Goal: Task Accomplishment & Management: Complete application form

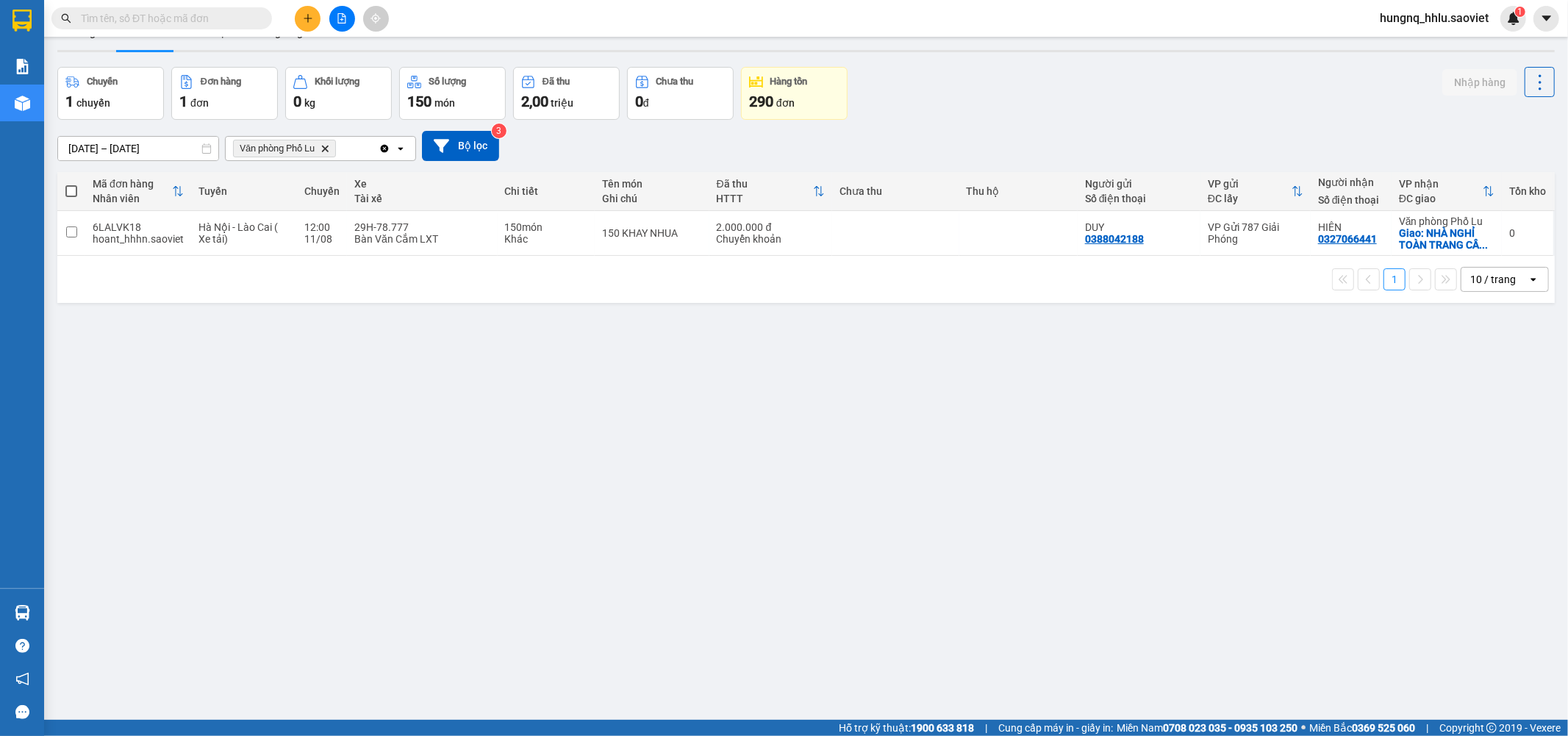
scroll to position [68, 0]
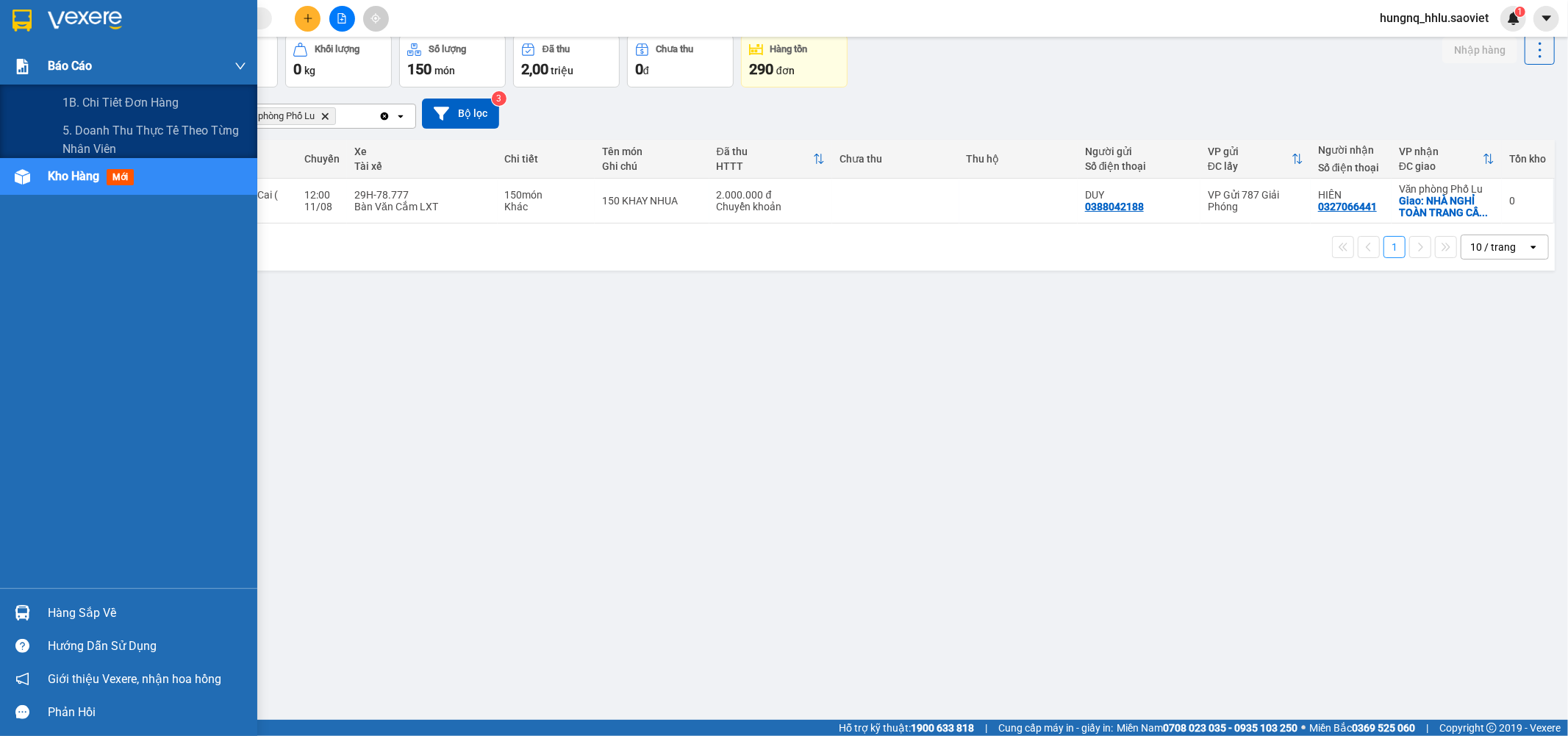
click at [60, 75] on span "Báo cáo" at bounding box center [70, 65] width 44 height 18
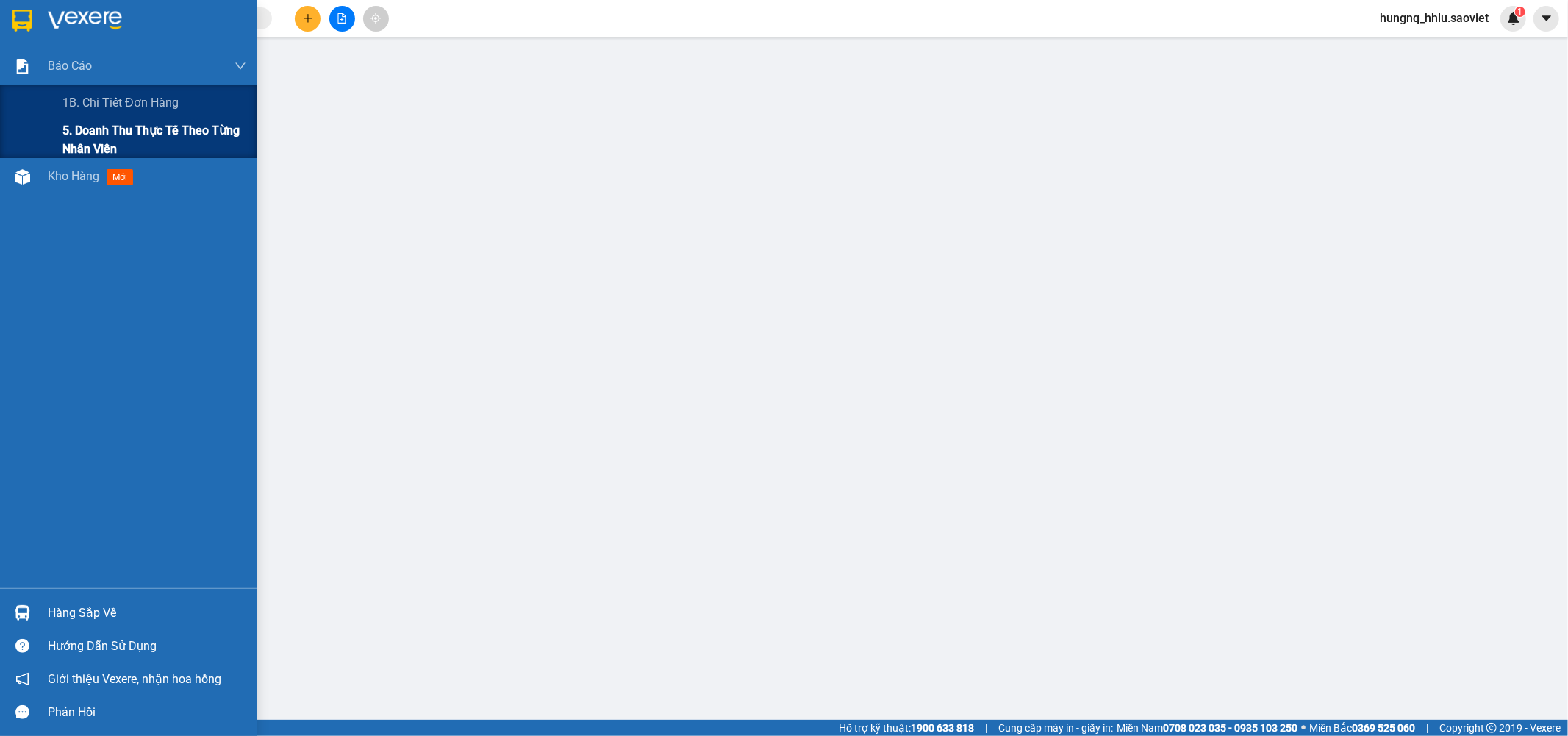
click at [86, 140] on span "5. Doanh thu thực tế theo từng nhân viên" at bounding box center [154, 140] width 184 height 37
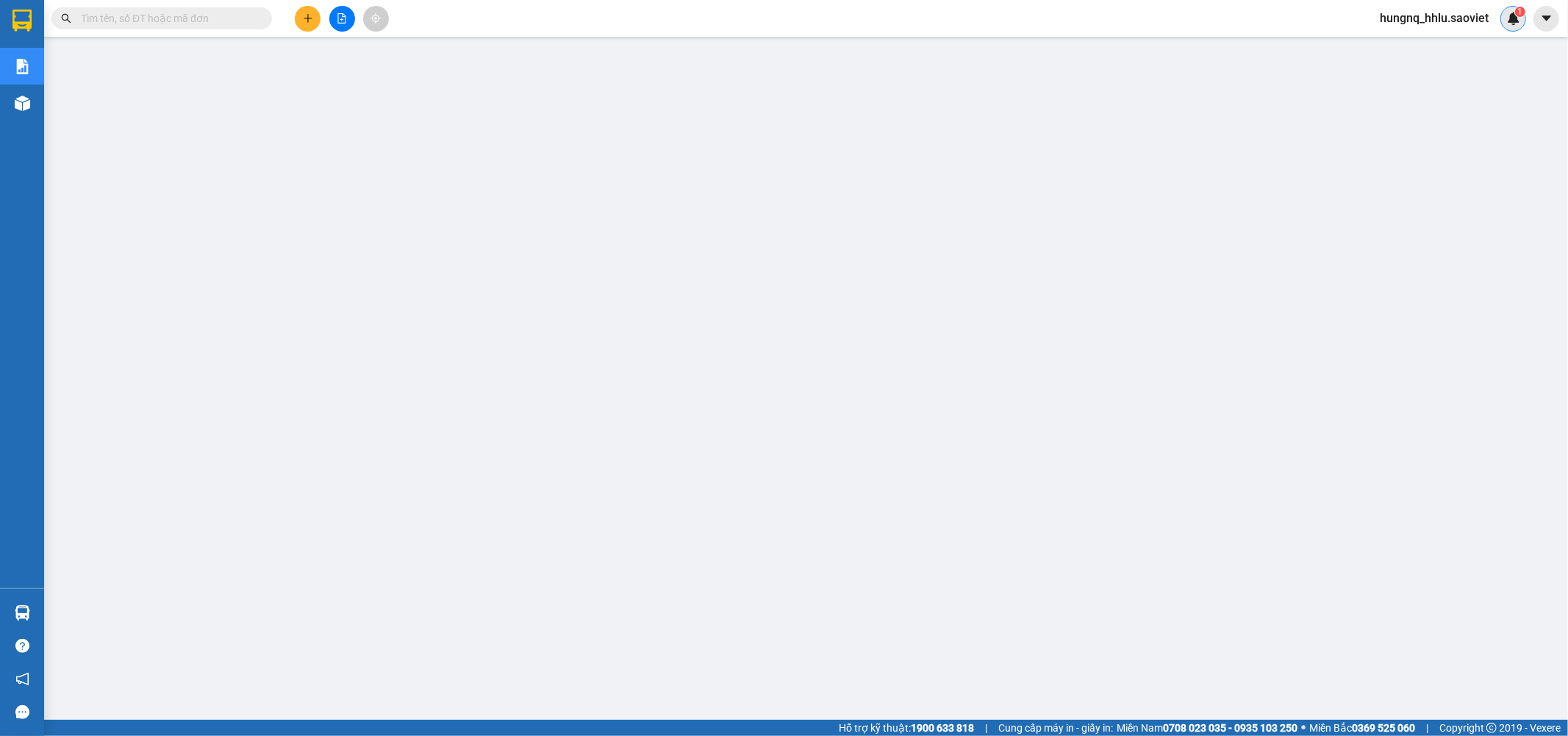
click at [1519, 23] on img at bounding box center [1514, 18] width 13 height 13
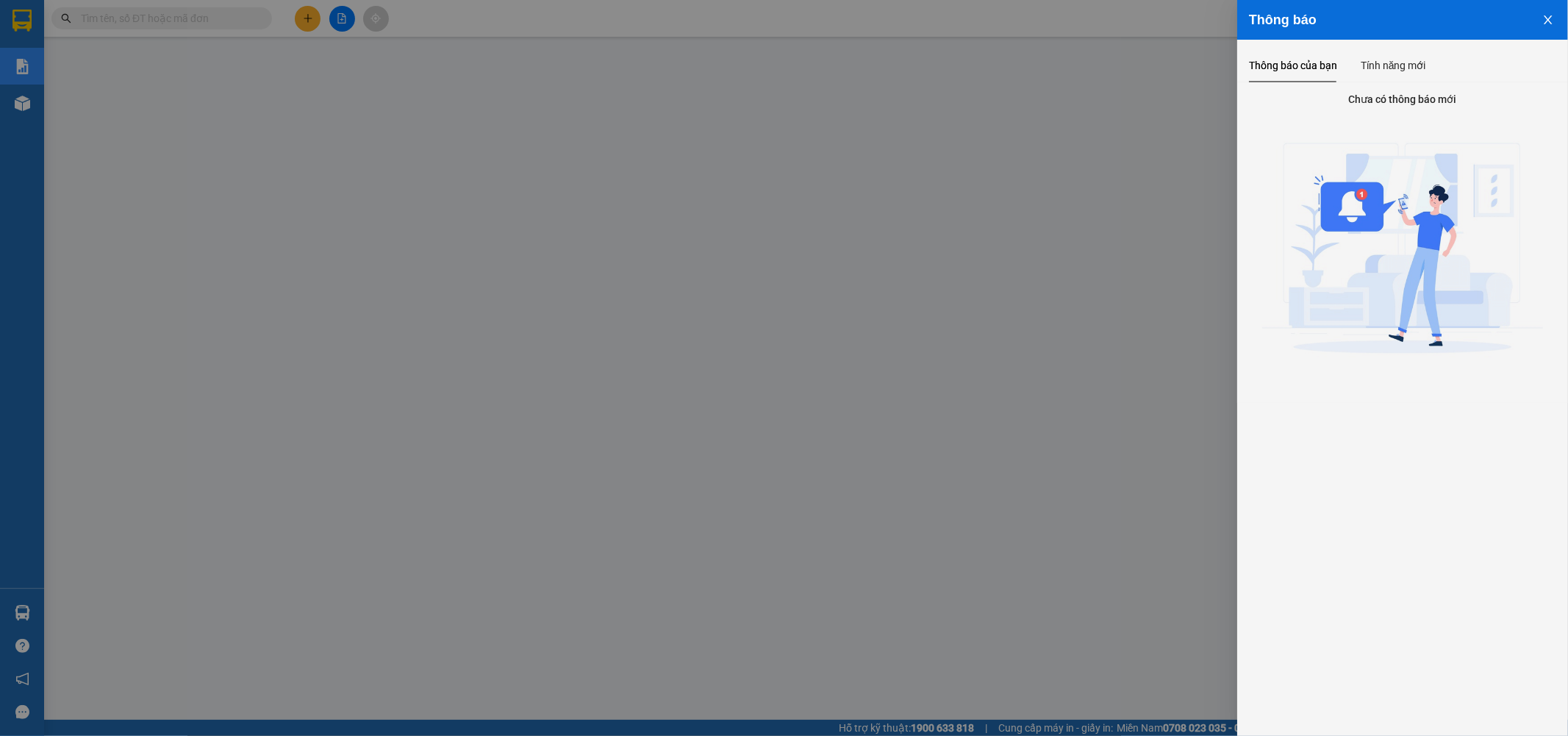
click at [1142, 81] on div at bounding box center [784, 368] width 1568 height 736
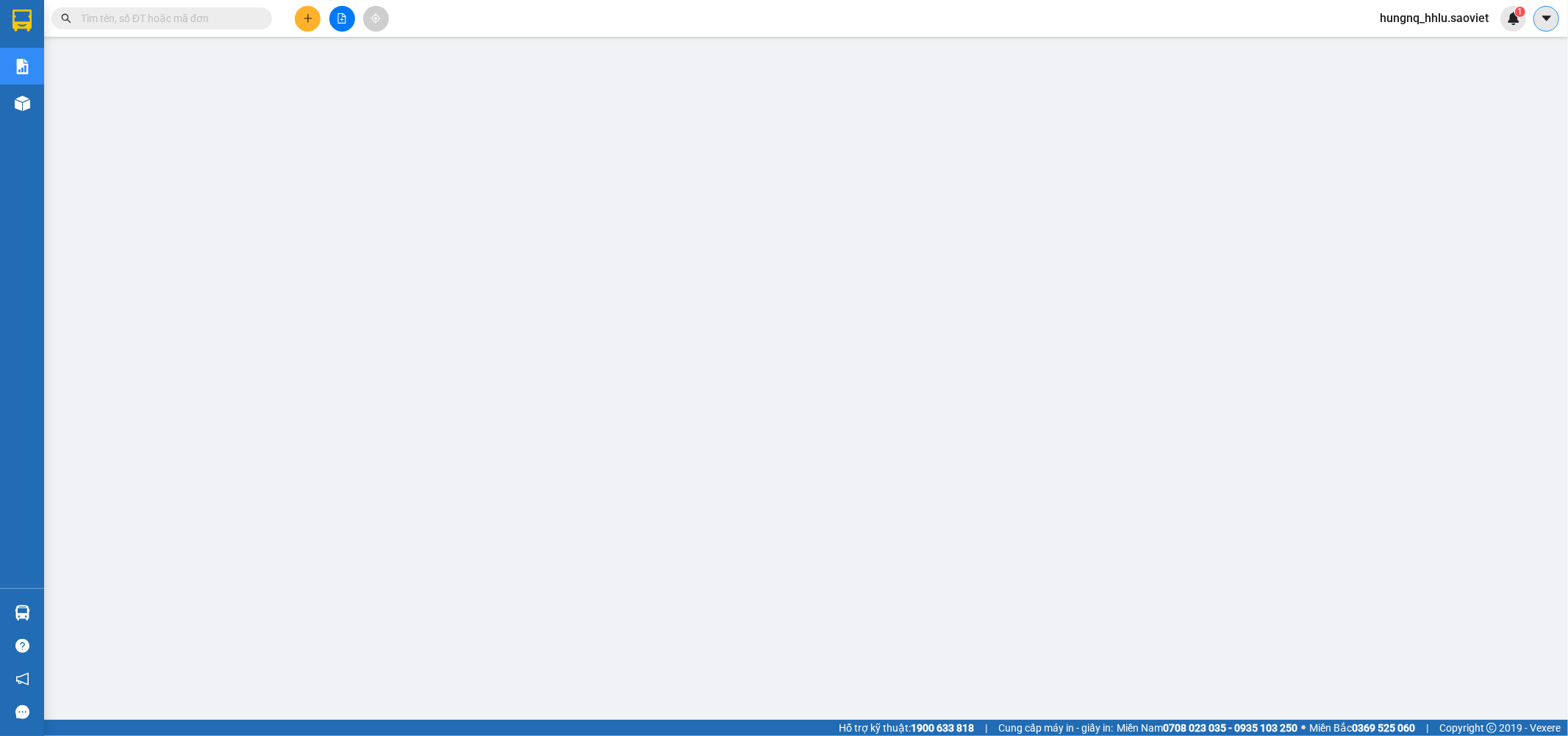
click at [1550, 23] on icon "caret-down" at bounding box center [1547, 18] width 13 height 13
click at [1393, 20] on span "hungnq_hhlu.saoviet" at bounding box center [1435, 18] width 133 height 18
click at [1465, 51] on span "Đăng xuất" at bounding box center [1441, 45] width 102 height 16
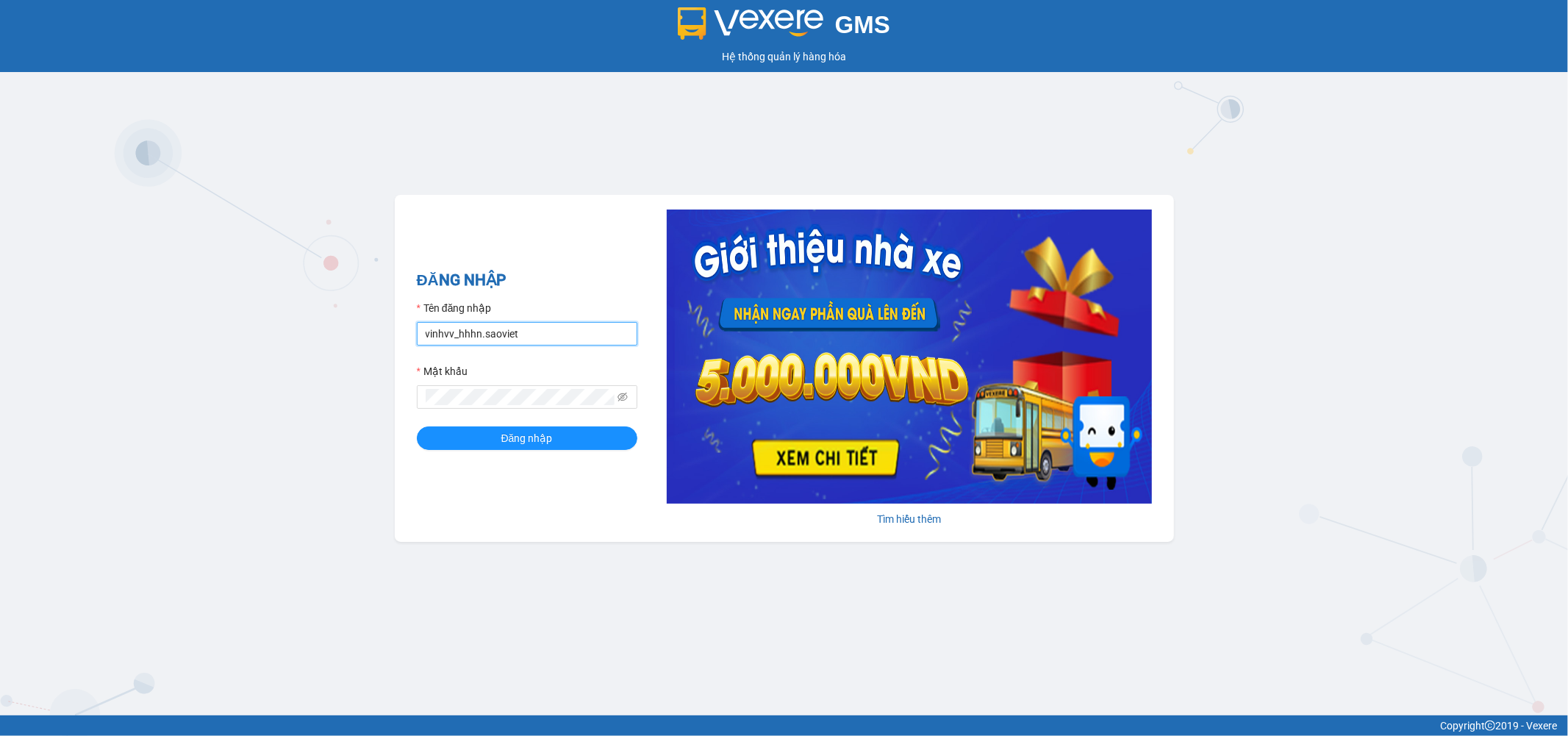
click at [461, 326] on input "vinhvv_hhhn.saoviet" at bounding box center [527, 334] width 221 height 23
drag, startPoint x: 466, startPoint y: 336, endPoint x: 0, endPoint y: 300, distance: 467.4
click at [0, 300] on div "GMS Hệ thống quản lý hàng hóa ĐĂNG NHẬP Tên đăng nhập vinhvv_hhhn.saoviet Mật k…" at bounding box center [784, 358] width 1568 height 716
click at [351, 401] on div "GMS Hệ thống quản lý hàng hóa ĐĂNG NHẬP Tên đăng nhập h Mật khẩu Đăng nhập Tìm …" at bounding box center [784, 358] width 1568 height 716
type input "hungnq_hhlu.saoviet"
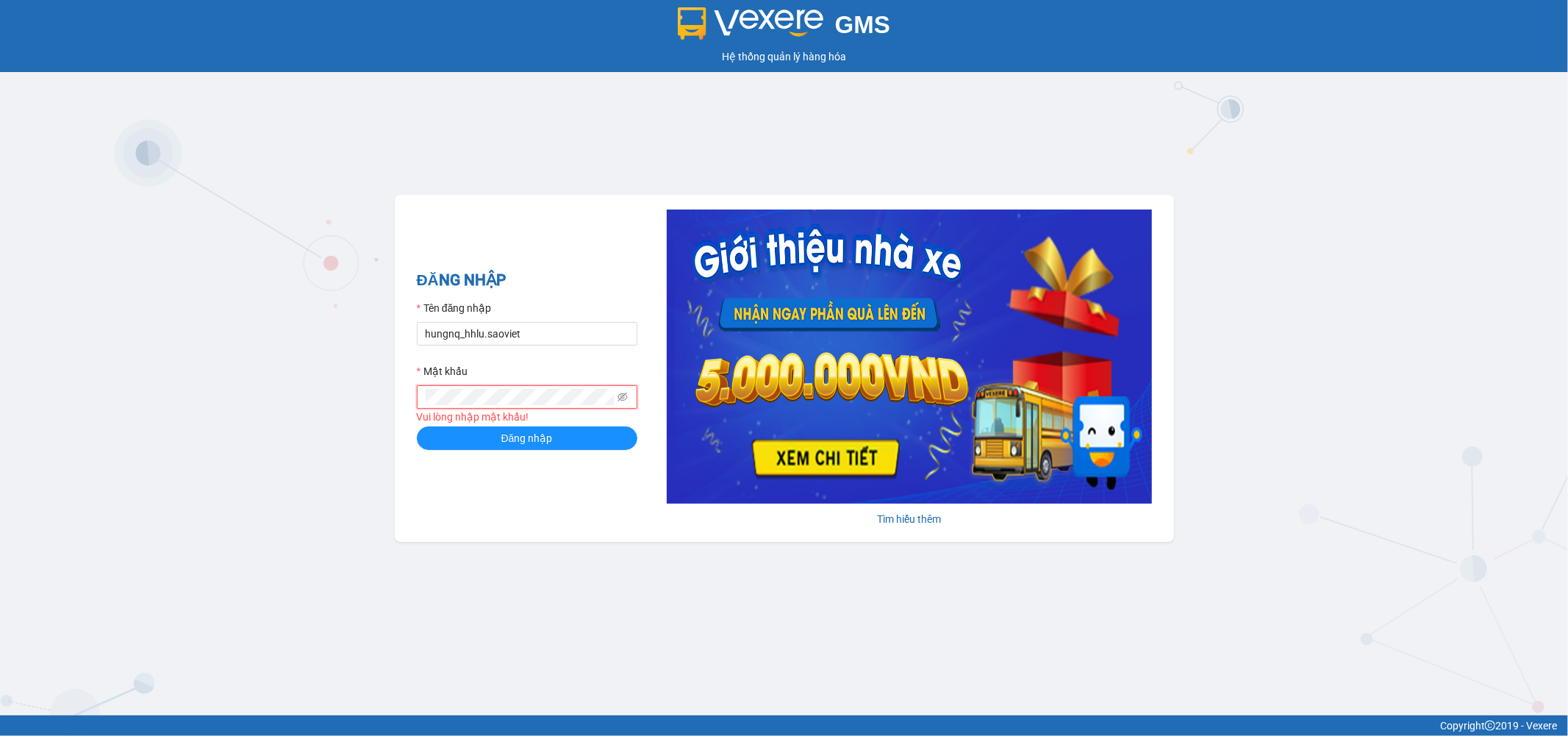
click at [417, 426] on button "Đăng nhập" at bounding box center [527, 438] width 221 height 23
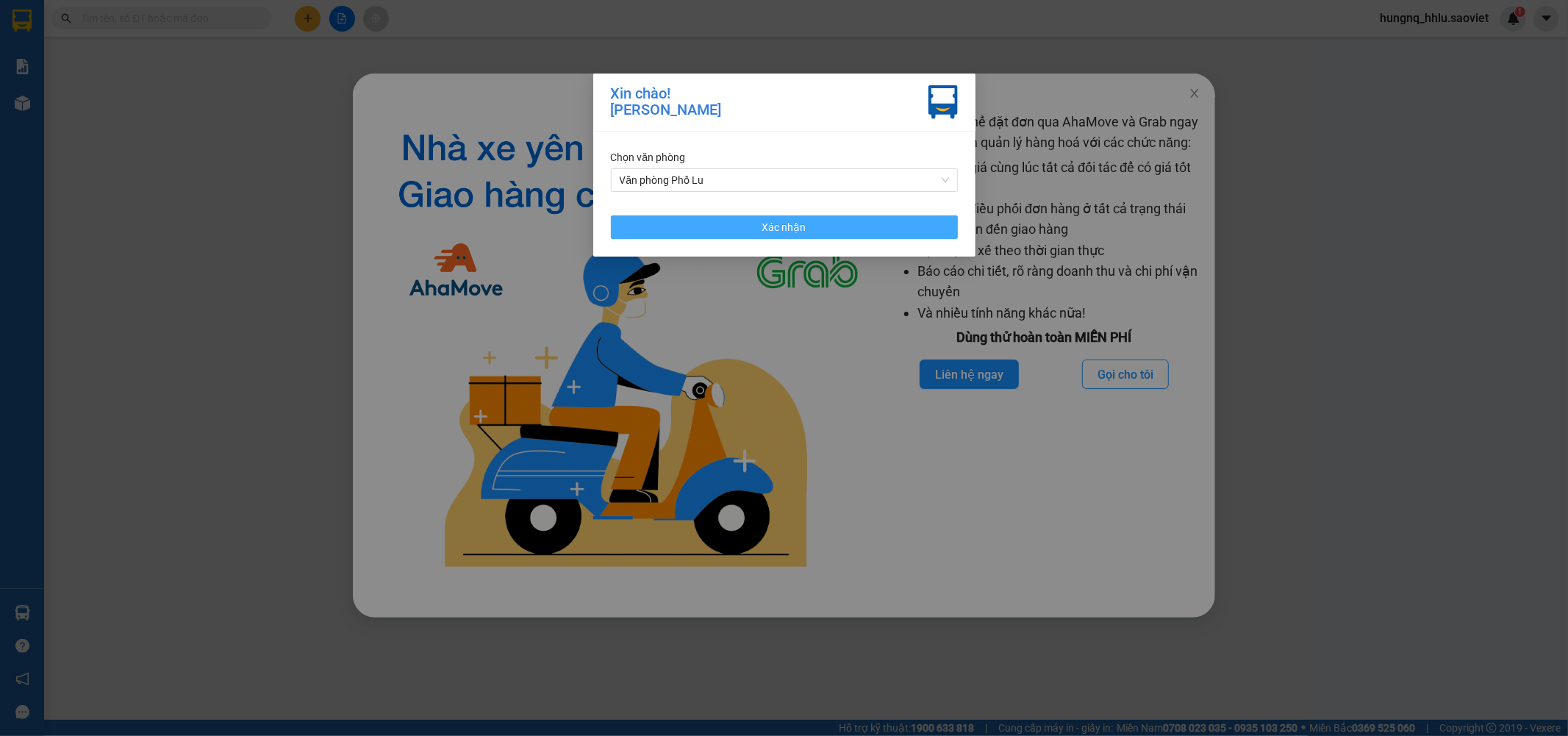
click at [899, 232] on button "Xác nhận" at bounding box center [784, 227] width 347 height 23
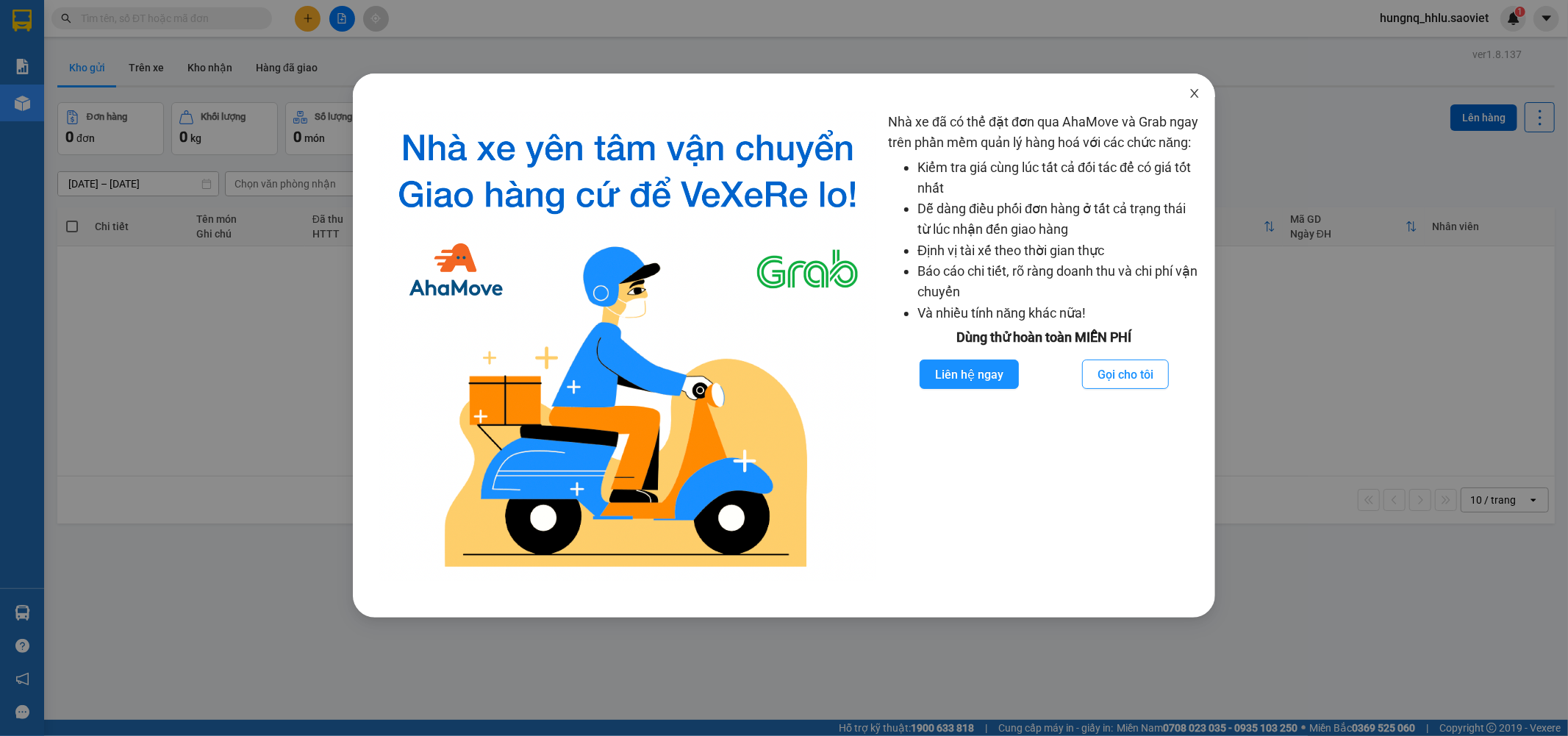
click at [1202, 92] on span "Close" at bounding box center [1195, 94] width 41 height 41
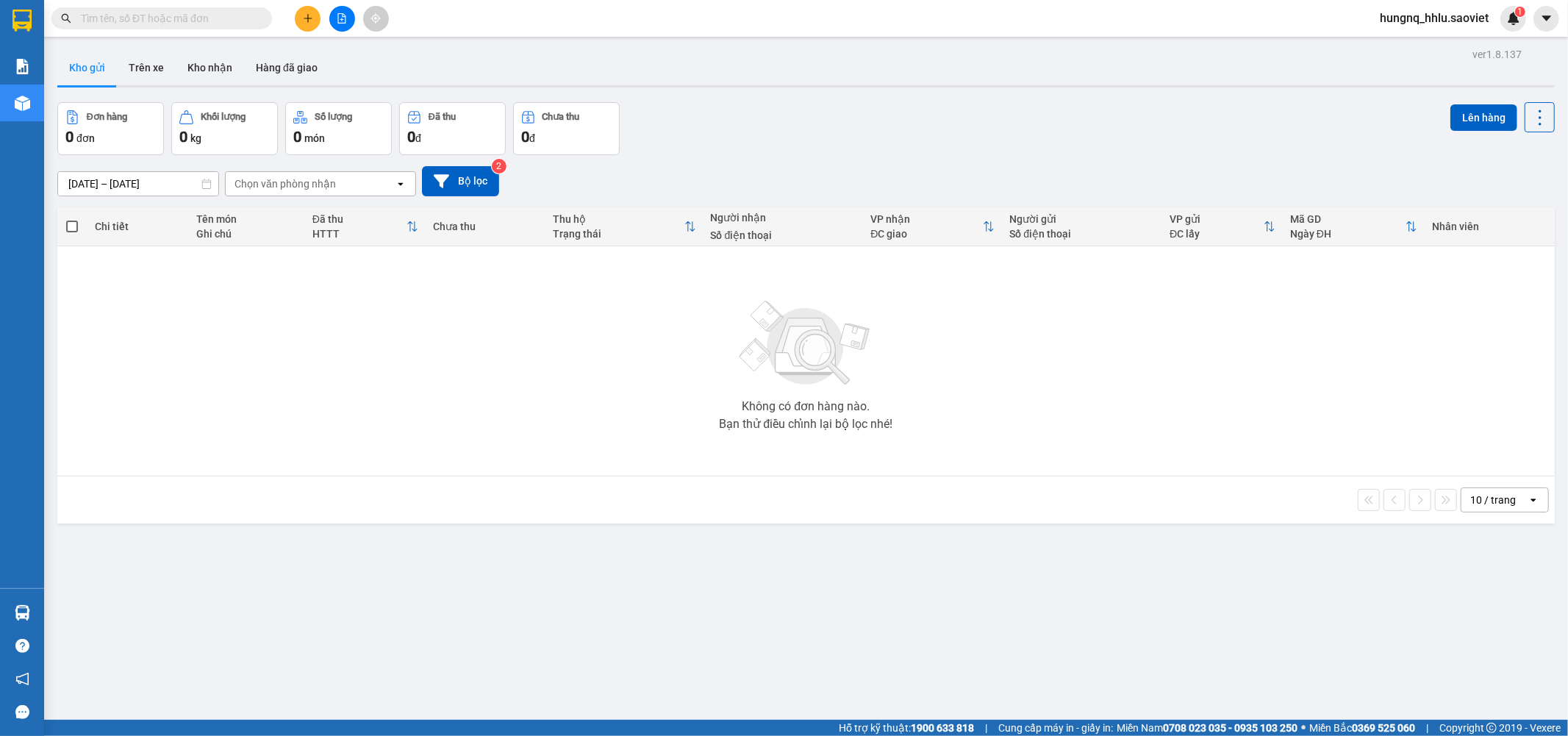
click at [104, 18] on input "text" at bounding box center [167, 18] width 174 height 16
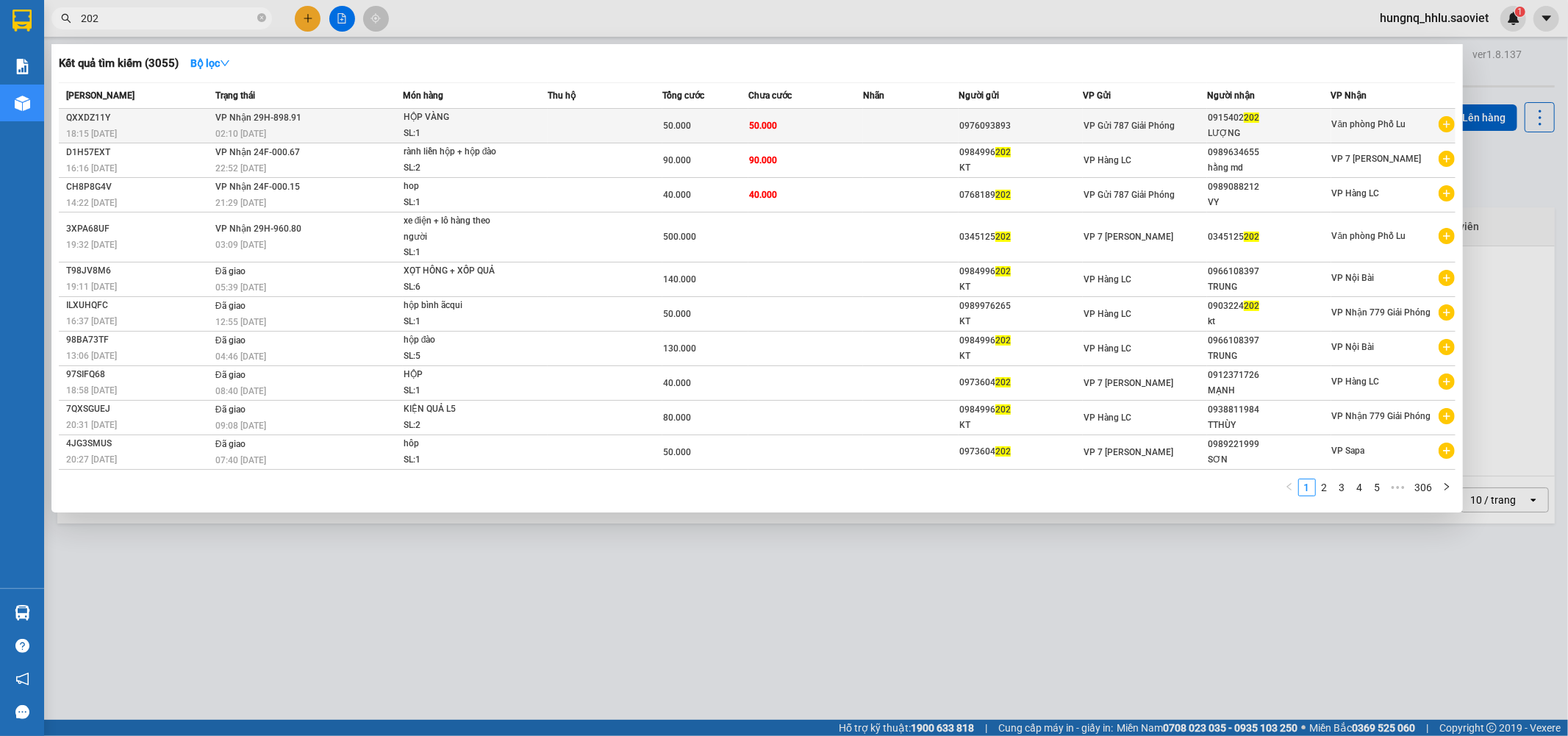
type input "202"
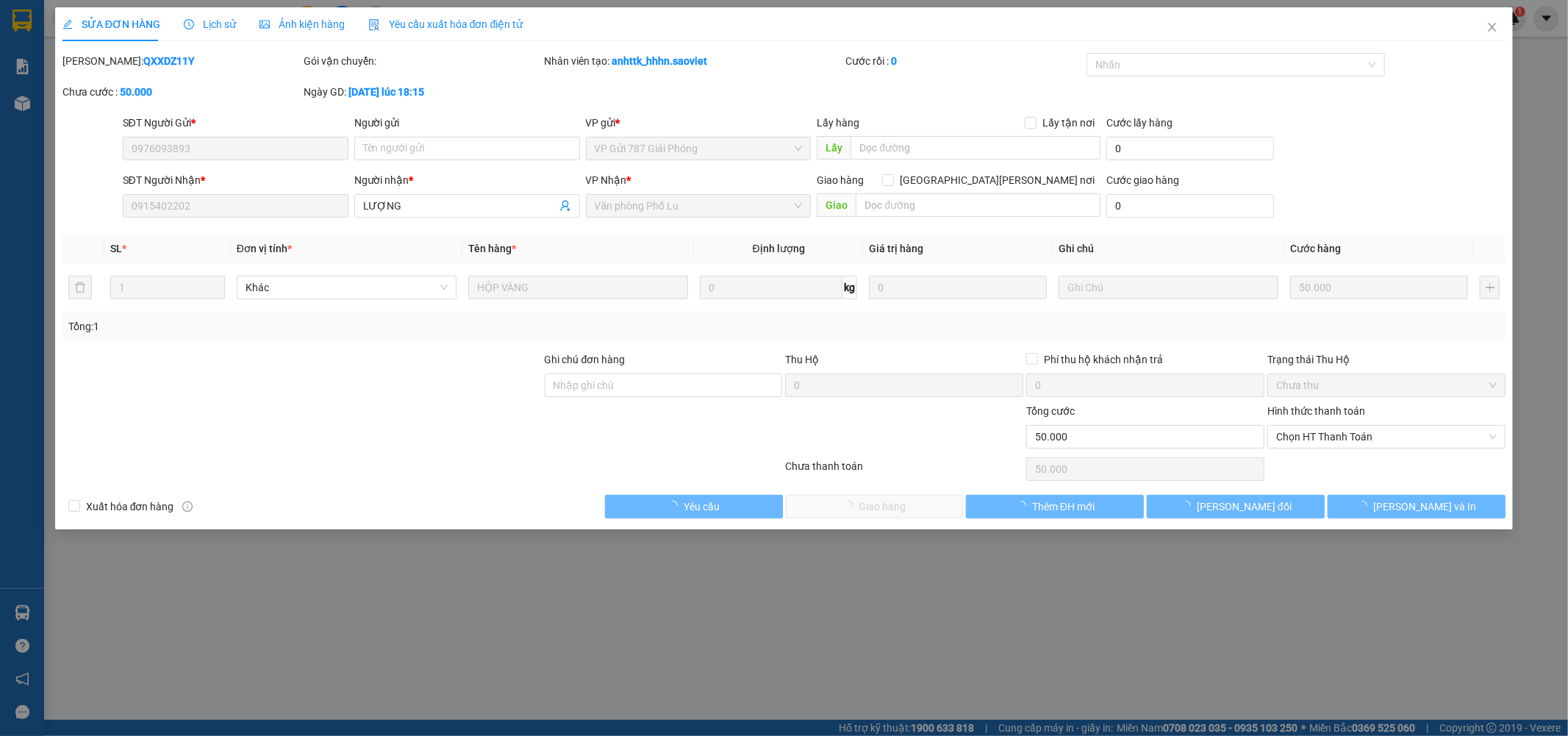
type input "0976093893"
type input "0915402202"
type input "LƯỢNG"
type input "50.000"
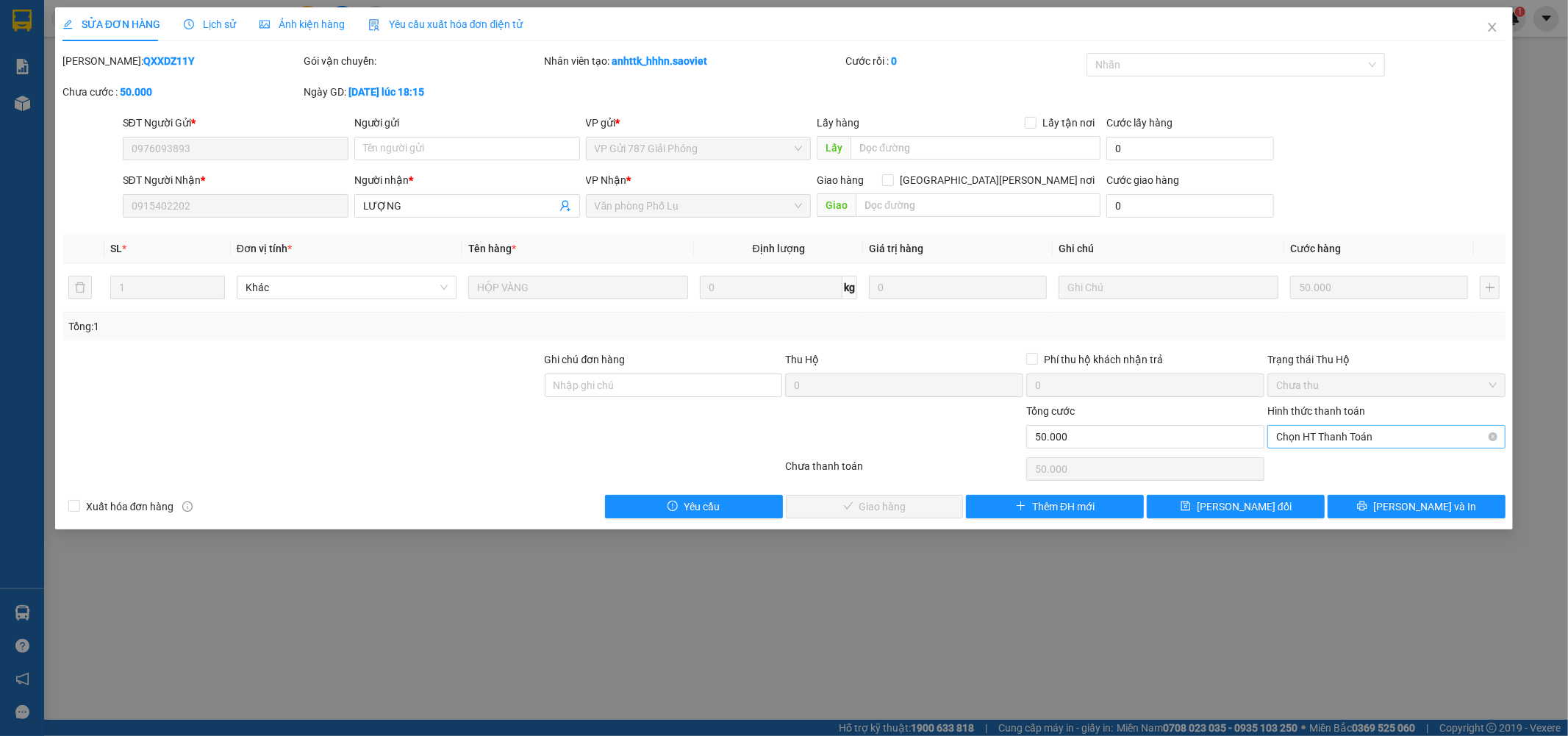
click at [1281, 434] on span "Chọn HT Thanh Toán" at bounding box center [1386, 436] width 221 height 22
click at [1287, 453] on div "Tại văn phòng Chuyển khoản Tại văn phòng Chuyển khoản" at bounding box center [1388, 478] width 238 height 53
click at [1285, 461] on div "Tại văn phòng" at bounding box center [1387, 466] width 221 height 16
type input "0"
click at [922, 514] on button "Lưu và Giao hàng" at bounding box center [875, 507] width 178 height 23
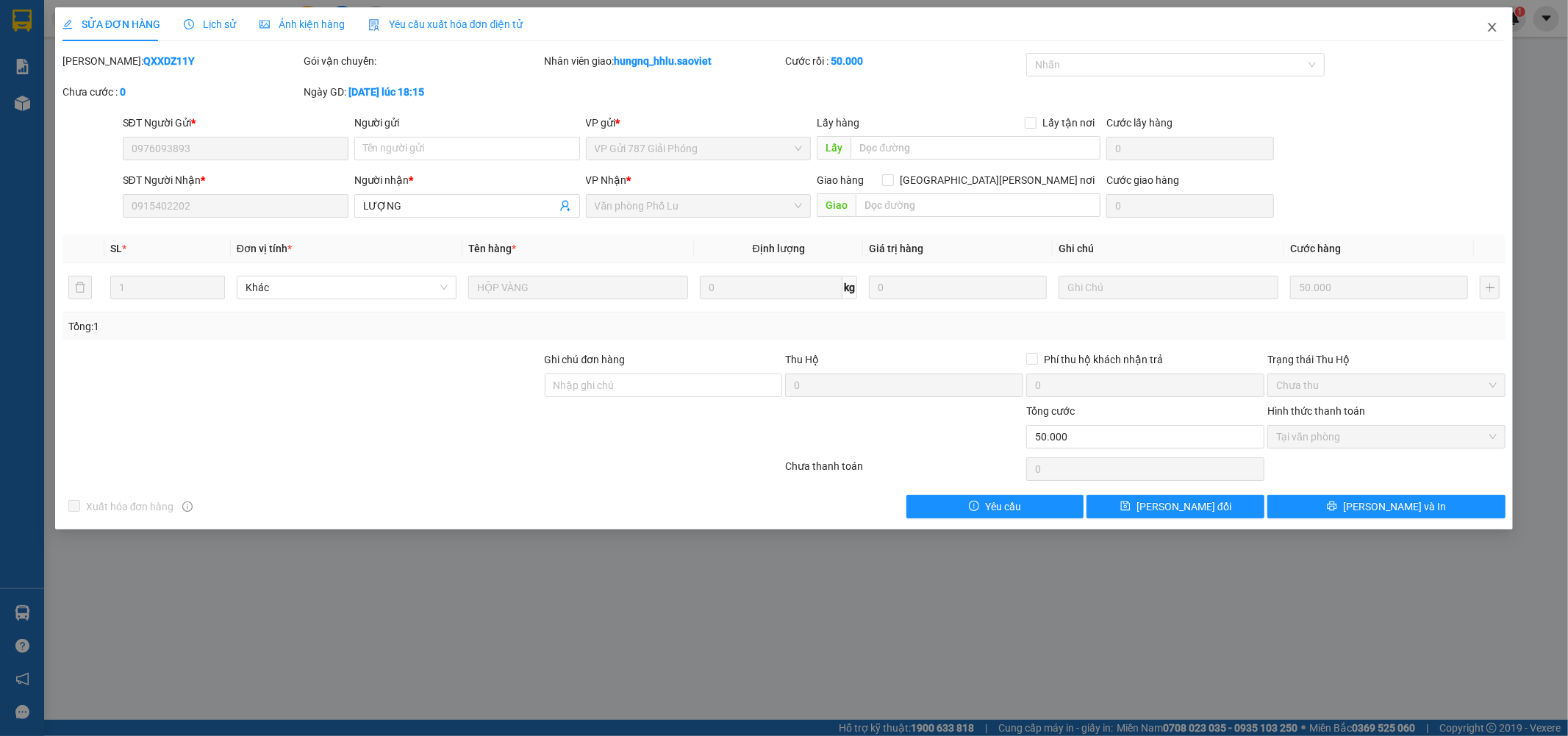
click at [1496, 34] on span "Close" at bounding box center [1492, 28] width 41 height 41
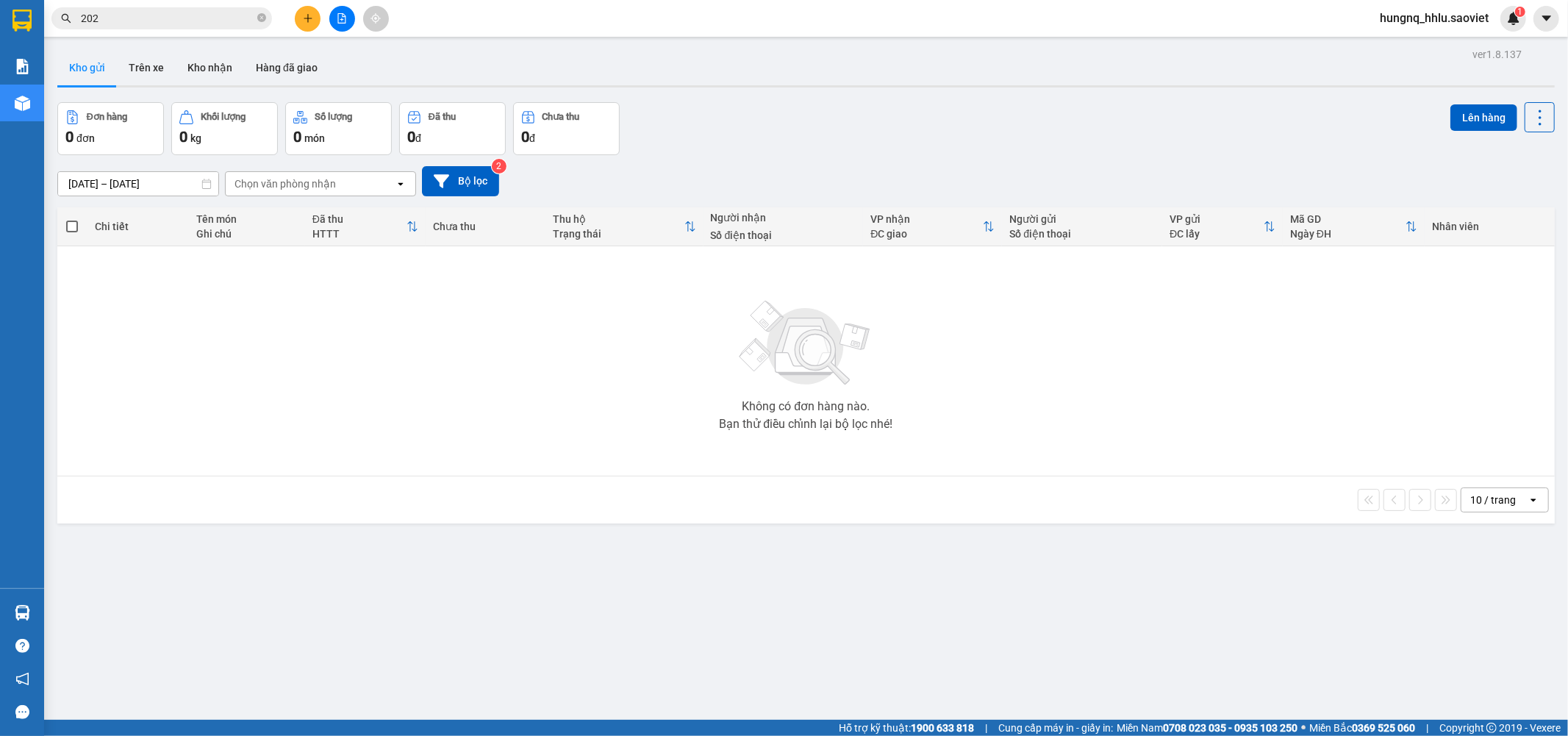
click at [1480, 21] on span "hungnq_hhlu.saoviet" at bounding box center [1435, 18] width 133 height 18
click at [1447, 43] on span "Đăng xuất" at bounding box center [1441, 45] width 102 height 16
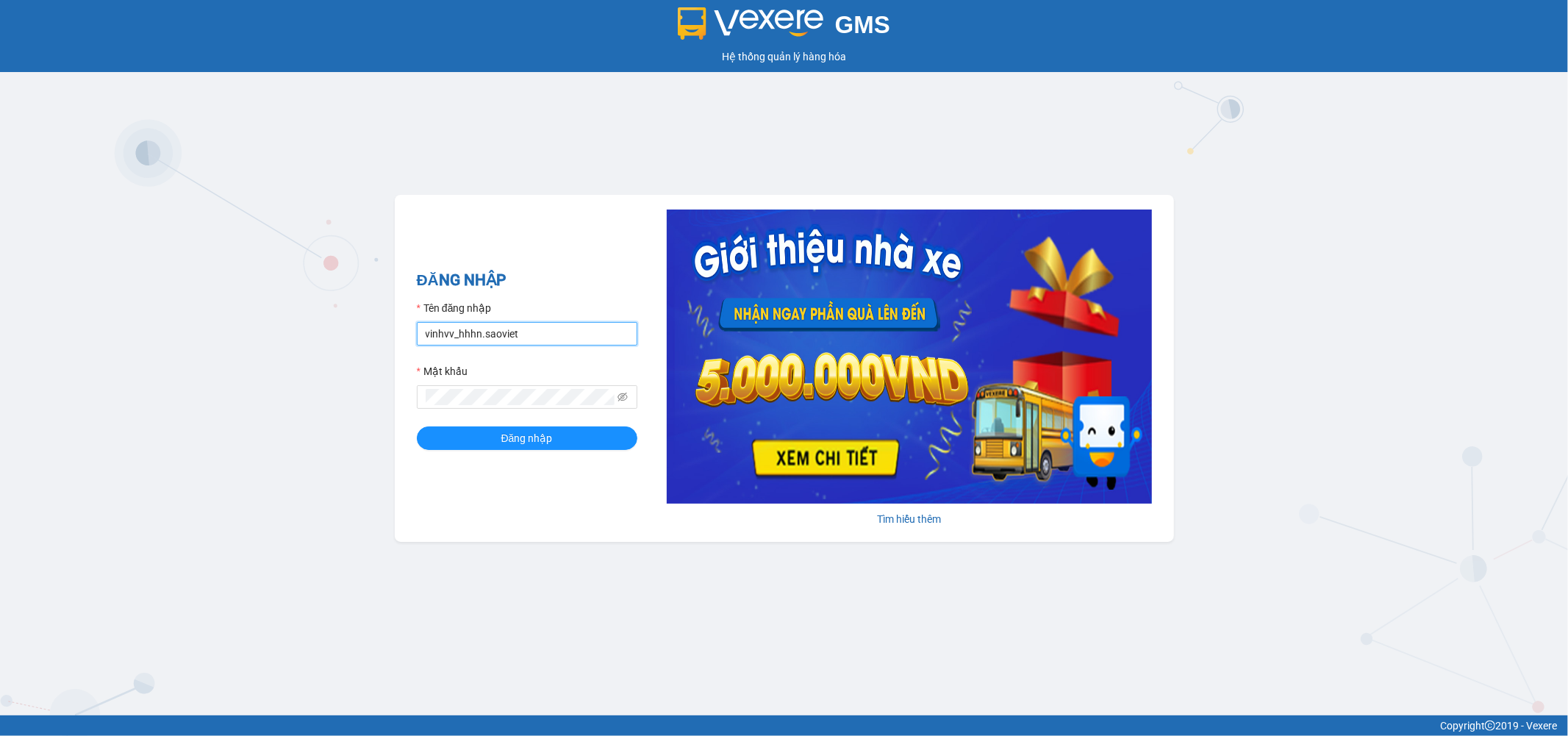
click at [547, 333] on input "vinhvv_hhhn.saoviet" at bounding box center [527, 334] width 221 height 23
type input "tuanbq_vplu.saoviet"
click at [570, 443] on button "Đăng nhập" at bounding box center [527, 438] width 221 height 23
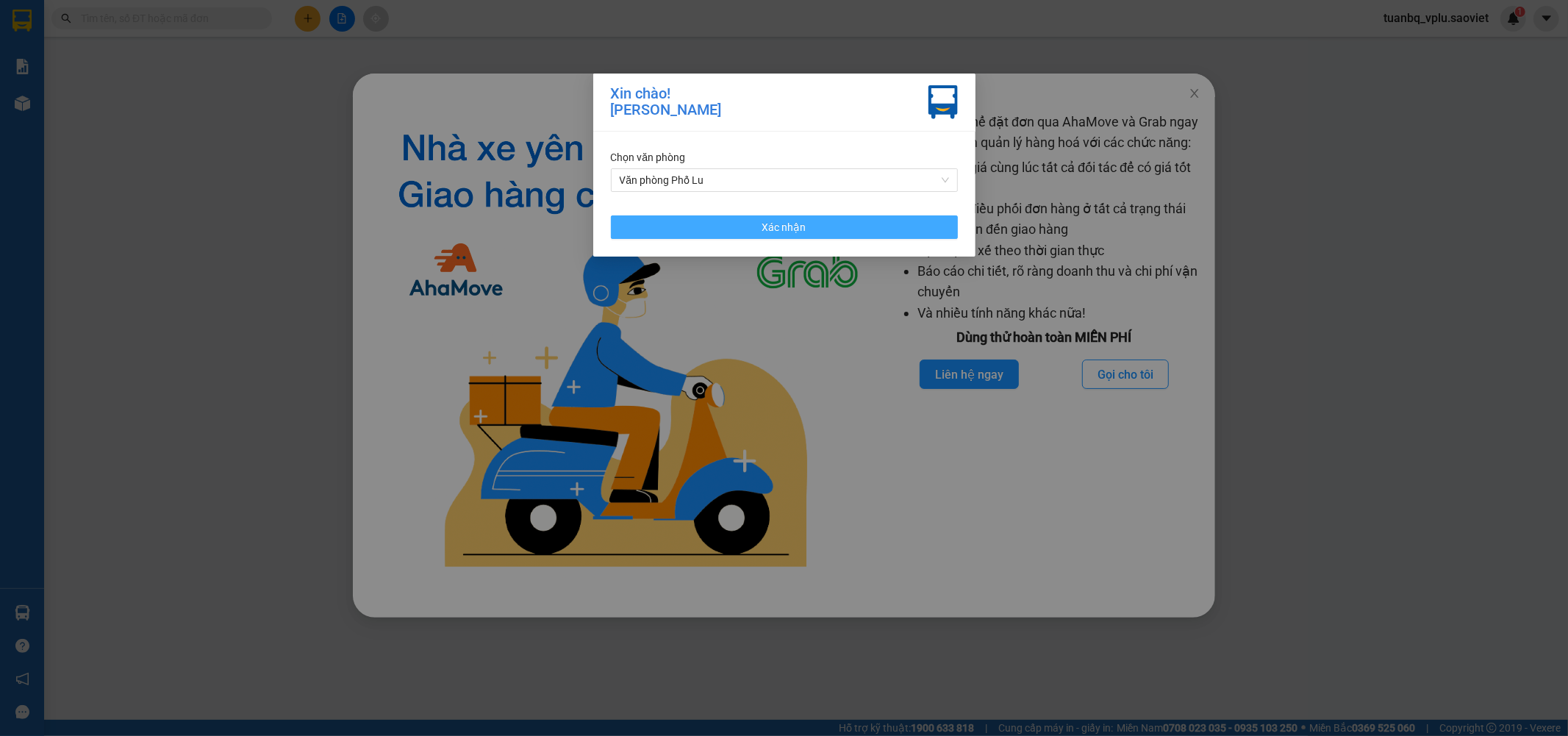
click at [838, 218] on button "Xác nhận" at bounding box center [784, 227] width 347 height 23
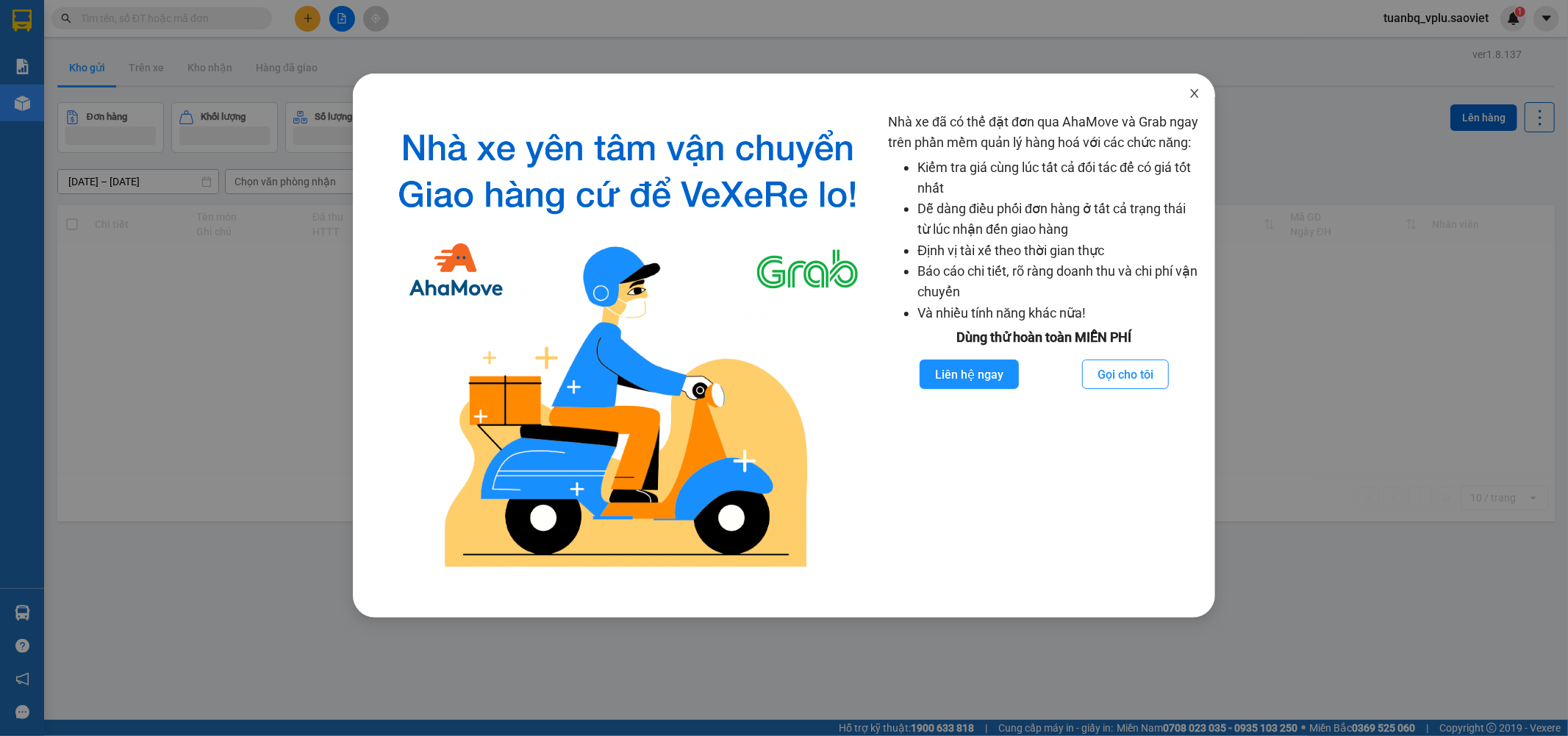
click at [1193, 86] on span "Close" at bounding box center [1195, 94] width 41 height 41
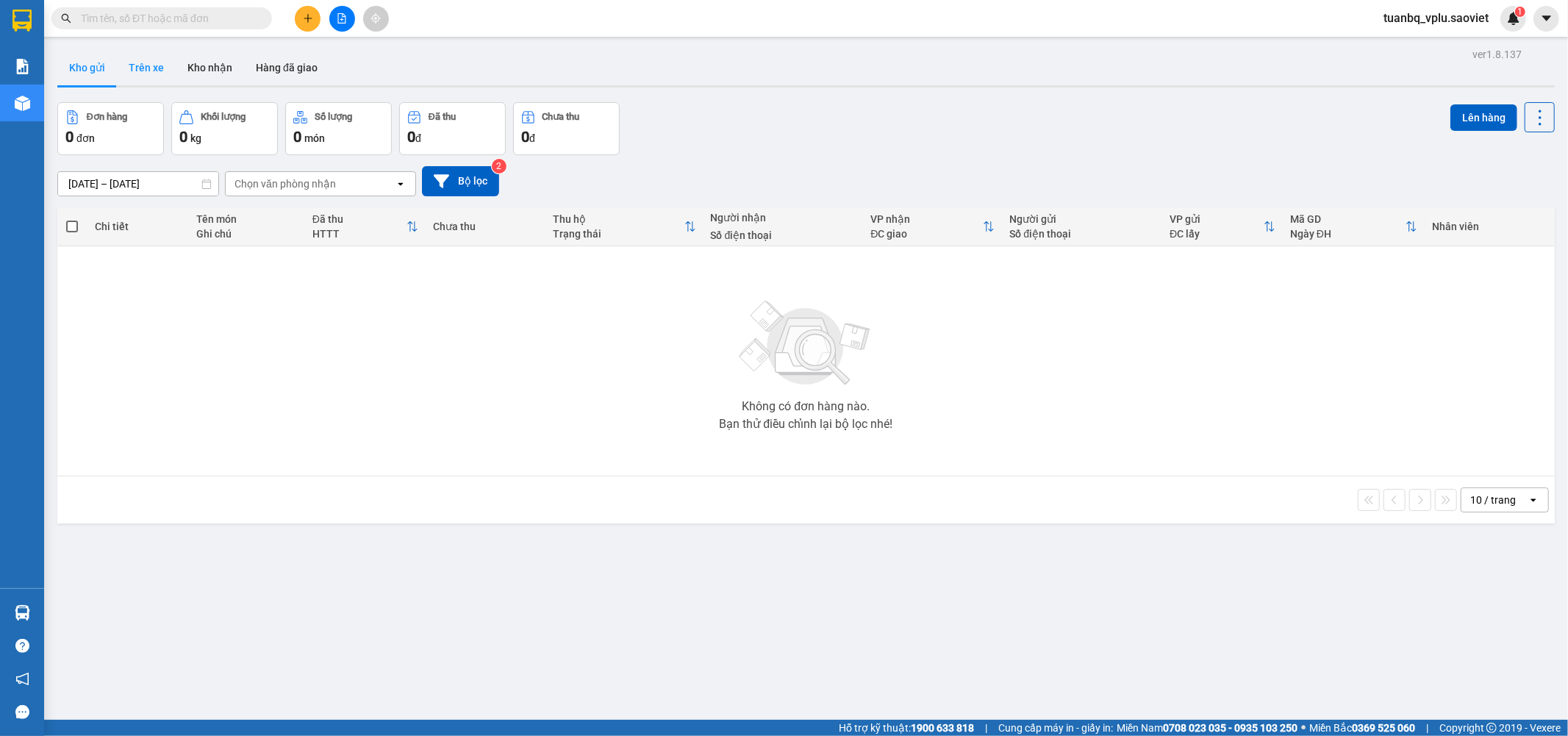
click at [164, 66] on button "Trên xe" at bounding box center [146, 68] width 59 height 35
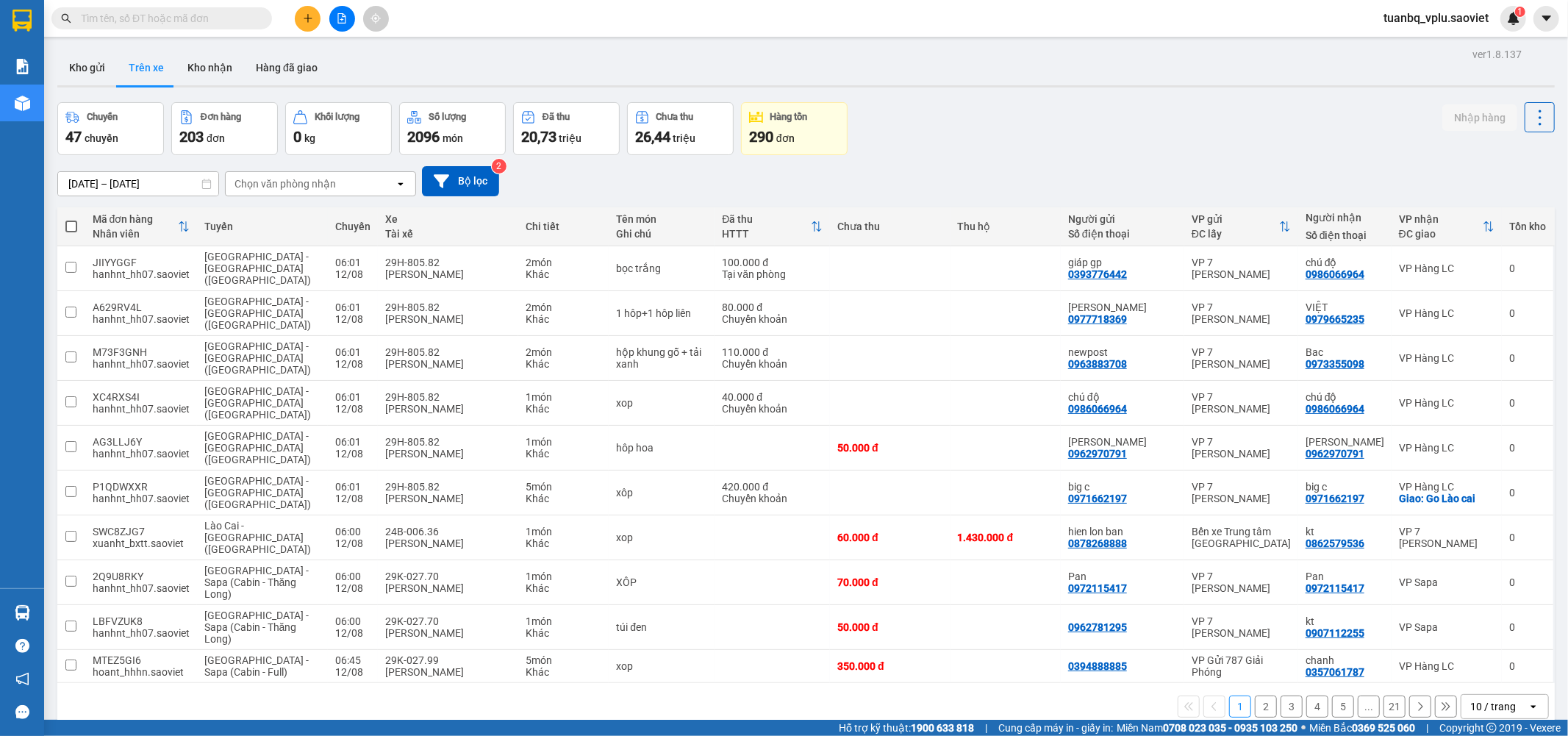
click at [332, 185] on div "Chọn văn phòng nhận" at bounding box center [285, 184] width 102 height 15
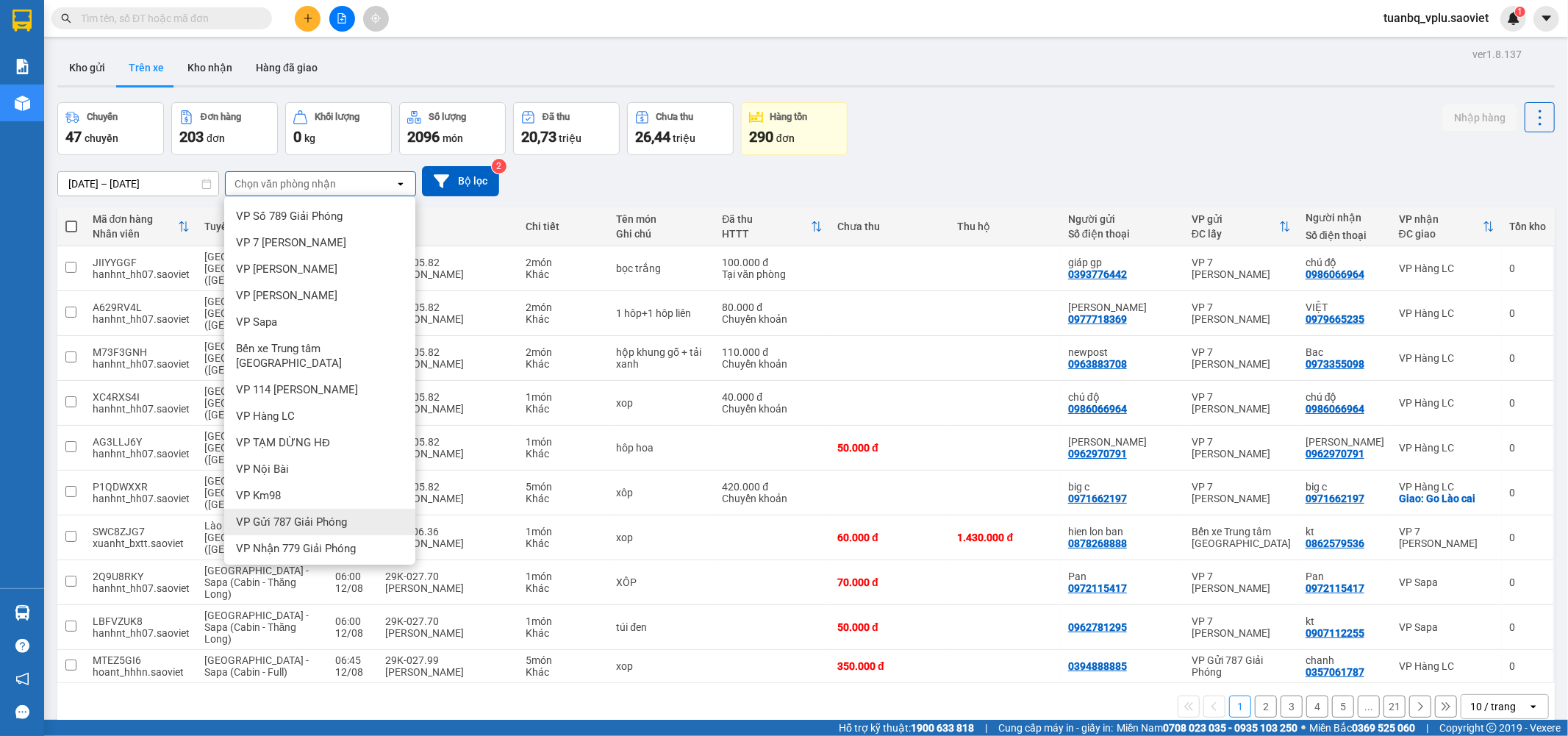
scroll to position [39, 0]
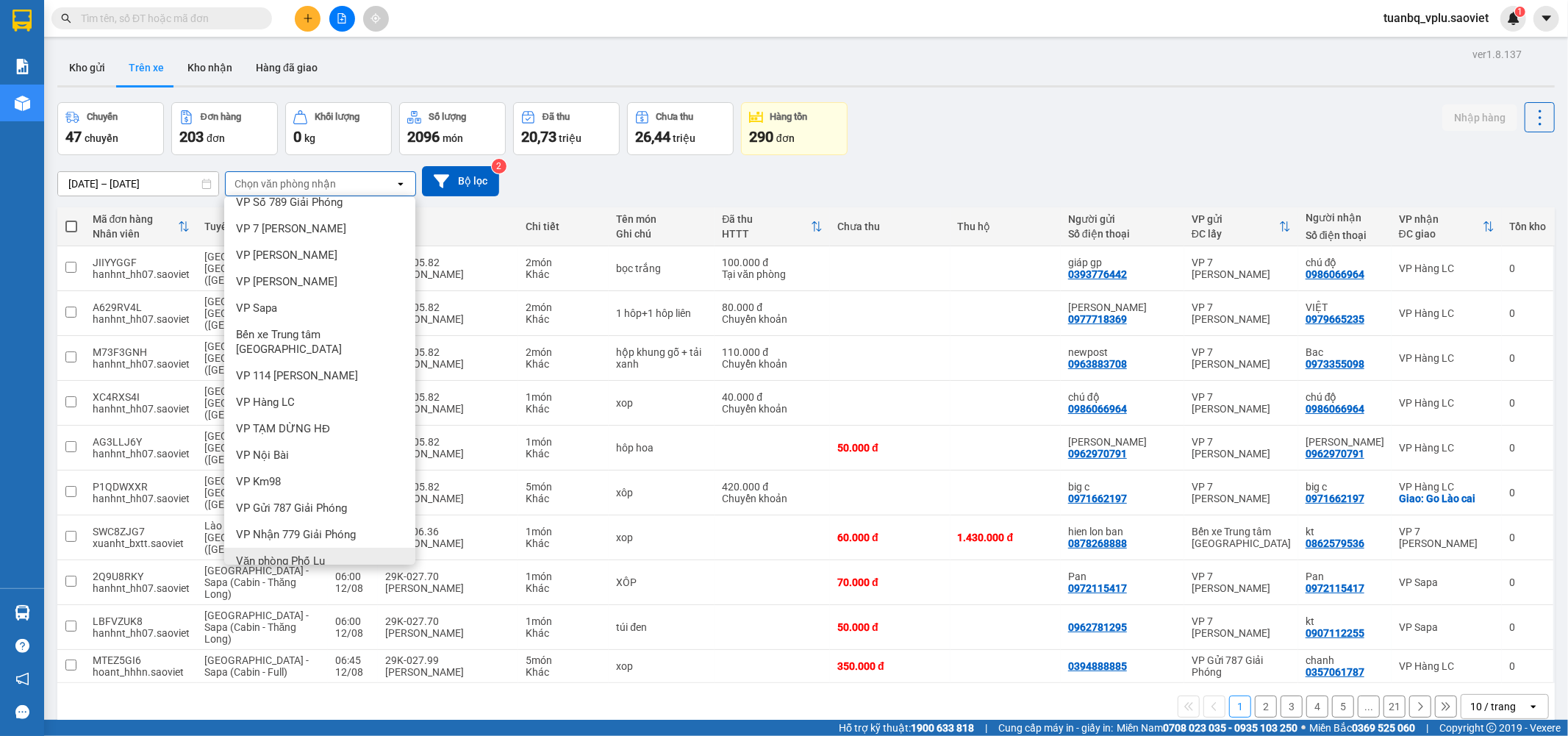
click at [336, 548] on div "Văn phòng Phố Lu" at bounding box center [320, 561] width 191 height 27
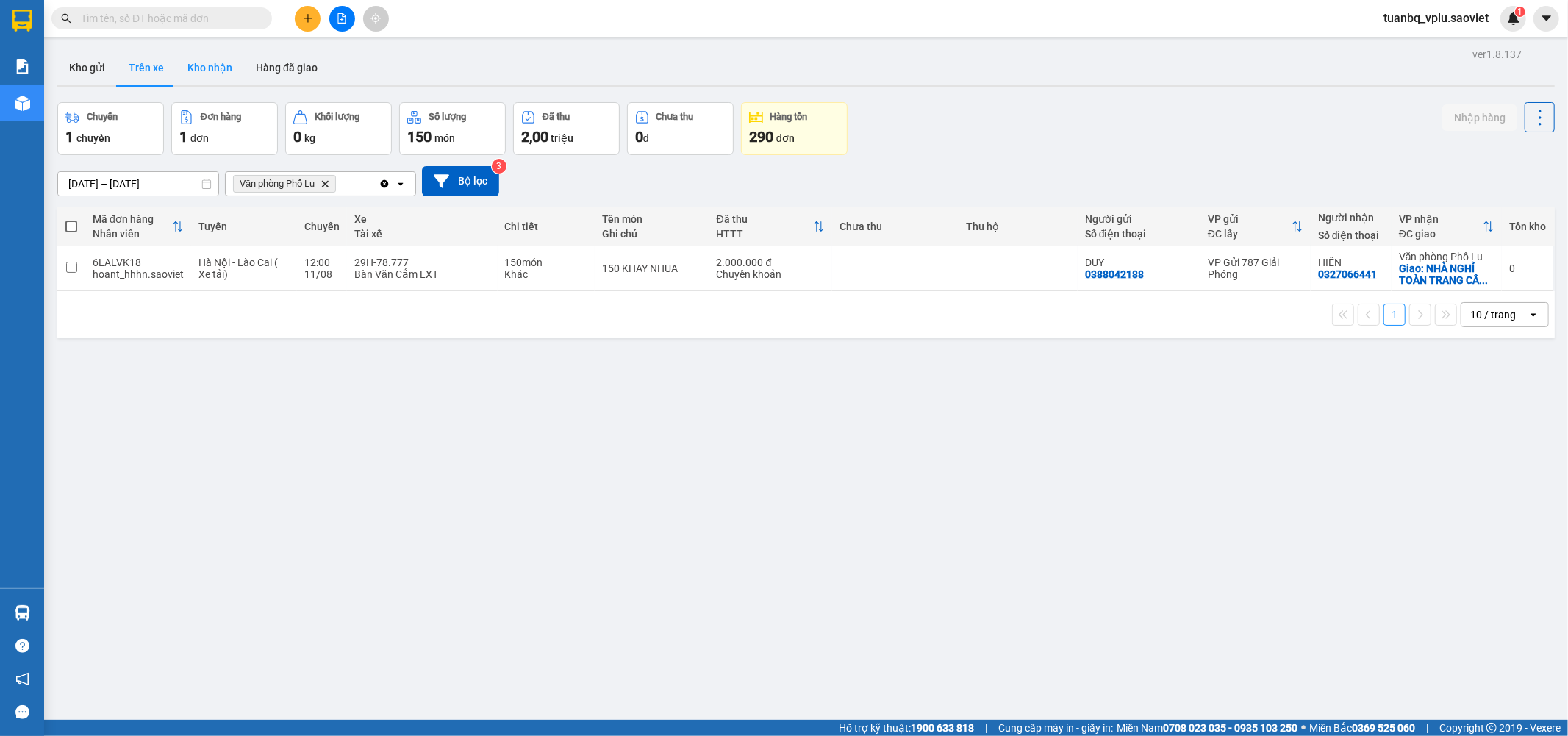
click at [215, 75] on button "Kho nhận" at bounding box center [210, 68] width 69 height 35
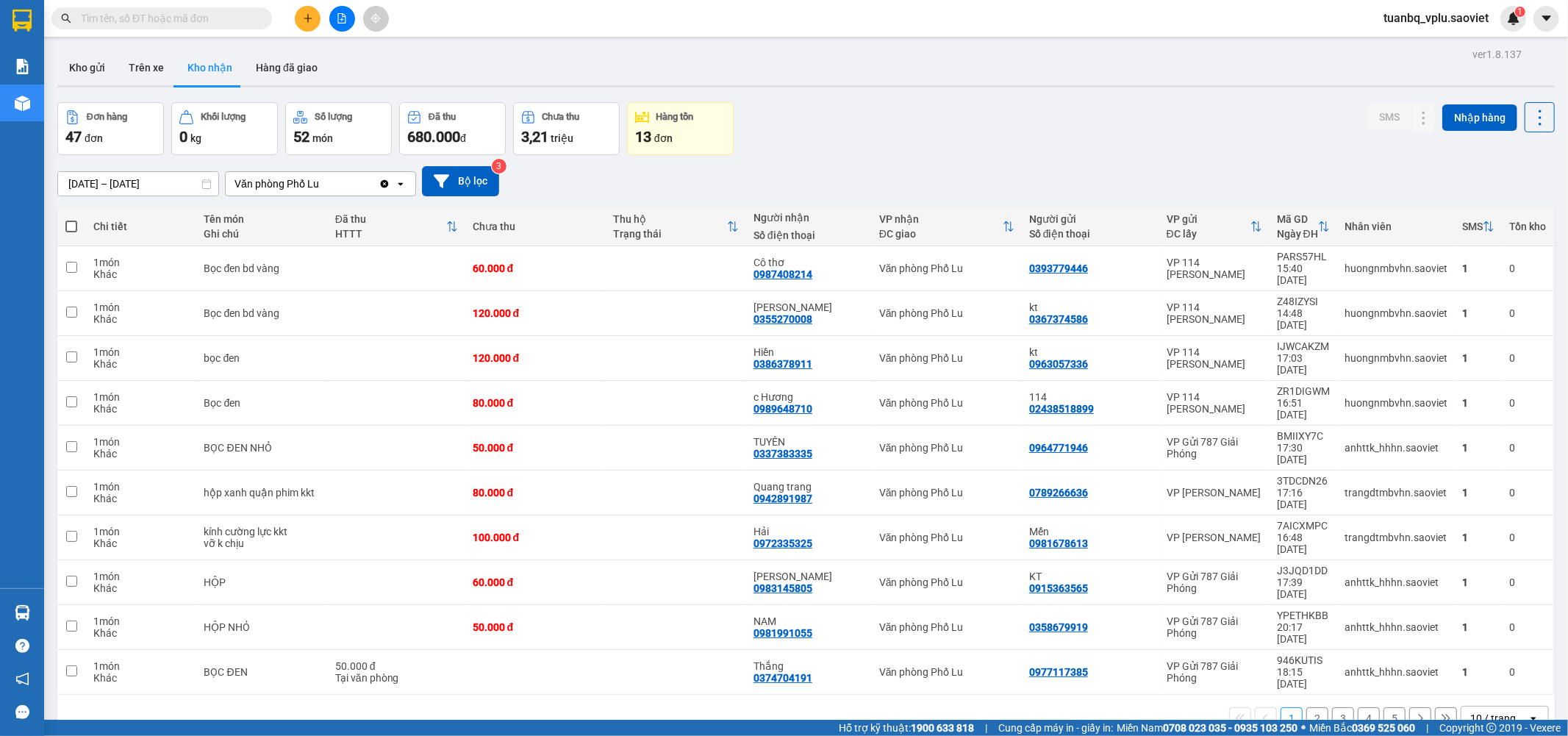
click at [1309, 707] on button "2" at bounding box center [1317, 718] width 22 height 22
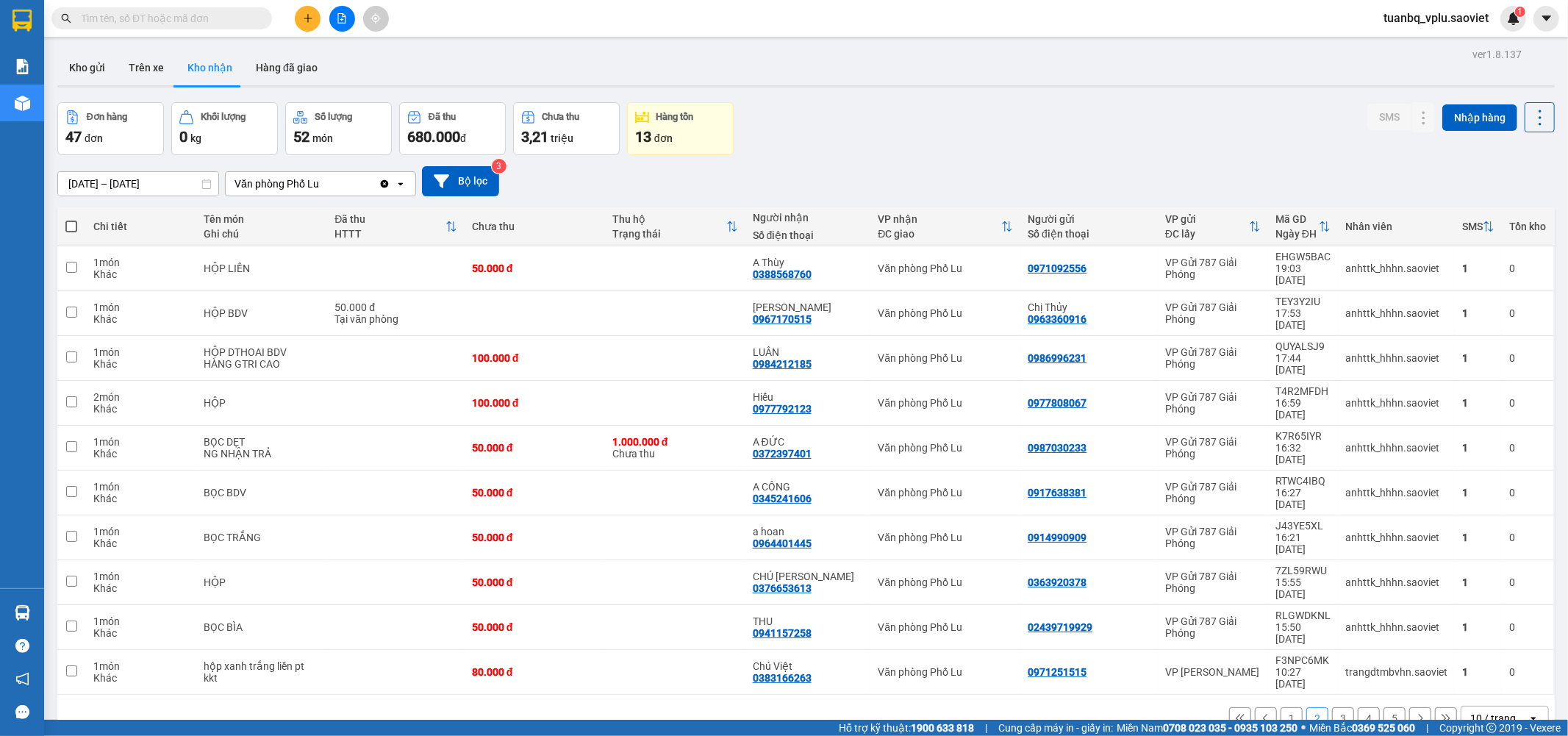
click at [1339, 707] on button "3" at bounding box center [1343, 718] width 22 height 22
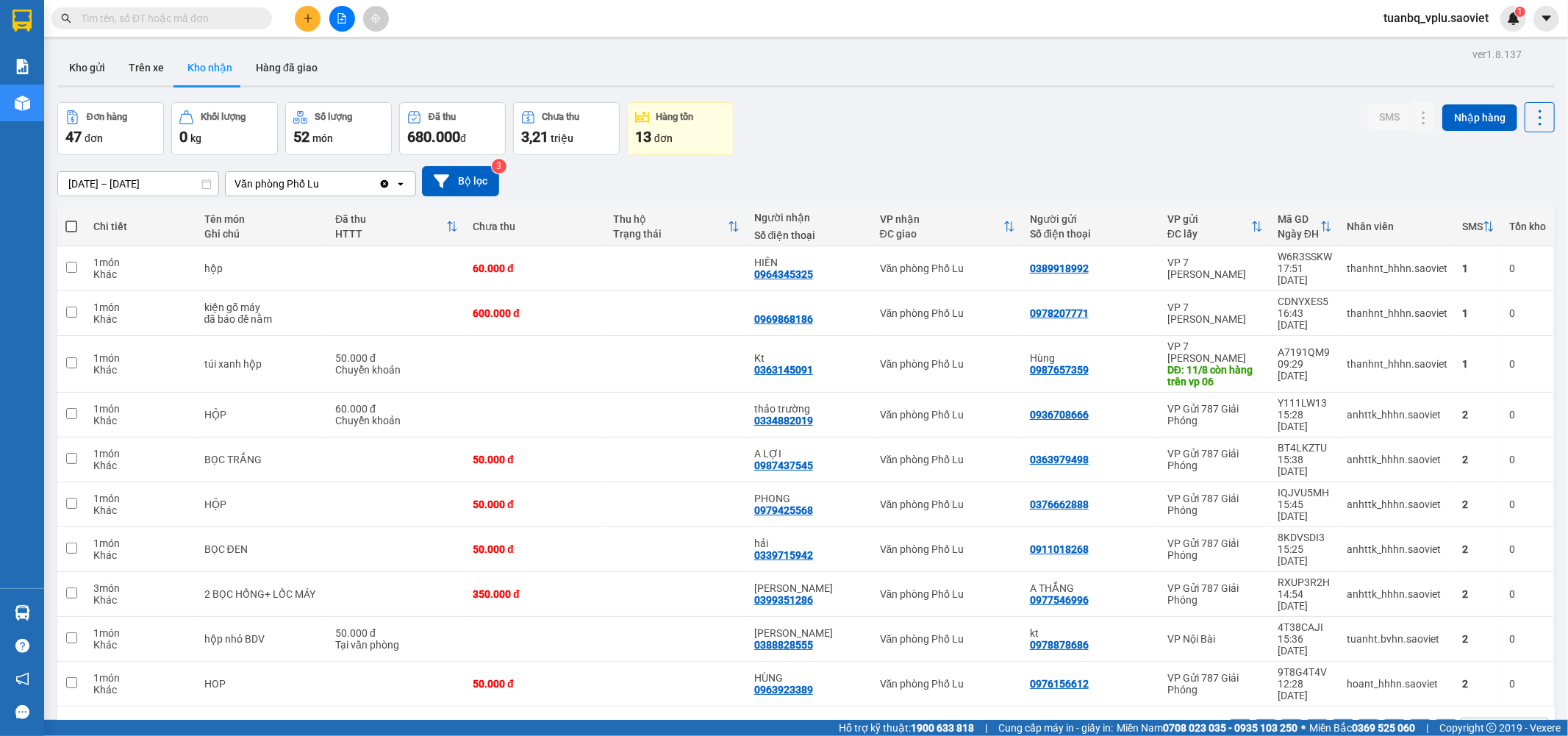
click at [1360, 719] on button "4" at bounding box center [1369, 730] width 22 height 22
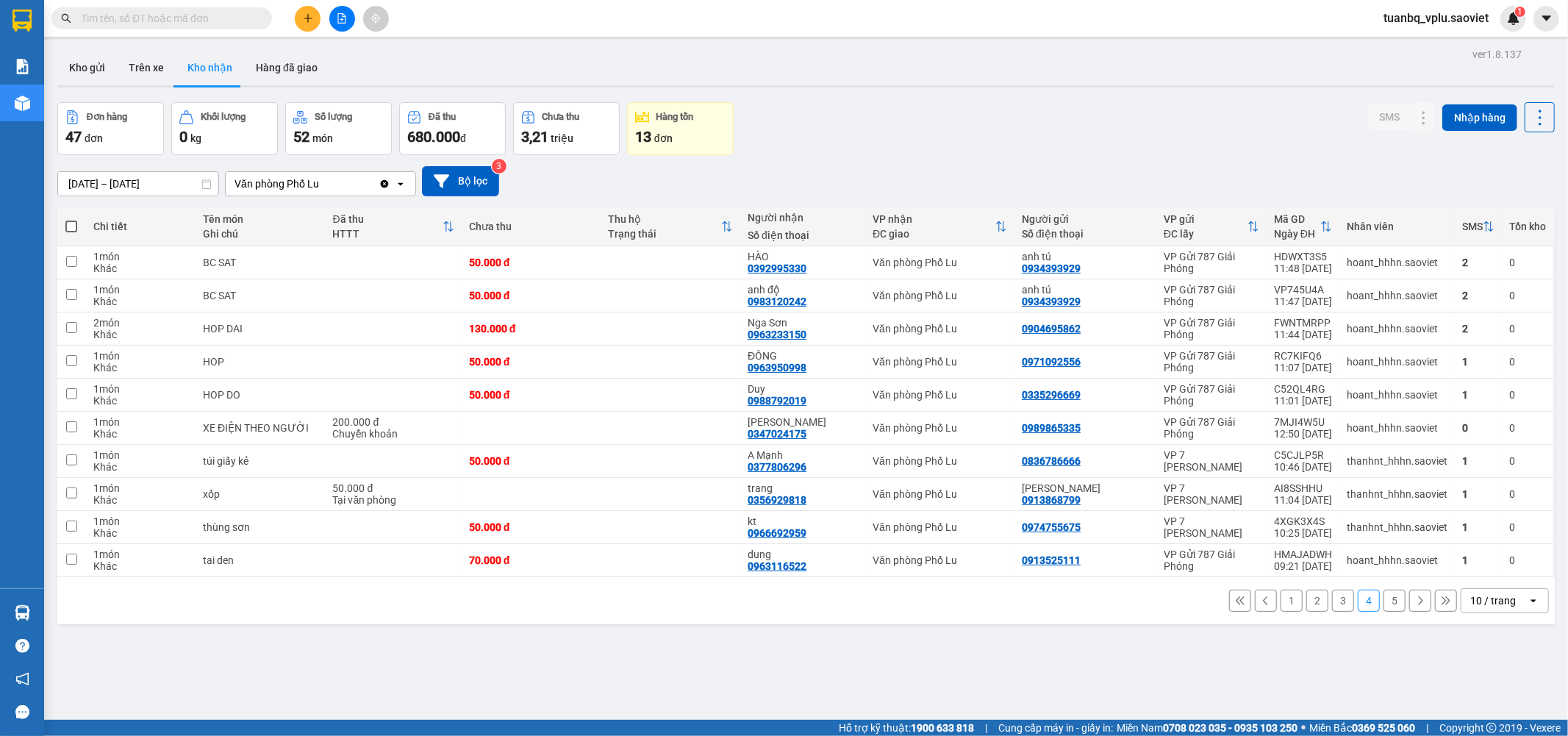
click at [1386, 607] on button "5" at bounding box center [1394, 601] width 22 height 22
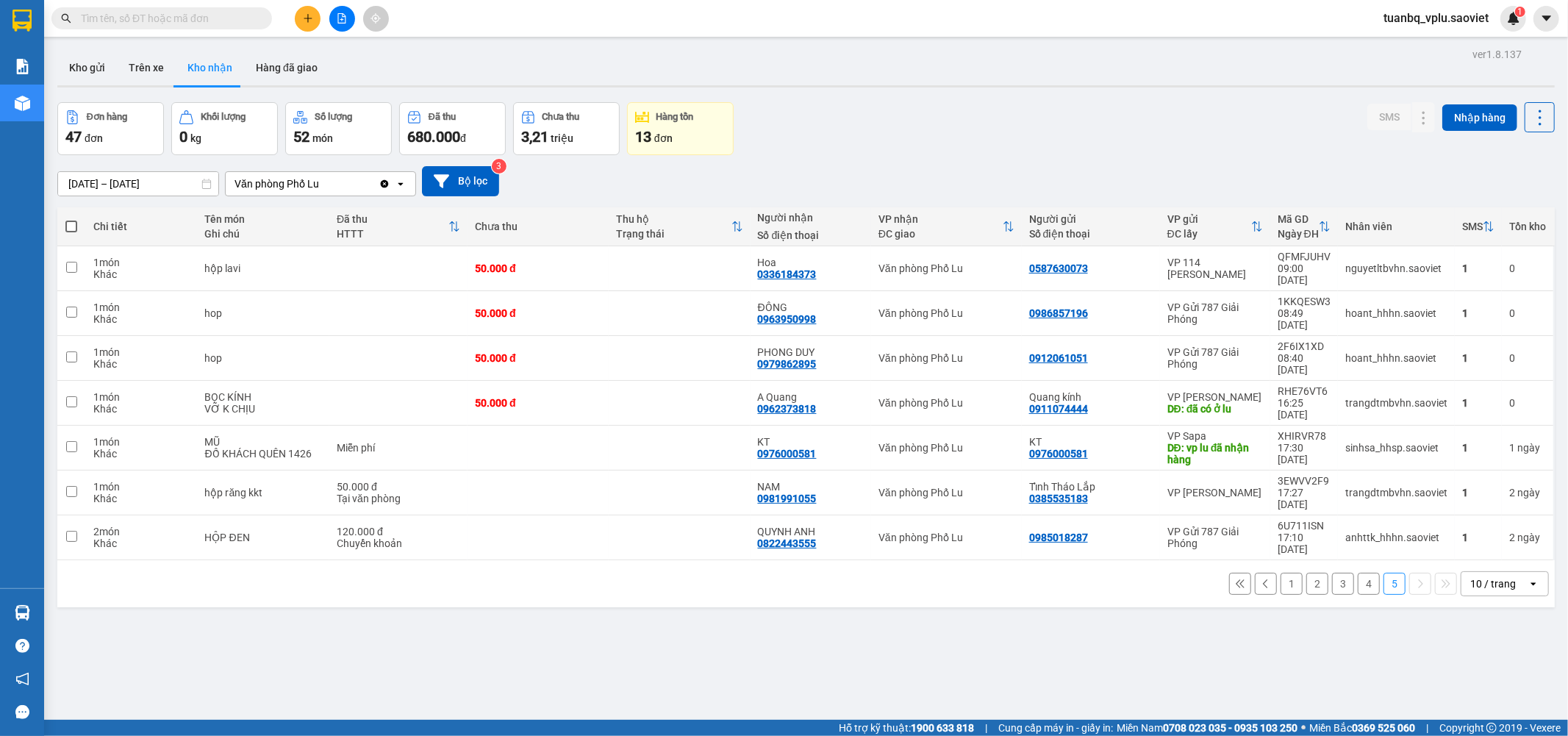
click at [90, 187] on input "[DATE] – [DATE]" at bounding box center [138, 184] width 160 height 23
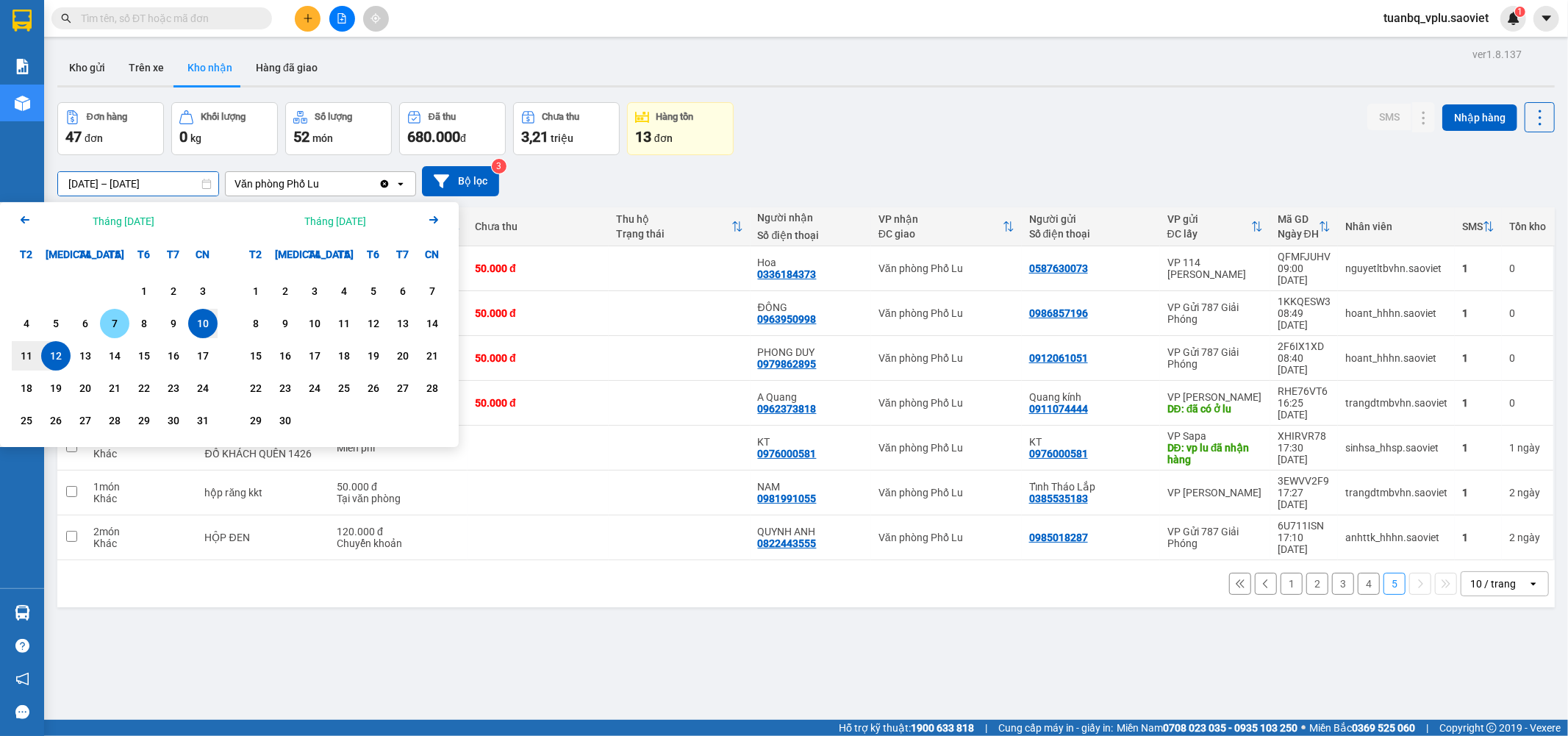
click at [121, 322] on div "7" at bounding box center [114, 323] width 21 height 18
click at [57, 356] on div "12" at bounding box center [55, 356] width 21 height 18
type input "07/08/2025 – 12/08/2025"
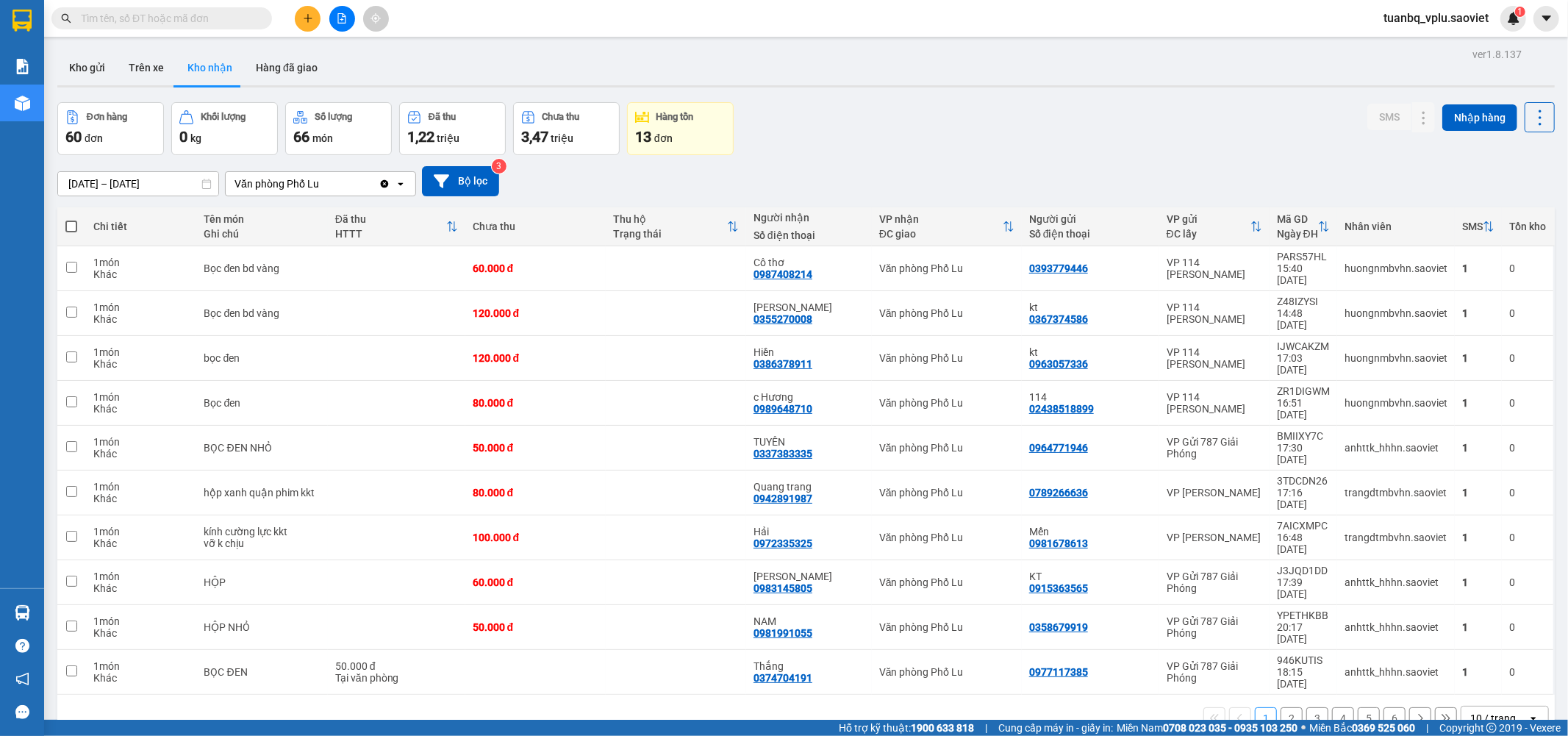
click at [1384, 707] on button "6" at bounding box center [1394, 718] width 22 height 22
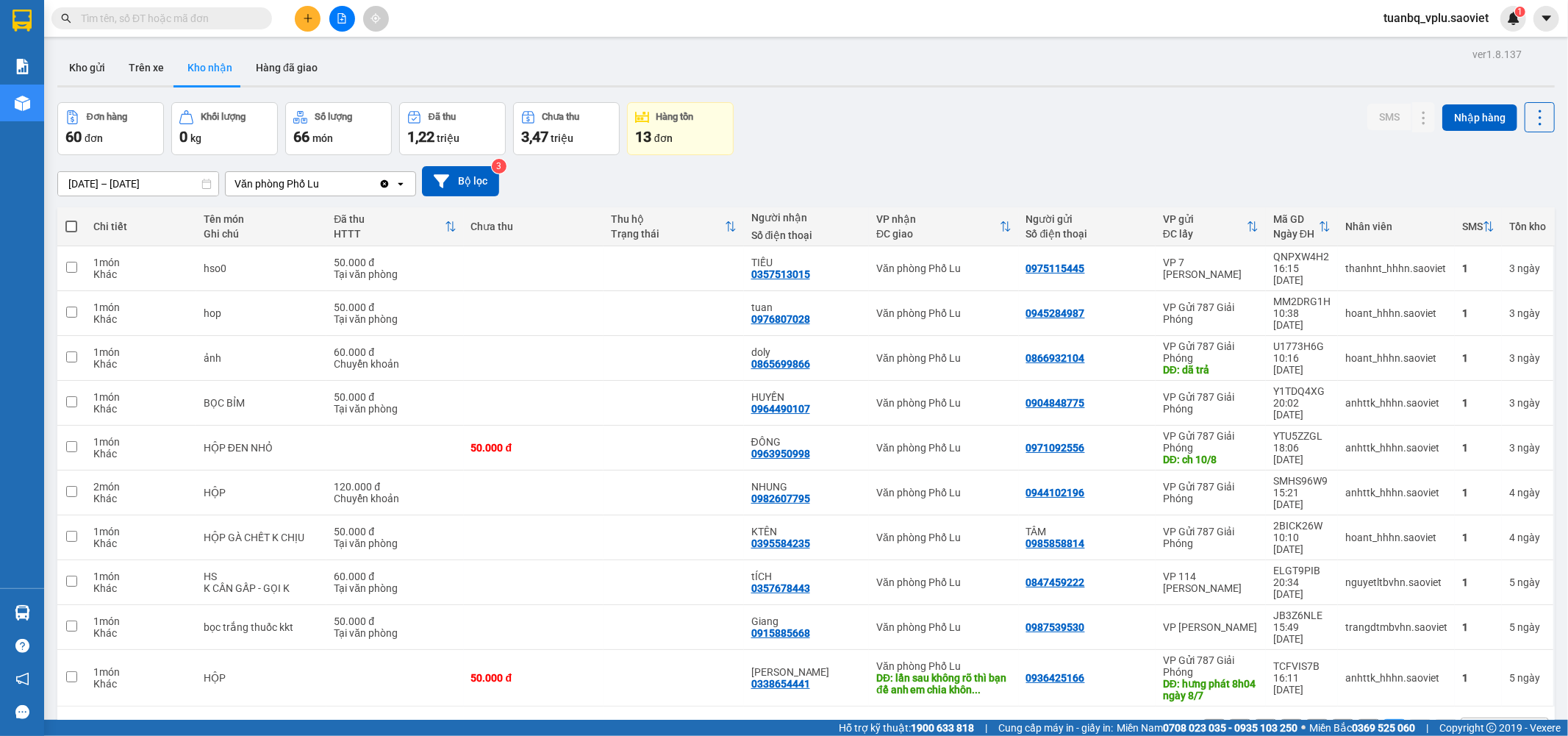
click at [1358, 719] on button "5" at bounding box center [1369, 730] width 22 height 22
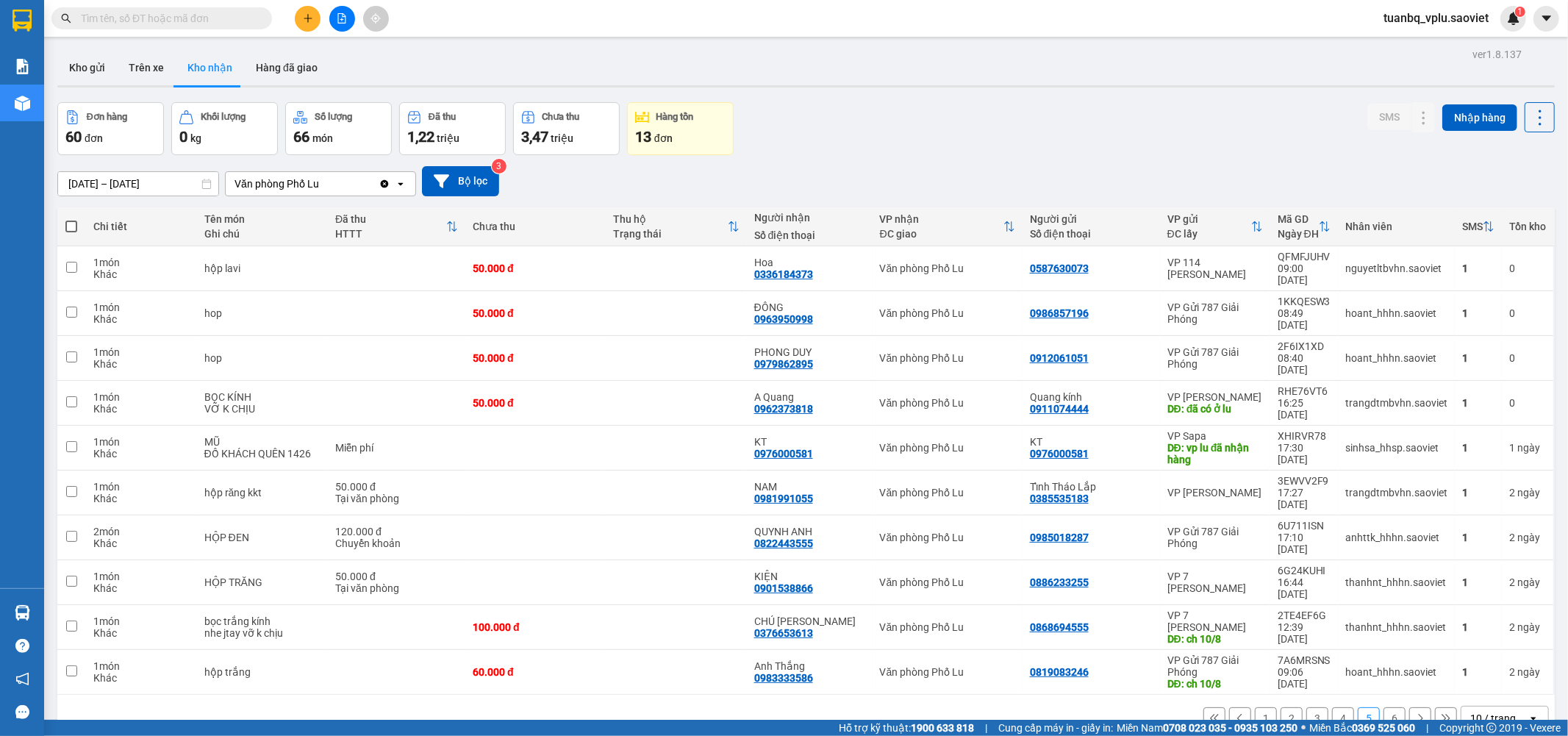
click at [1332, 707] on button "4" at bounding box center [1343, 718] width 22 height 22
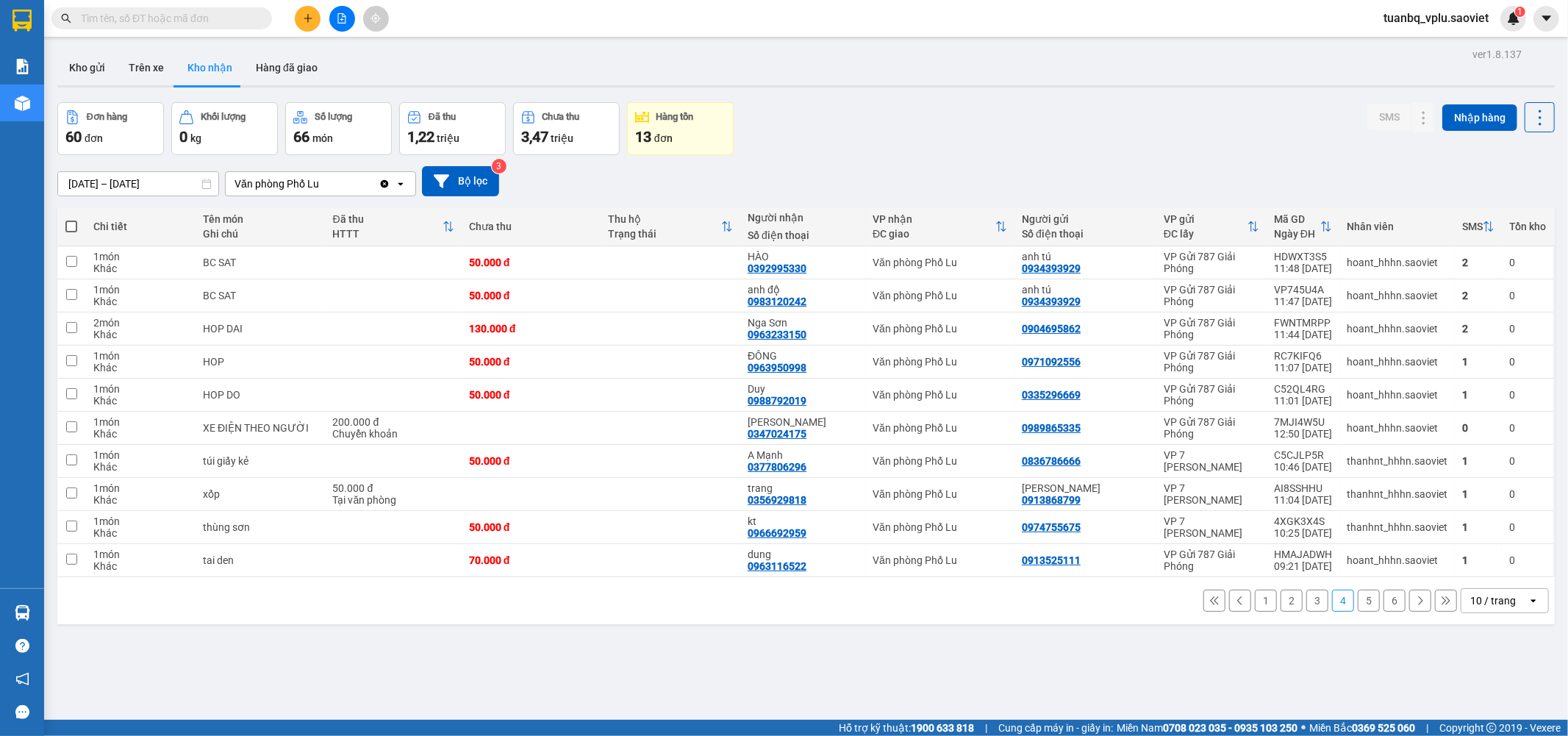
click at [107, 18] on input "text" at bounding box center [167, 18] width 174 height 16
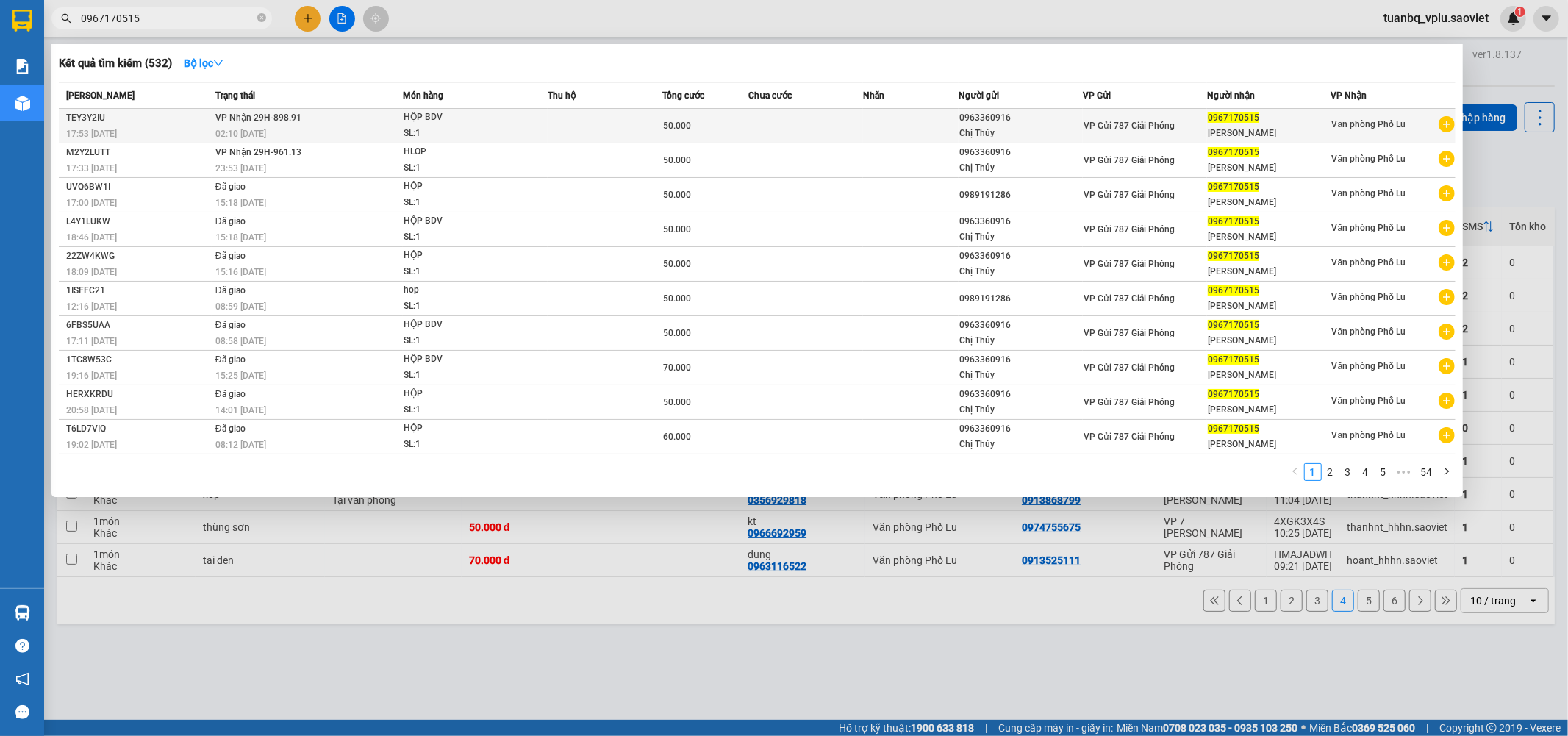
type input "0967170515"
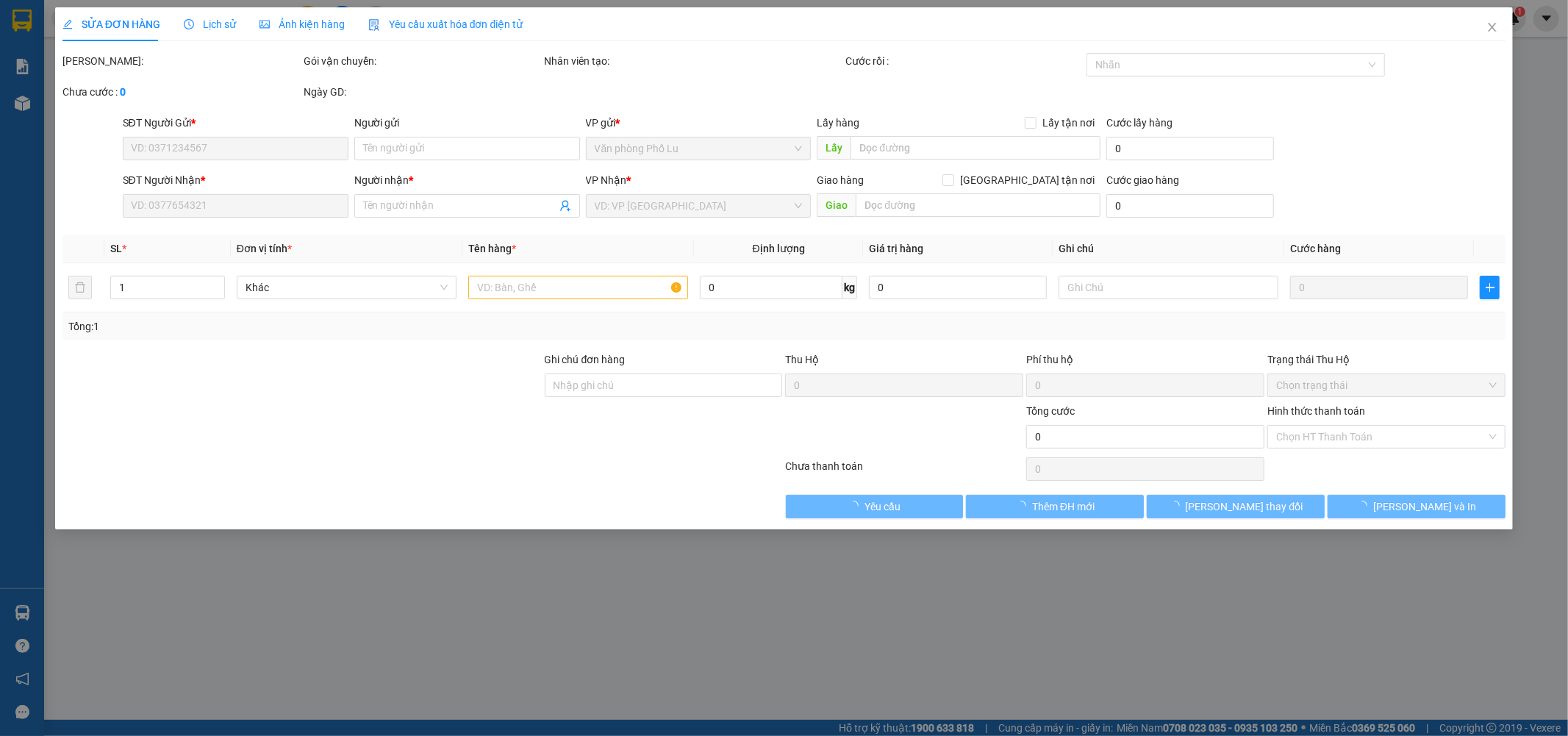
type input "0963360916"
type input "Chị Thủy"
type input "0967170515"
type input "Chị Thanh"
type input "50.000"
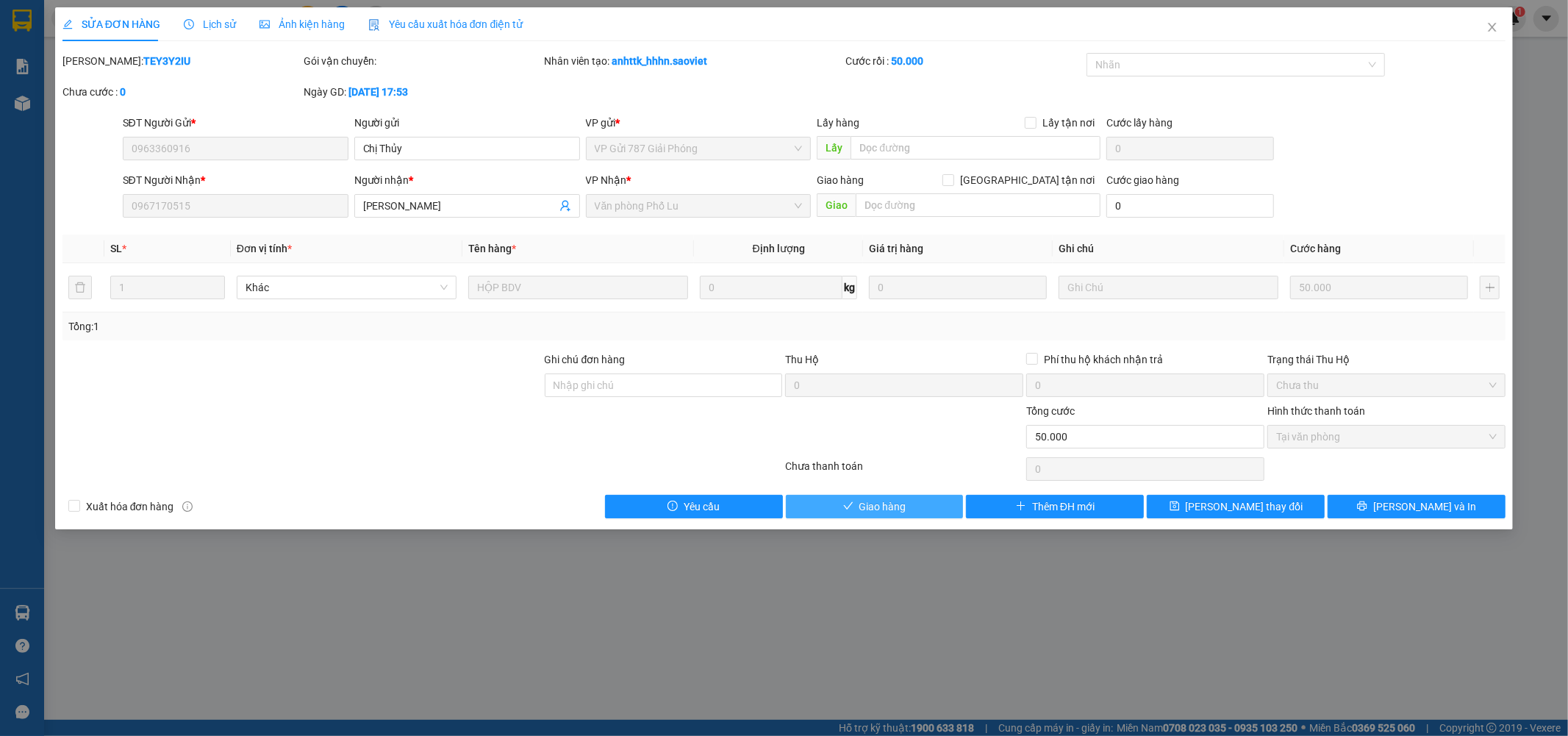
click at [865, 497] on button "Giao hàng" at bounding box center [875, 507] width 178 height 23
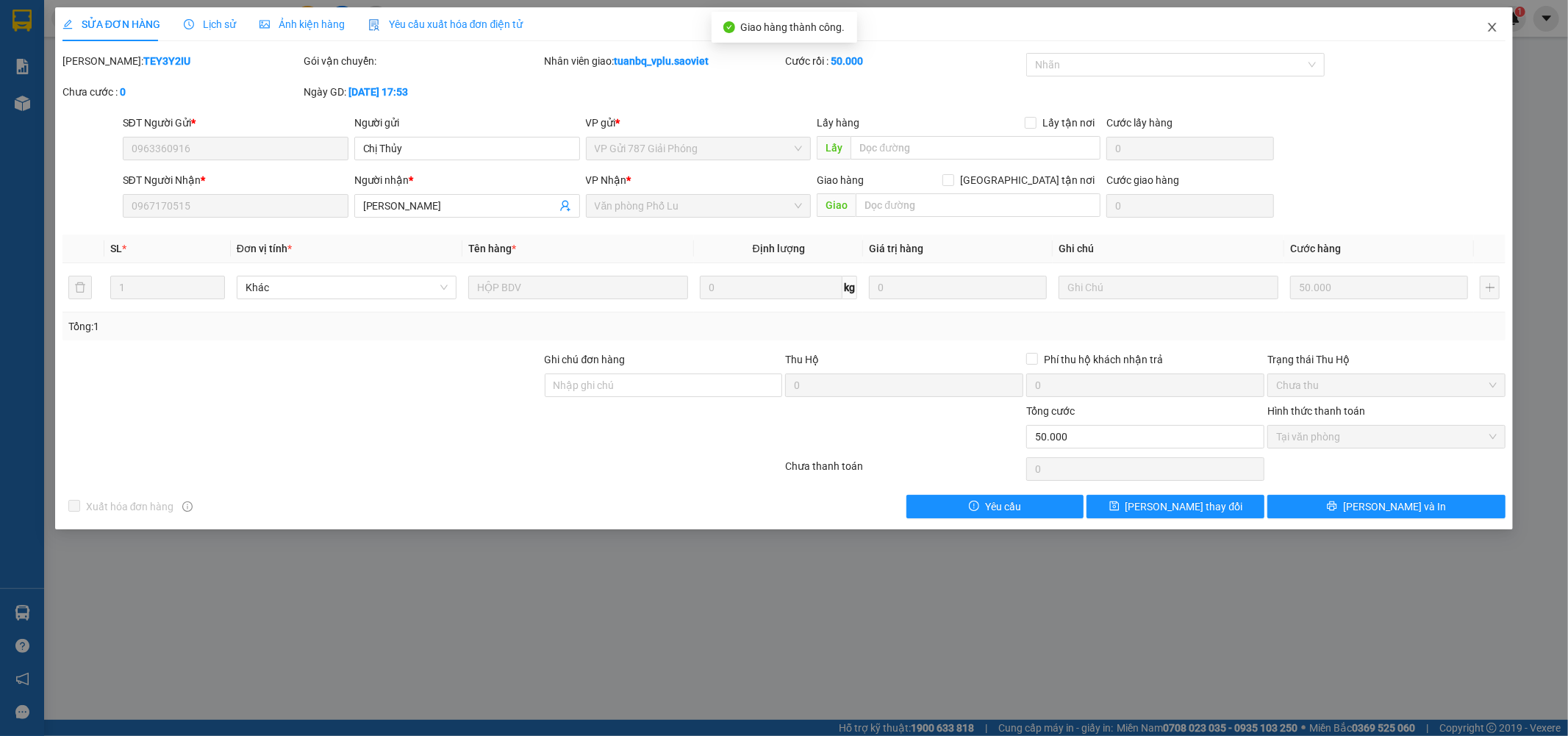
click at [1491, 27] on icon "close" at bounding box center [1492, 27] width 12 height 12
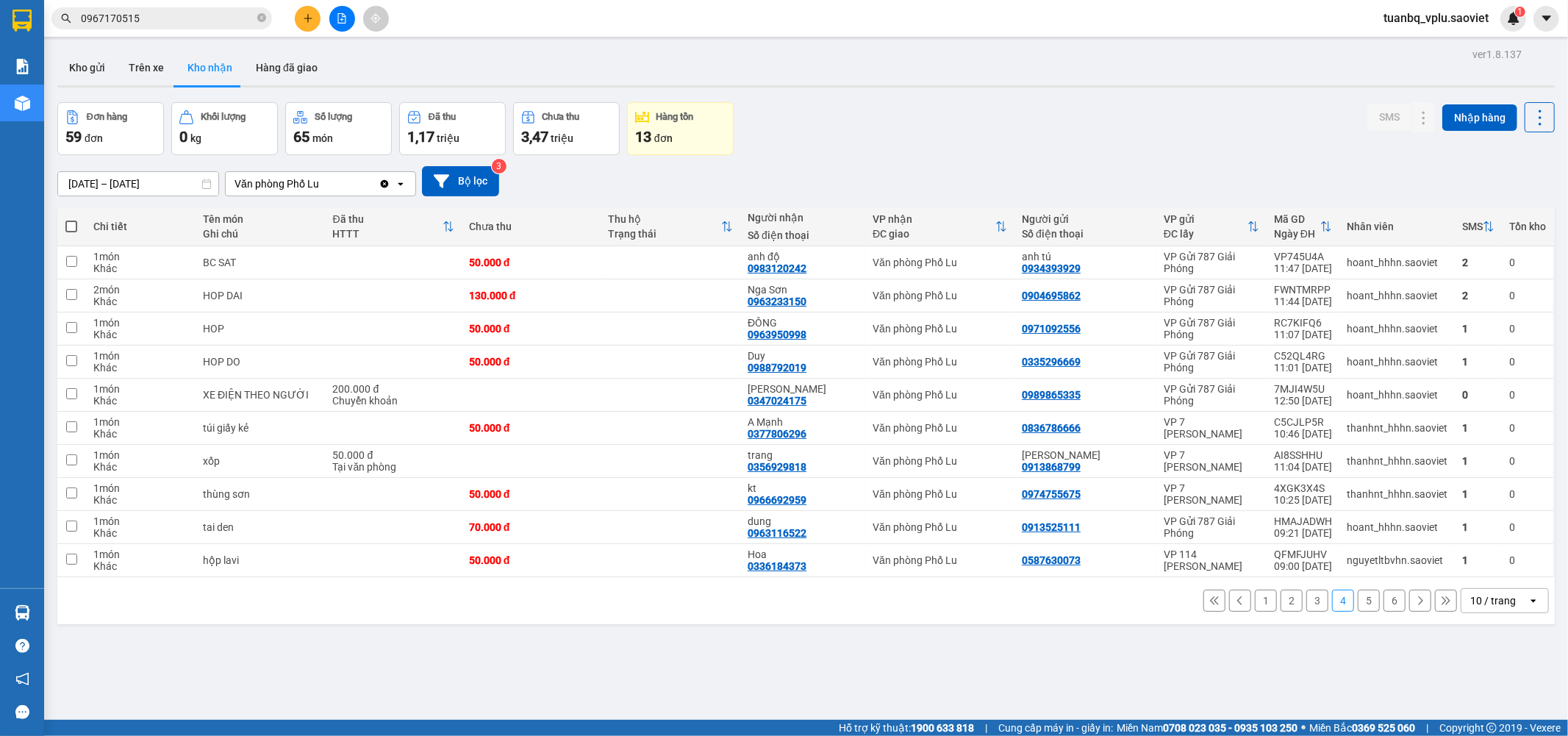
click at [1306, 608] on button "3" at bounding box center [1317, 601] width 22 height 22
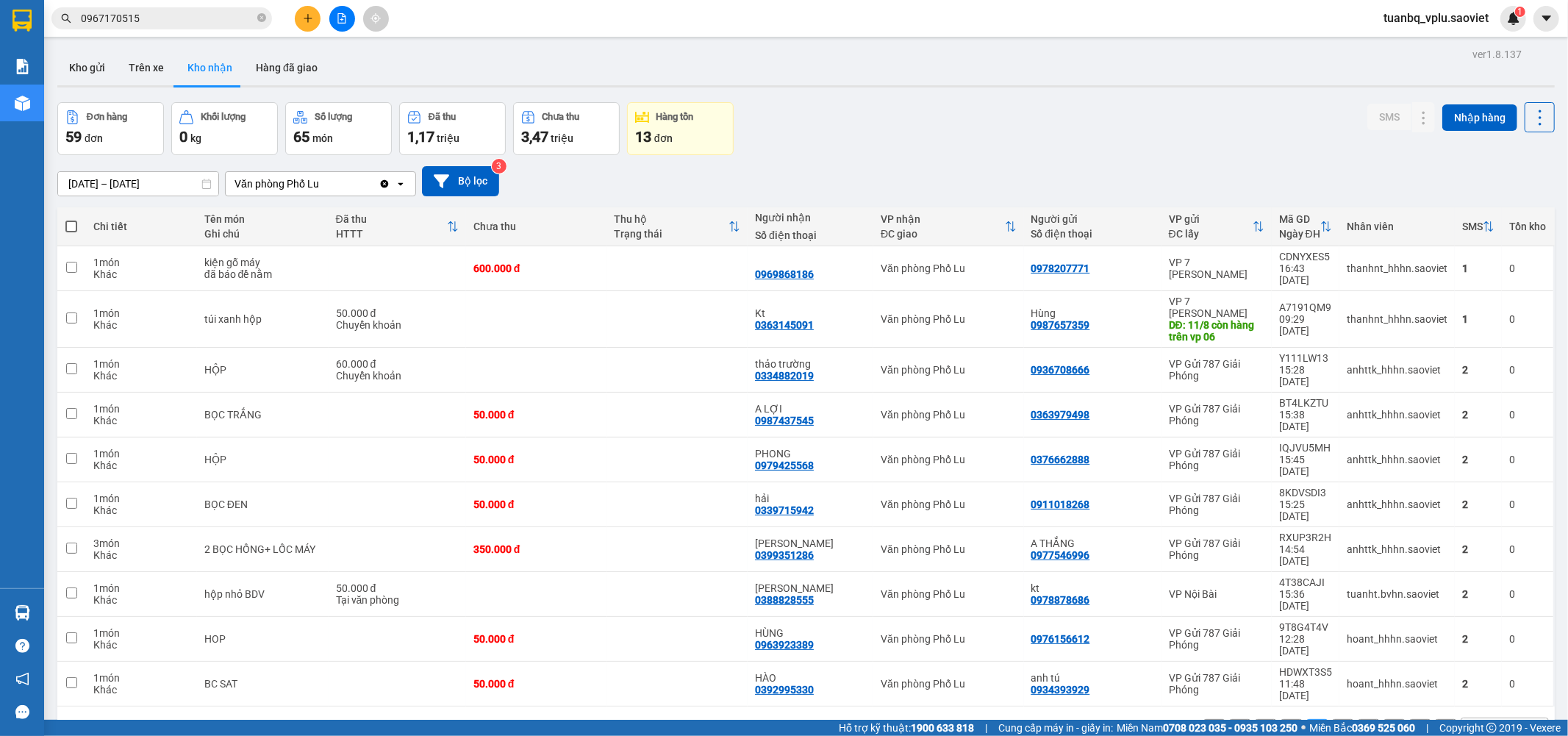
click at [1283, 719] on button "2" at bounding box center [1292, 730] width 22 height 22
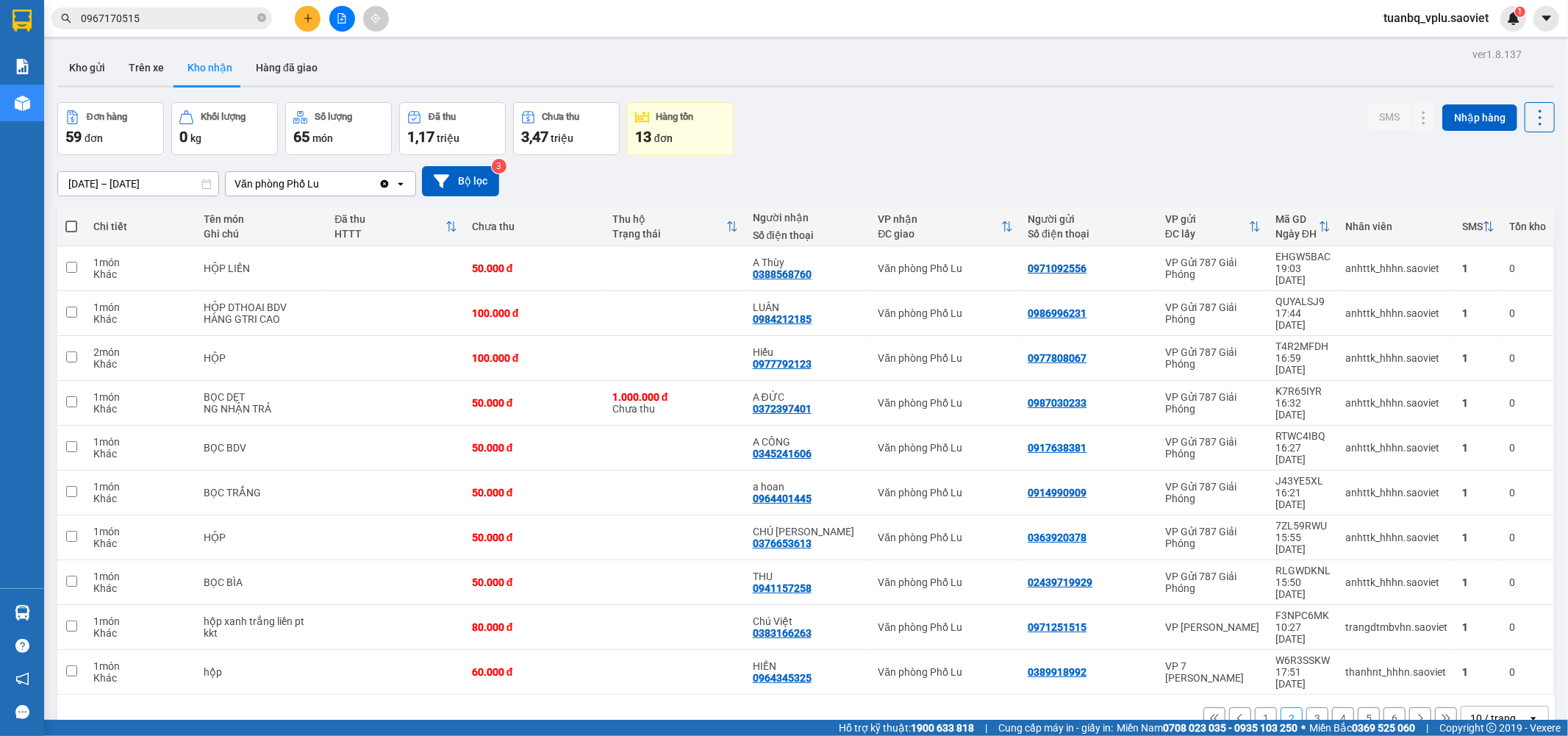
click at [1255, 707] on button "1" at bounding box center [1266, 718] width 22 height 22
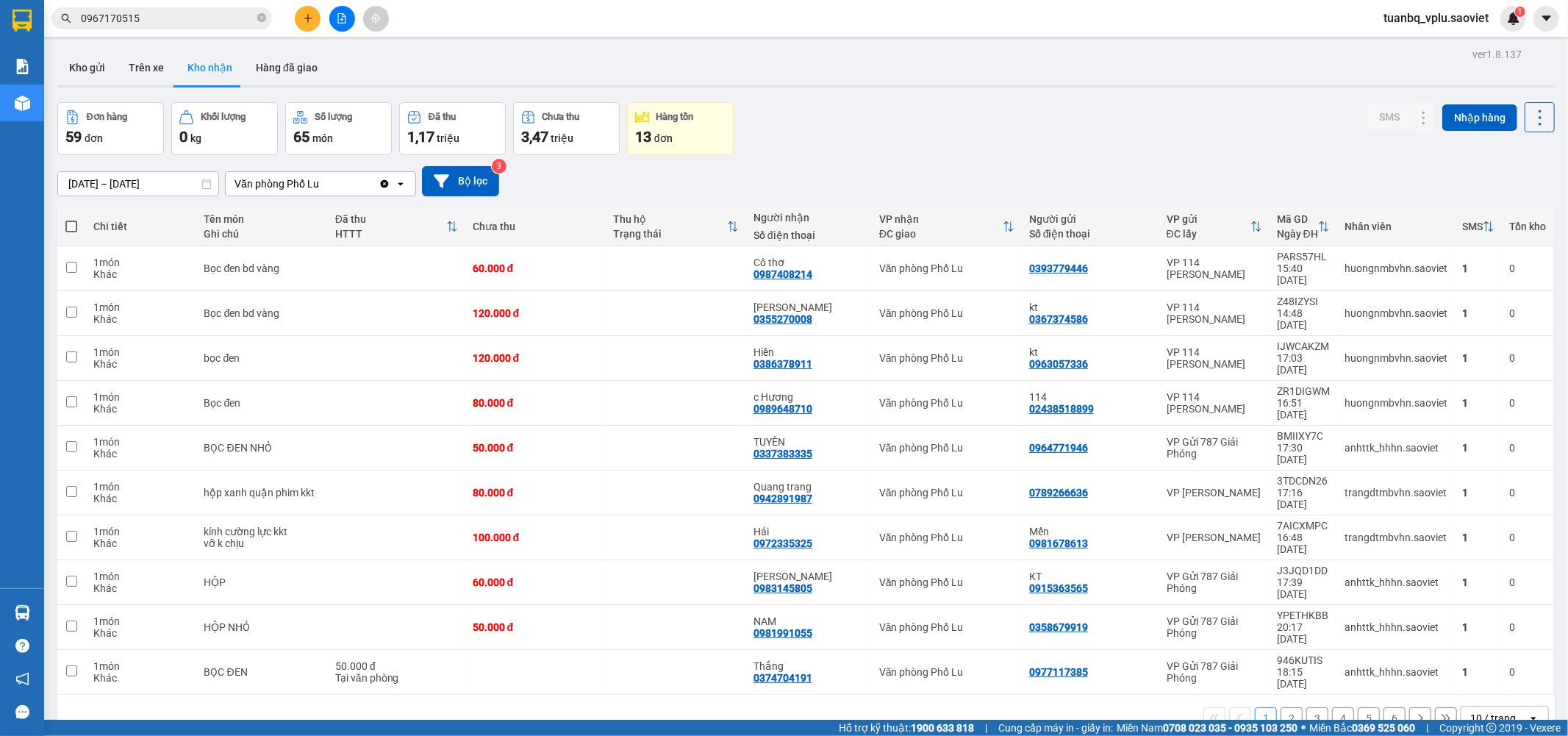
click at [1306, 707] on button "3" at bounding box center [1317, 718] width 22 height 22
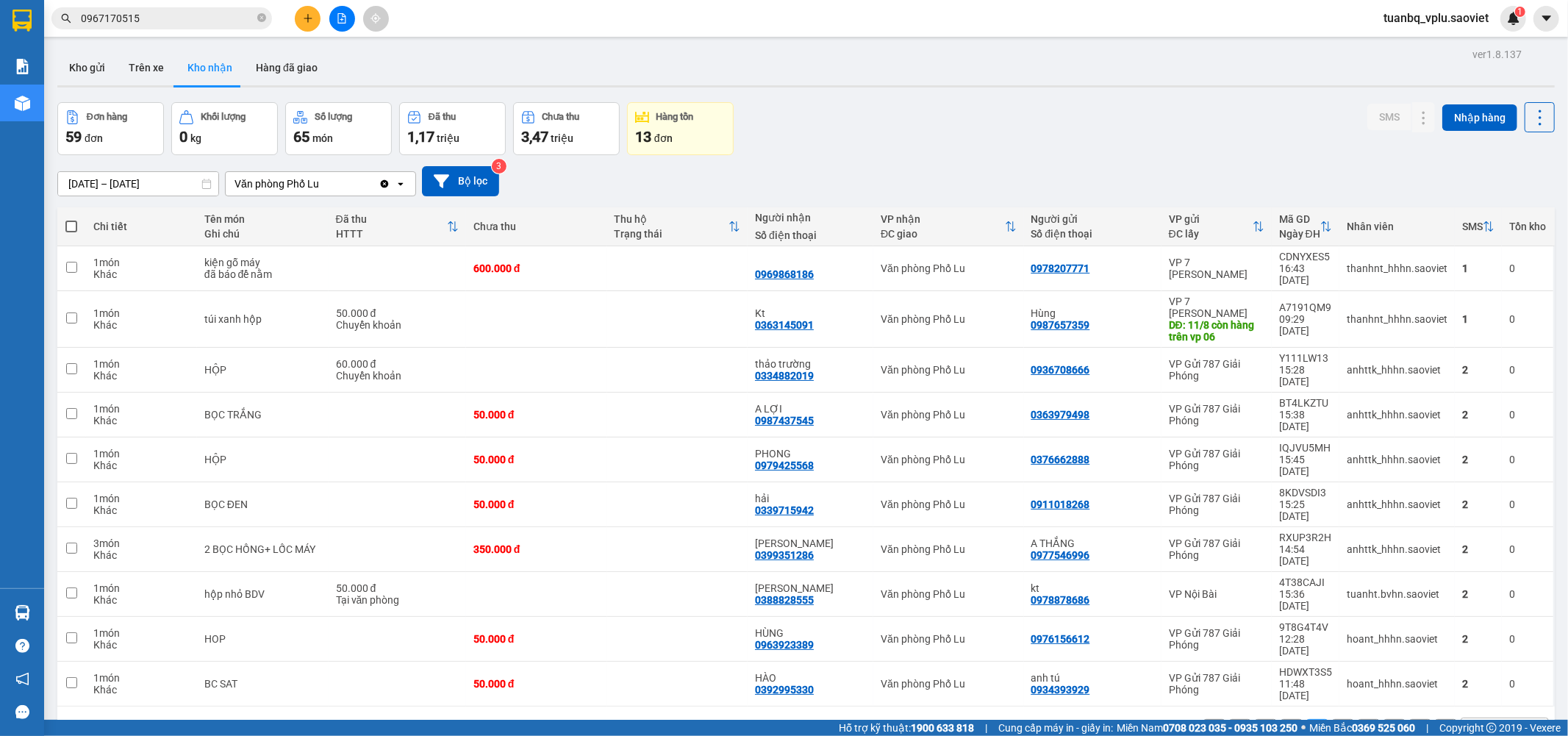
click at [1331, 718] on div "1 2 3 4 5 6 10 / trang open" at bounding box center [805, 730] width 1486 height 25
click at [1335, 719] on button "4" at bounding box center [1343, 730] width 22 height 22
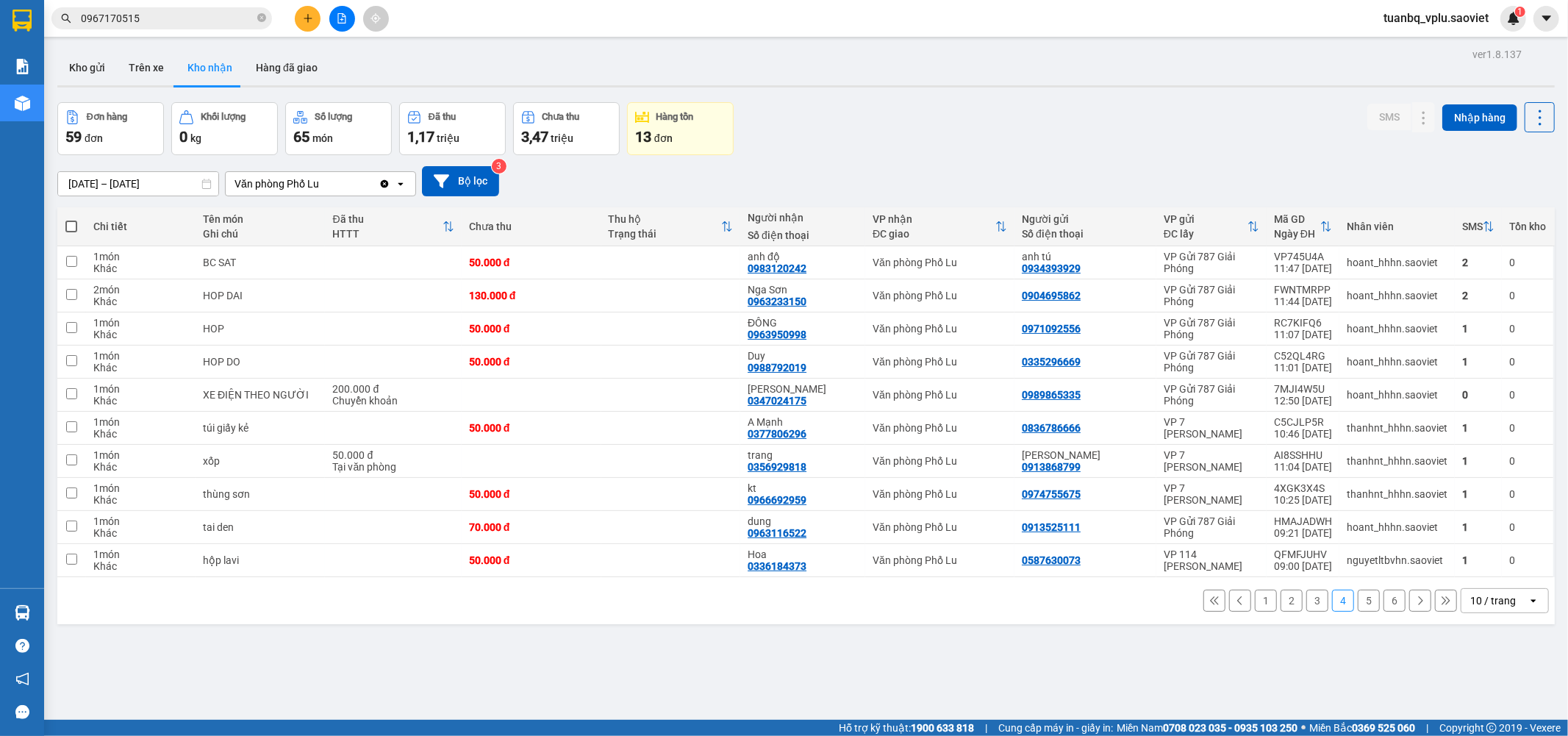
click at [1360, 602] on button "5" at bounding box center [1369, 601] width 22 height 22
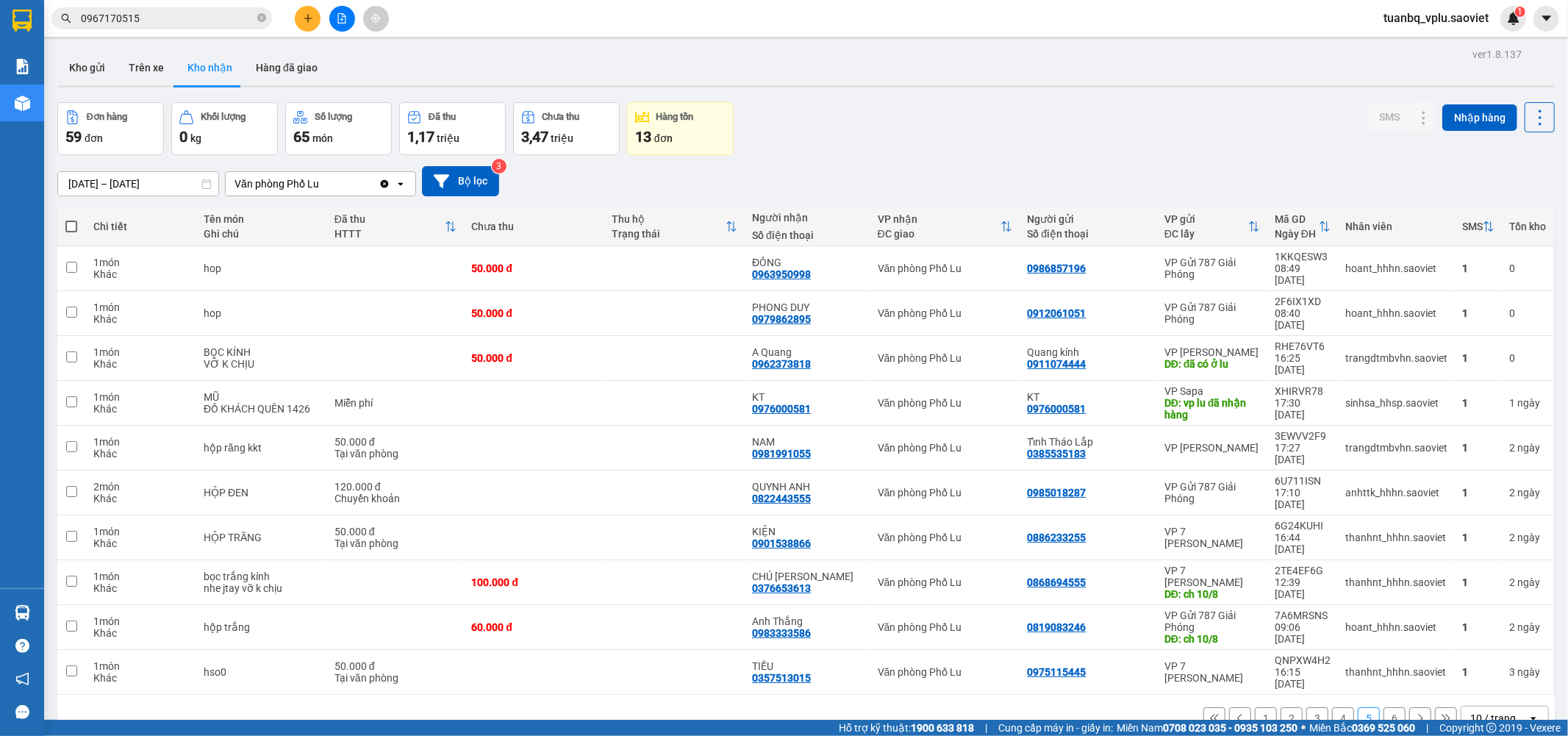
click at [1384, 707] on button "6" at bounding box center [1394, 718] width 22 height 22
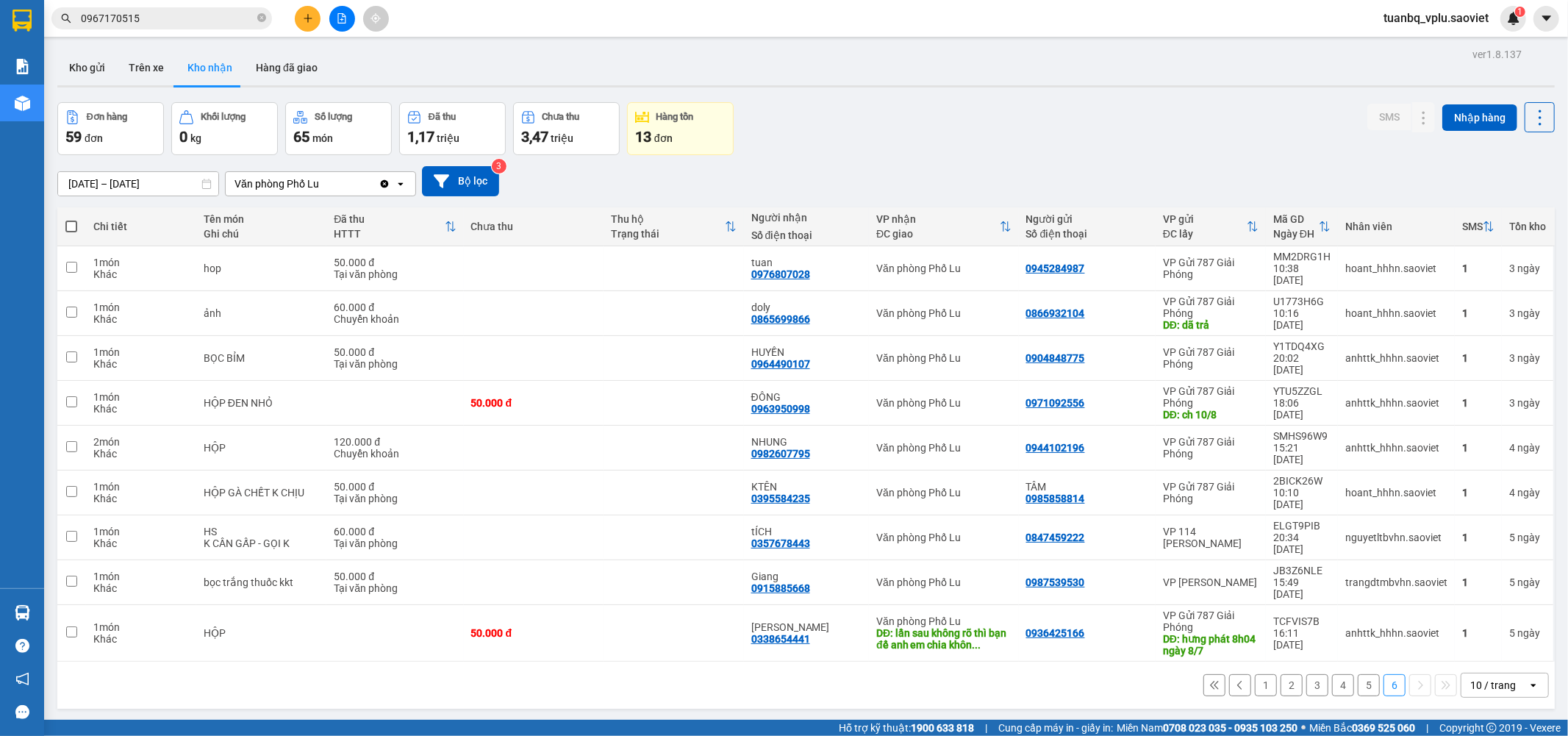
click at [88, 185] on input "07/08/2025 – 12/08/2025" at bounding box center [138, 184] width 160 height 23
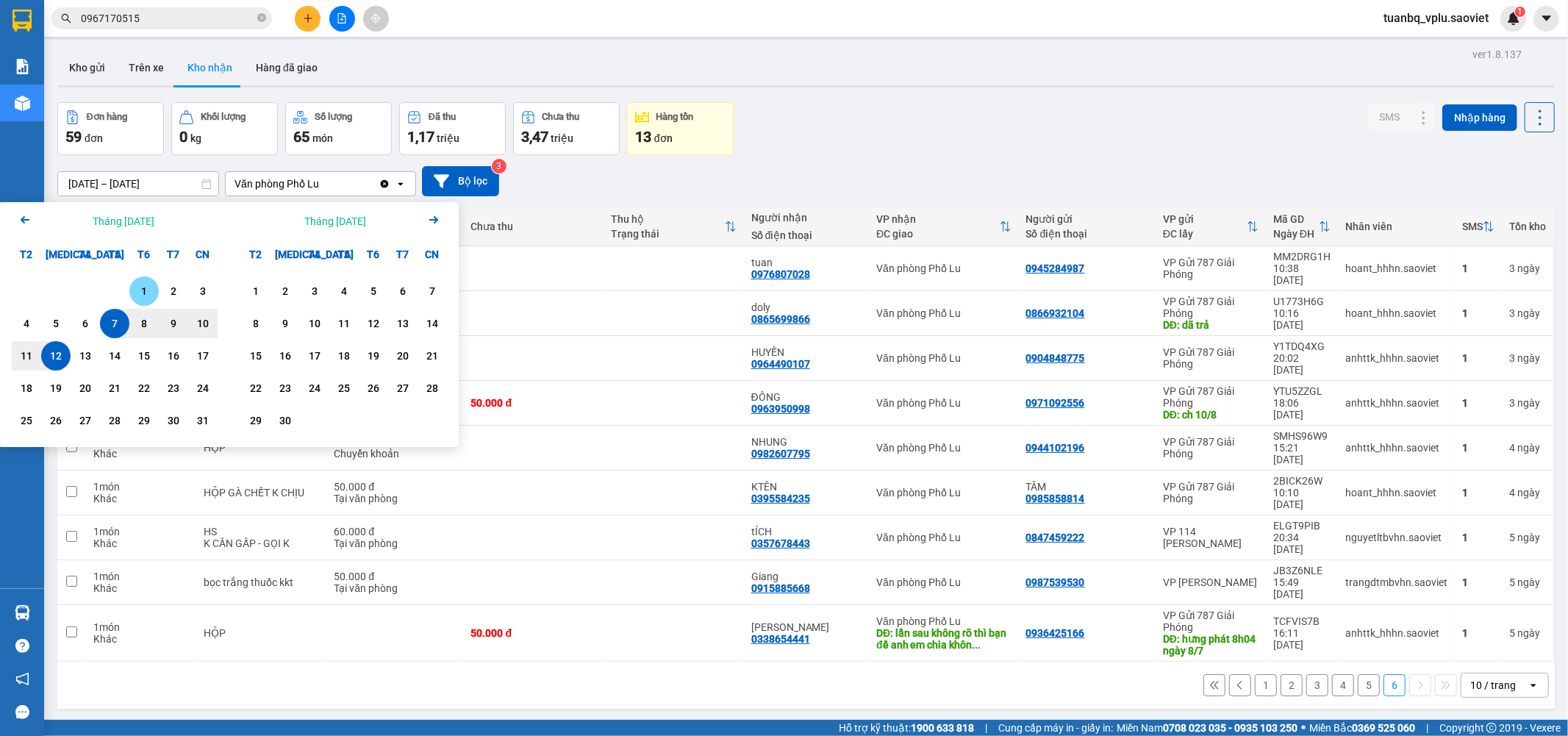
click at [141, 288] on div "1" at bounding box center [143, 291] width 21 height 18
click at [43, 356] on div "12" at bounding box center [55, 356] width 29 height 29
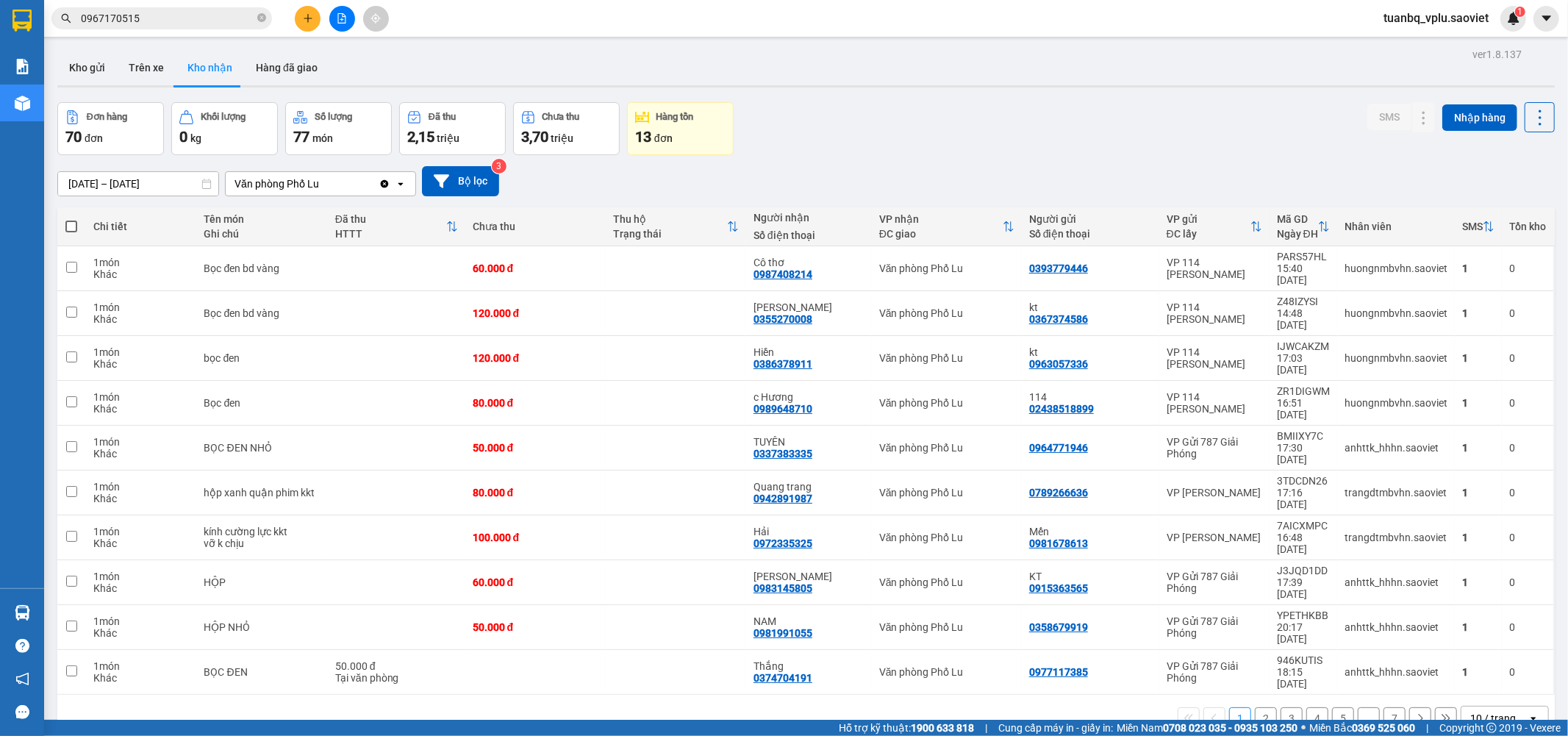
click at [1383, 707] on button "7" at bounding box center [1394, 718] width 22 height 22
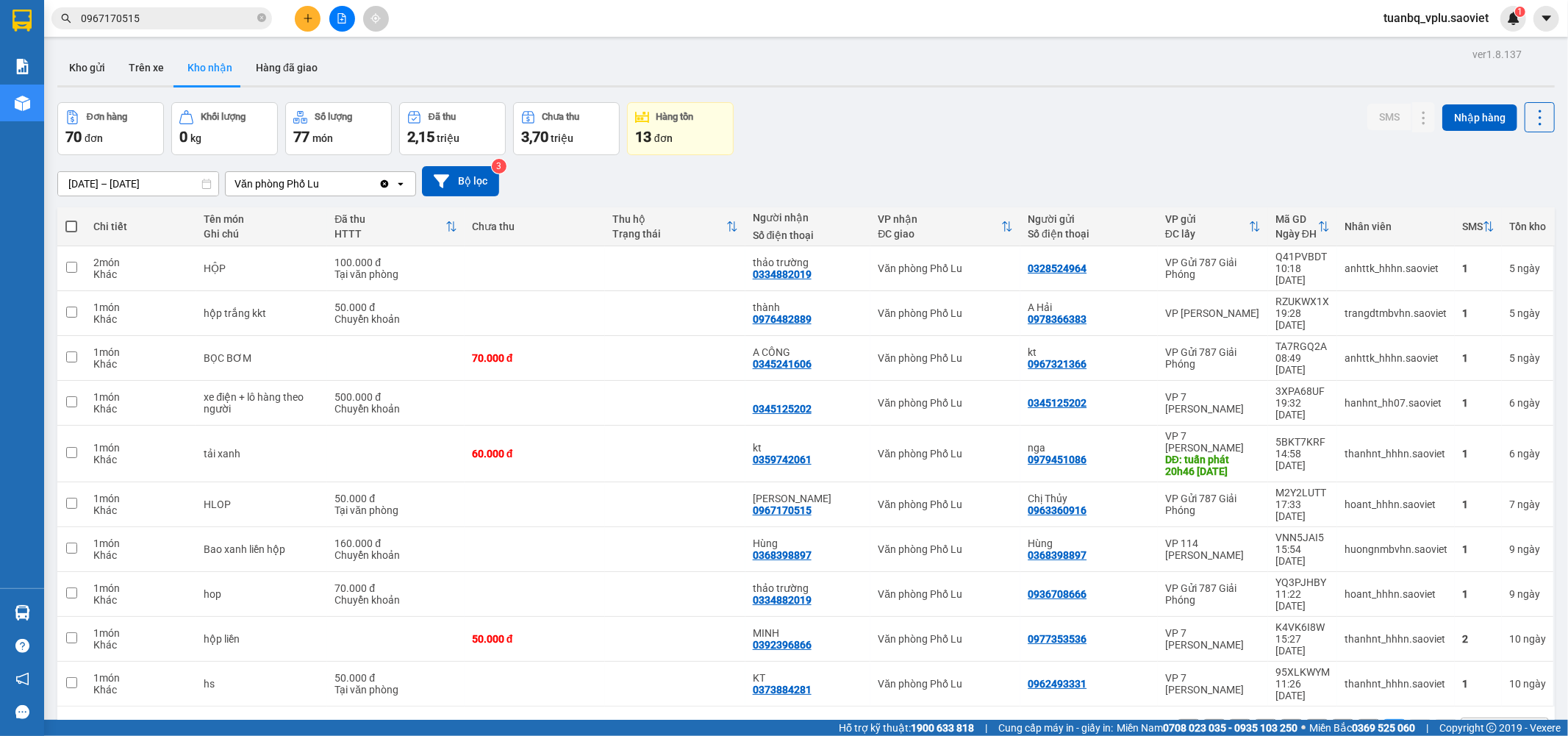
click at [1361, 719] on button "6" at bounding box center [1369, 730] width 22 height 22
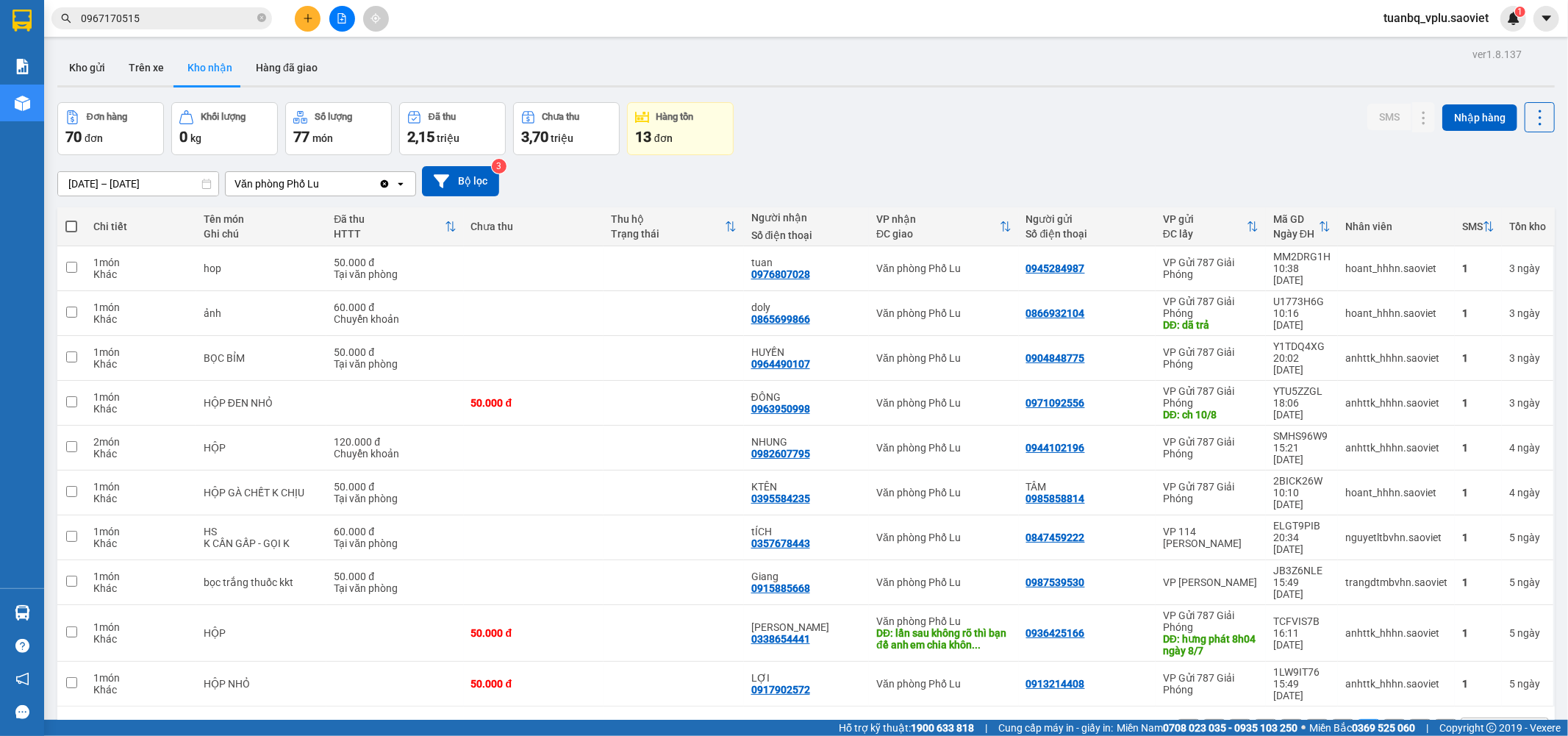
click at [1335, 719] on button "5" at bounding box center [1343, 730] width 22 height 22
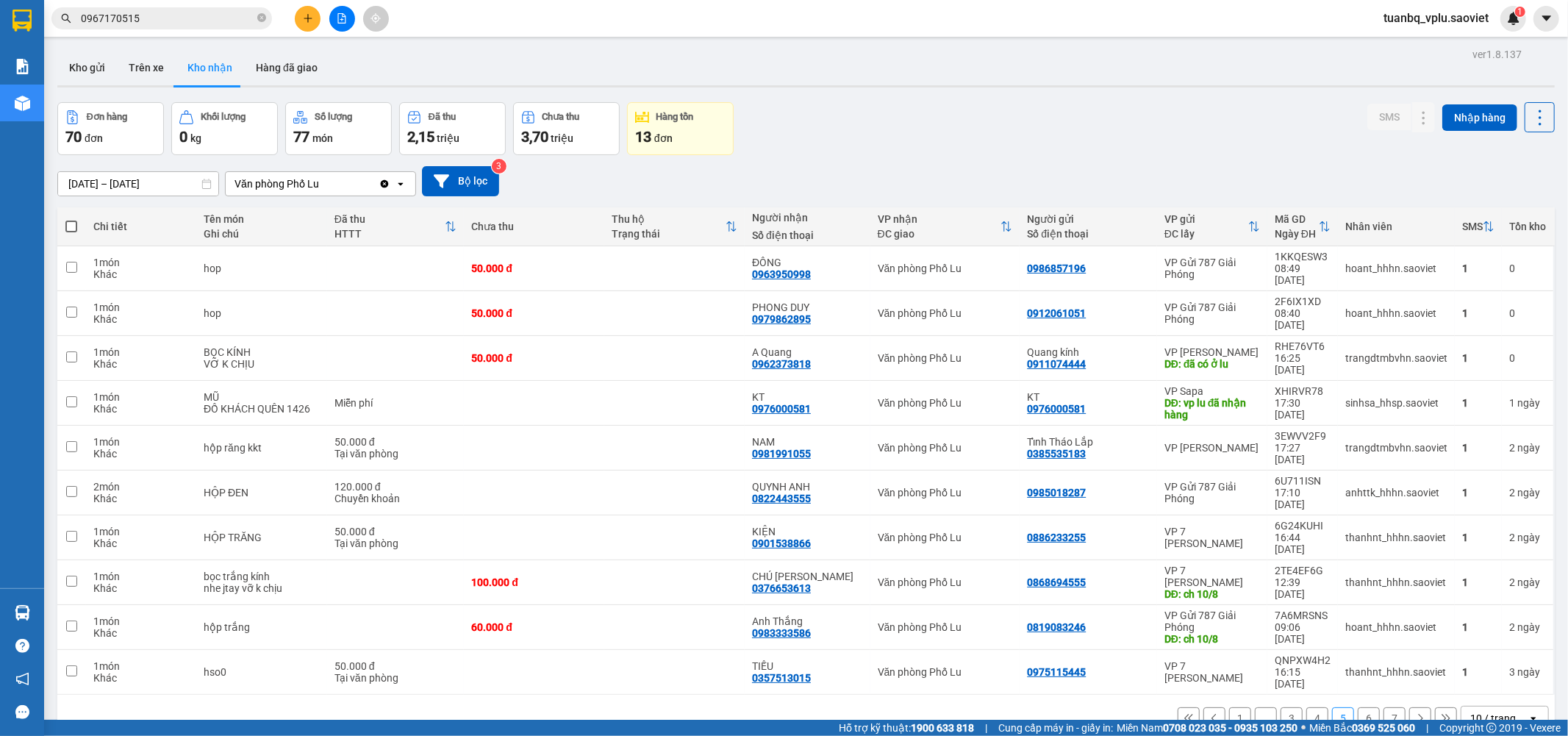
click at [1306, 707] on button "4" at bounding box center [1317, 718] width 22 height 22
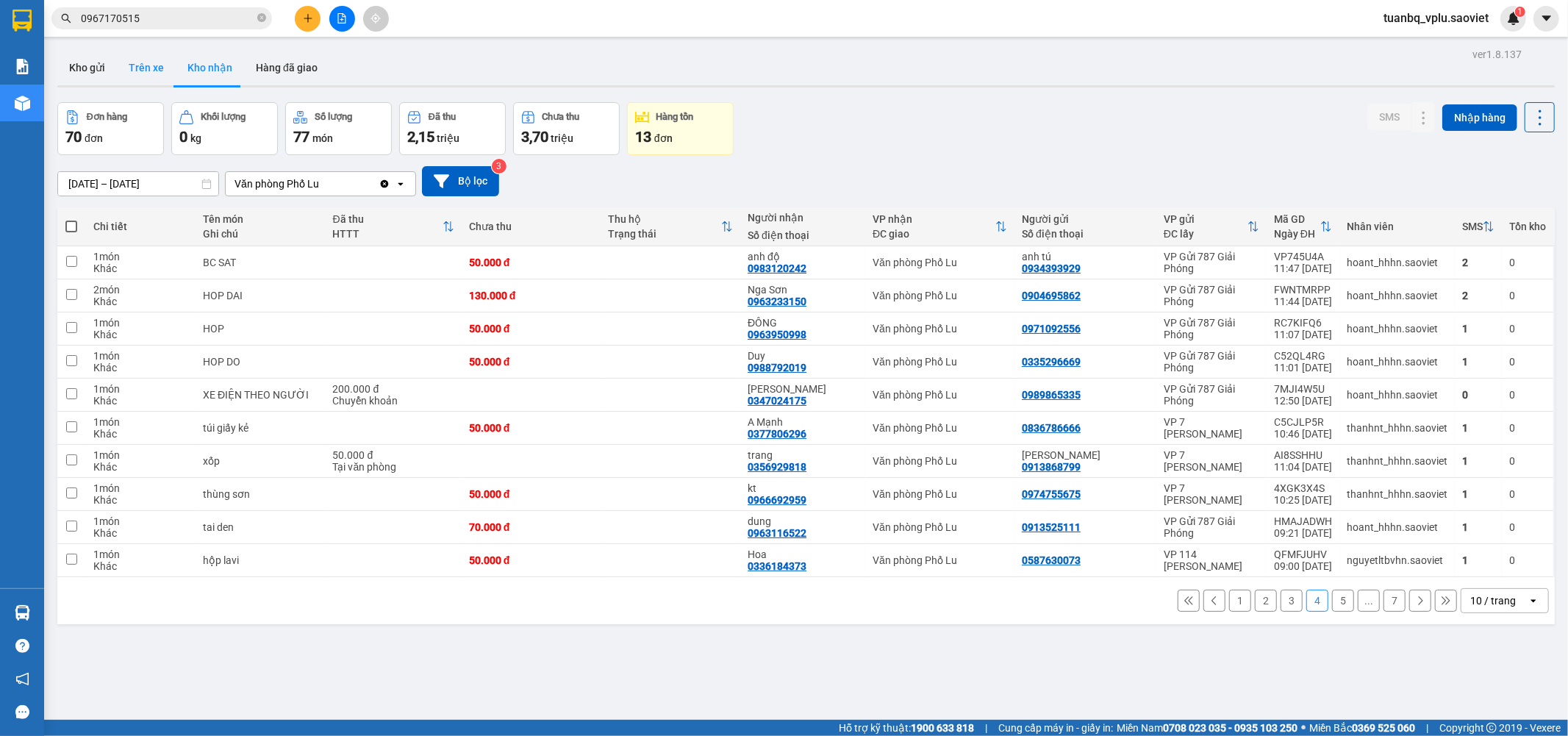
click at [154, 66] on button "Trên xe" at bounding box center [146, 68] width 59 height 35
type input "[DATE] – [DATE]"
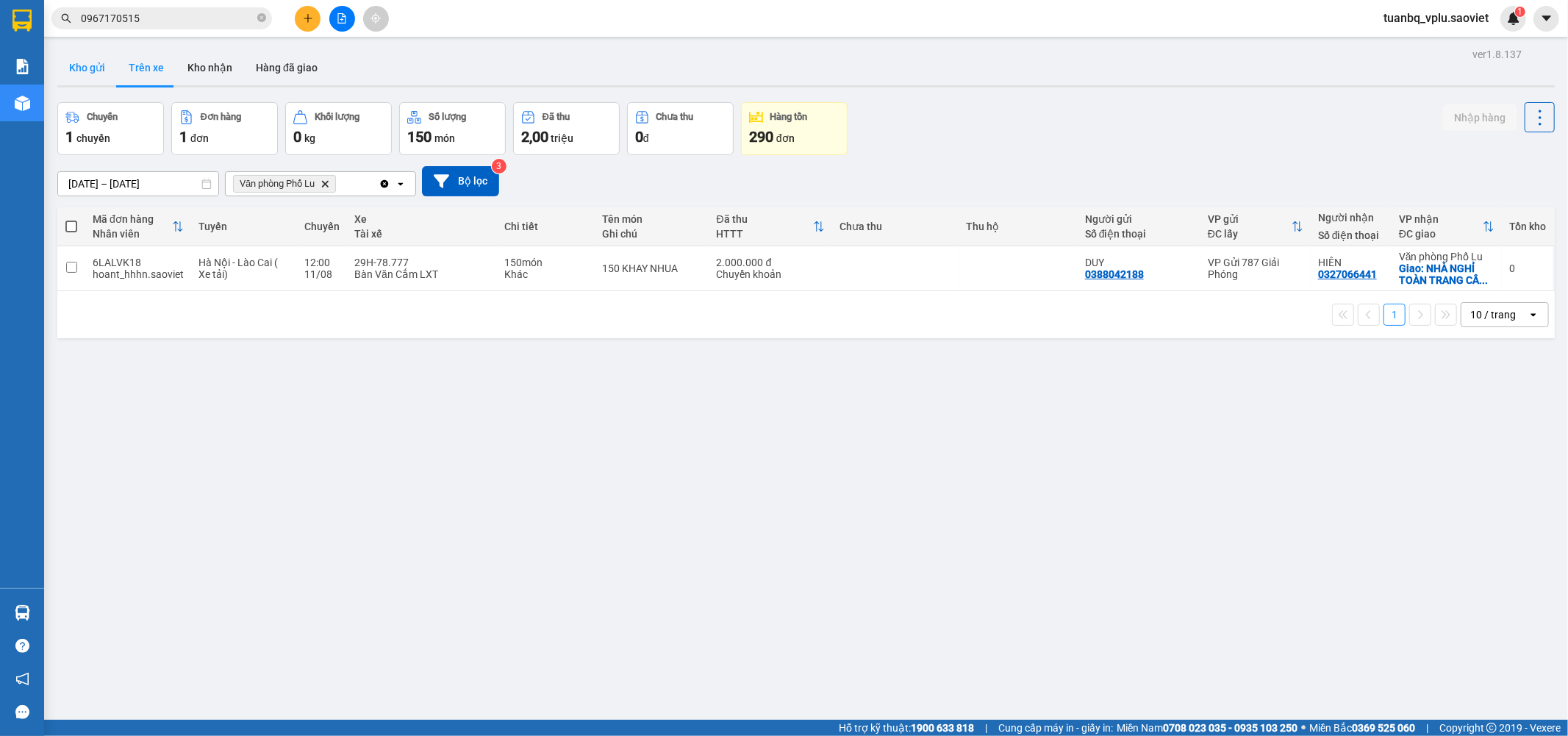
click at [76, 66] on button "Kho gửi" at bounding box center [86, 68] width 60 height 35
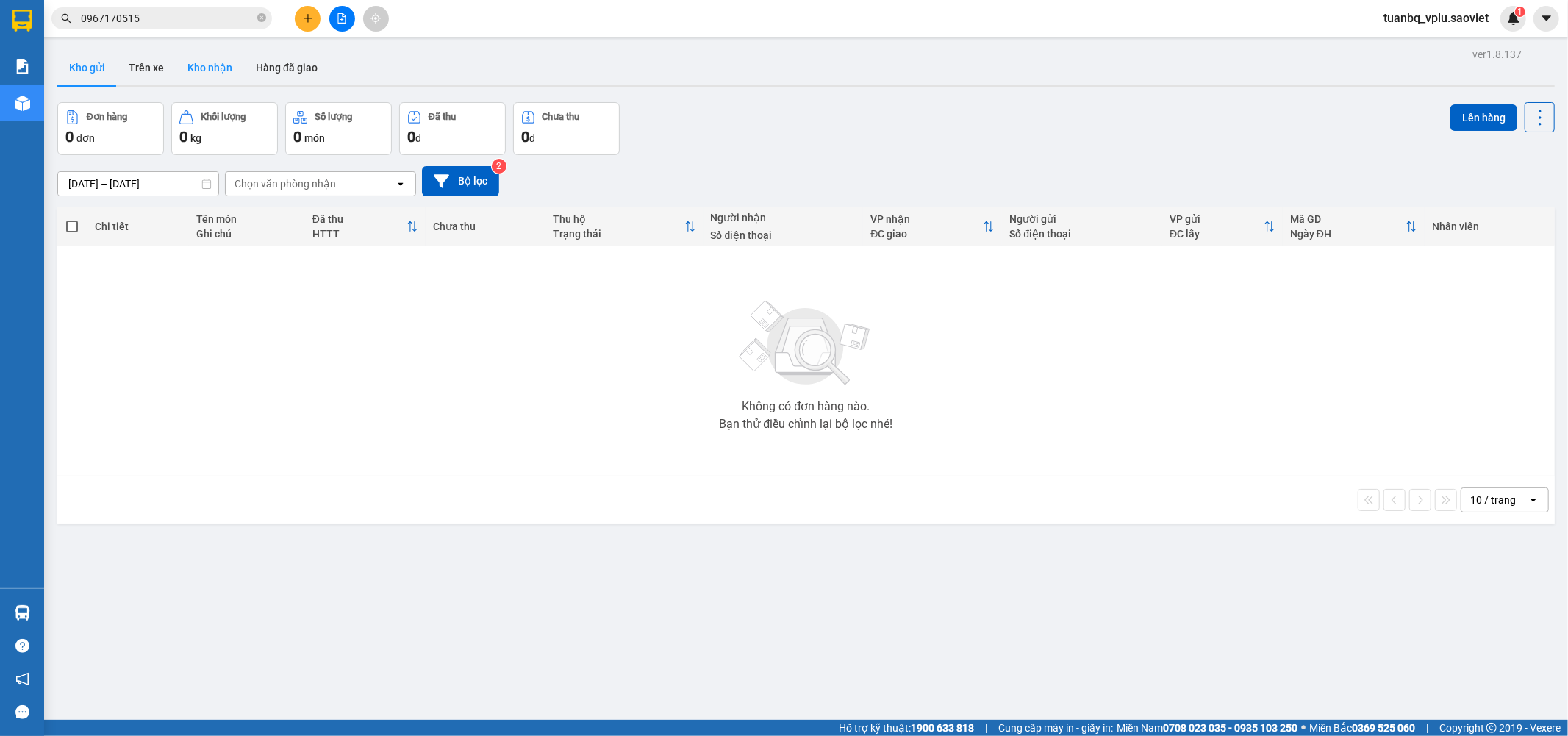
click at [199, 68] on button "Kho nhận" at bounding box center [210, 68] width 69 height 35
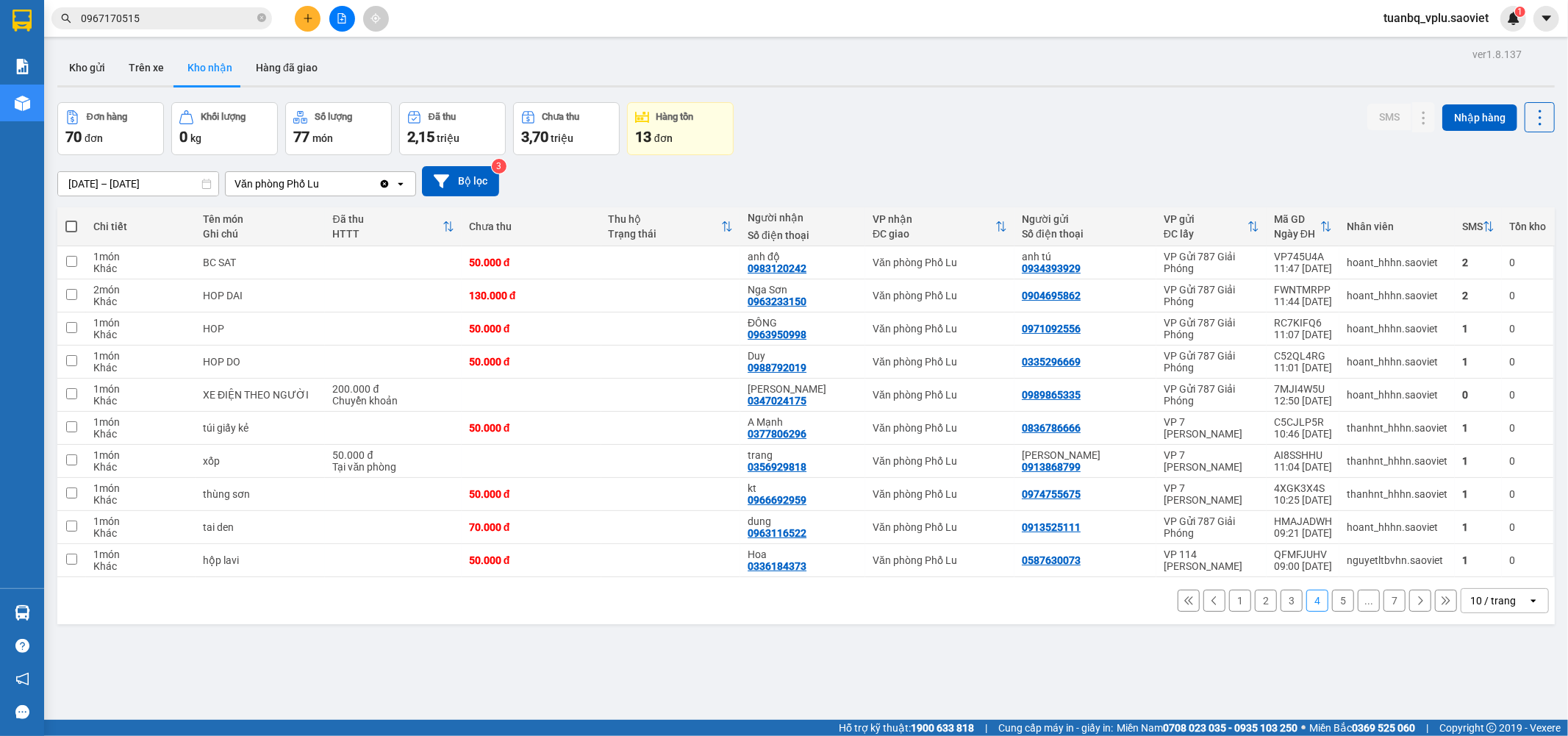
click at [1281, 598] on button "3" at bounding box center [1292, 601] width 22 height 22
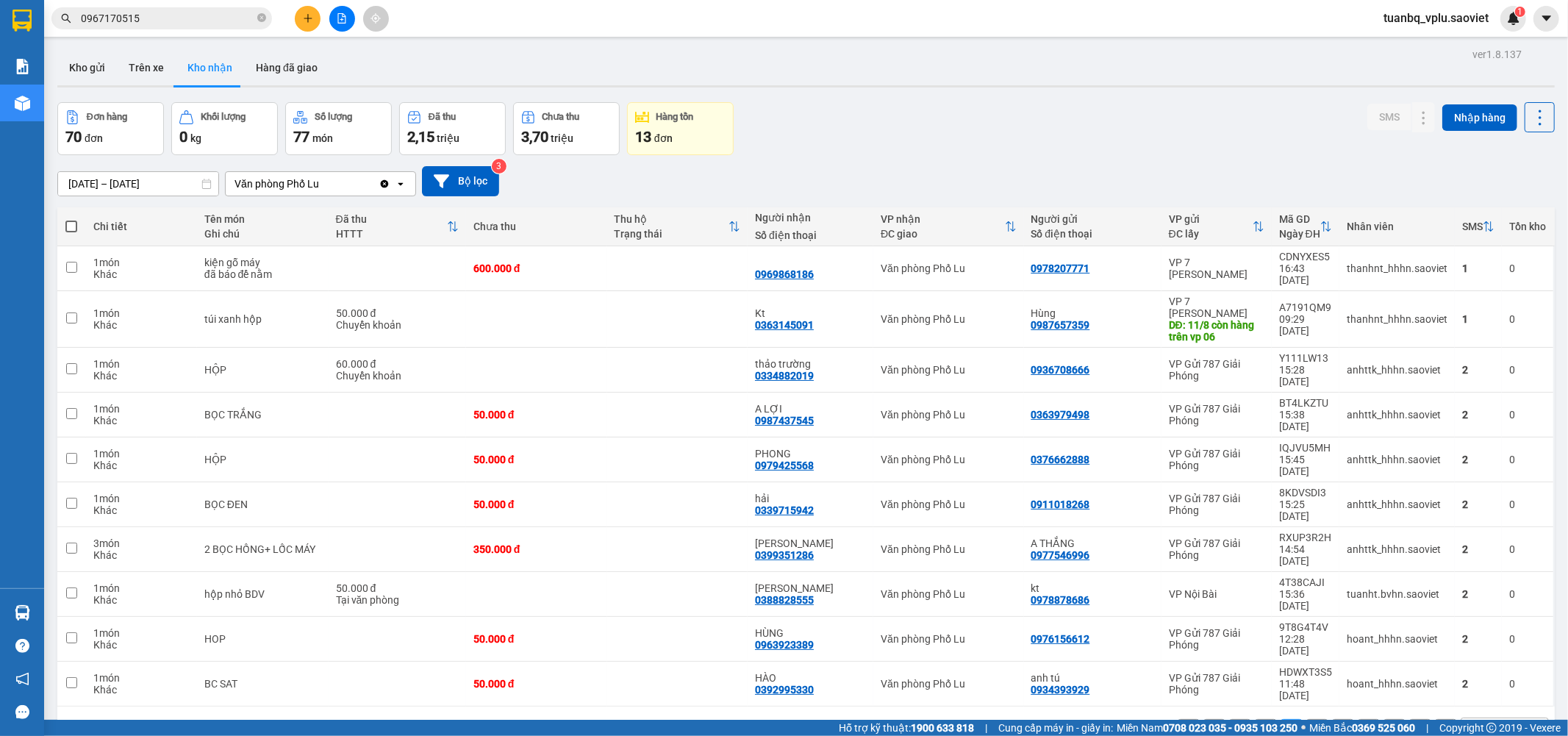
click at [1258, 719] on button "2" at bounding box center [1266, 730] width 22 height 22
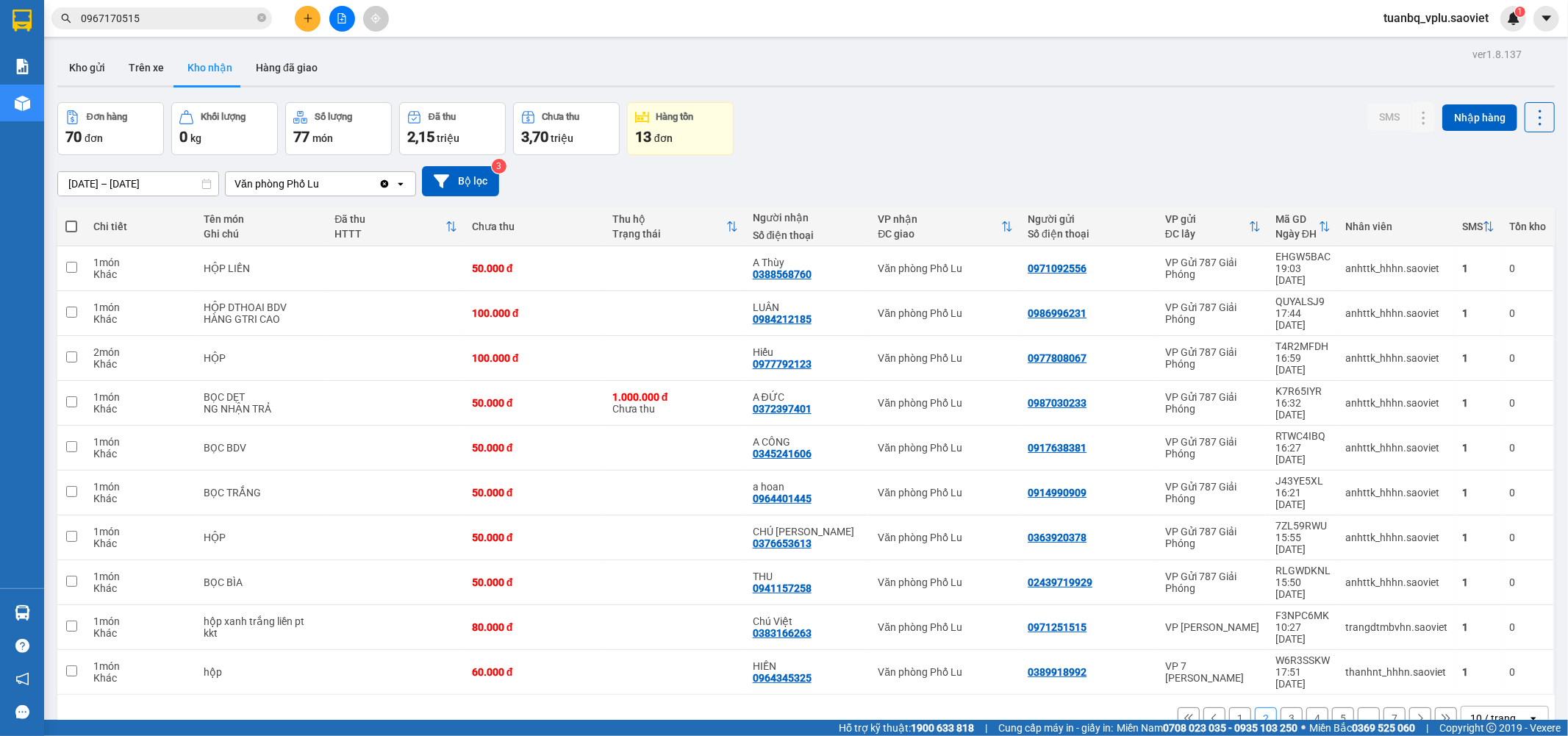
click at [1234, 707] on button "1" at bounding box center [1240, 718] width 22 height 22
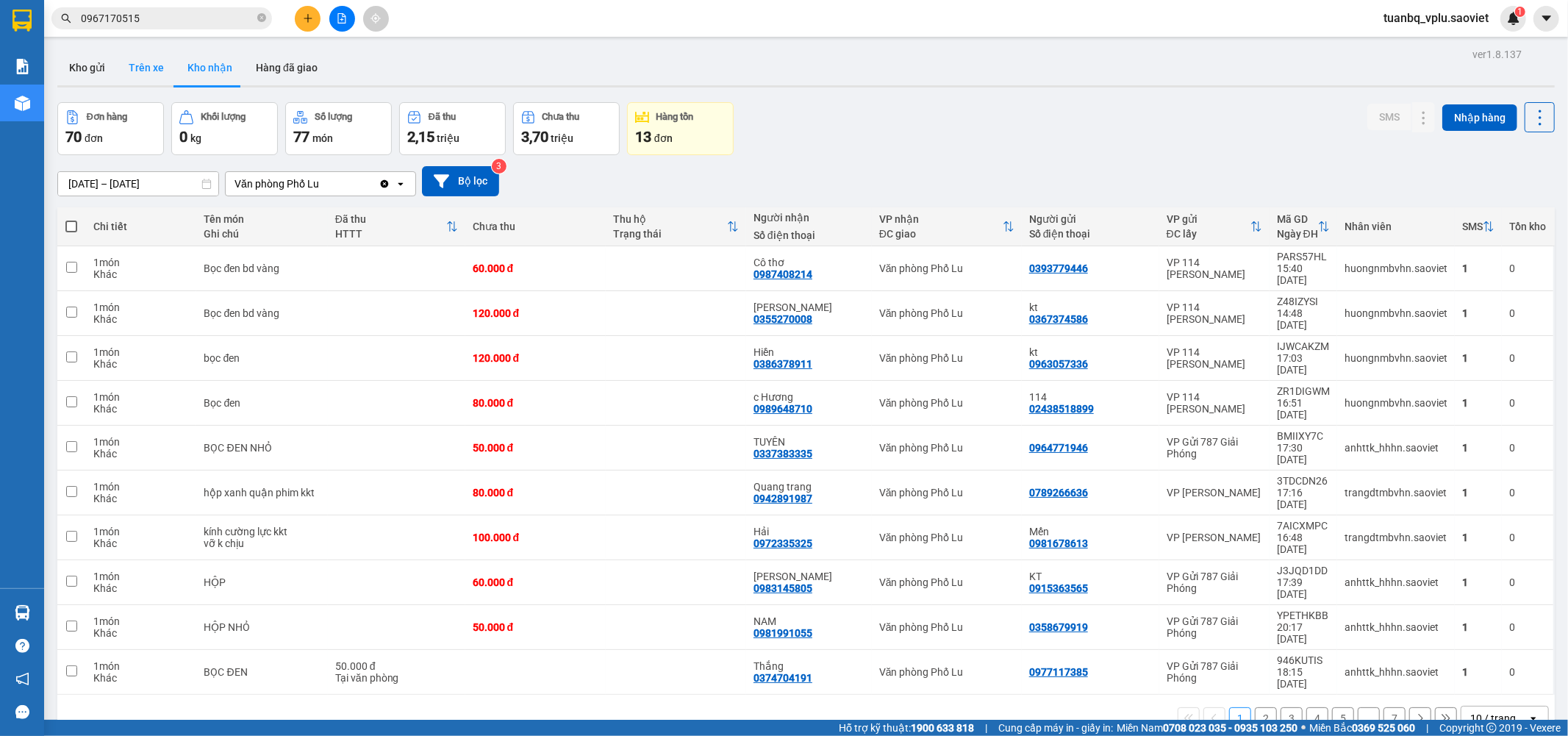
click at [150, 62] on button "Trên xe" at bounding box center [146, 68] width 59 height 35
type input "[DATE] – [DATE]"
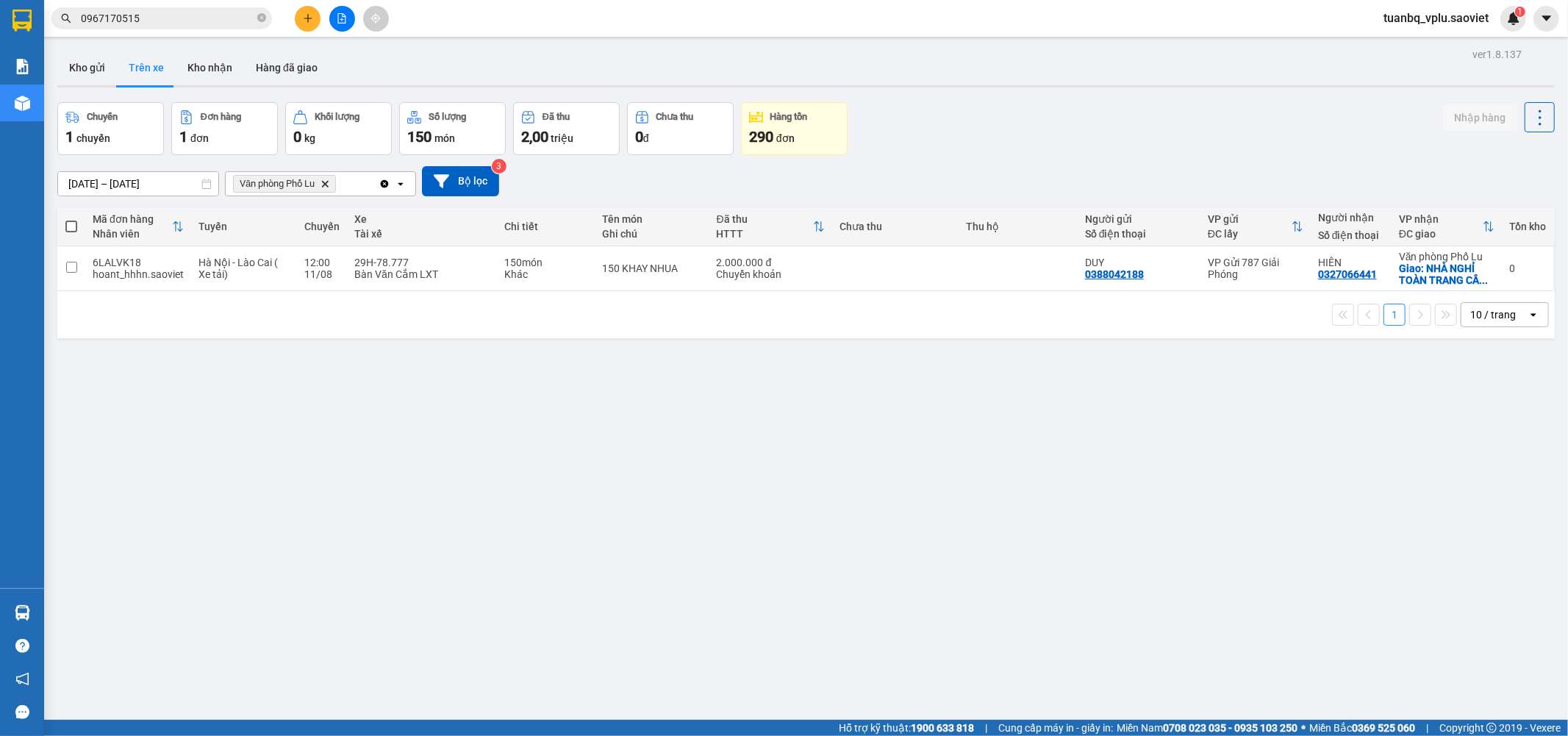
click at [194, 10] on input "0967170515" at bounding box center [167, 18] width 174 height 16
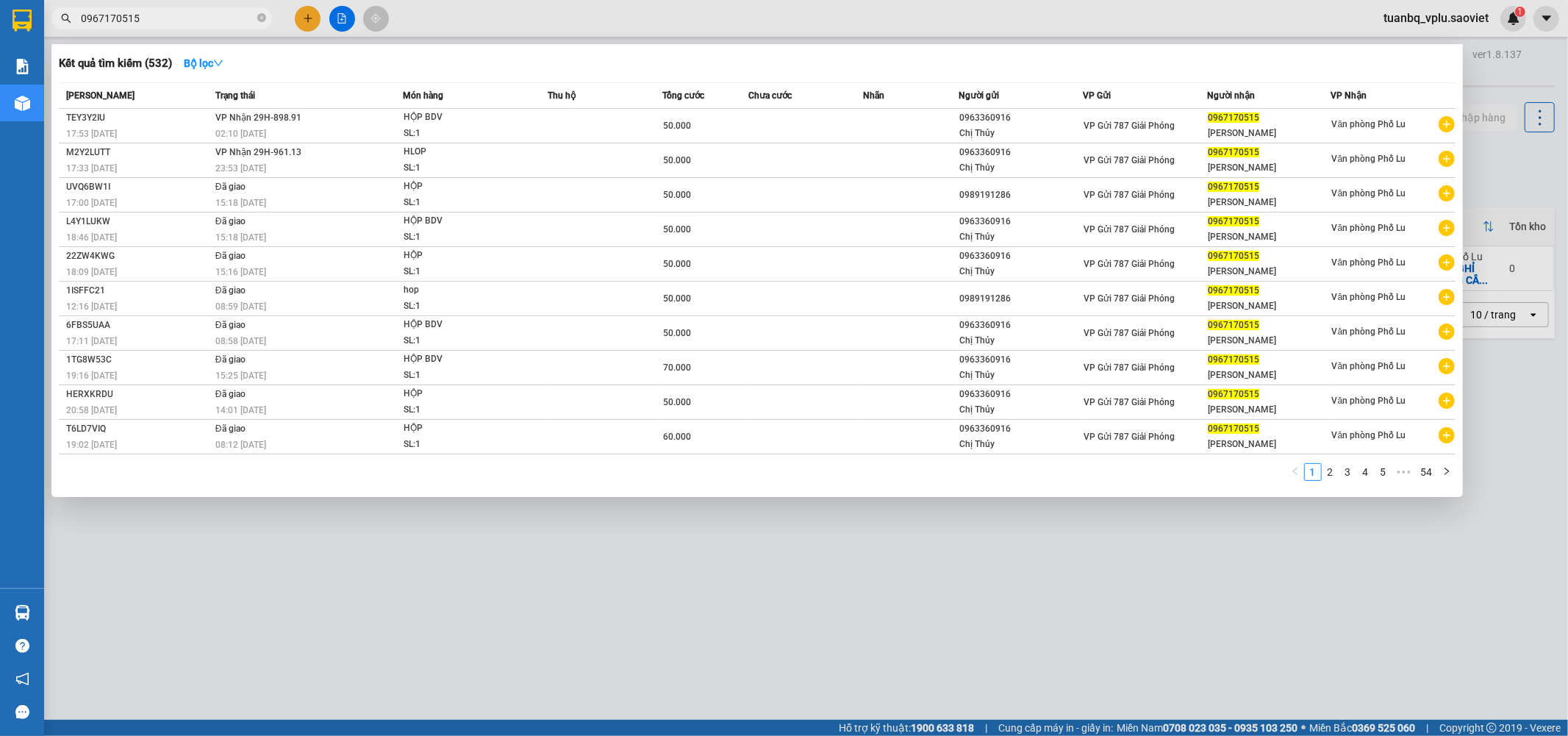
click at [194, 10] on input "0967170515" at bounding box center [167, 18] width 174 height 16
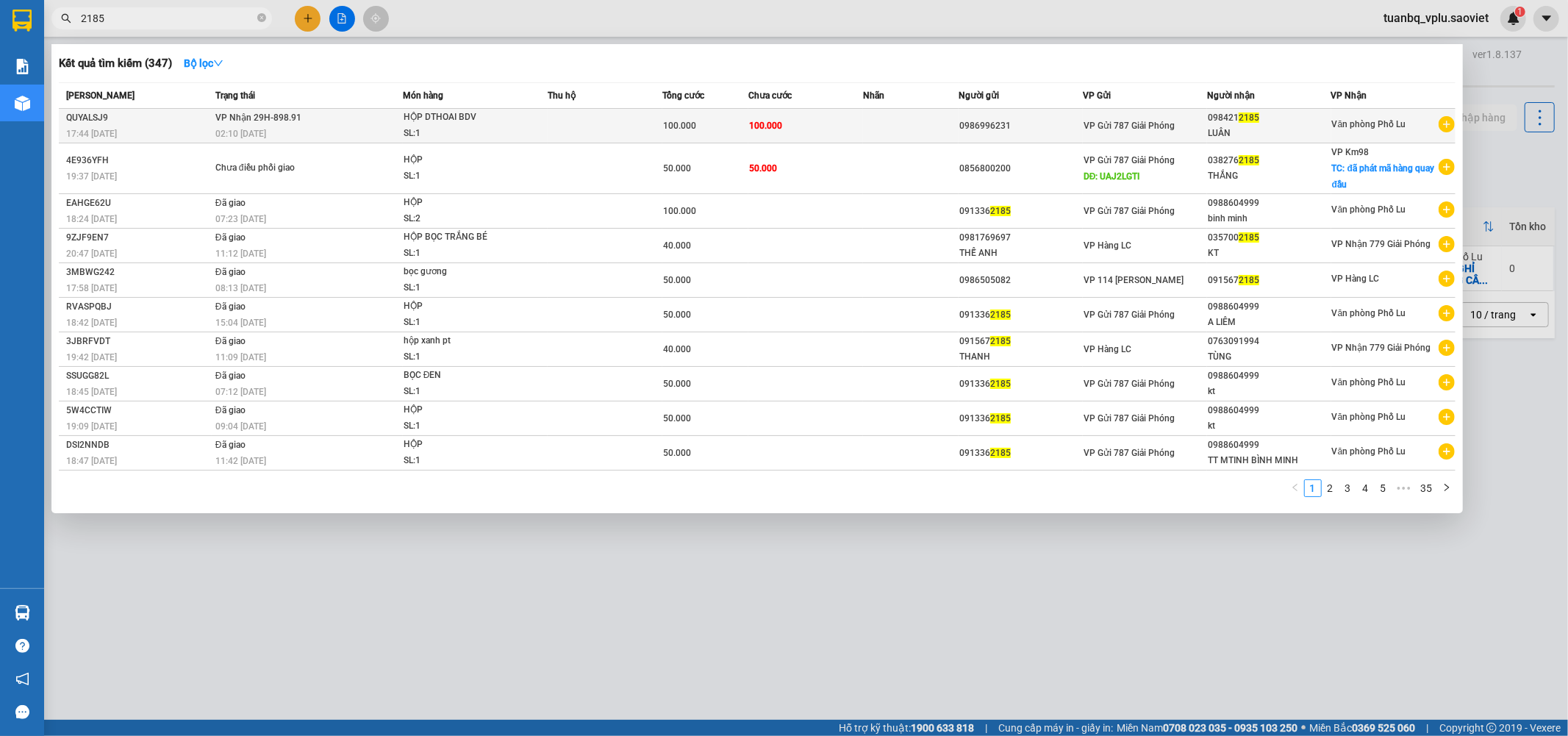
type input "2185"
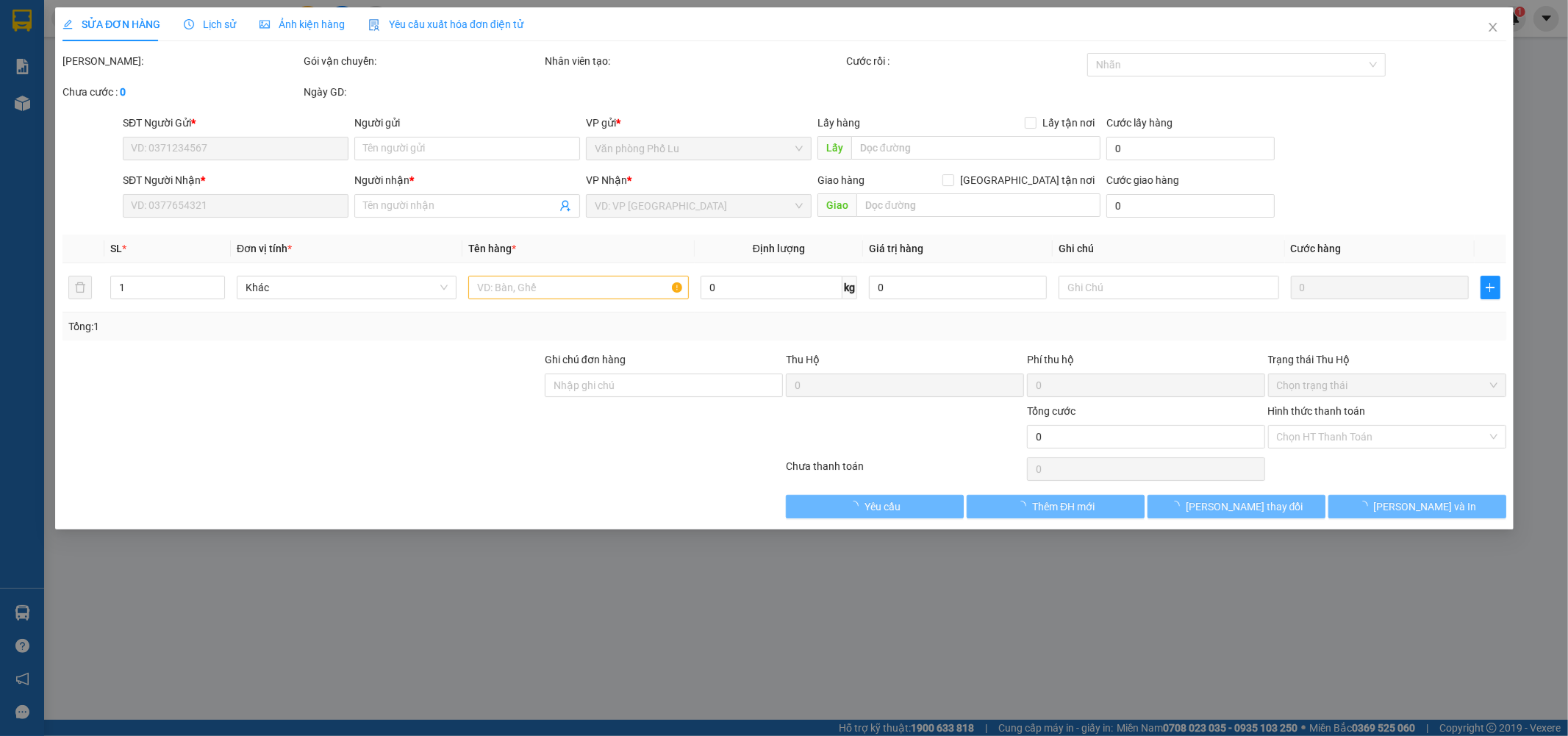
type input "0986996231"
type input "0984212185"
type input "LUÂN"
type input "100.000"
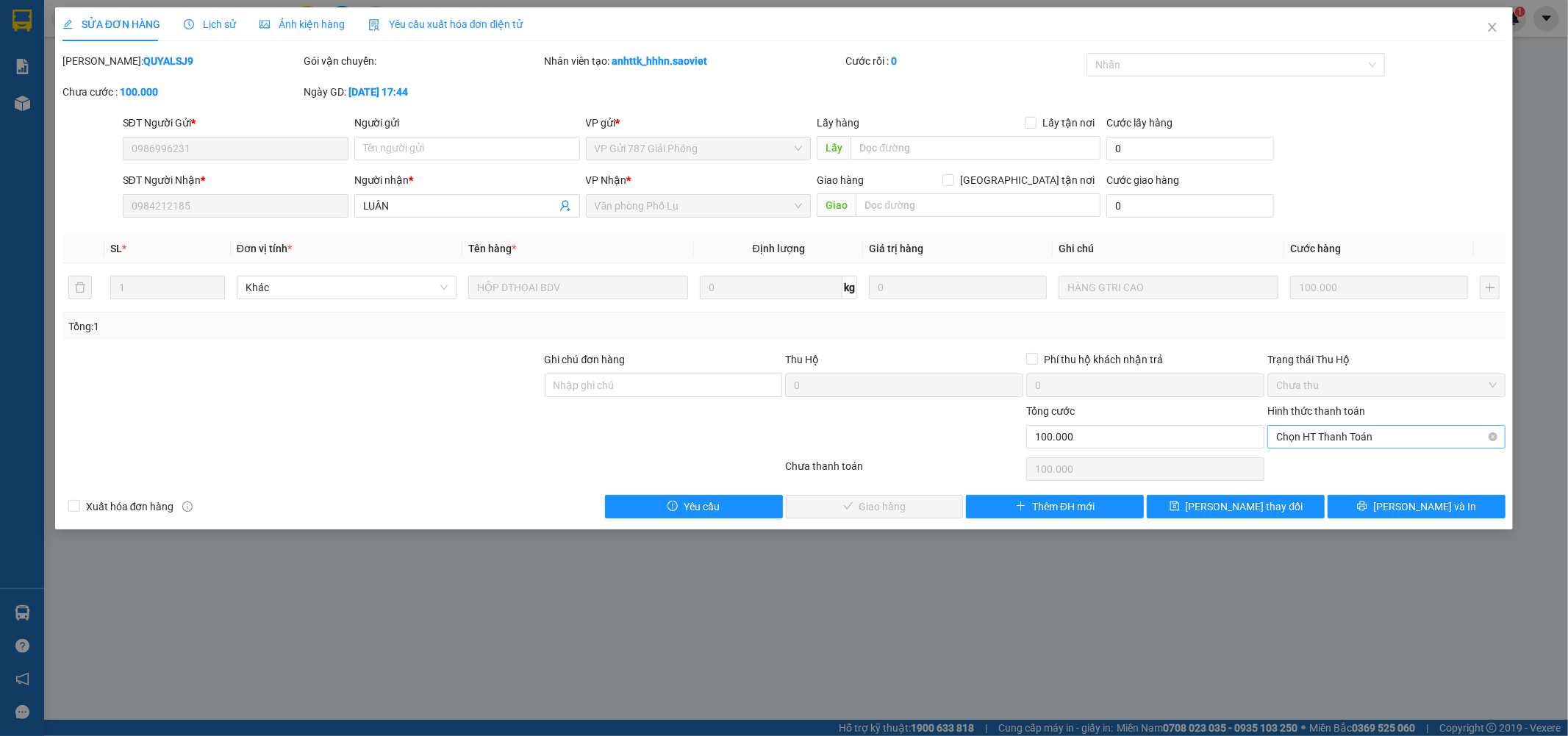
click at [1341, 432] on span "Chọn HT Thanh Toán" at bounding box center [1386, 436] width 221 height 22
click at [1350, 472] on div "Tại văn phòng" at bounding box center [1387, 466] width 221 height 16
type input "0"
click at [890, 508] on span "Lưu và Giao hàng" at bounding box center [884, 506] width 141 height 16
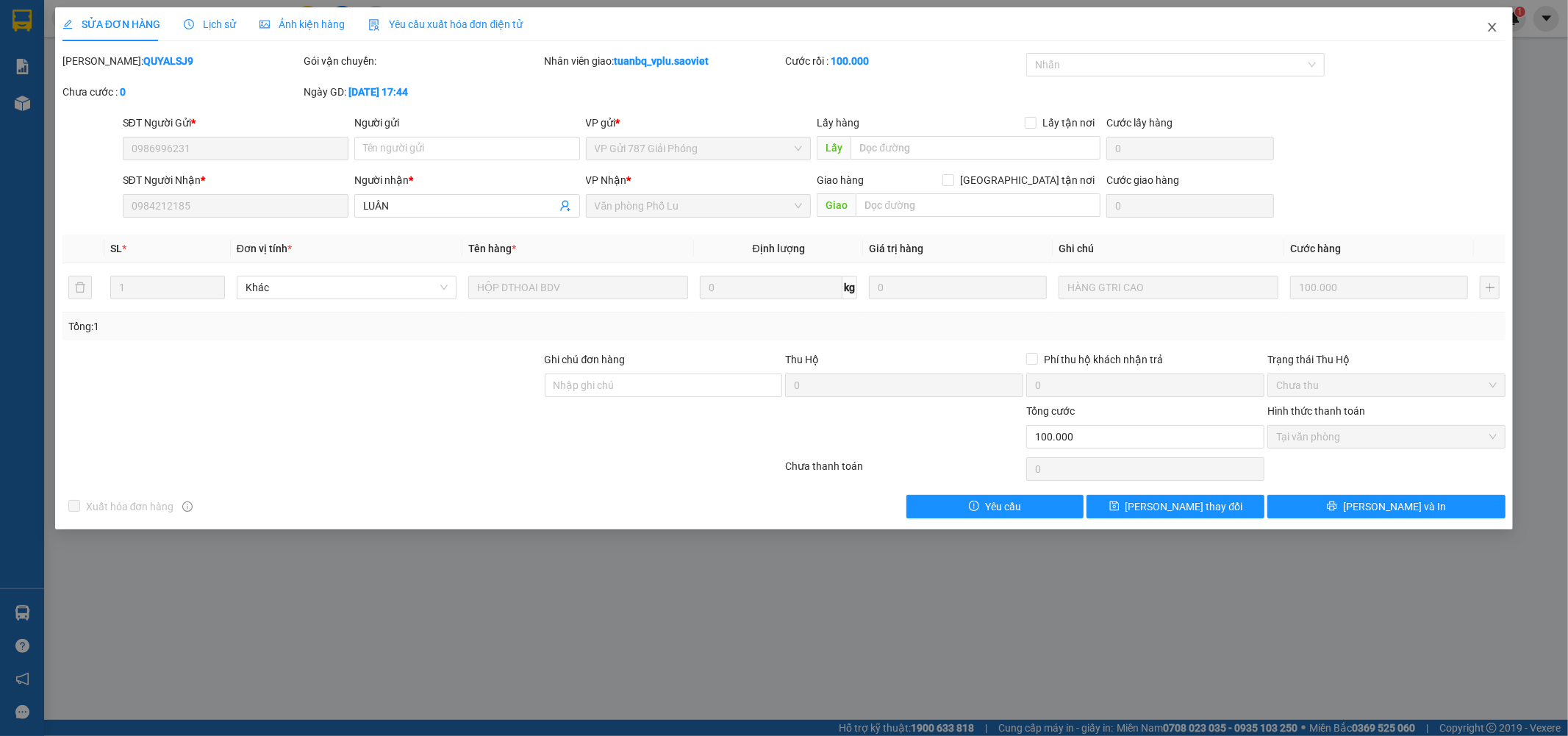
click at [1498, 20] on span "Close" at bounding box center [1492, 28] width 41 height 41
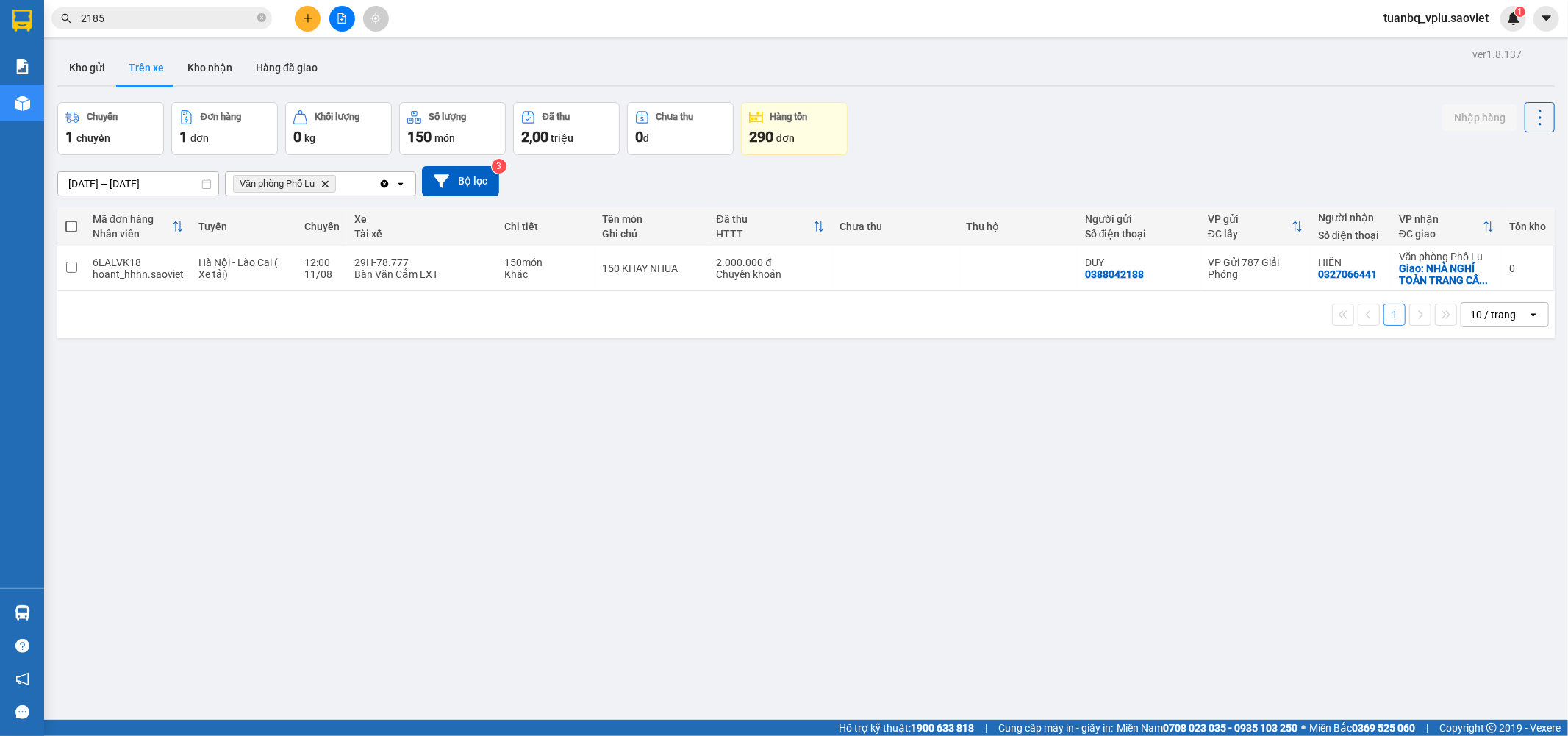
click at [178, 25] on input "2185" at bounding box center [167, 18] width 174 height 16
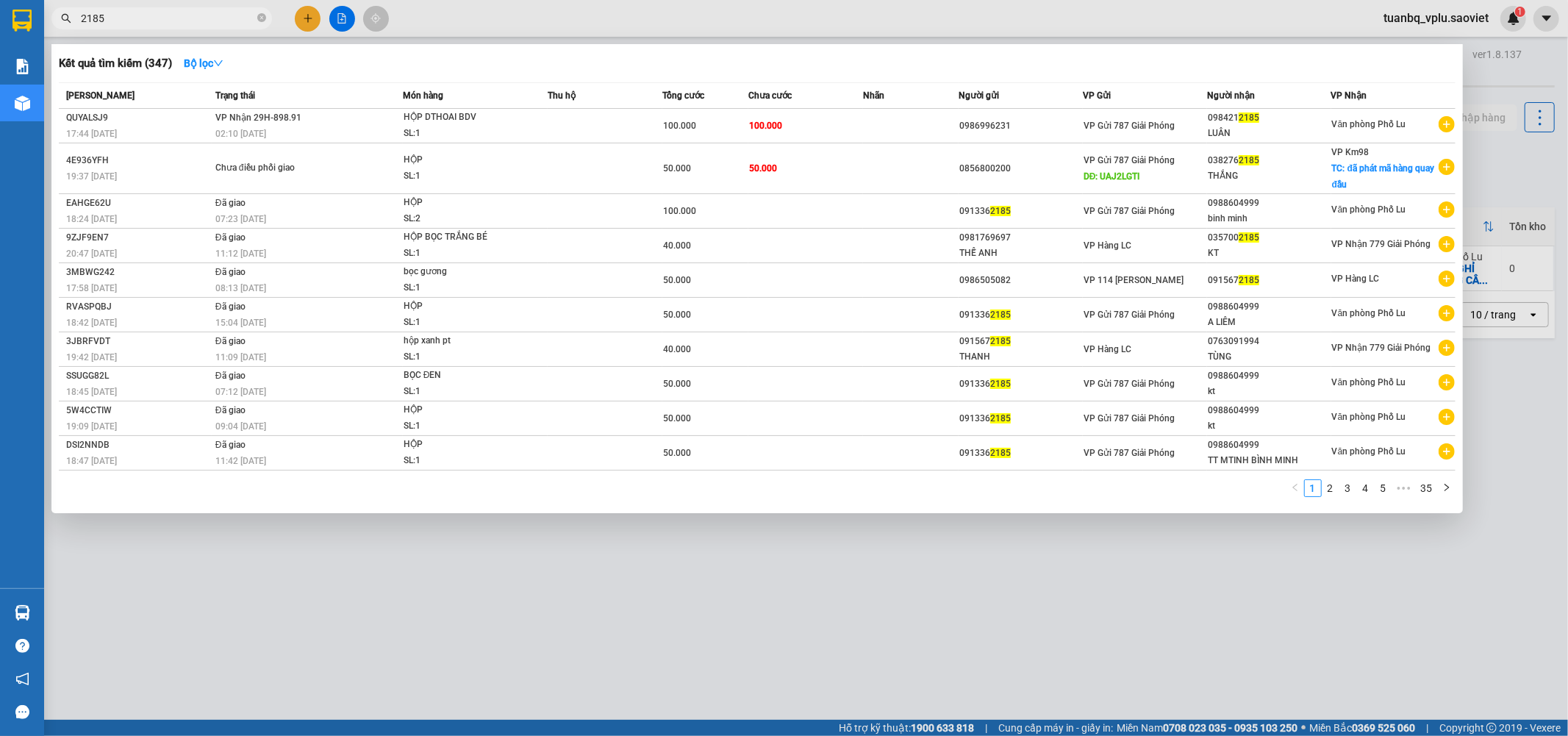
click at [178, 25] on input "2185" at bounding box center [167, 18] width 174 height 16
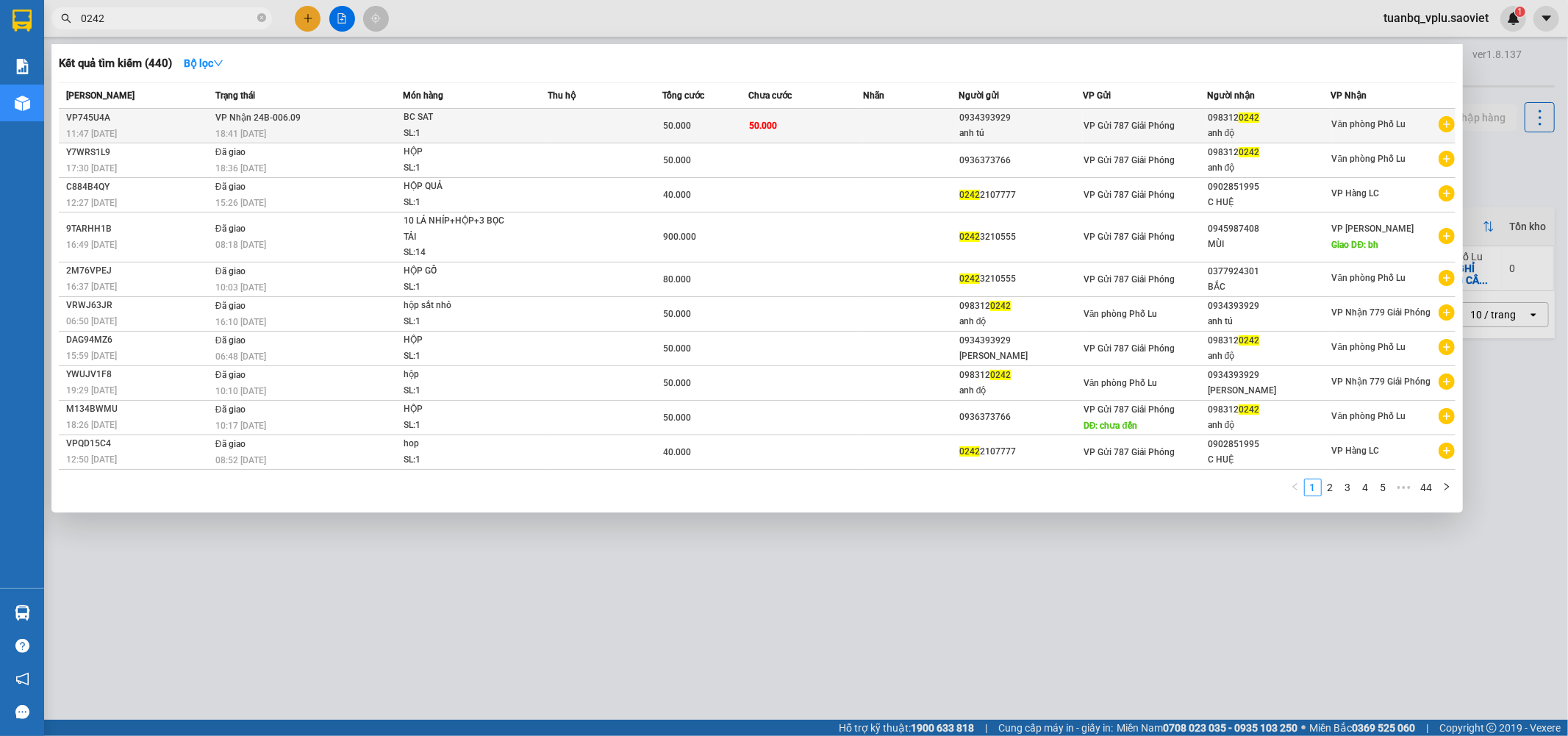
type input "0242"
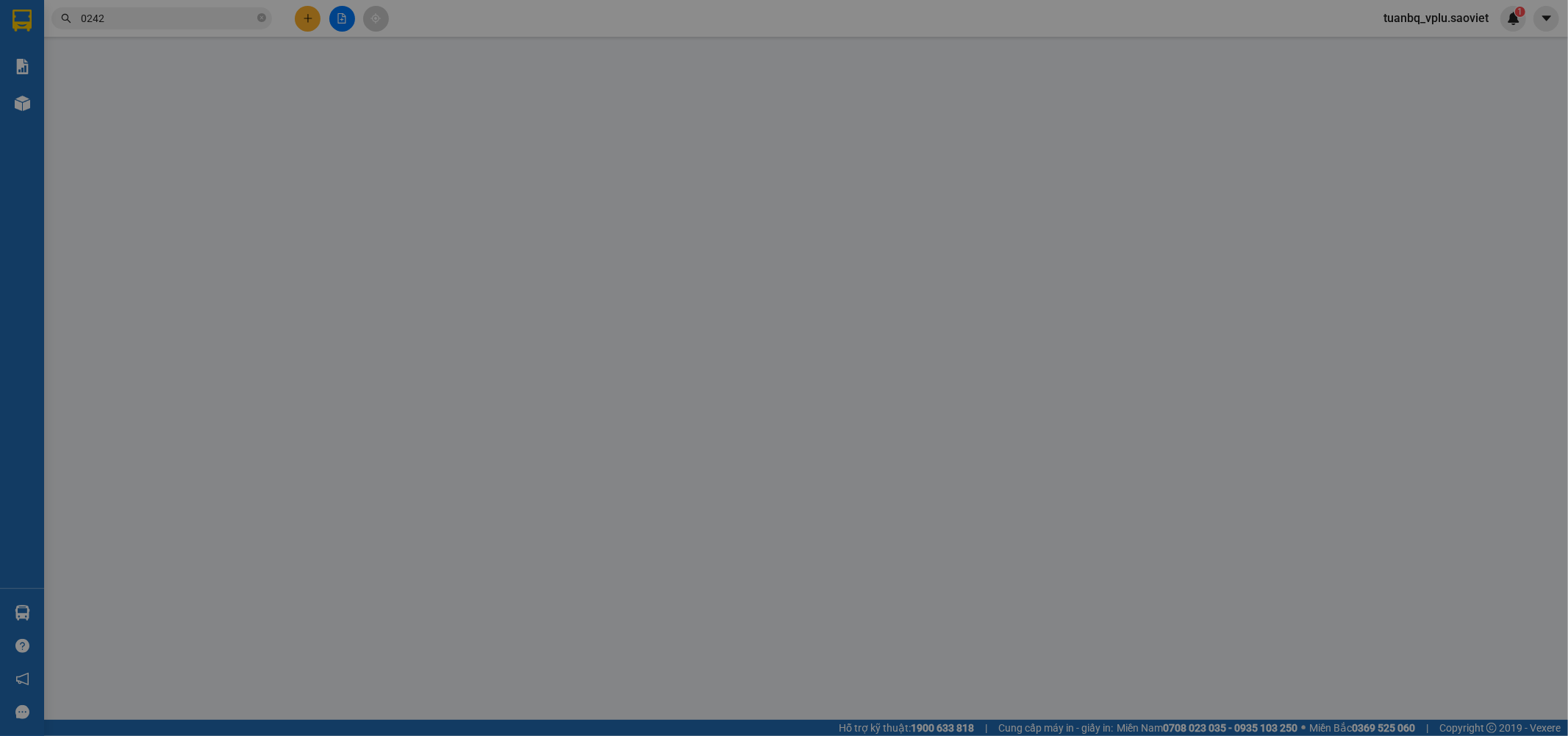
type input "0934393929"
type input "anh tú"
type input "0983120242"
type input "anh độ"
type input "50.000"
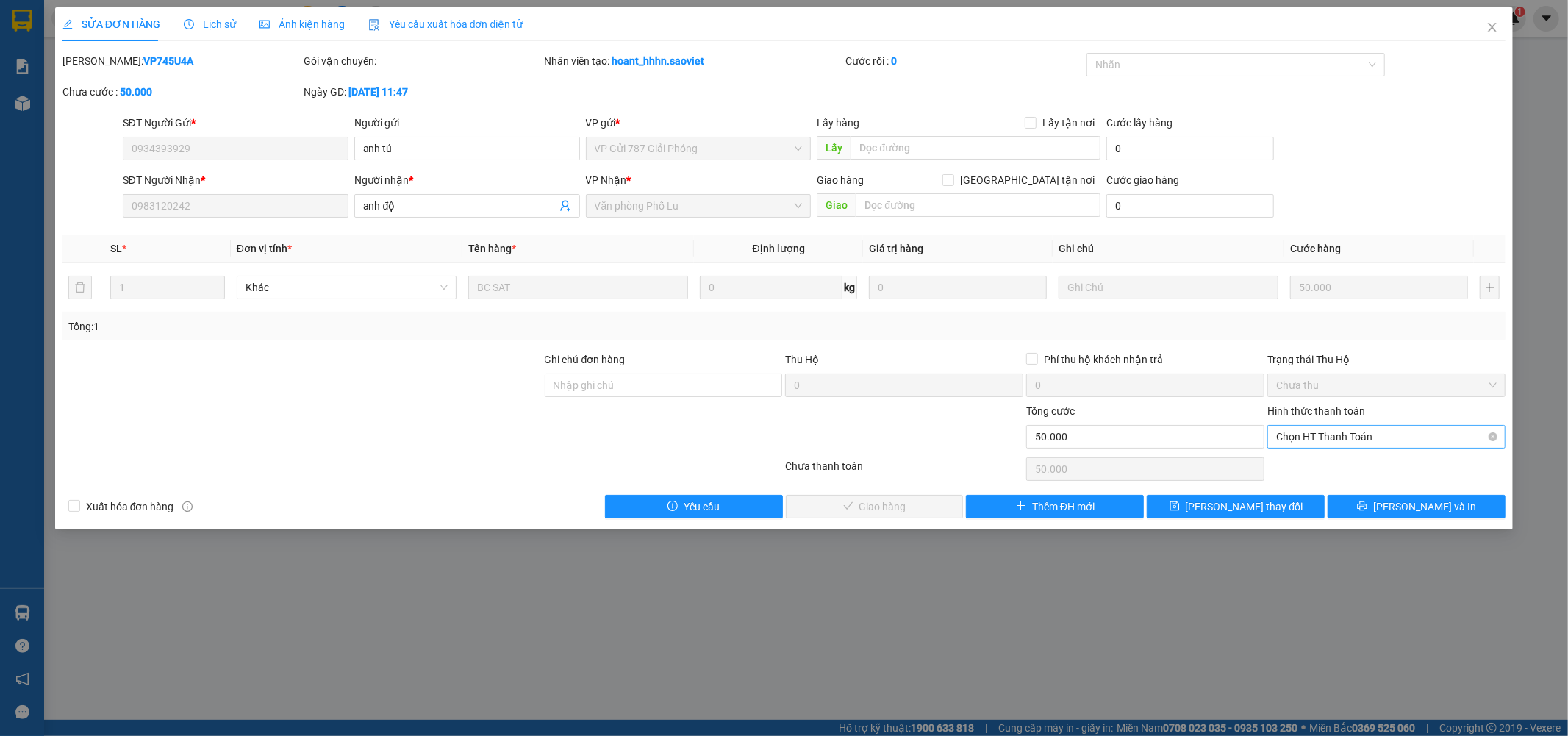
click at [1324, 436] on span "Chọn HT Thanh Toán" at bounding box center [1386, 436] width 221 height 22
click at [1325, 461] on div "Tại văn phòng" at bounding box center [1387, 466] width 221 height 16
type input "0"
click at [919, 503] on span "Lưu và Giao hàng" at bounding box center [884, 506] width 141 height 16
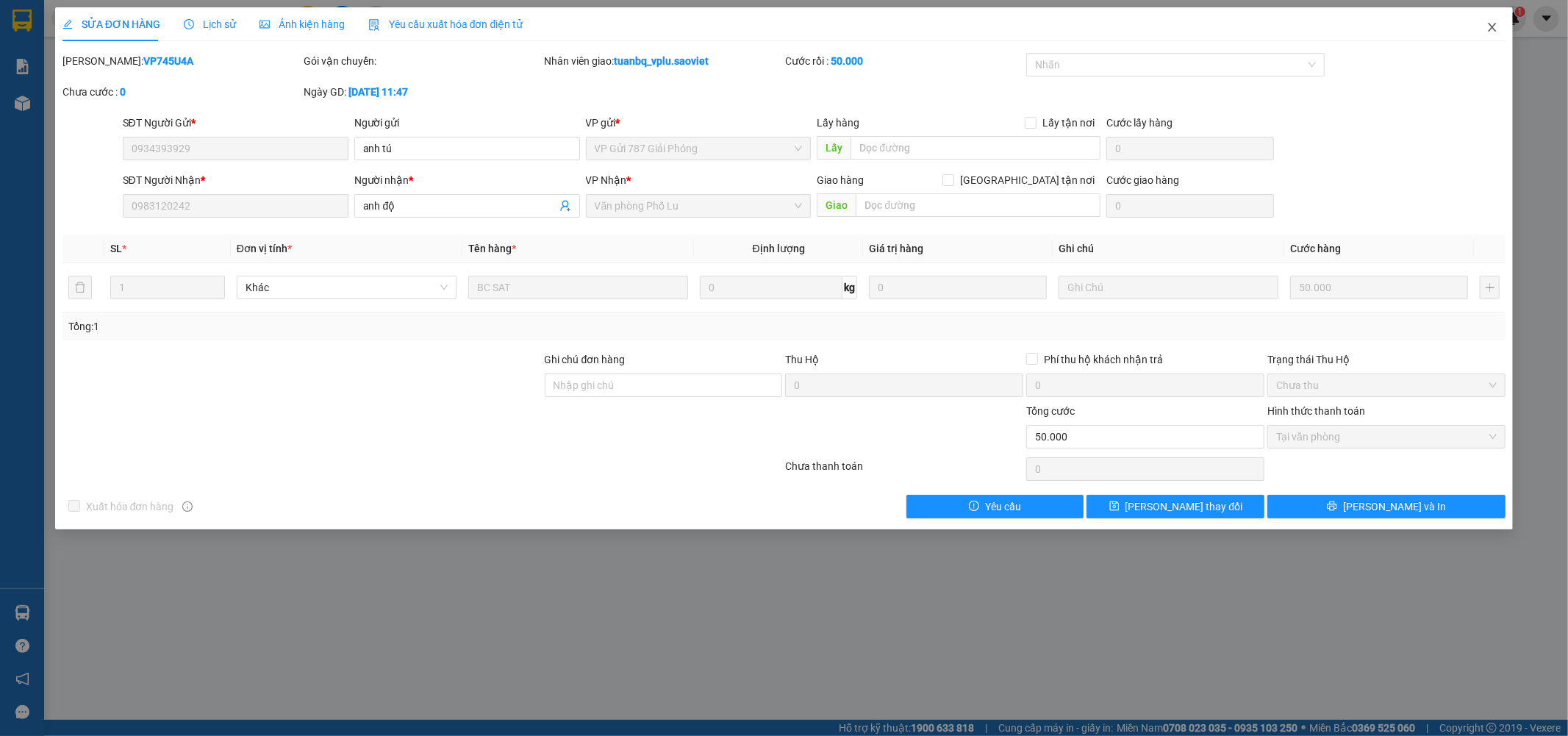
click at [1490, 24] on icon "close" at bounding box center [1492, 27] width 12 height 12
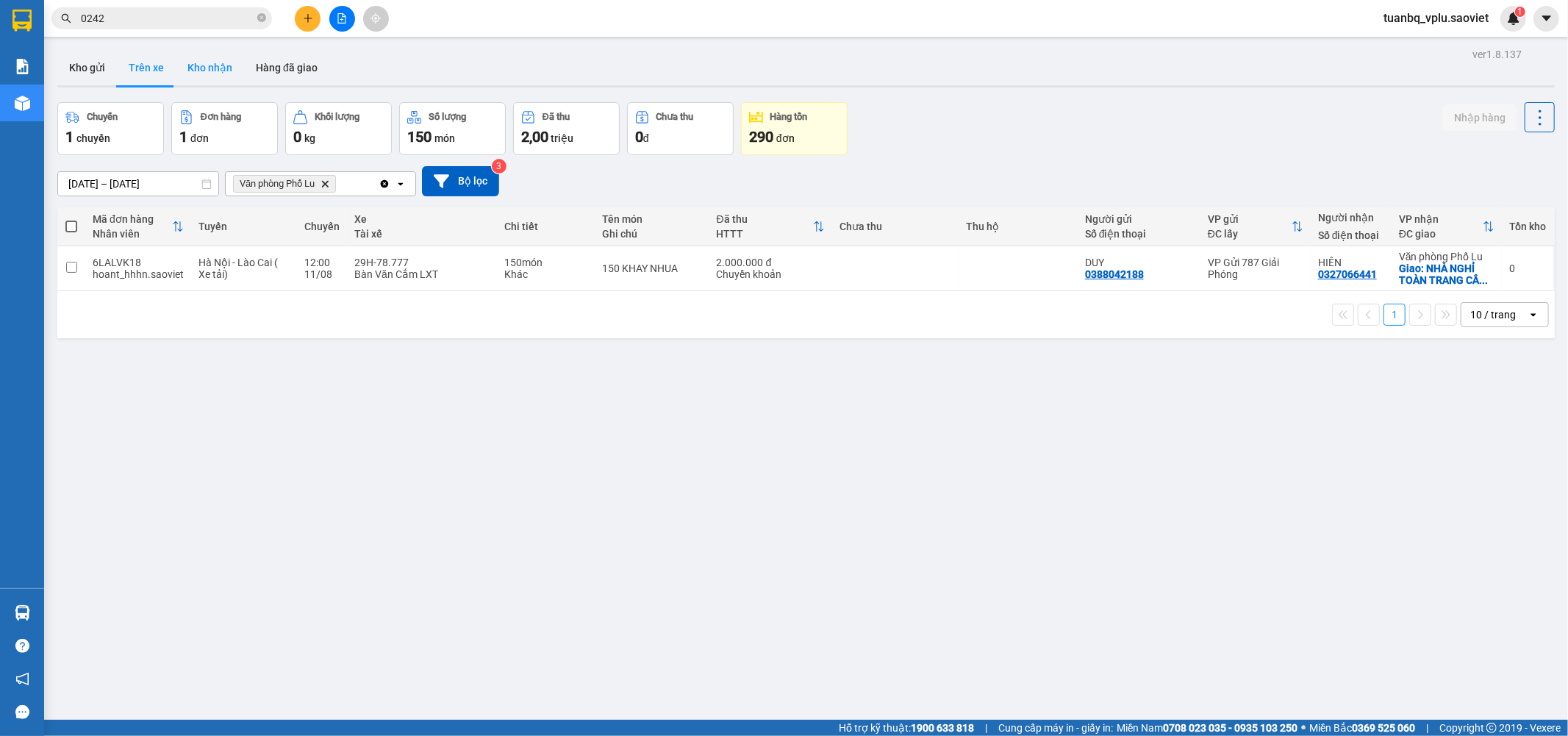
click at [223, 60] on button "Kho nhận" at bounding box center [210, 68] width 69 height 35
type input "01/08/2025 – 12/08/2025"
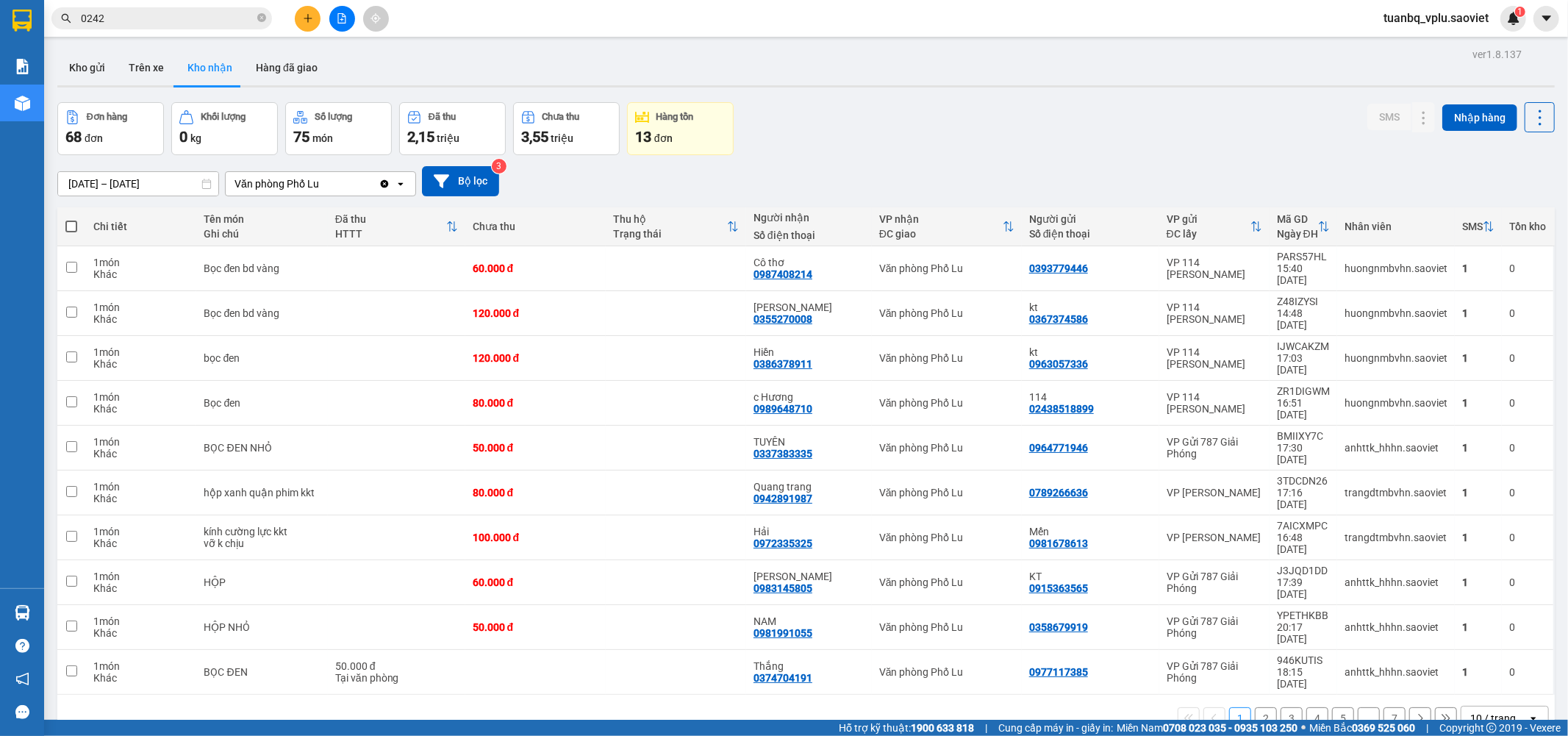
click at [1255, 707] on button "2" at bounding box center [1266, 718] width 22 height 22
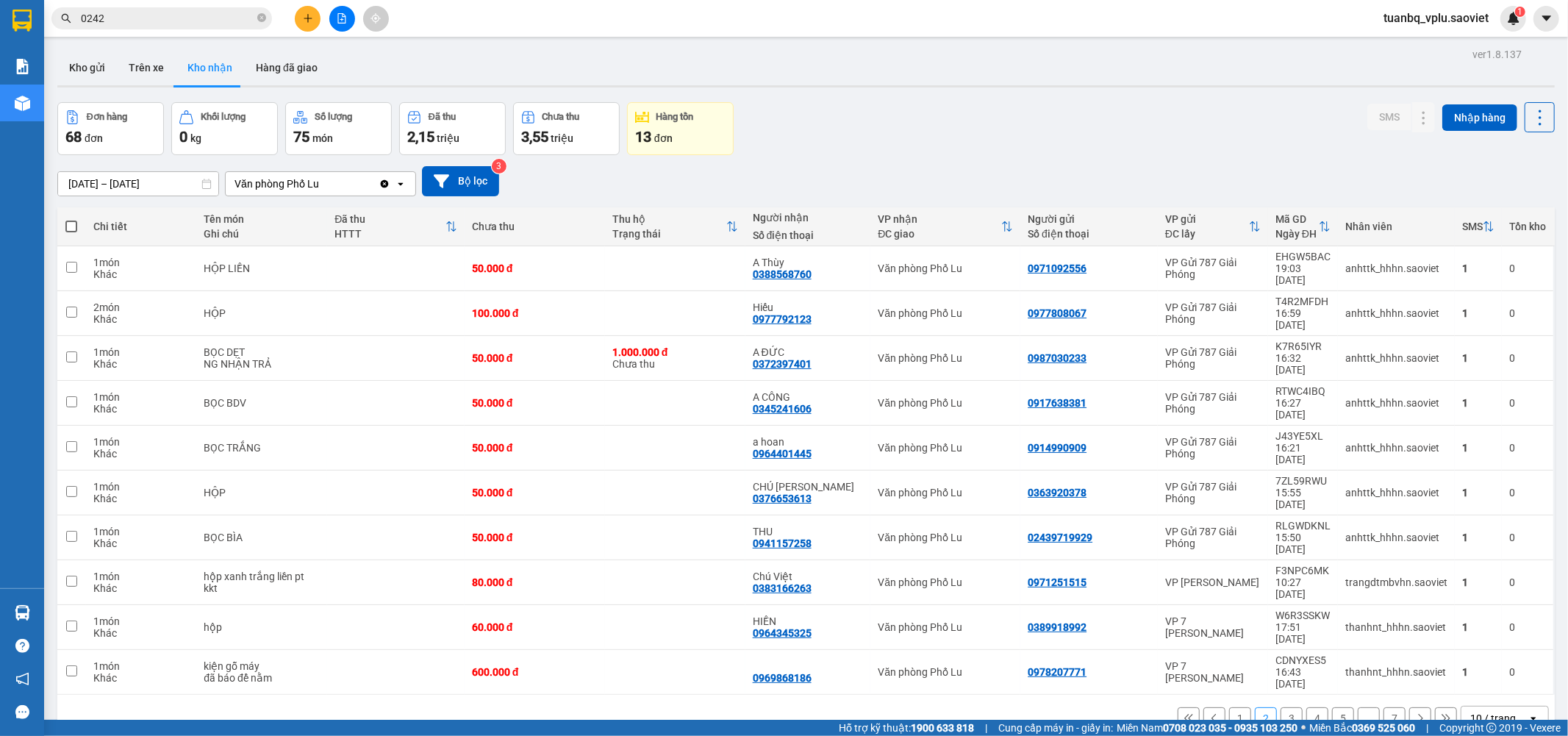
click at [163, 15] on input "0242" at bounding box center [167, 18] width 174 height 16
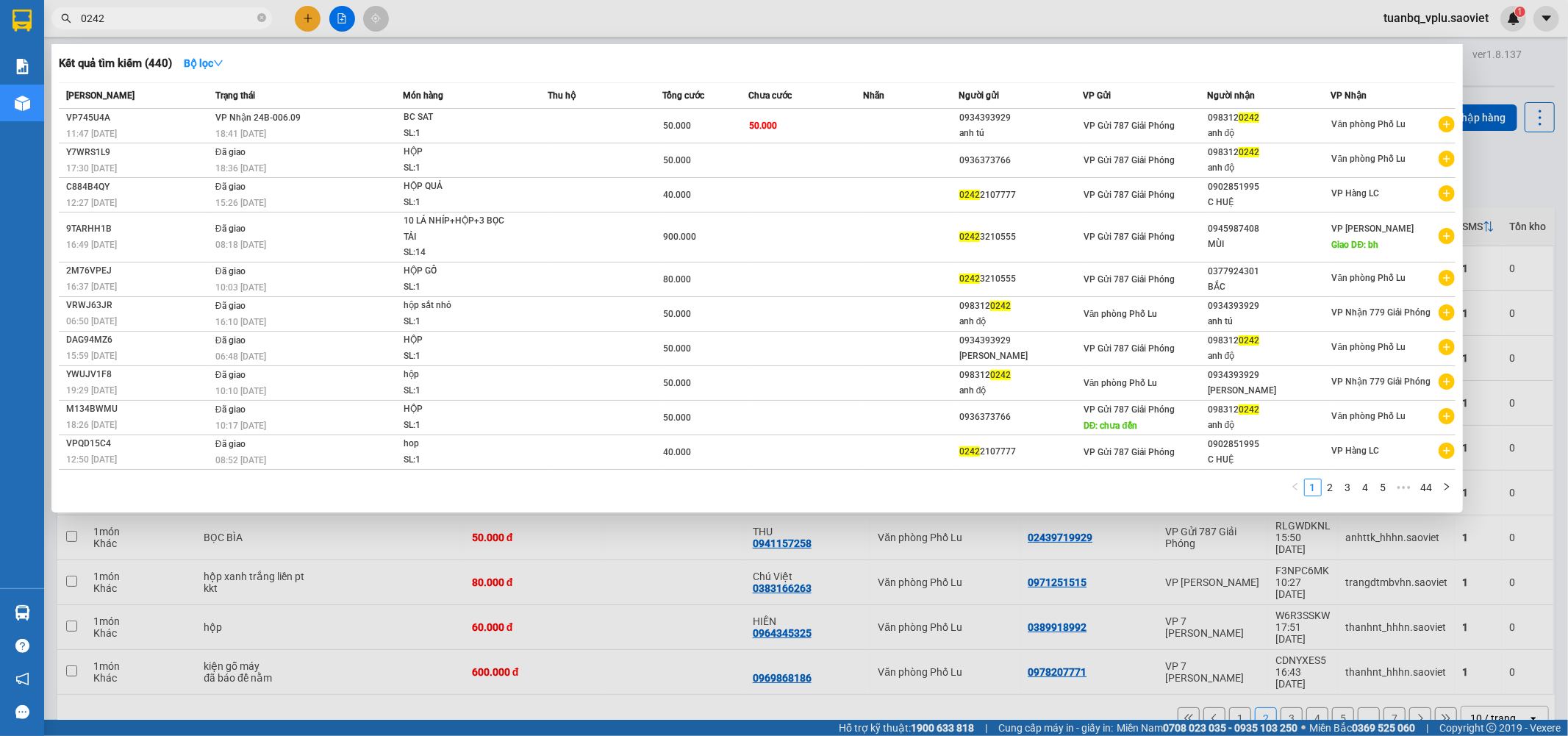
click at [163, 15] on input "0242" at bounding box center [167, 18] width 174 height 16
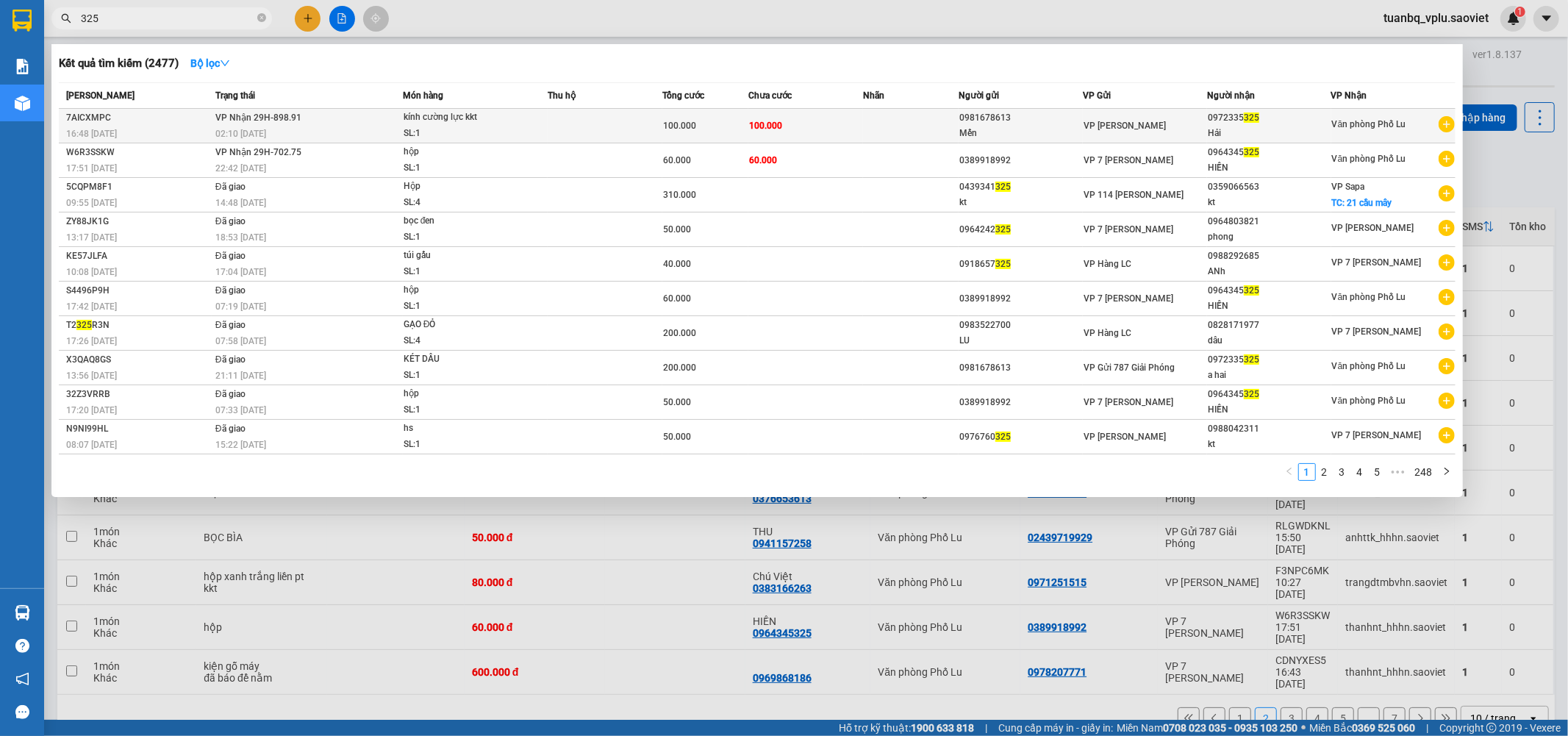
type input "325"
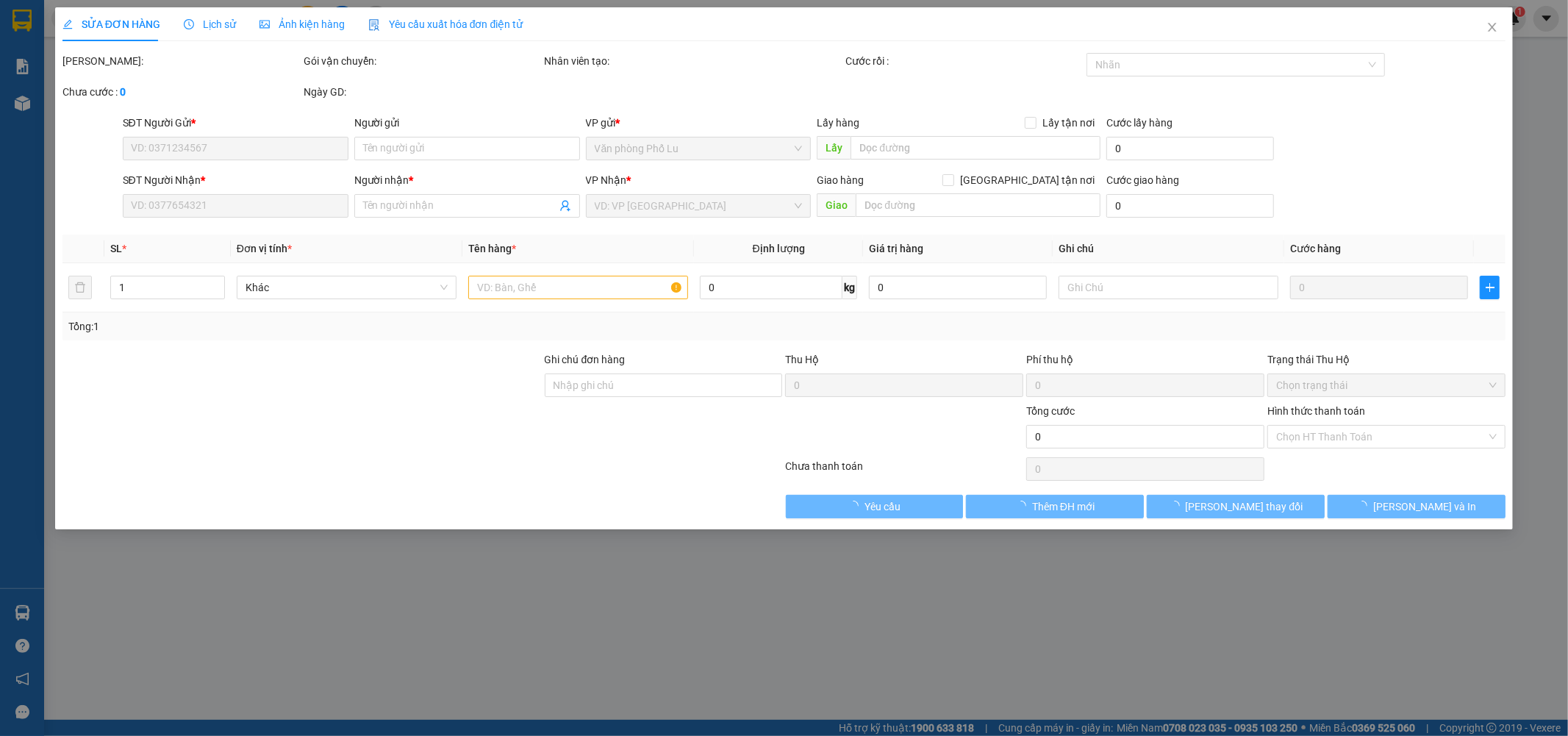
type input "0981678613"
type input "Mến"
type input "0972335325"
type input "Hải"
type input "100.000"
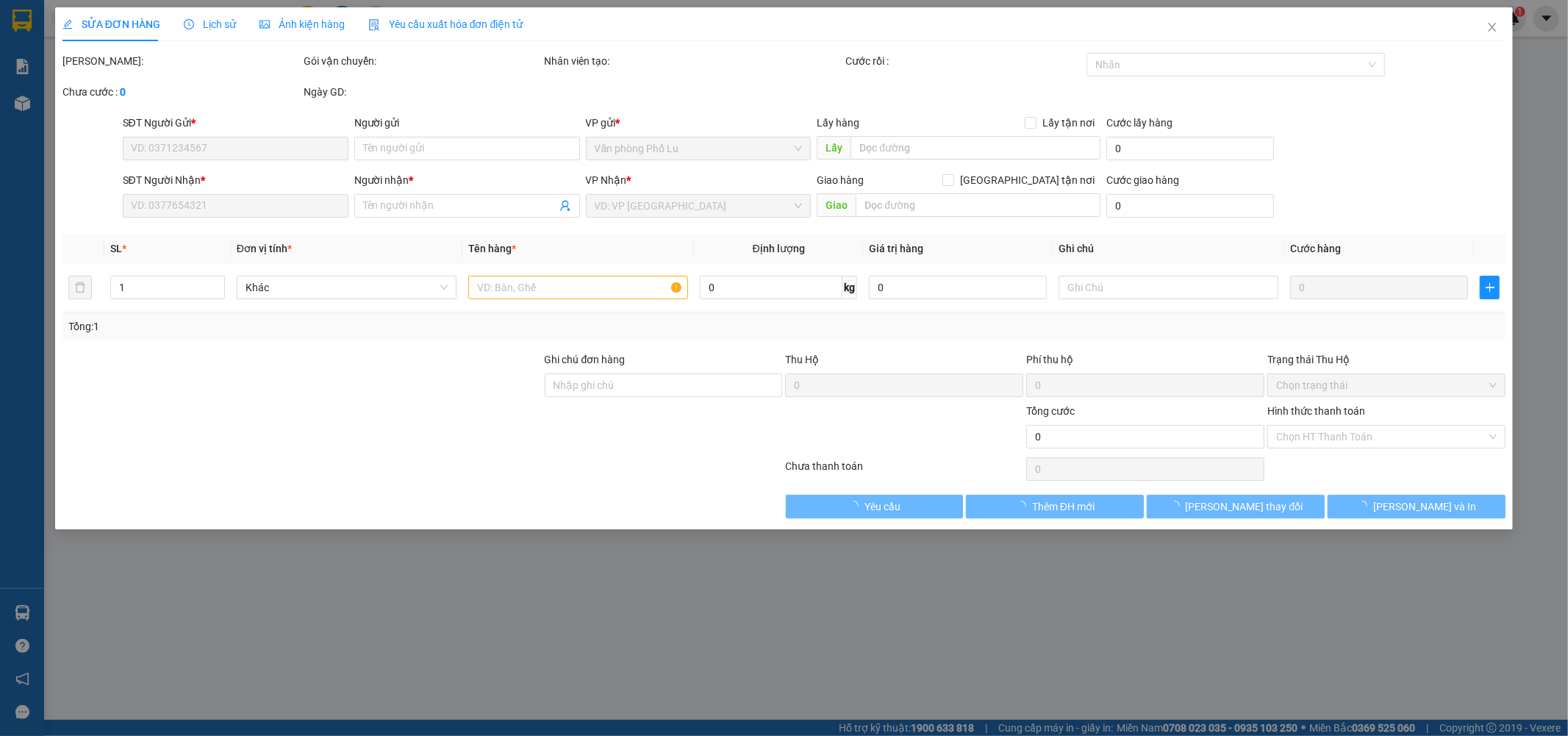
type input "100.000"
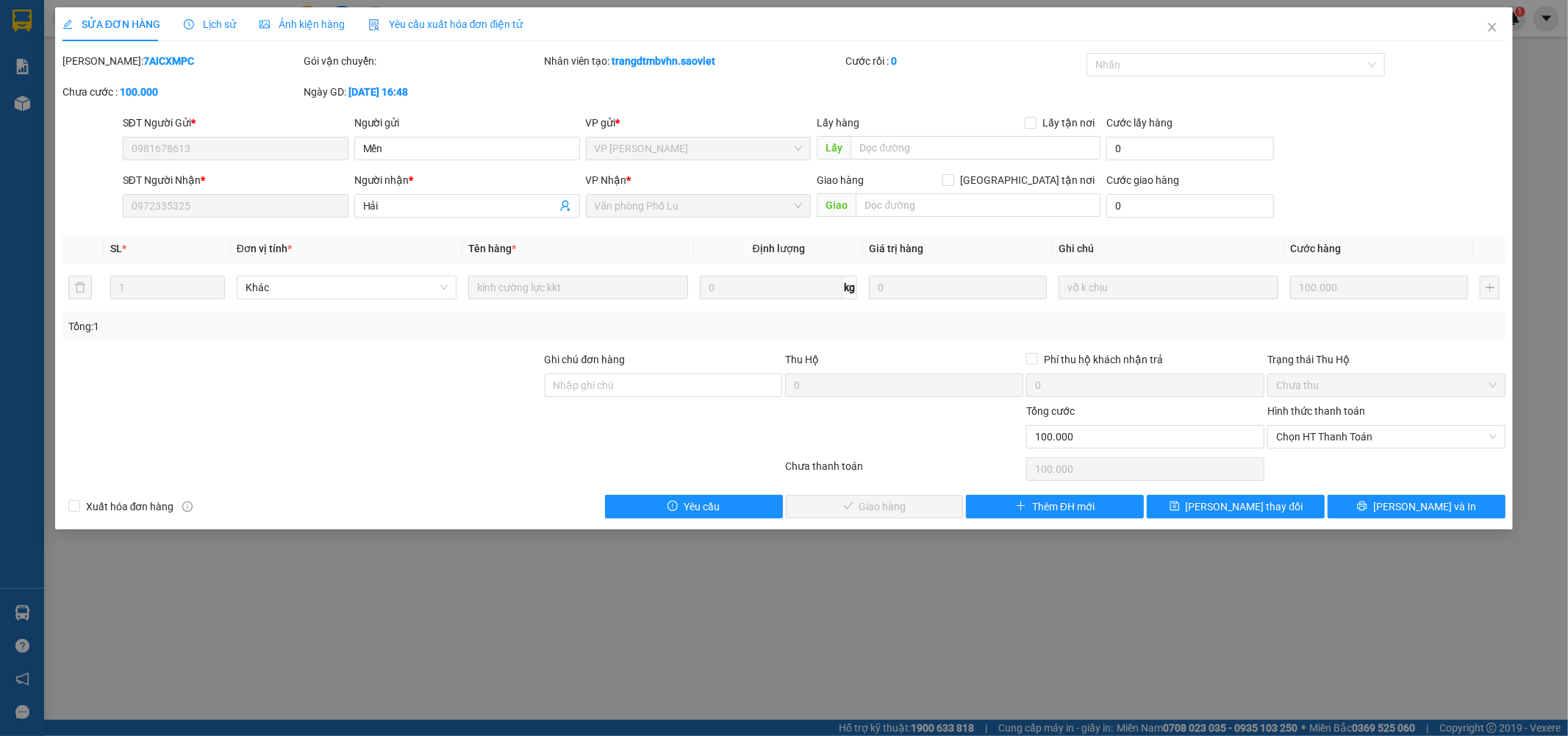
click at [310, 358] on div at bounding box center [302, 377] width 482 height 51
click at [1496, 27] on icon "close" at bounding box center [1492, 27] width 12 height 12
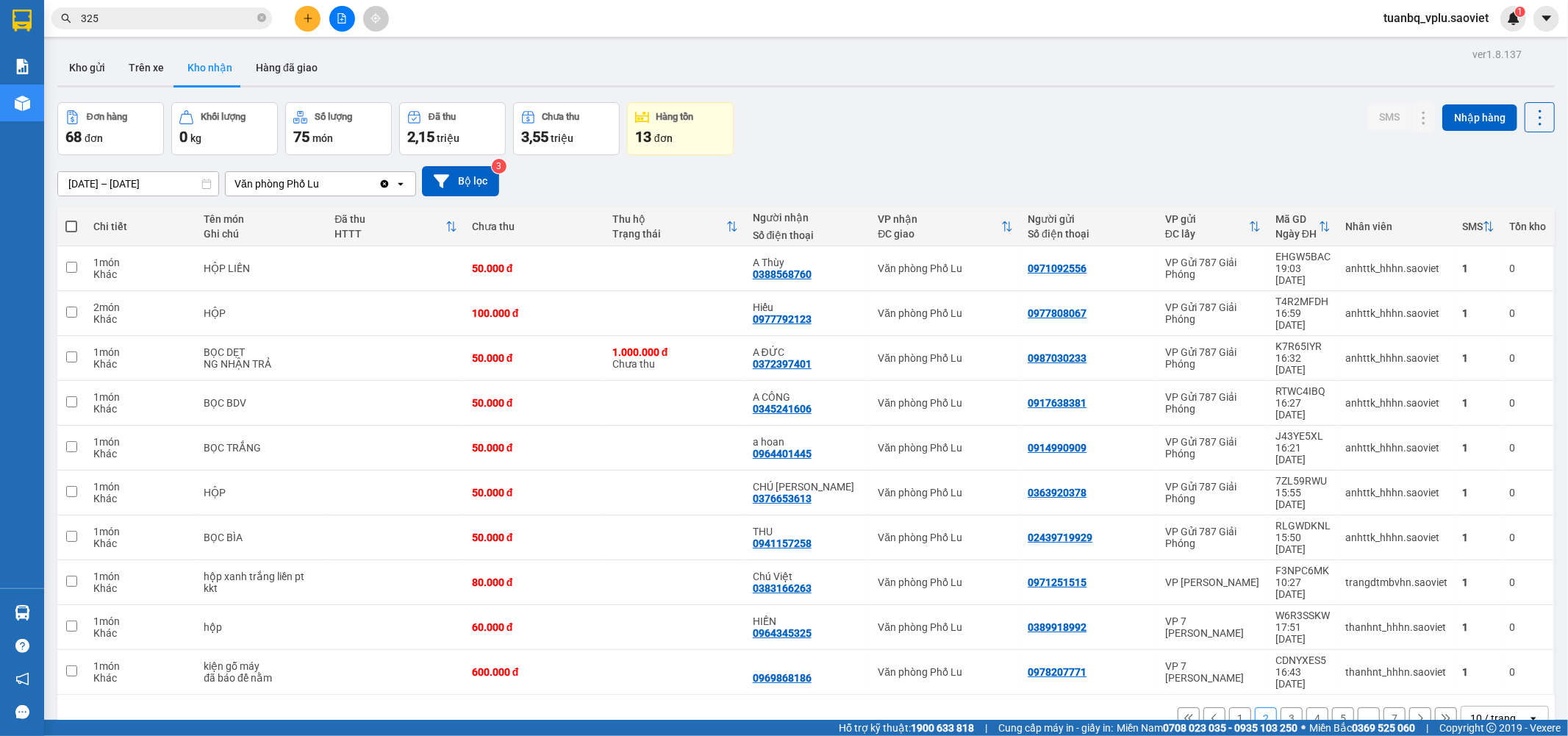
click at [193, 22] on input "325" at bounding box center [167, 18] width 174 height 16
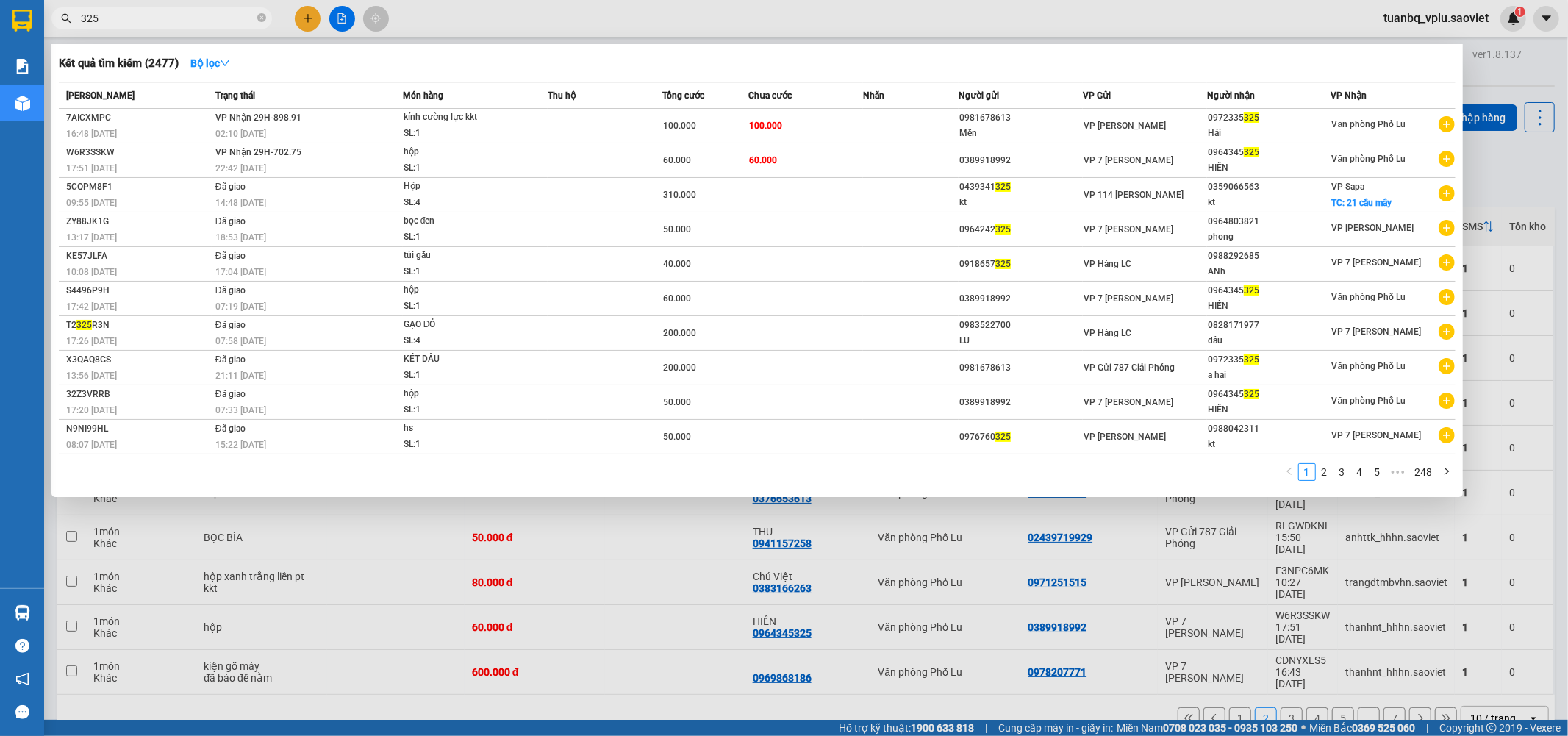
click at [193, 22] on input "325" at bounding box center [167, 18] width 174 height 16
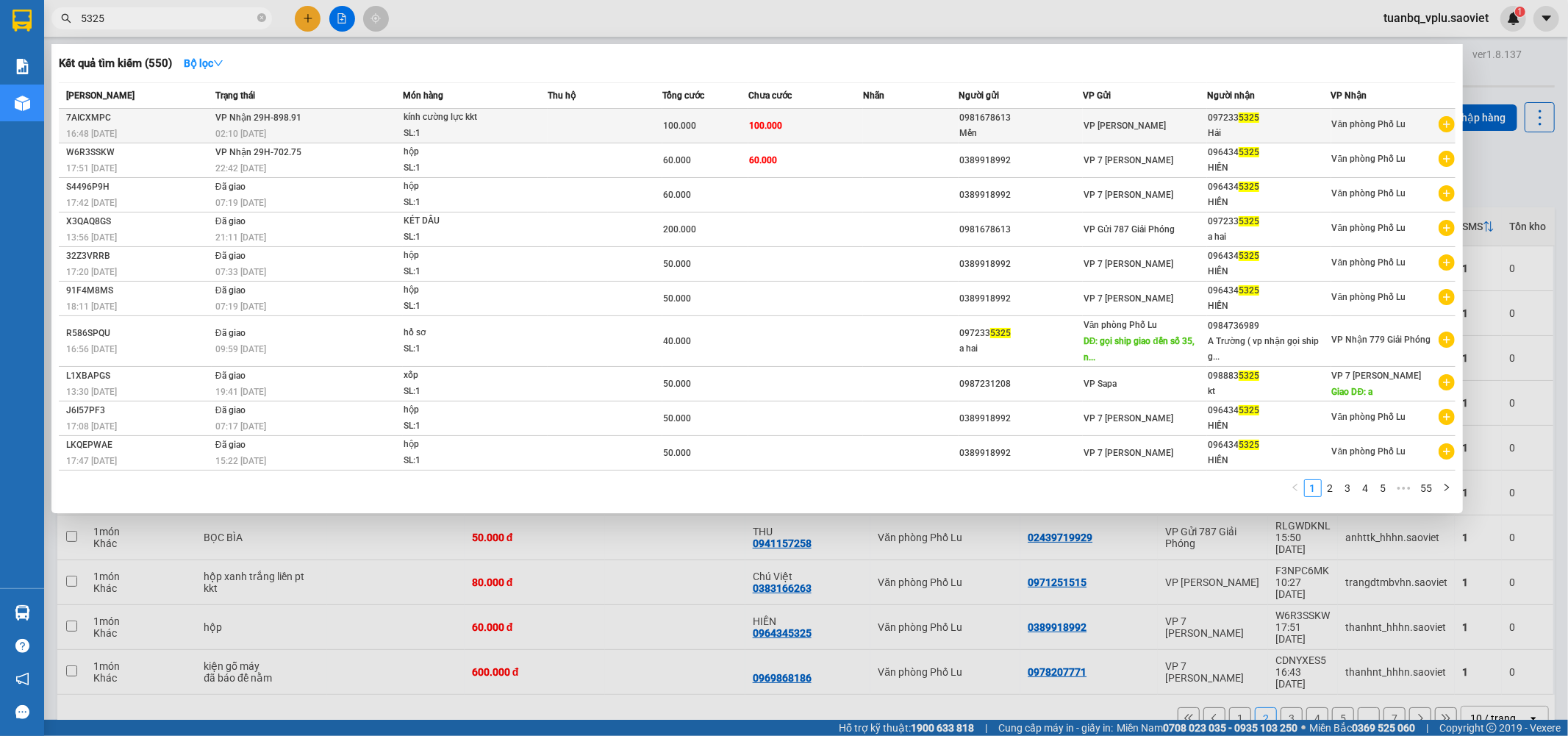
type input "5325"
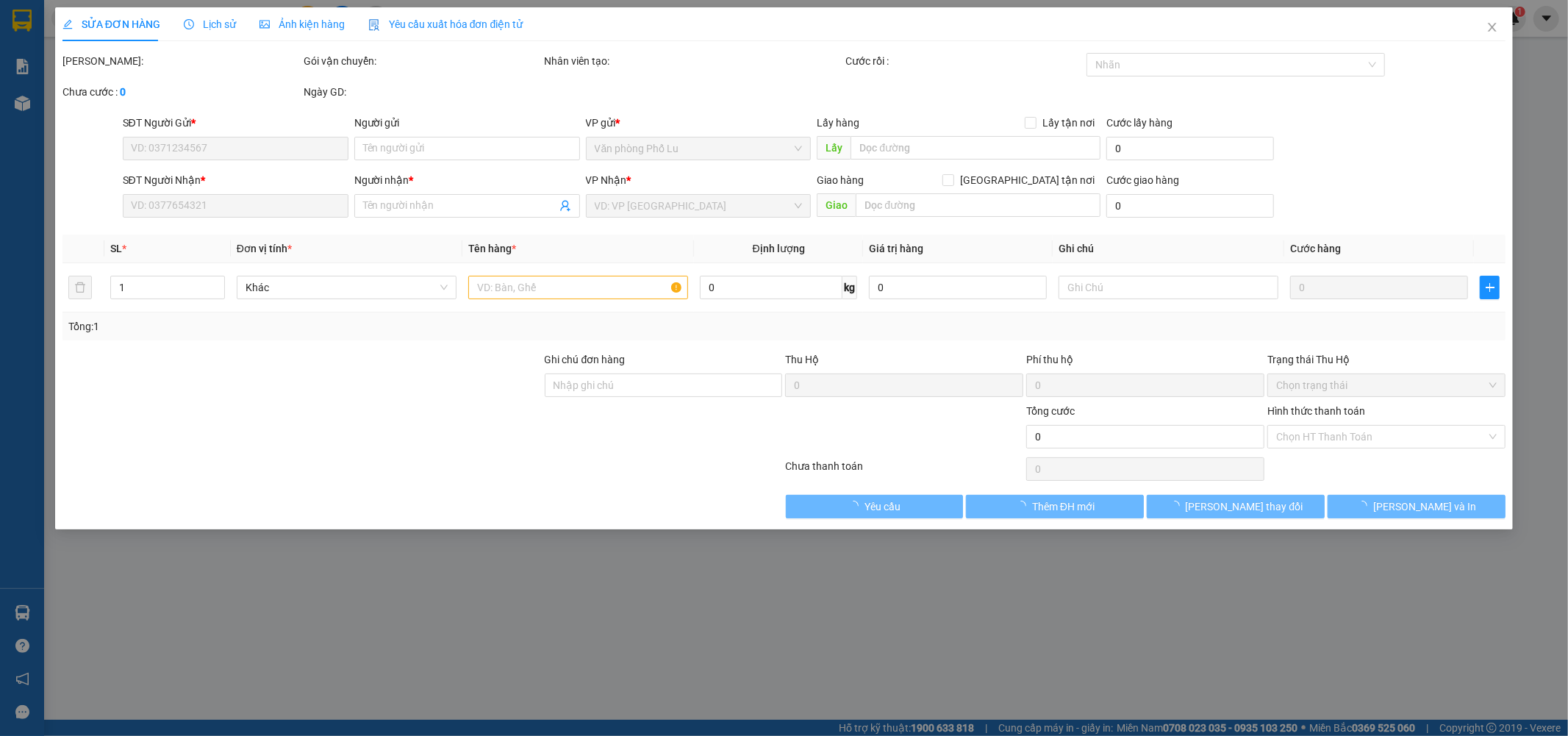
type input "0981678613"
type input "Mến"
type input "0972335325"
type input "Hải"
type input "100.000"
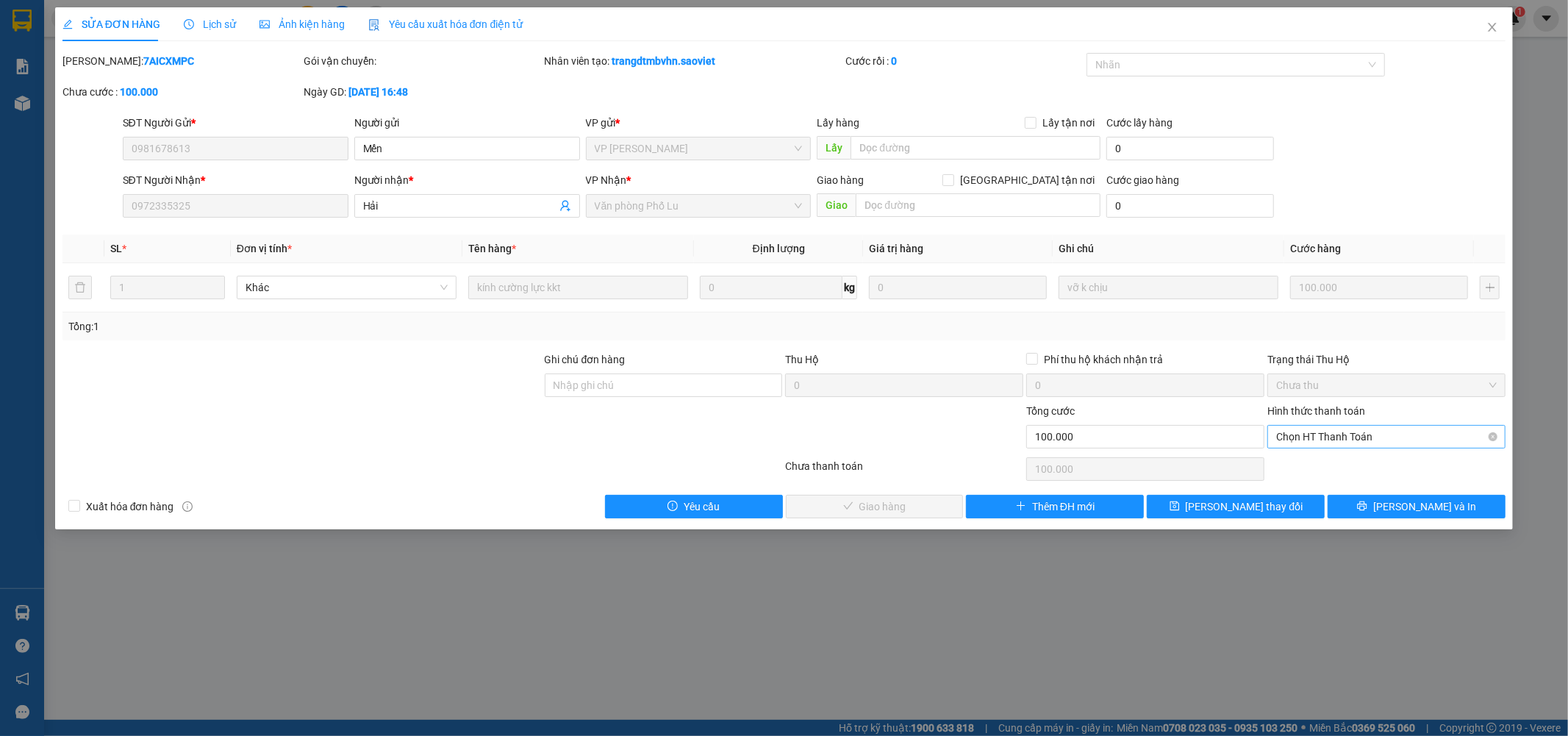
click at [1334, 437] on span "Chọn HT Thanh Toán" at bounding box center [1386, 436] width 221 height 22
drag, startPoint x: 1298, startPoint y: 461, endPoint x: 1277, endPoint y: 457, distance: 21.4
click at [1299, 461] on div "Tại văn phòng" at bounding box center [1387, 466] width 221 height 16
type input "0"
click at [841, 504] on button "Lưu và Giao hàng" at bounding box center [875, 507] width 178 height 23
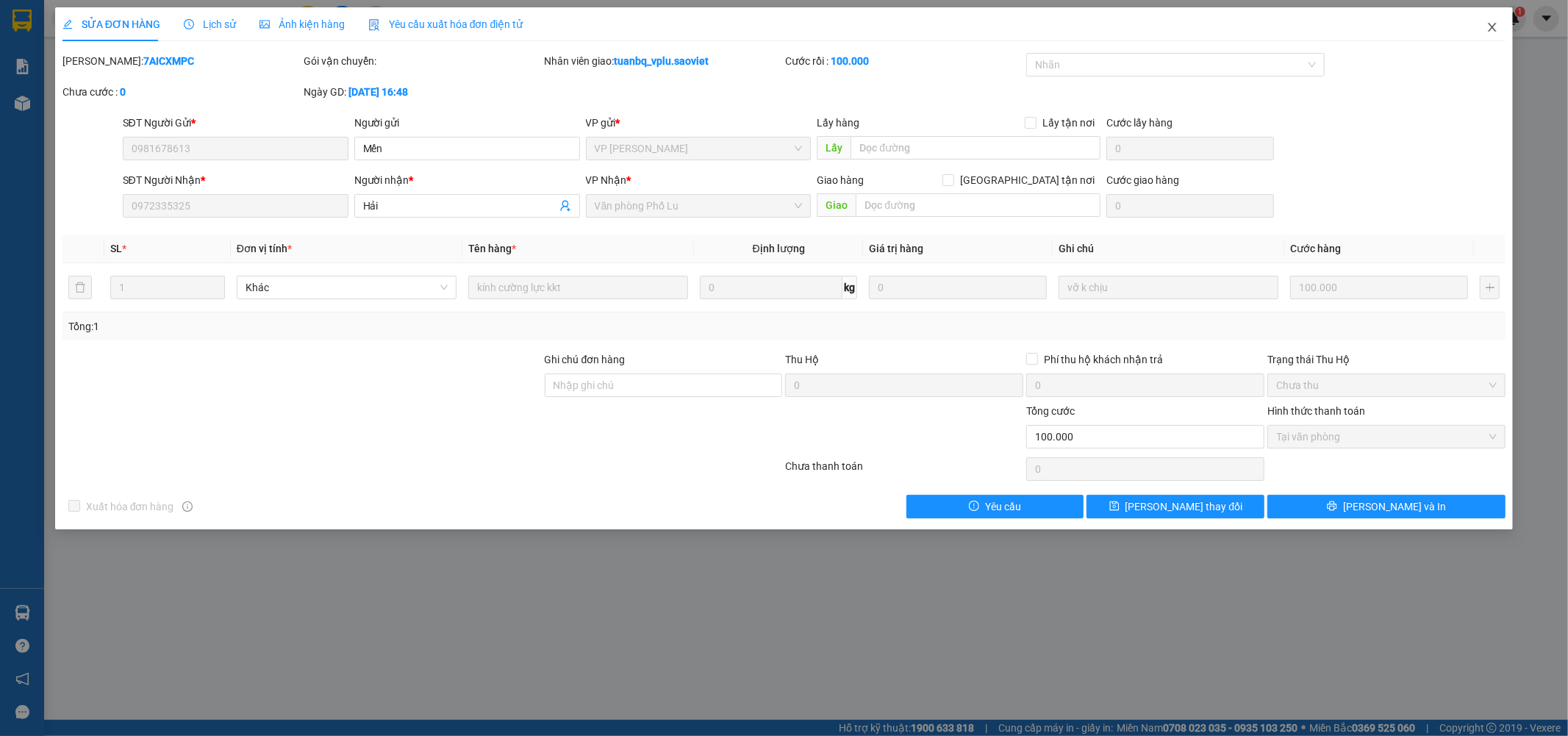
click at [1495, 27] on icon "close" at bounding box center [1492, 27] width 12 height 12
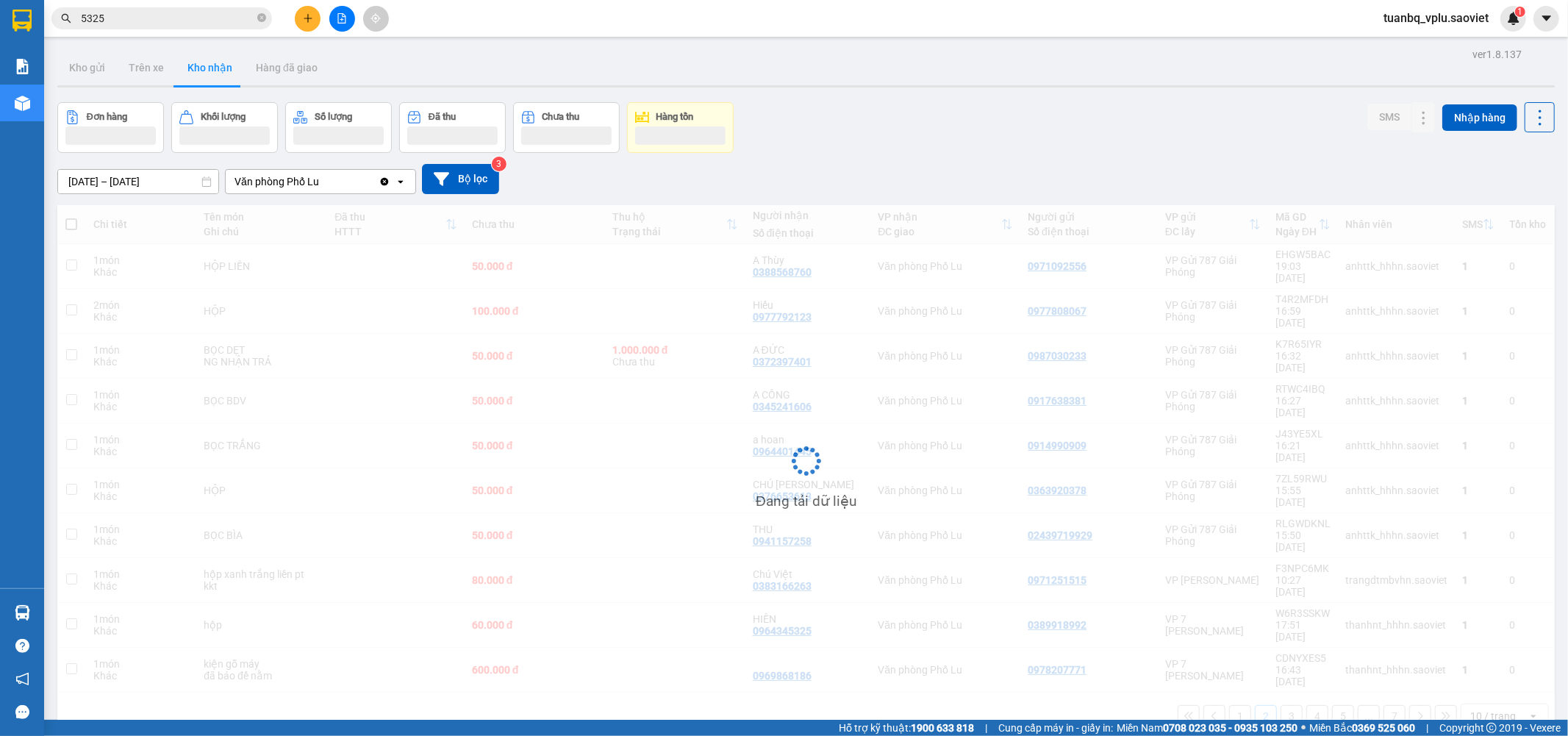
click at [107, 13] on input "5325" at bounding box center [167, 18] width 174 height 16
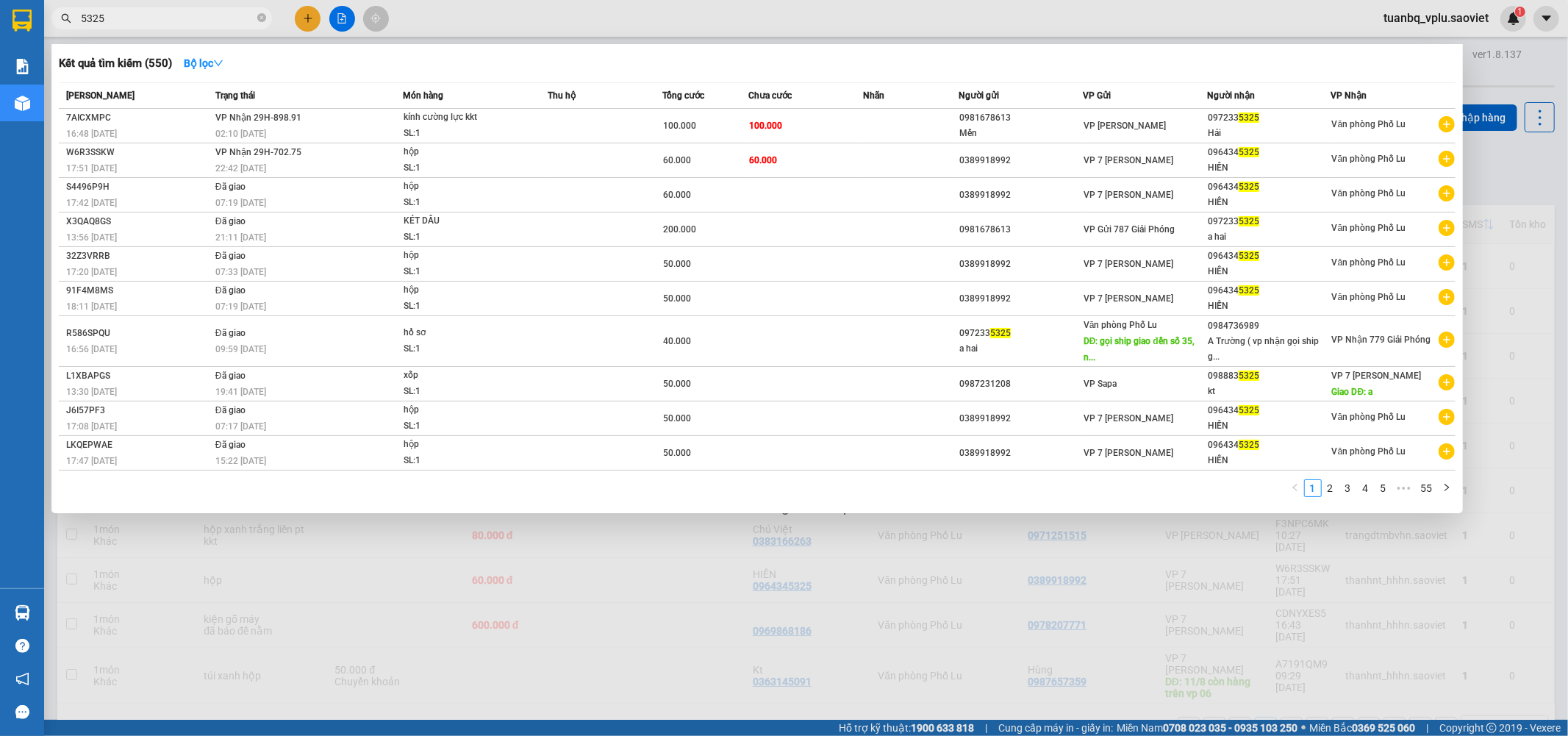
click at [107, 13] on input "5325" at bounding box center [167, 18] width 174 height 16
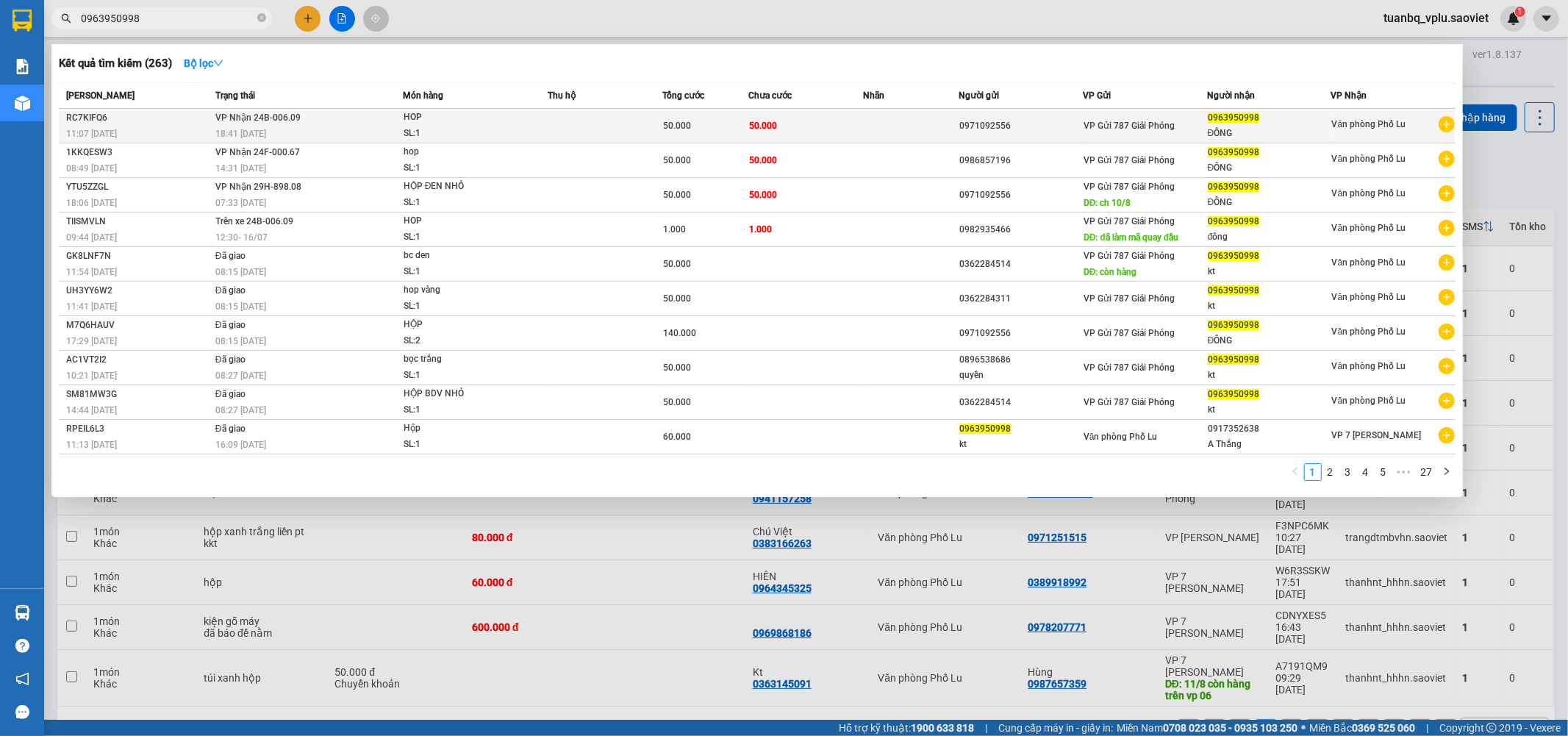
type input "0963950998"
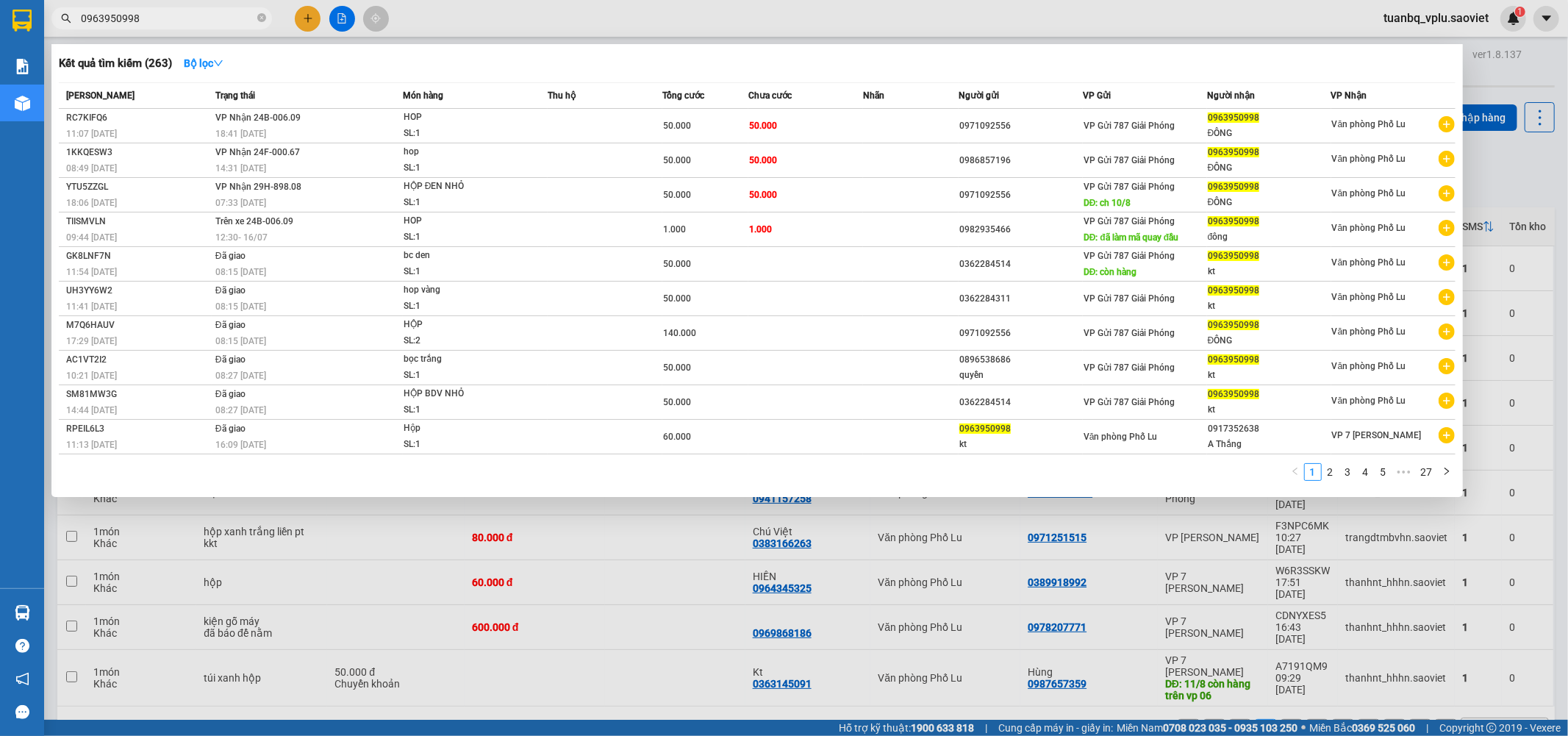
click at [721, 123] on div "50.000" at bounding box center [705, 125] width 85 height 16
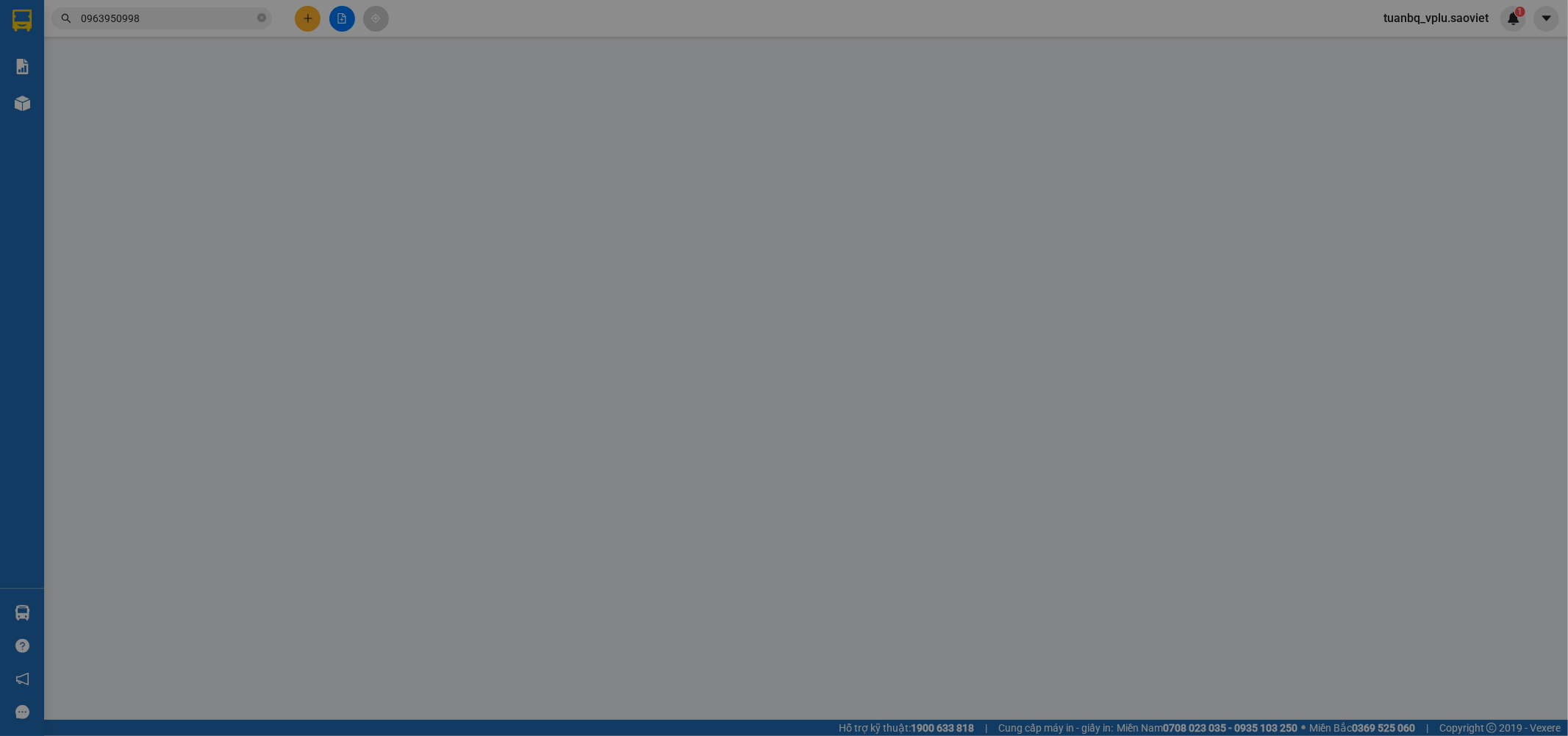
type input "0971092556"
type input "0963950998"
type input "ĐÔNG"
type input "50.000"
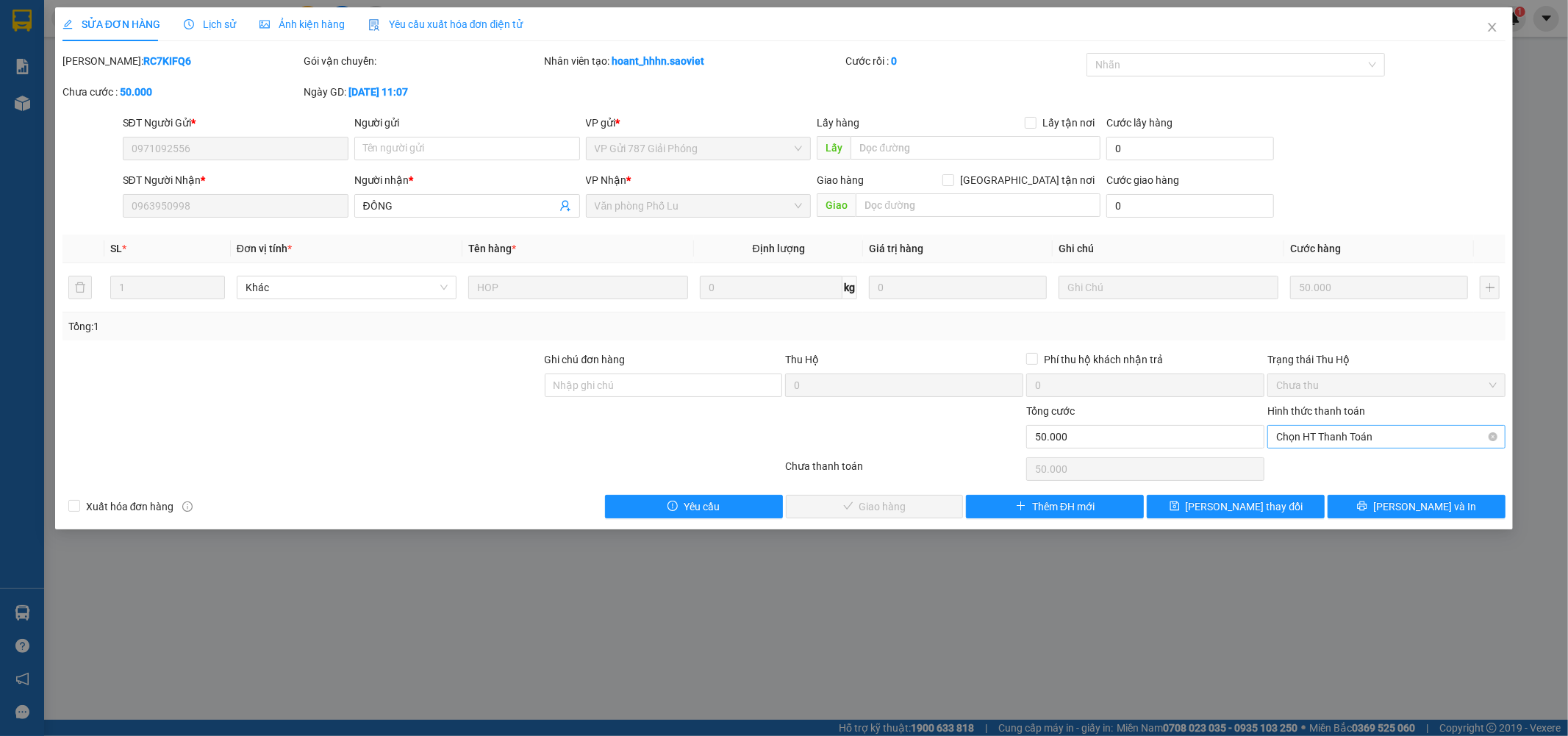
click at [1311, 432] on span "Chọn HT Thanh Toán" at bounding box center [1386, 436] width 221 height 22
click at [1311, 459] on div "Tại văn phòng" at bounding box center [1387, 466] width 221 height 16
type input "0"
click at [930, 502] on button "Lưu và Giao hàng" at bounding box center [875, 507] width 178 height 23
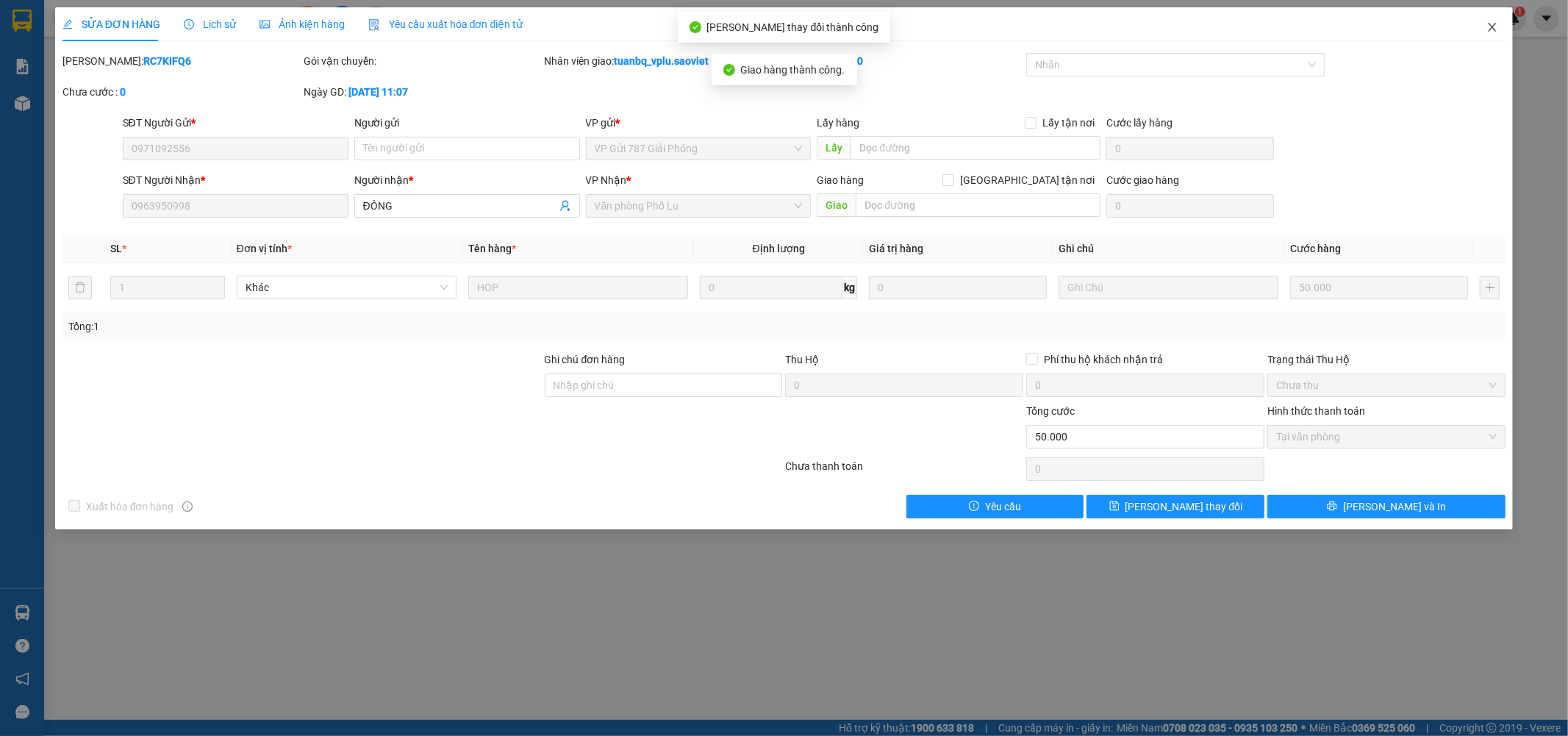
click at [1493, 27] on icon "close" at bounding box center [1493, 27] width 8 height 9
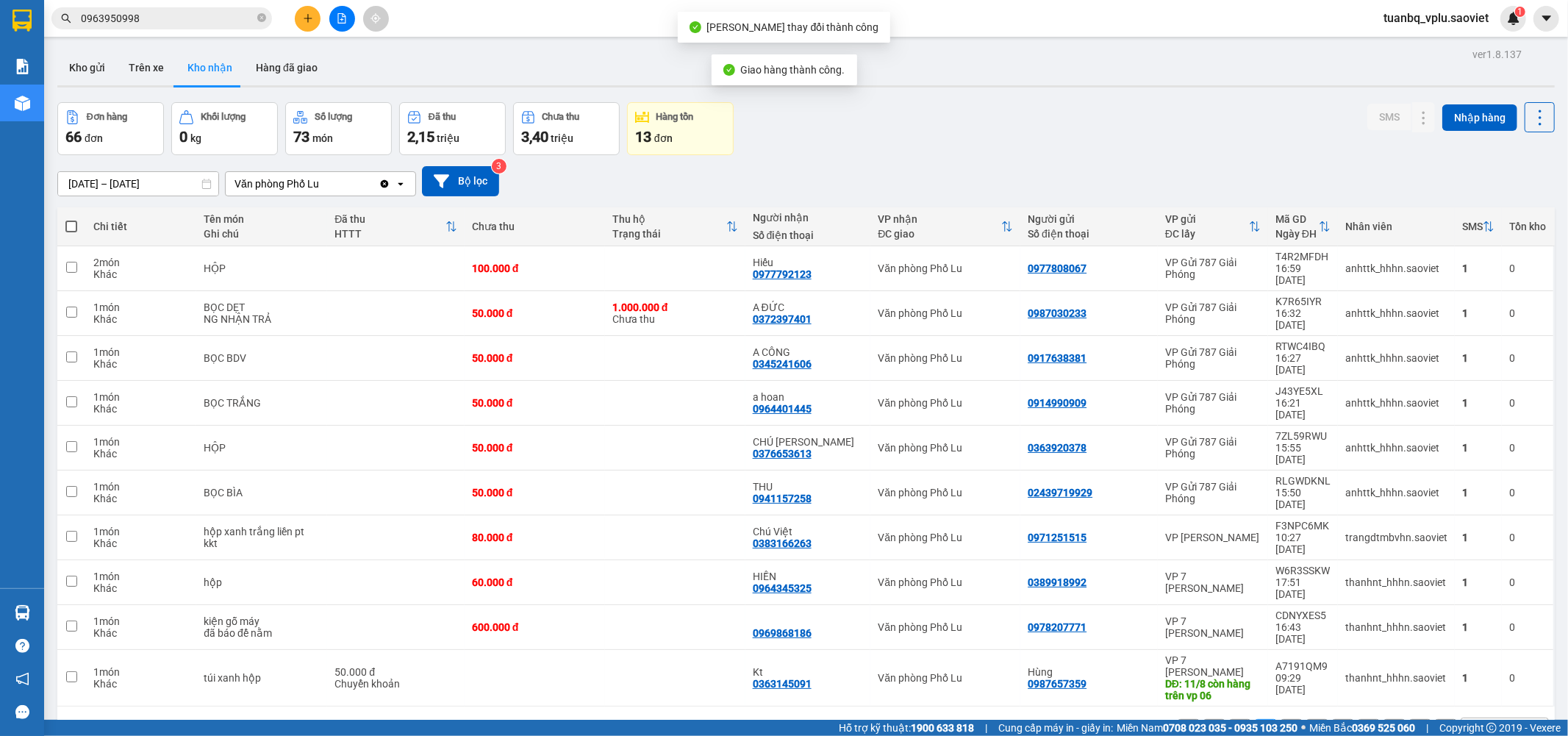
click at [194, 15] on input "0963950998" at bounding box center [167, 18] width 174 height 16
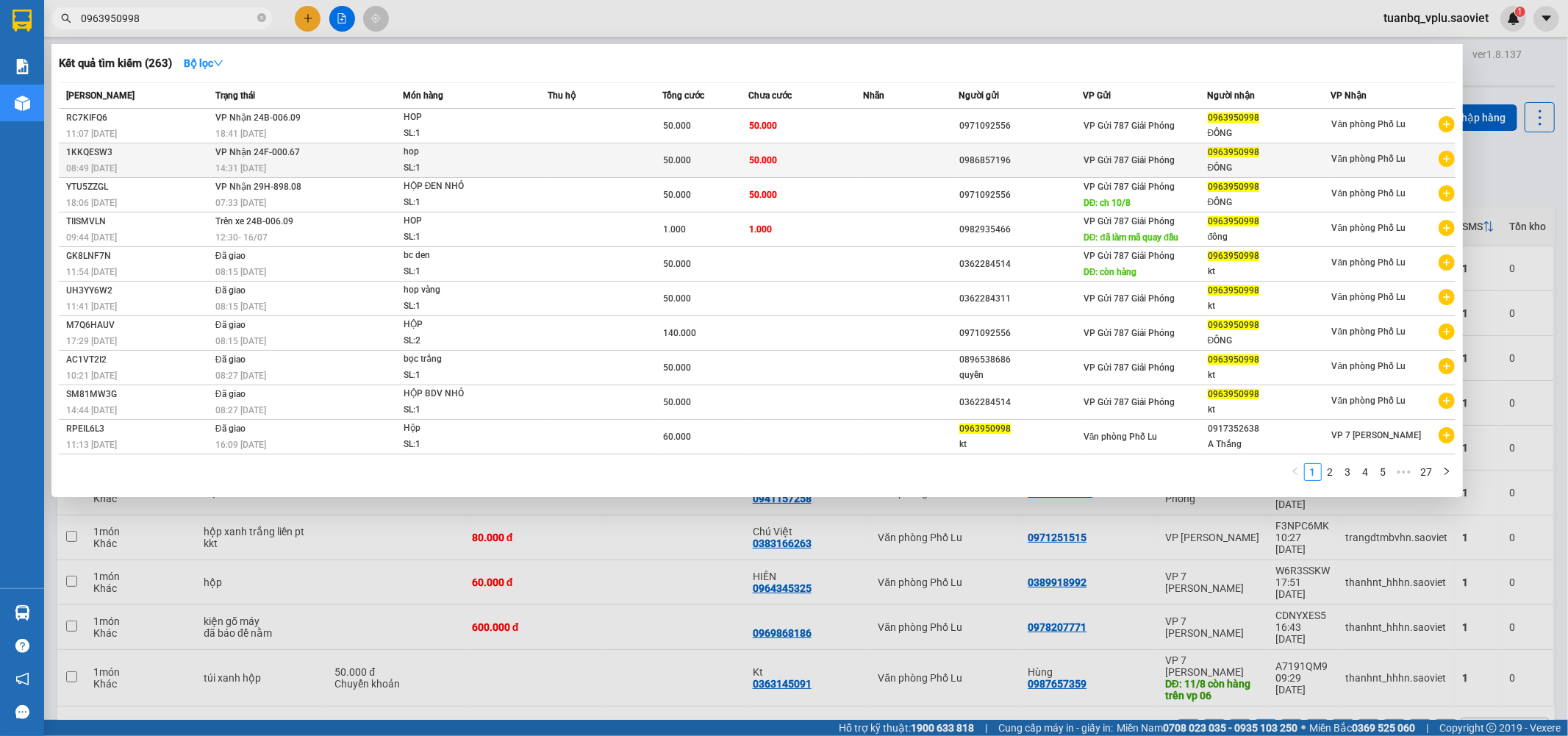
click at [850, 157] on td "50.000" at bounding box center [805, 160] width 115 height 34
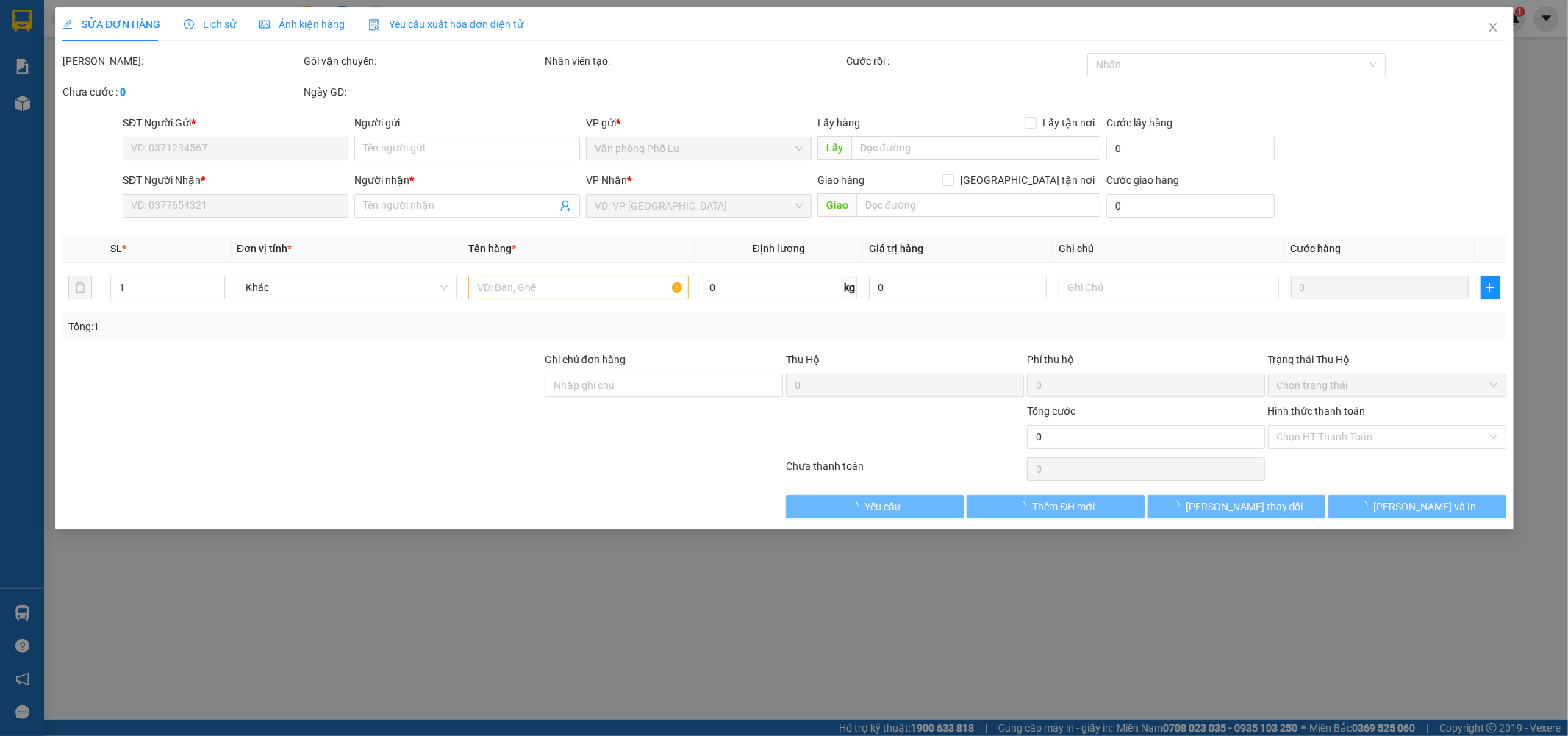
type input "0986857196"
type input "0963950998"
type input "ĐÔNG"
type input "50.000"
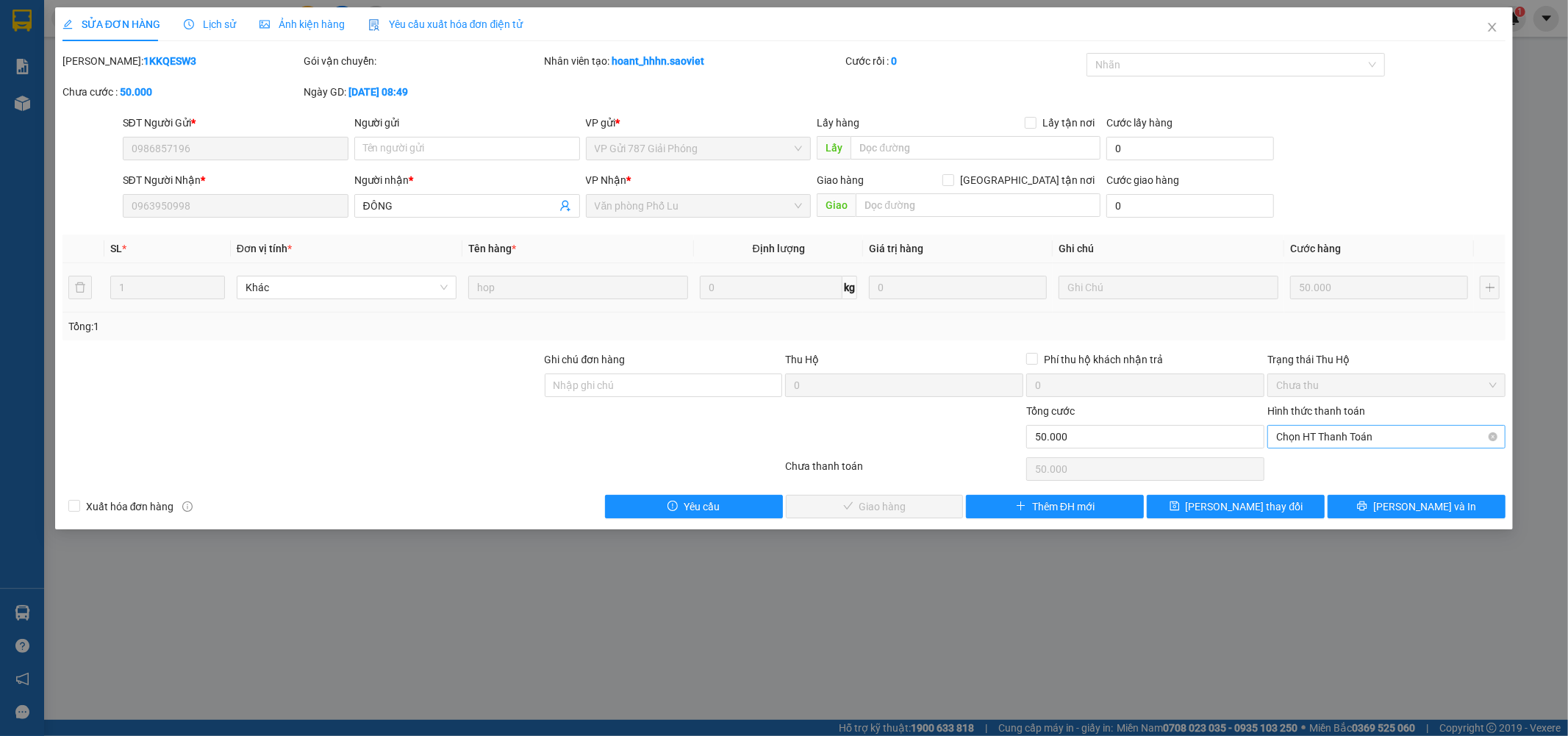
click at [1362, 437] on span "Chọn HT Thanh Toán" at bounding box center [1386, 436] width 221 height 22
click at [1336, 463] on div "Tại văn phòng" at bounding box center [1387, 466] width 221 height 16
type input "0"
click at [883, 503] on span "Lưu và Giao hàng" at bounding box center [884, 506] width 141 height 16
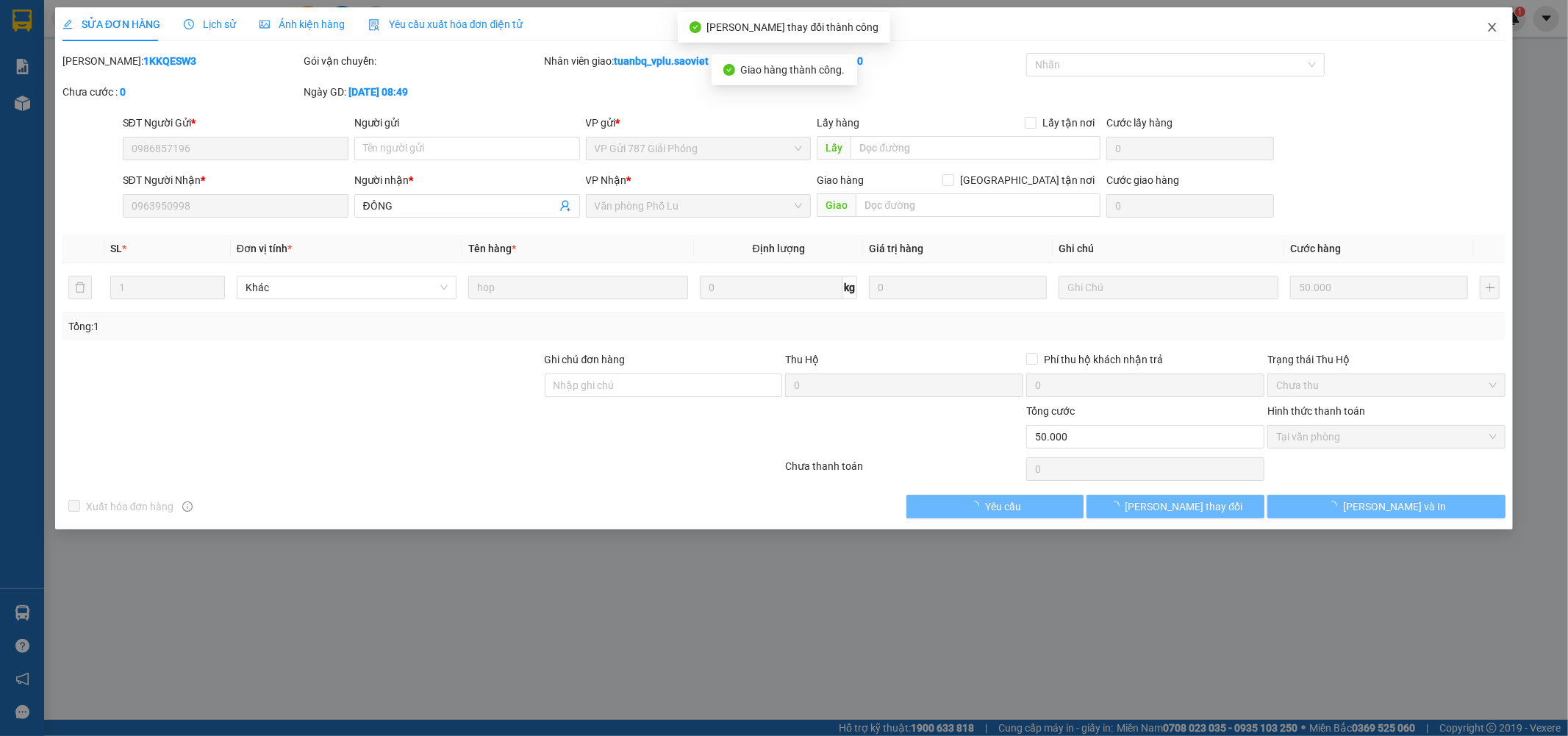
click at [1489, 20] on span "Close" at bounding box center [1492, 28] width 41 height 41
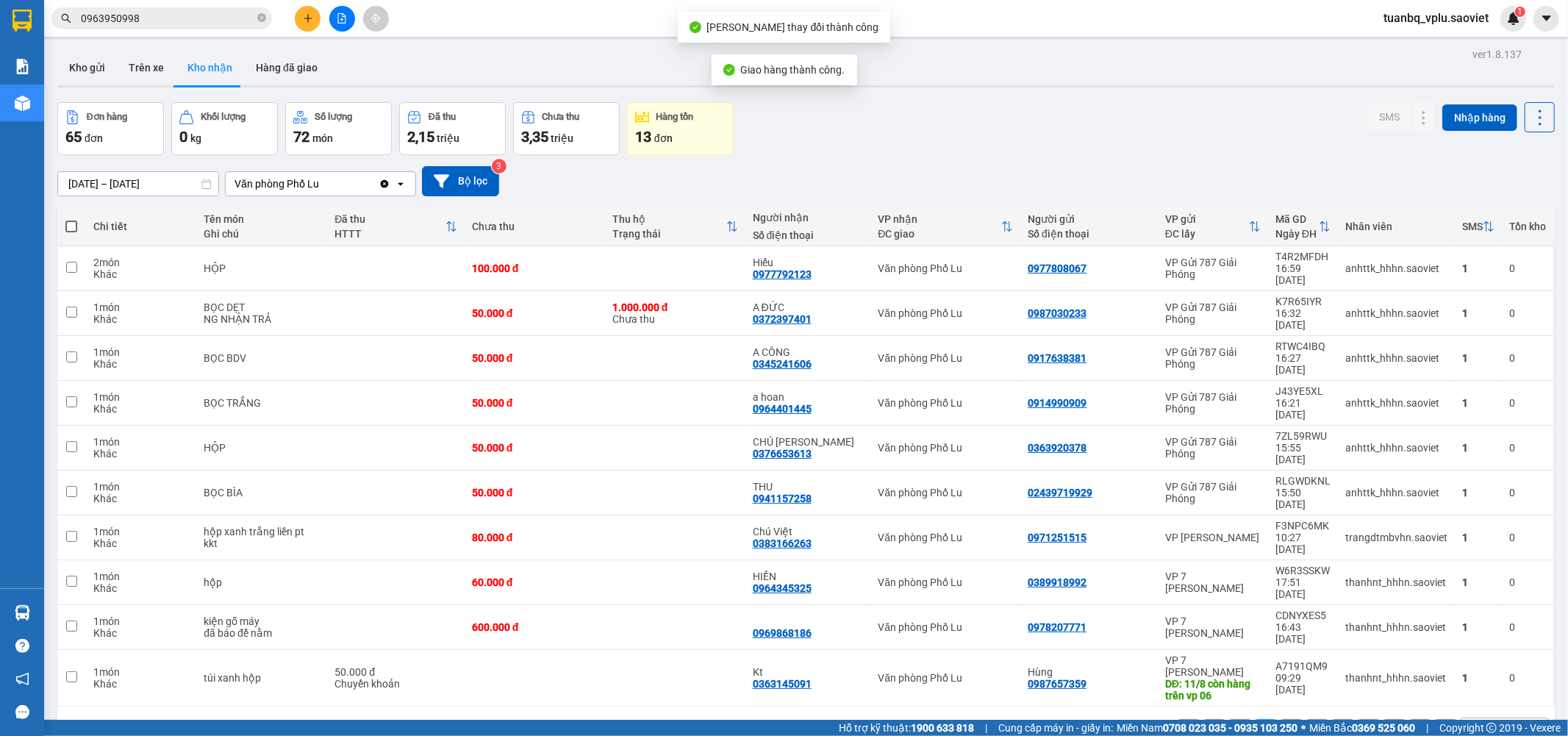
click at [195, 13] on input "0963950998" at bounding box center [167, 18] width 174 height 16
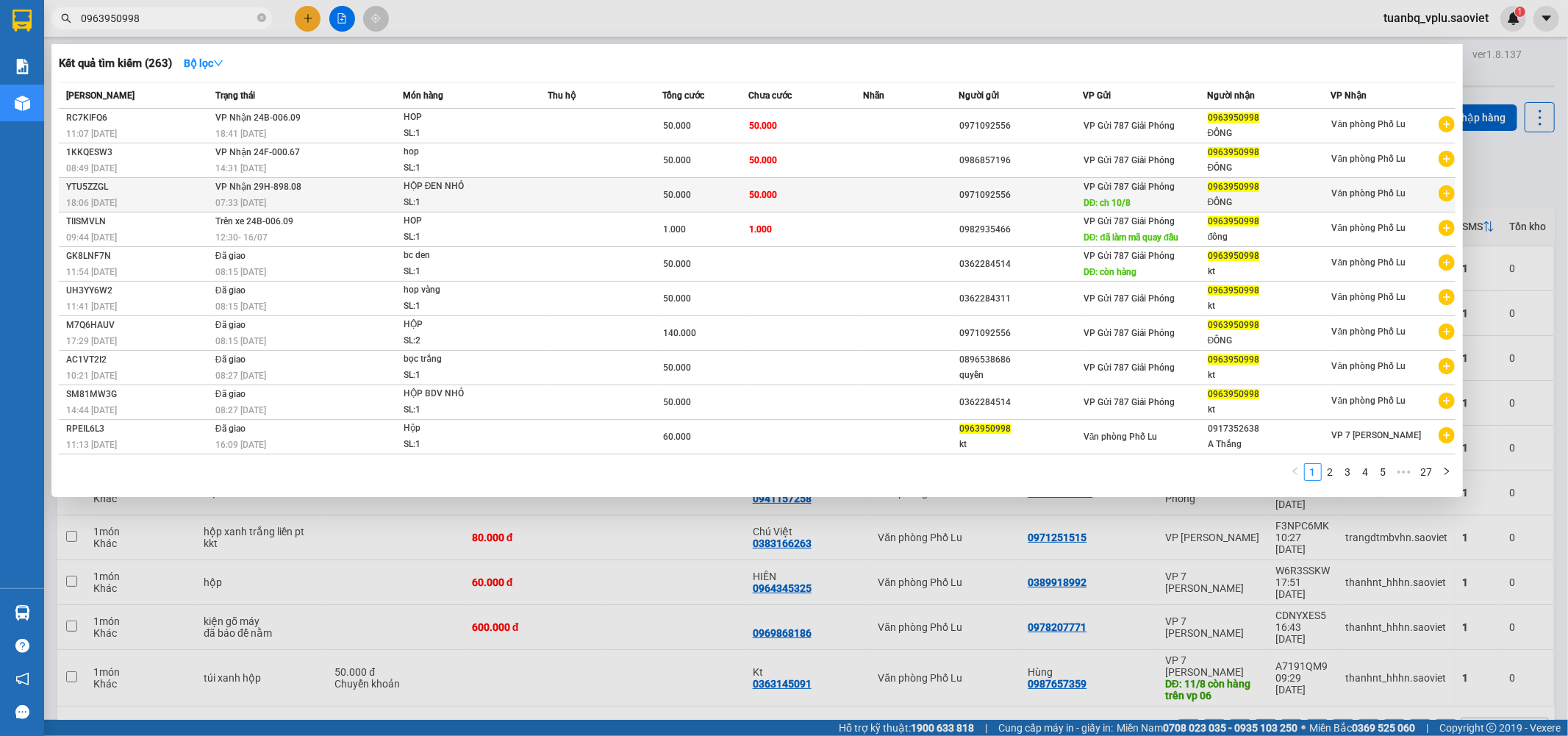
click at [768, 192] on span "50.000" at bounding box center [763, 195] width 28 height 10
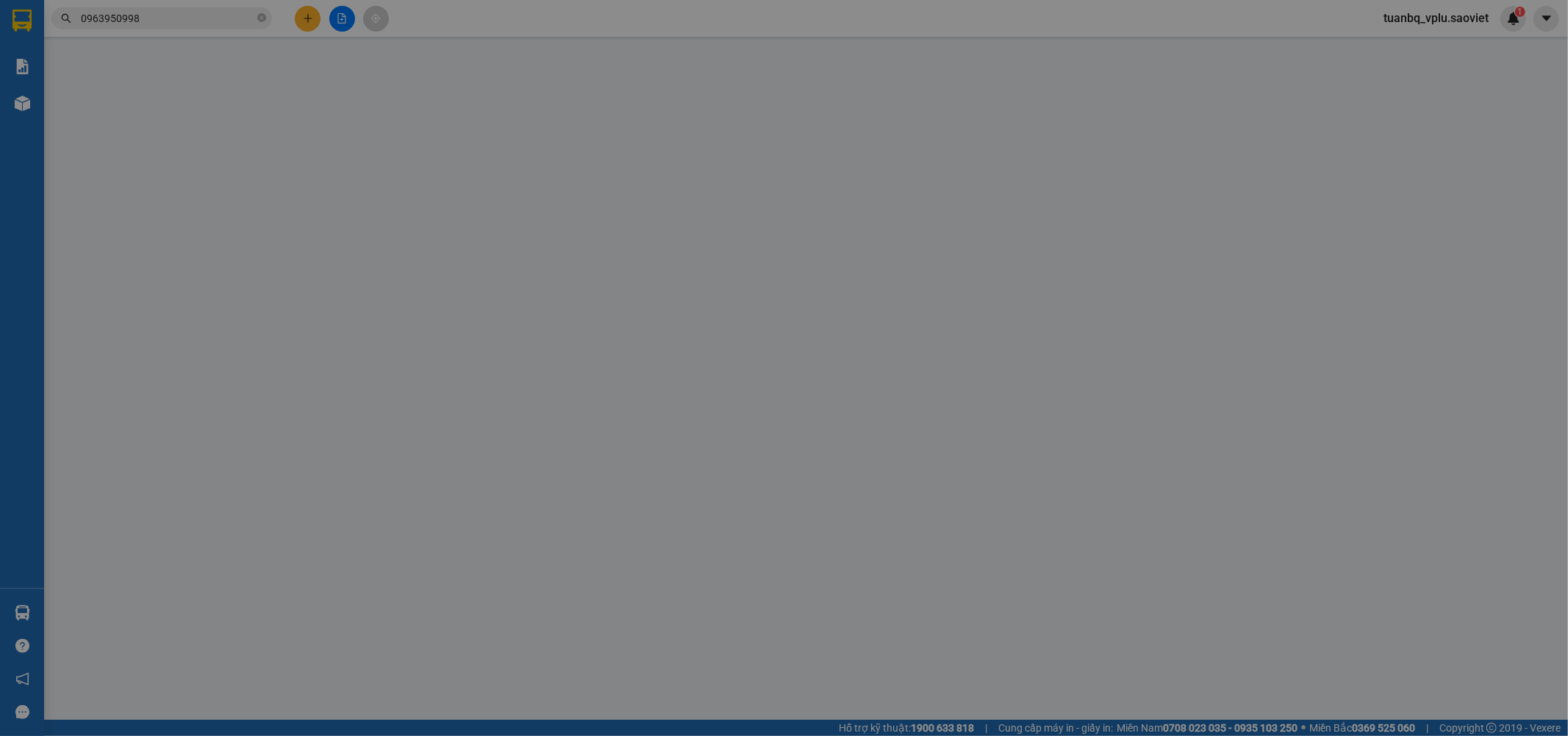
type input "0971092556"
type input "ch 10/8"
type input "0963950998"
type input "ĐÔNG"
type input "50.000"
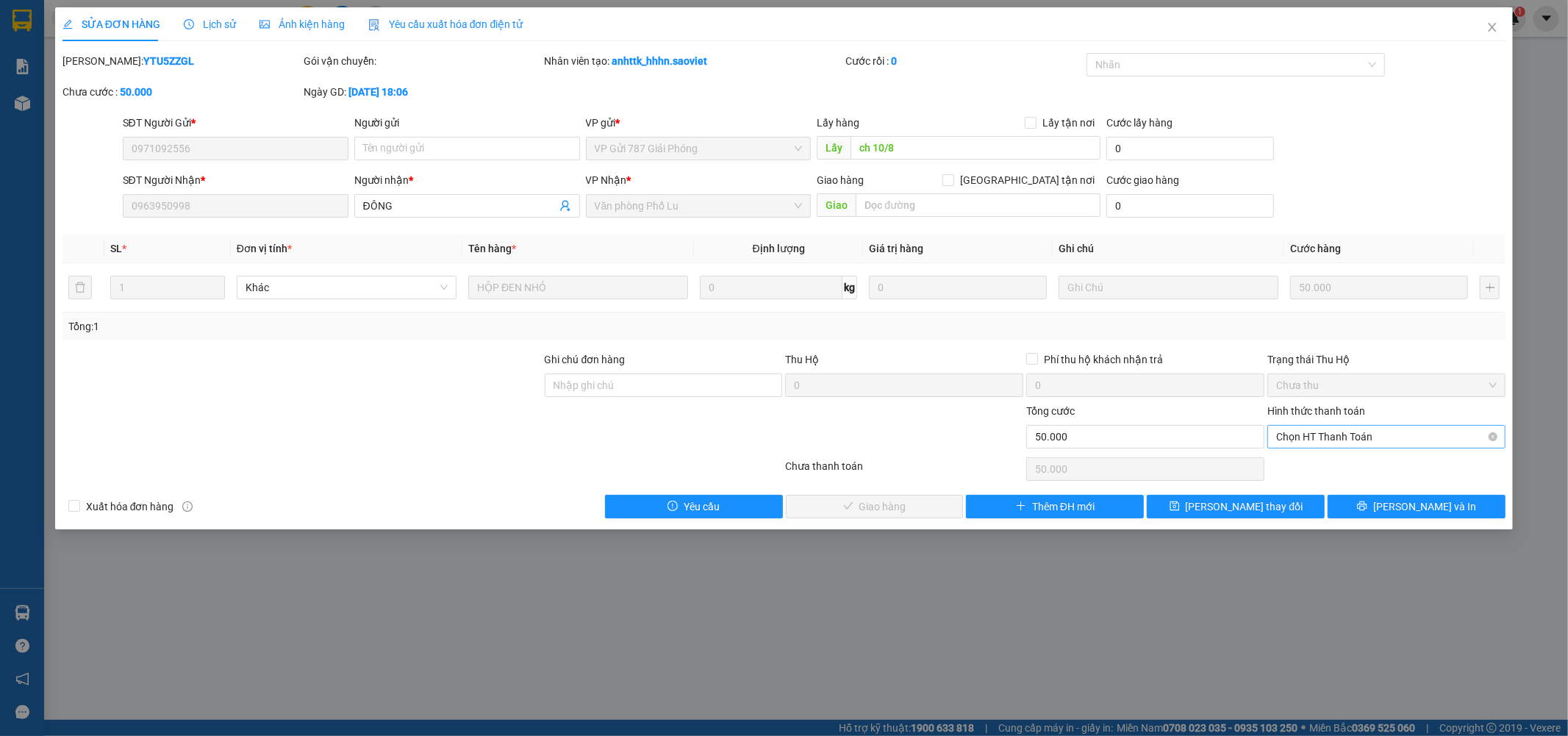
click at [1331, 439] on span "Chọn HT Thanh Toán" at bounding box center [1386, 436] width 221 height 22
click at [1326, 462] on div "Tại văn phòng" at bounding box center [1387, 466] width 221 height 16
type input "0"
click at [844, 504] on span "Lưu và Giao hàng" at bounding box center [884, 506] width 141 height 16
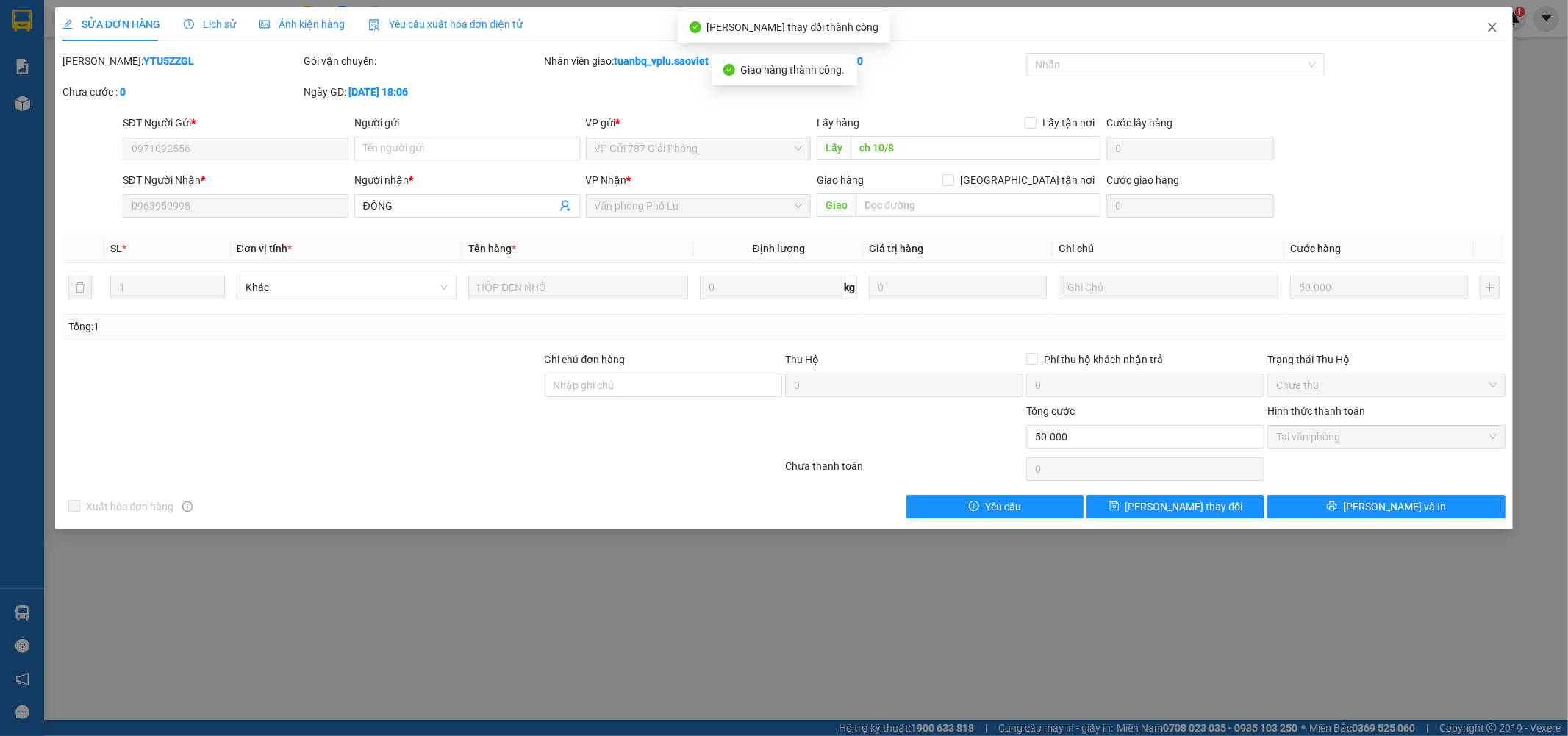
click at [1498, 31] on span "Close" at bounding box center [1492, 28] width 41 height 41
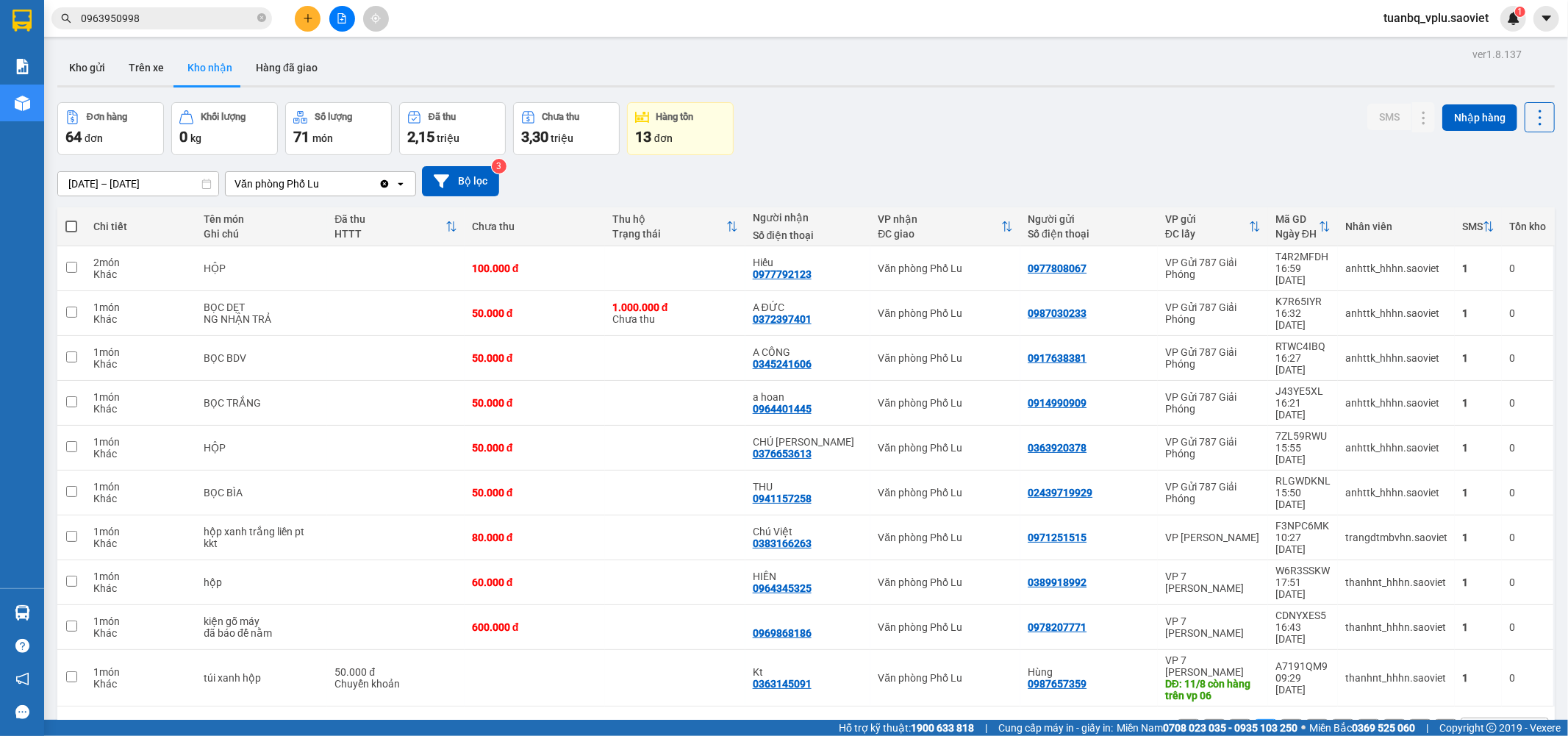
click at [232, 16] on input "0963950998" at bounding box center [167, 18] width 174 height 16
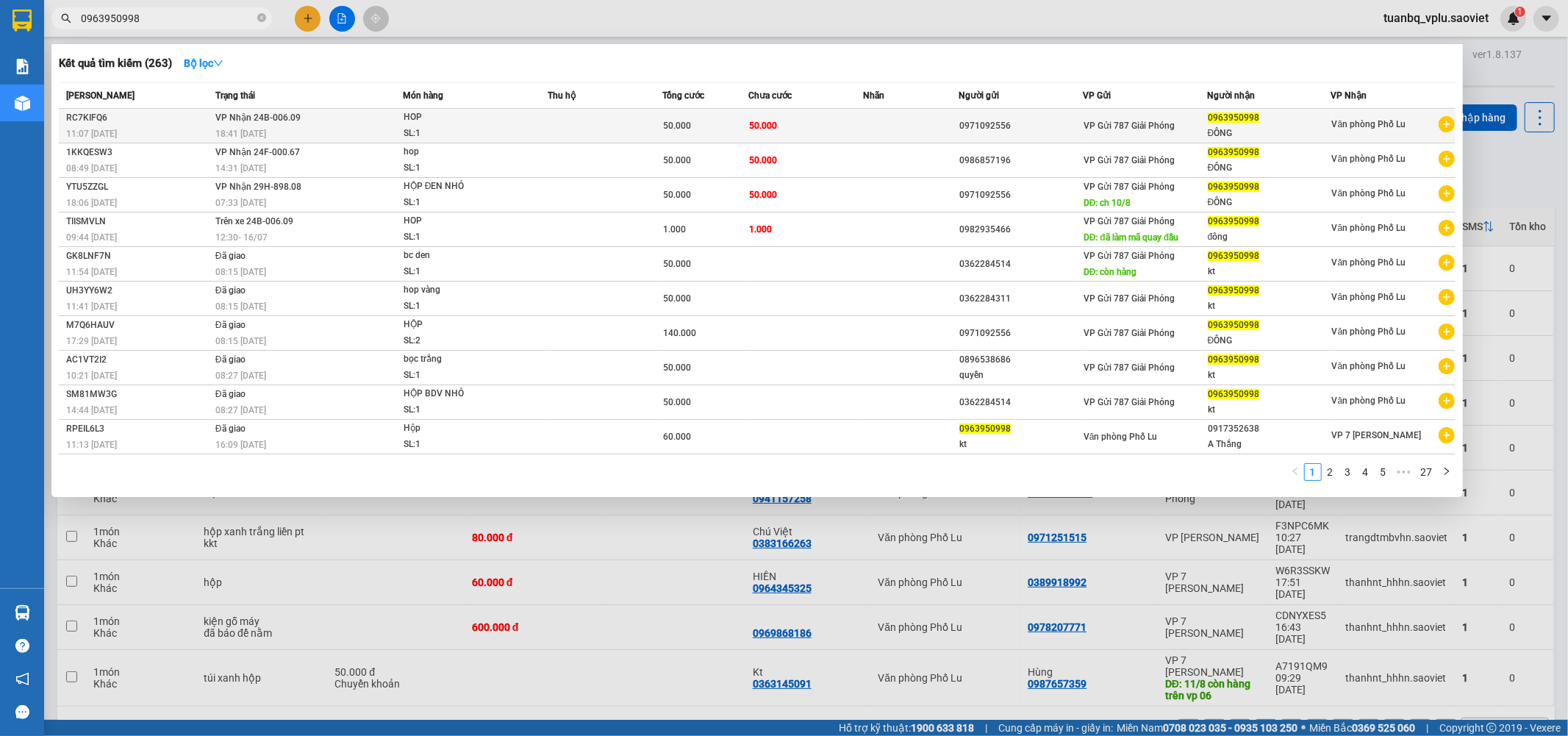
click at [916, 129] on td at bounding box center [911, 126] width 96 height 34
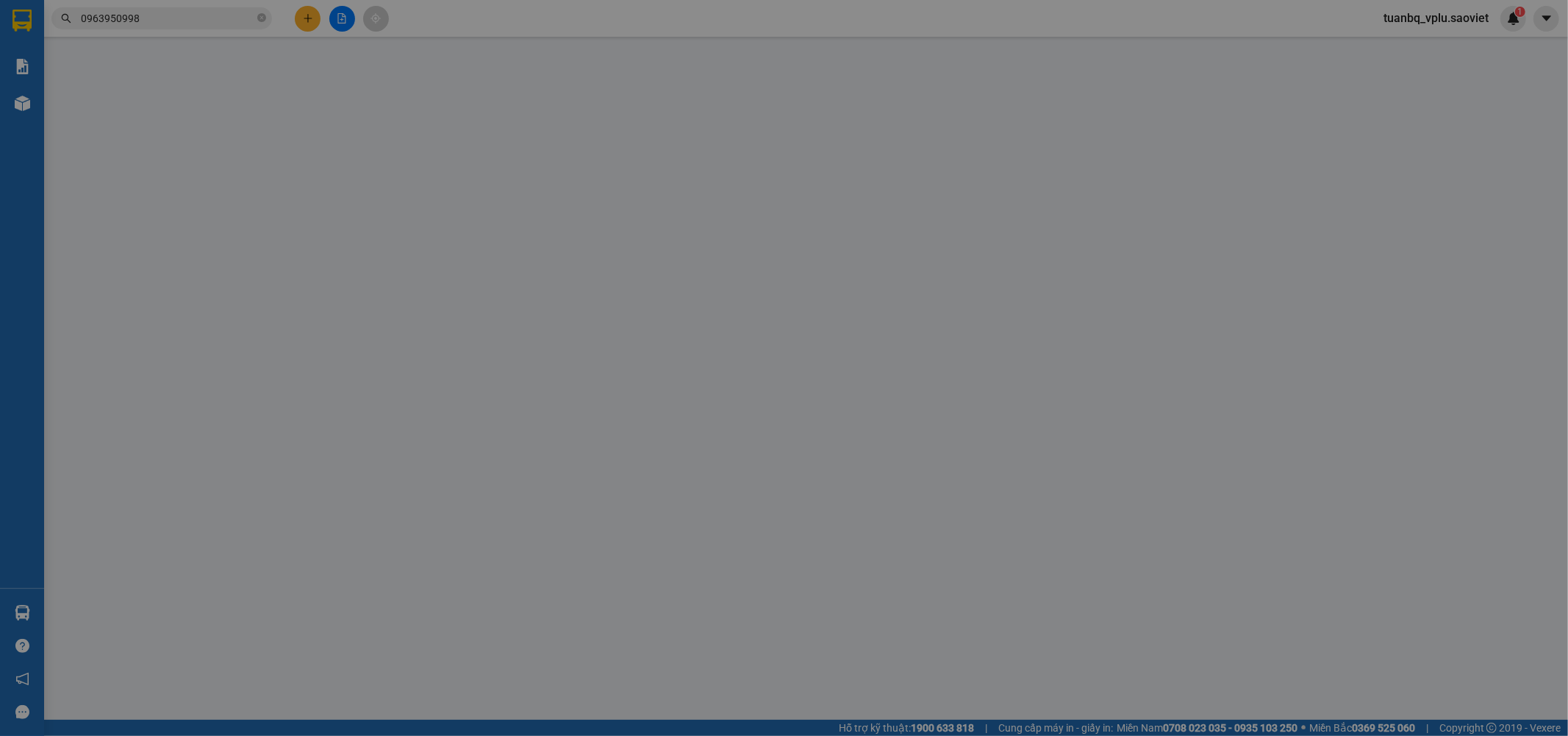
type input "0971092556"
type input "0963950998"
type input "ĐÔNG"
type input "50.000"
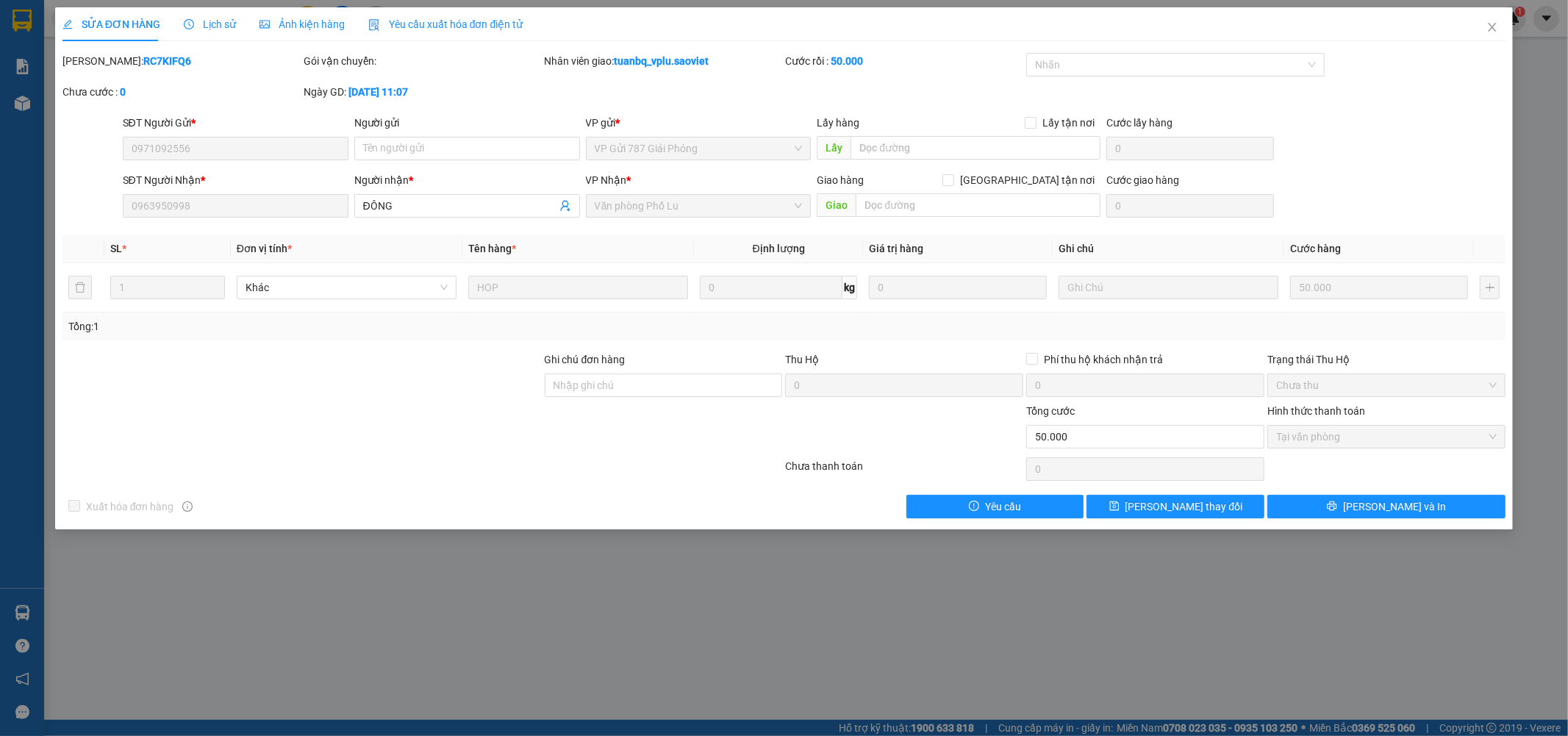
click at [1093, 598] on div "SỬA ĐƠN HÀNG Lịch sử Ảnh kiện hàng Yêu cầu xuất hóa đơn điện tử Total Paid Fee …" at bounding box center [784, 368] width 1568 height 736
click at [1494, 28] on icon "close" at bounding box center [1492, 27] width 12 height 12
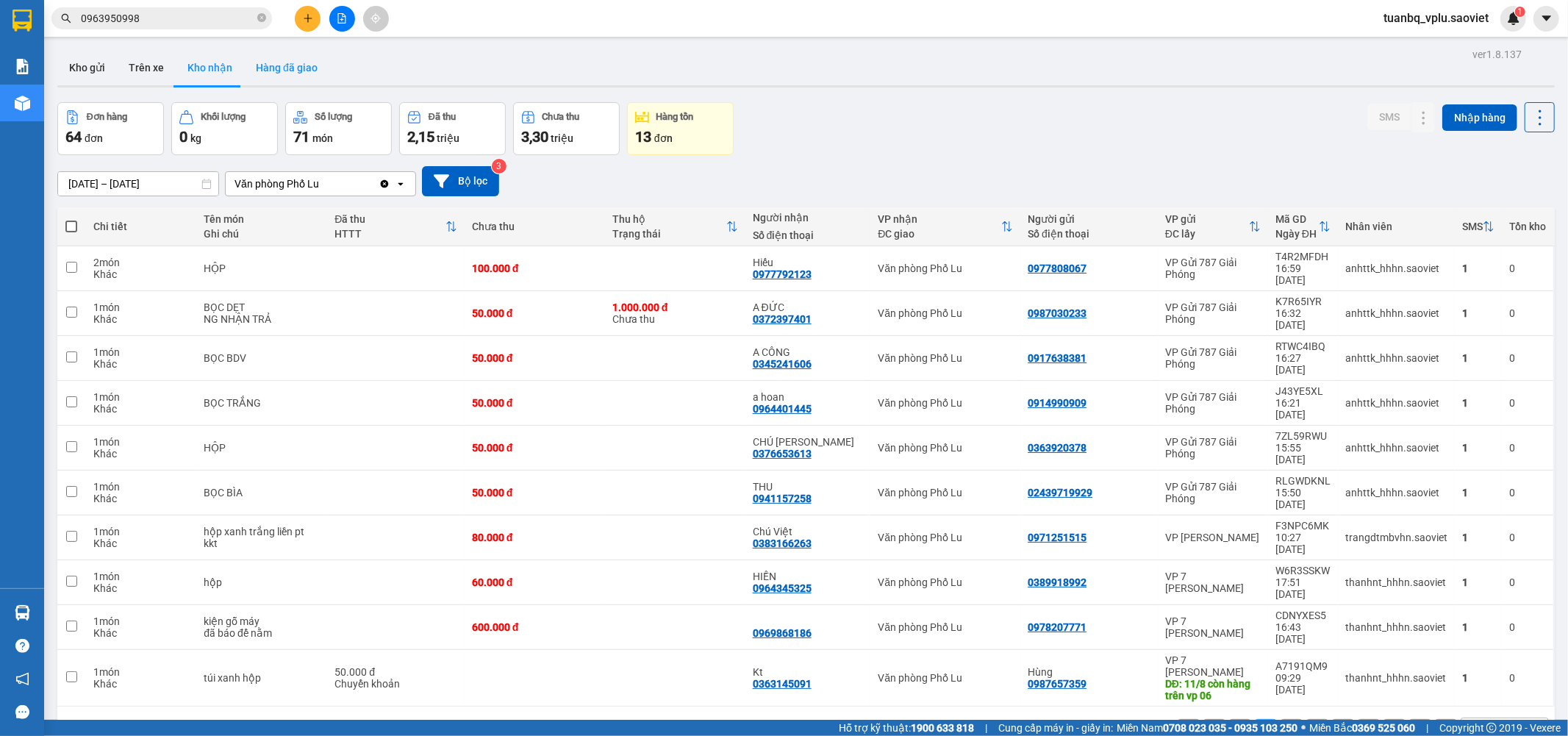
click at [272, 72] on button "Hàng đã giao" at bounding box center [287, 68] width 86 height 35
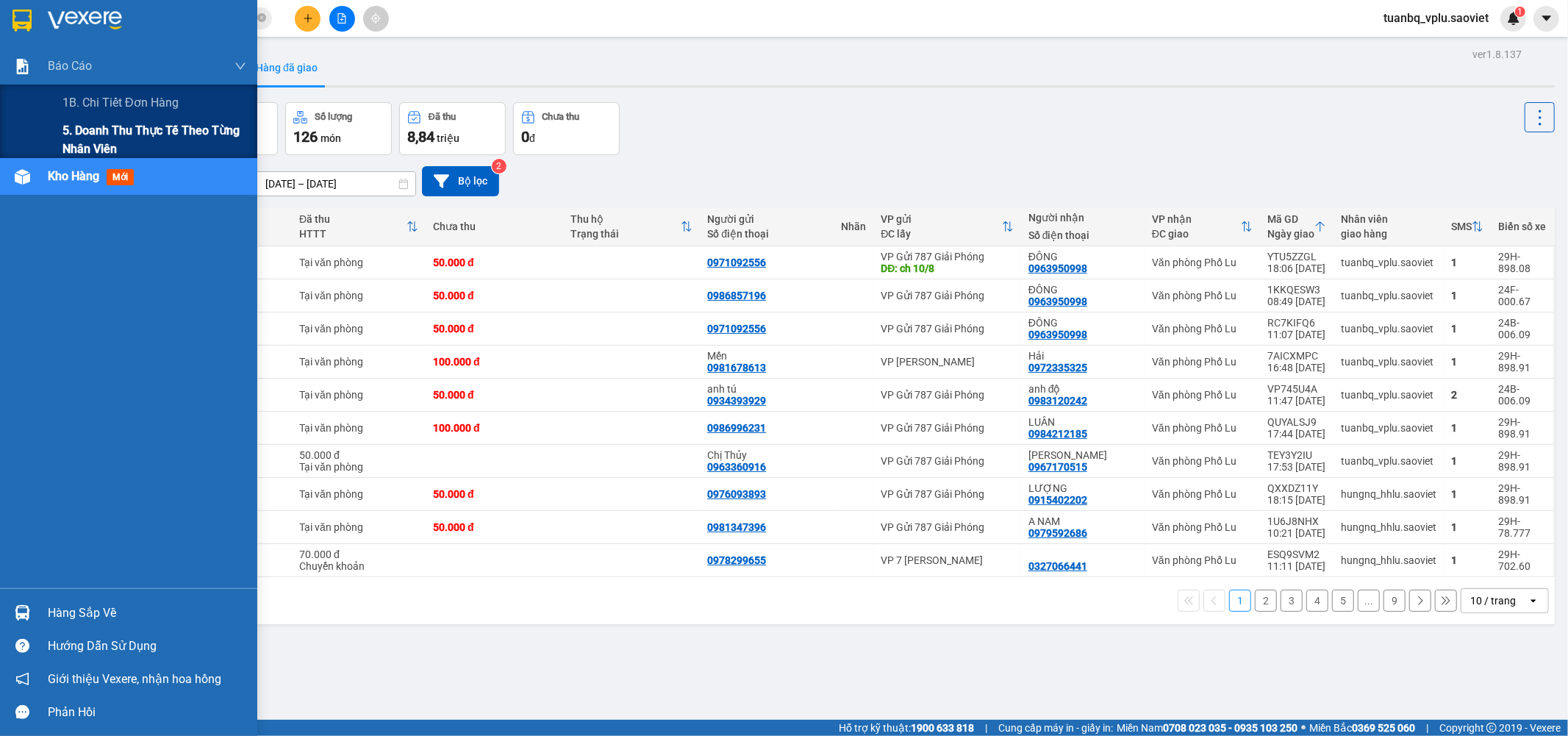
click at [153, 131] on span "5. Doanh thu thực tế theo từng nhân viên" at bounding box center [154, 140] width 184 height 37
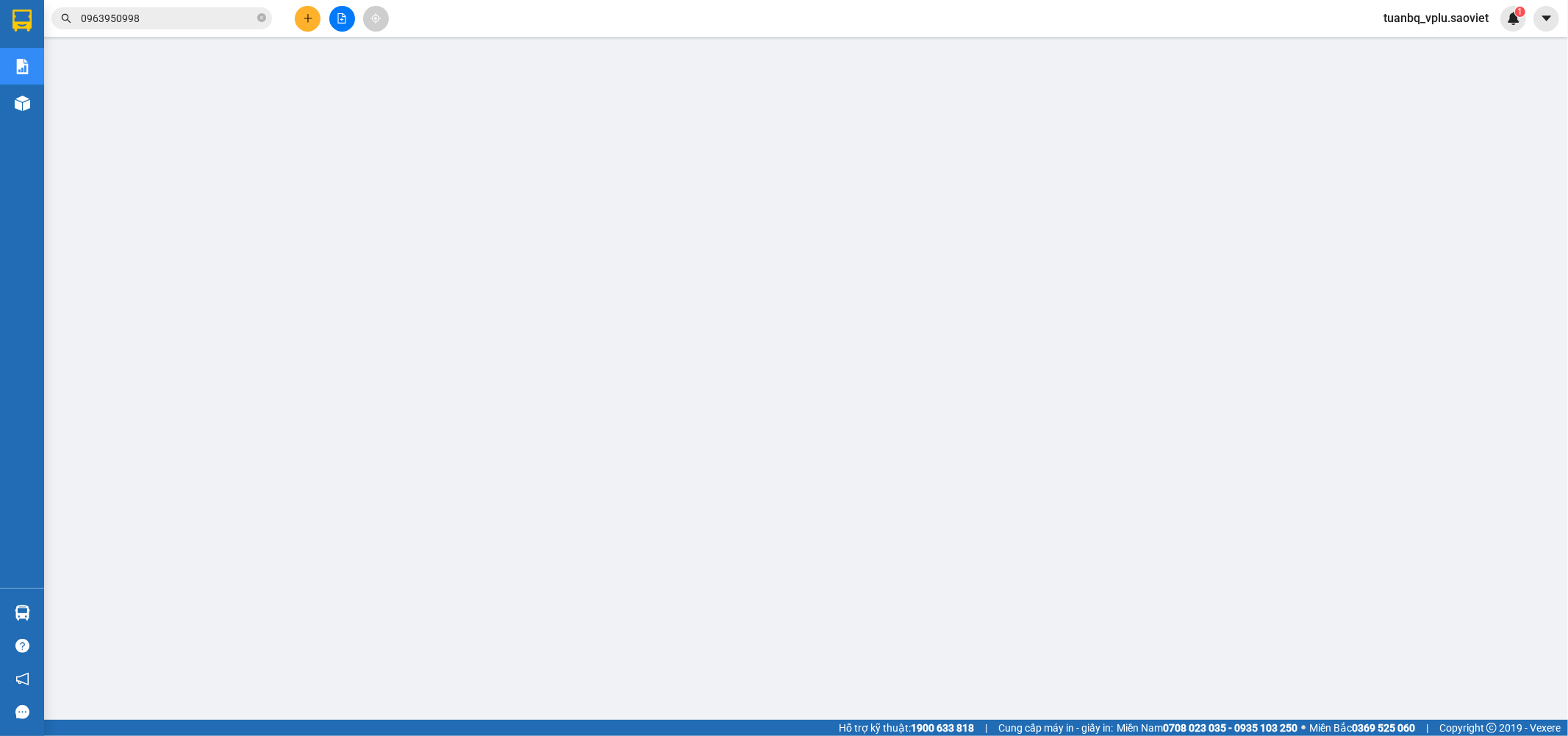
click at [197, 9] on span "0963950998" at bounding box center [161, 18] width 221 height 22
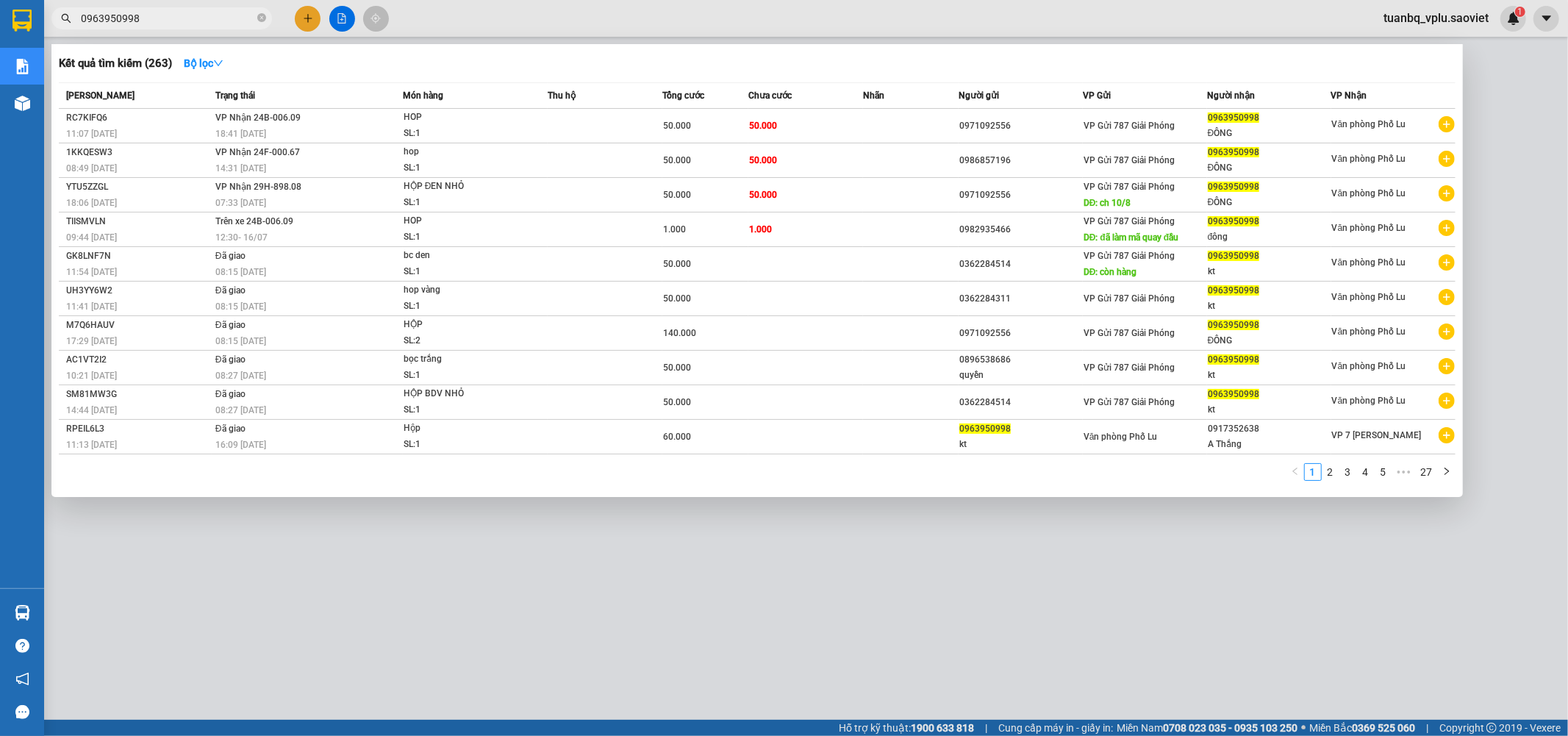
click at [190, 15] on input "0963950998" at bounding box center [167, 18] width 174 height 16
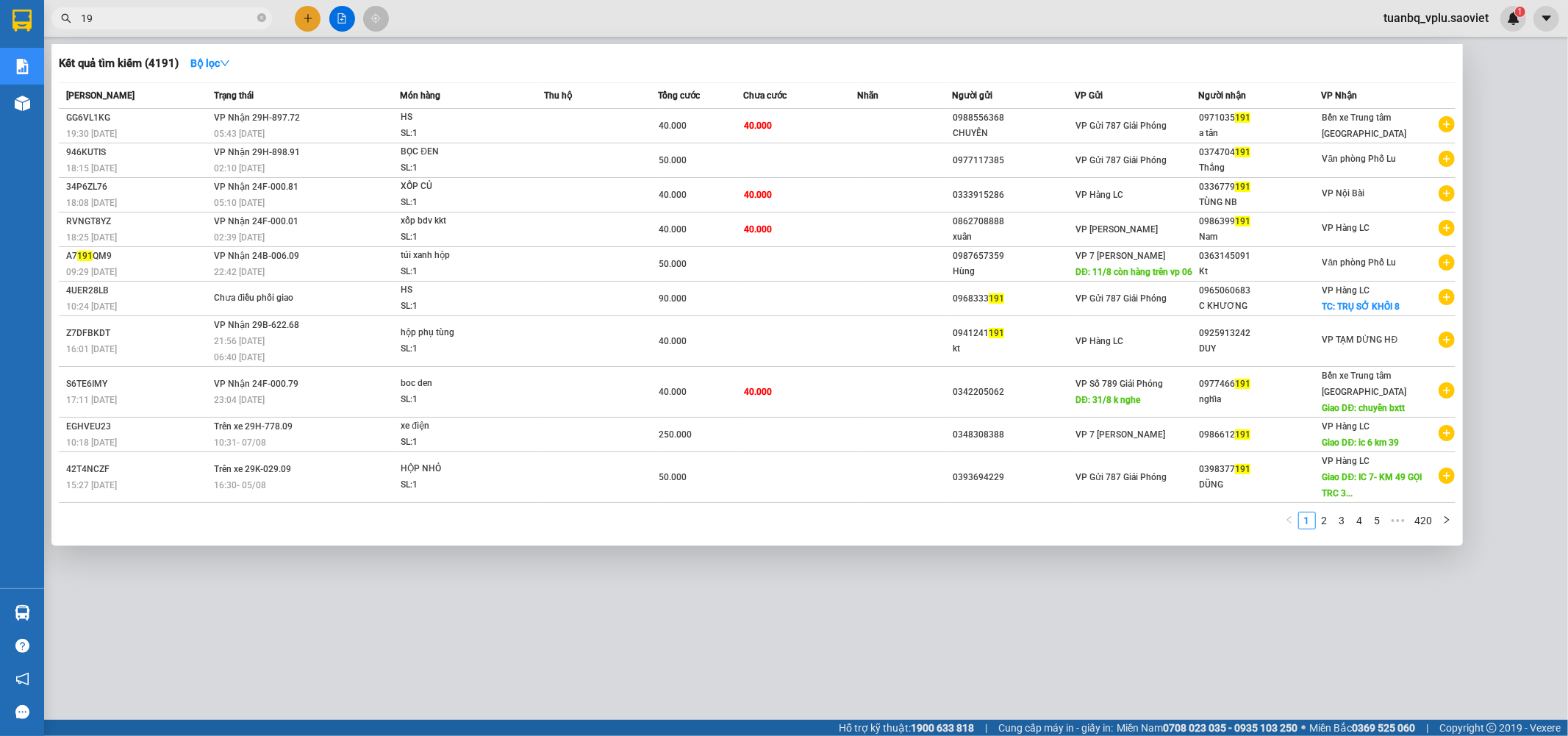
type input "1"
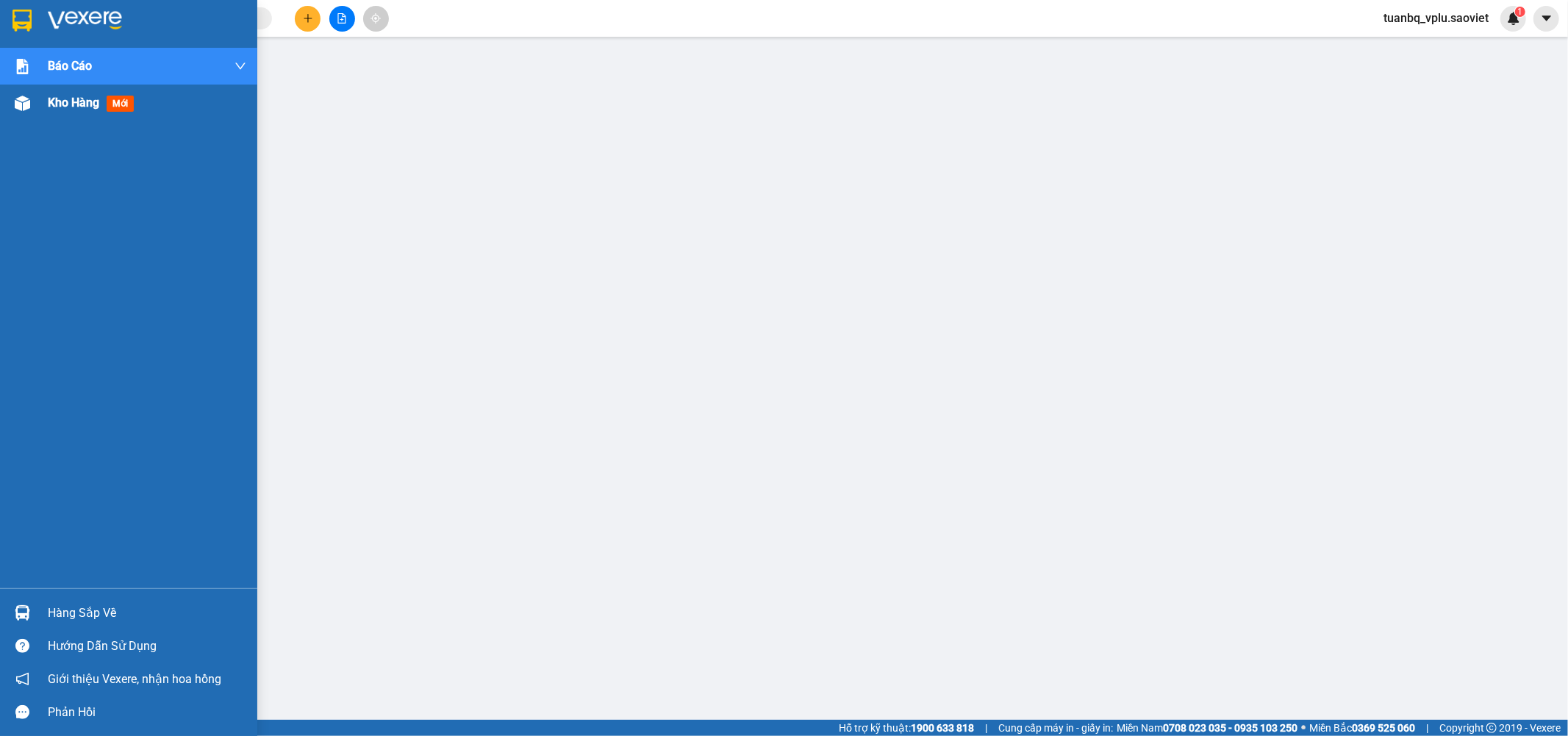
click at [62, 102] on span "Kho hàng" at bounding box center [73, 102] width 51 height 14
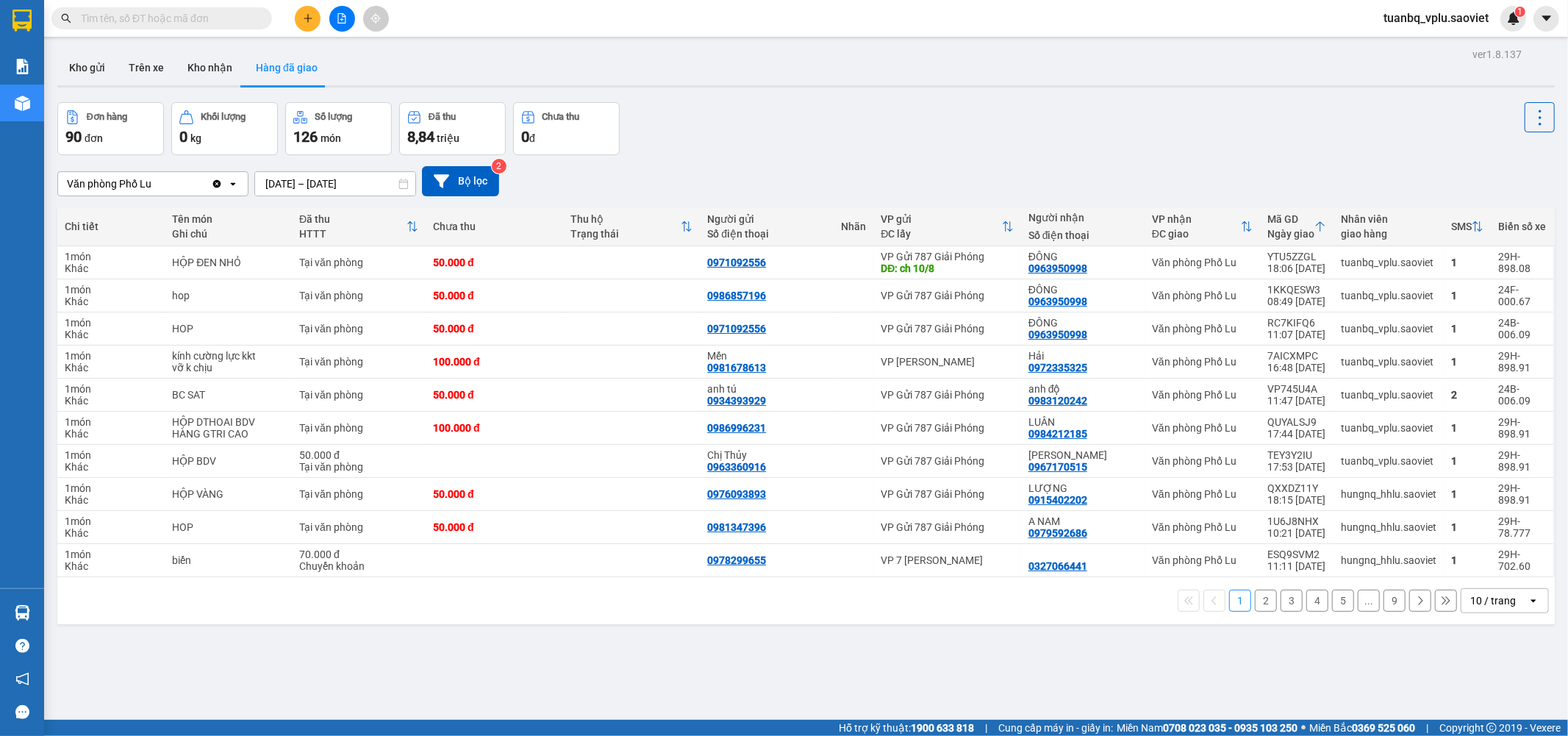
click at [1262, 599] on button "2" at bounding box center [1266, 601] width 22 height 22
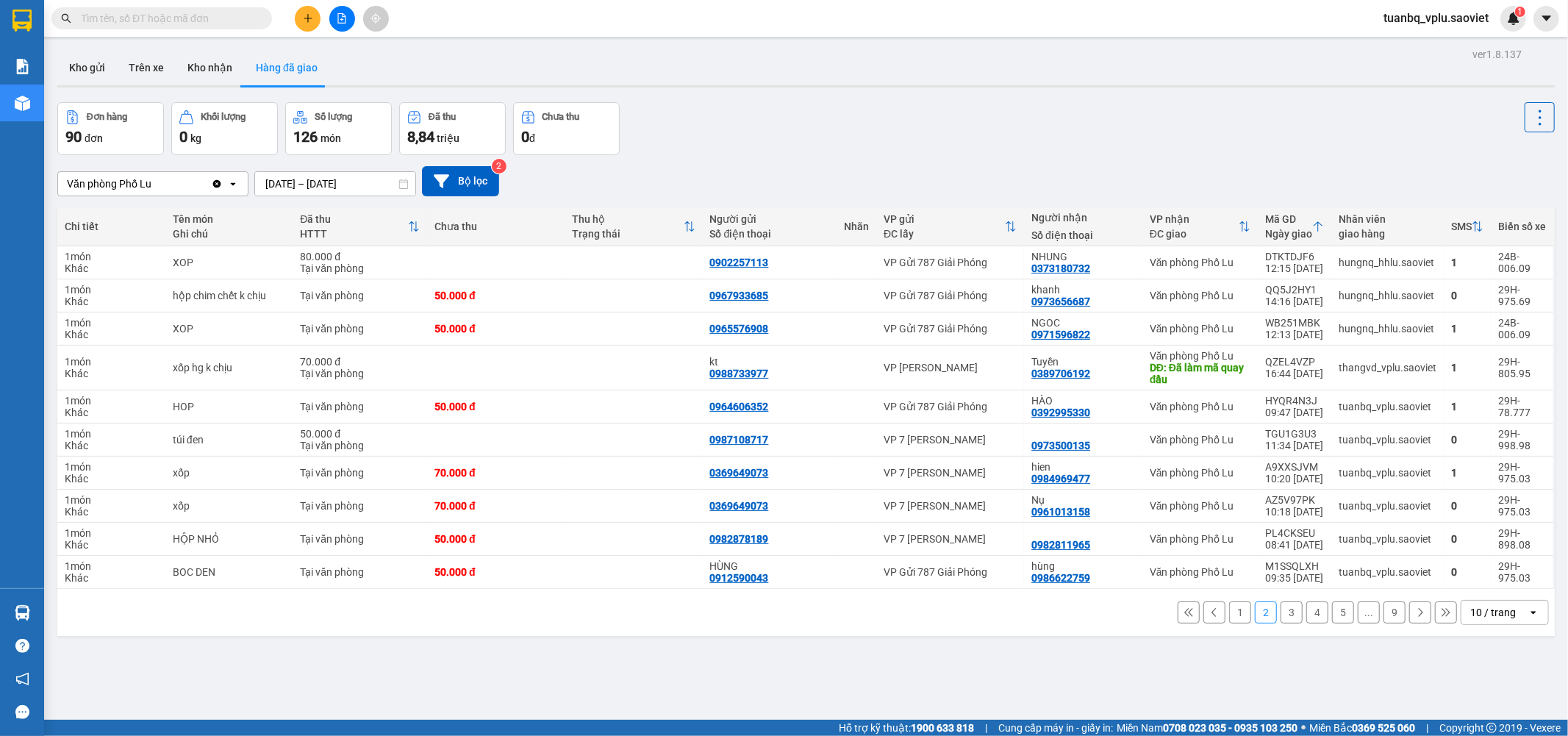
click at [1281, 621] on button "3" at bounding box center [1292, 613] width 22 height 22
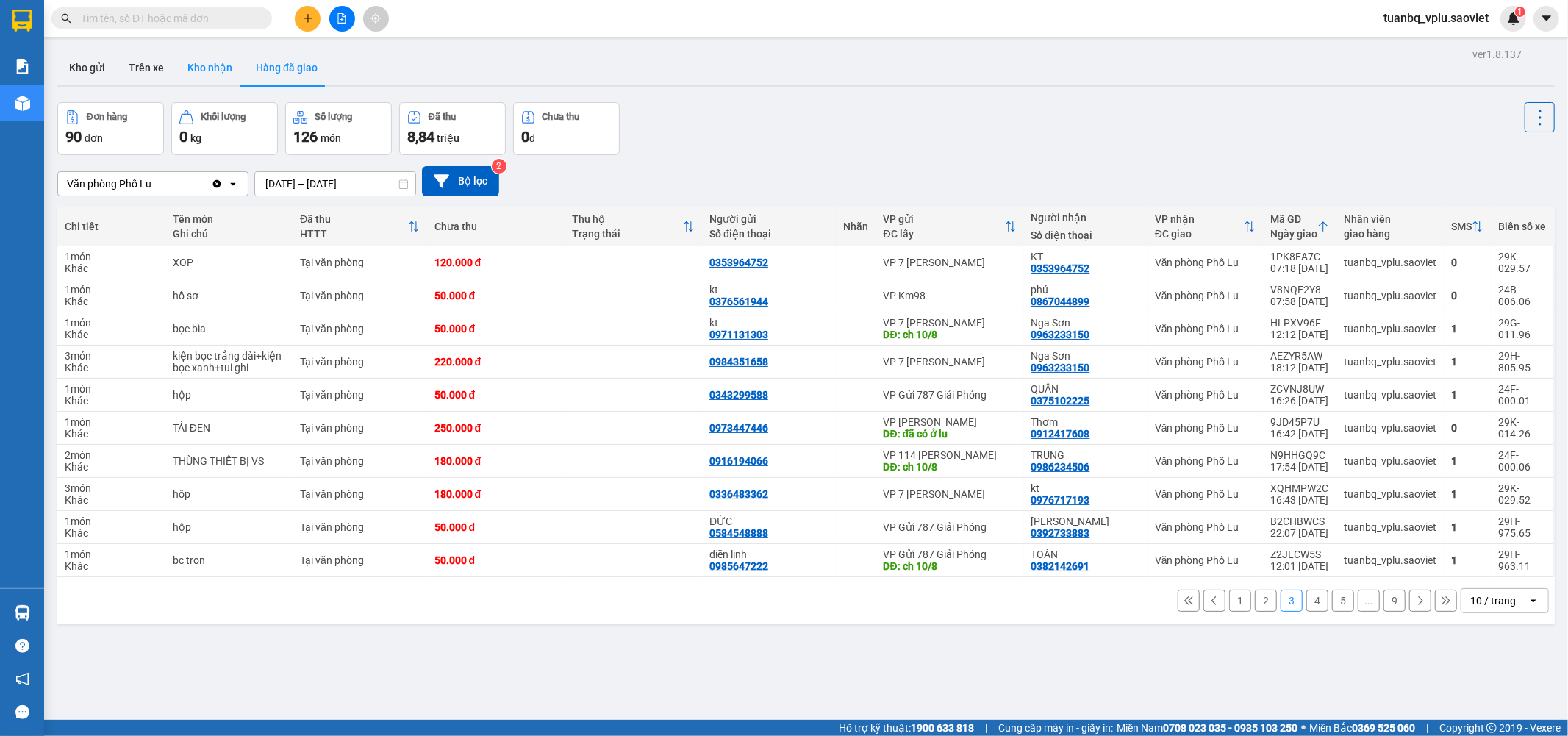
click at [219, 70] on button "Kho nhận" at bounding box center [210, 68] width 69 height 35
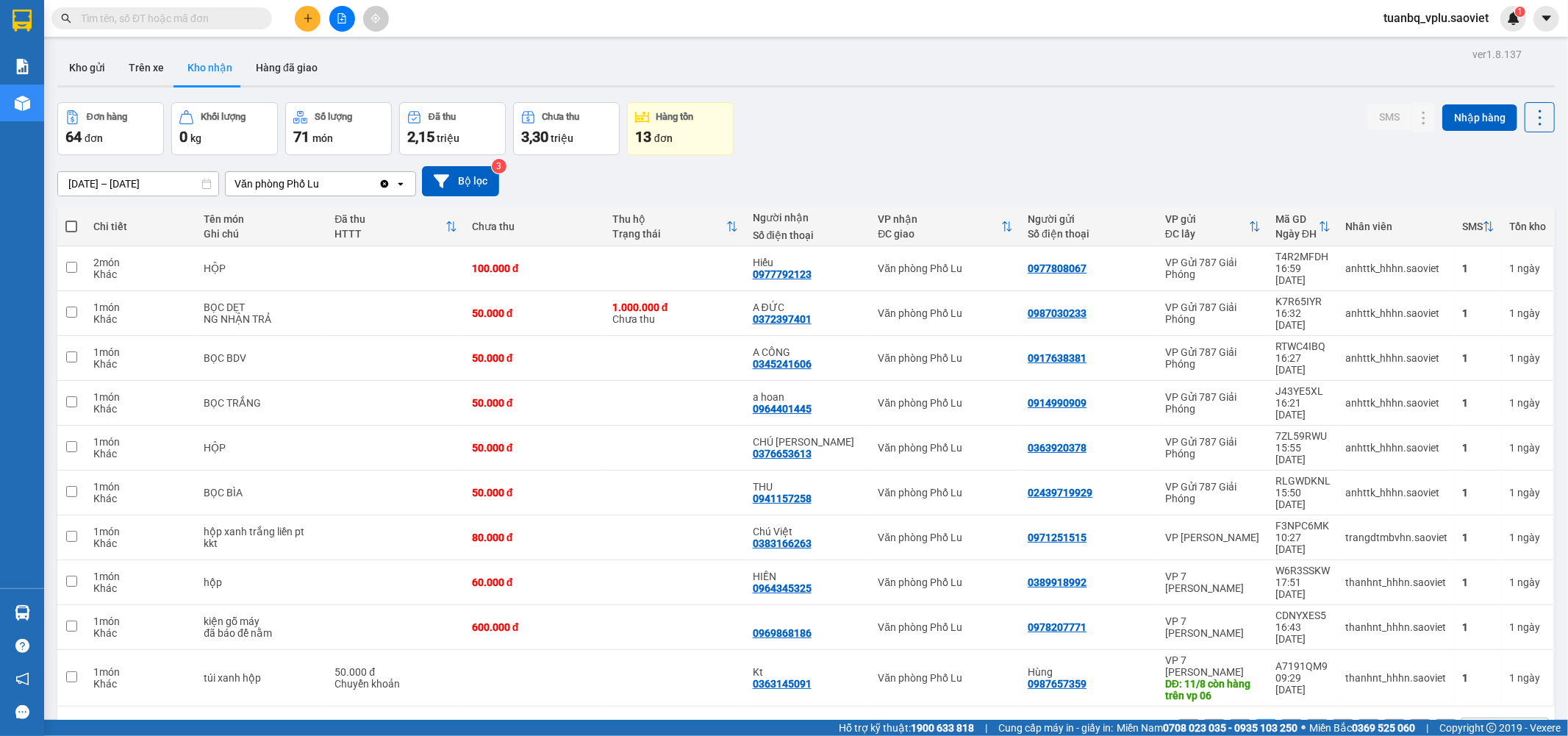
click at [1231, 719] on button "1" at bounding box center [1240, 730] width 22 height 22
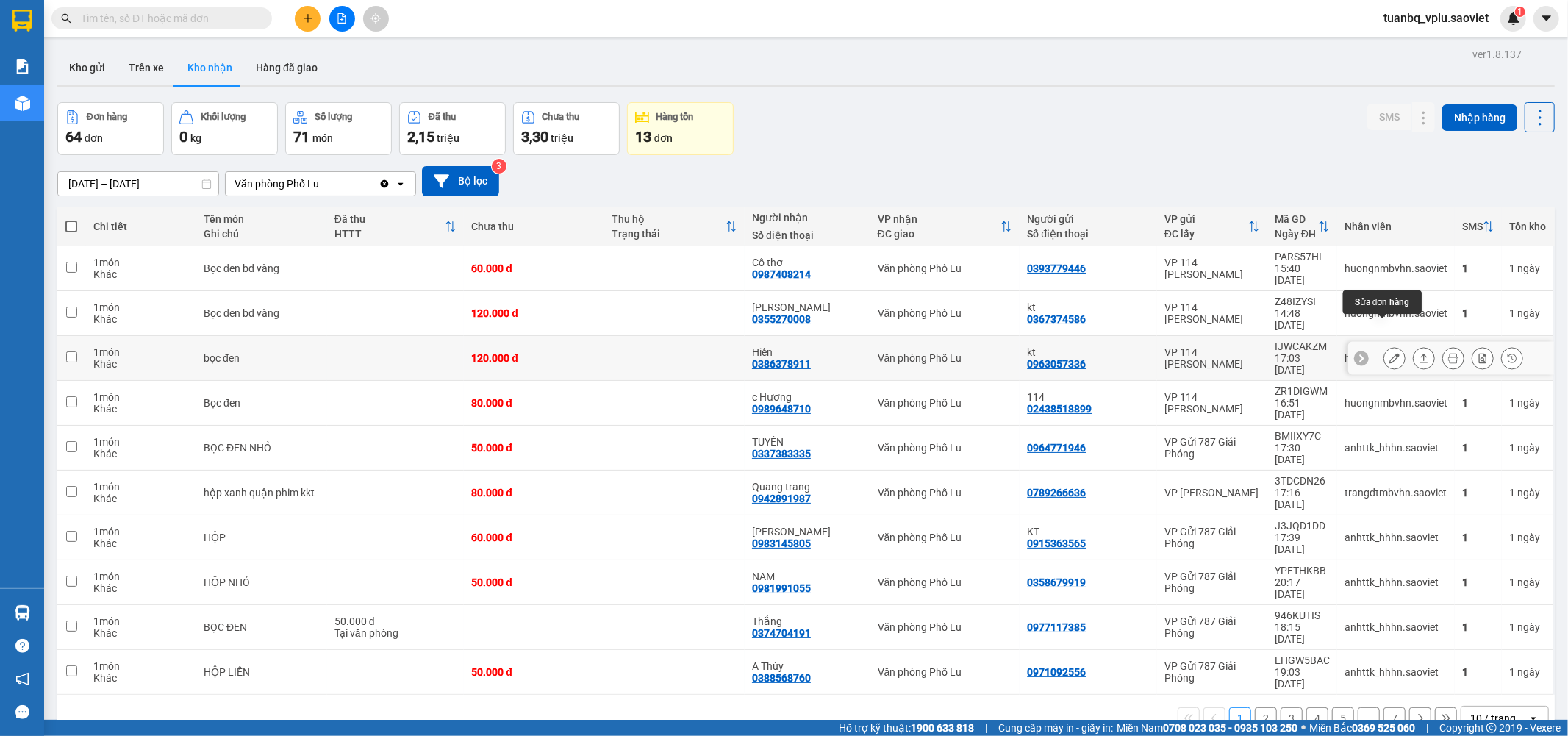
click at [1389, 353] on icon at bounding box center [1394, 358] width 10 height 10
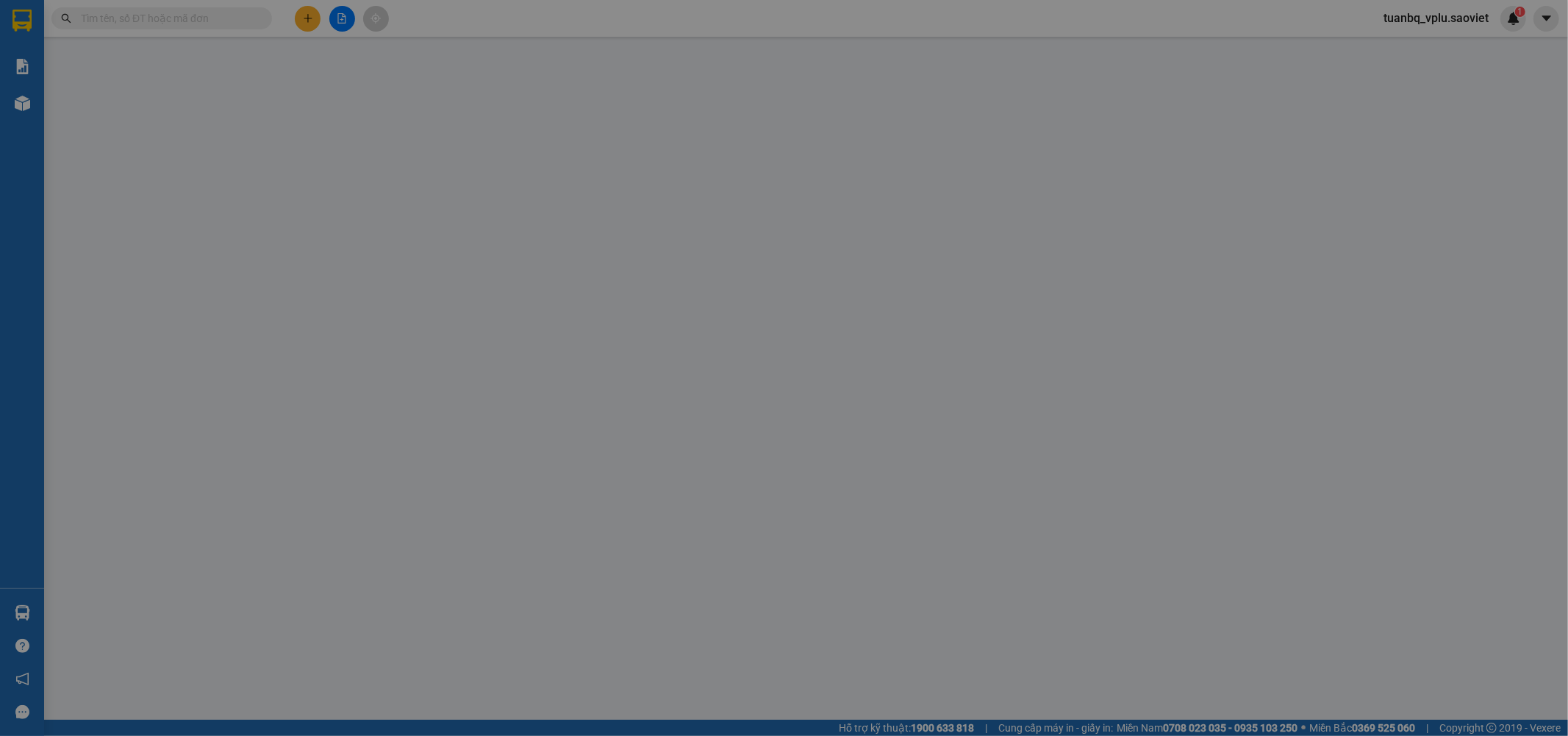
type input "0963057336"
type input "kt"
type input "0386378911"
type input "Hiền"
type input "120.000"
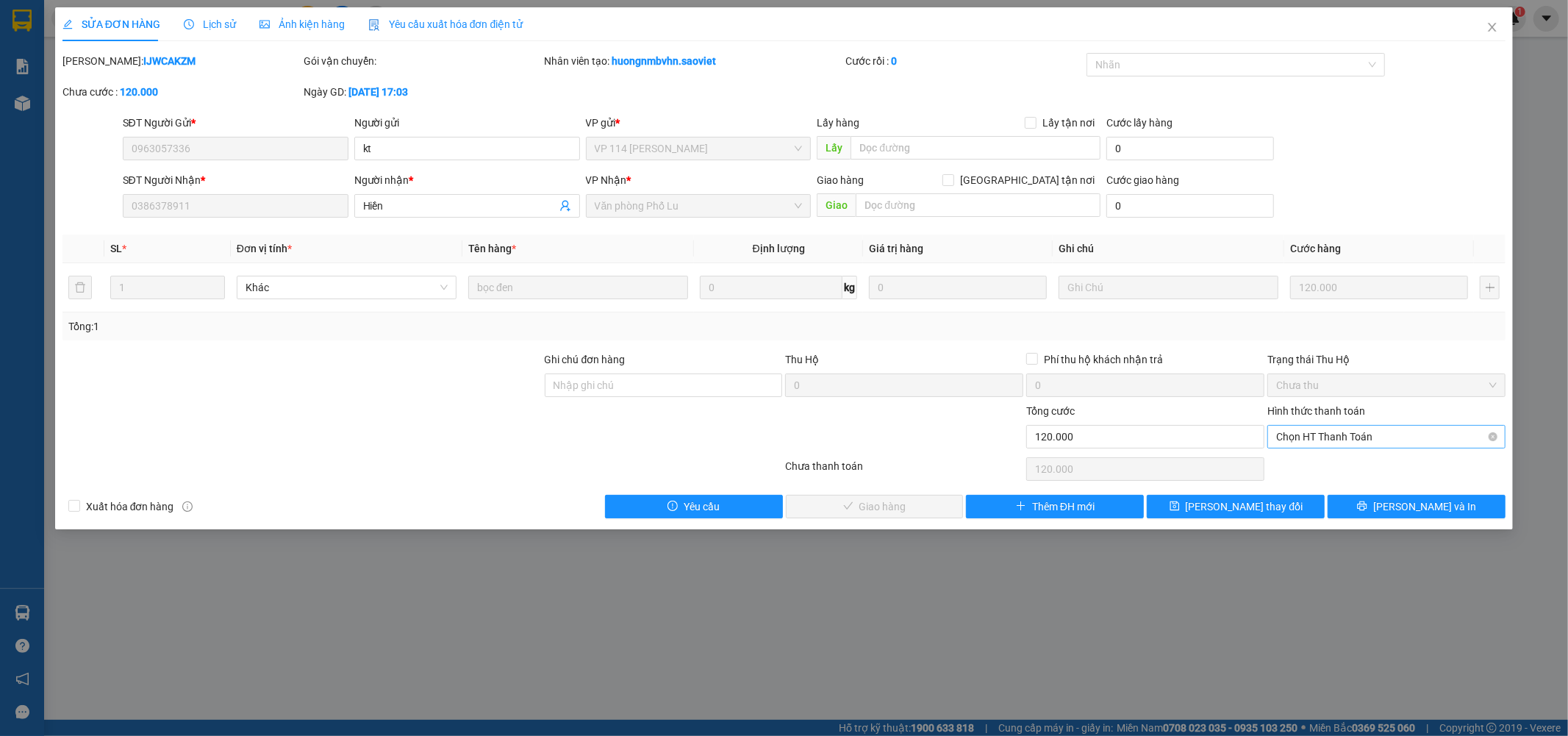
click at [1344, 434] on span "Chọn HT Thanh Toán" at bounding box center [1386, 436] width 221 height 22
click at [1342, 467] on div "Tại văn phòng" at bounding box center [1387, 466] width 221 height 16
type input "0"
click at [913, 510] on span "Lưu và Giao hàng" at bounding box center [884, 506] width 141 height 16
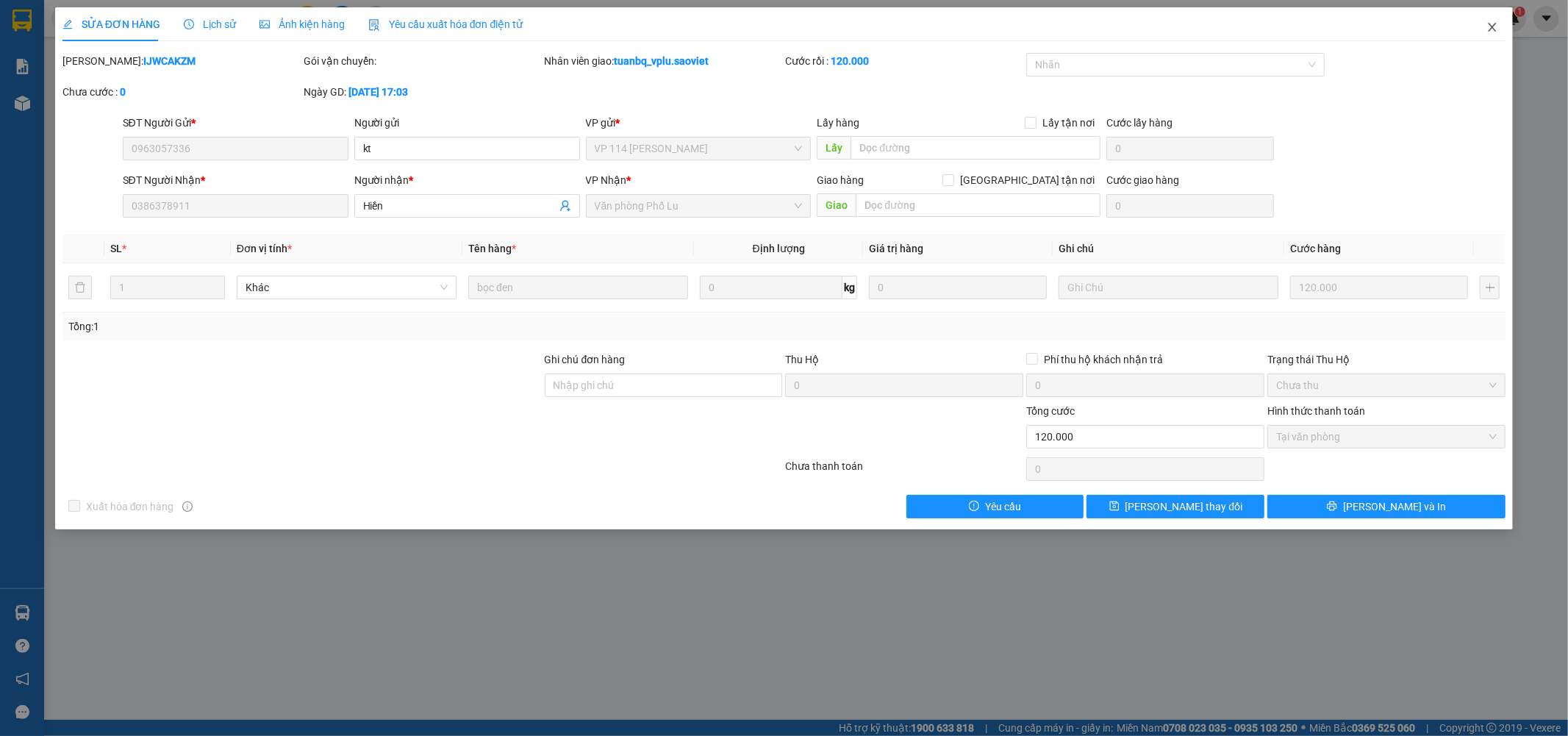
click at [1487, 25] on icon "close" at bounding box center [1492, 27] width 12 height 12
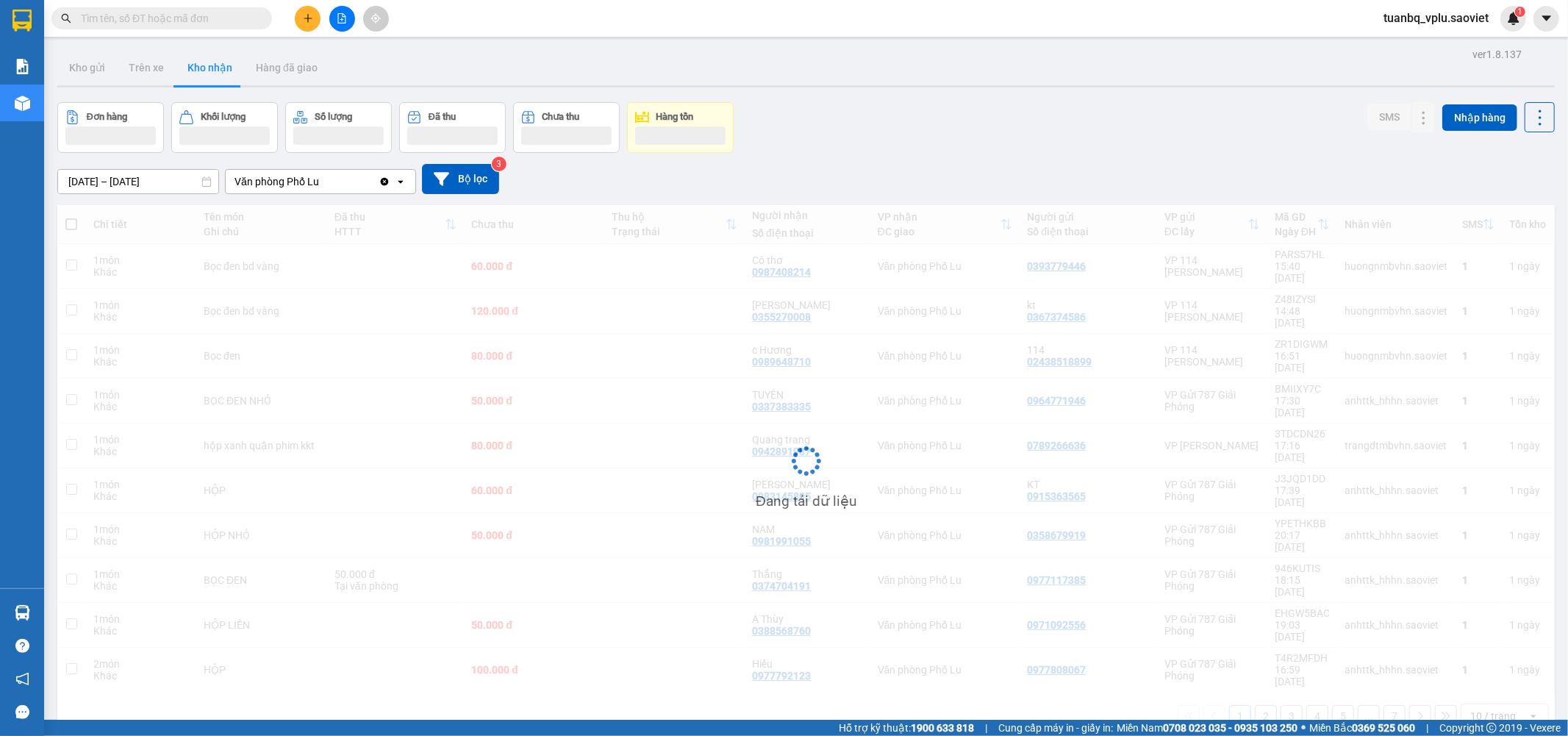
click at [159, 15] on input "text" at bounding box center [167, 18] width 174 height 16
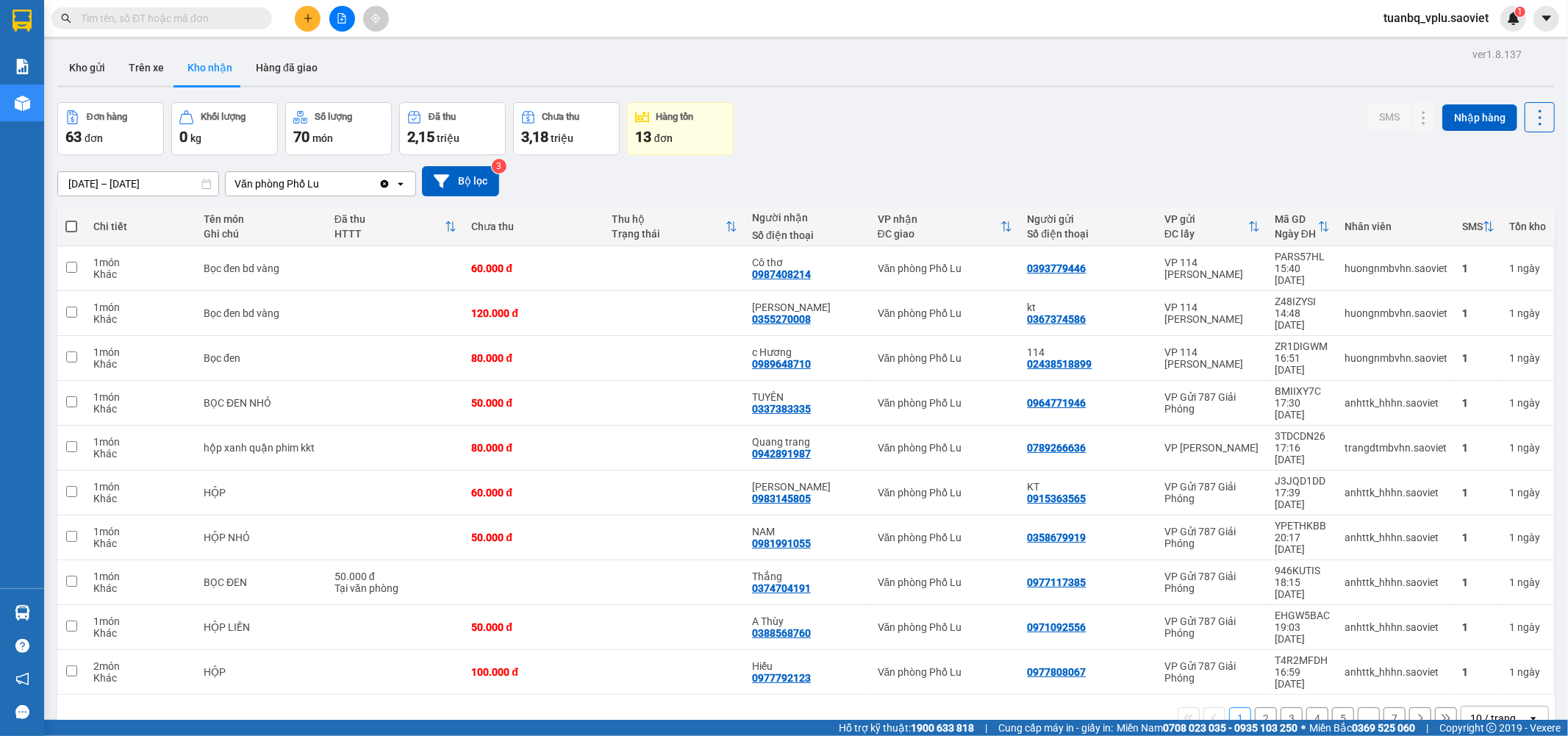
click at [159, 15] on input "text" at bounding box center [167, 18] width 174 height 16
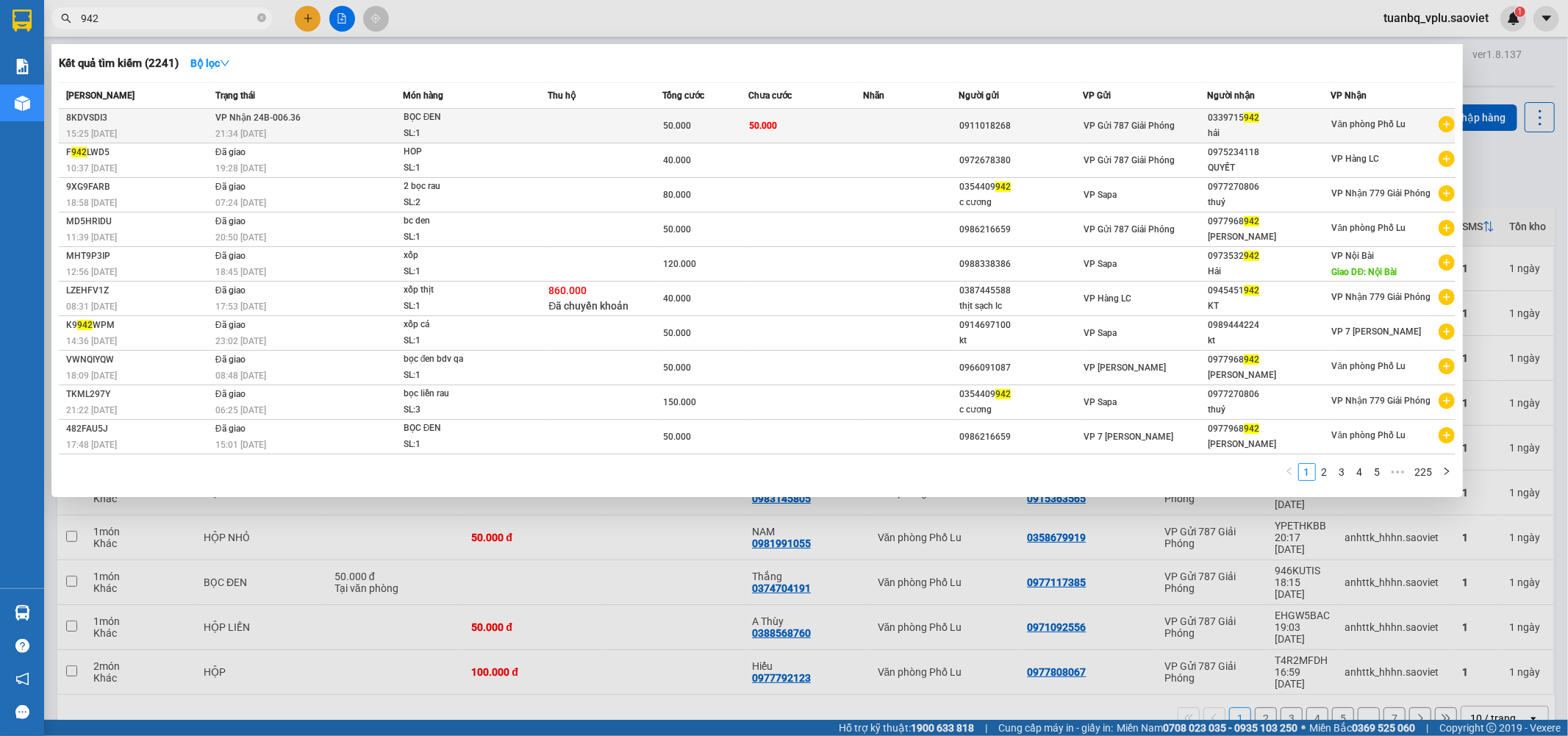
type input "942"
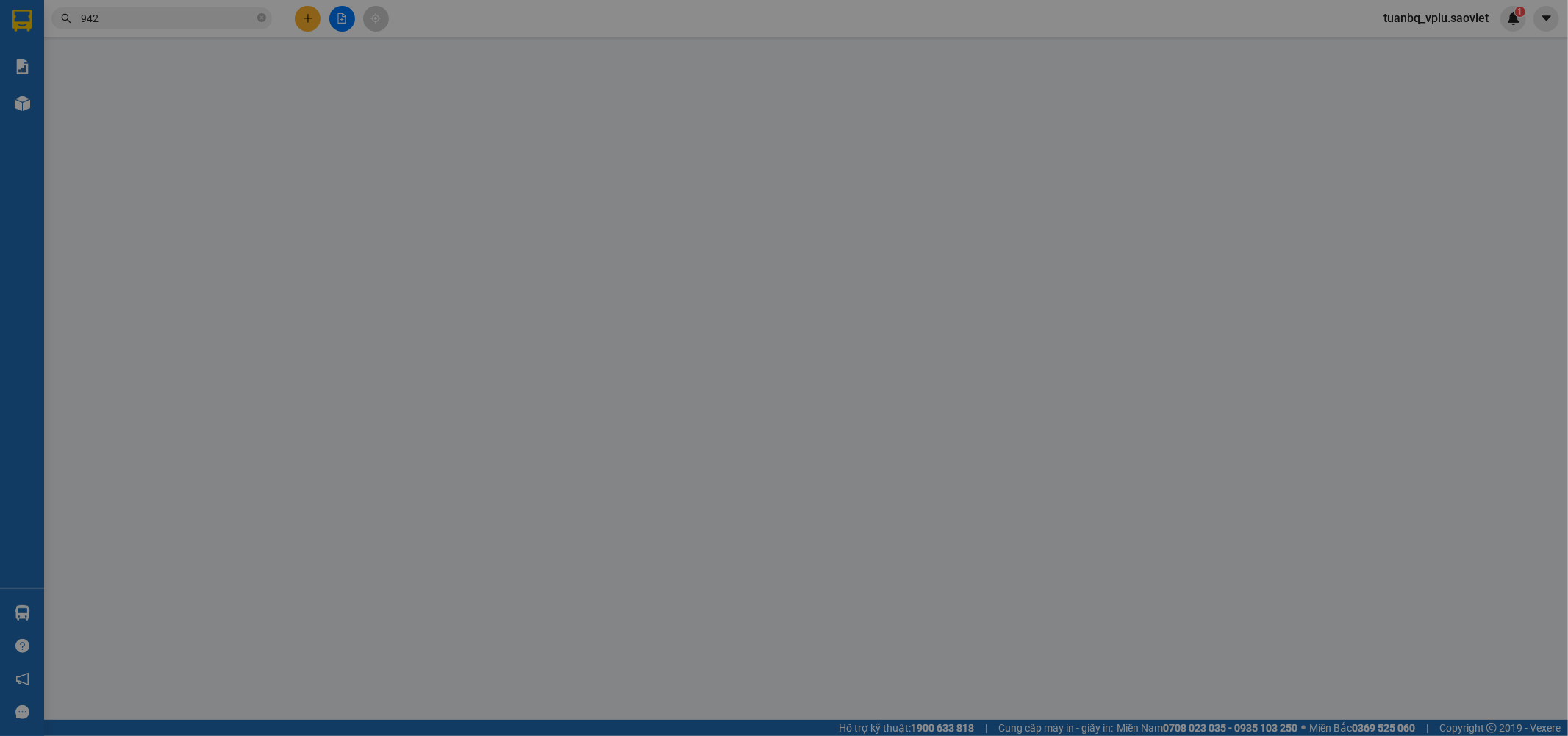
type input "0911018268"
type input "0339715942"
type input "hải"
type input "50.000"
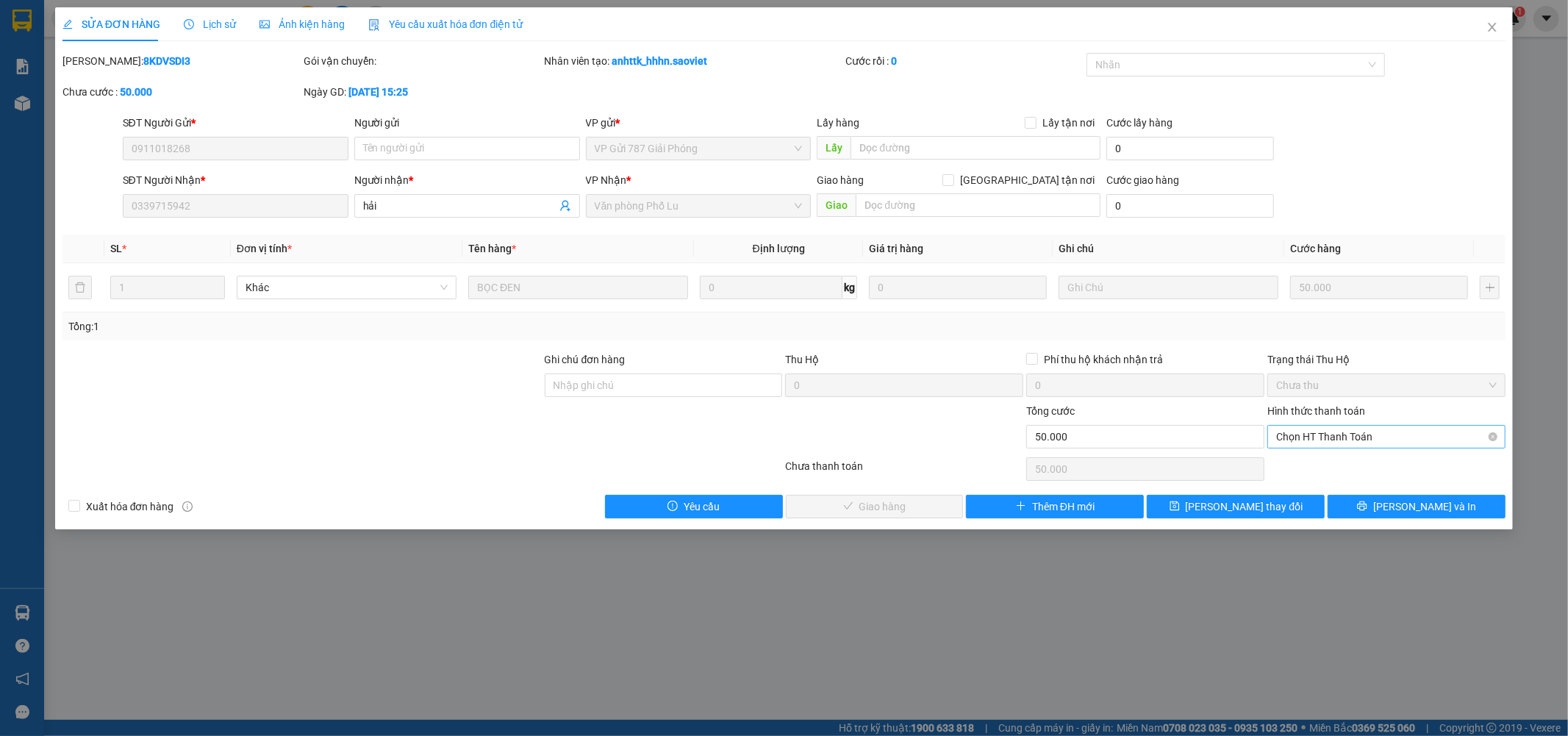
click at [1344, 439] on span "Chọn HT Thanh Toán" at bounding box center [1386, 436] width 221 height 22
click at [1246, 326] on div "Tổng: 1" at bounding box center [784, 326] width 1432 height 16
click at [1351, 432] on span "Chọn HT Thanh Toán" at bounding box center [1386, 436] width 221 height 22
click at [1343, 457] on div "Tại văn phòng" at bounding box center [1388, 467] width 238 height 23
type input "0"
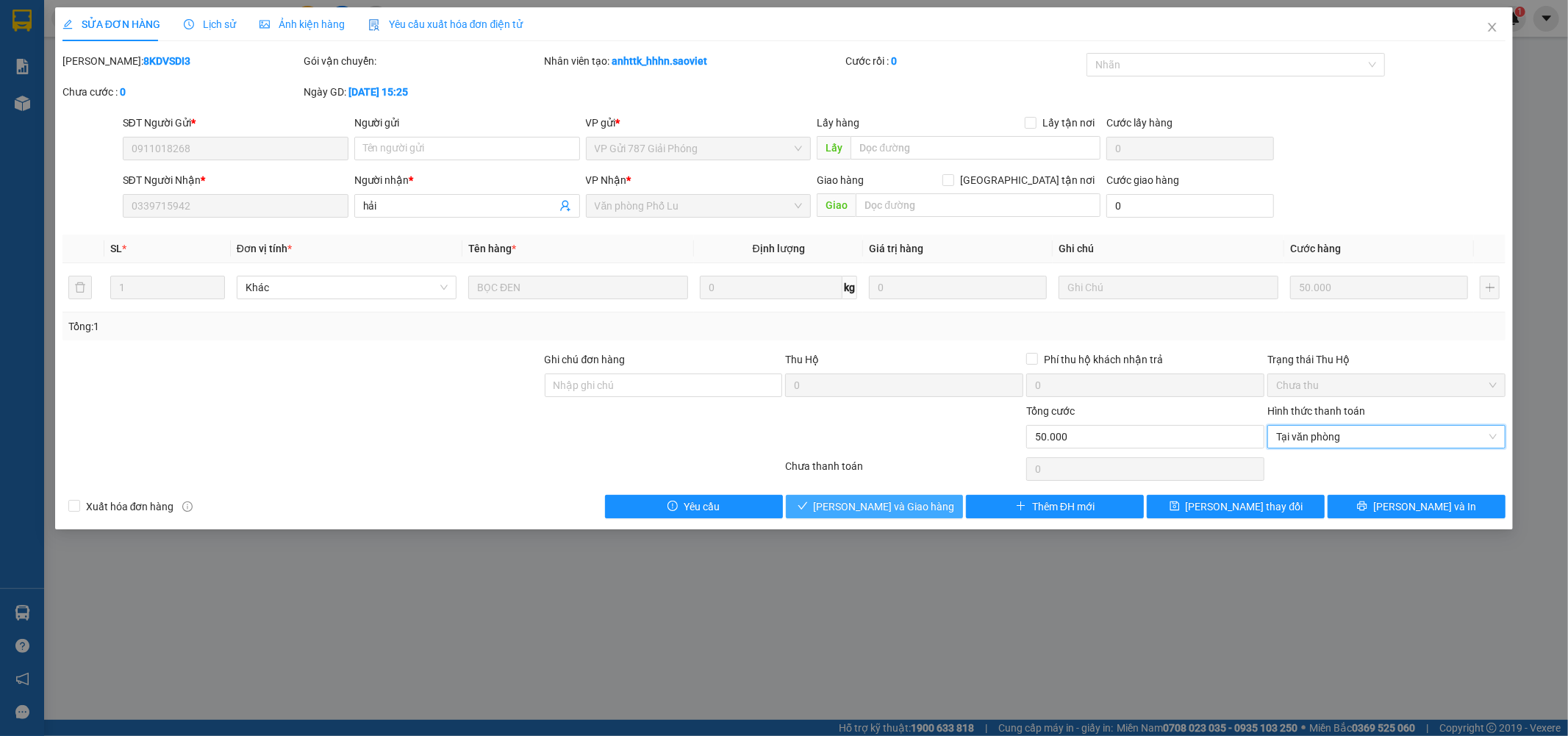
click at [873, 509] on span "Lưu và Giao hàng" at bounding box center [884, 506] width 141 height 16
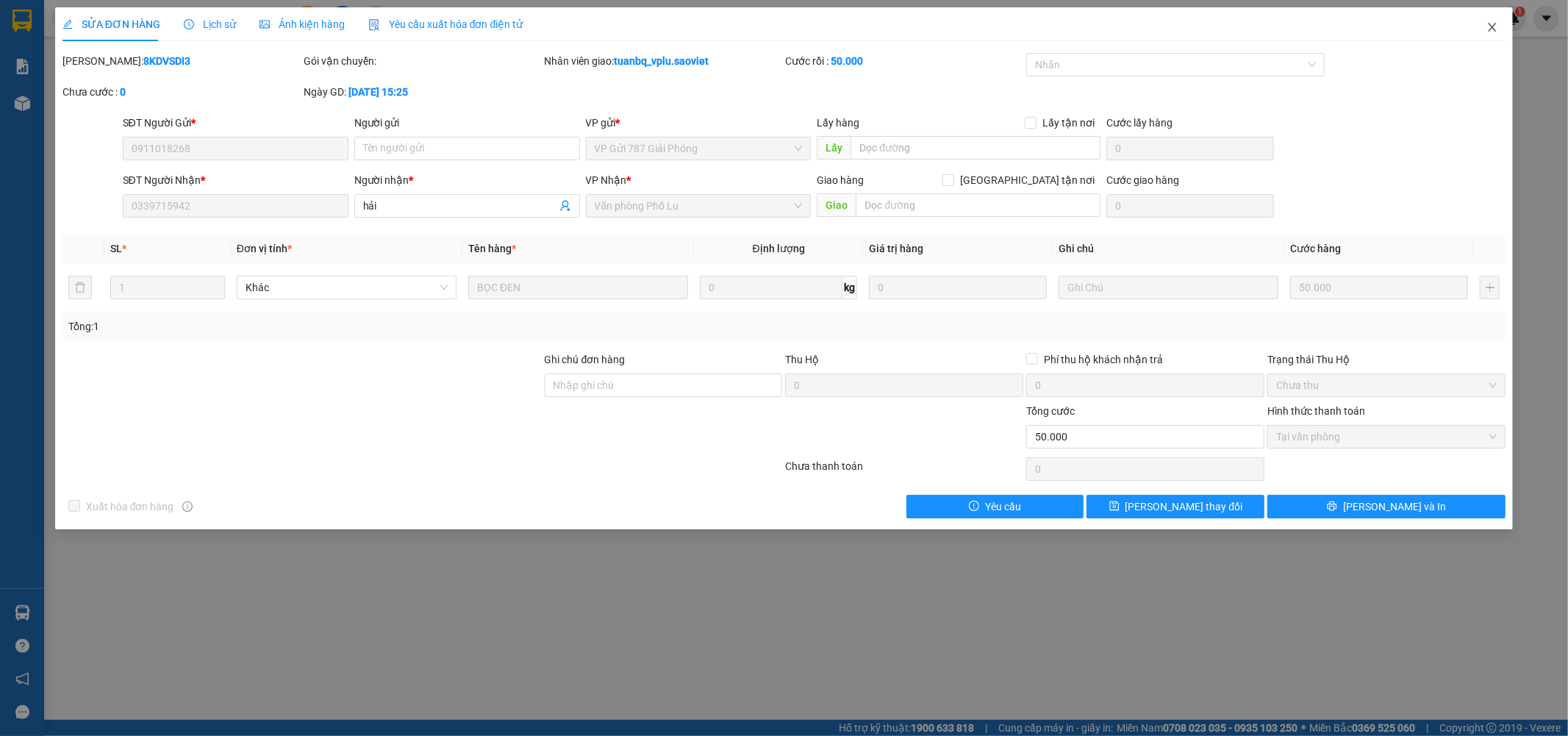
click at [1487, 30] on icon "close" at bounding box center [1492, 27] width 12 height 12
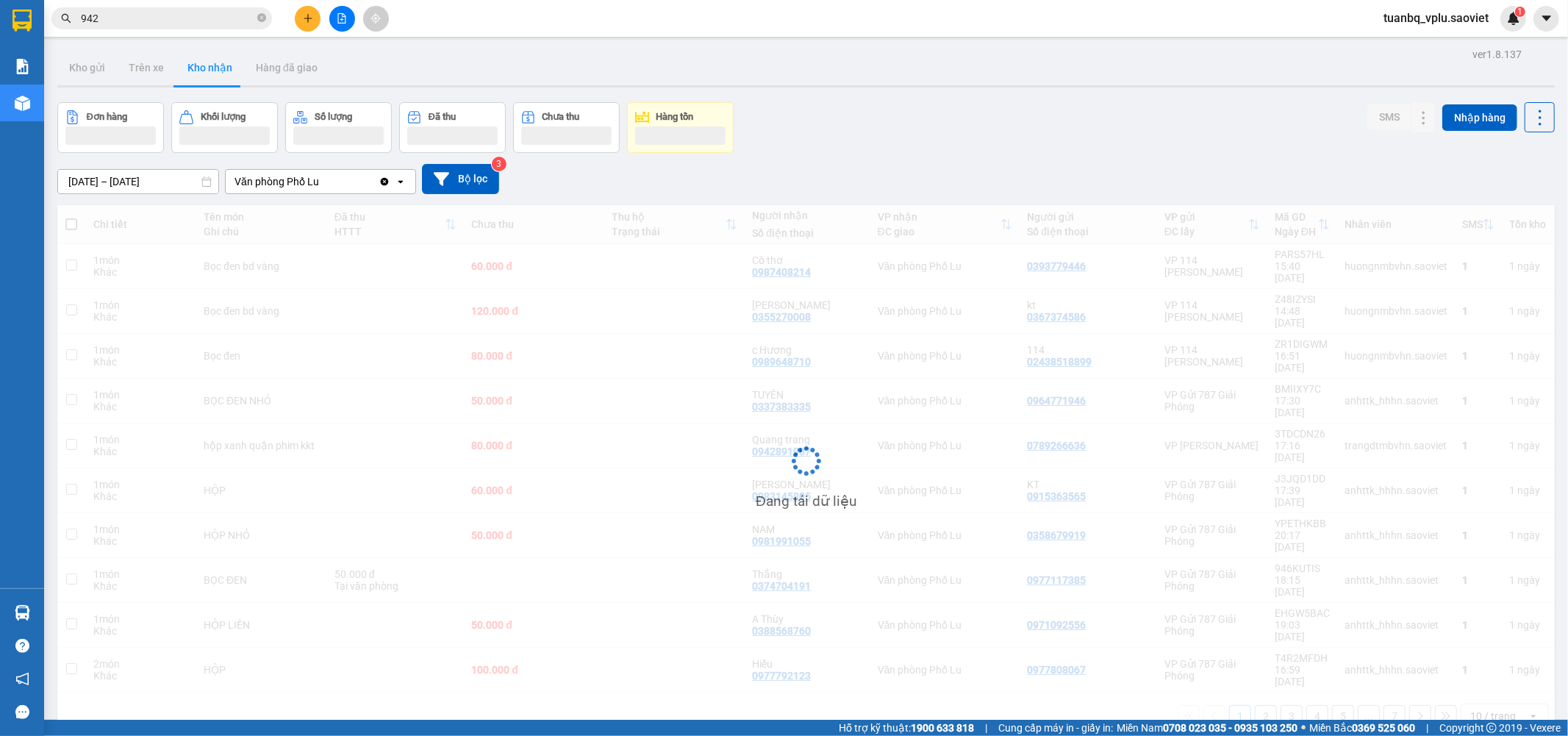
click at [130, 15] on input "942" at bounding box center [167, 18] width 174 height 16
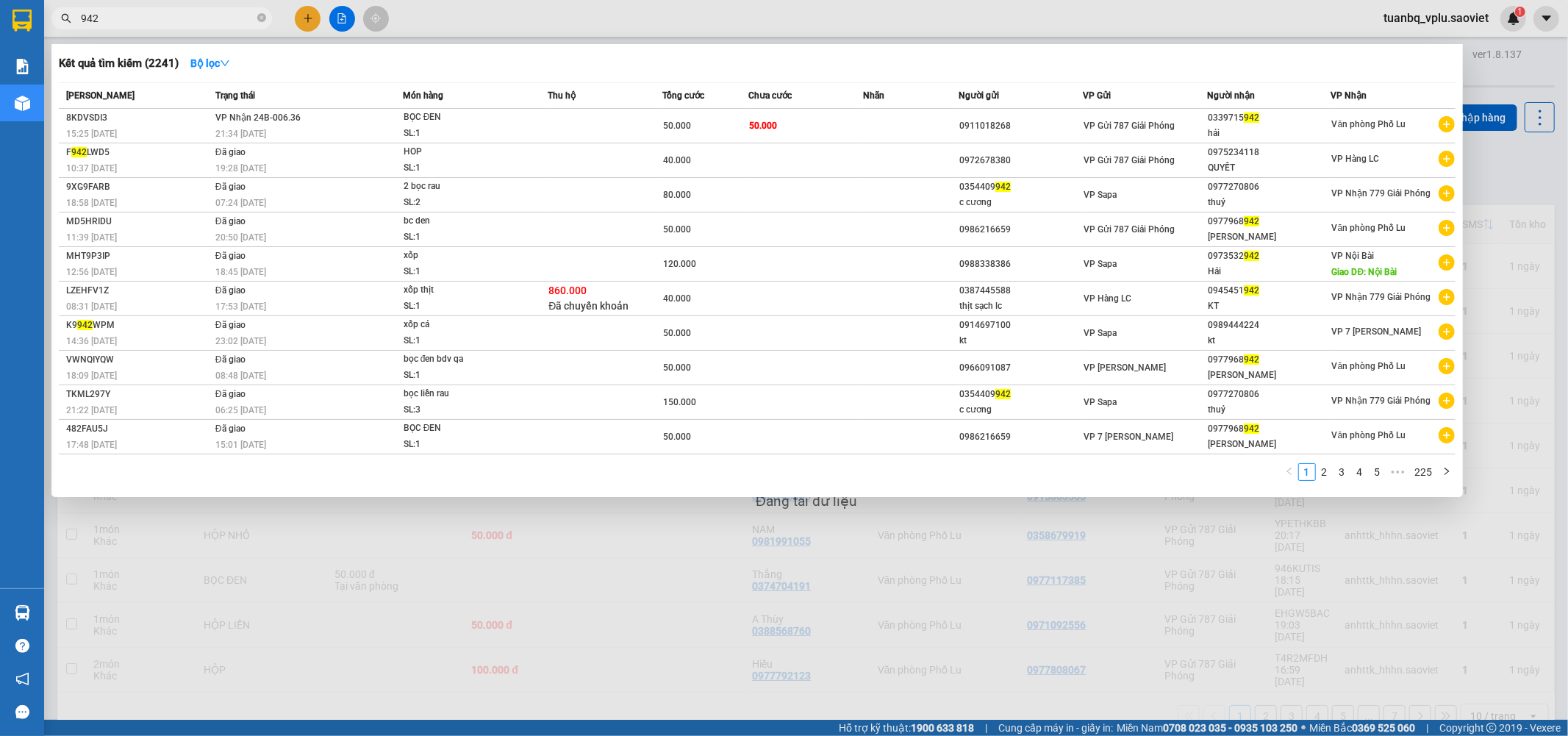
click at [130, 15] on input "942" at bounding box center [167, 18] width 174 height 16
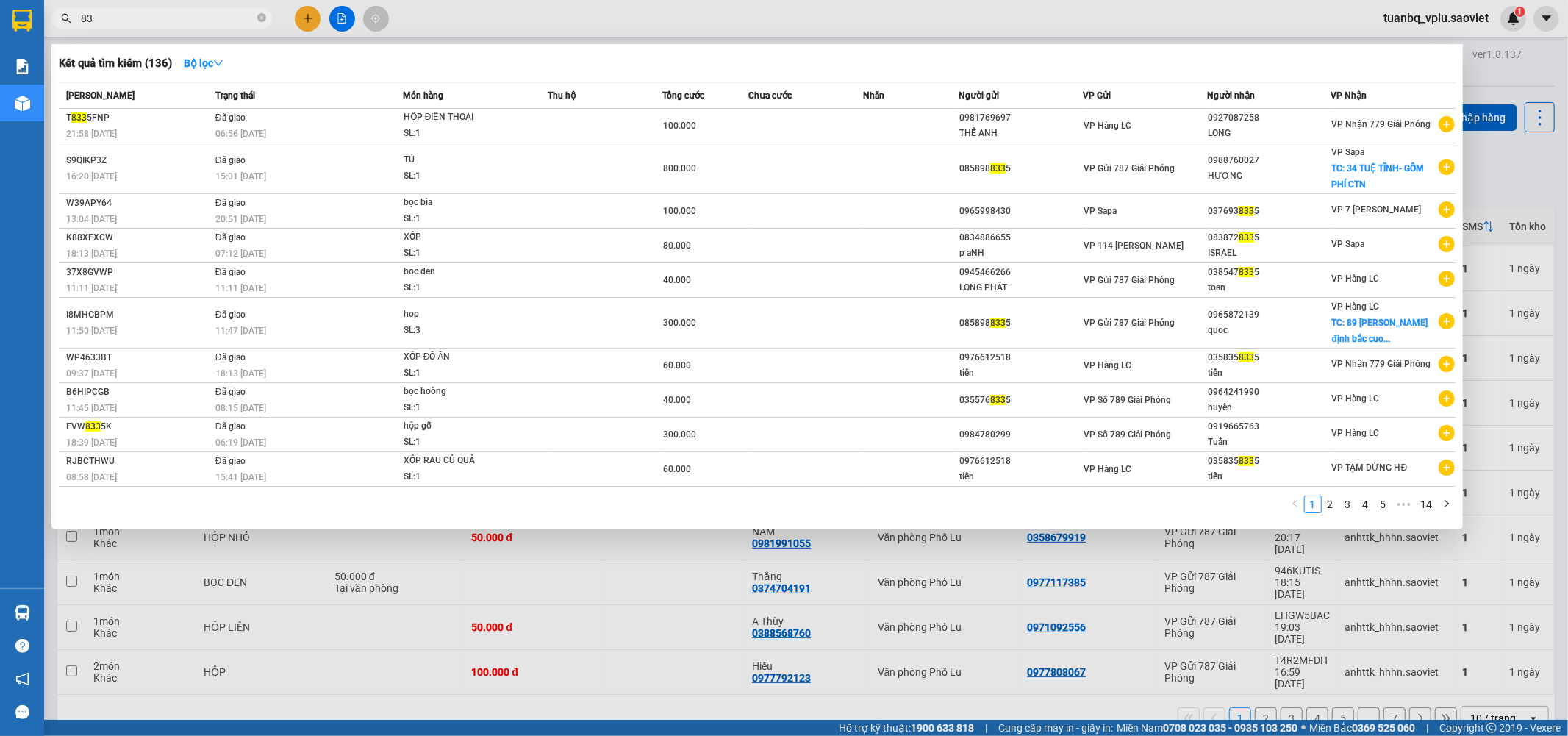
type input "8"
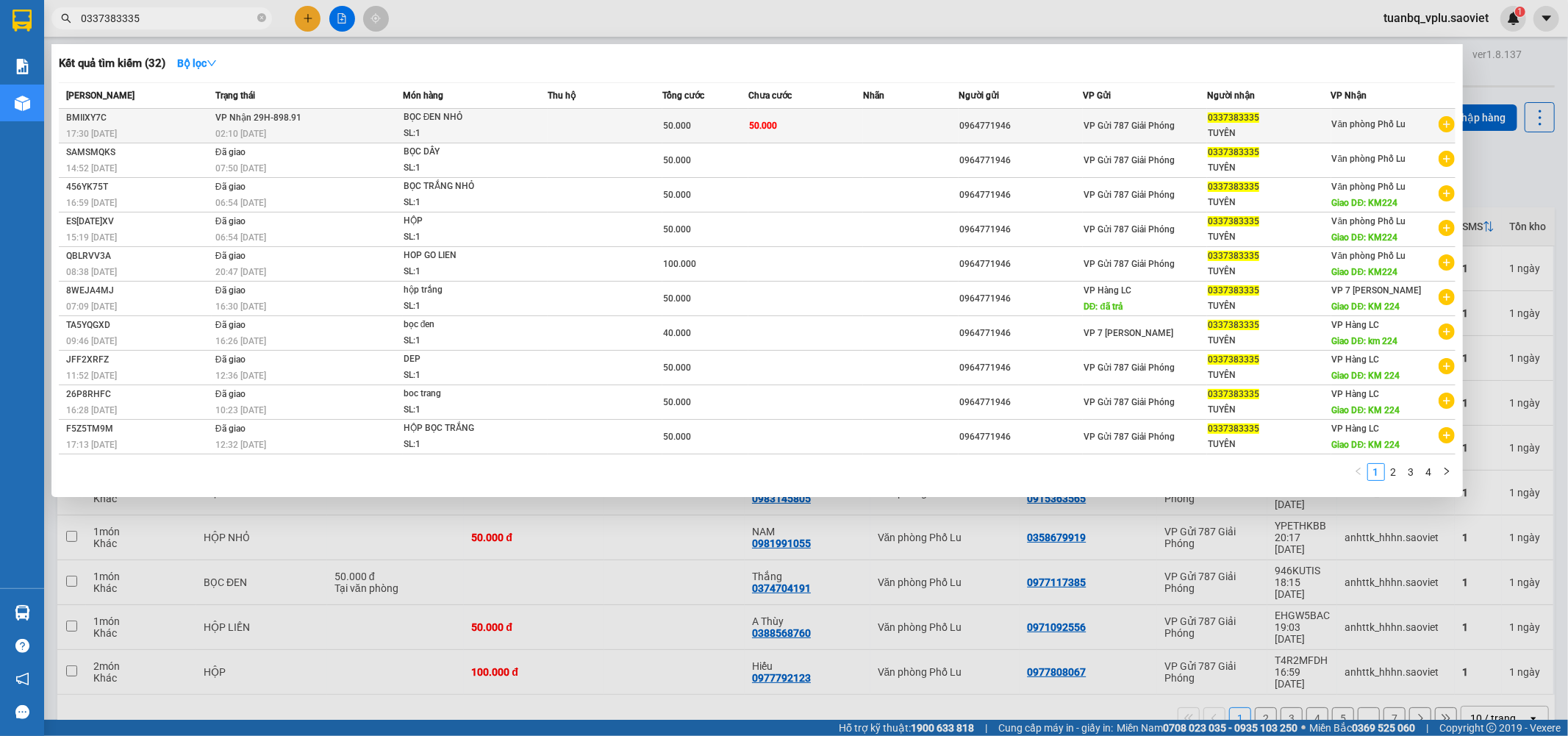
type input "0337383335"
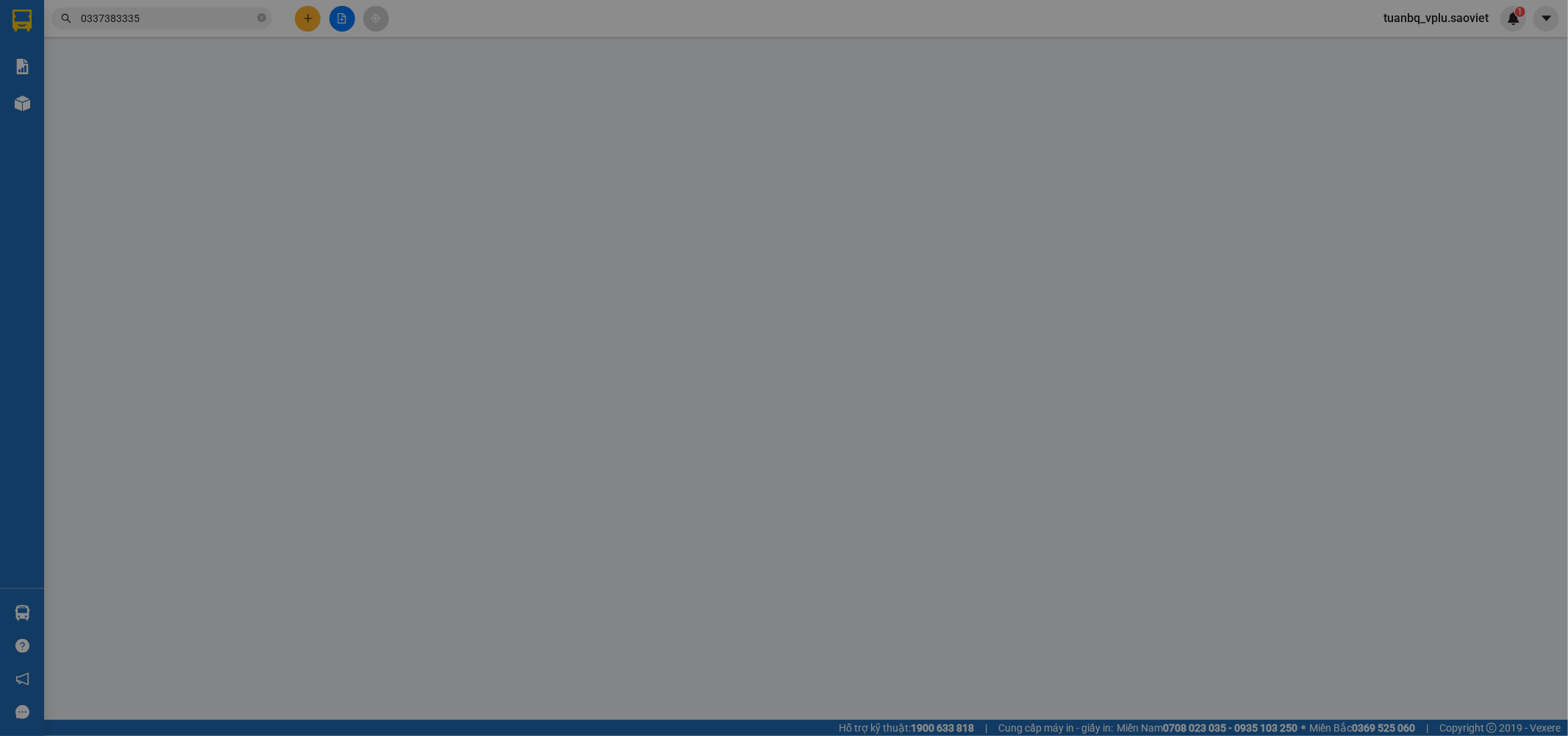
type input "0964771946"
type input "0337383335"
type input "TUYÊN"
type input "50.000"
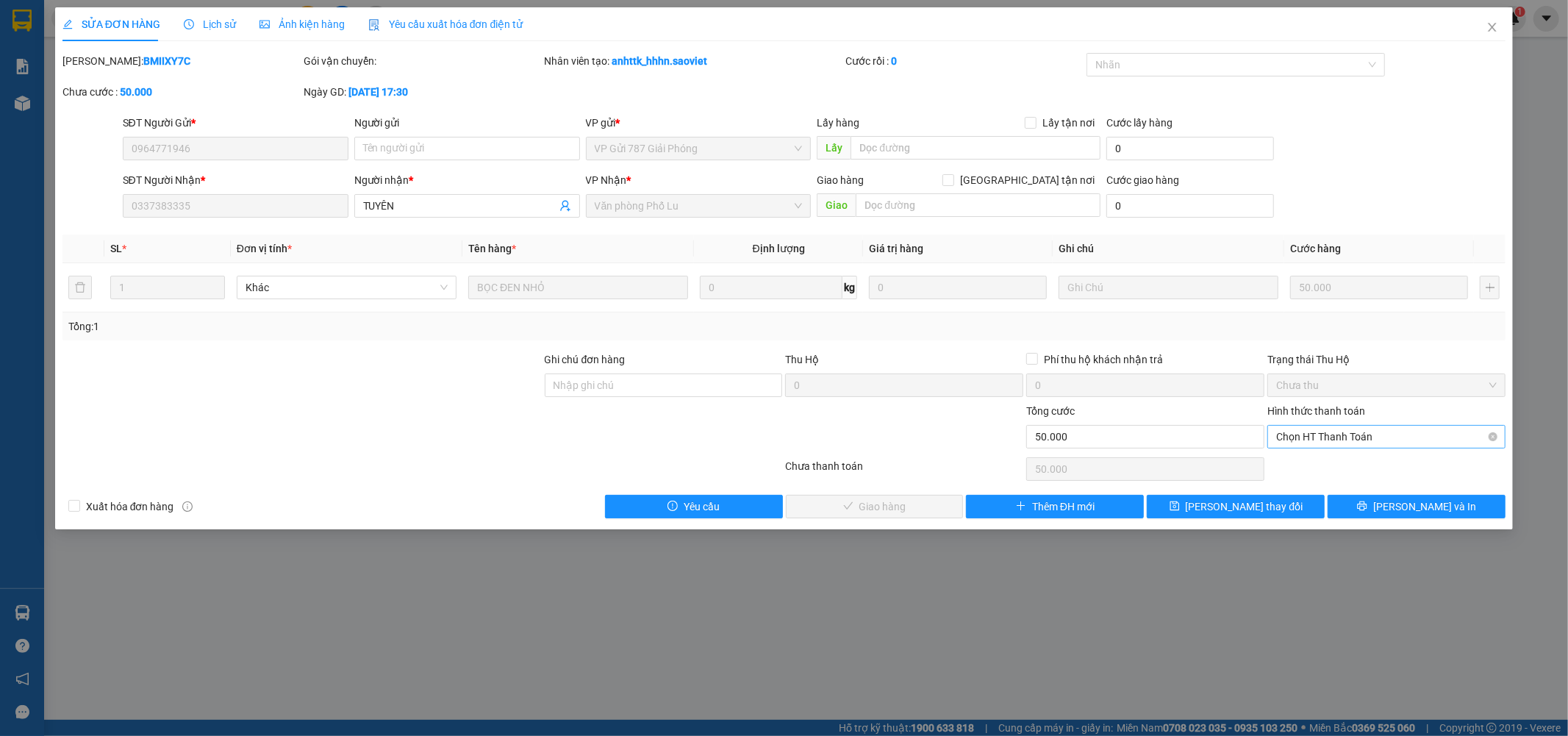
click at [1400, 438] on span "Chọn HT Thanh Toán" at bounding box center [1386, 436] width 221 height 22
click at [1365, 466] on div "Tại văn phòng" at bounding box center [1387, 466] width 221 height 16
type input "0"
click at [865, 496] on button "Lưu và Giao hàng" at bounding box center [875, 507] width 178 height 23
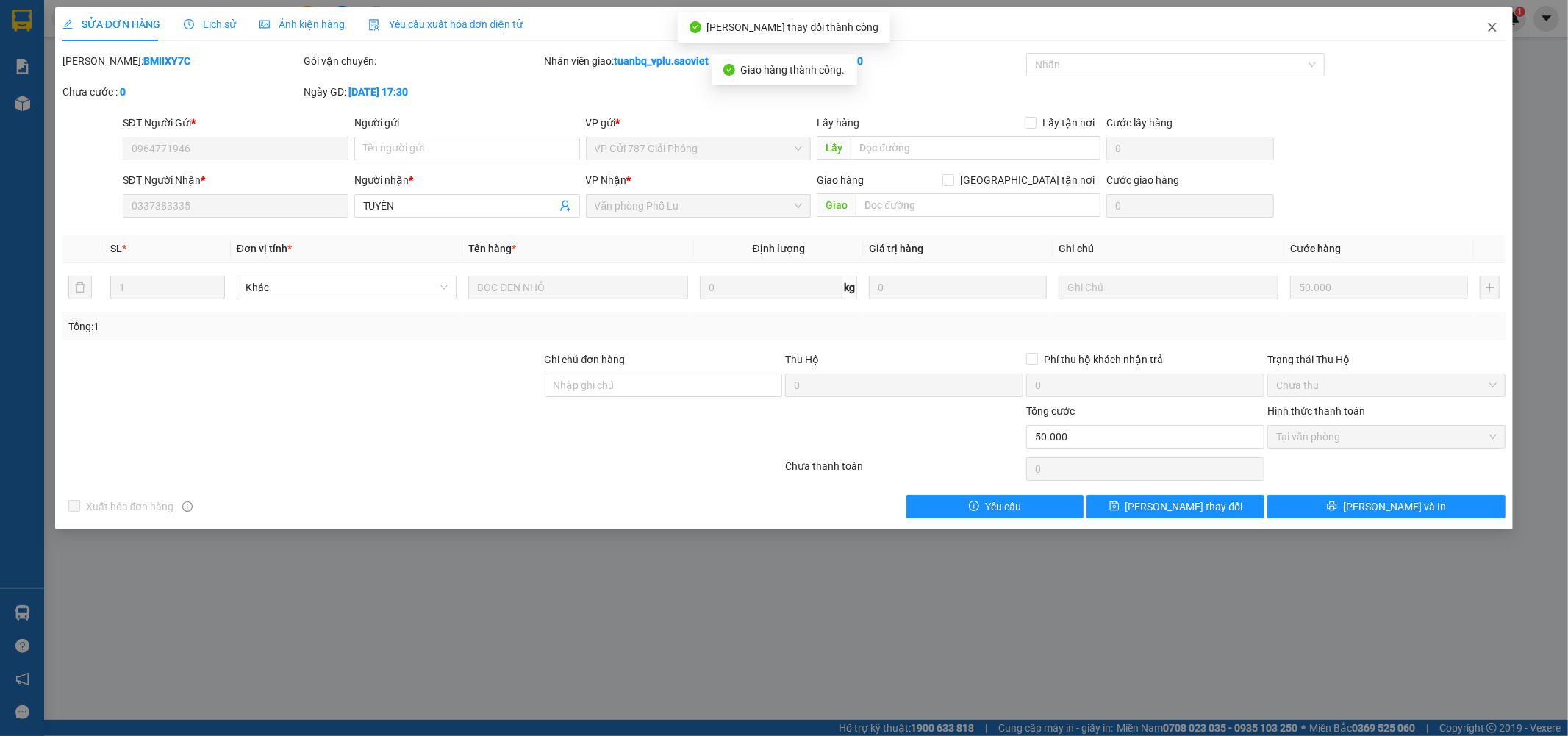
click at [1488, 28] on icon "close" at bounding box center [1492, 27] width 12 height 12
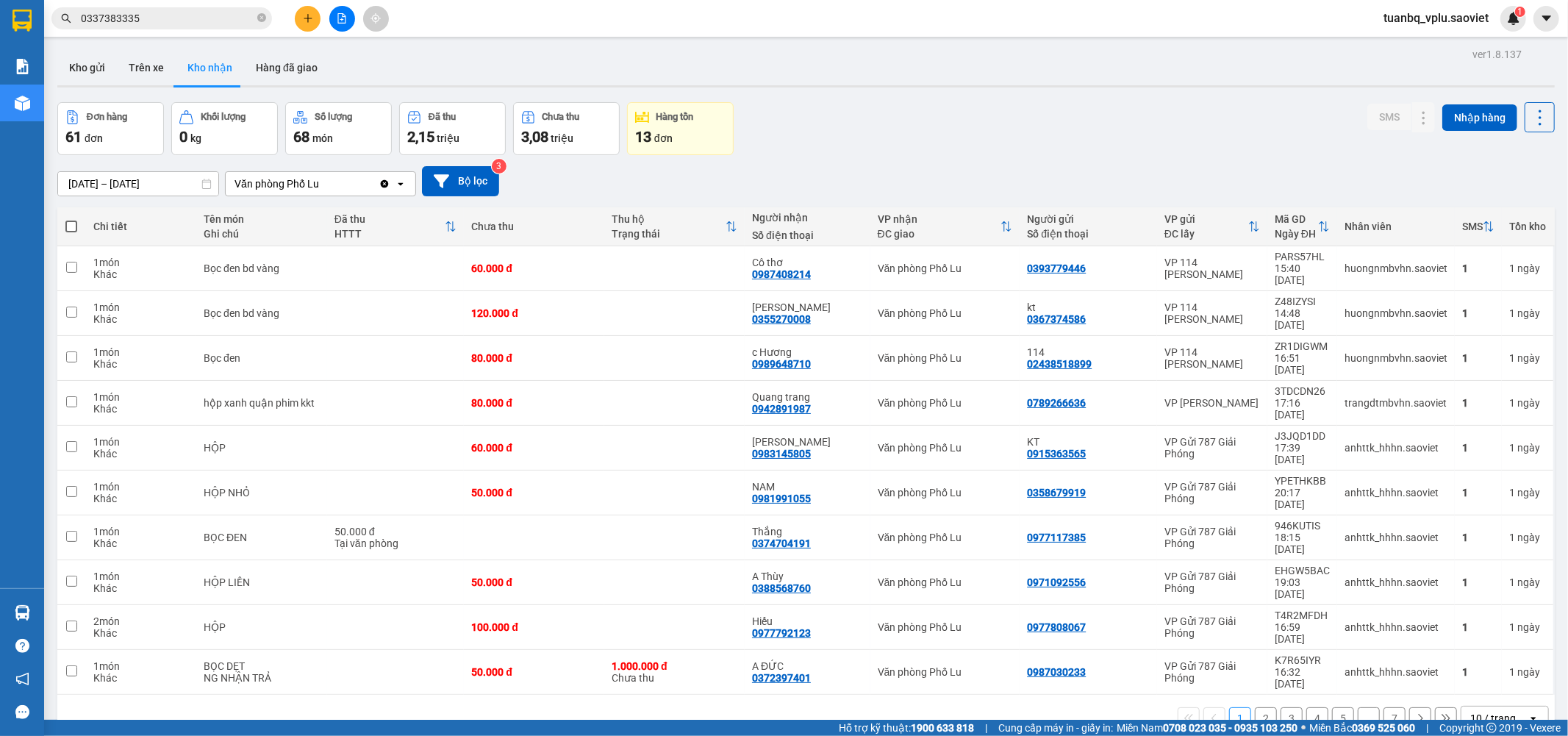
click at [163, 13] on input "0337383335" at bounding box center [167, 18] width 174 height 16
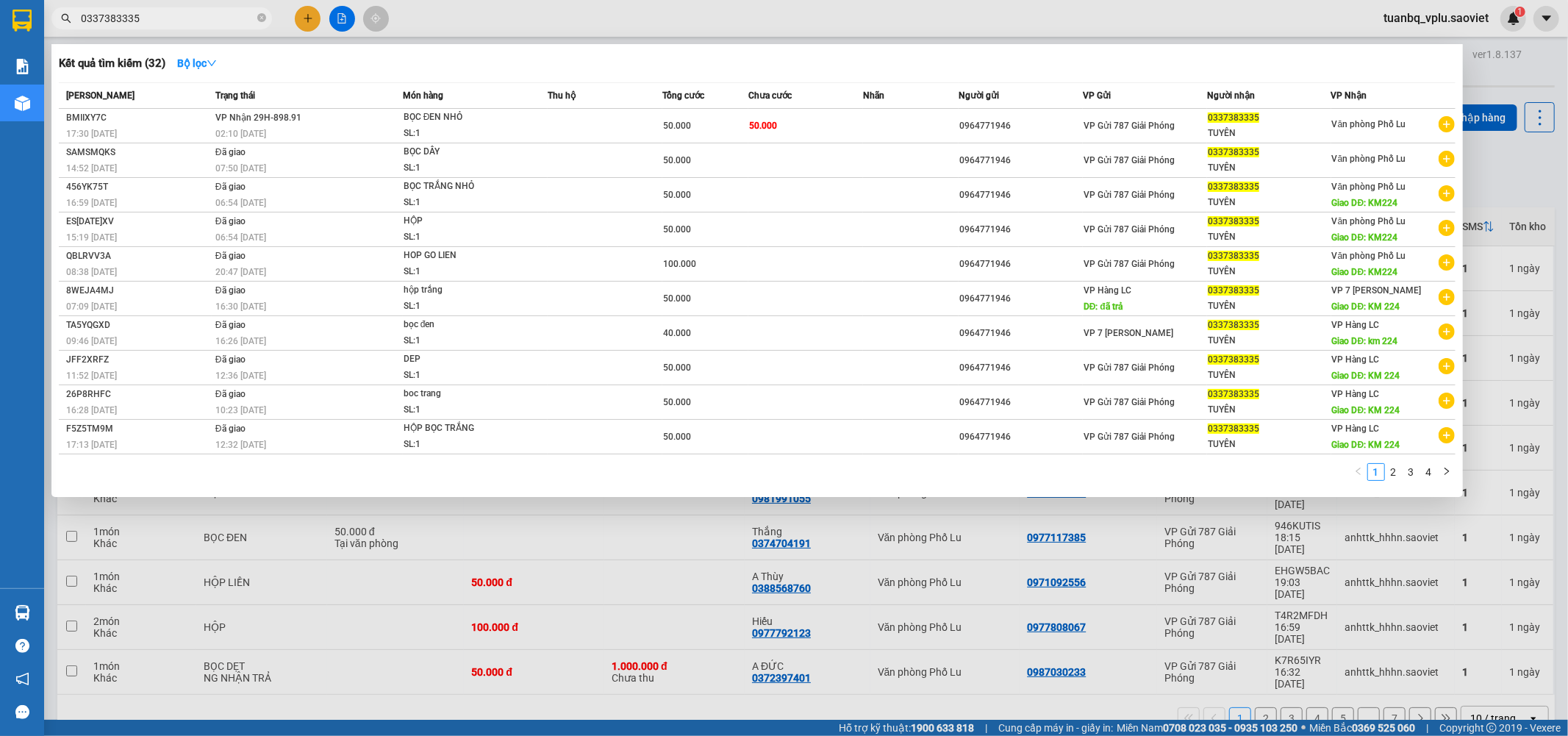
click at [163, 13] on input "0337383335" at bounding box center [167, 18] width 174 height 16
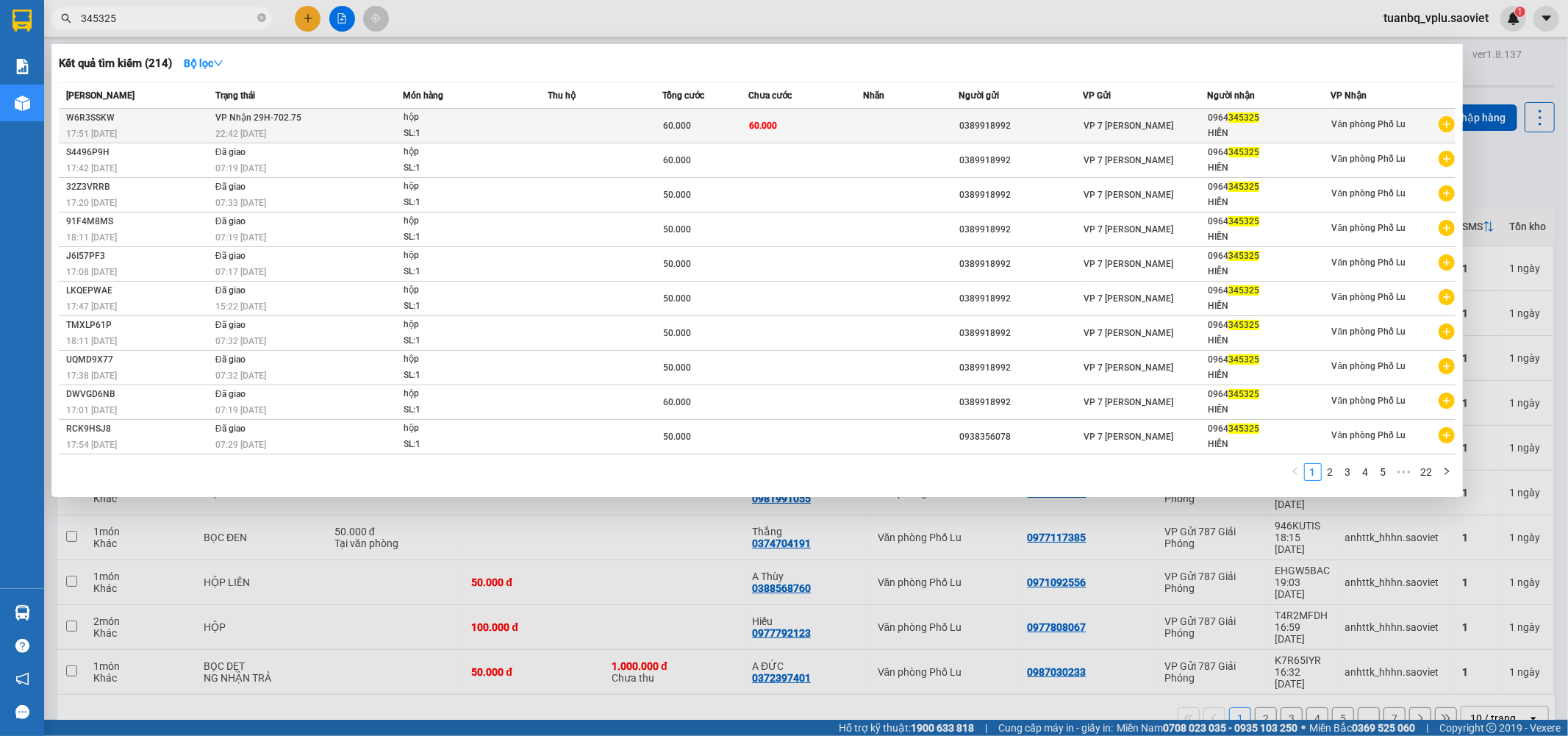
type input "345325"
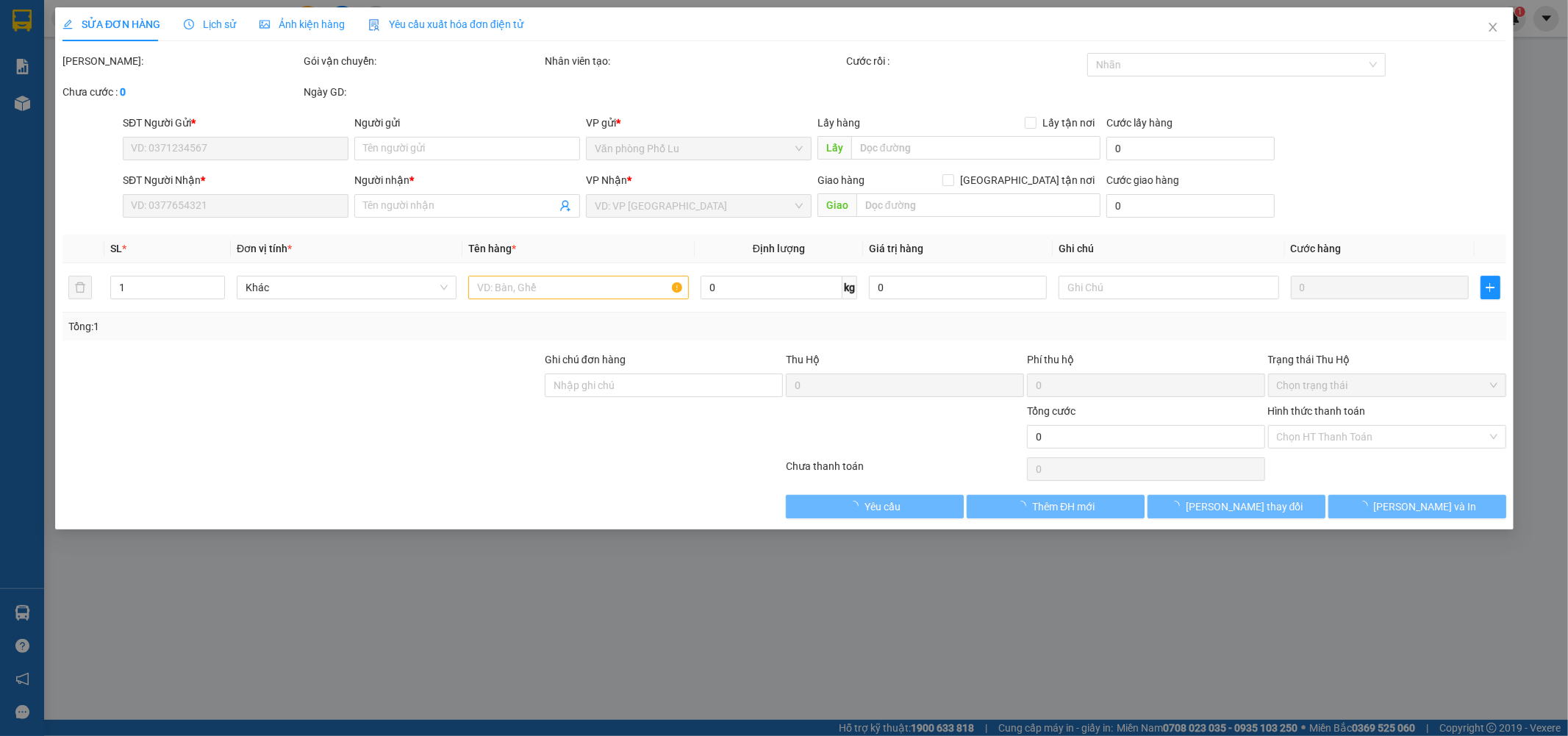
type input "0389918992"
type input "0964345325"
type input "HIỀN"
type input "60.000"
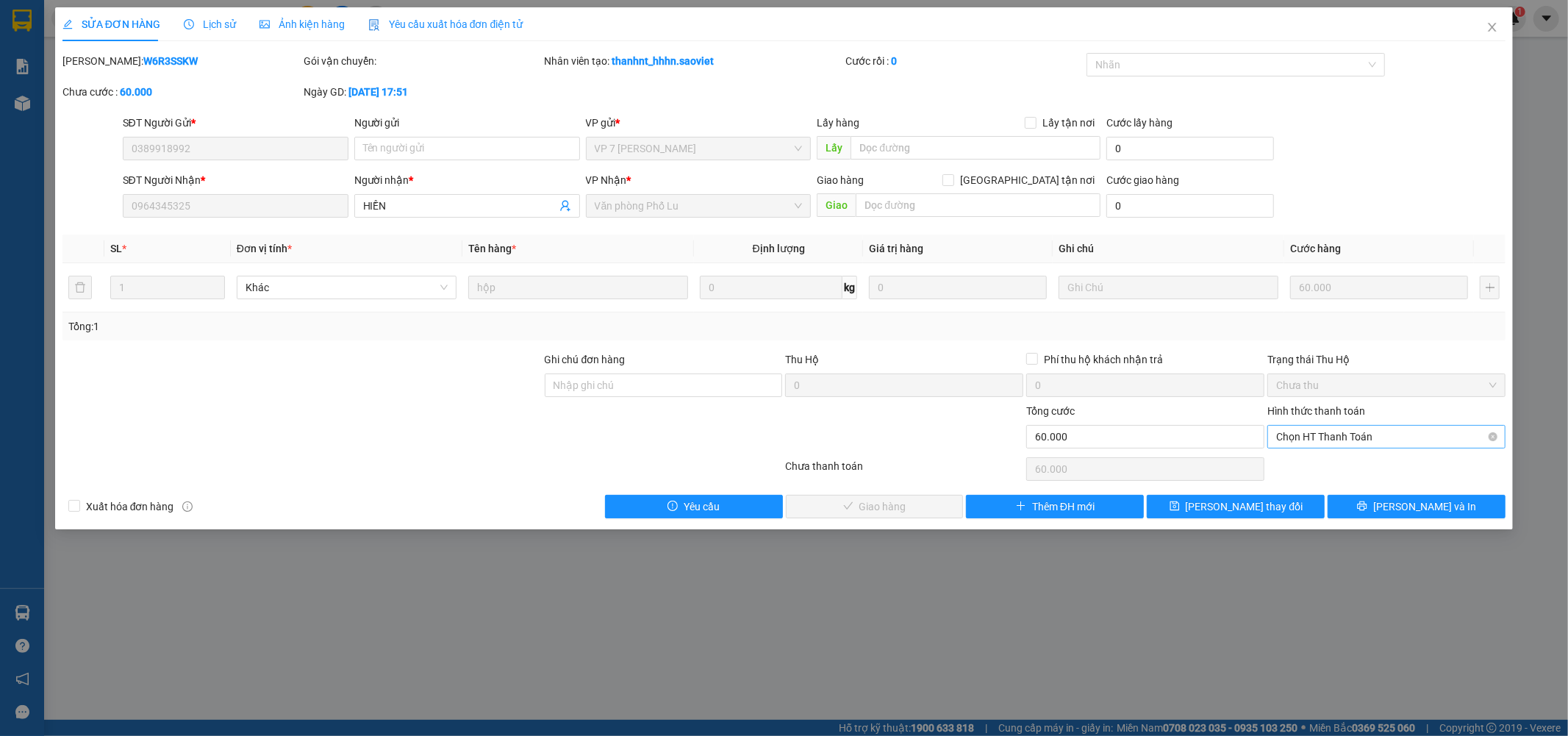
click at [1326, 439] on span "Chọn HT Thanh Toán" at bounding box center [1386, 436] width 221 height 22
click at [1314, 465] on div "Tại văn phòng" at bounding box center [1387, 466] width 221 height 16
type input "0"
click at [901, 510] on span "Lưu và Giao hàng" at bounding box center [884, 506] width 141 height 16
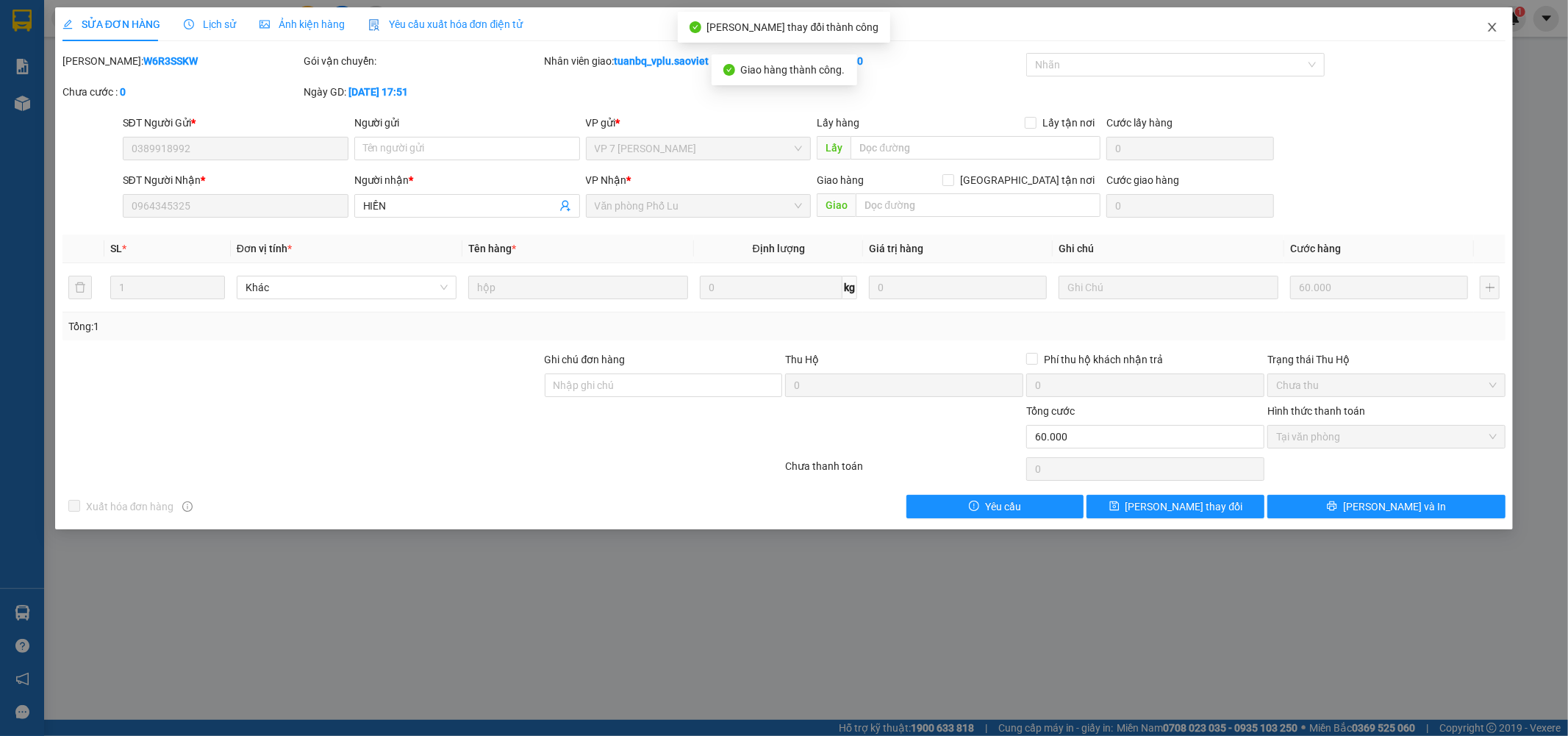
click at [1493, 23] on icon "close" at bounding box center [1492, 27] width 12 height 12
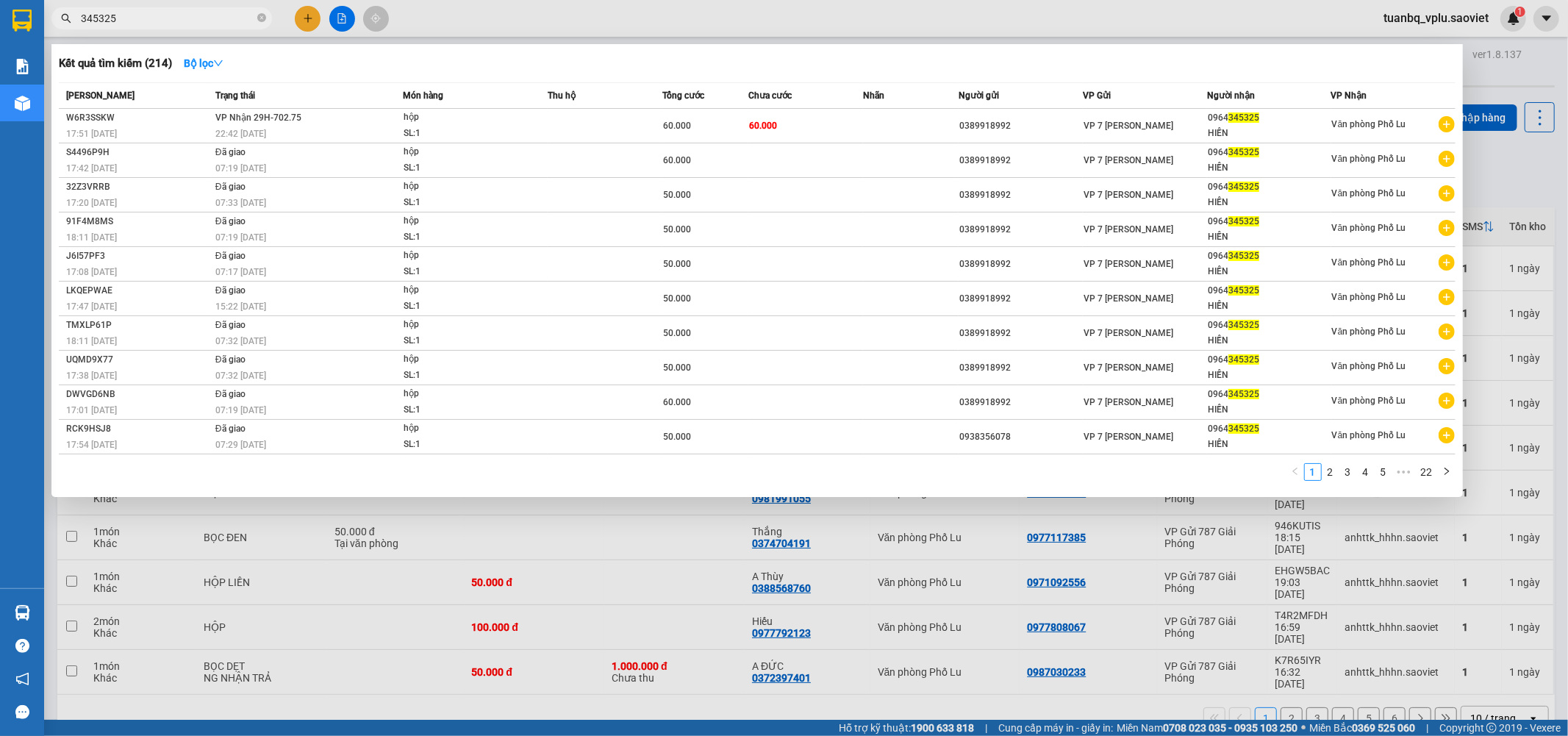
click at [147, 20] on input "345325" at bounding box center [167, 18] width 174 height 16
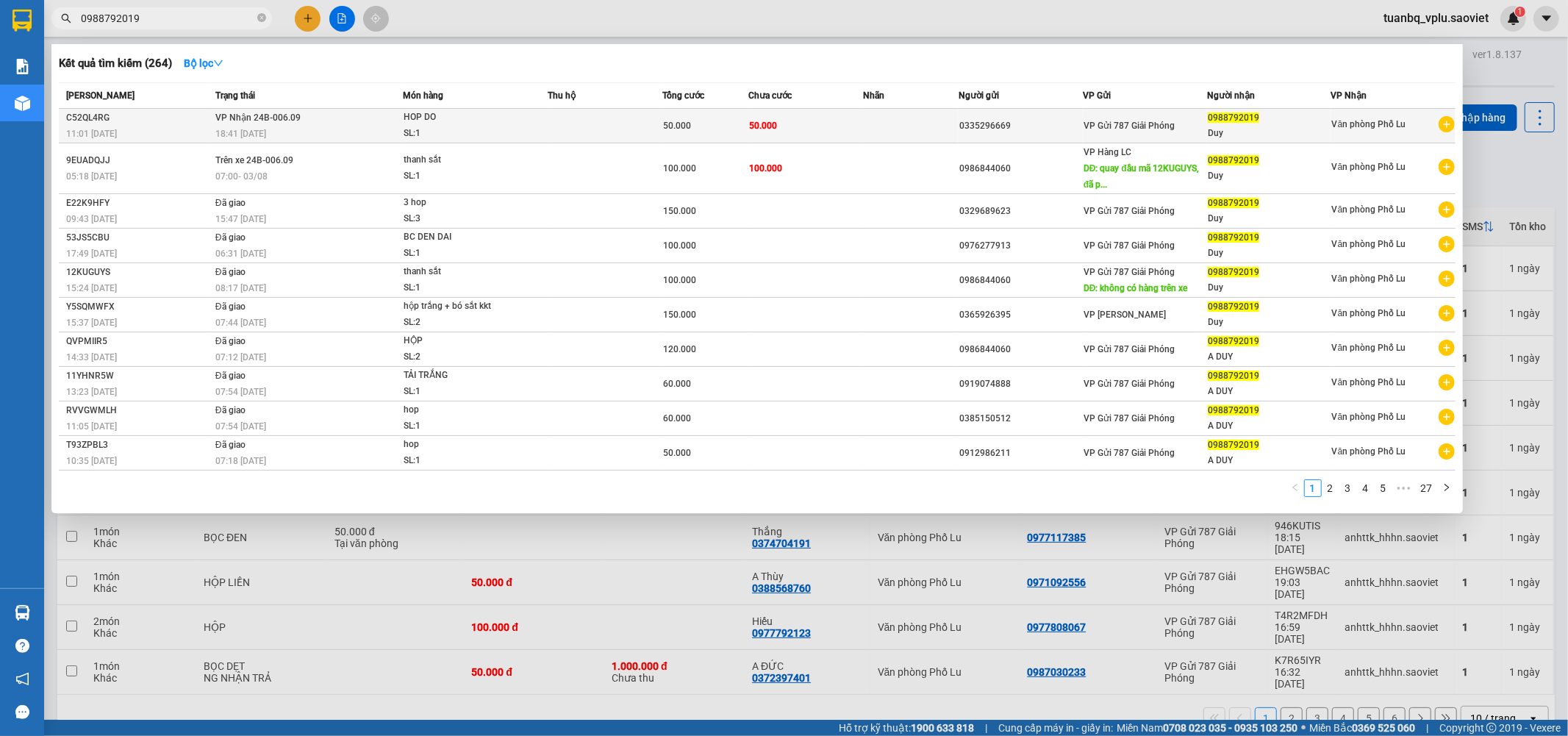
type input "0988792019"
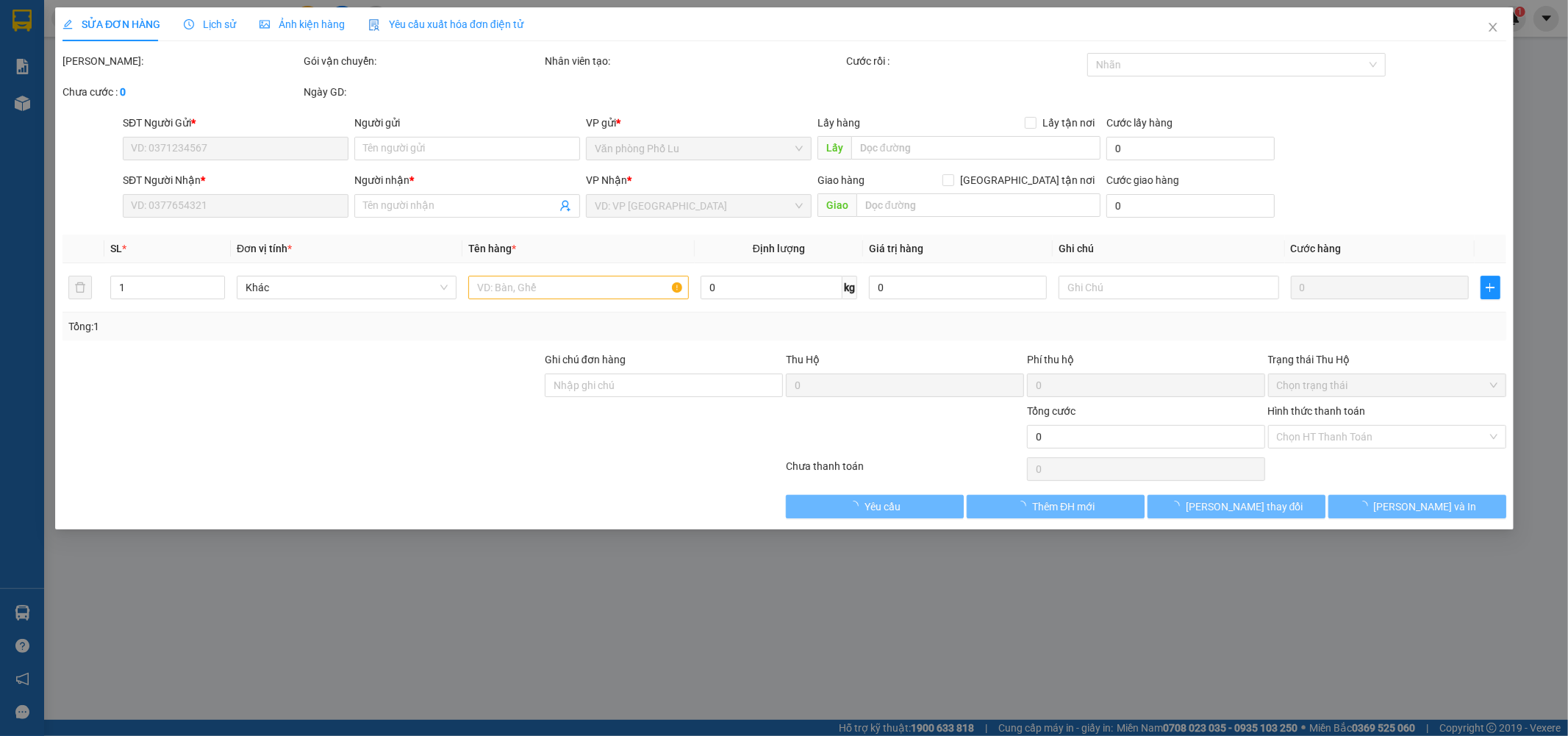
type input "0335296669"
type input "0988792019"
type input "Duy"
type input "50.000"
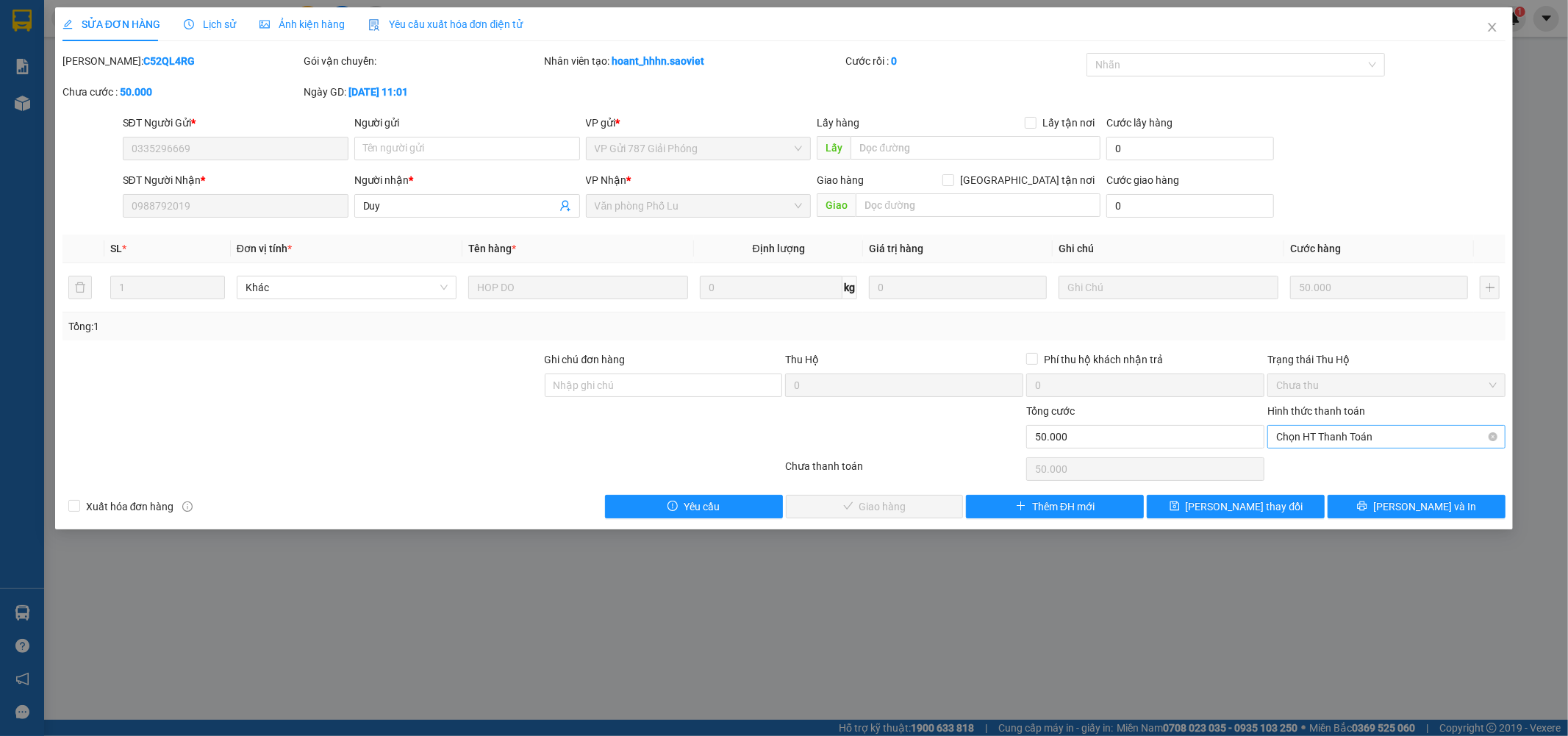
click at [1348, 436] on span "Chọn HT Thanh Toán" at bounding box center [1386, 436] width 221 height 22
click at [1341, 464] on div "Tại văn phòng" at bounding box center [1387, 466] width 221 height 16
type input "0"
click at [900, 508] on span "Lưu và Giao hàng" at bounding box center [884, 506] width 141 height 16
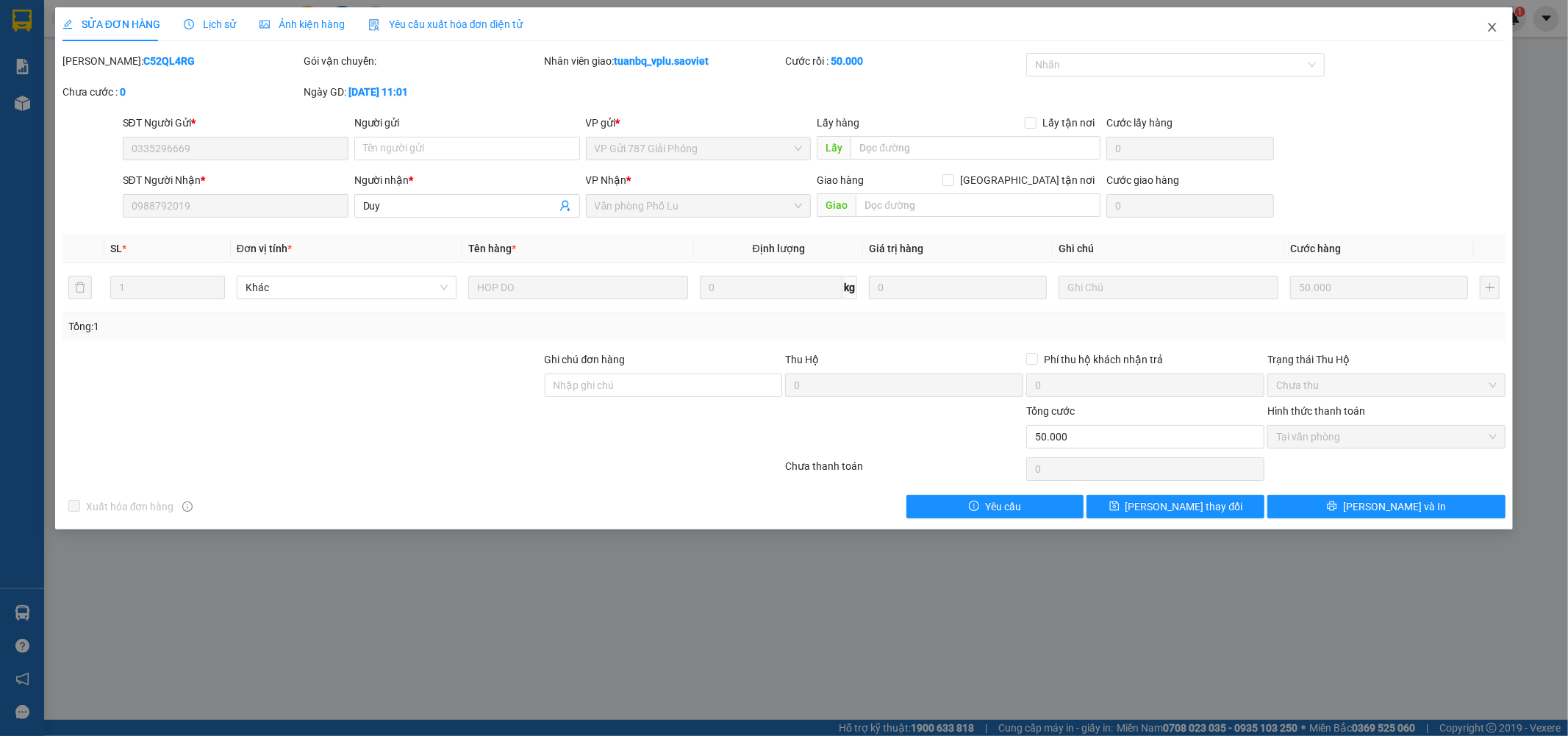
click at [1496, 26] on icon "close" at bounding box center [1492, 27] width 12 height 12
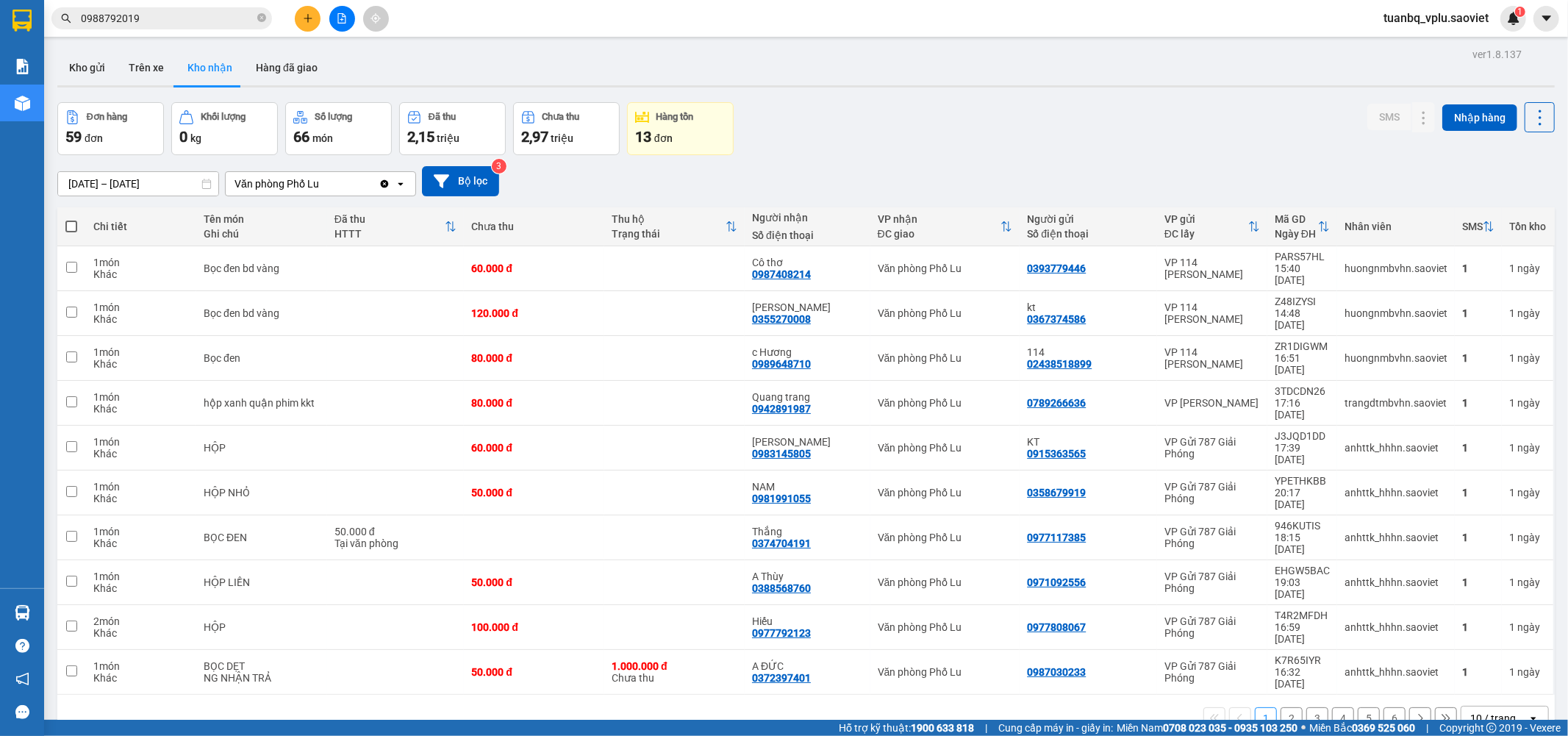
click at [209, 18] on input "0988792019" at bounding box center [167, 18] width 174 height 16
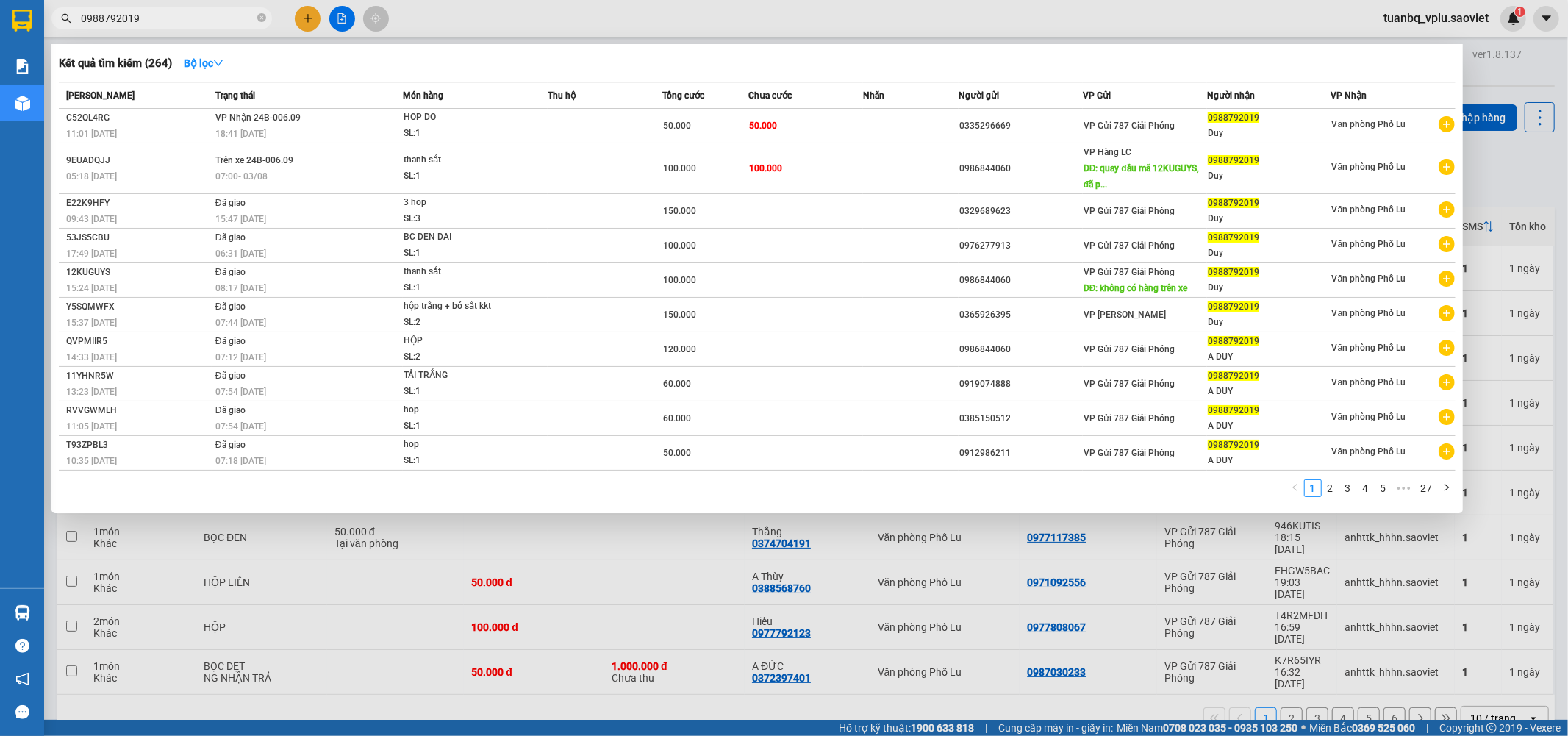
click at [209, 17] on input "0988792019" at bounding box center [167, 18] width 174 height 16
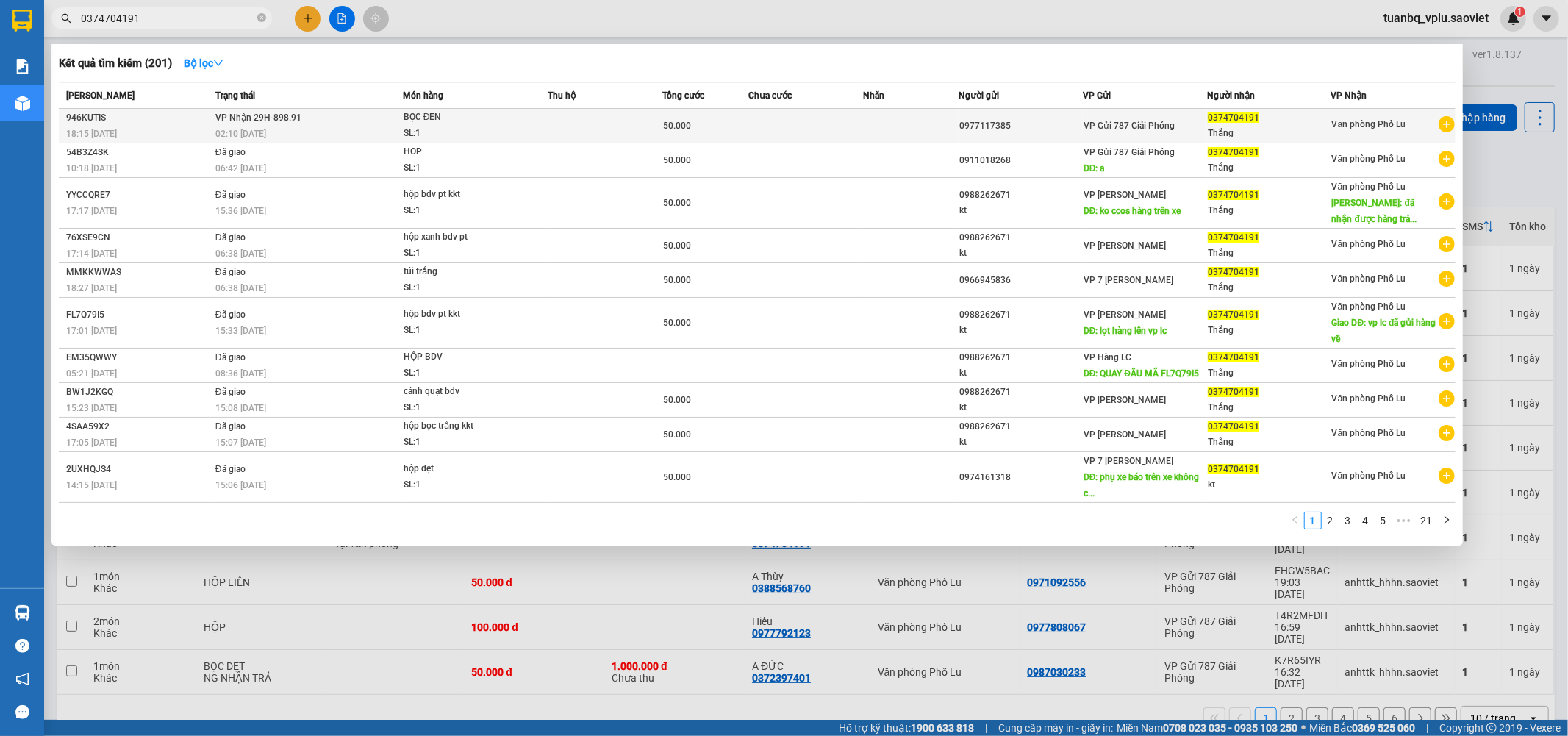
type input "0374704191"
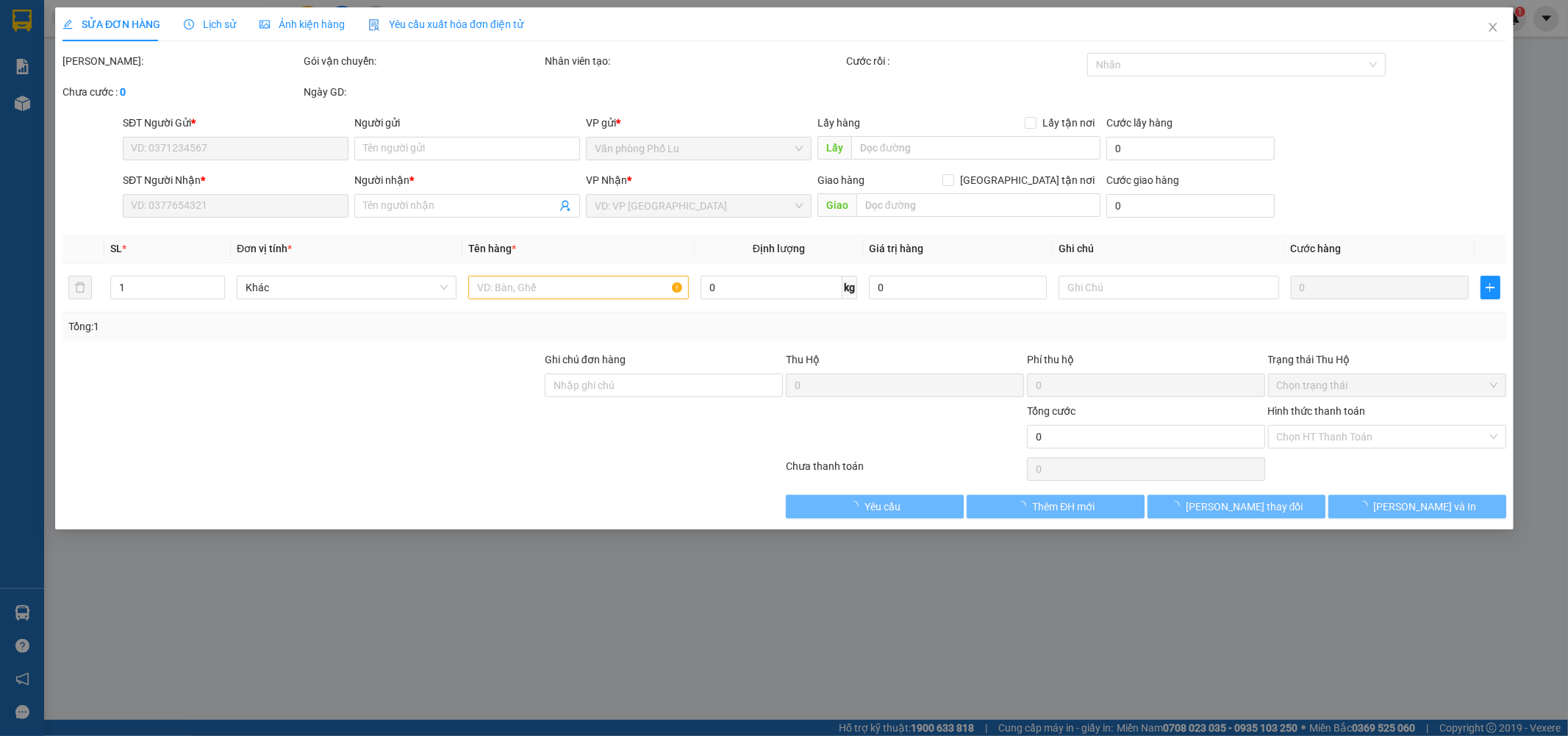
type input "0977117385"
type input "0374704191"
type input "Thắng"
type input "50.000"
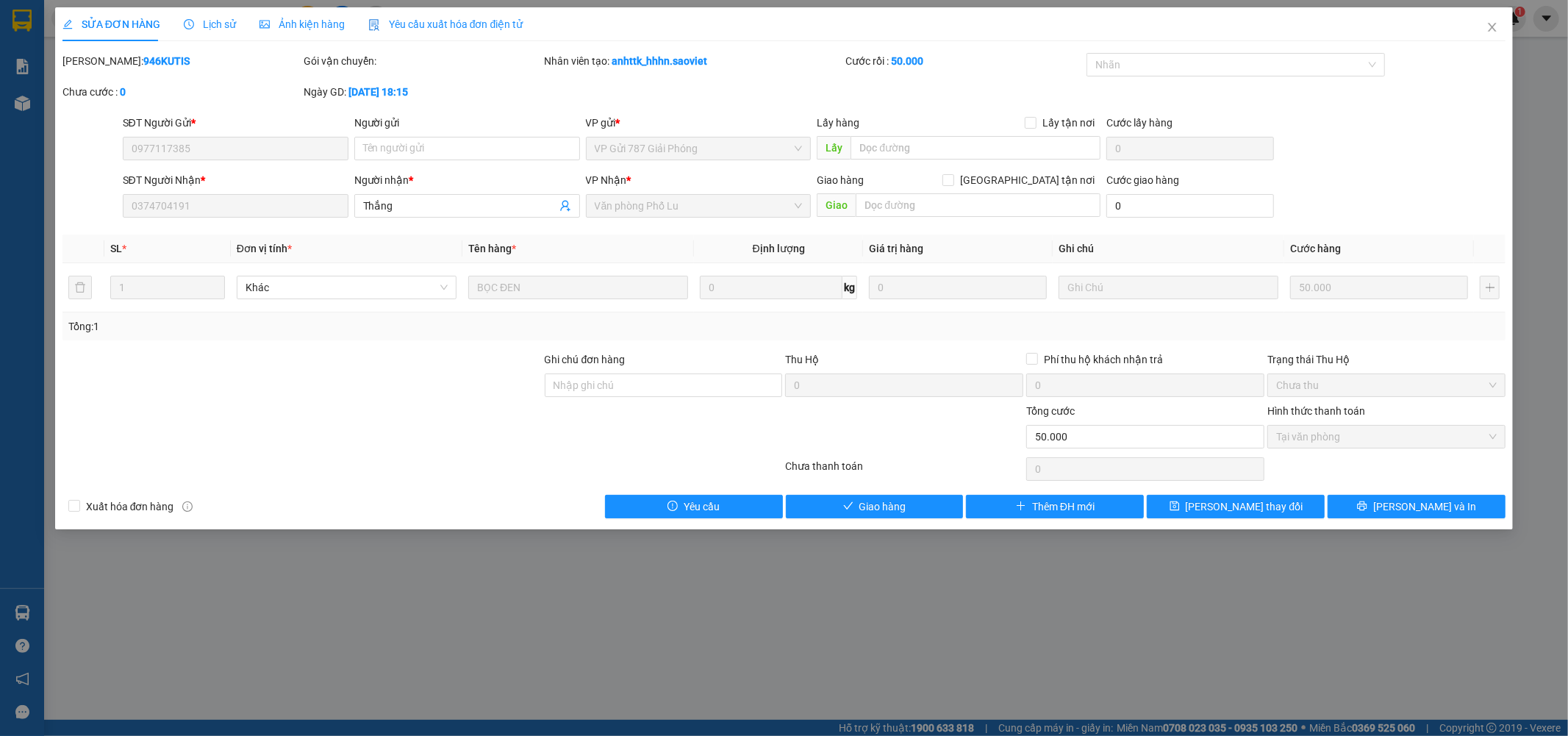
click at [1329, 437] on span "Tại văn phòng" at bounding box center [1386, 436] width 221 height 22
click at [871, 505] on span "Giao hàng" at bounding box center [883, 506] width 47 height 16
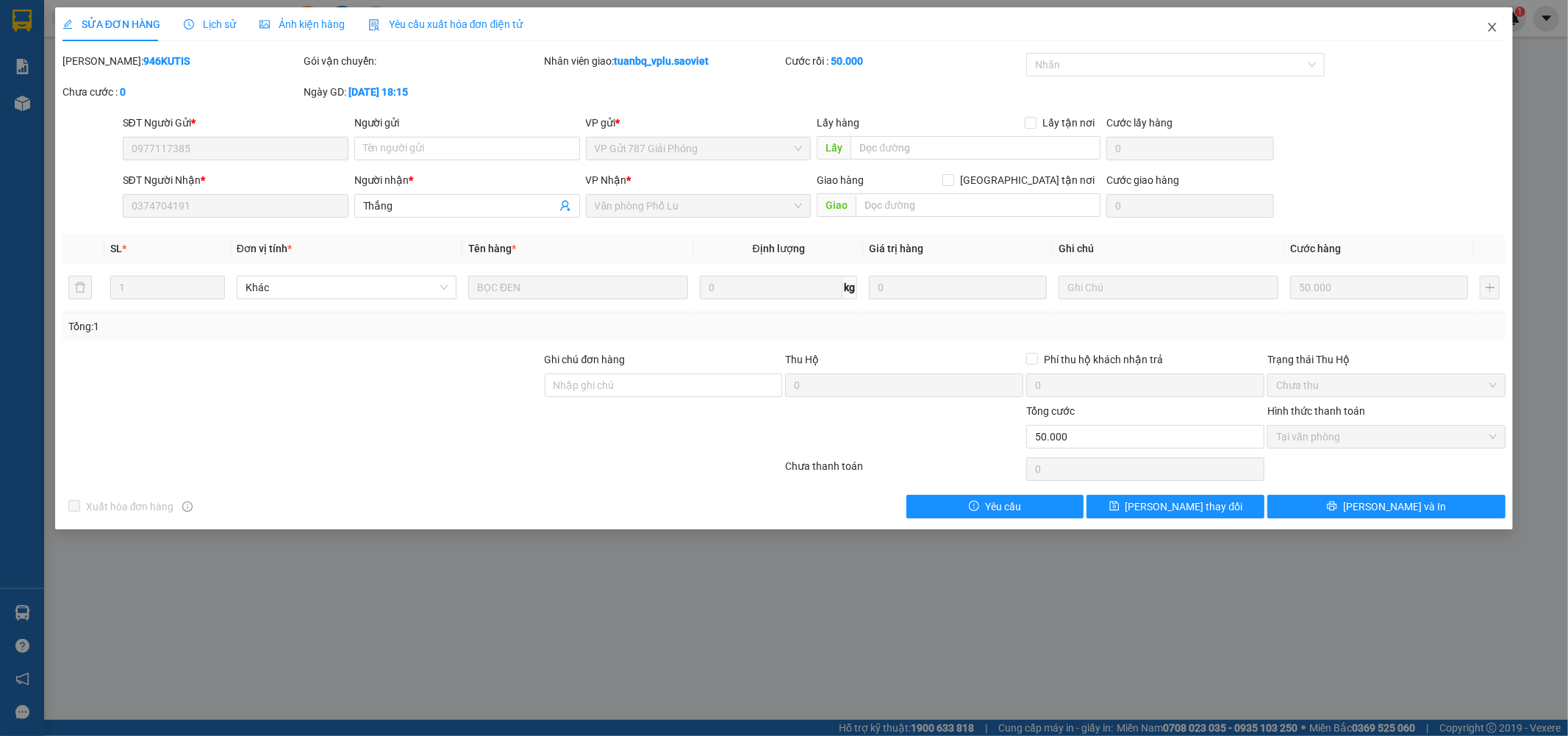
click at [1489, 23] on icon "close" at bounding box center [1492, 27] width 12 height 12
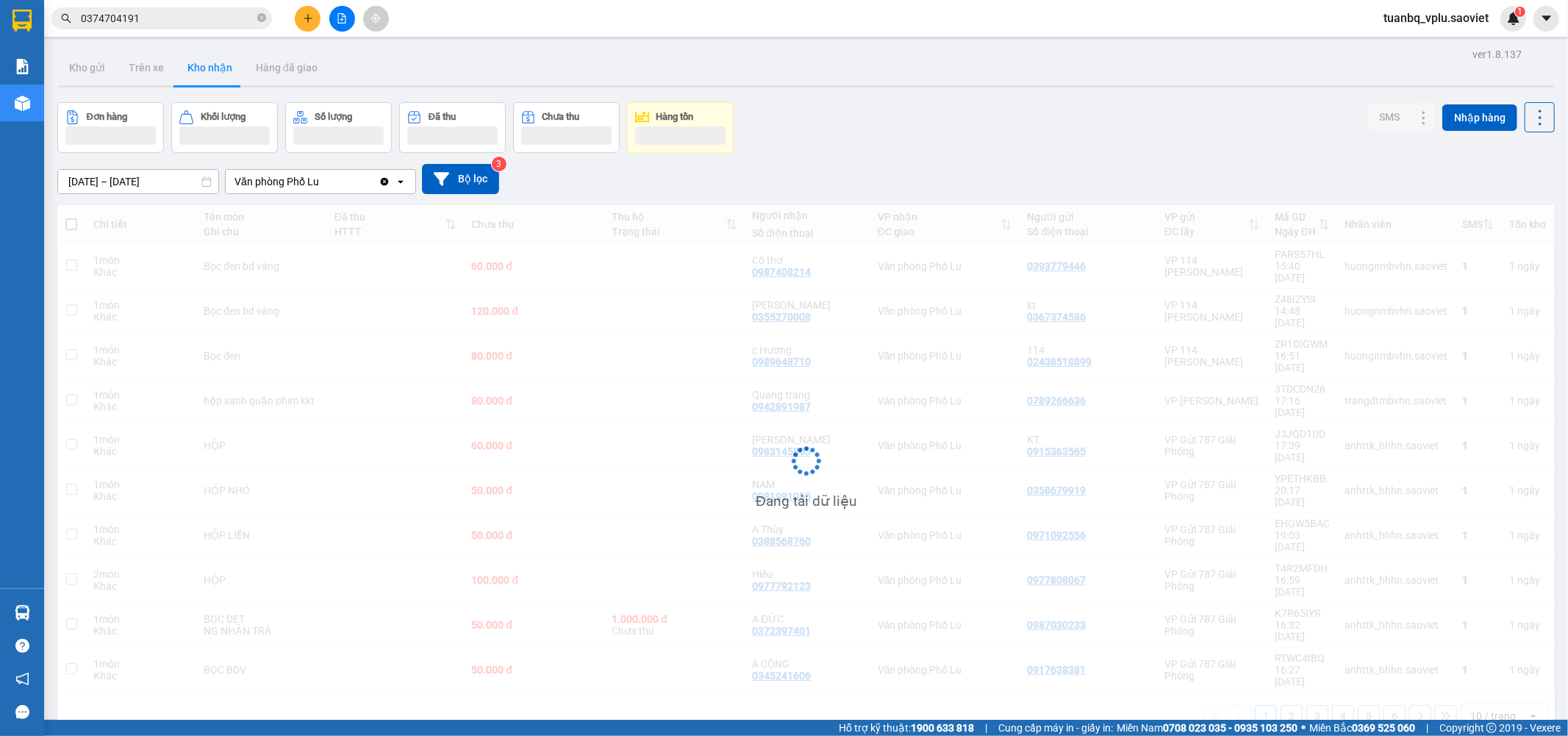
click at [190, 8] on span "0374704191" at bounding box center [161, 18] width 221 height 22
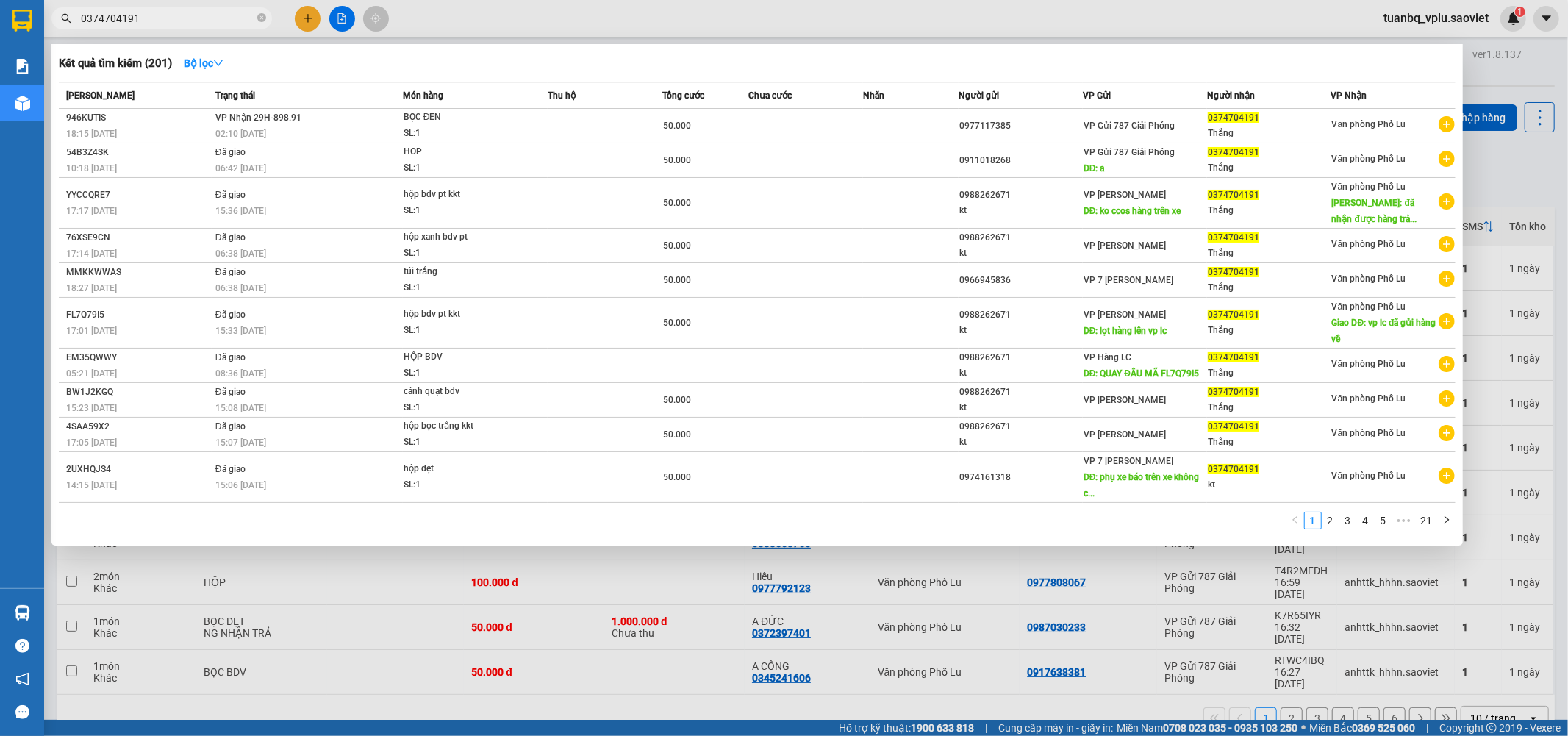
click at [181, 15] on input "0374704191" at bounding box center [167, 18] width 174 height 16
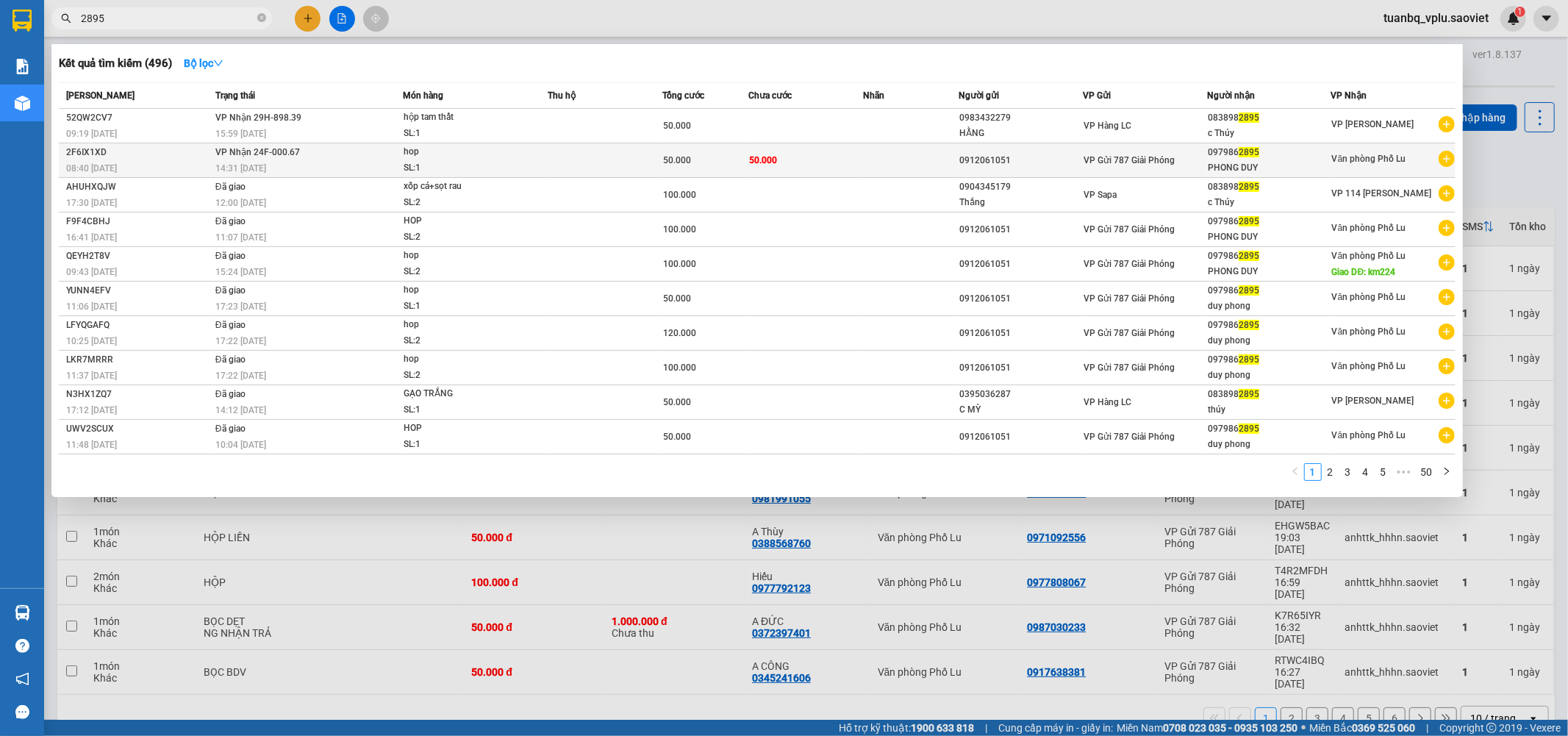
type input "2895"
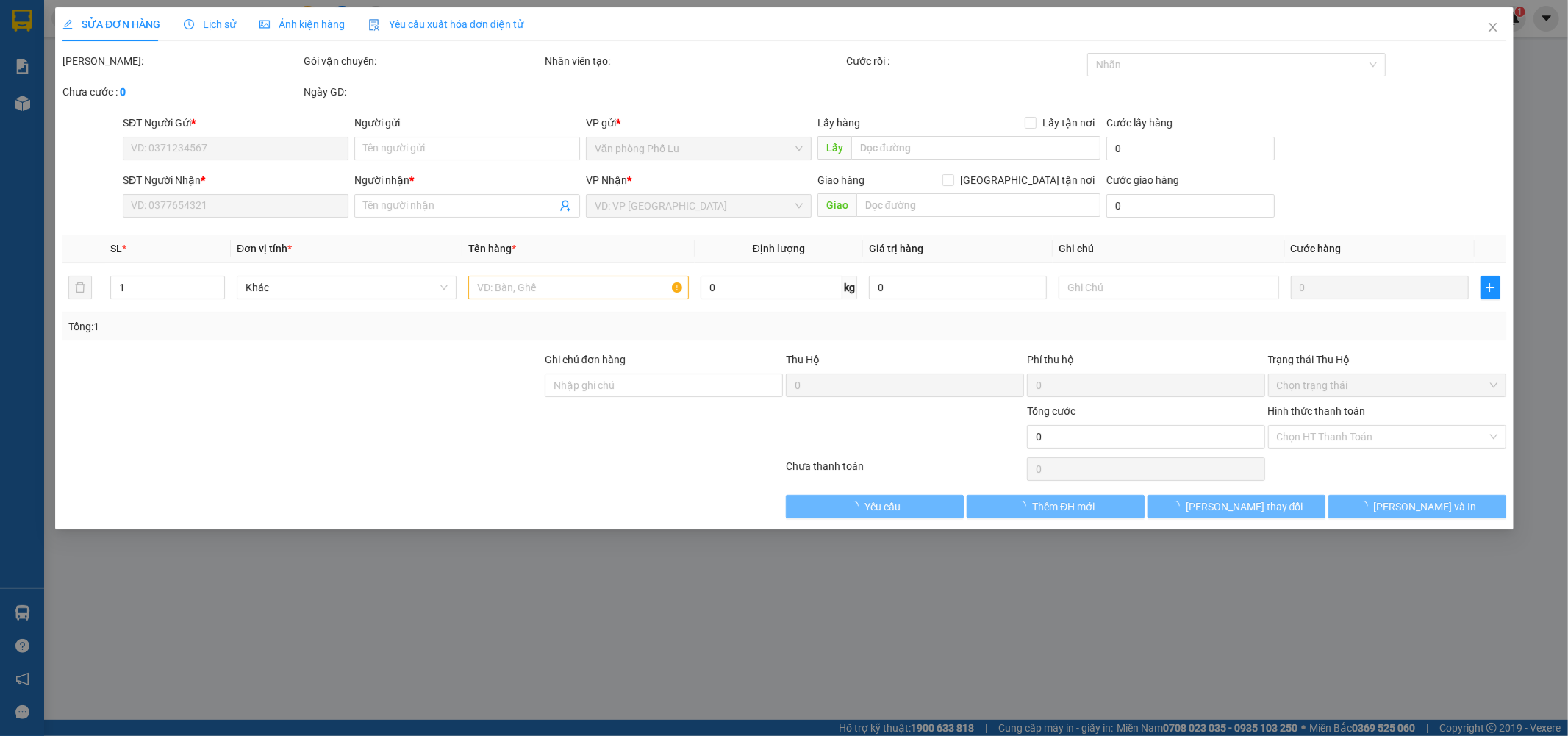
type input "0912061051"
type input "0979862895"
type input "PHONG DUY"
type input "50.000"
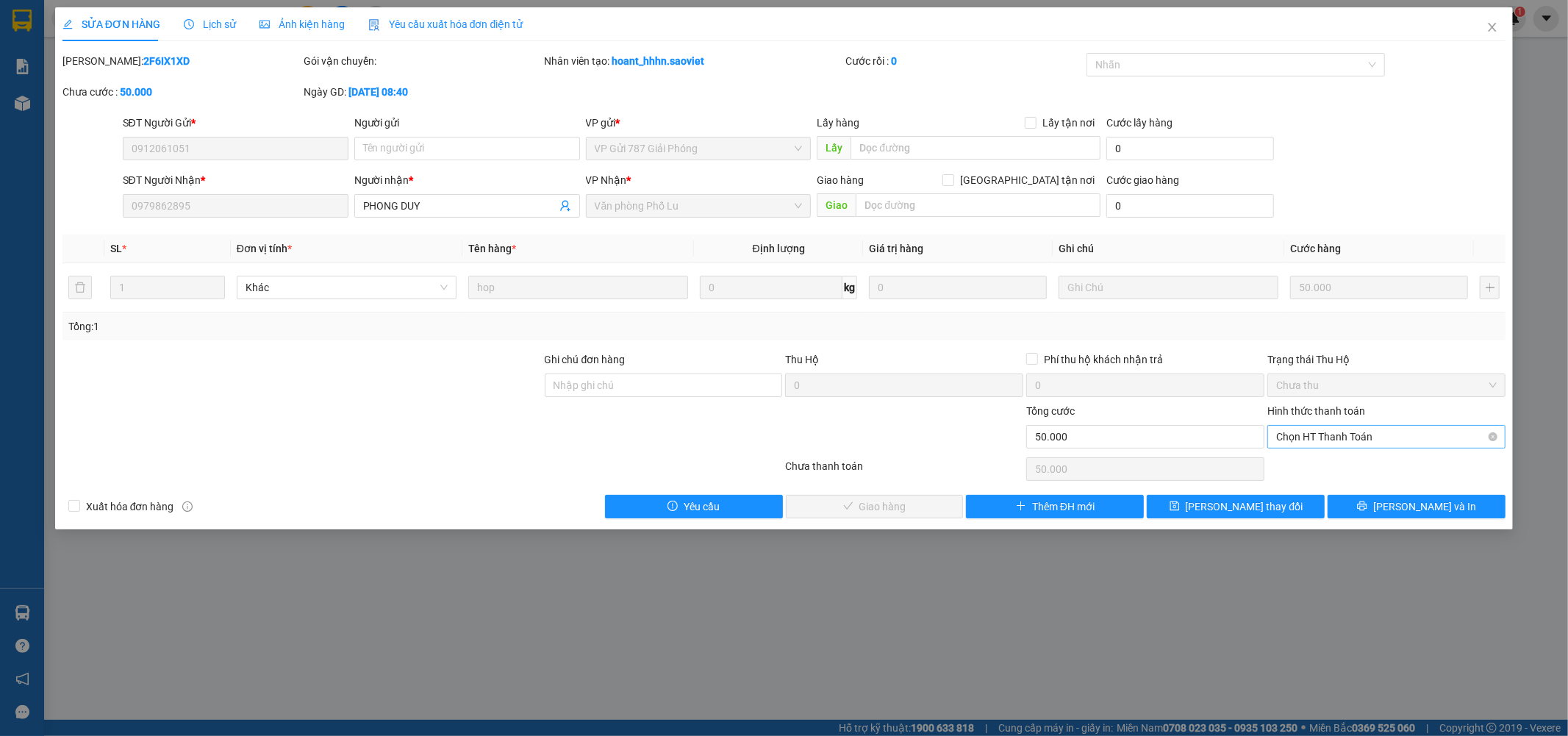
click at [1354, 428] on span "Chọn HT Thanh Toán" at bounding box center [1386, 436] width 221 height 22
click at [1310, 467] on div "Tại văn phòng" at bounding box center [1387, 466] width 221 height 16
type input "0"
click at [915, 488] on div "Total Paid Fee 0 Total UnPaid Fee 50.000 Cash Collection Total Fee Mã ĐH: 2F6IX…" at bounding box center [784, 285] width 1444 height 466
click at [897, 503] on span "Lưu và Giao hàng" at bounding box center [884, 506] width 141 height 16
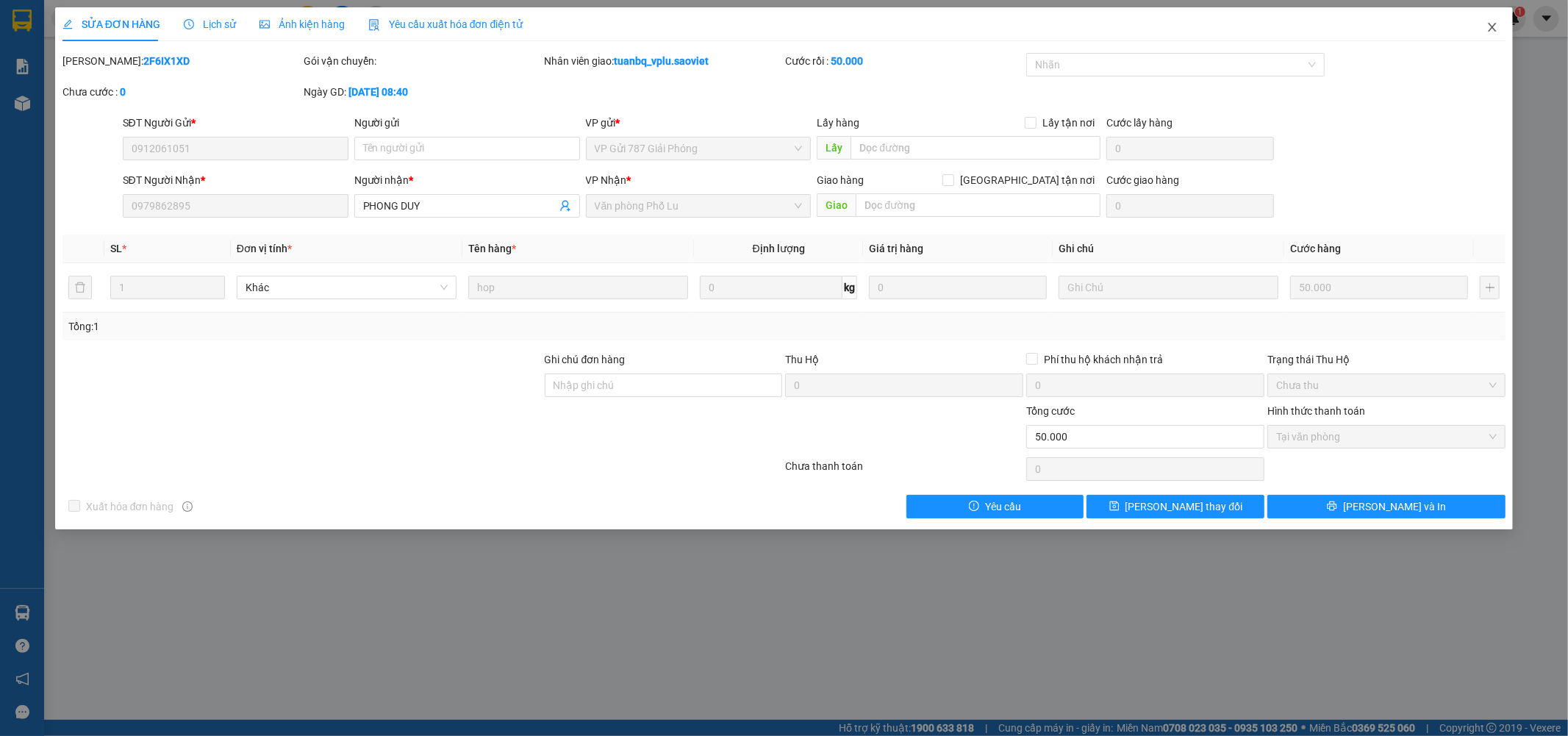
click at [1491, 28] on icon "close" at bounding box center [1492, 27] width 12 height 12
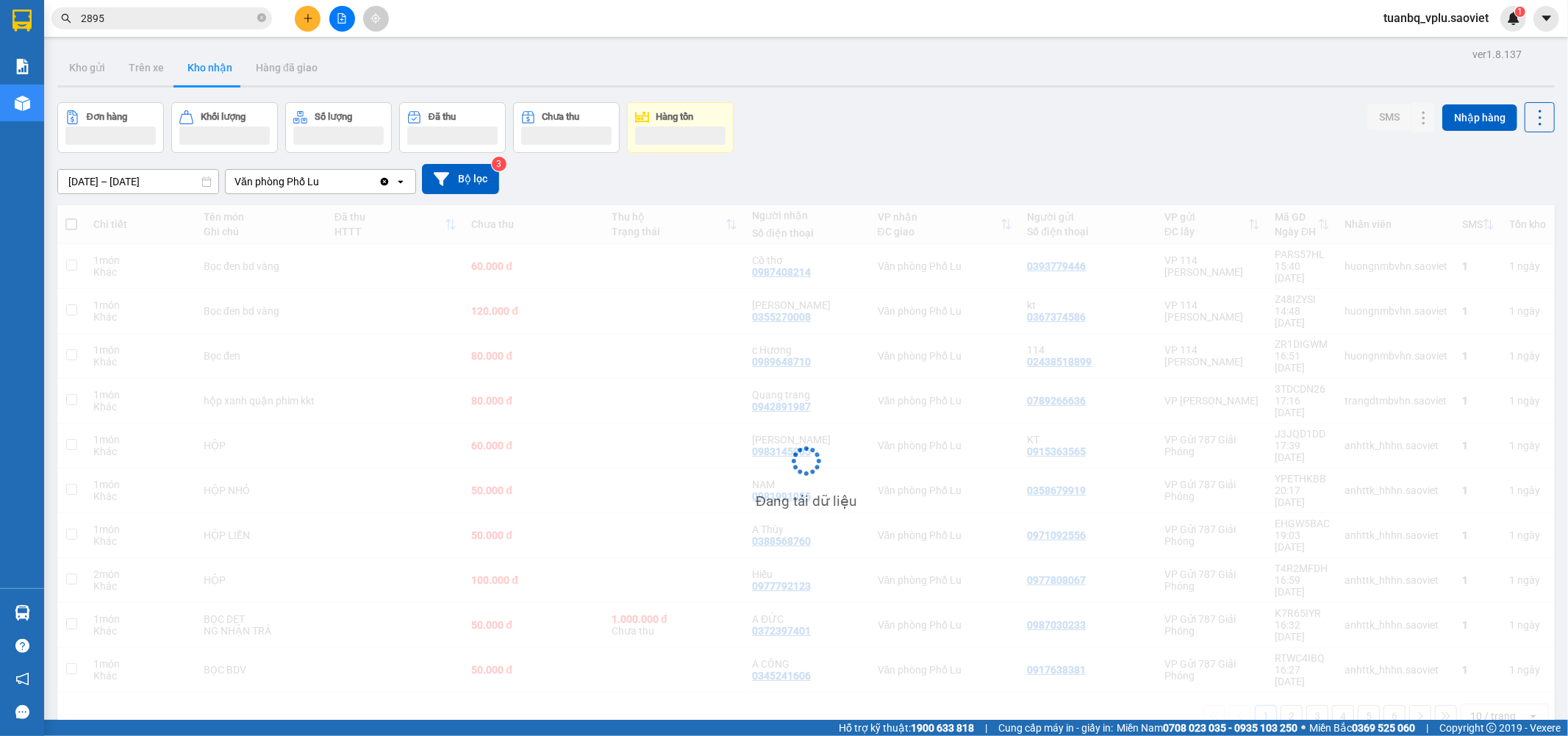
click at [152, 22] on input "2895" at bounding box center [167, 18] width 174 height 16
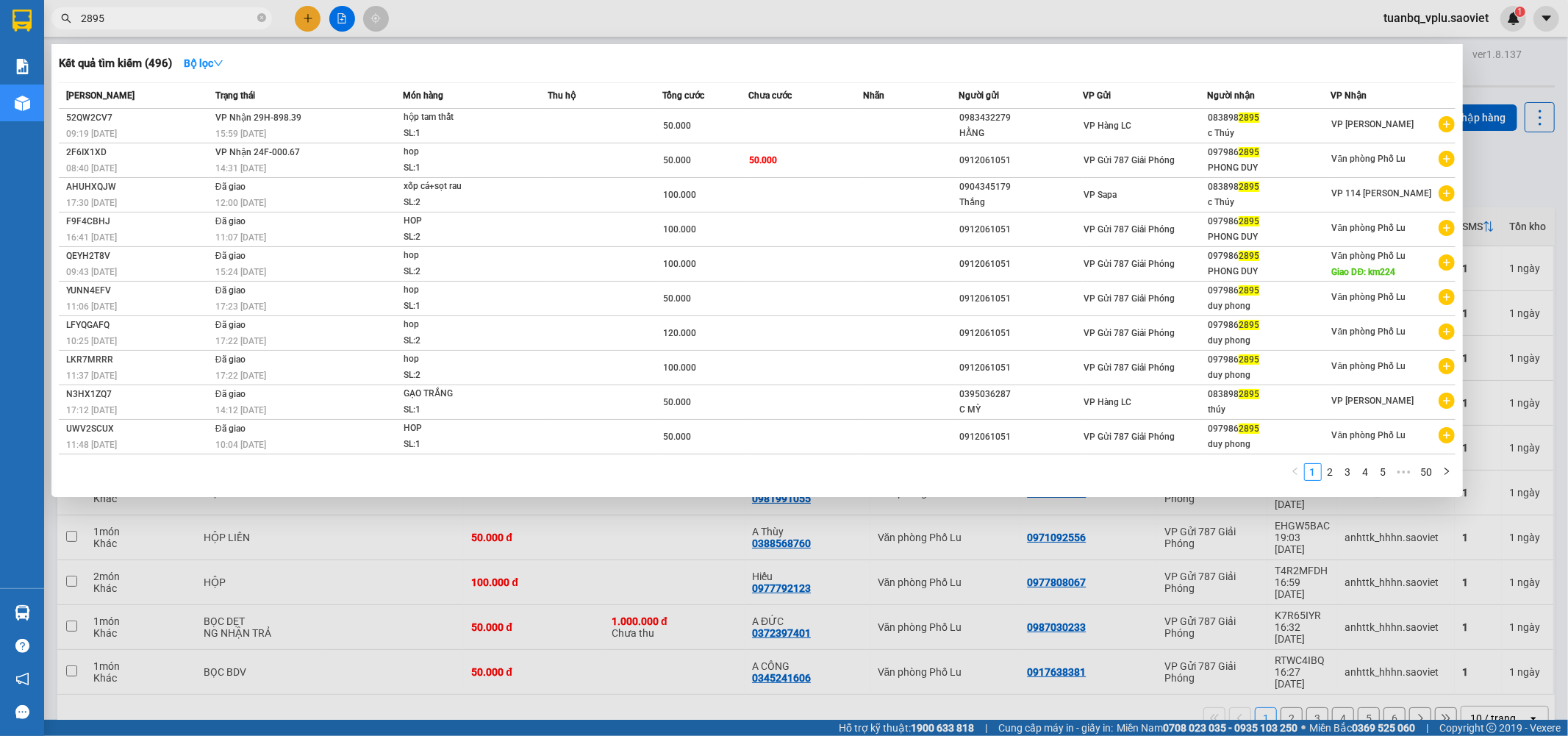
click at [152, 22] on input "2895" at bounding box center [167, 18] width 174 height 16
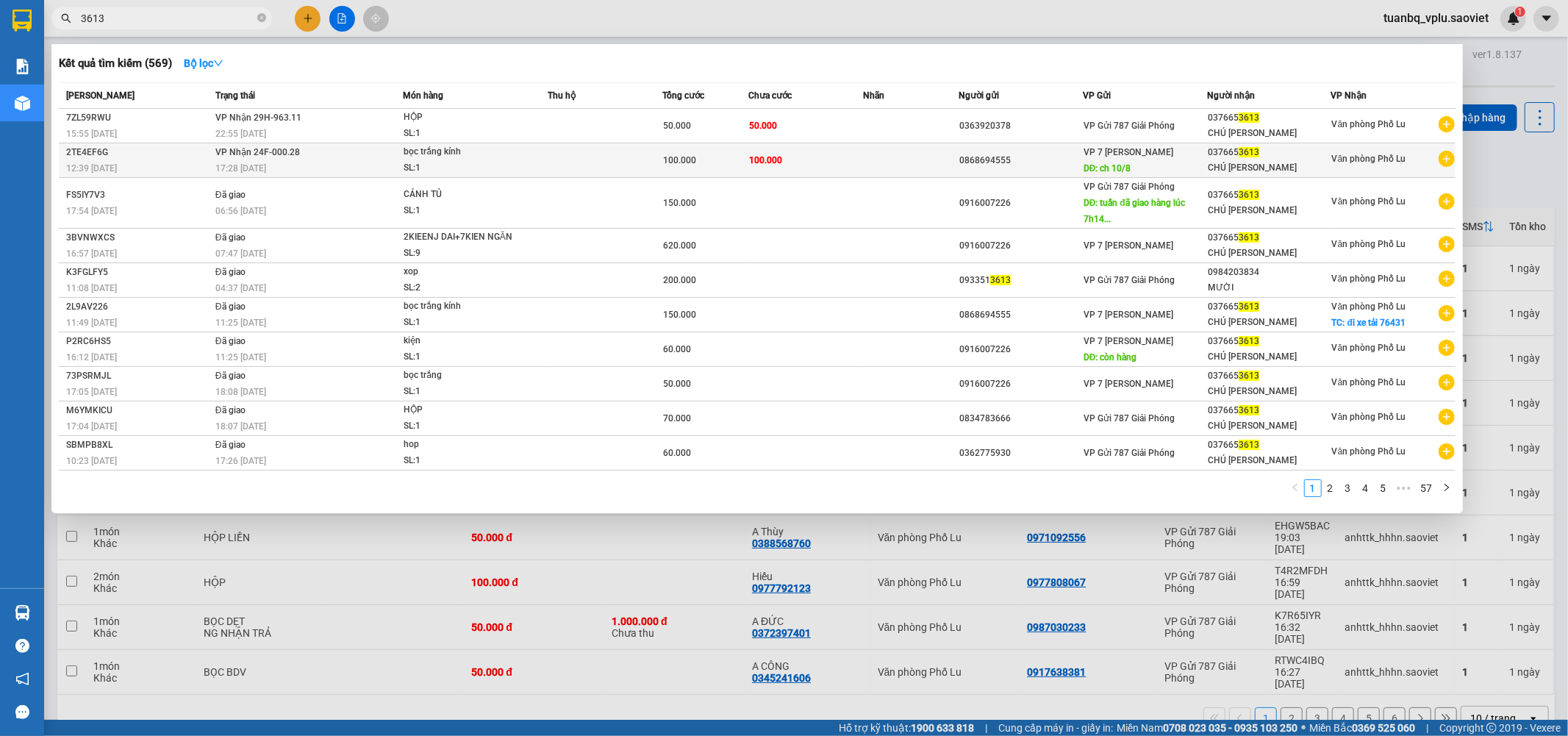
type input "3613"
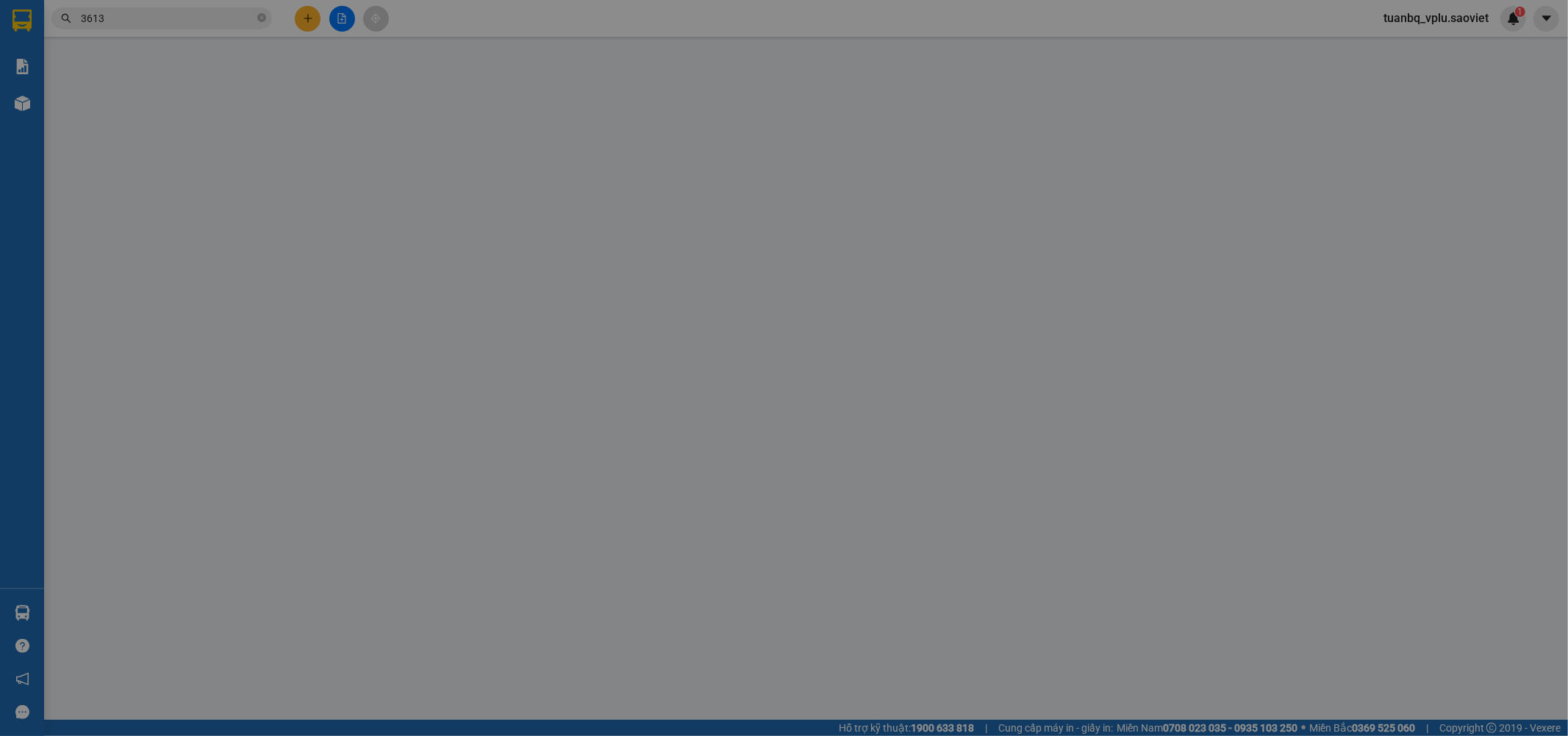
type input "0868694555"
type input "ch 10/8"
type input "0376653613"
type input "CHÚ DƯƠNG CƯỜNG"
type input "100.000"
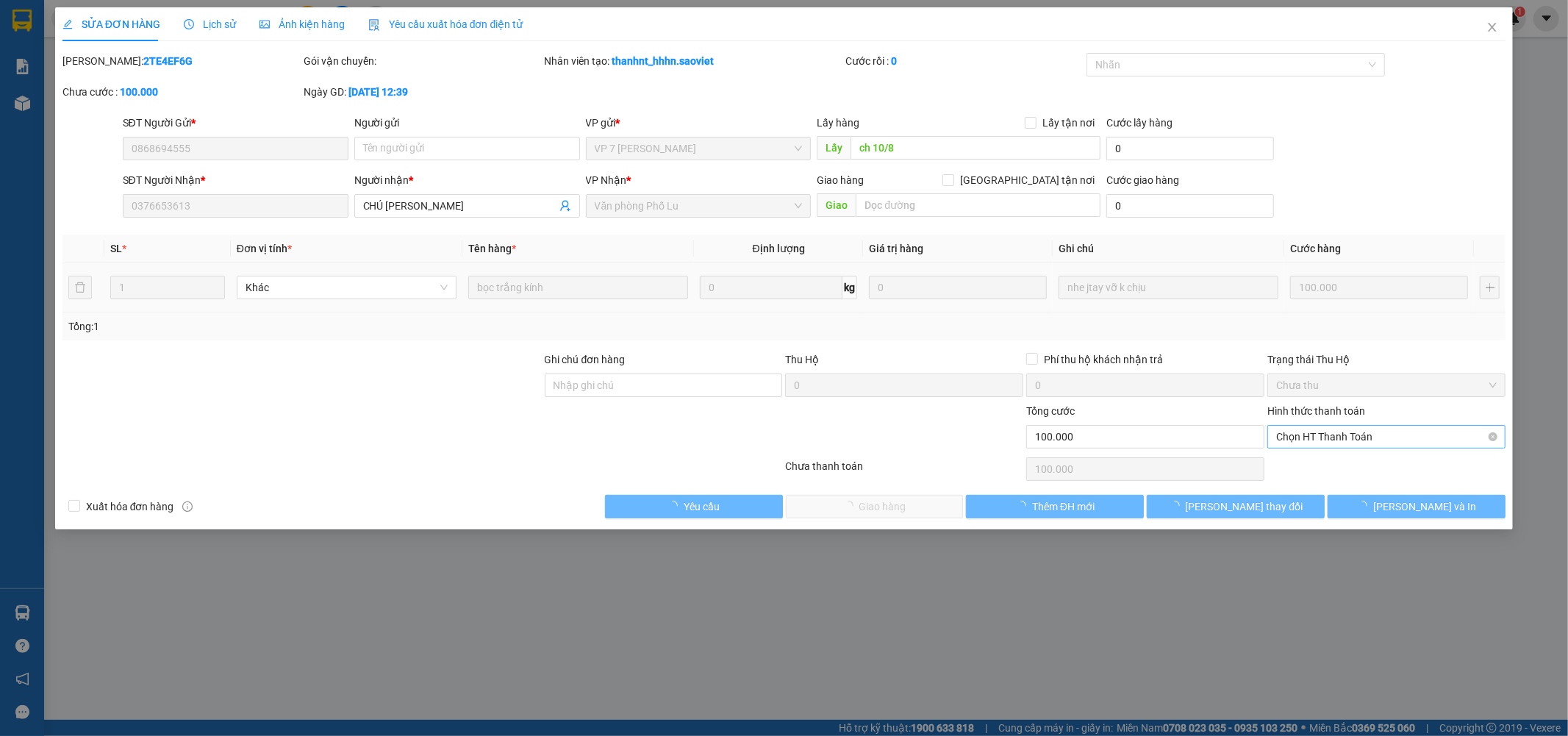
click at [1347, 426] on span "Chọn HT Thanh Toán" at bounding box center [1386, 436] width 221 height 22
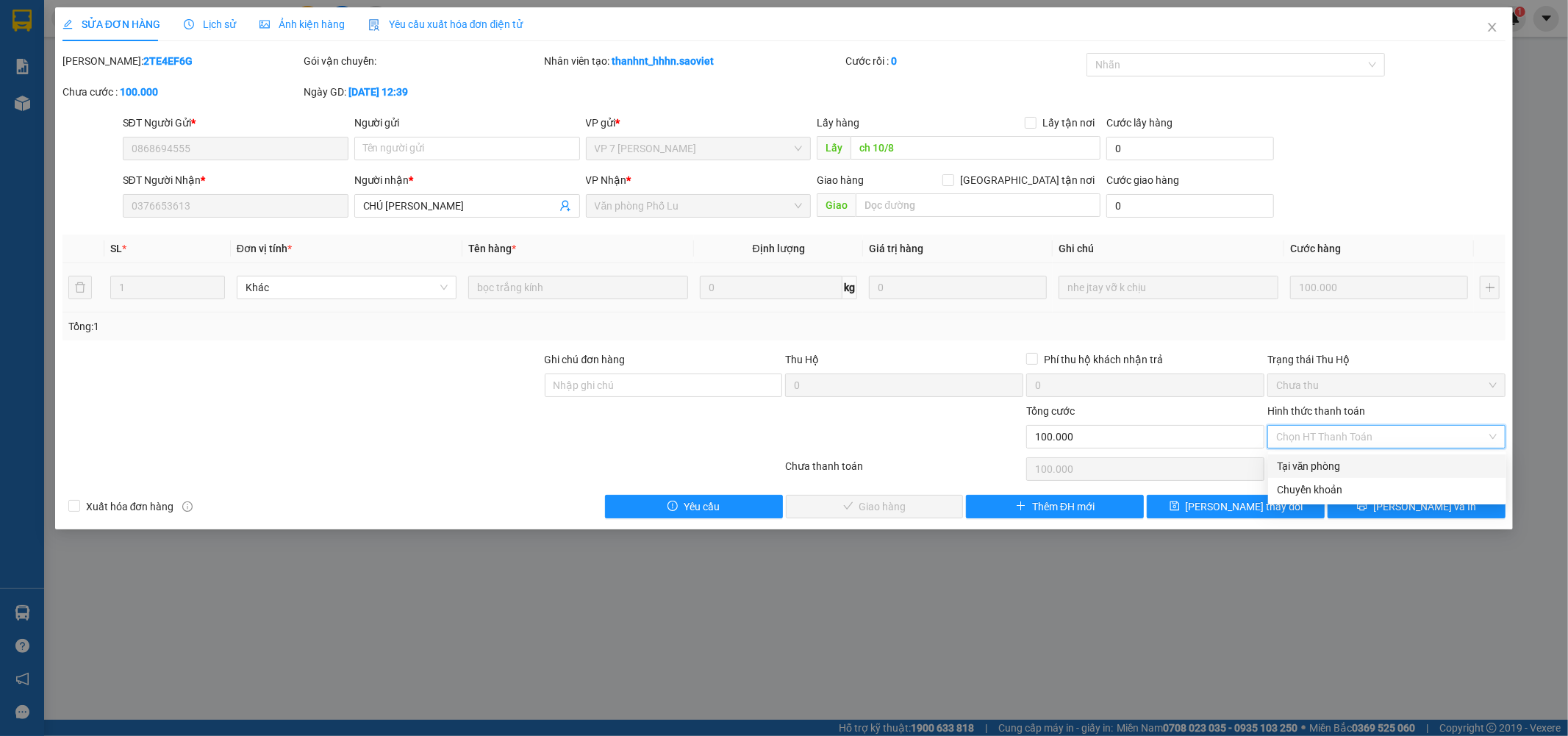
click at [1329, 467] on div "Tại văn phòng" at bounding box center [1387, 466] width 221 height 16
type input "0"
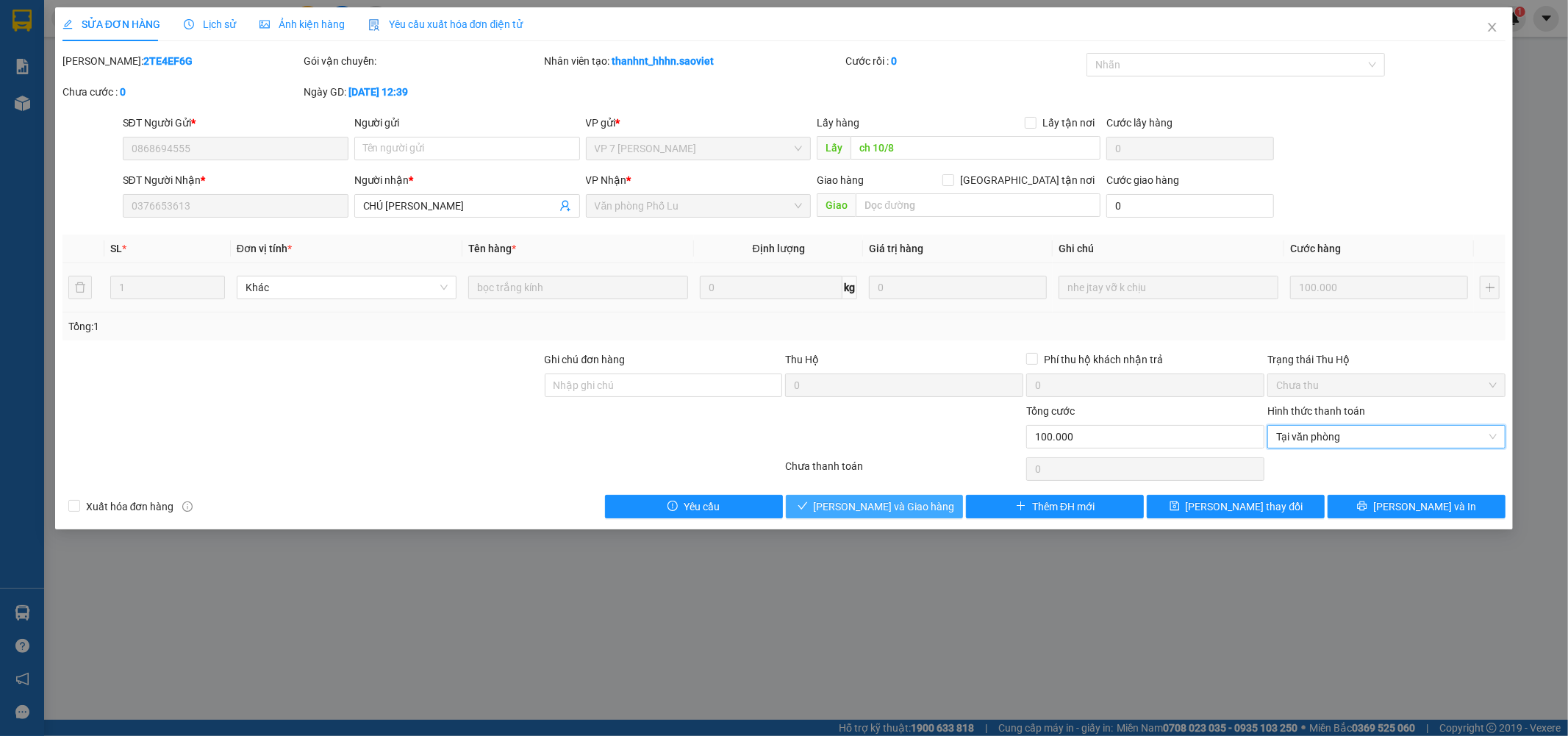
click at [857, 506] on span "Lưu và Giao hàng" at bounding box center [884, 506] width 141 height 16
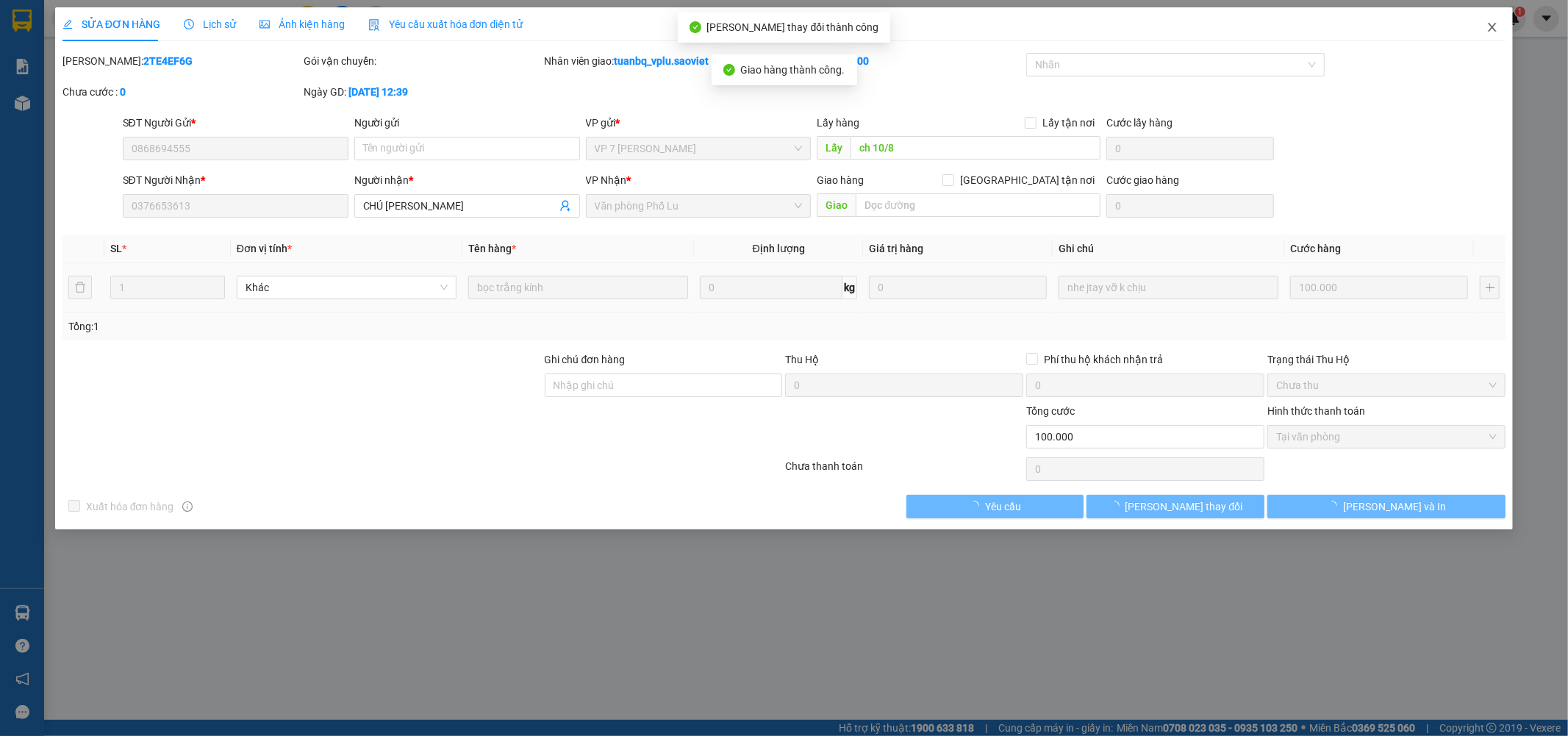
click at [1487, 26] on icon "close" at bounding box center [1492, 27] width 12 height 12
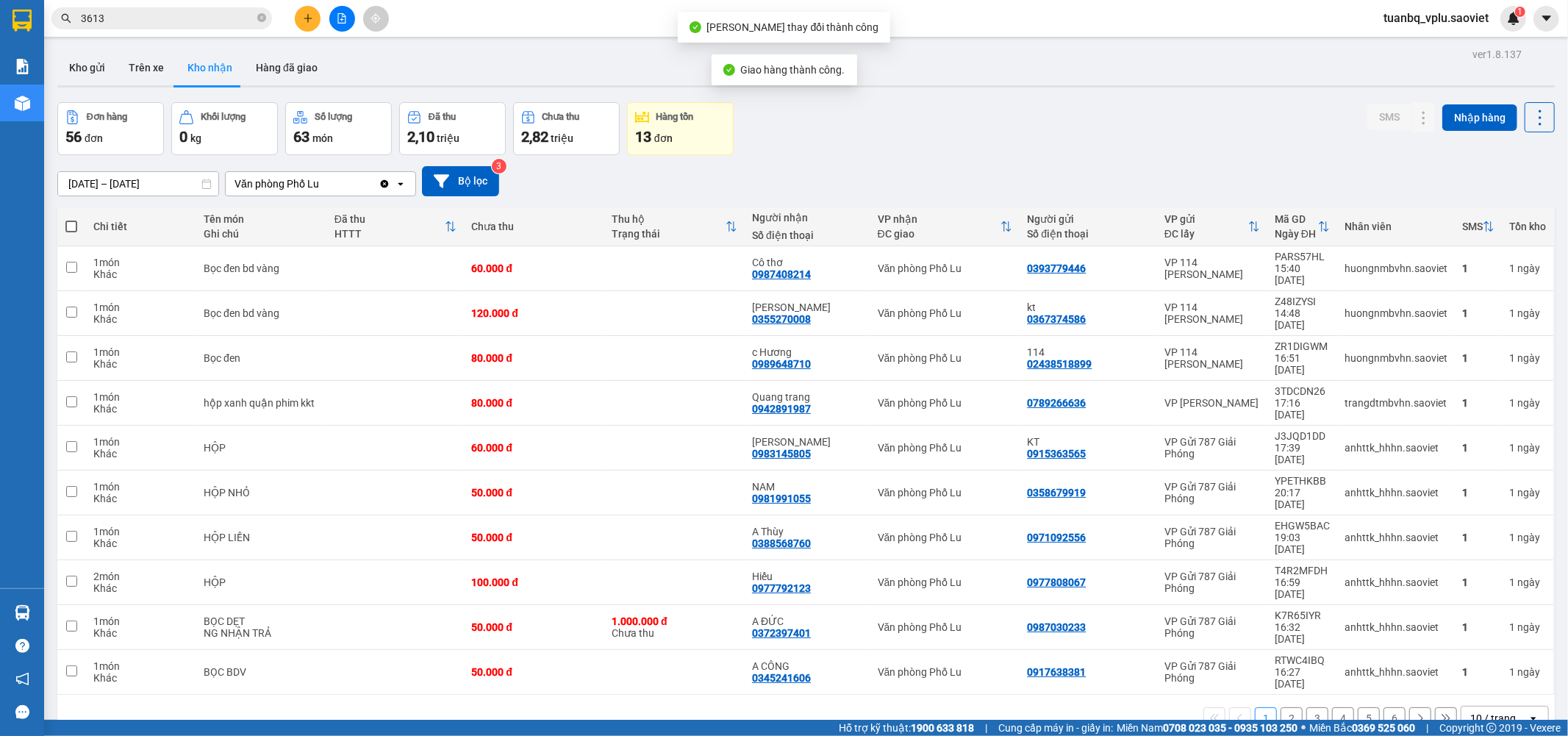
click at [199, 22] on input "3613" at bounding box center [167, 18] width 174 height 16
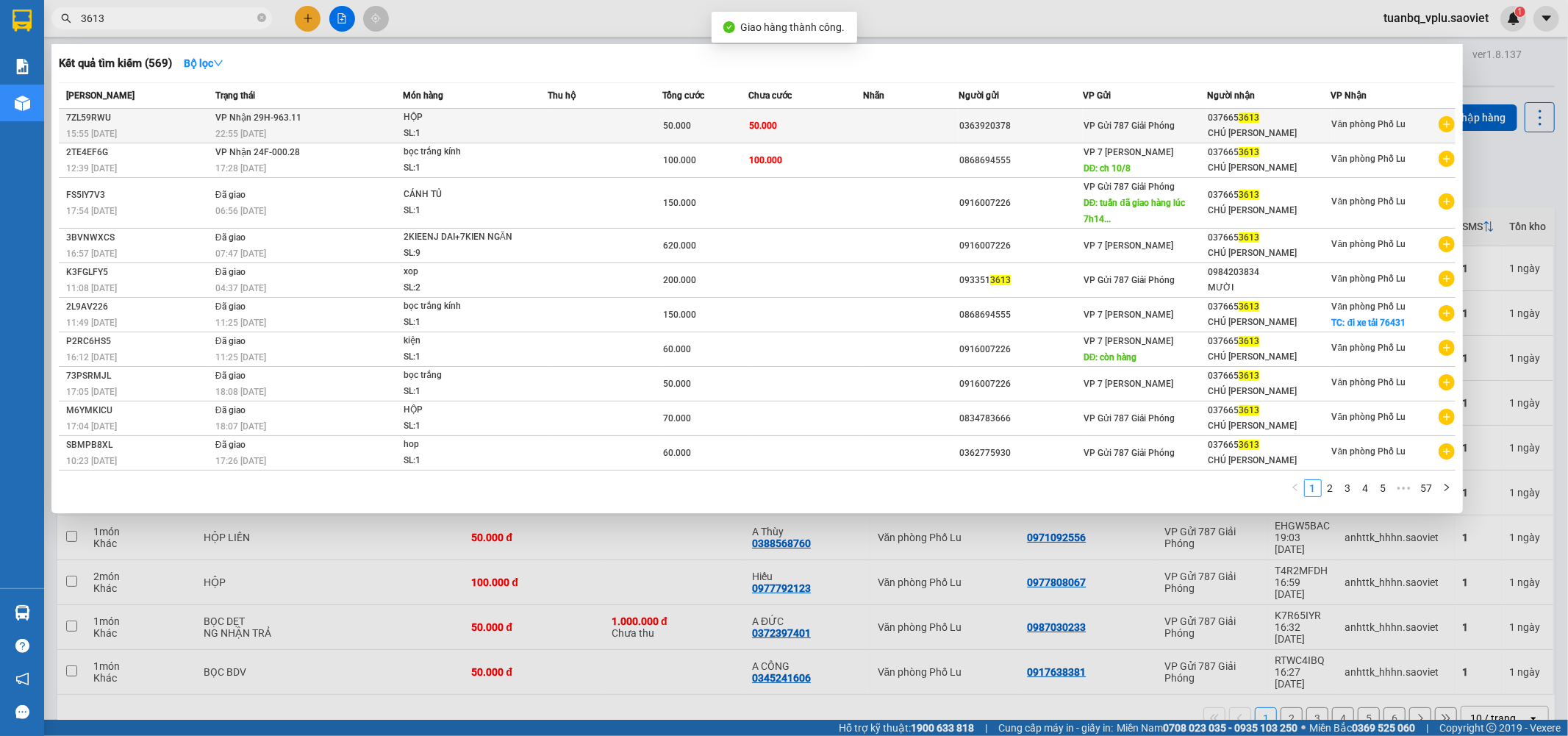
click at [1118, 133] on div "VP Gửi 787 Giải Phóng" at bounding box center [1145, 125] width 122 height 16
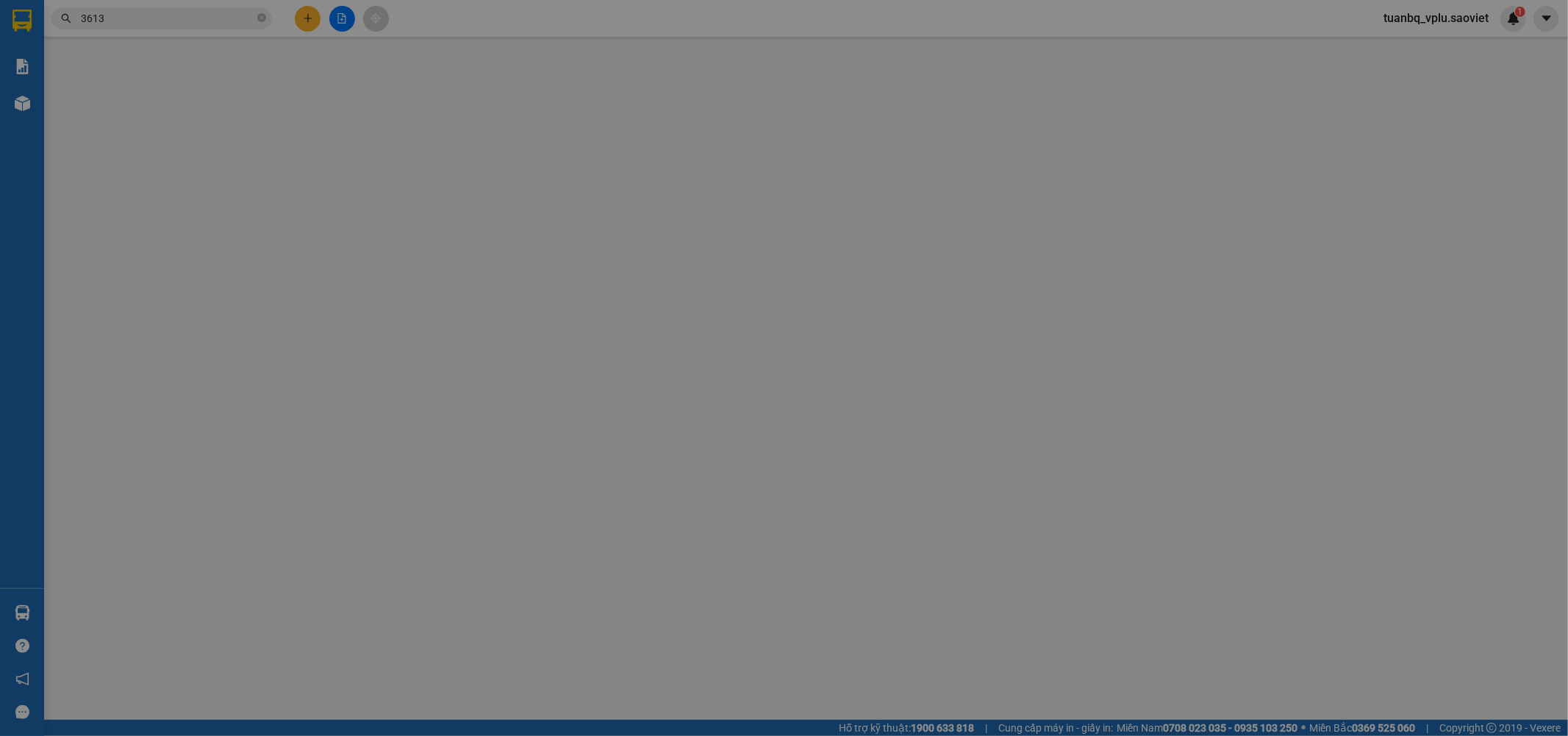
type input "0363920378"
type input "0376653613"
type input "CHÚ DƯƠNG CƯỜNG"
type input "50.000"
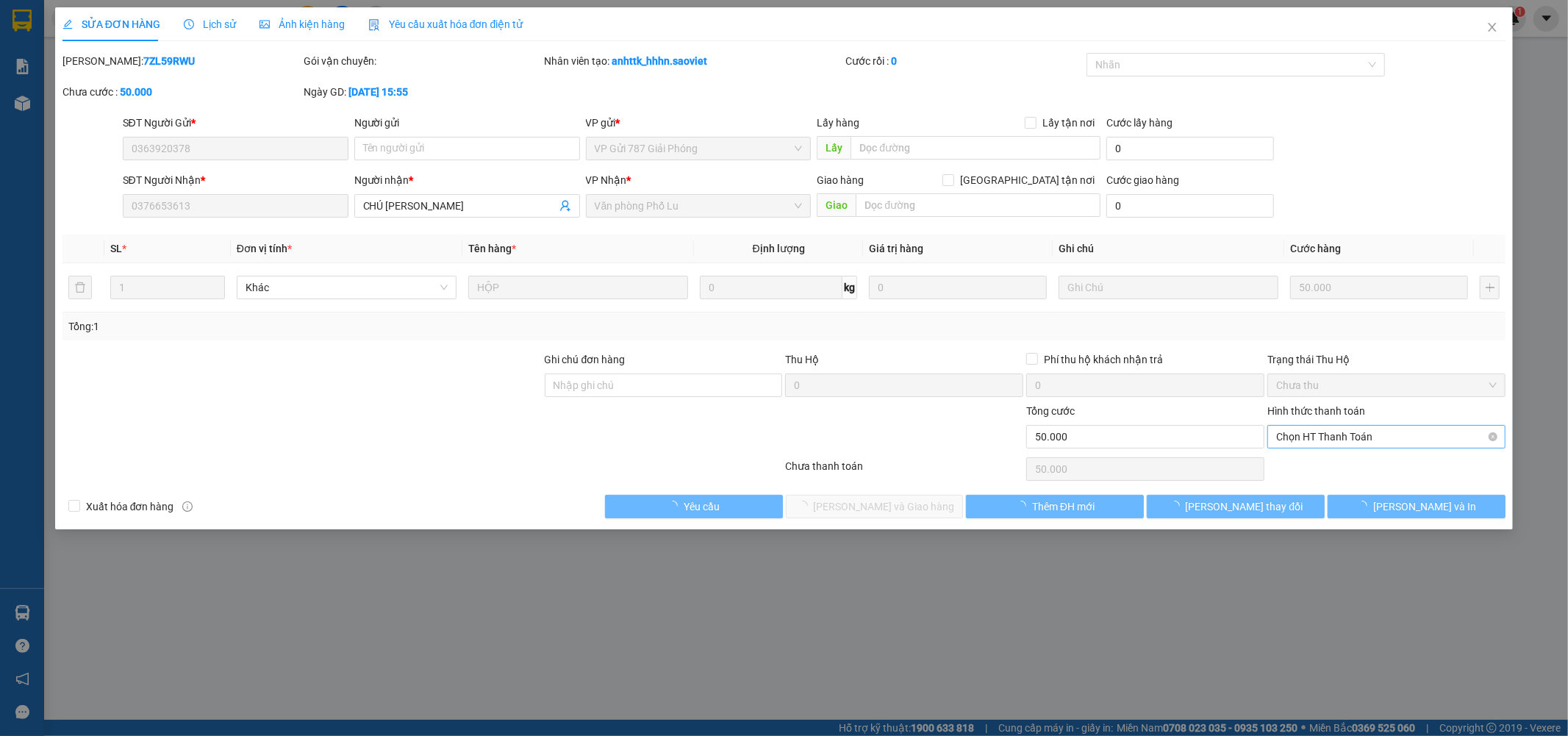
click at [1355, 436] on span "Chọn HT Thanh Toán" at bounding box center [1386, 436] width 221 height 22
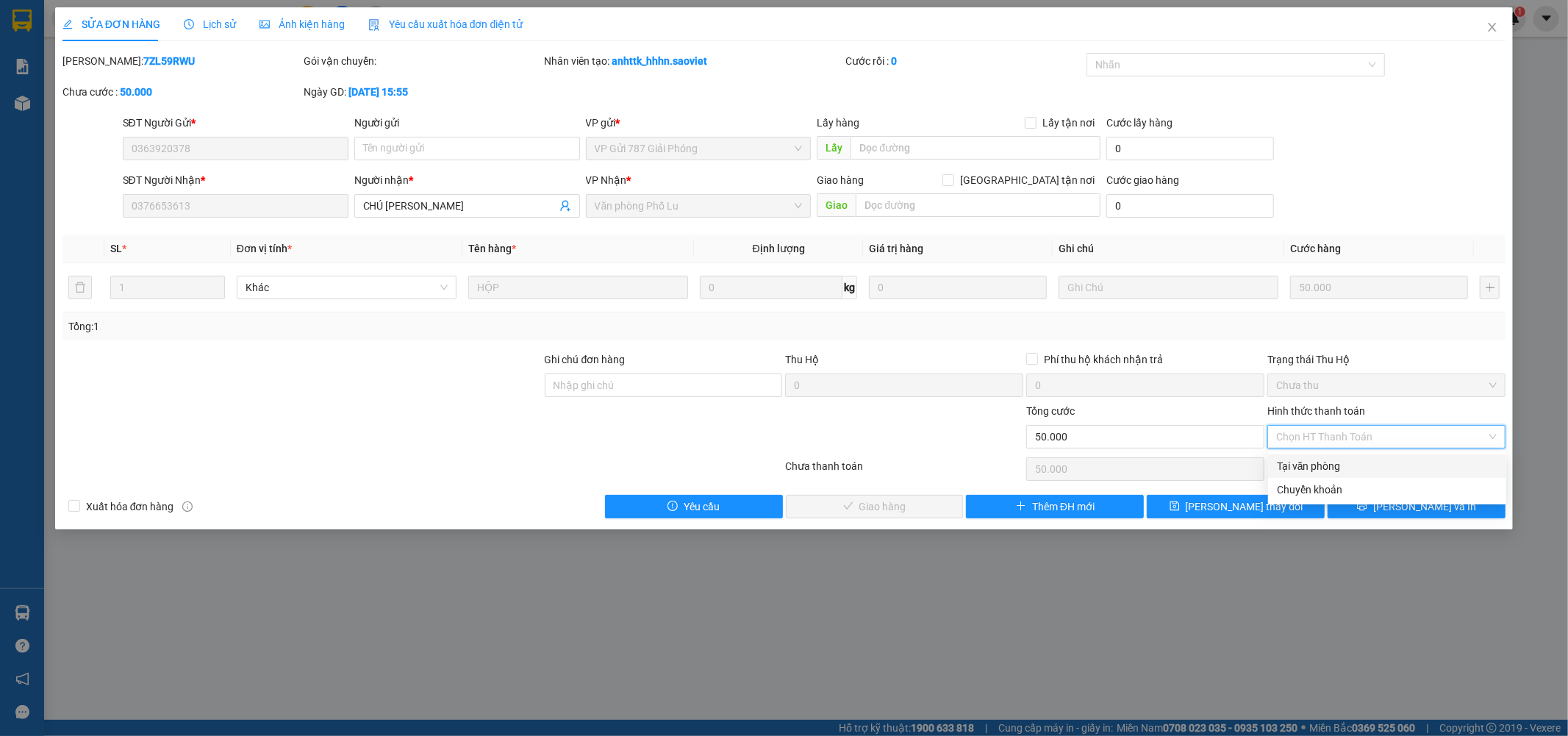
click at [1339, 461] on div "Tại văn phòng" at bounding box center [1387, 466] width 221 height 16
type input "0"
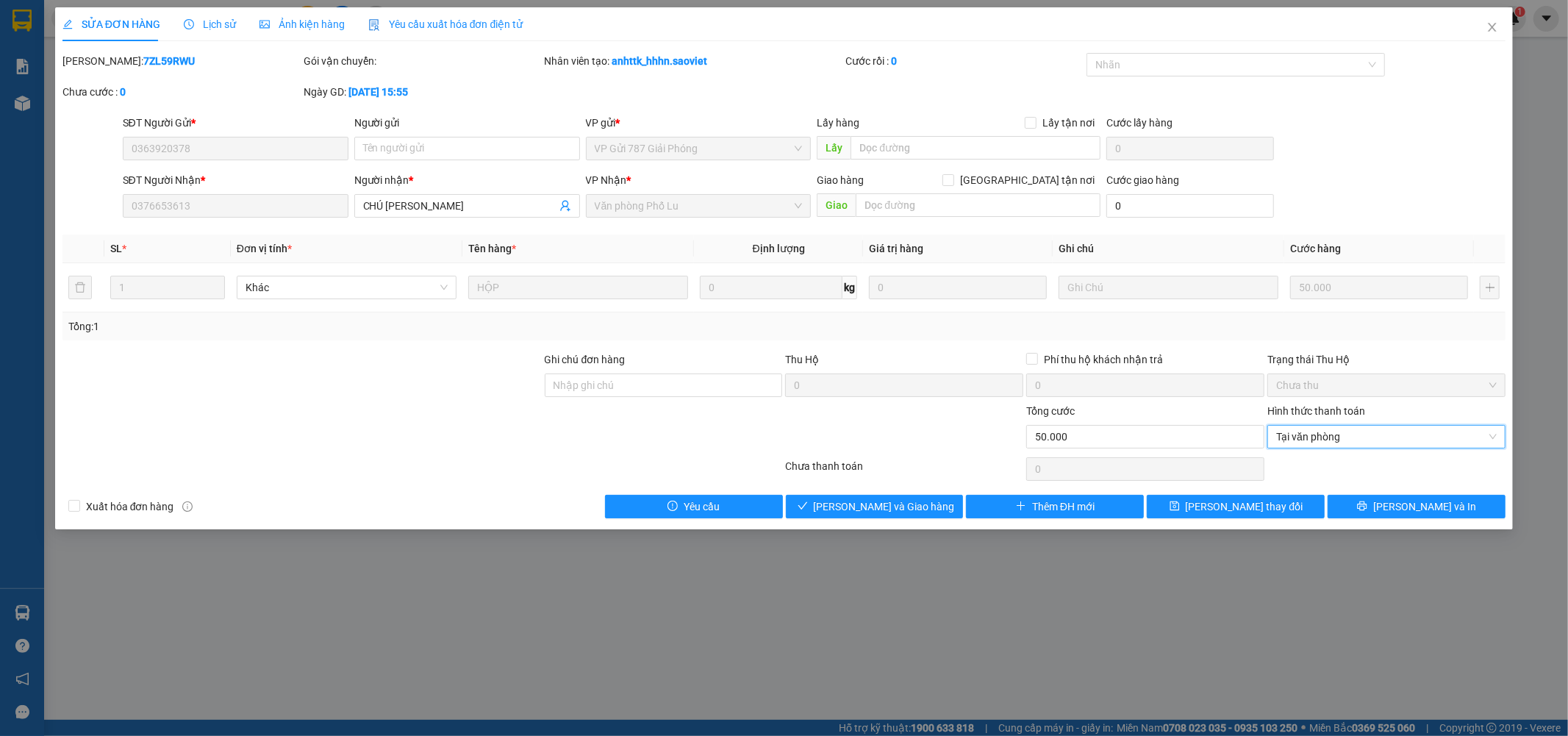
click at [883, 520] on div "SỬA ĐƠN HÀNG Lịch sử Ảnh kiện hàng Yêu cầu xuất hóa đơn điện tử Total Paid Fee …" at bounding box center [784, 269] width 1459 height 522
click at [888, 498] on span "Lưu và Giao hàng" at bounding box center [884, 506] width 141 height 16
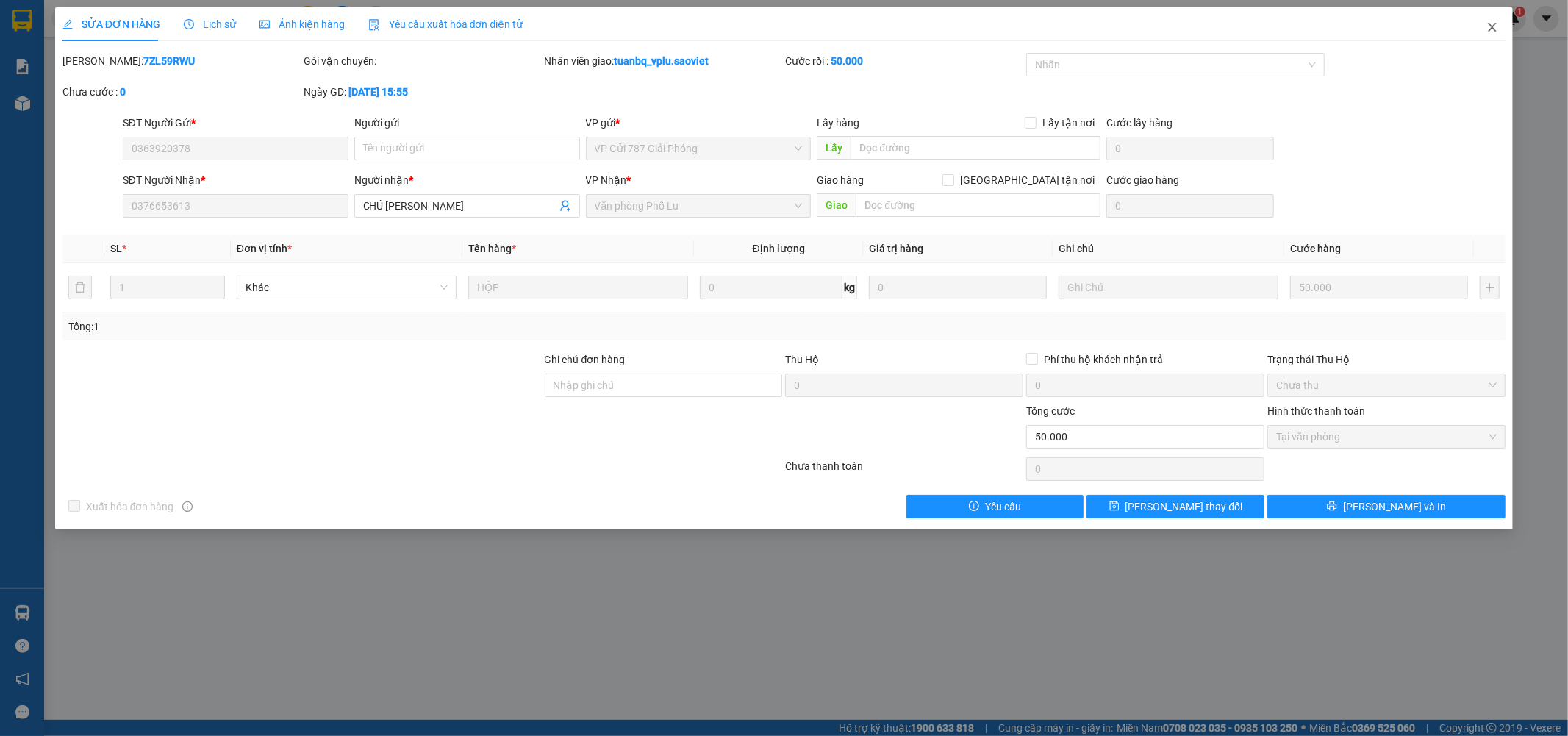
click at [1498, 33] on icon "close" at bounding box center [1492, 27] width 12 height 12
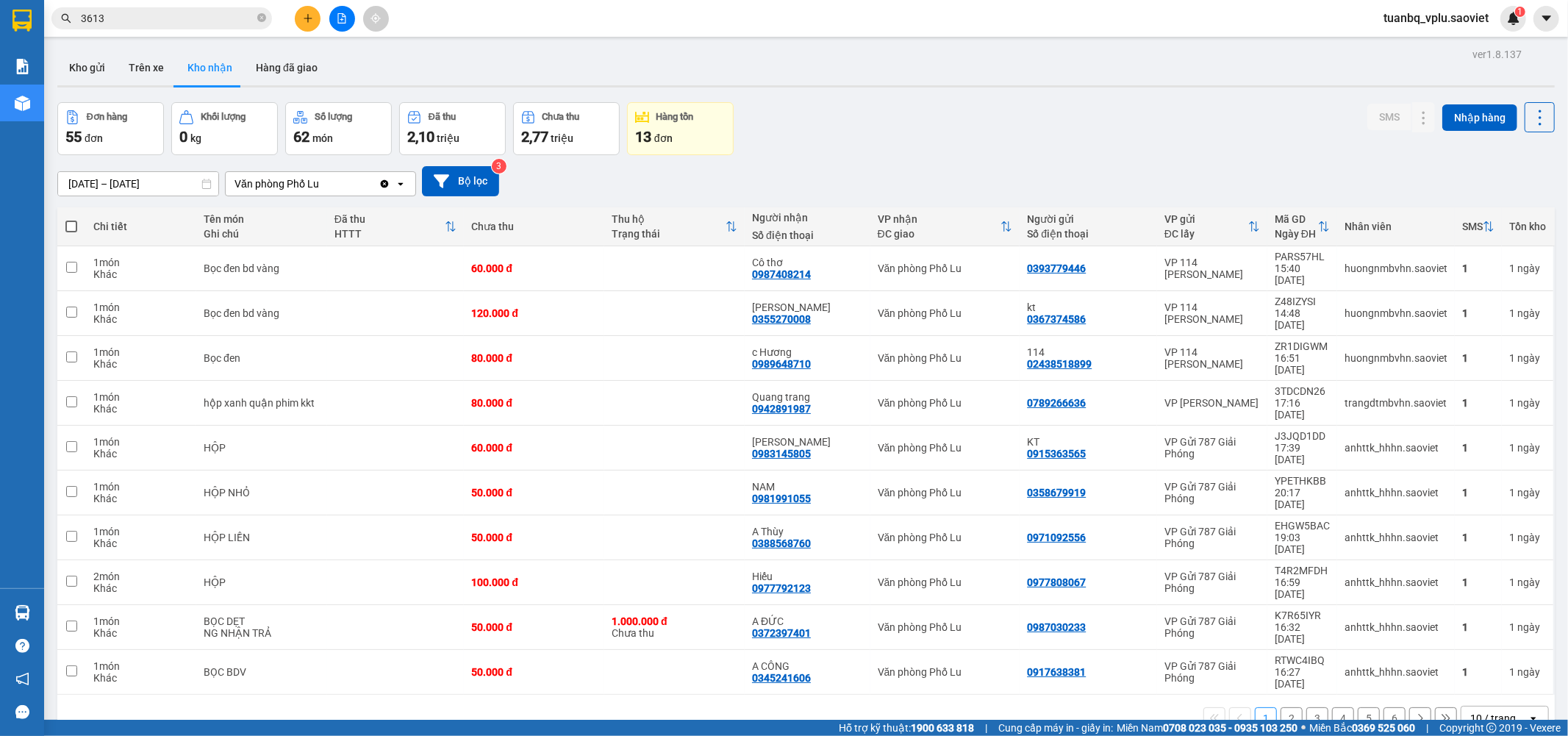
click at [1281, 707] on button "2" at bounding box center [1292, 718] width 22 height 22
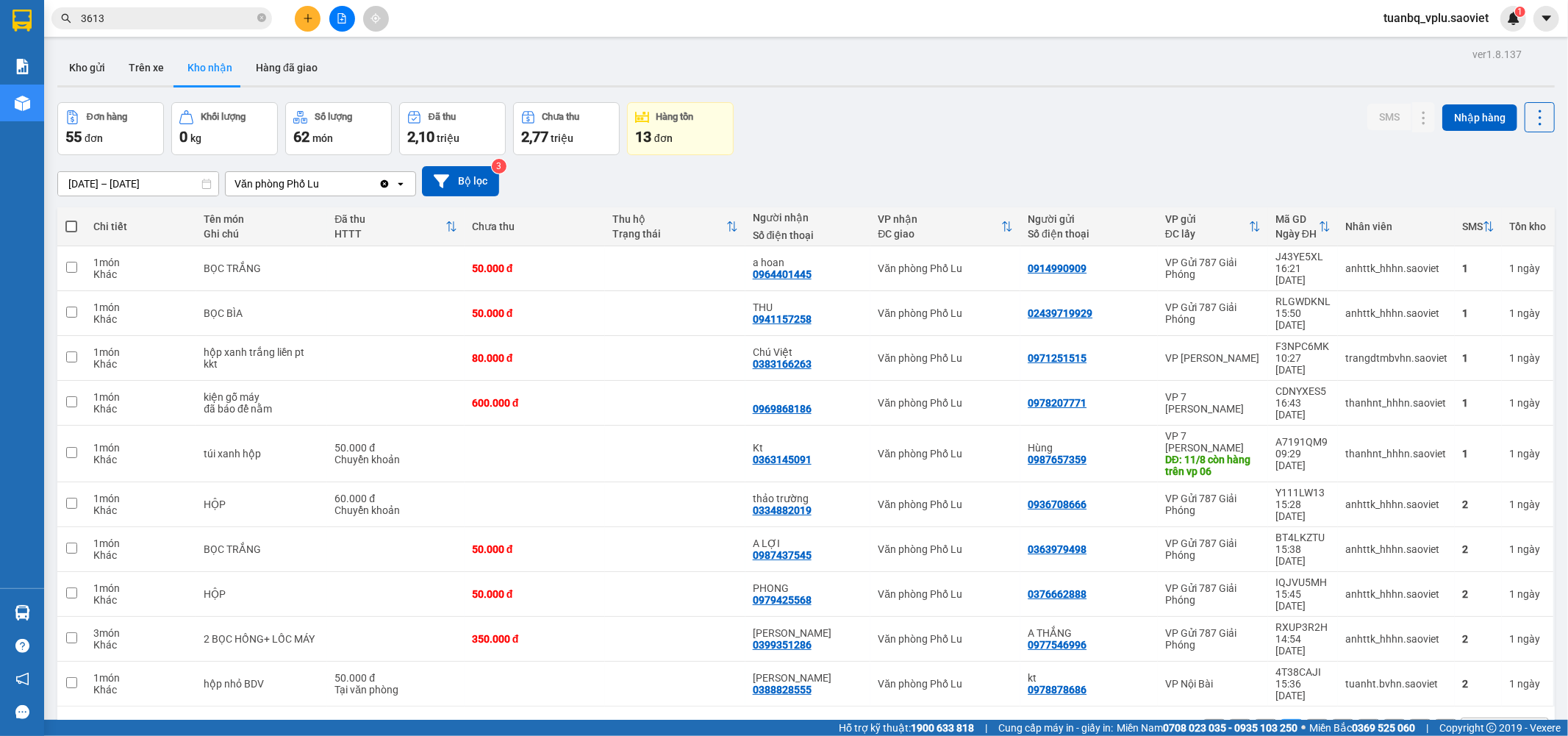
click at [1307, 719] on button "3" at bounding box center [1317, 730] width 22 height 22
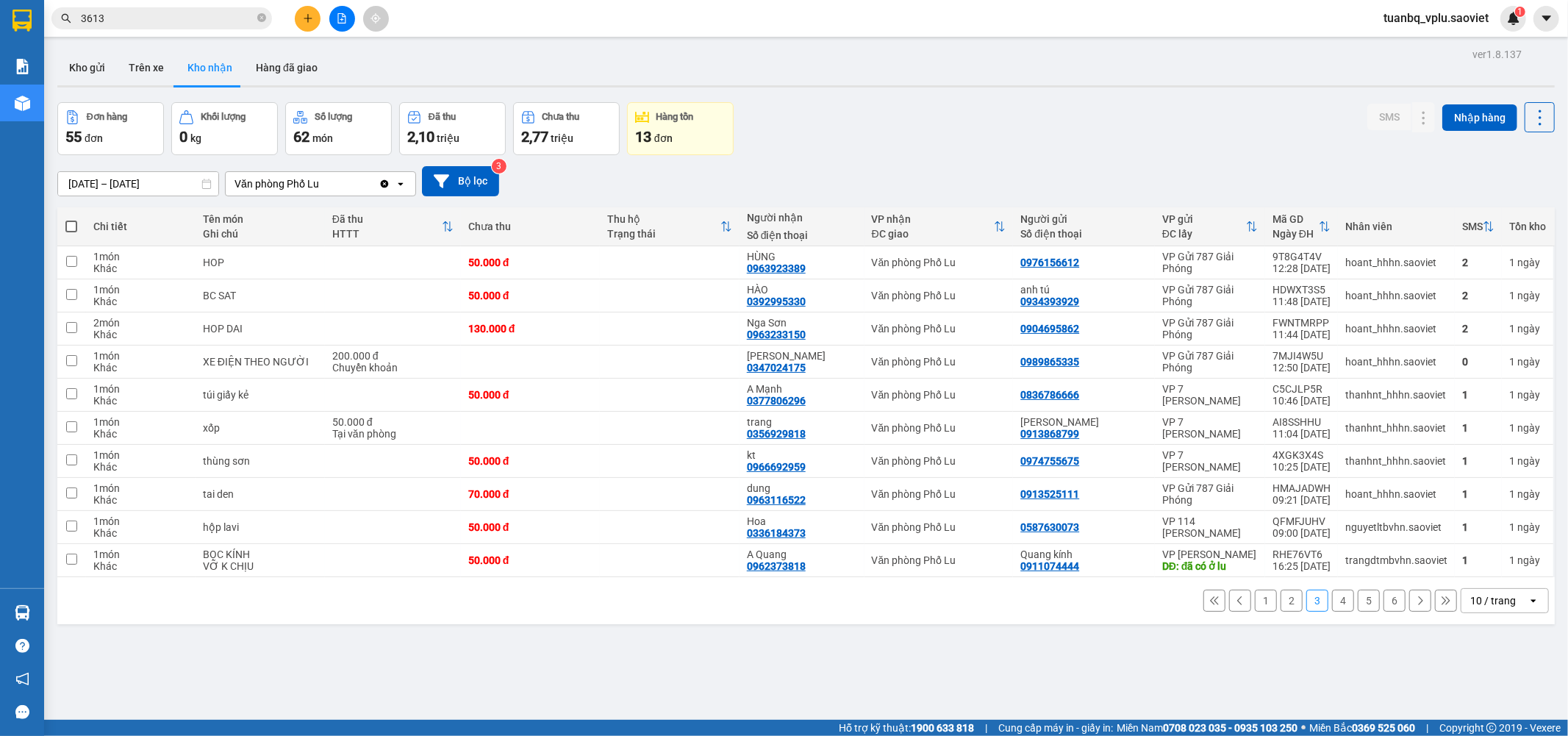
click at [1336, 605] on button "4" at bounding box center [1343, 601] width 22 height 22
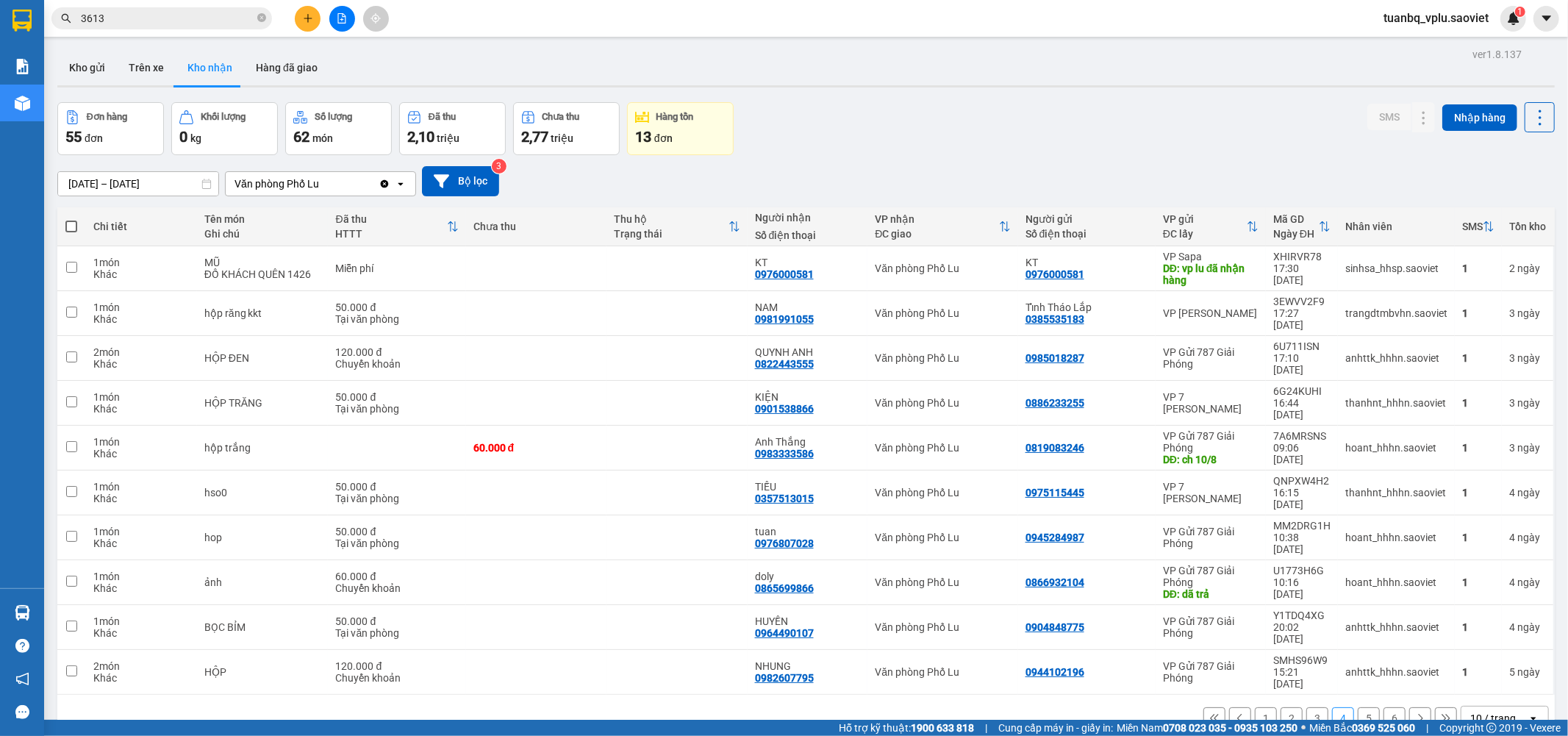
click at [149, 18] on input "3613" at bounding box center [167, 18] width 174 height 16
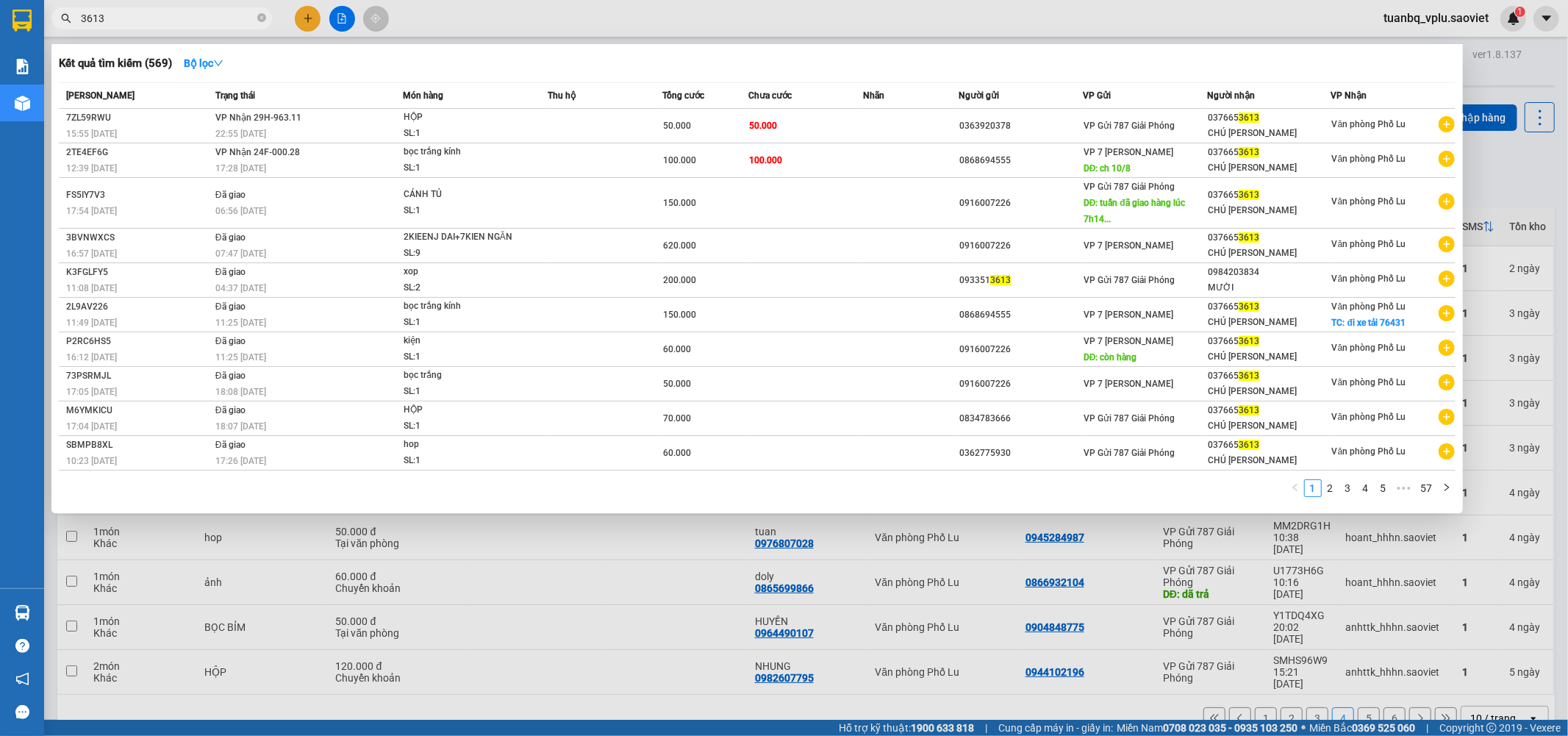
click at [149, 18] on input "3613" at bounding box center [167, 18] width 174 height 16
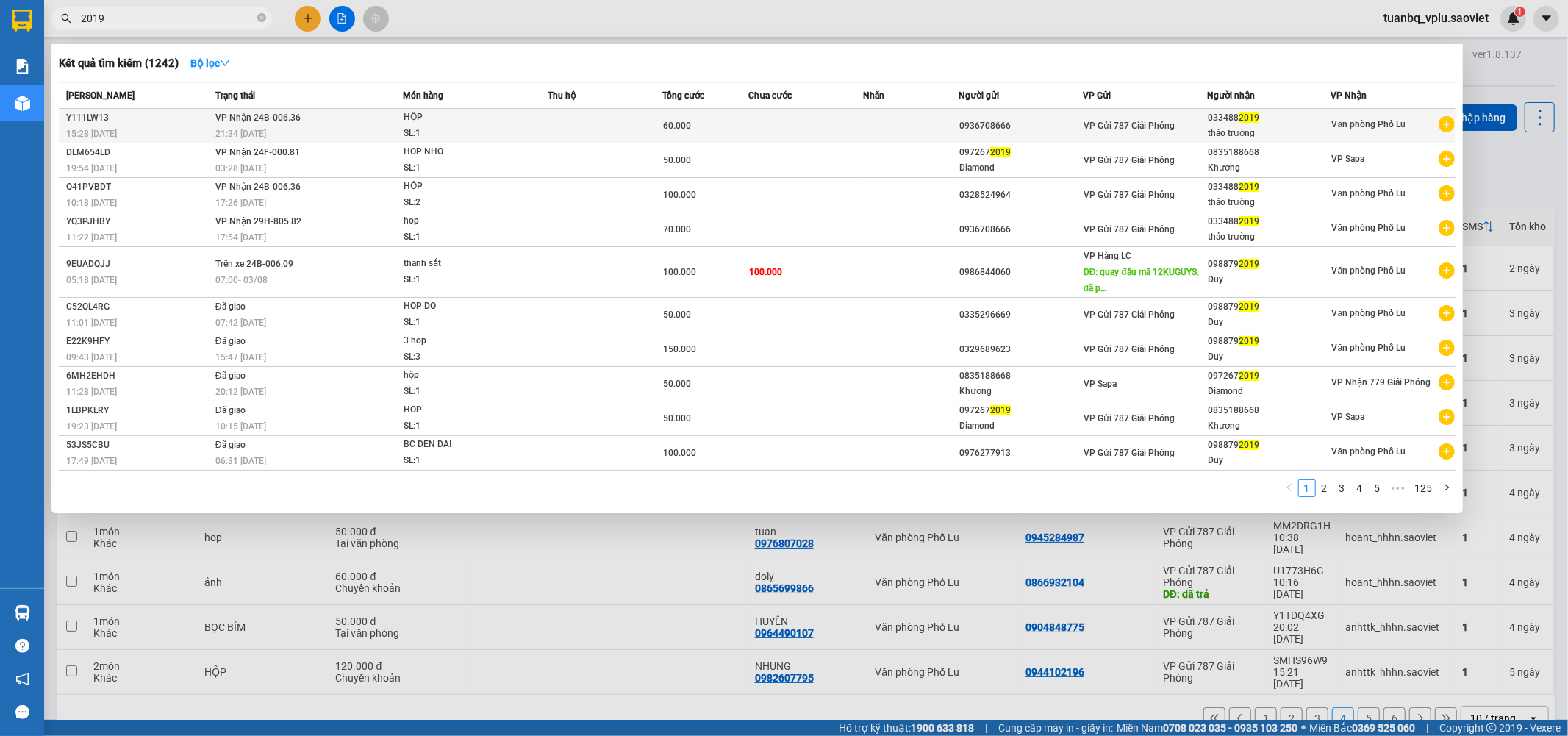
type input "2019"
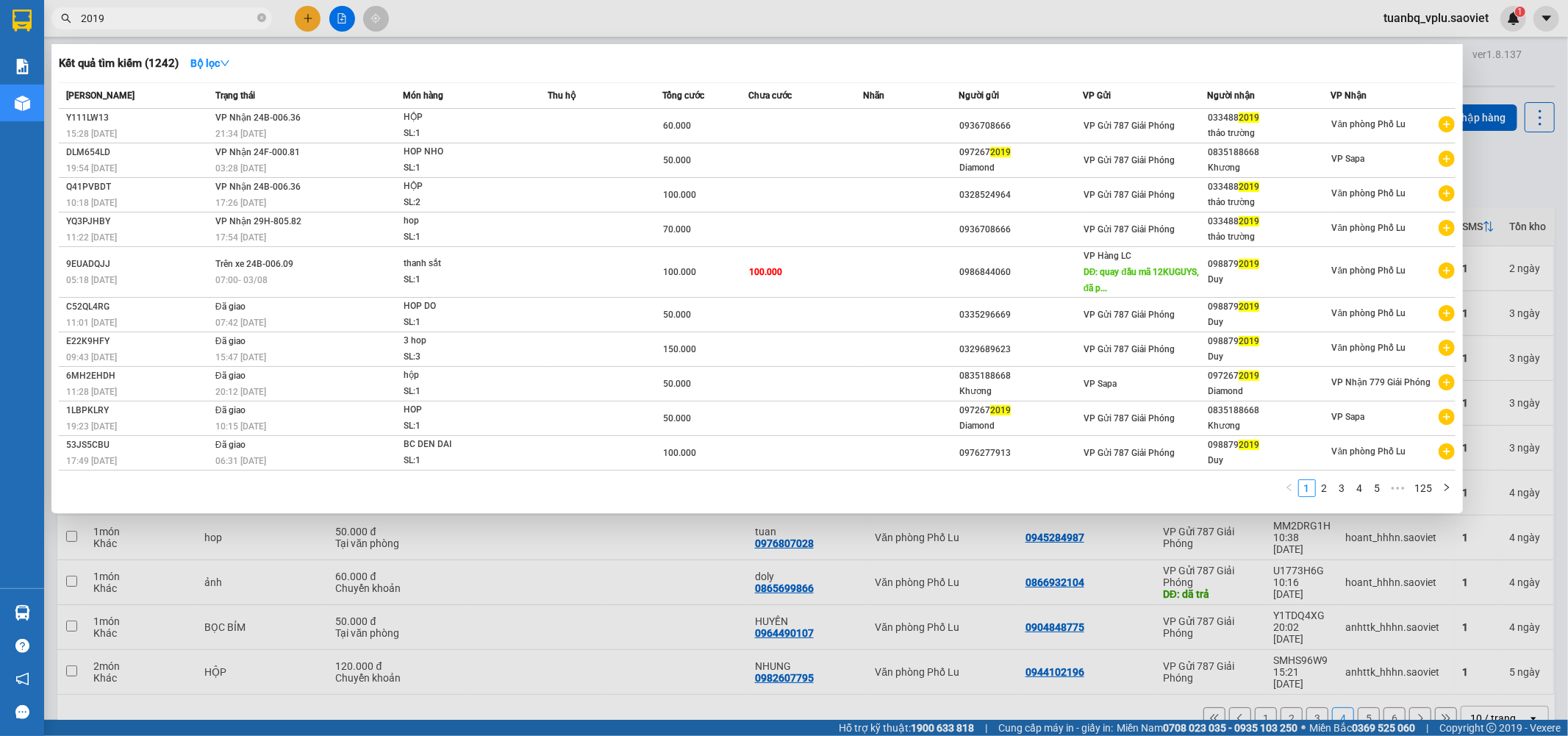
click at [460, 122] on div "HỘP" at bounding box center [458, 117] width 110 height 16
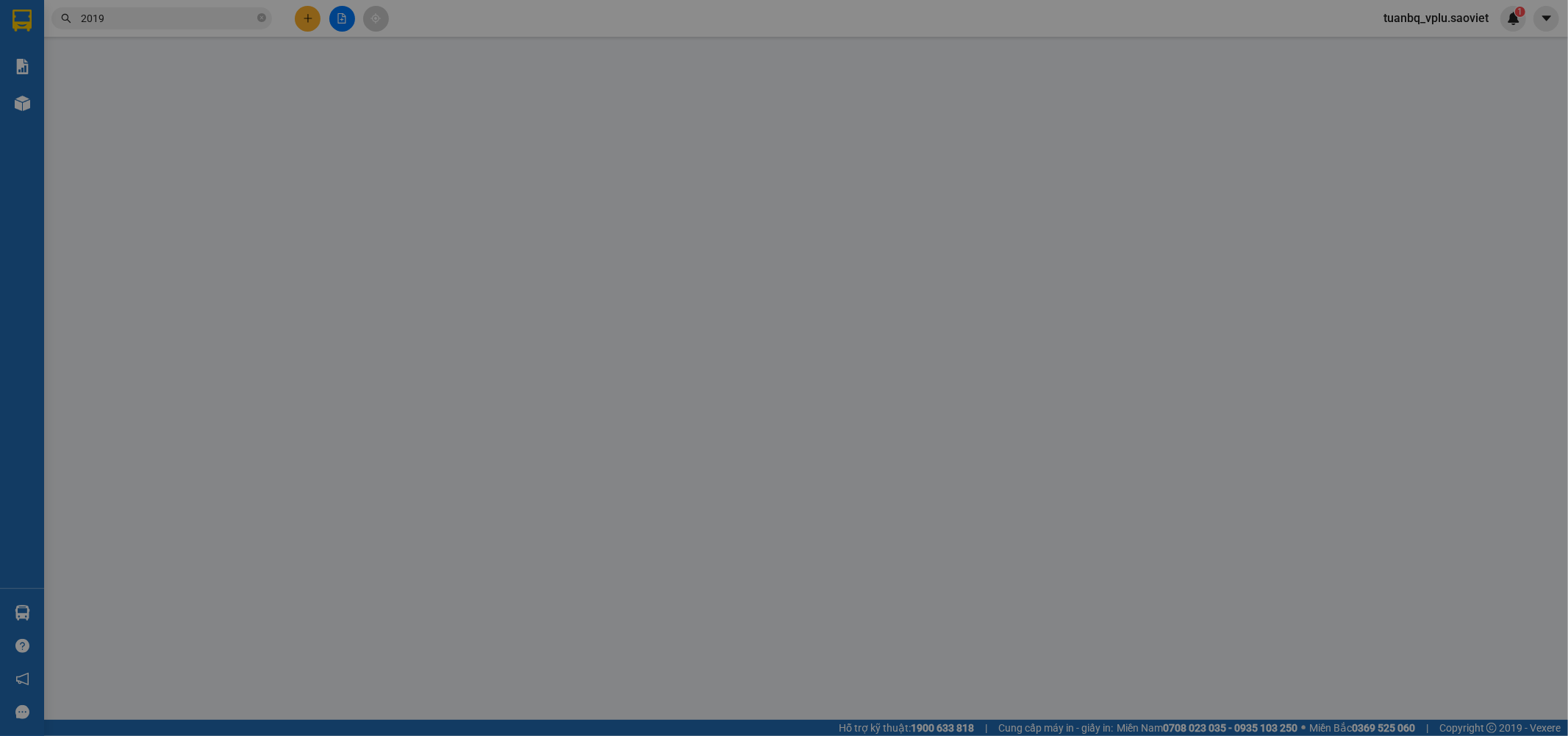
type input "0936708666"
type input "0334882019"
type input "thảo trường"
type input "60.000"
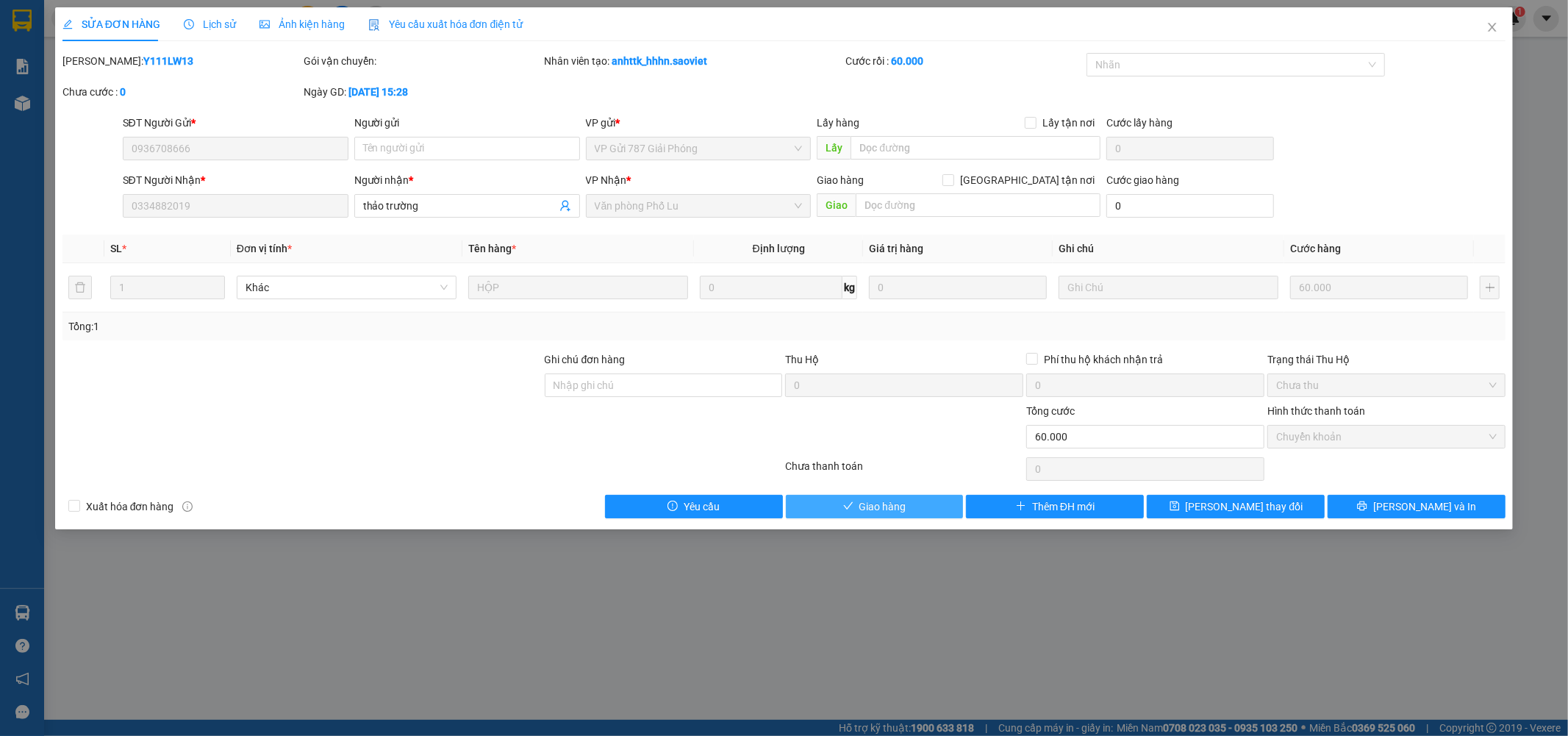
click at [855, 512] on button "Giao hàng" at bounding box center [875, 507] width 178 height 23
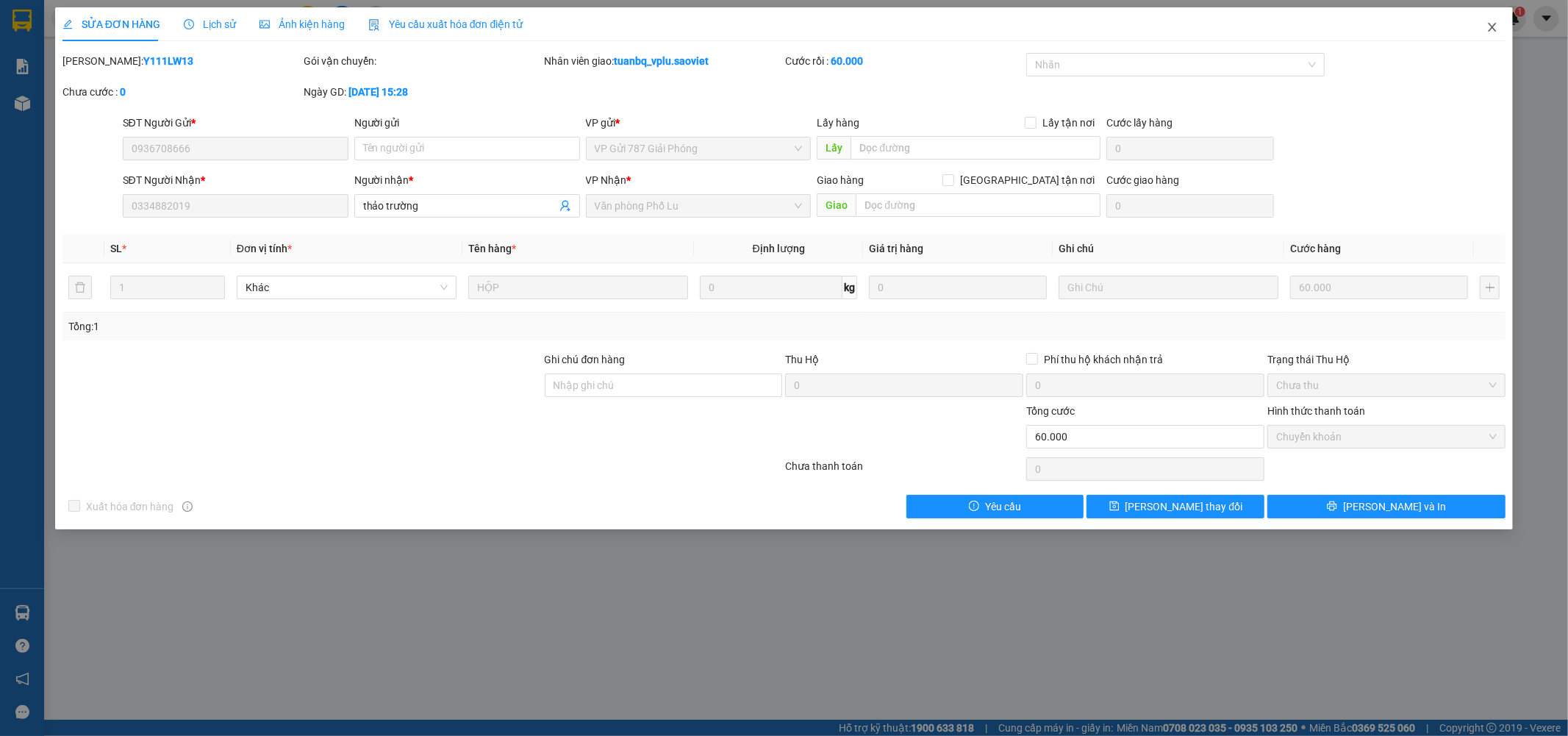
click at [1491, 27] on icon "close" at bounding box center [1492, 27] width 12 height 12
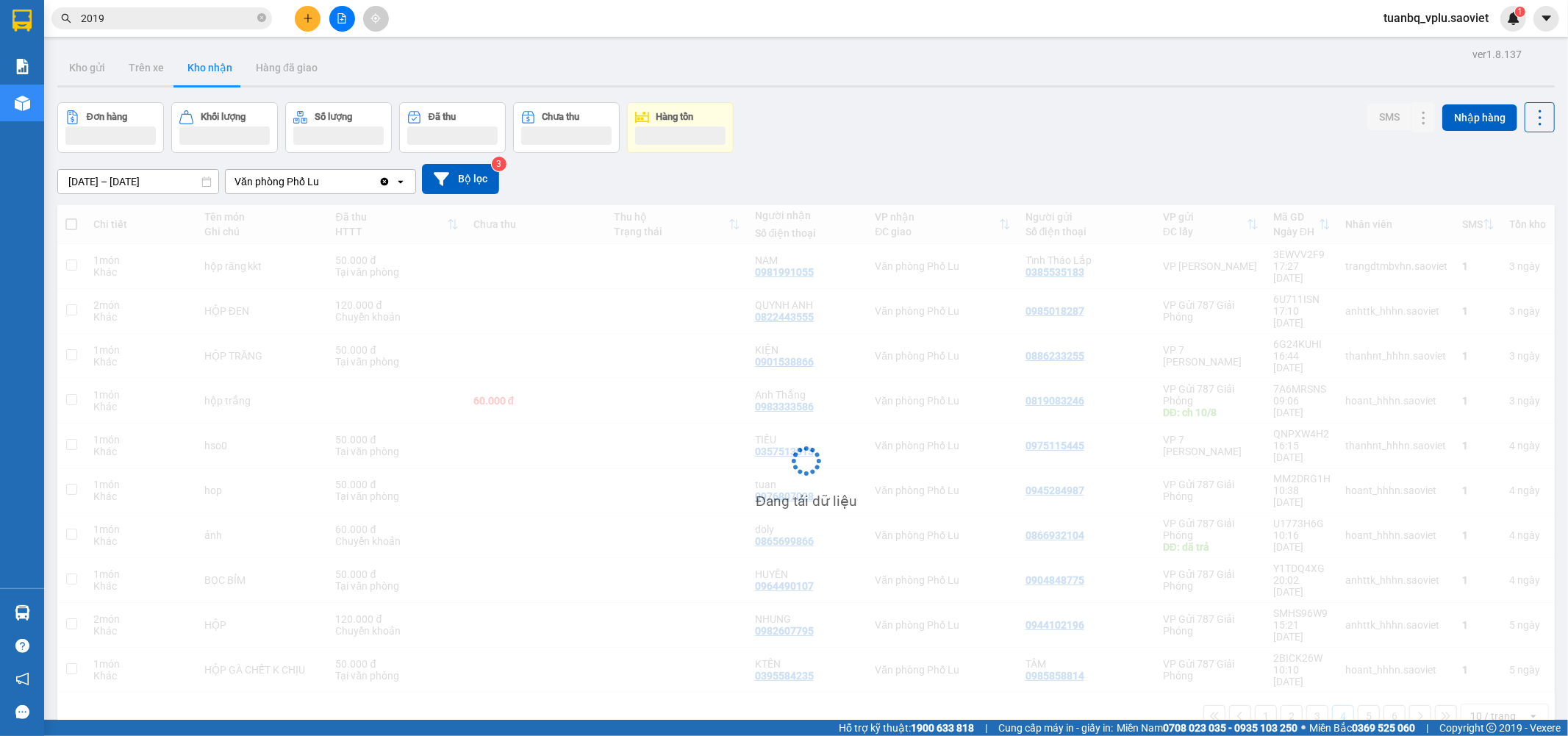
click at [180, 13] on input "2019" at bounding box center [167, 18] width 174 height 16
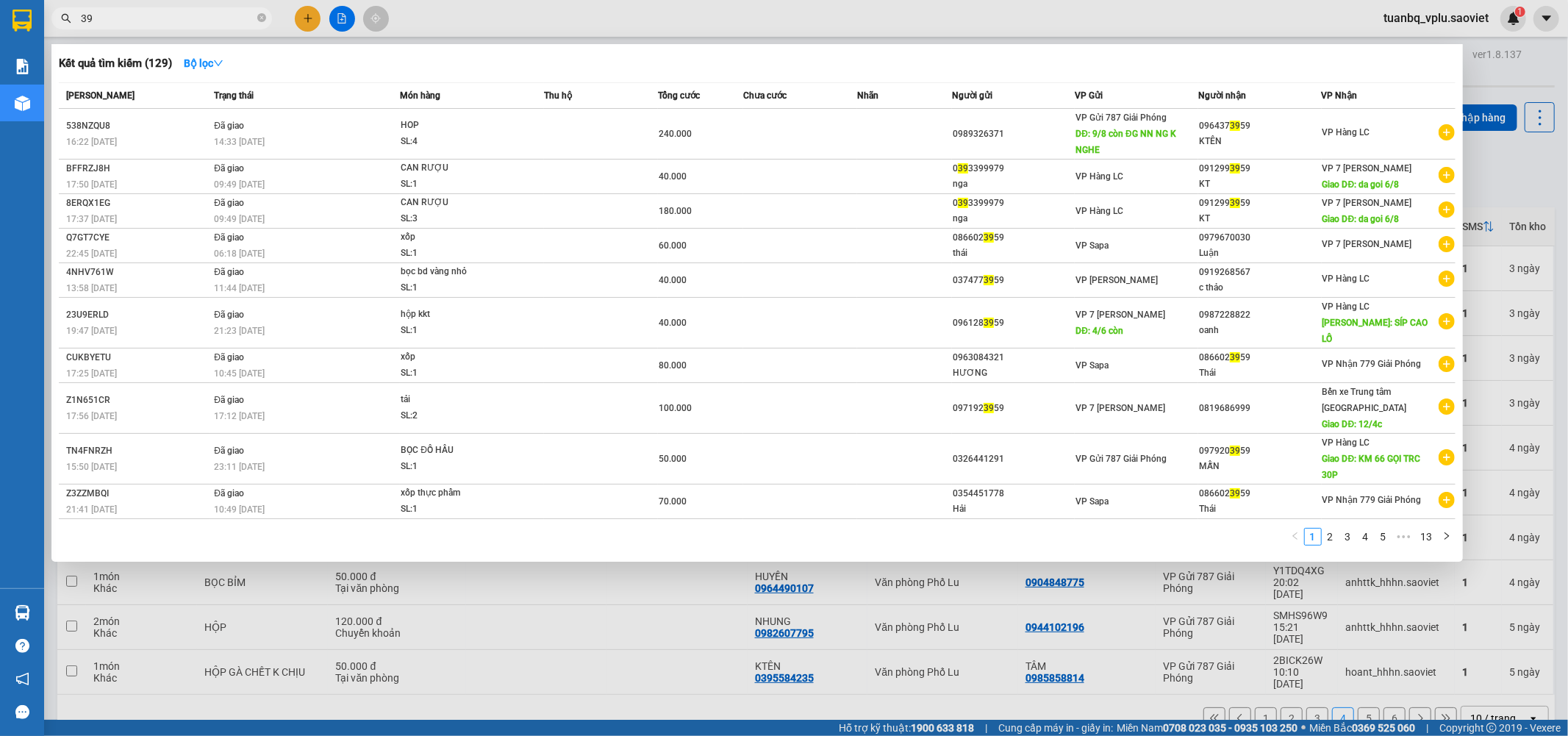
type input "3"
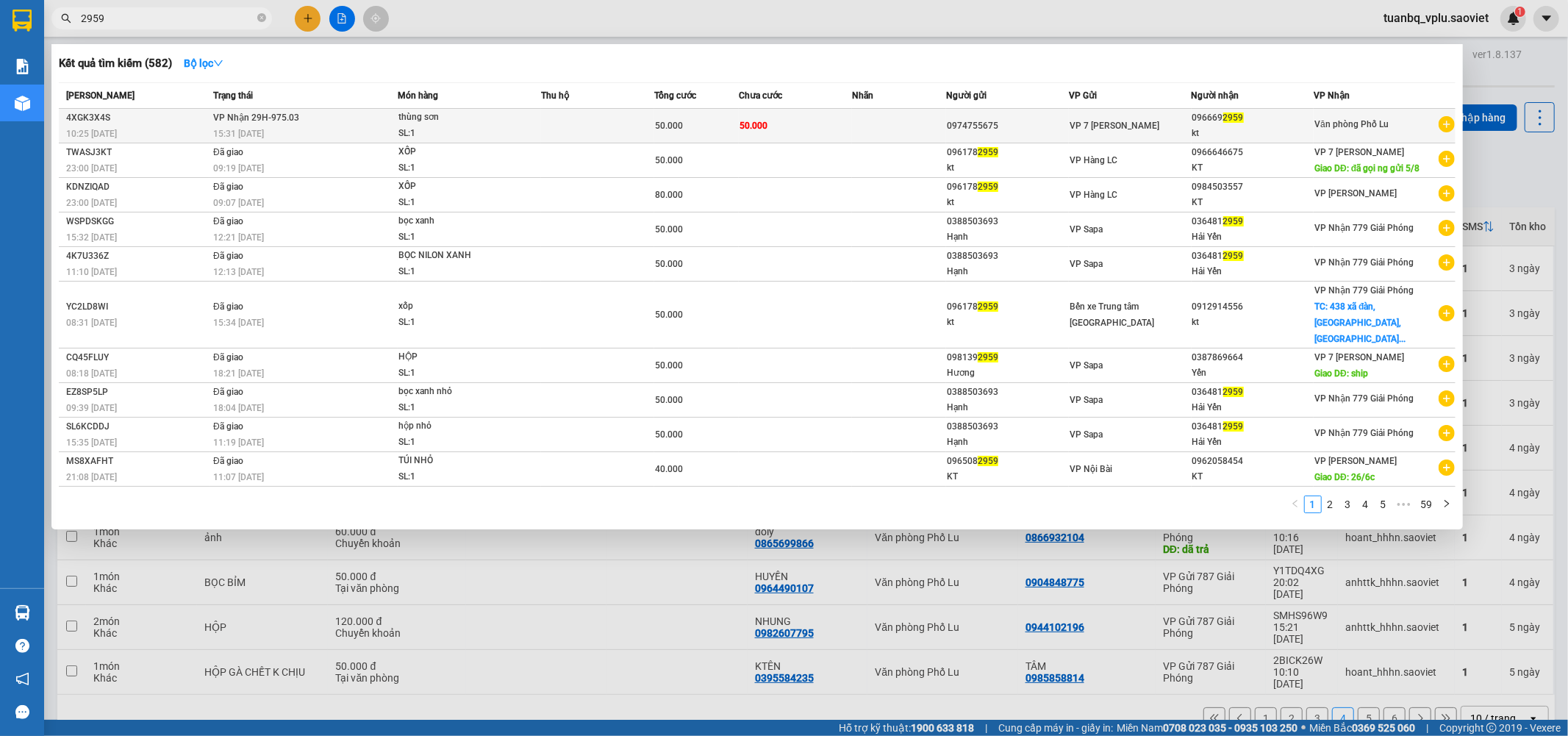
type input "2959"
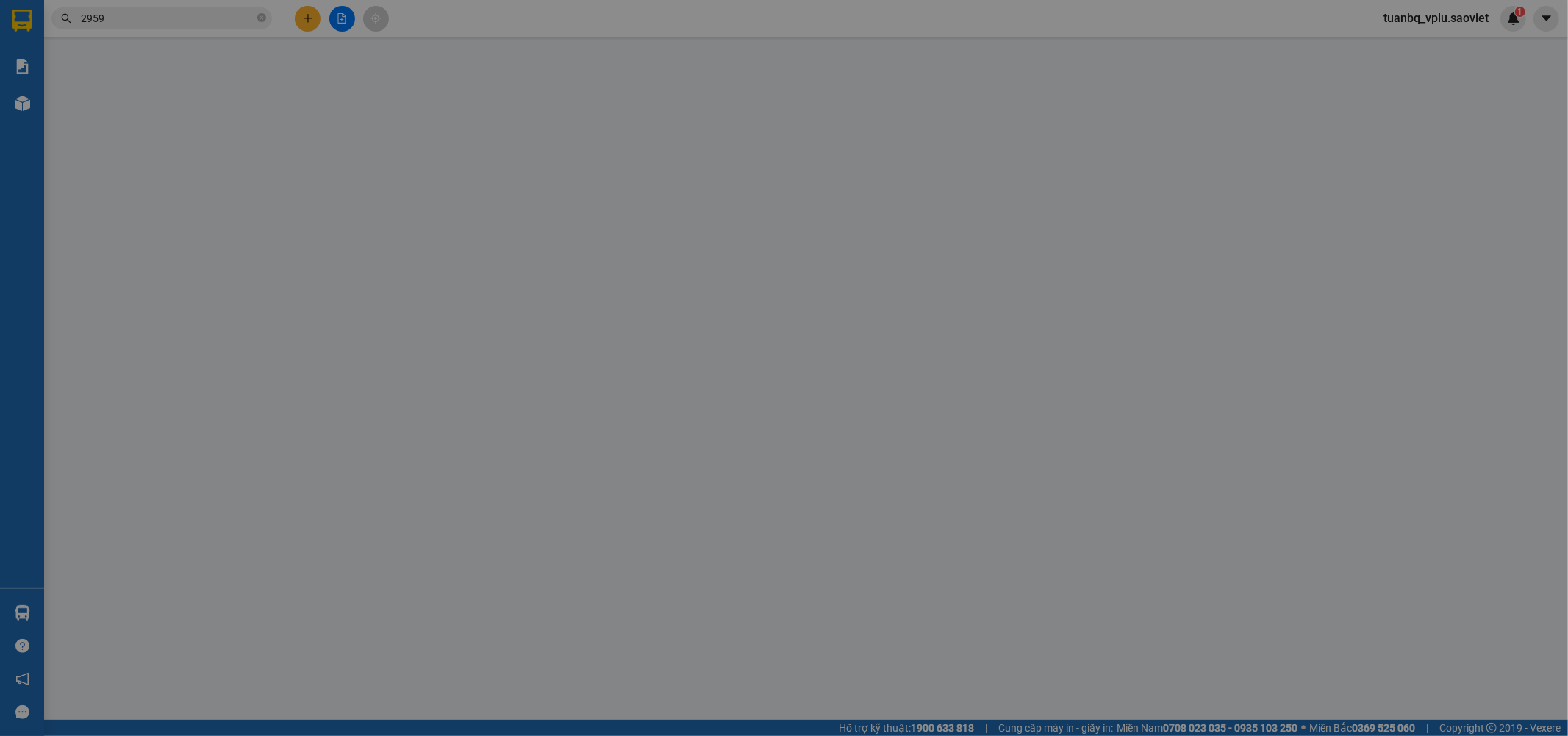
type input "0974755675"
type input "0966692959"
type input "kt"
type input "50.000"
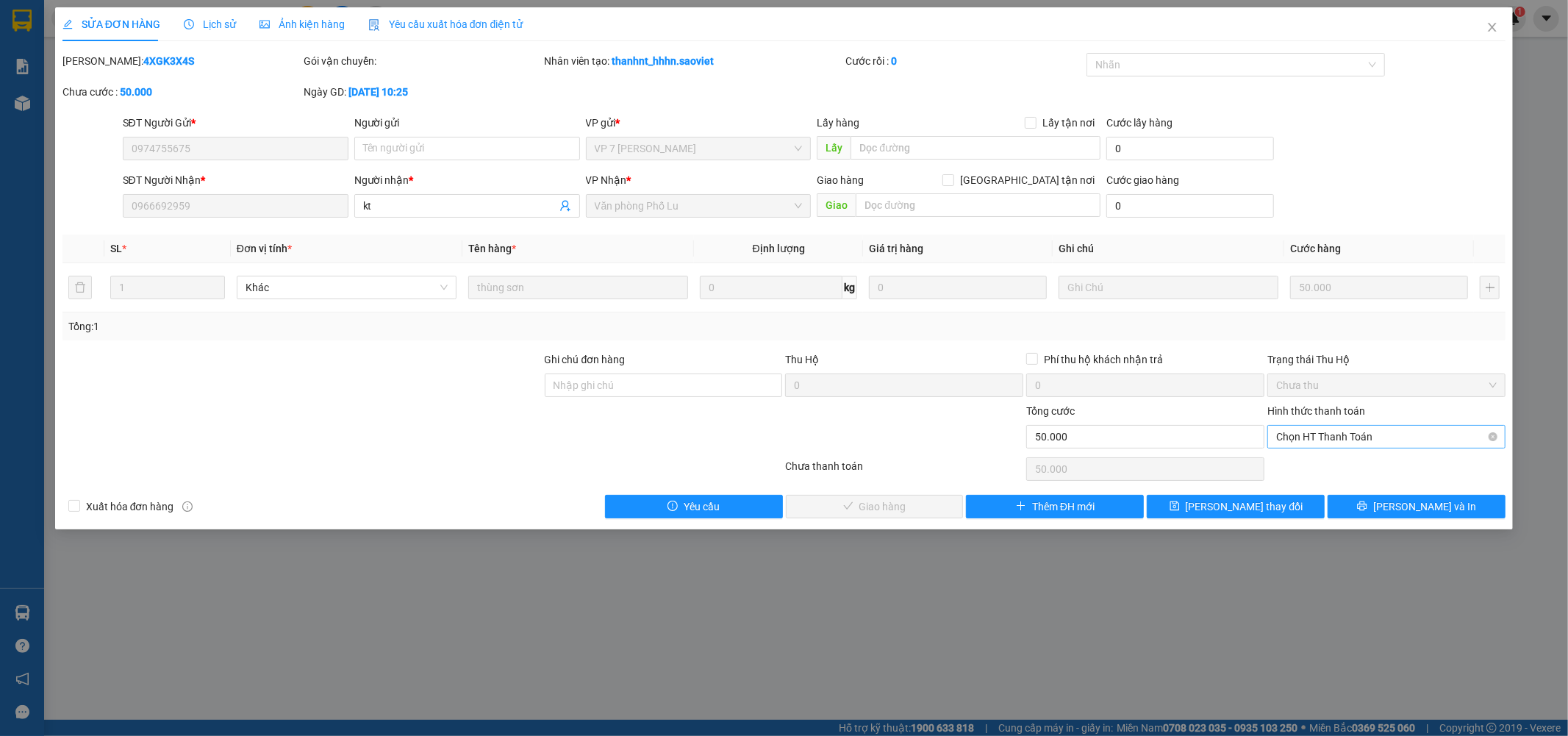
click at [1335, 437] on span "Chọn HT Thanh Toán" at bounding box center [1386, 436] width 221 height 22
click at [1326, 467] on div "Tại văn phòng" at bounding box center [1387, 466] width 221 height 16
type input "0"
click at [912, 498] on span "Lưu và Giao hàng" at bounding box center [884, 506] width 141 height 16
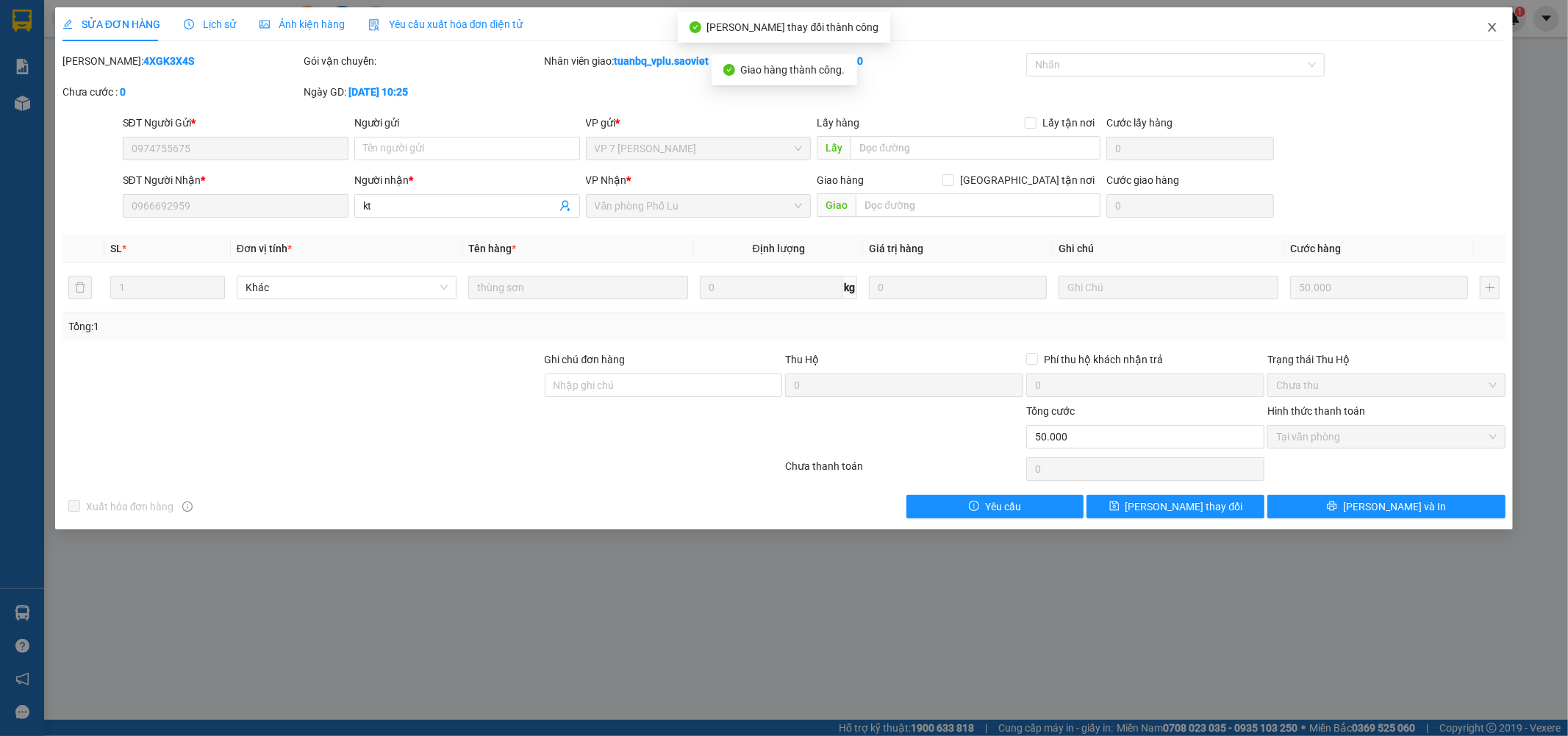
click at [1492, 28] on icon "close" at bounding box center [1493, 27] width 8 height 9
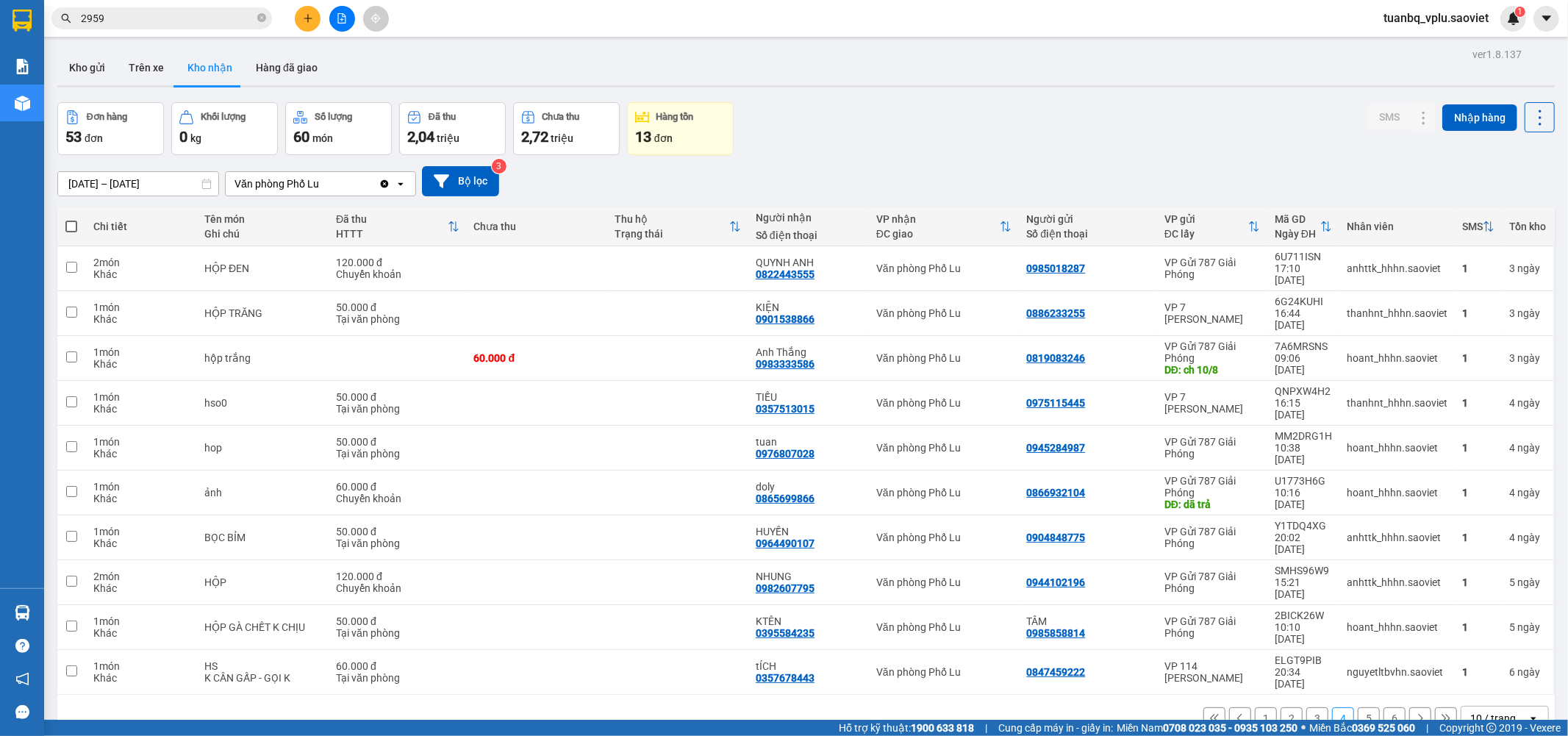
click at [1255, 707] on button "1" at bounding box center [1266, 718] width 22 height 22
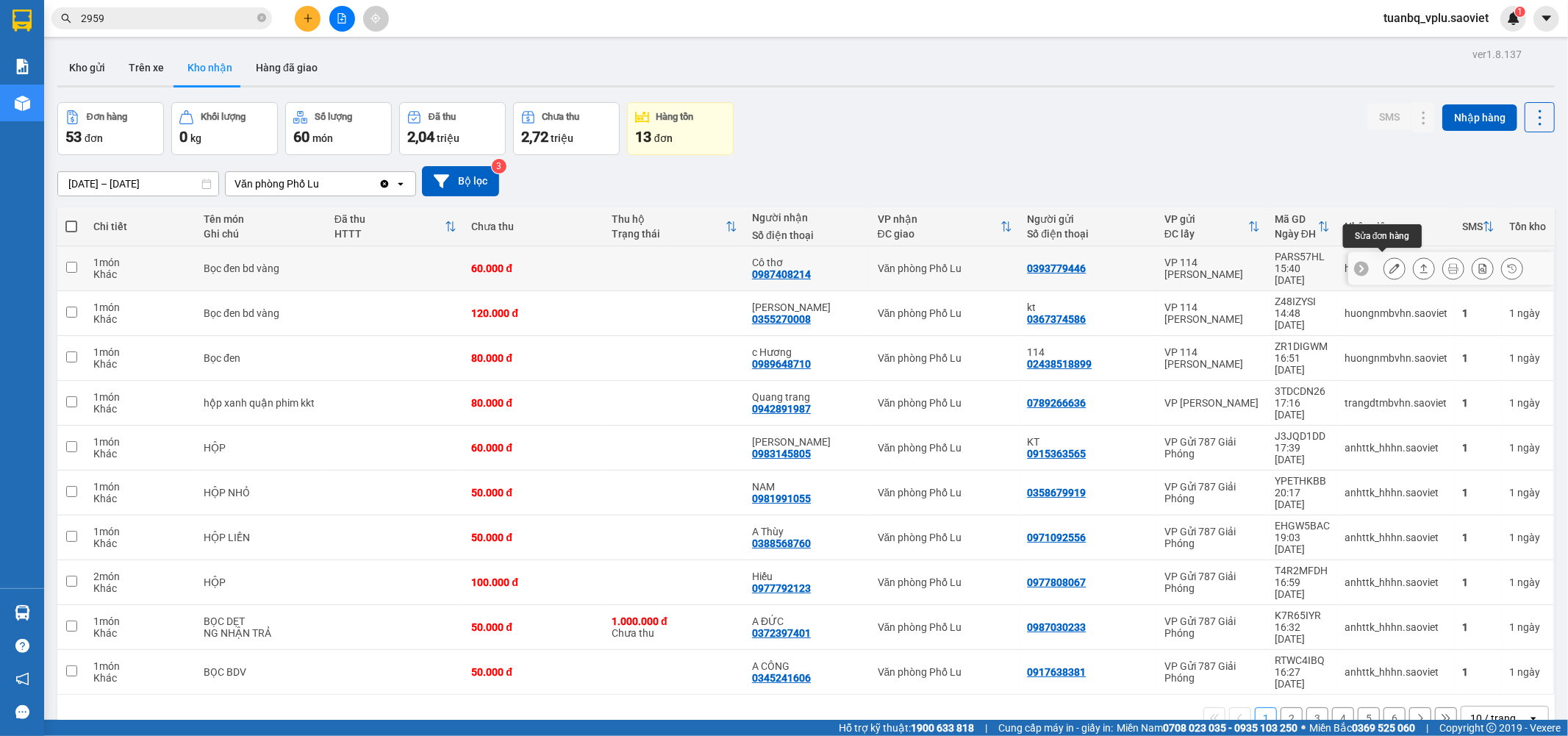
click at [1389, 264] on icon at bounding box center [1394, 269] width 10 height 10
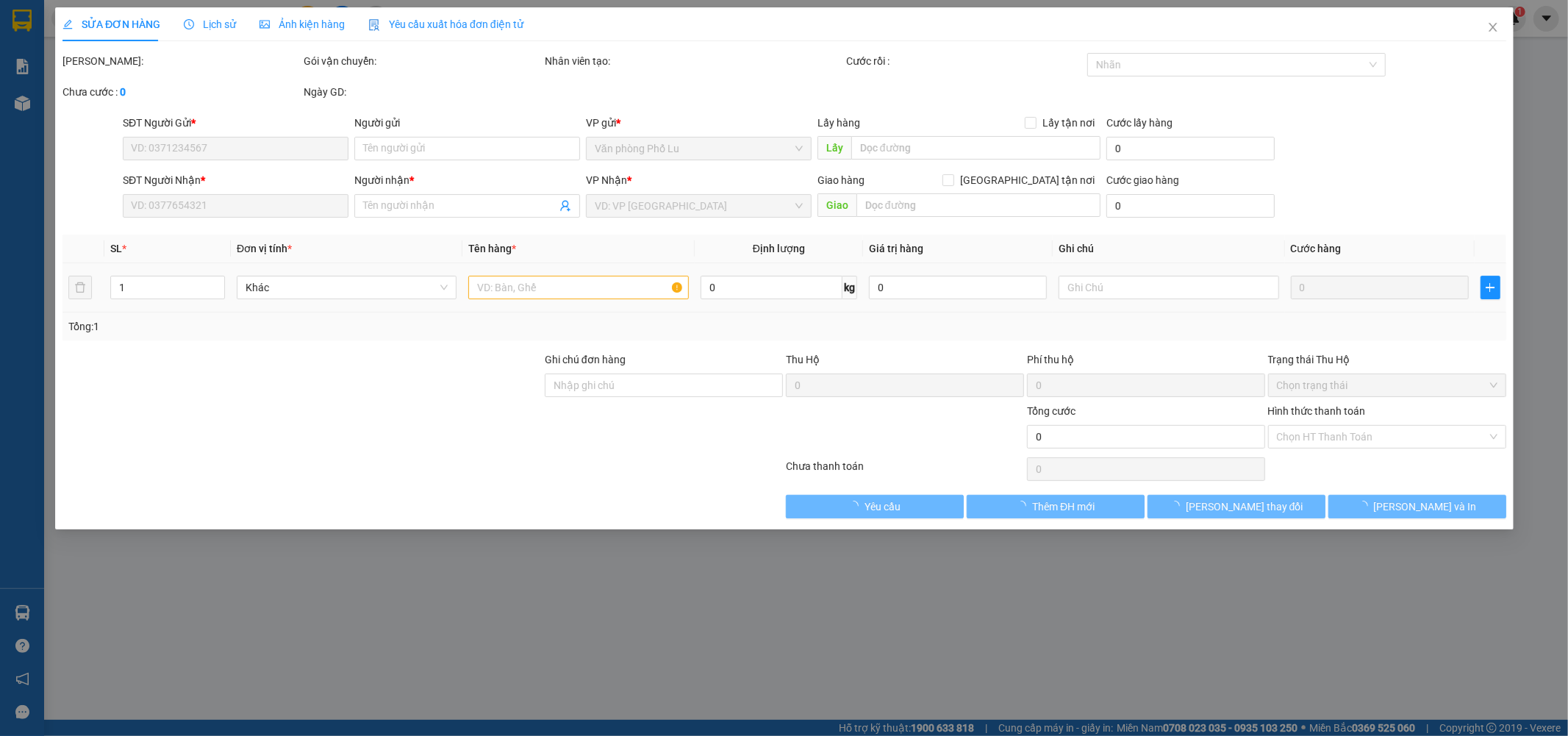
type input "0393779446"
type input "0987408214"
type input "Cô thơ"
type input "60.000"
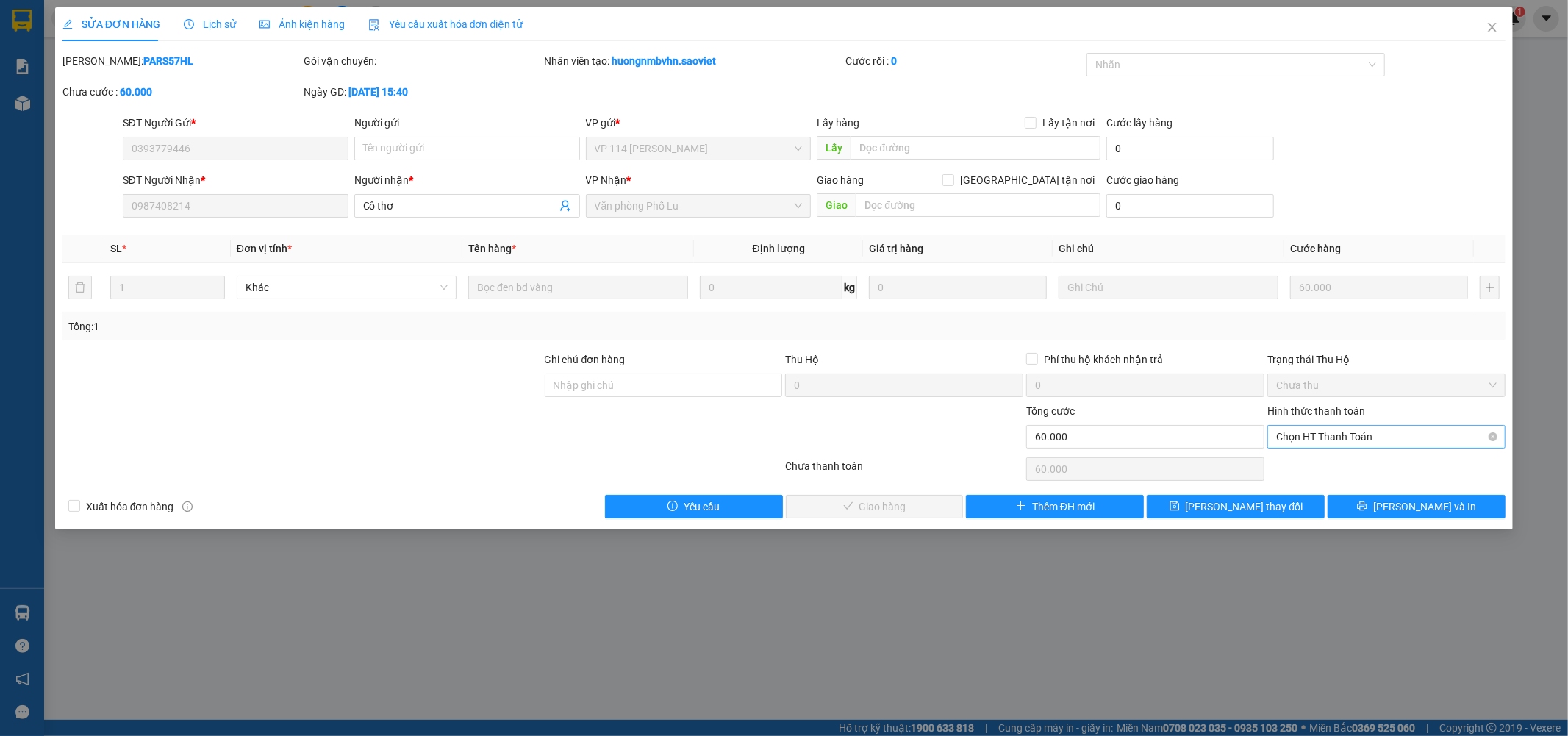
click at [1355, 436] on span "Chọn HT Thanh Toán" at bounding box center [1386, 436] width 221 height 22
click at [1335, 465] on div "Tại văn phòng" at bounding box center [1387, 466] width 221 height 16
type input "0"
click at [908, 503] on span "Lưu và Giao hàng" at bounding box center [884, 506] width 141 height 16
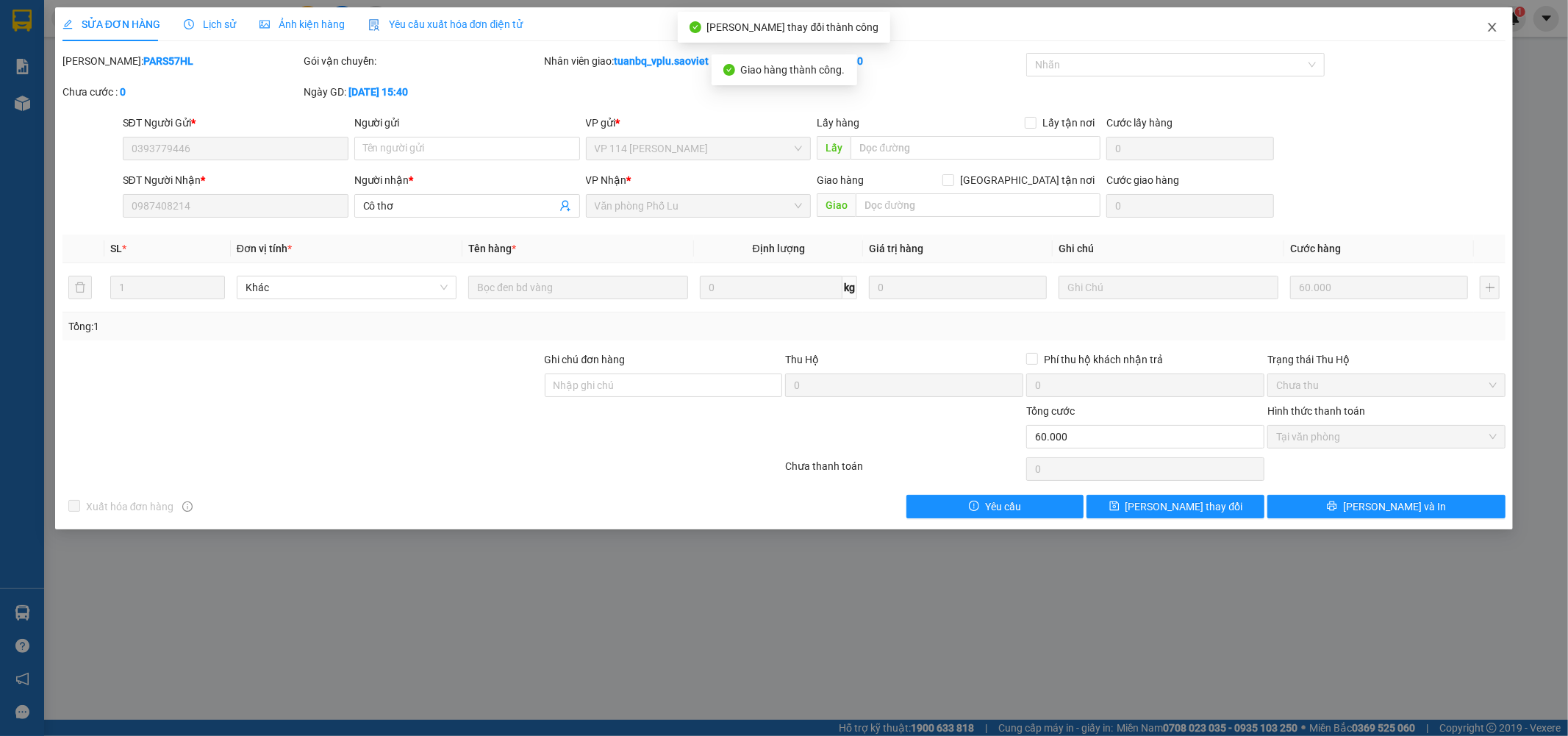
click at [1489, 25] on icon "close" at bounding box center [1492, 27] width 12 height 12
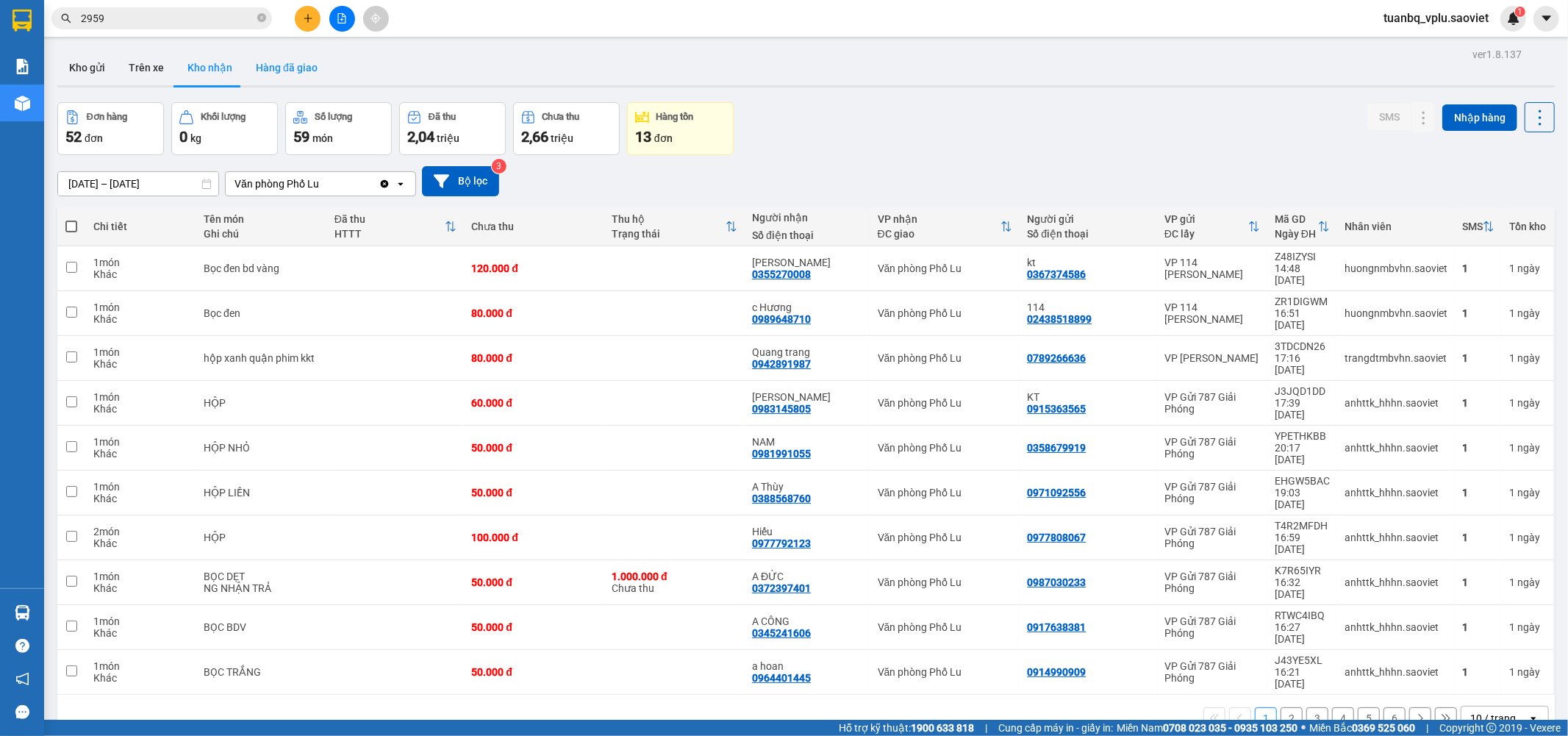
click at [289, 67] on button "Hàng đã giao" at bounding box center [287, 68] width 86 height 35
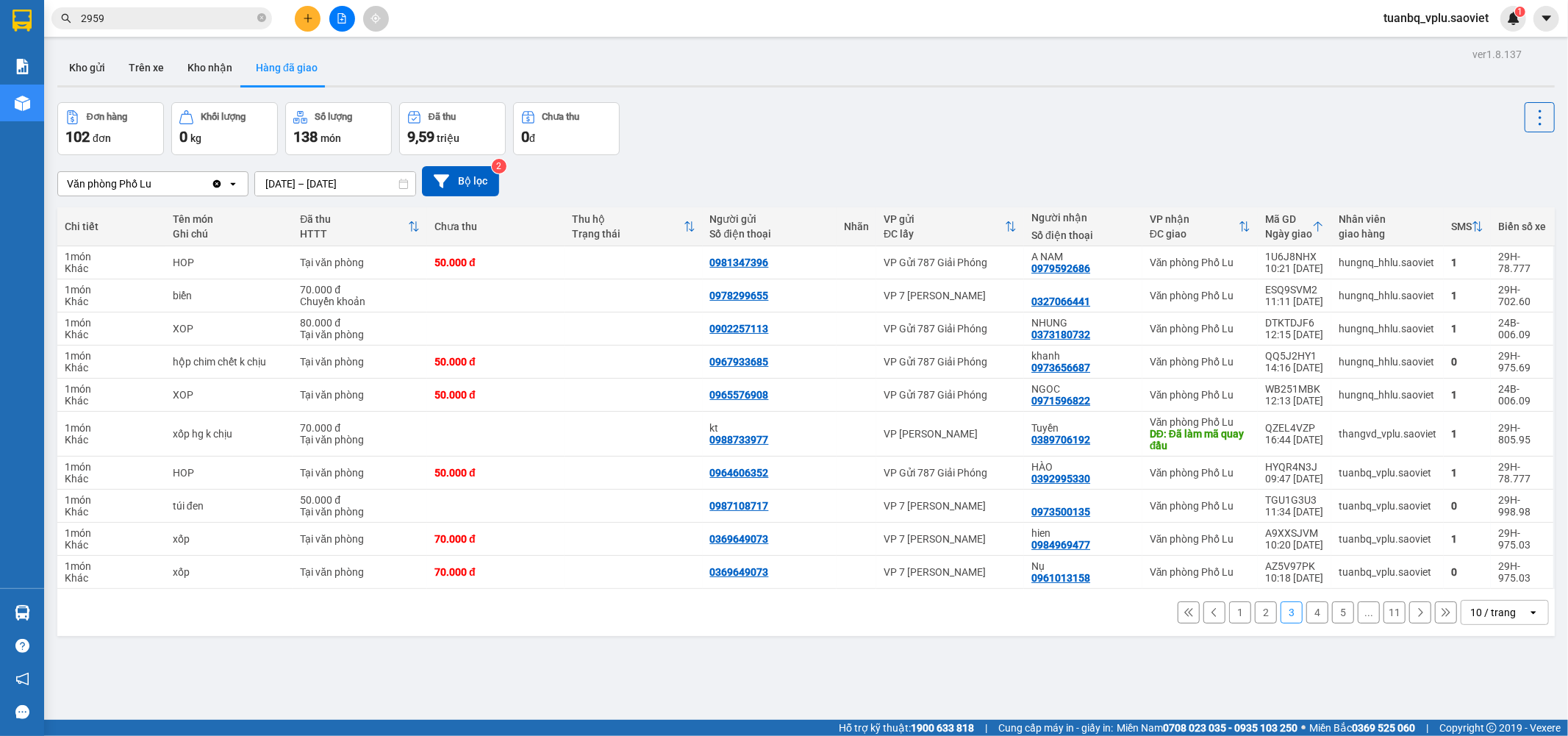
click at [1229, 611] on button "1" at bounding box center [1240, 613] width 22 height 22
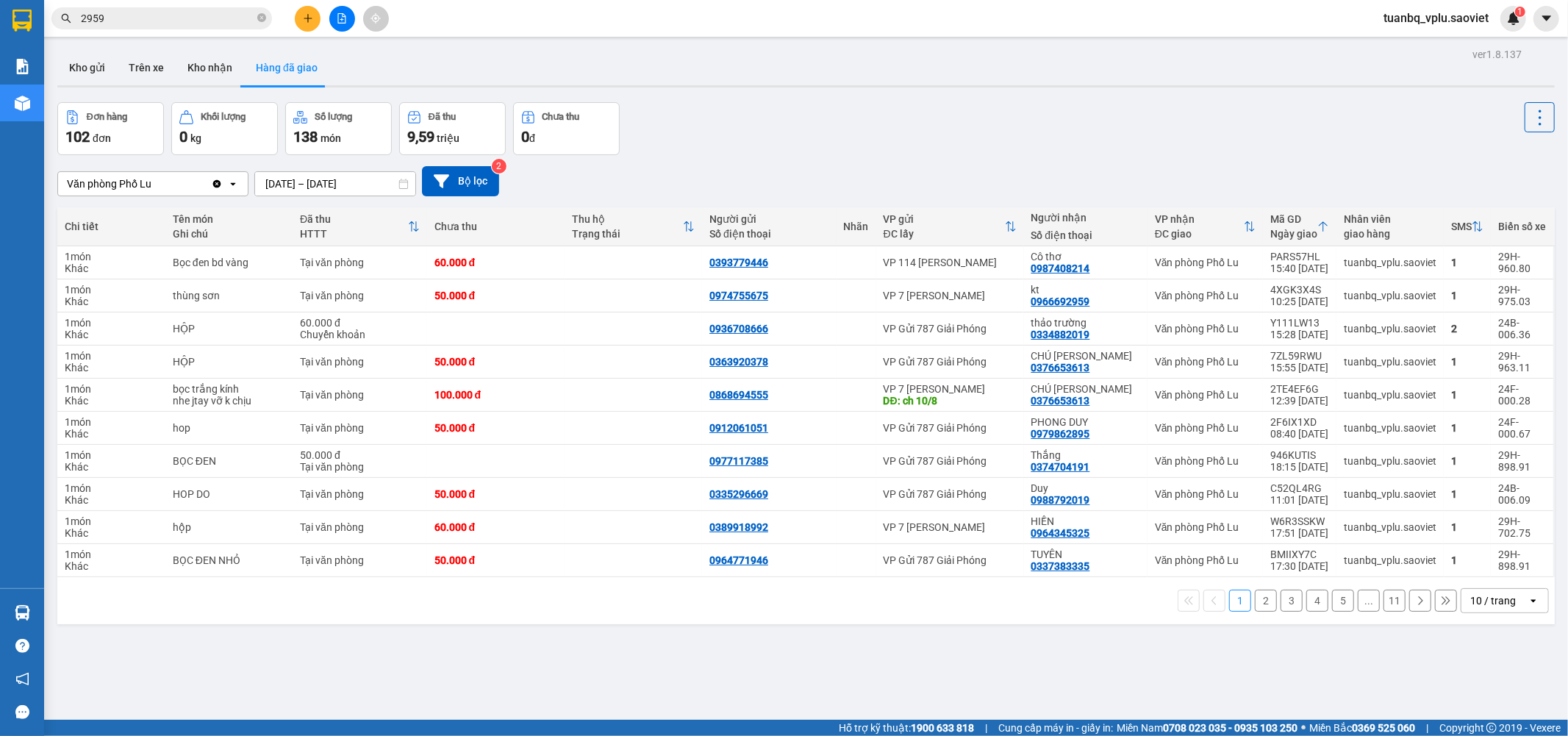
click at [160, 18] on input "2959" at bounding box center [167, 18] width 174 height 16
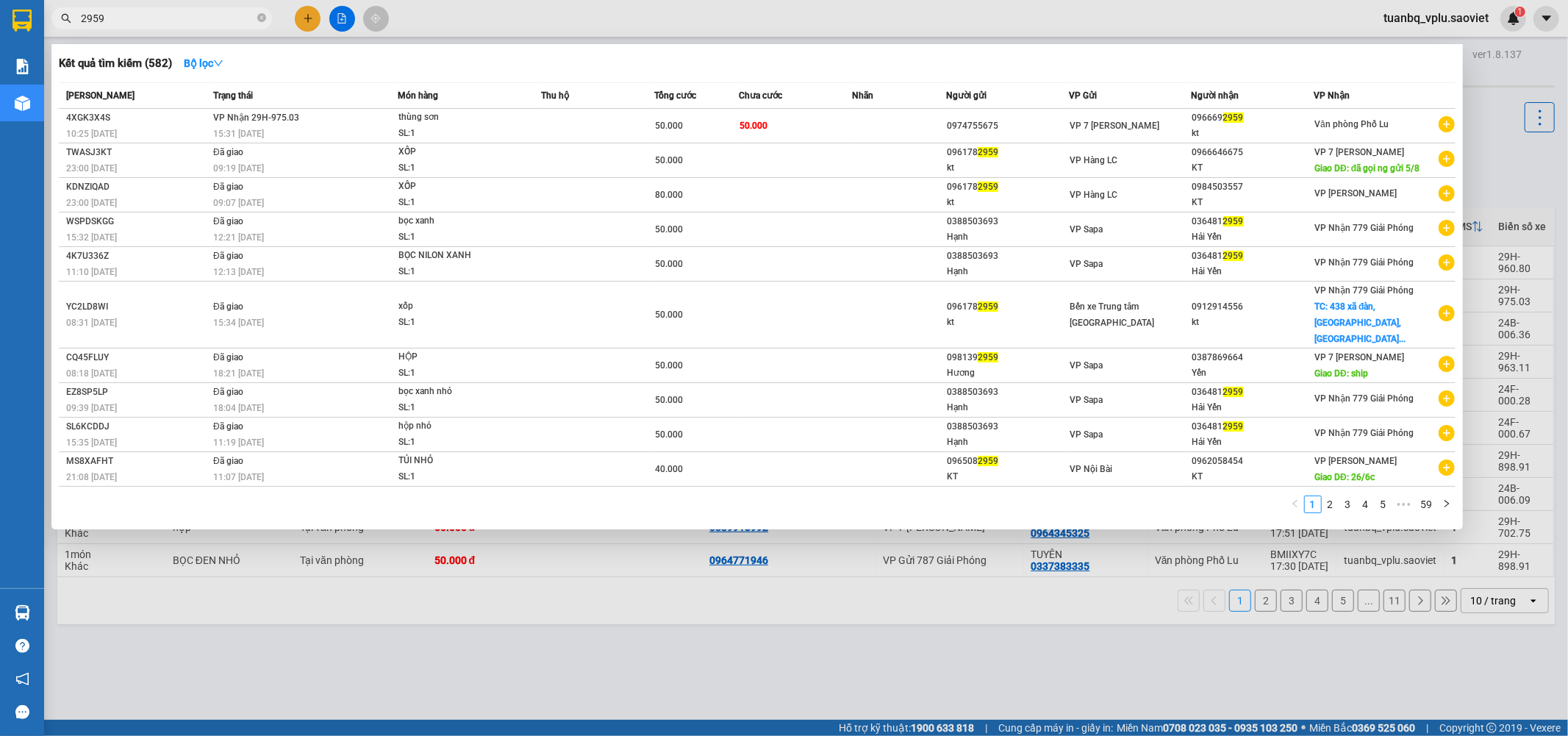
click at [160, 18] on input "2959" at bounding box center [167, 18] width 174 height 16
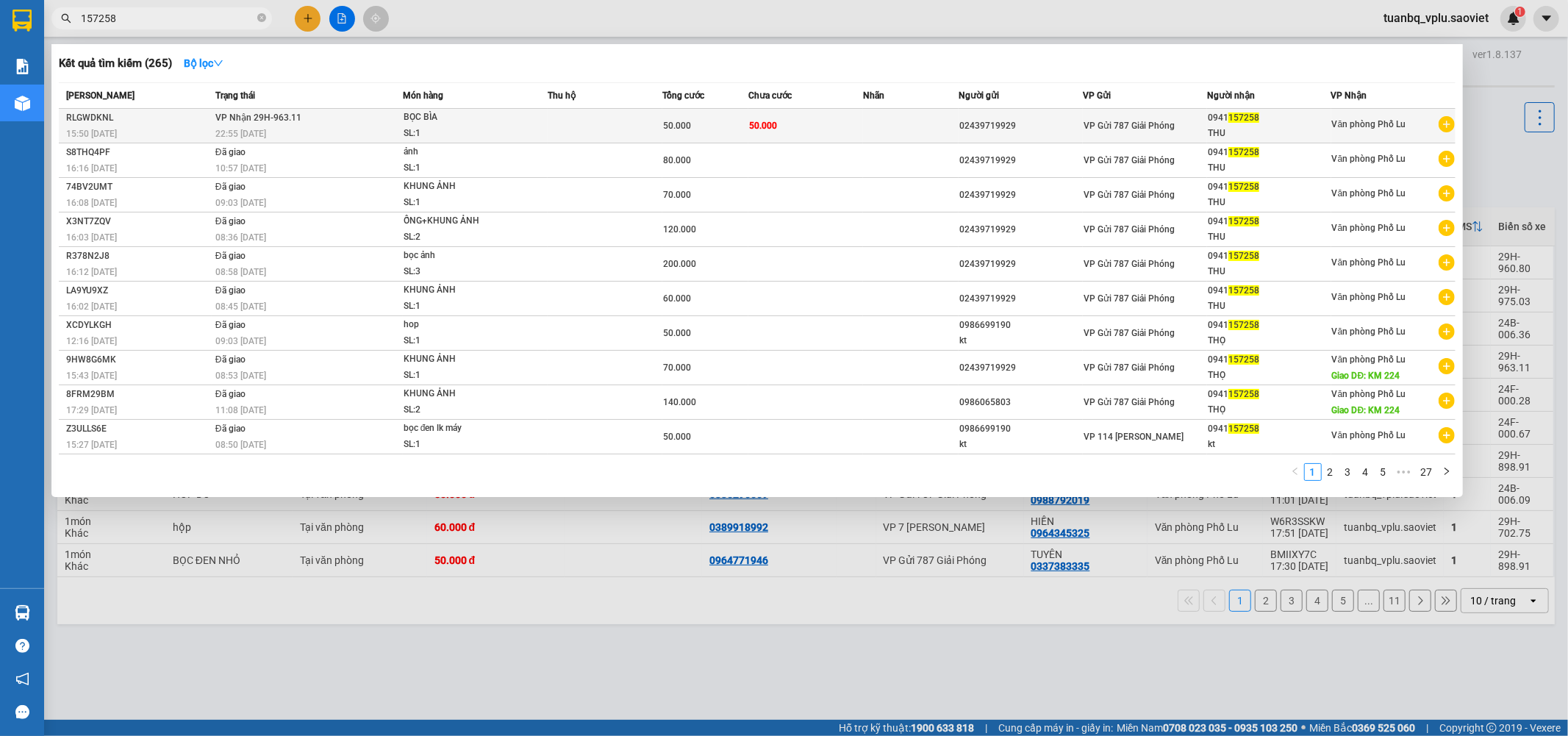
type input "157258"
click at [390, 109] on td "VP Nhận 29H-963.11 22:55 - 11/08" at bounding box center [307, 126] width 191 height 34
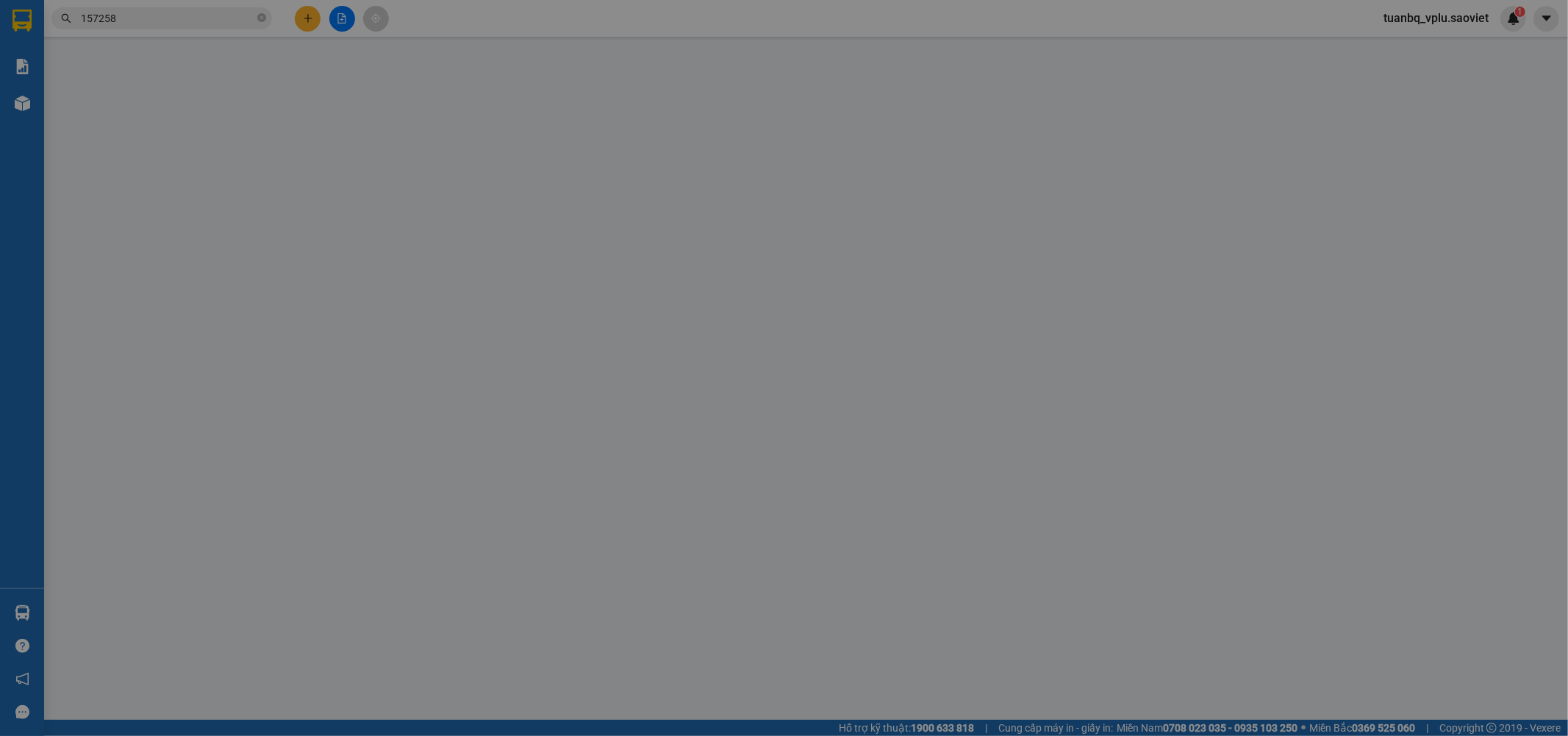
type input "02439719929"
type input "0941157258"
type input "THU"
type input "50.000"
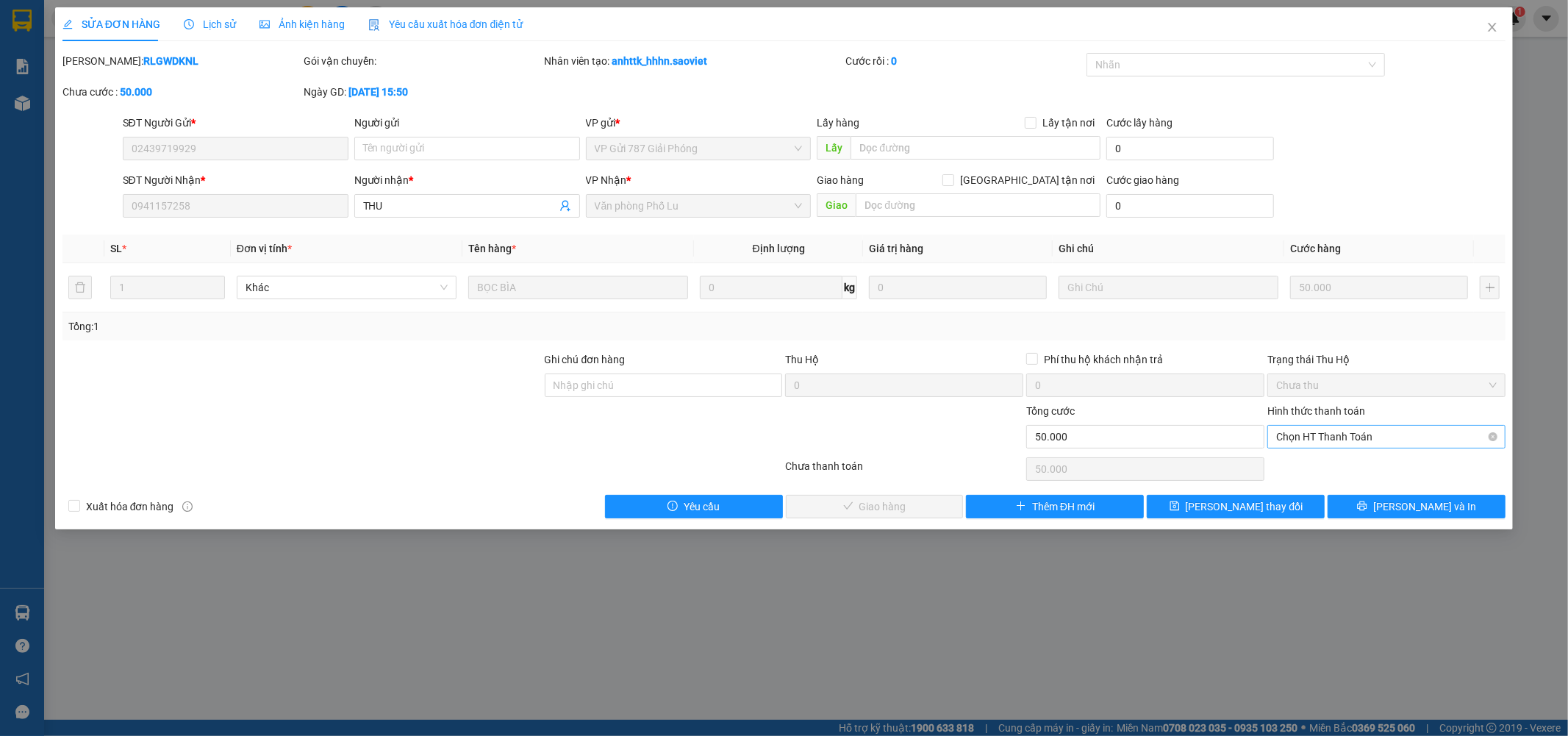
click at [1368, 430] on span "Chọn HT Thanh Toán" at bounding box center [1386, 436] width 221 height 22
click at [1352, 463] on div "Tại văn phòng" at bounding box center [1387, 466] width 221 height 16
type input "0"
click at [850, 511] on span "Lưu và Giao hàng" at bounding box center [884, 506] width 141 height 16
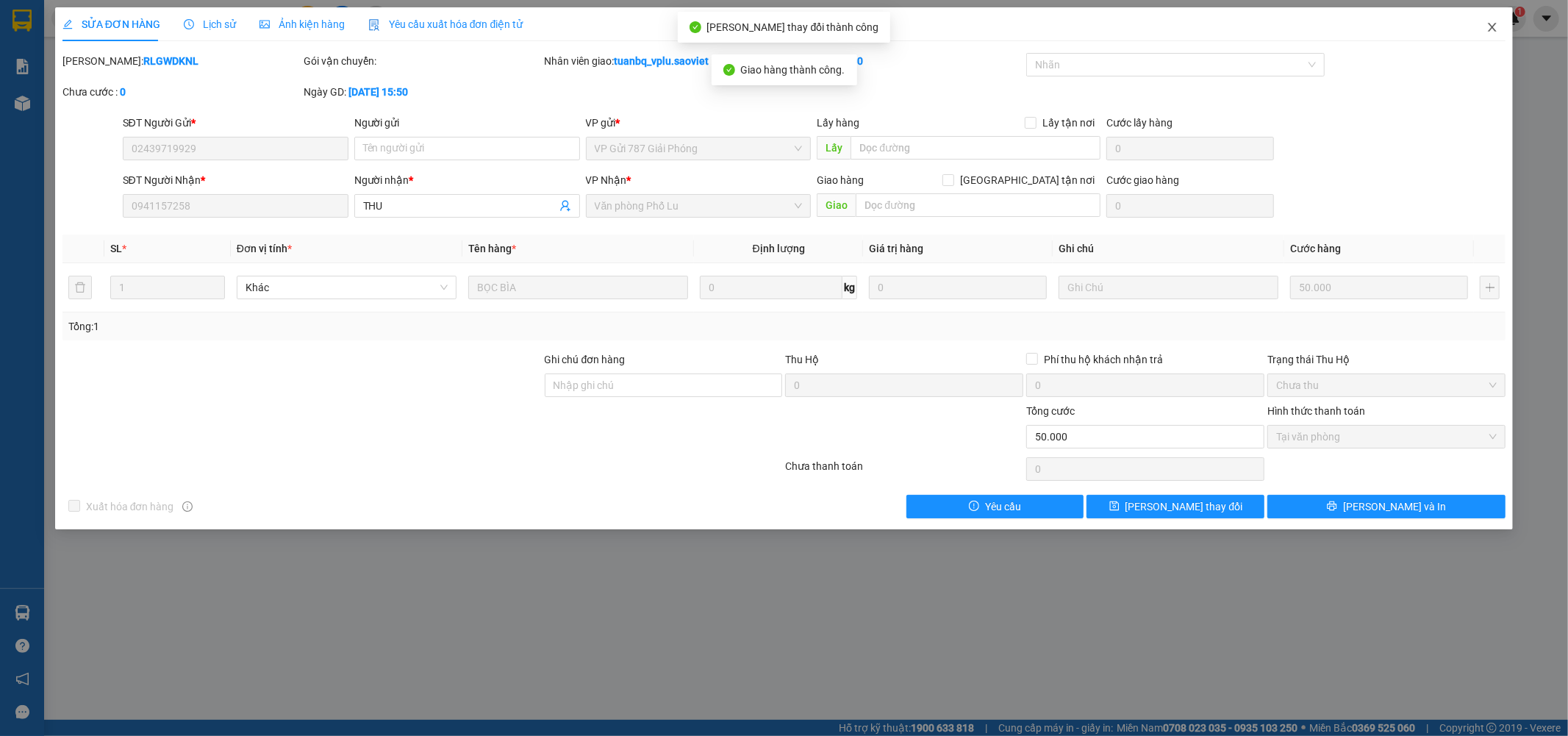
click at [1496, 29] on icon "close" at bounding box center [1492, 27] width 12 height 12
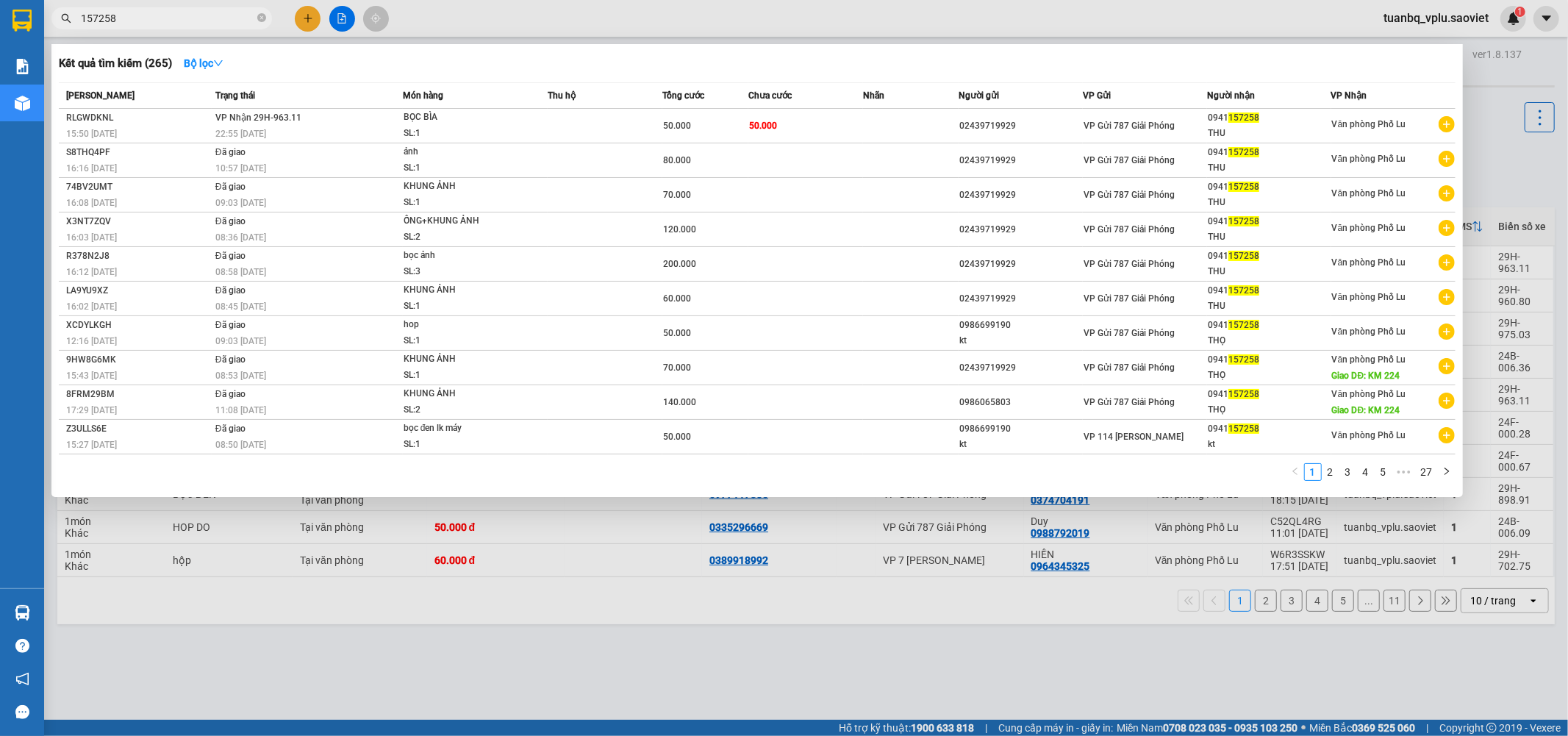
click at [181, 19] on input "157258" at bounding box center [167, 18] width 174 height 16
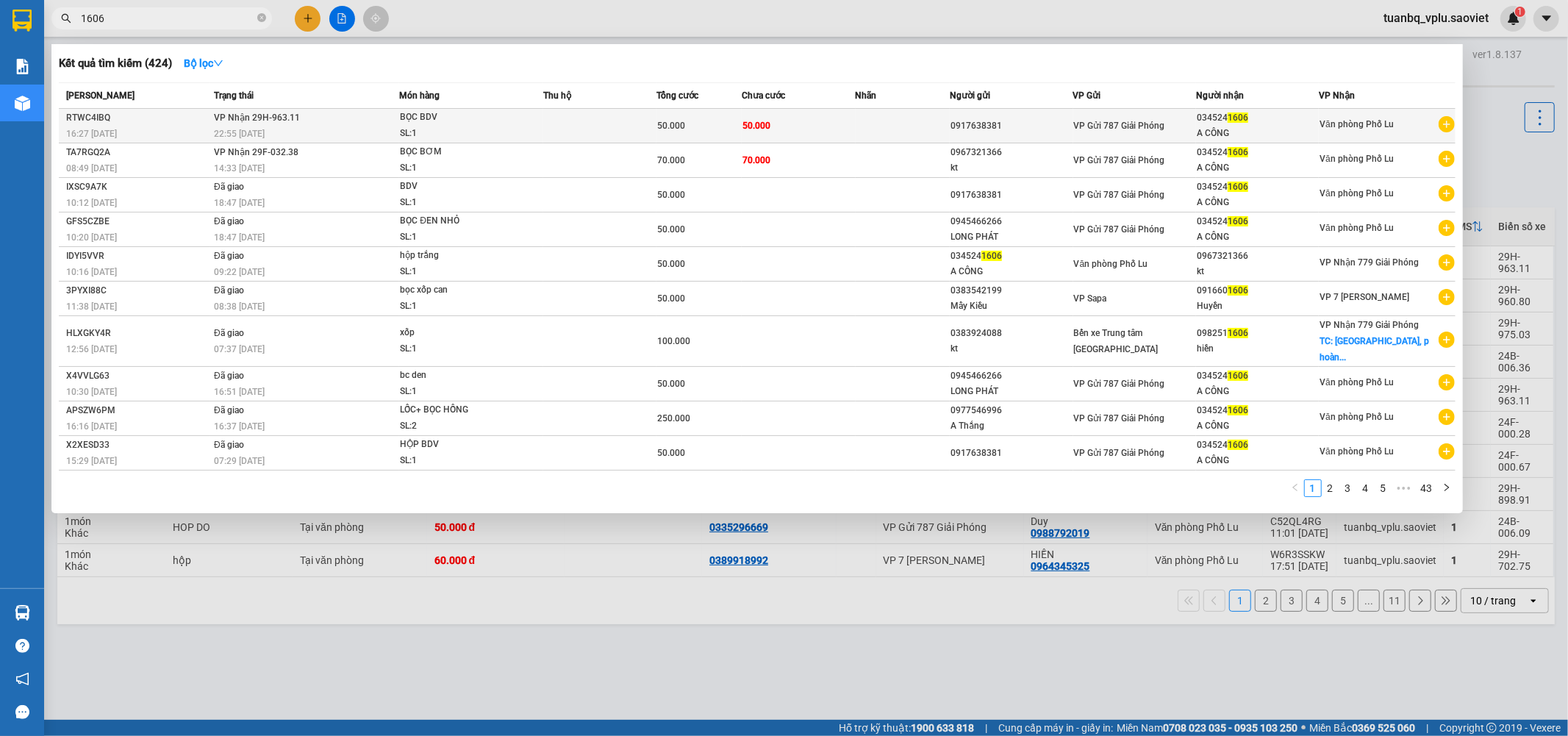
type input "1606"
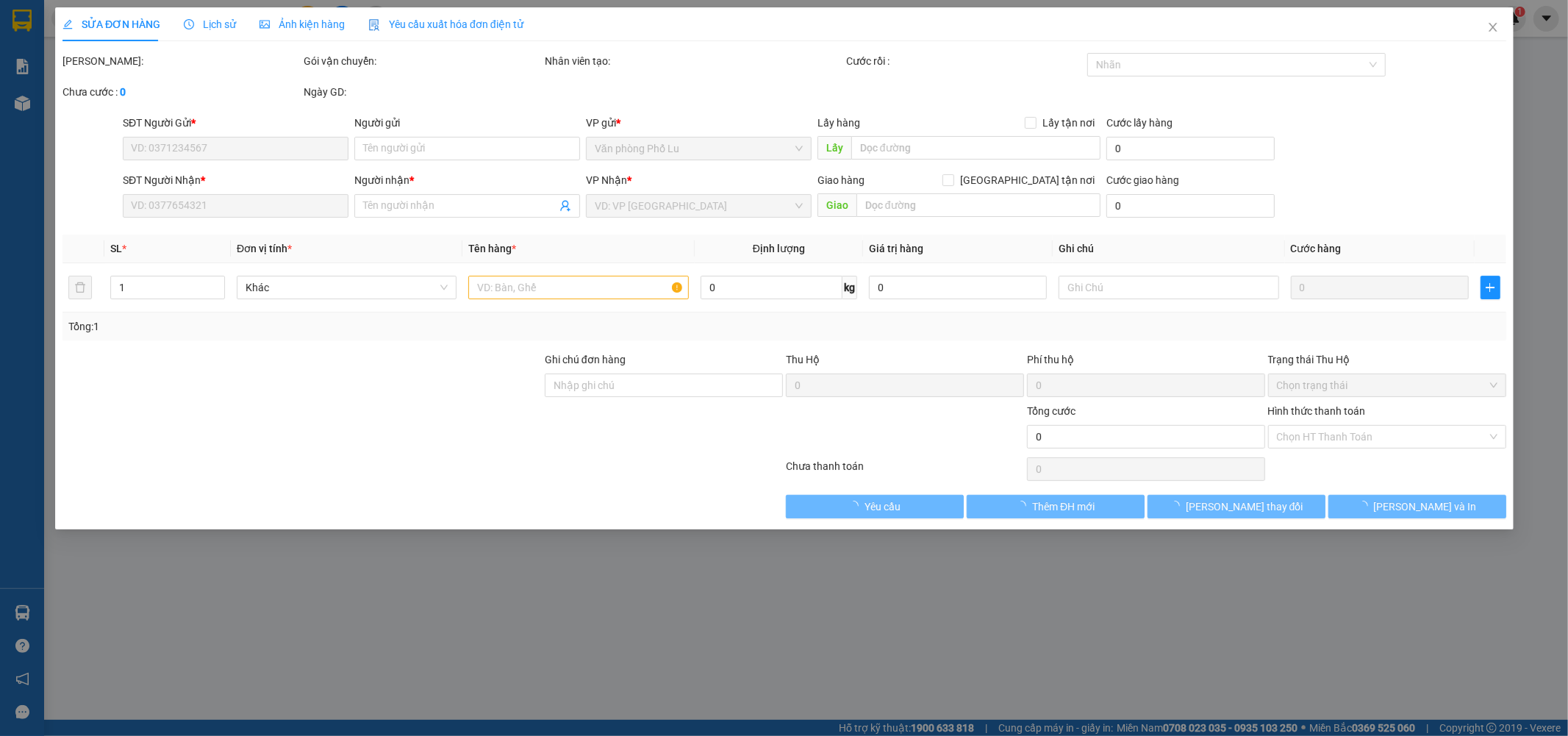
type input "0917638381"
type input "0345241606"
type input "A CÔNG"
type input "50.000"
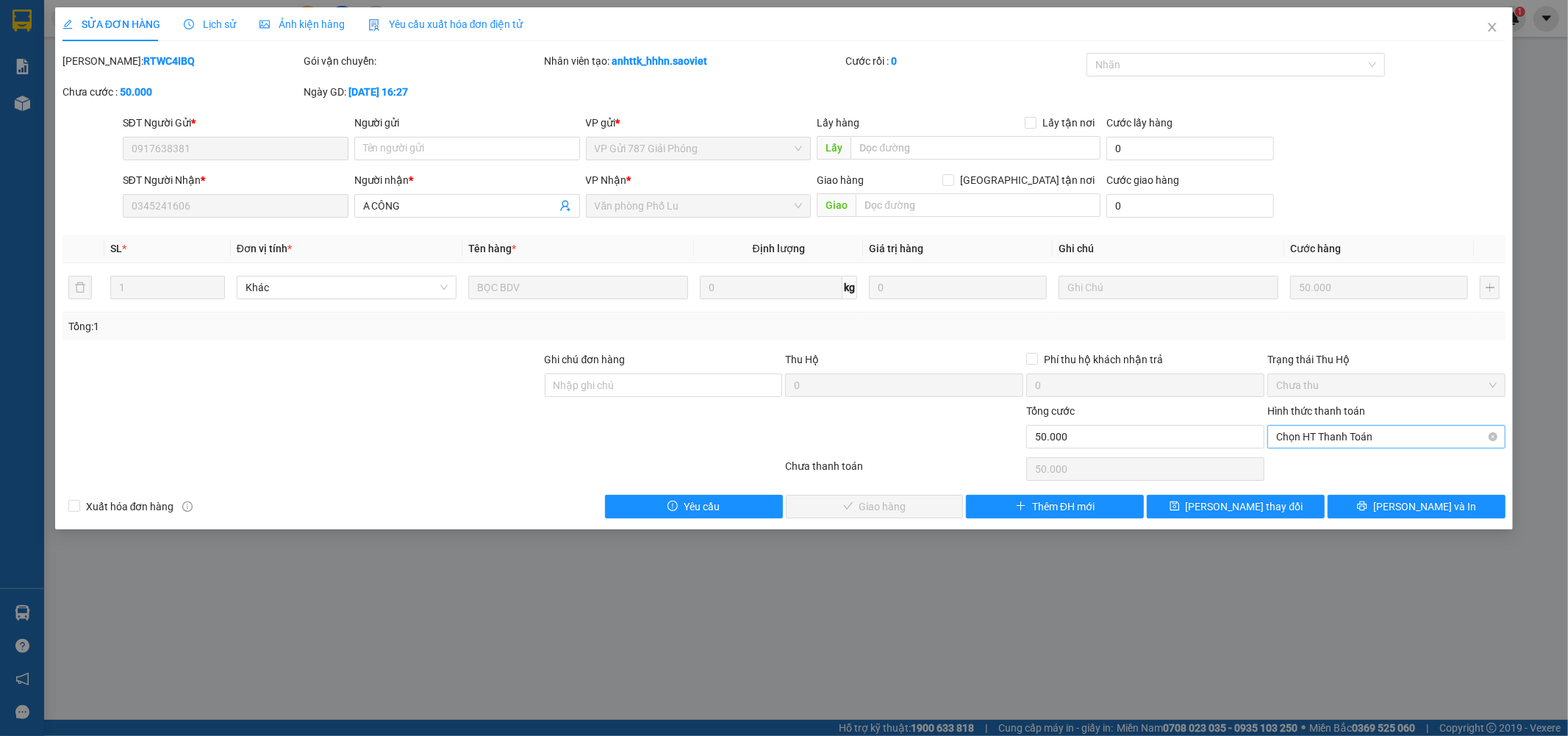
click at [1336, 427] on span "Chọn HT Thanh Toán" at bounding box center [1386, 436] width 221 height 22
click at [1317, 461] on div "Tại văn phòng" at bounding box center [1387, 466] width 221 height 16
type input "0"
click at [883, 516] on button "Lưu và Giao hàng" at bounding box center [875, 507] width 178 height 23
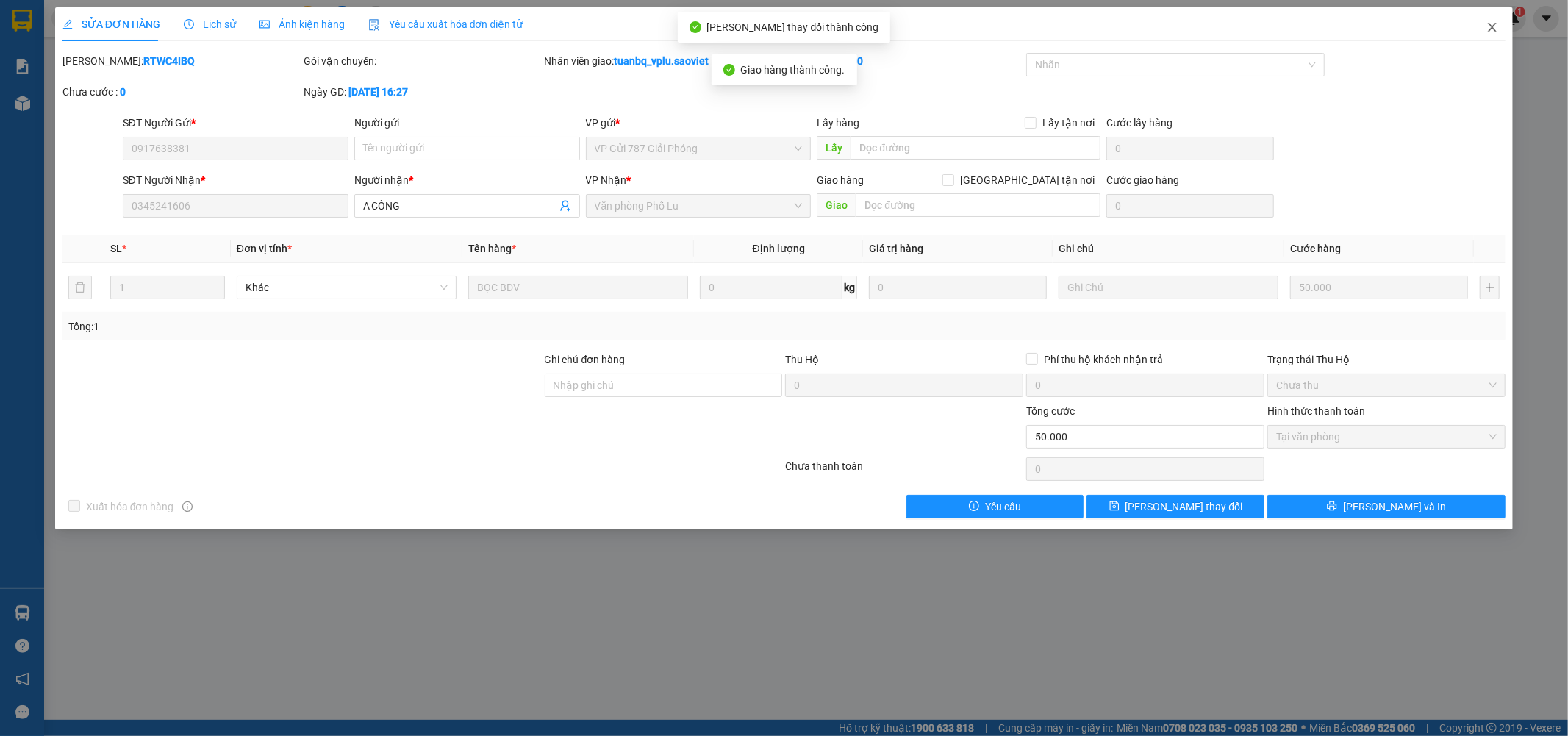
click at [1492, 27] on icon "close" at bounding box center [1493, 27] width 8 height 9
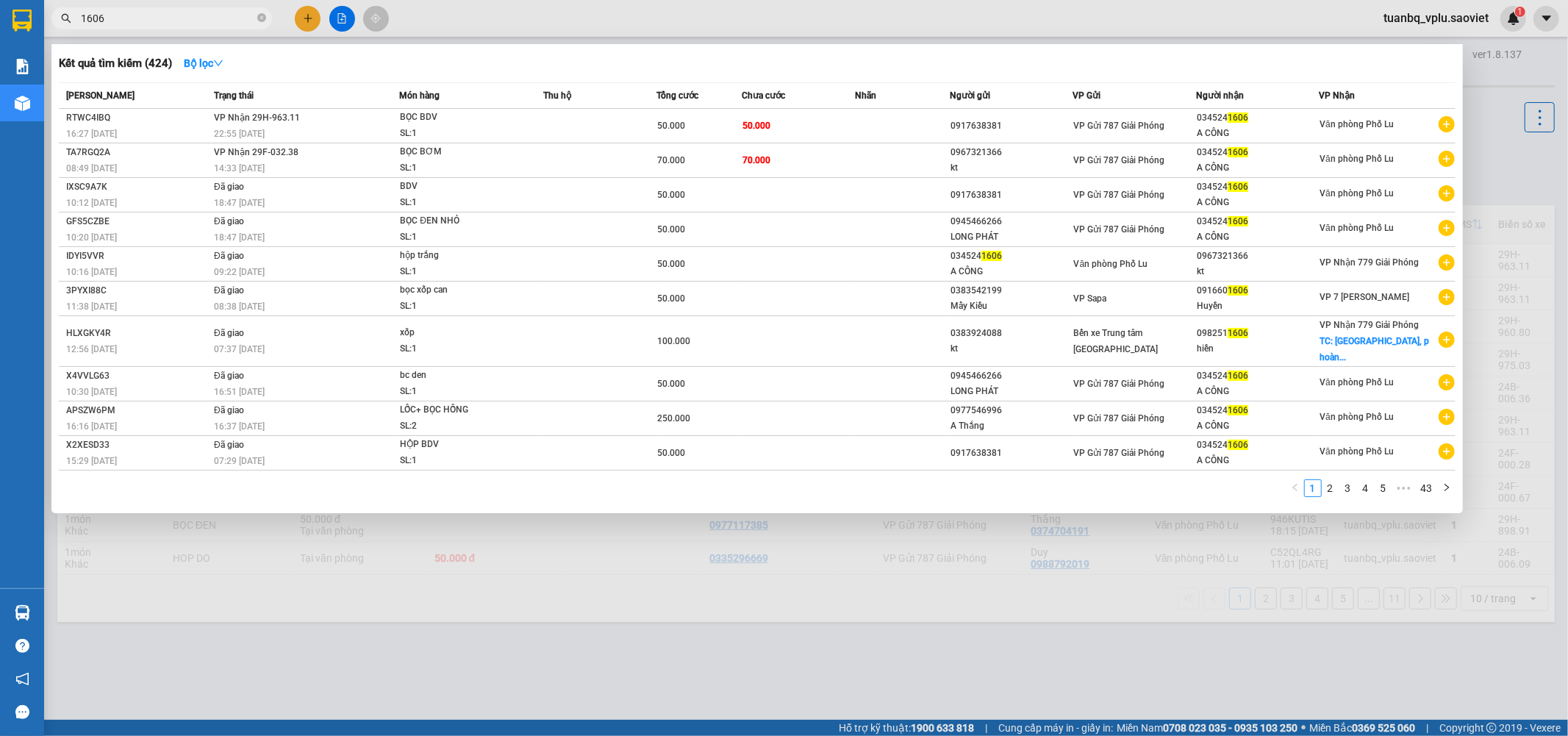
click at [137, 16] on input "1606" at bounding box center [167, 18] width 174 height 16
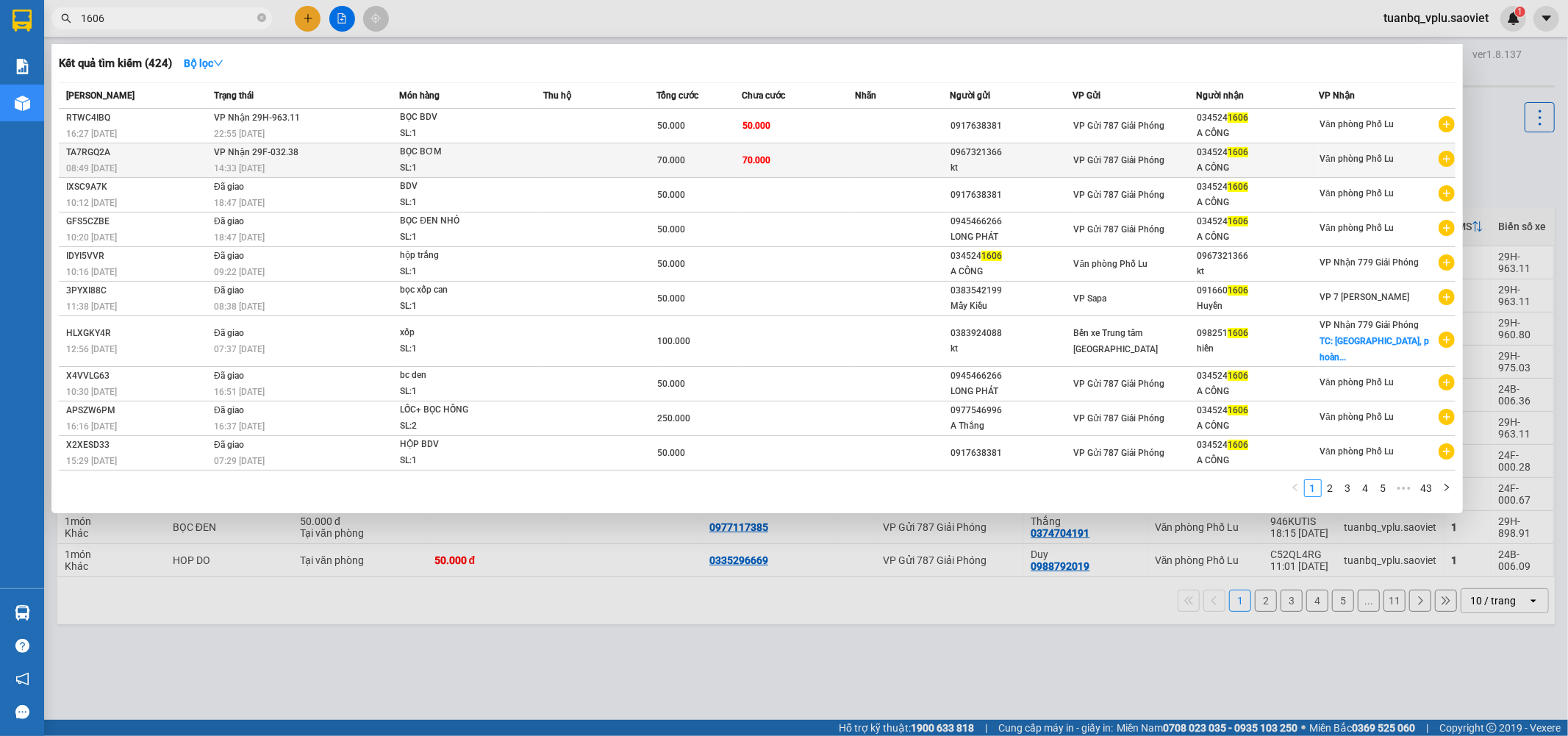
click at [930, 157] on td at bounding box center [903, 160] width 95 height 34
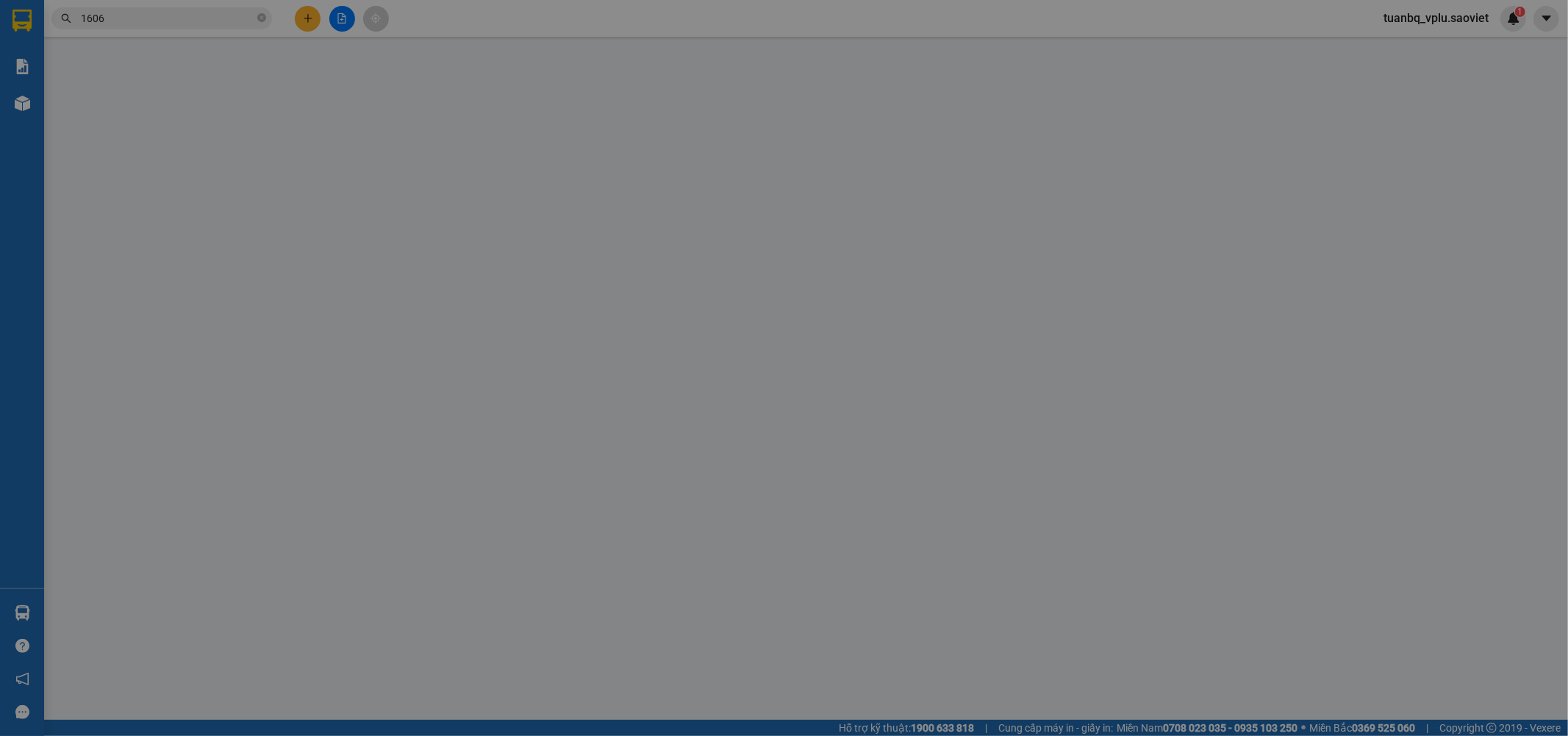
type input "0967321366"
type input "kt"
type input "0345241606"
type input "A CÔNG"
type input "70.000"
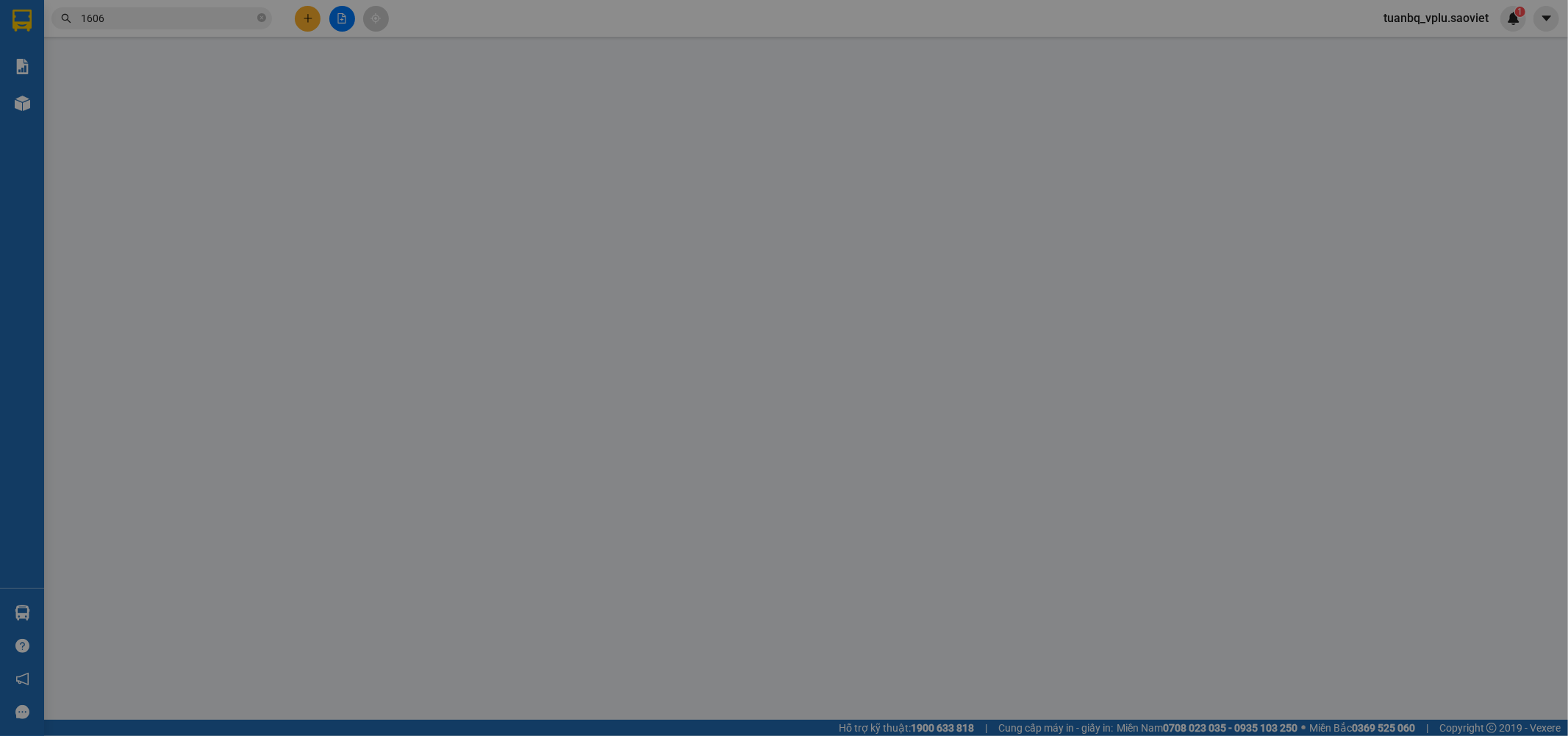
type input "70.000"
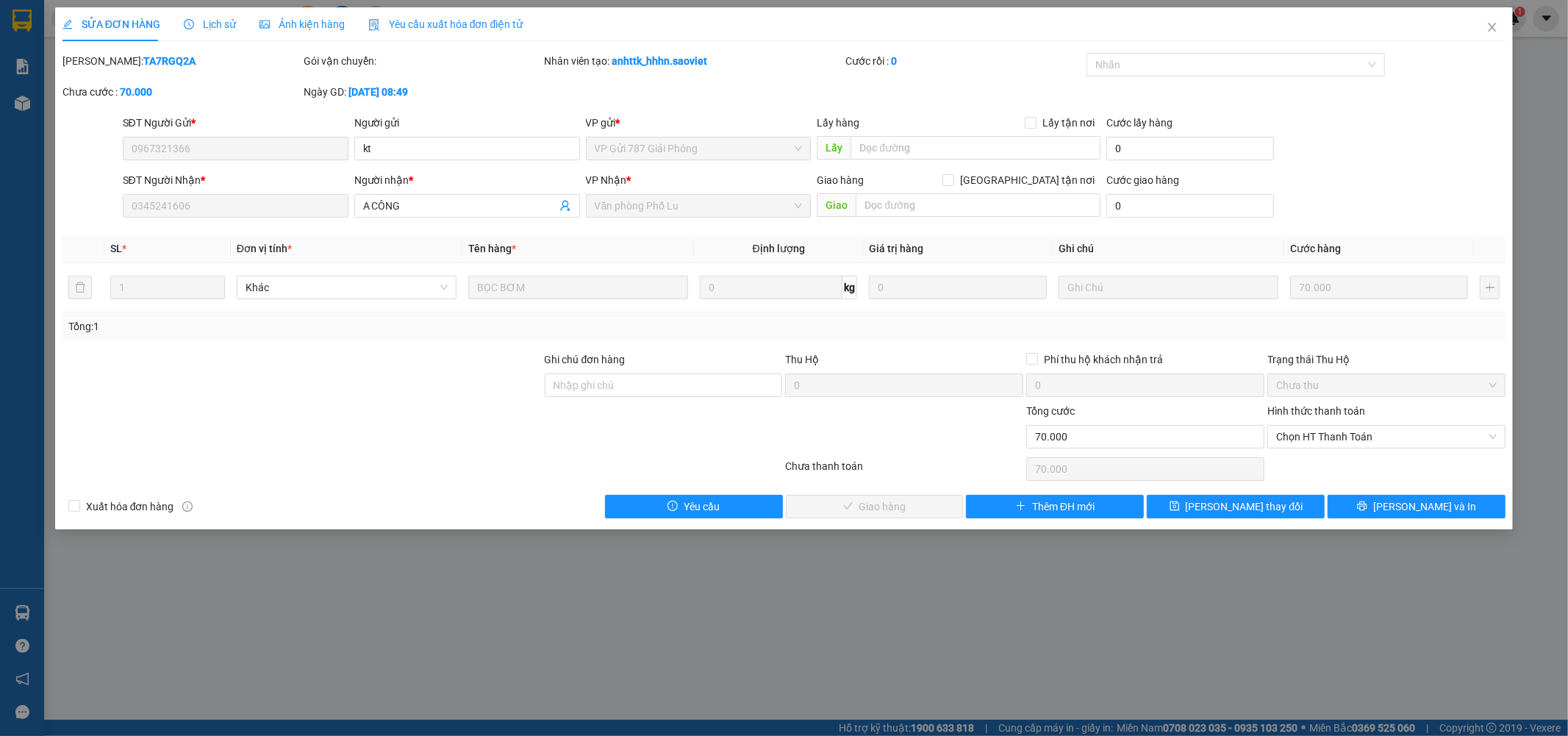
click at [190, 20] on icon "clock-circle" at bounding box center [189, 24] width 10 height 10
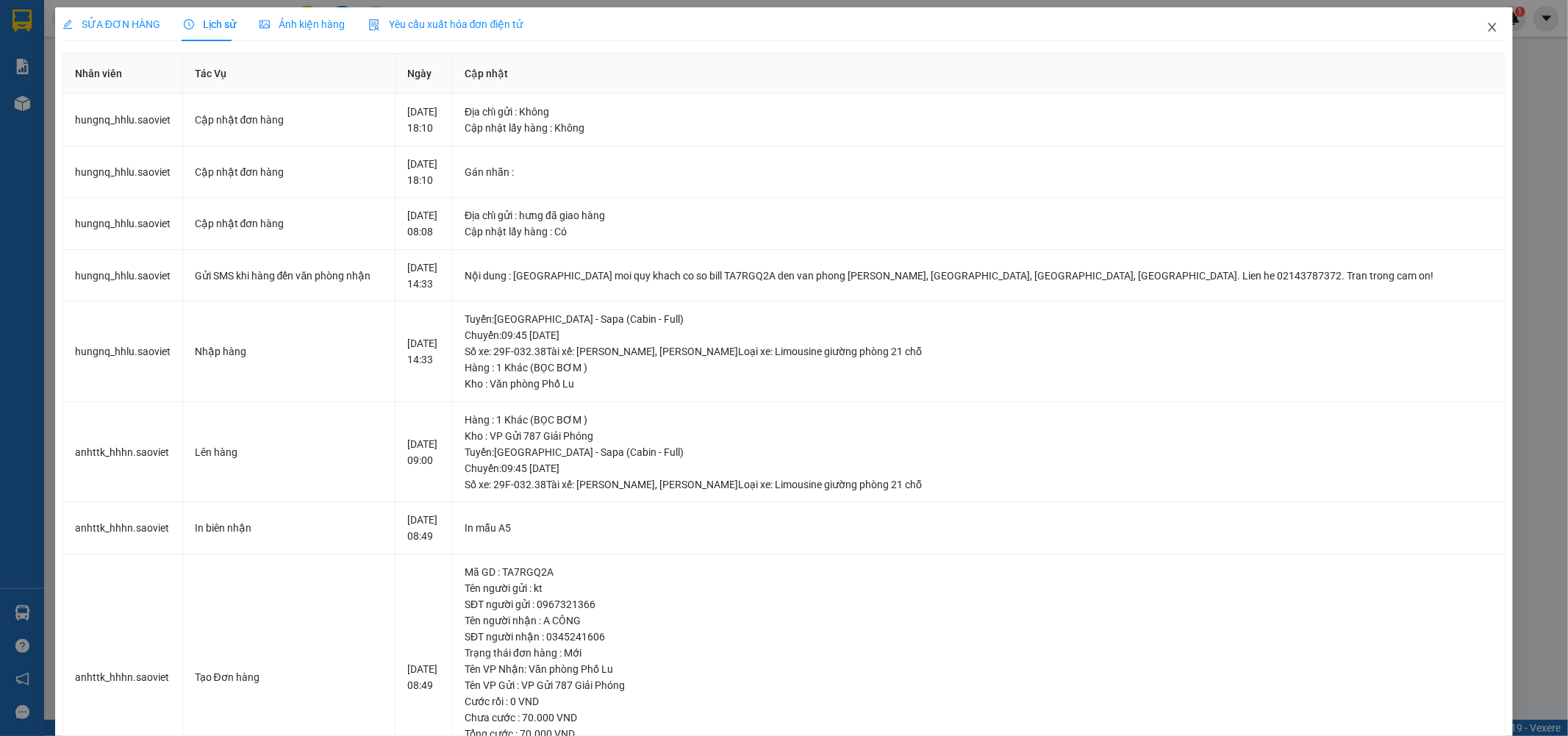
click at [1487, 25] on span "Close" at bounding box center [1492, 28] width 41 height 41
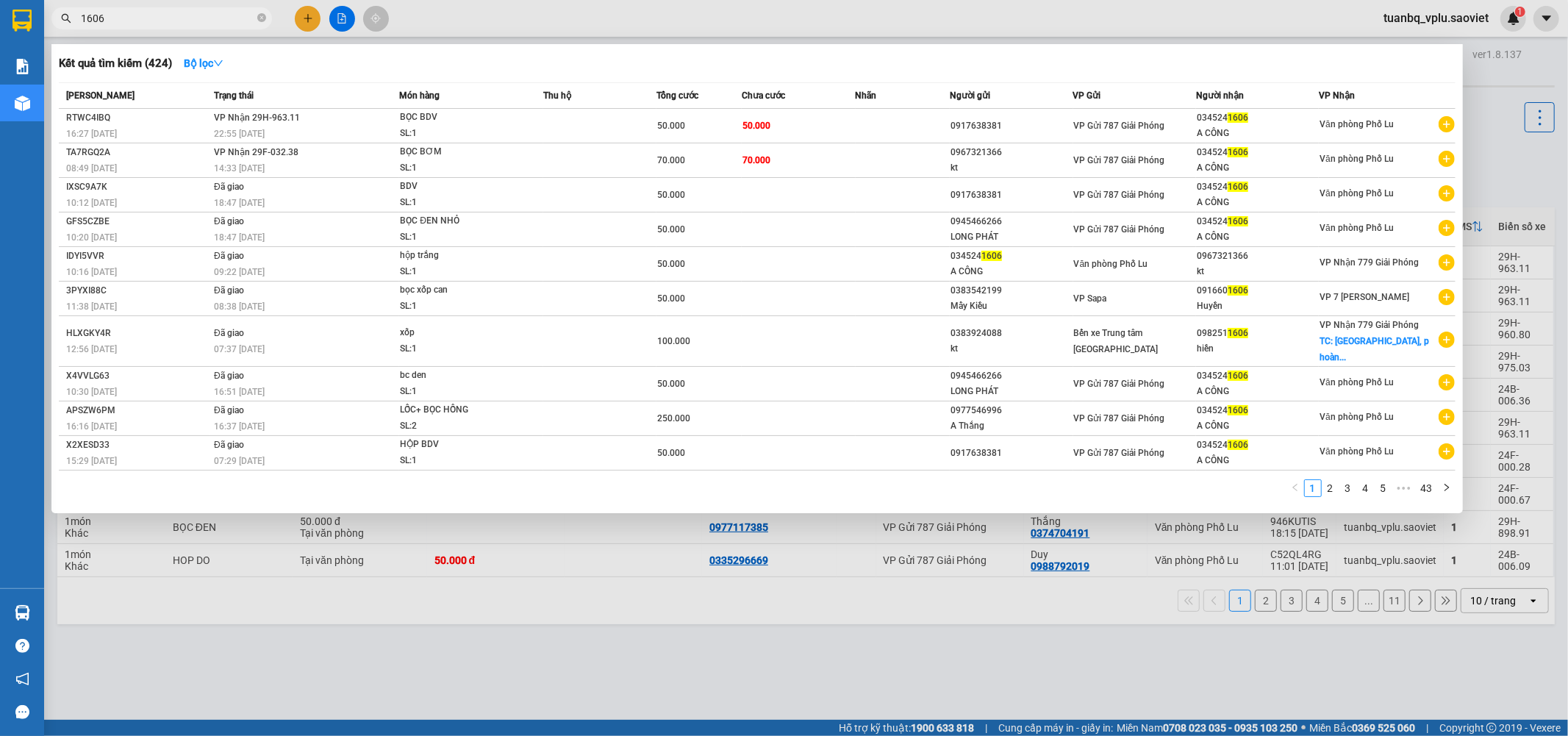
click at [164, 21] on input "1606" at bounding box center [167, 18] width 174 height 16
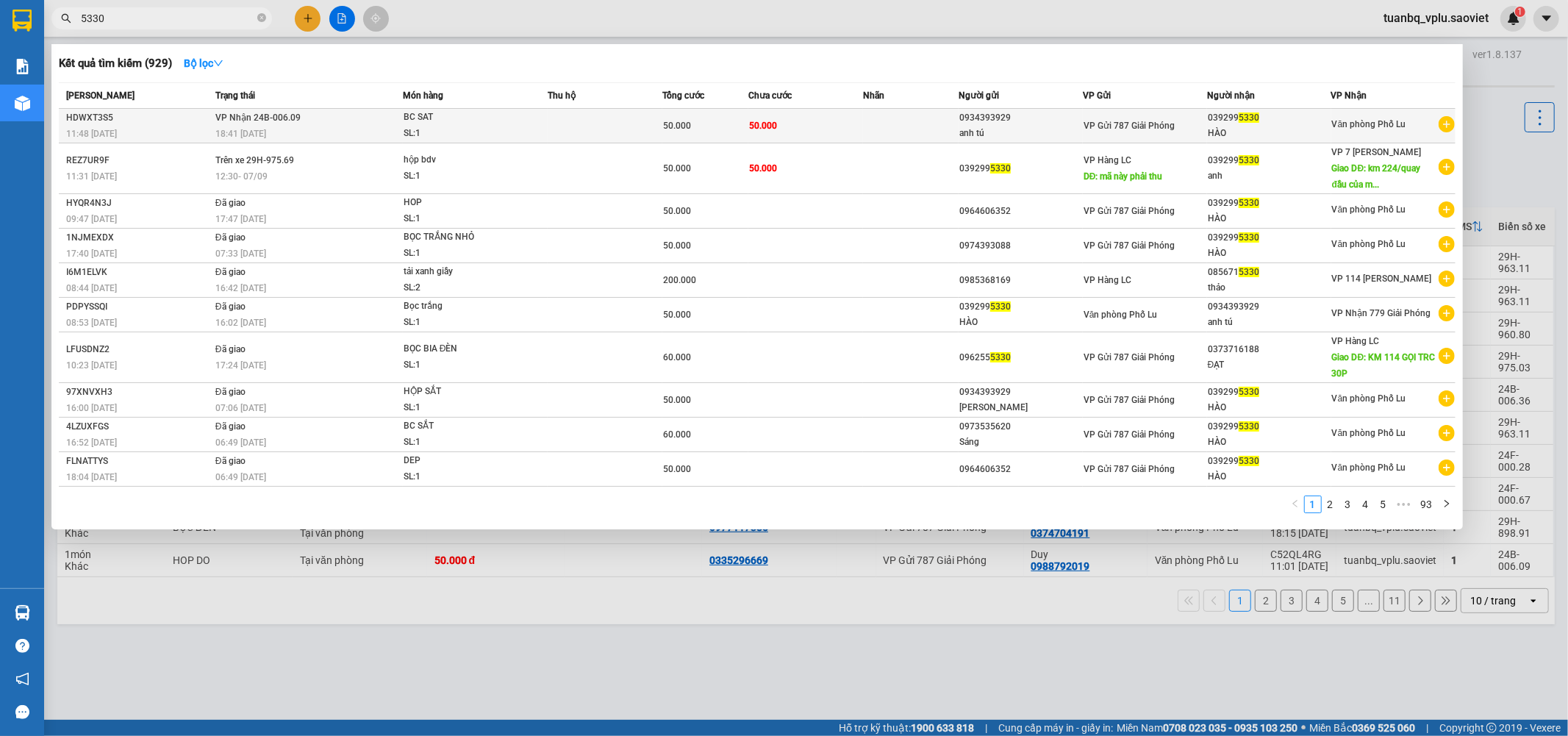
type input "5330"
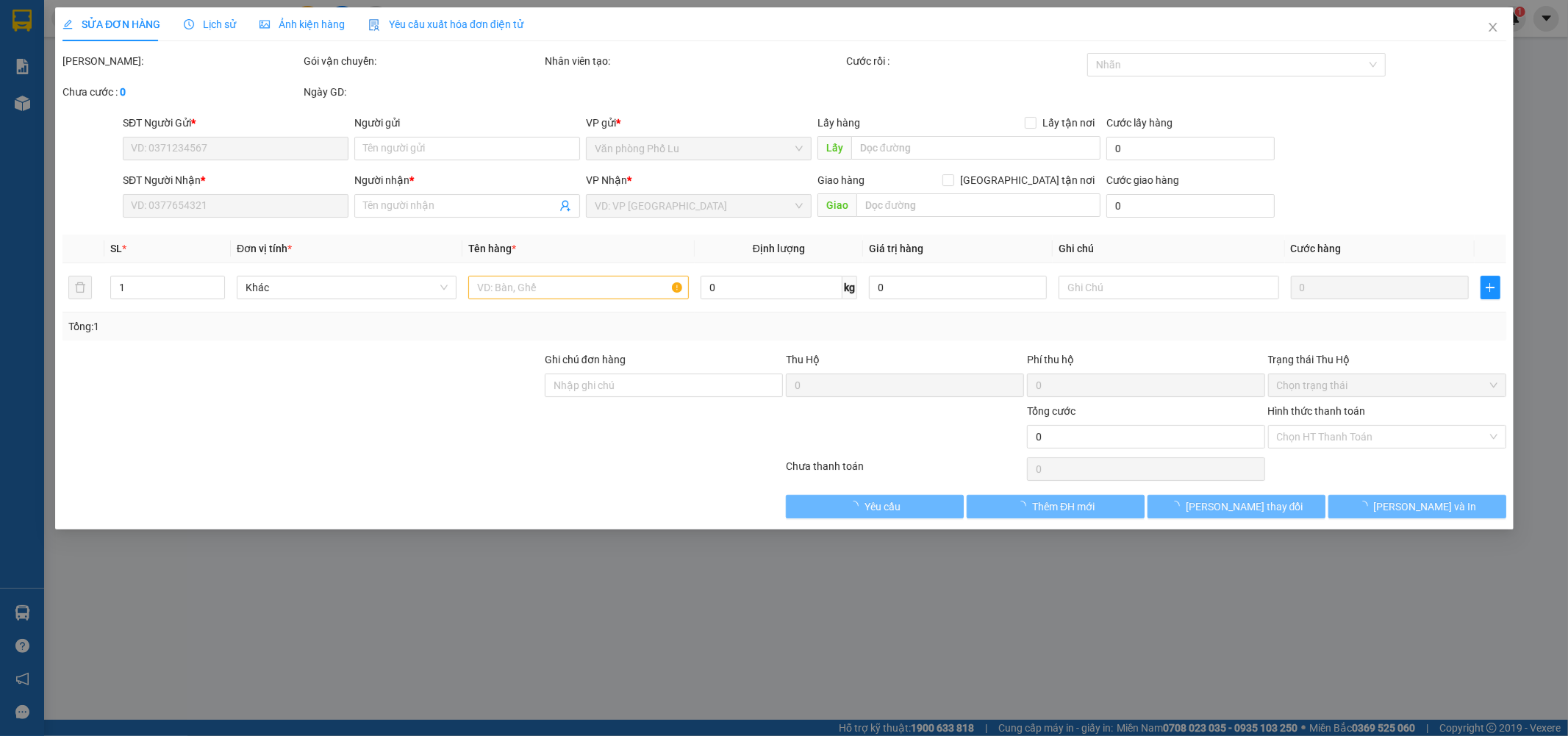
type input "0934393929"
type input "anh tú"
type input "0392995330"
type input "HÀO"
type input "50.000"
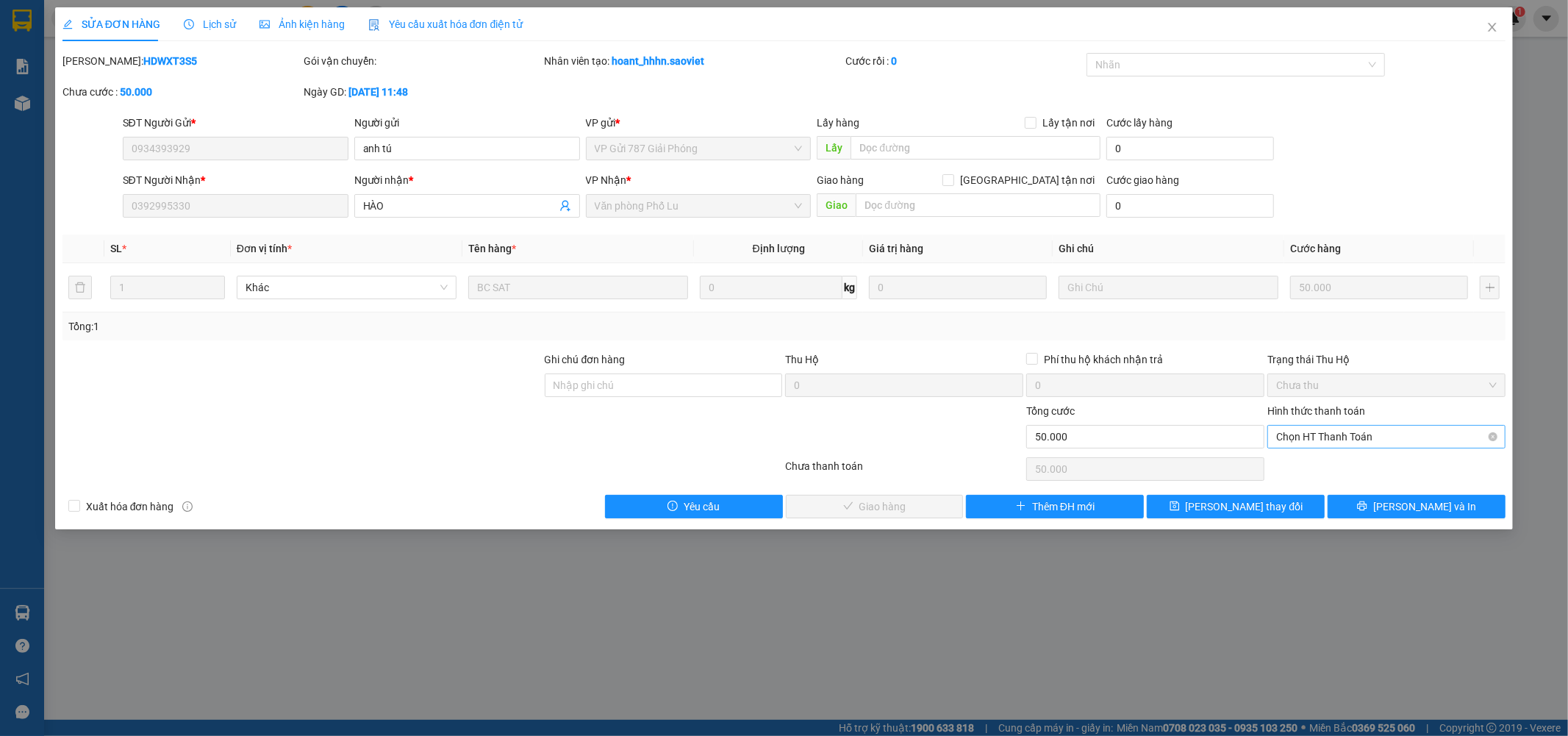
click at [1339, 437] on span "Chọn HT Thanh Toán" at bounding box center [1386, 436] width 221 height 22
click at [1325, 461] on div "Tại văn phòng" at bounding box center [1387, 466] width 221 height 16
type input "0"
click at [922, 509] on span "Lưu và Giao hàng" at bounding box center [884, 506] width 141 height 16
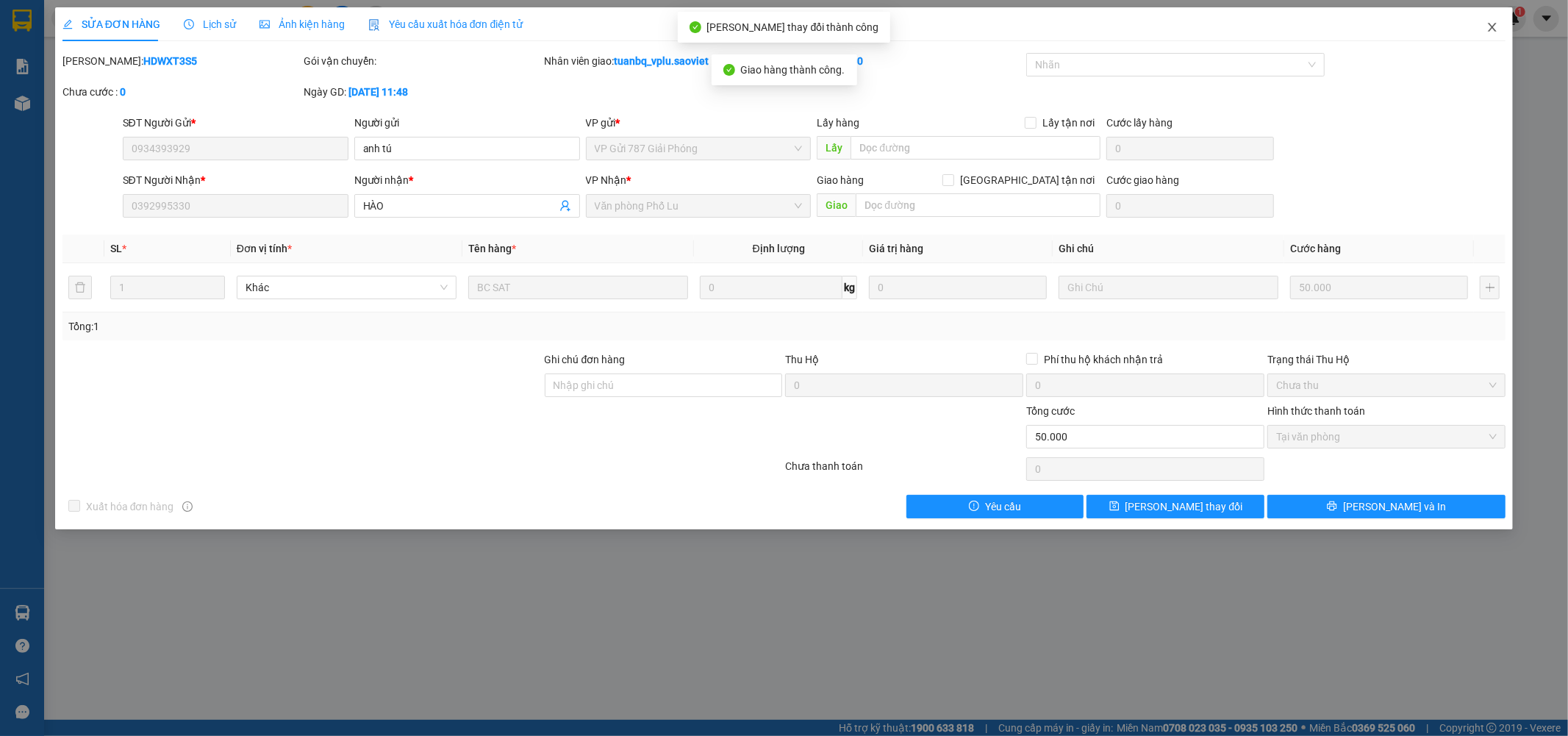
click at [1494, 37] on span "Close" at bounding box center [1492, 28] width 41 height 41
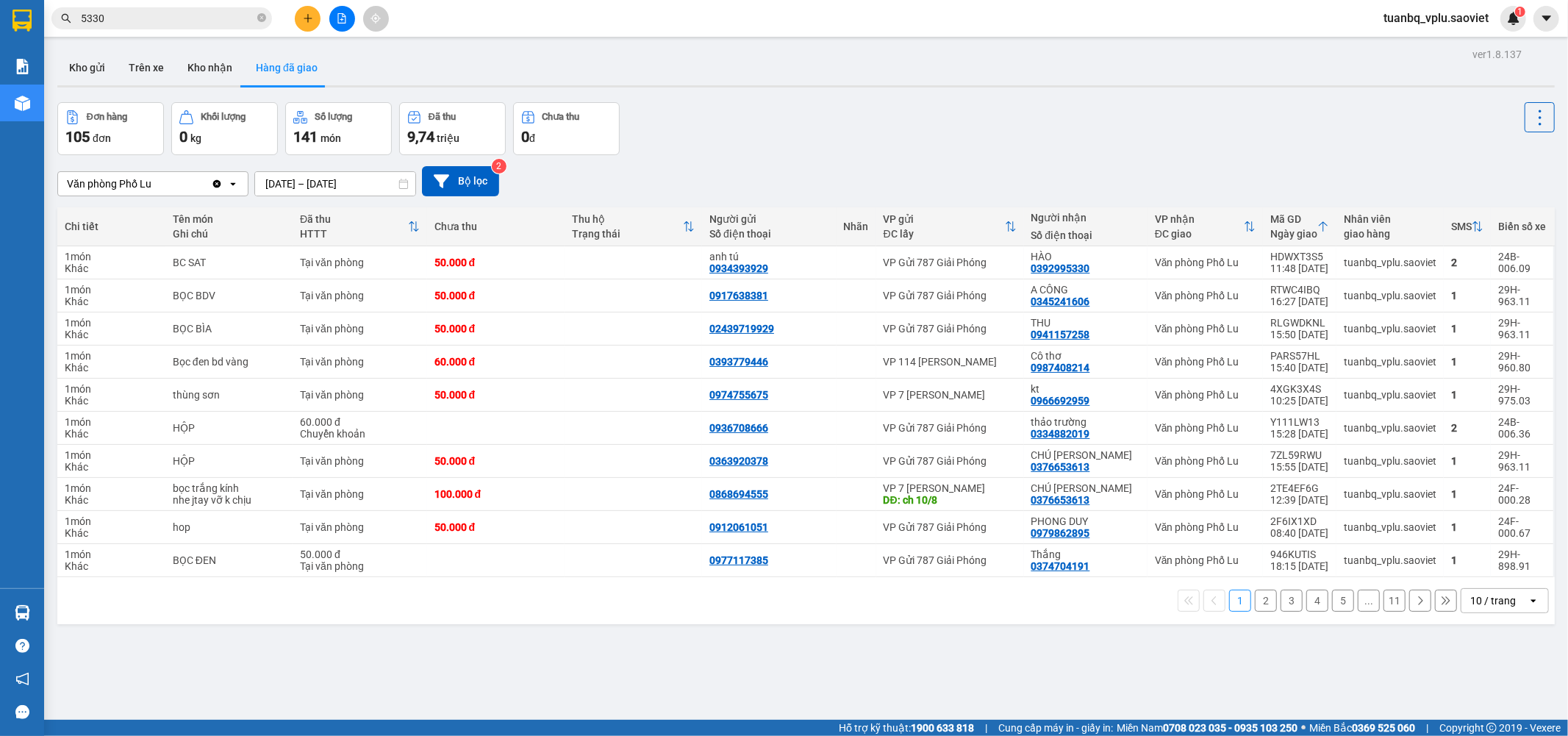
click at [130, 15] on input "5330" at bounding box center [167, 18] width 174 height 16
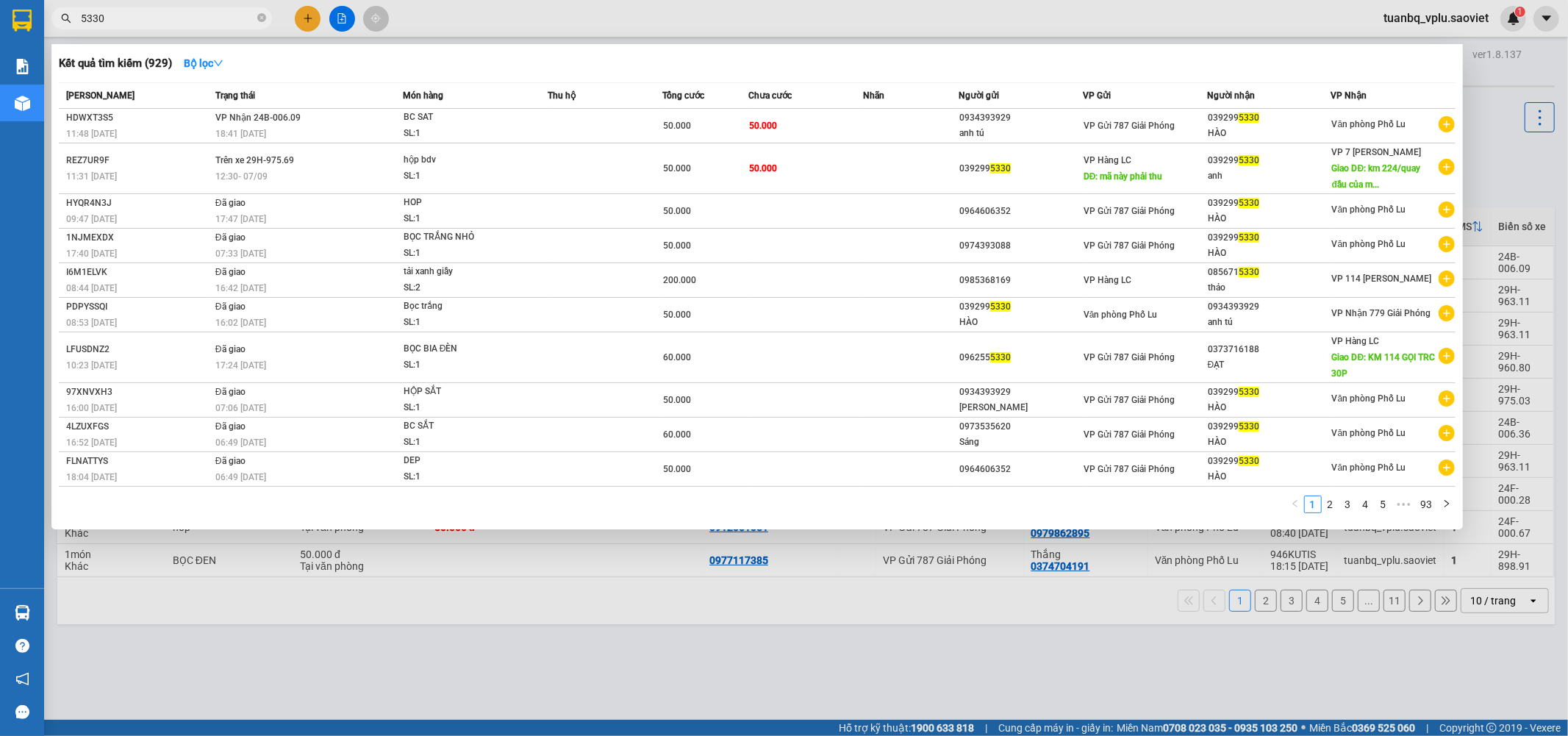
click at [130, 15] on input "5330" at bounding box center [167, 18] width 174 height 16
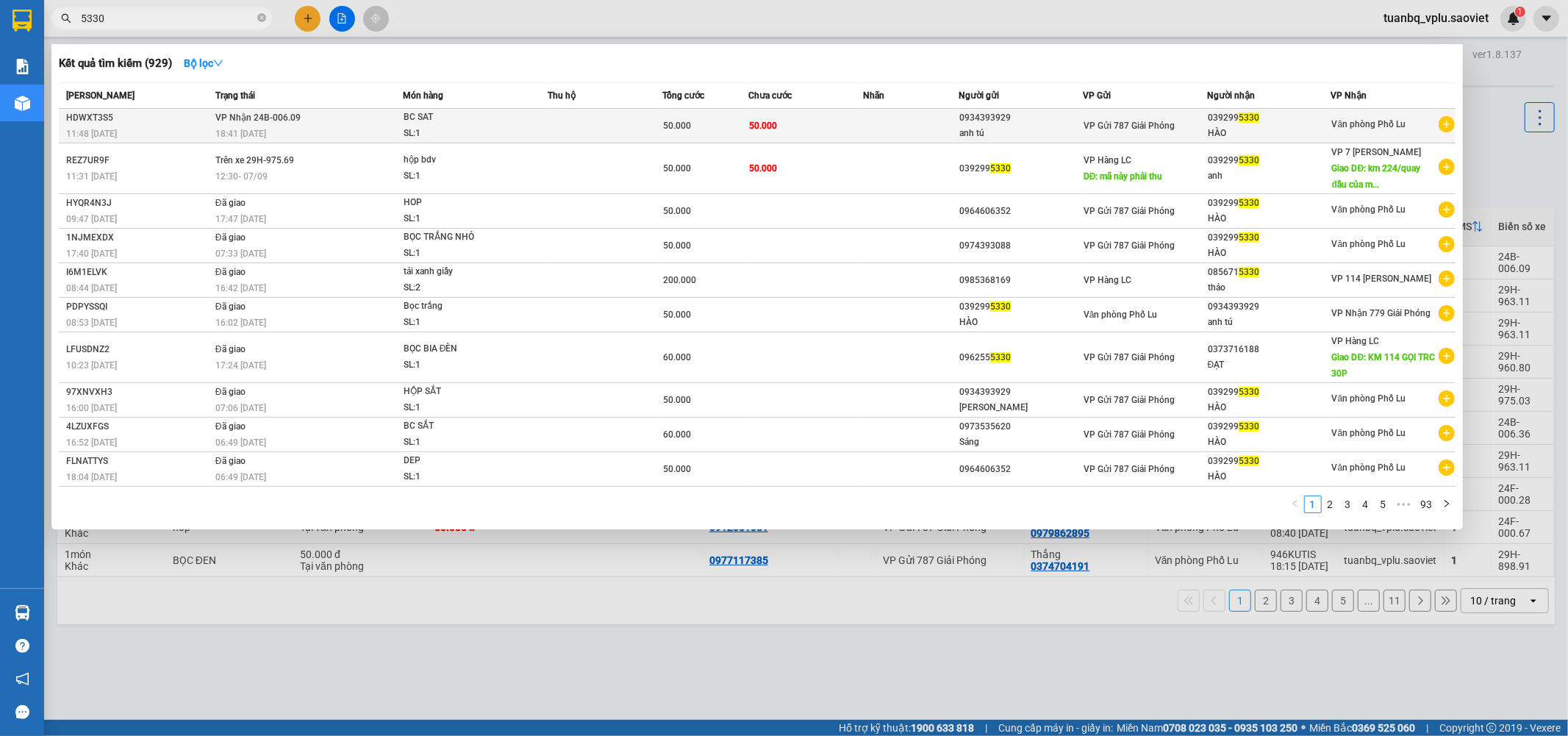
click at [800, 126] on td "50.000" at bounding box center [805, 126] width 115 height 34
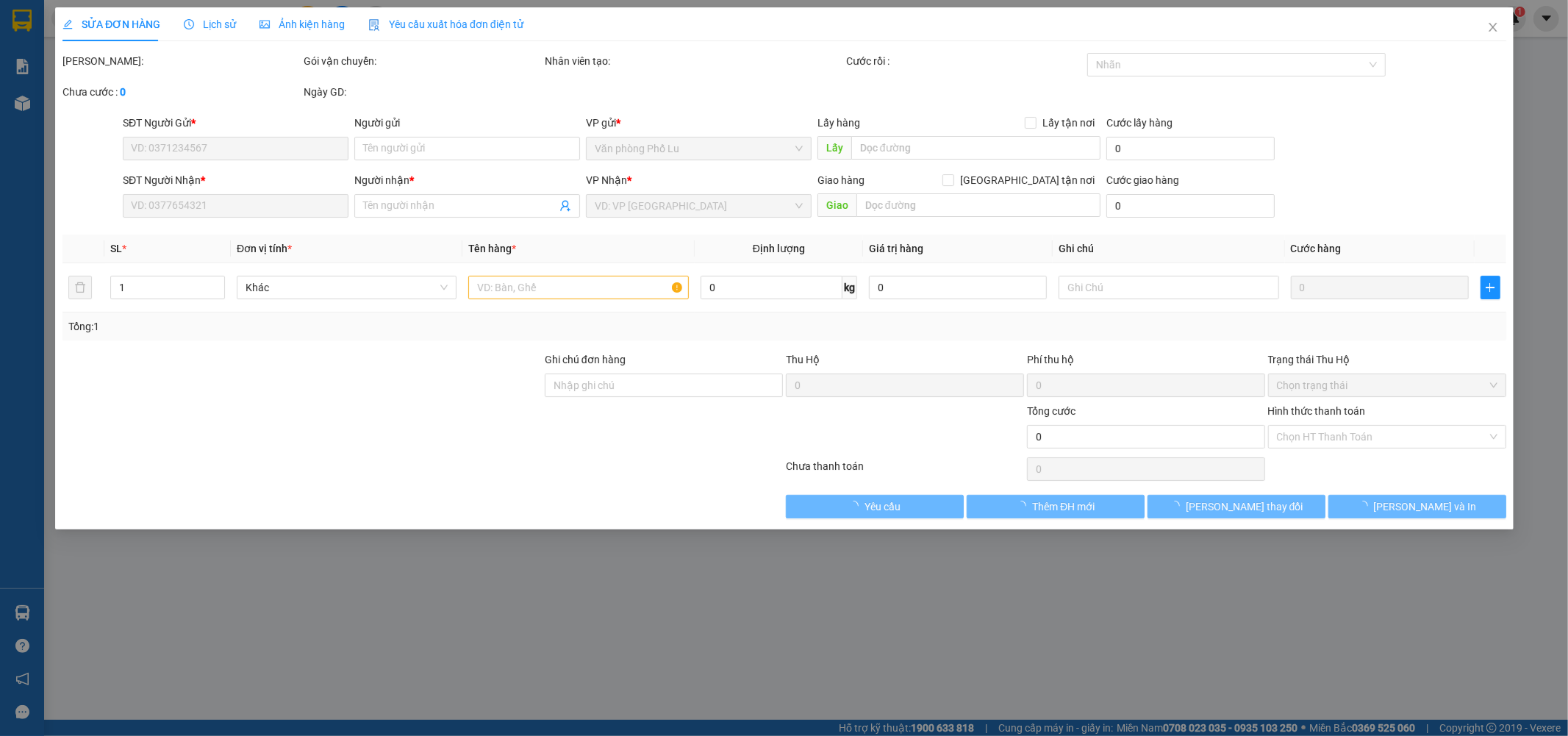
type input "0934393929"
type input "anh tú"
type input "0392995330"
type input "HÀO"
type input "50.000"
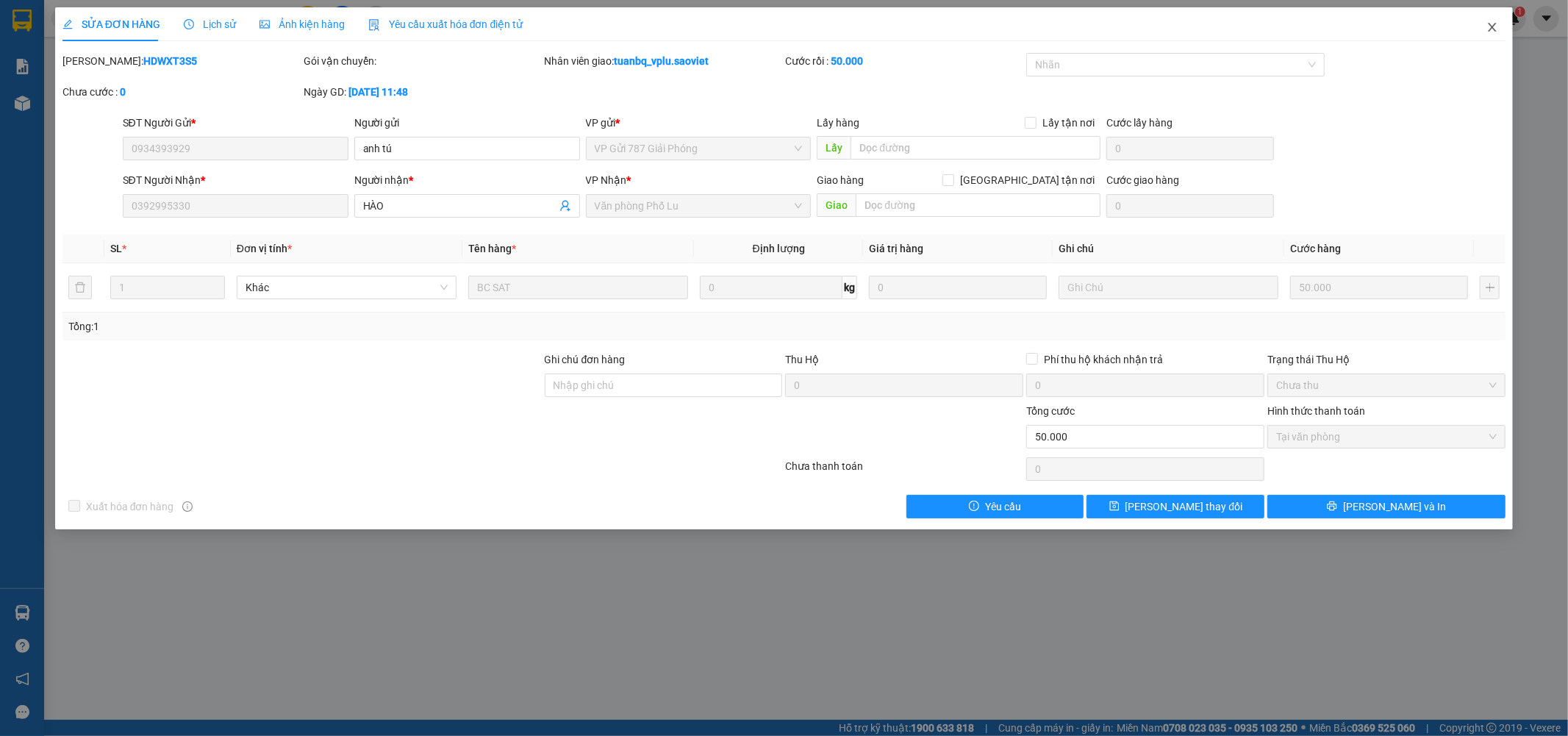
click at [1488, 34] on span "Close" at bounding box center [1492, 28] width 41 height 41
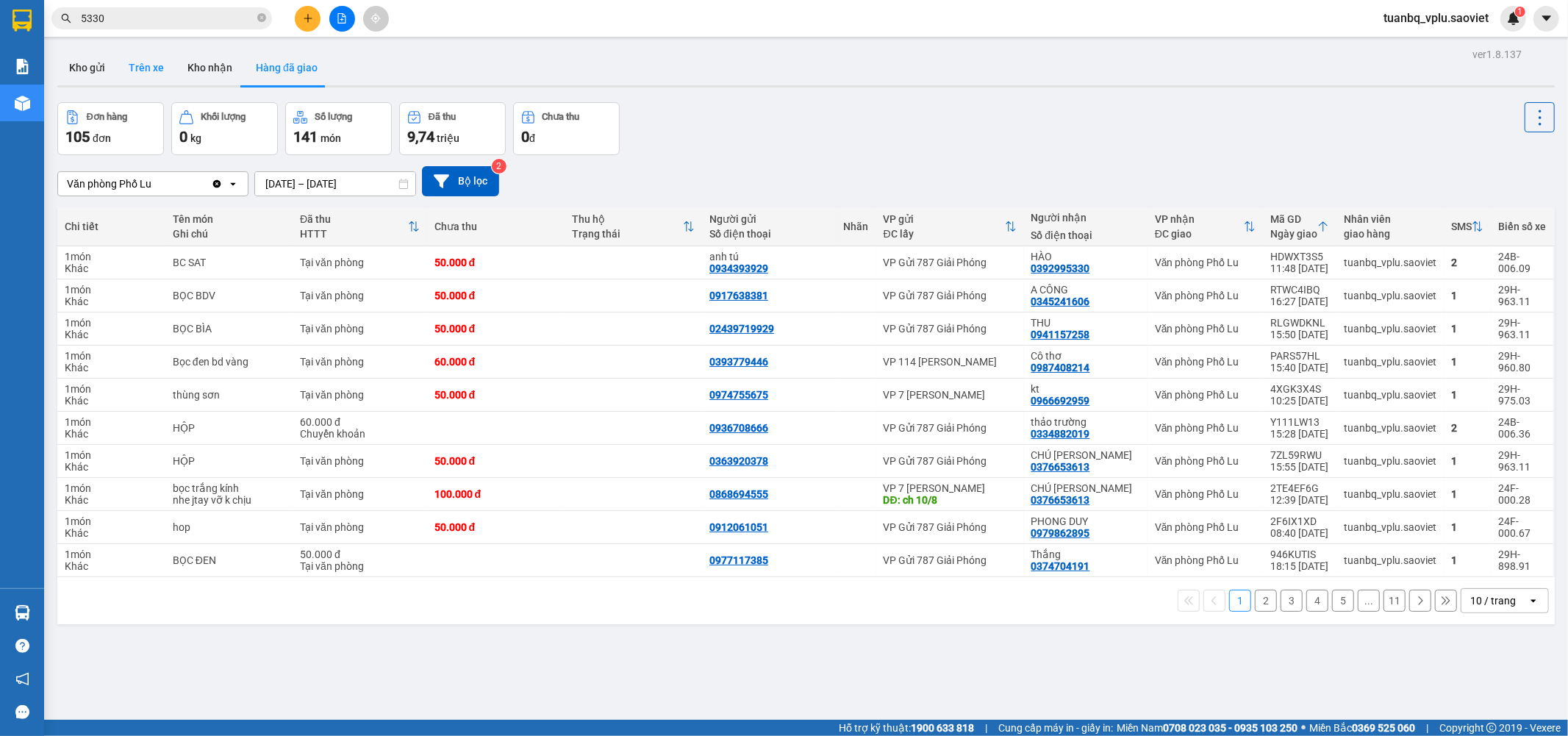
click at [151, 65] on button "Trên xe" at bounding box center [146, 68] width 59 height 35
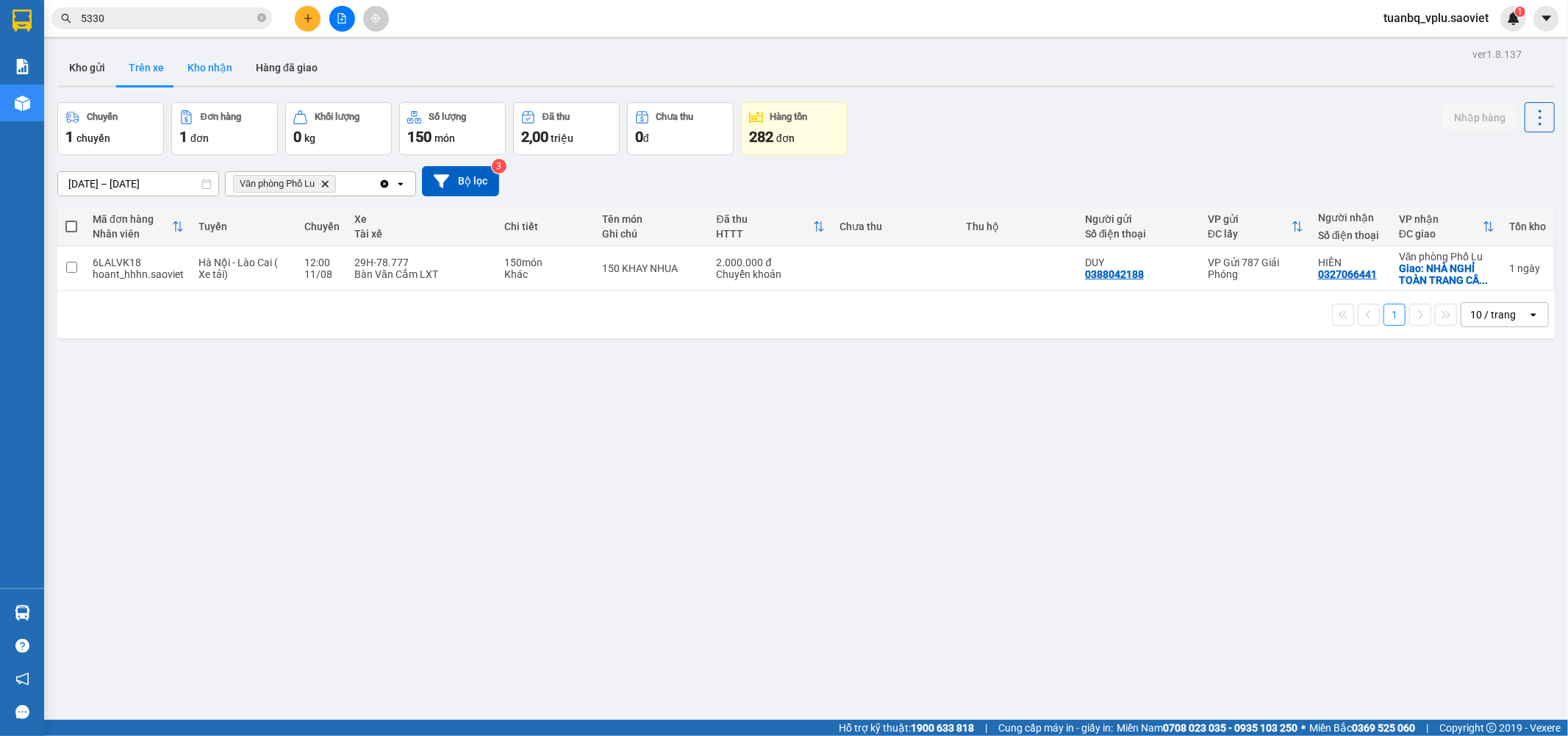
click at [225, 62] on button "Kho nhận" at bounding box center [210, 68] width 69 height 35
type input "01/08/2025 – 12/08/2025"
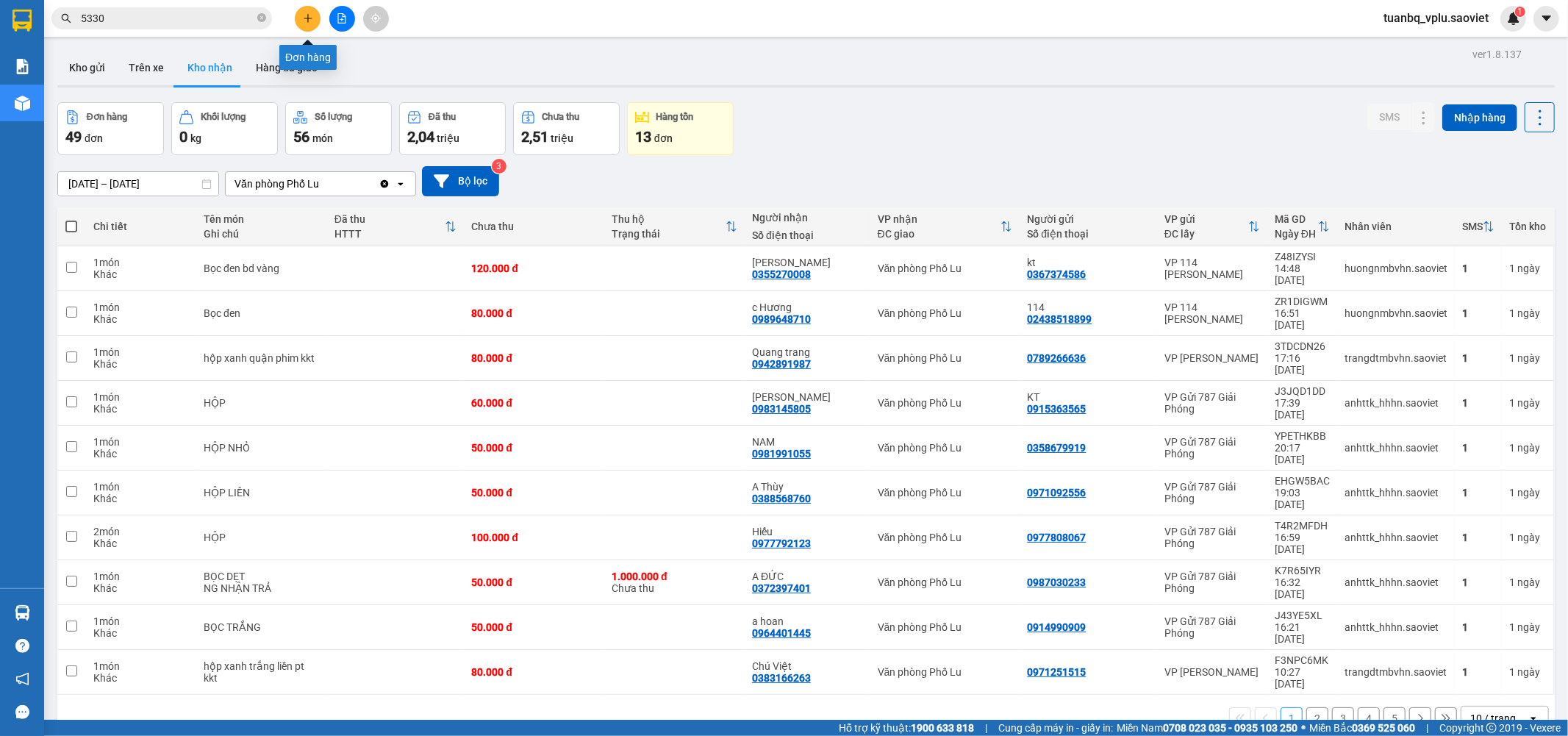
click at [315, 13] on button at bounding box center [307, 18] width 26 height 26
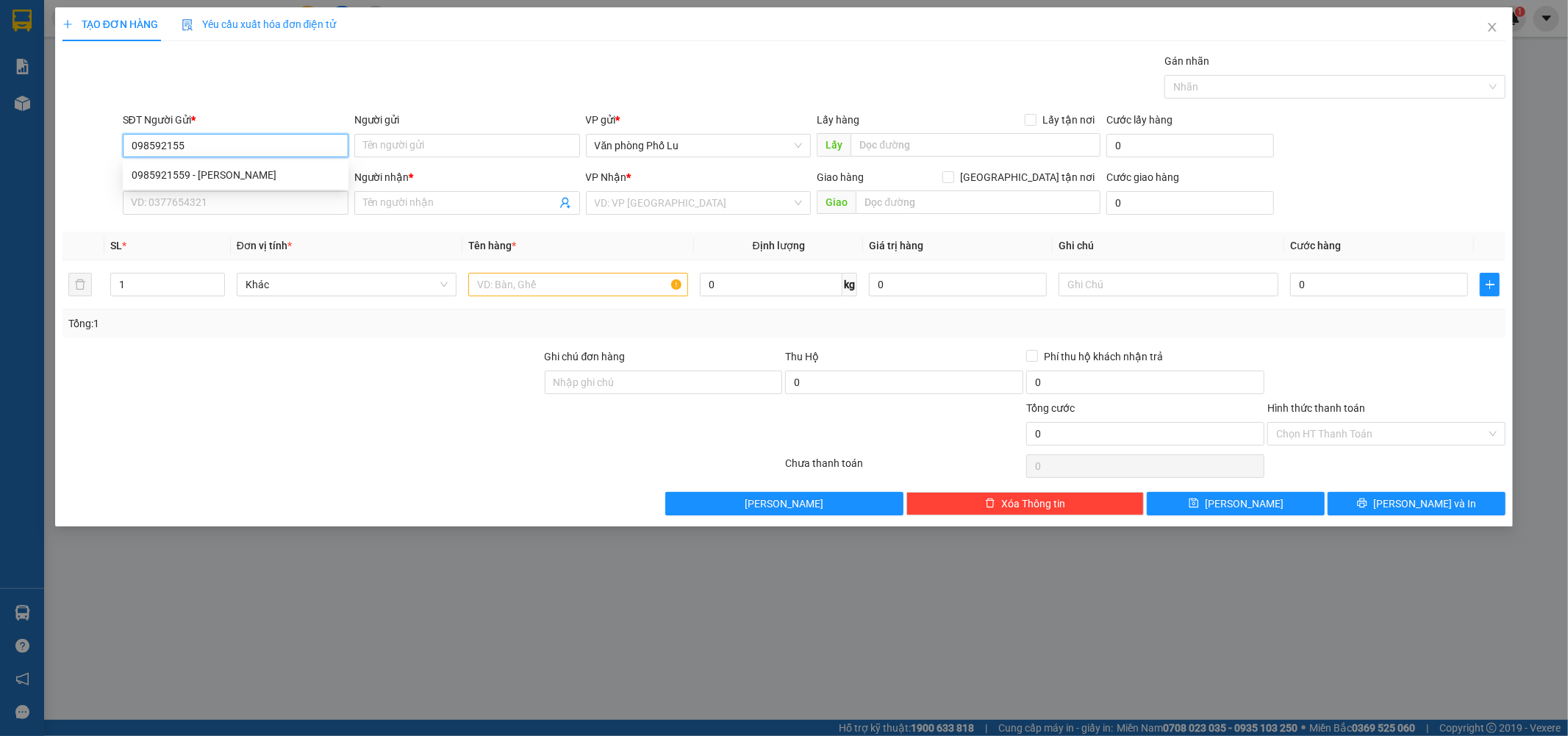
type input "0985921559"
click at [242, 170] on div "0985921559 - Cô Phượng" at bounding box center [236, 175] width 208 height 16
type input "Cô Phượng"
type input "0979589146"
type input "Anh Đoàn"
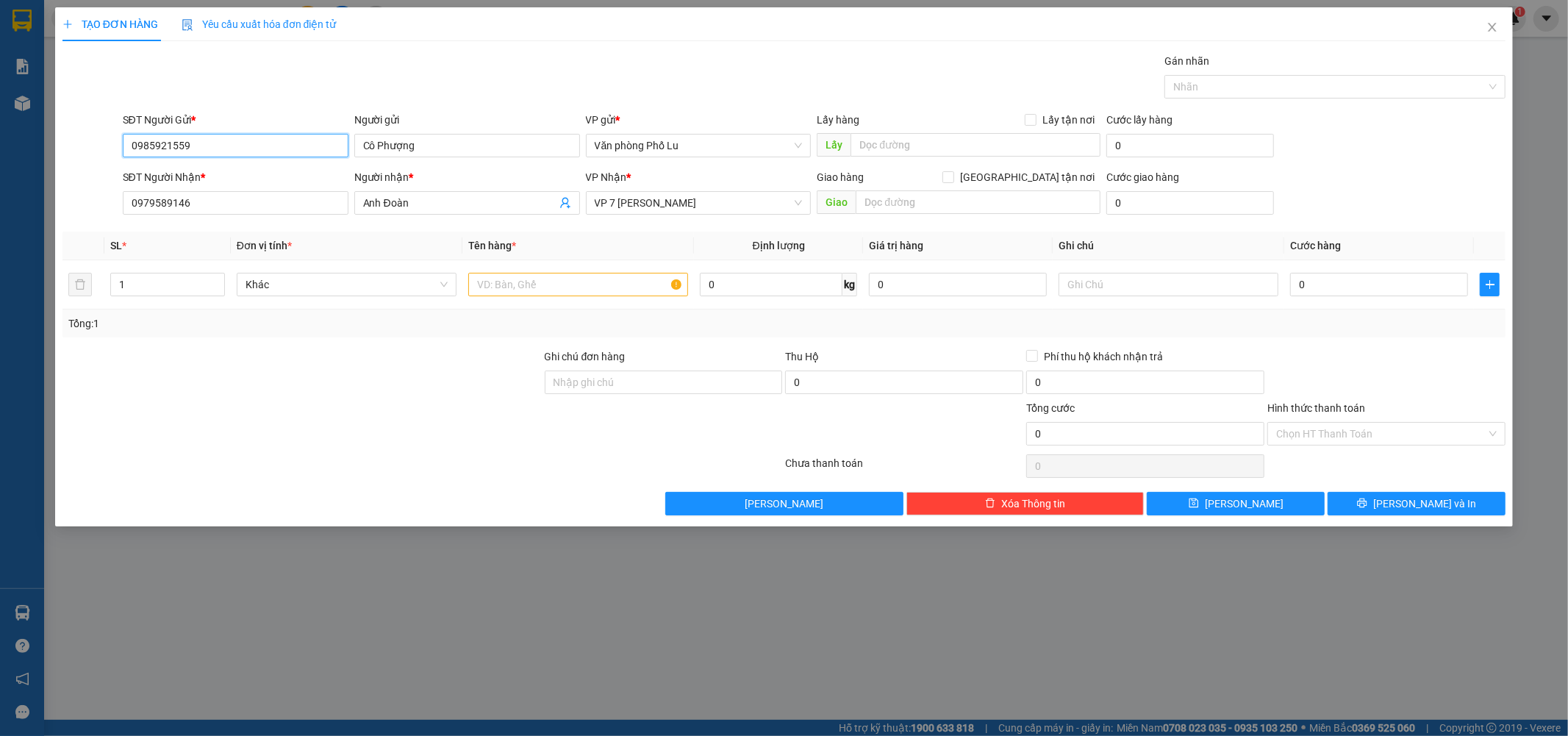
click at [277, 144] on input "0985921559" at bounding box center [235, 145] width 226 height 23
type input "0985921559"
click at [303, 56] on div "Gán nhãn Nhãn" at bounding box center [815, 78] width 1389 height 51
click at [202, 208] on input "0979589146" at bounding box center [235, 203] width 226 height 23
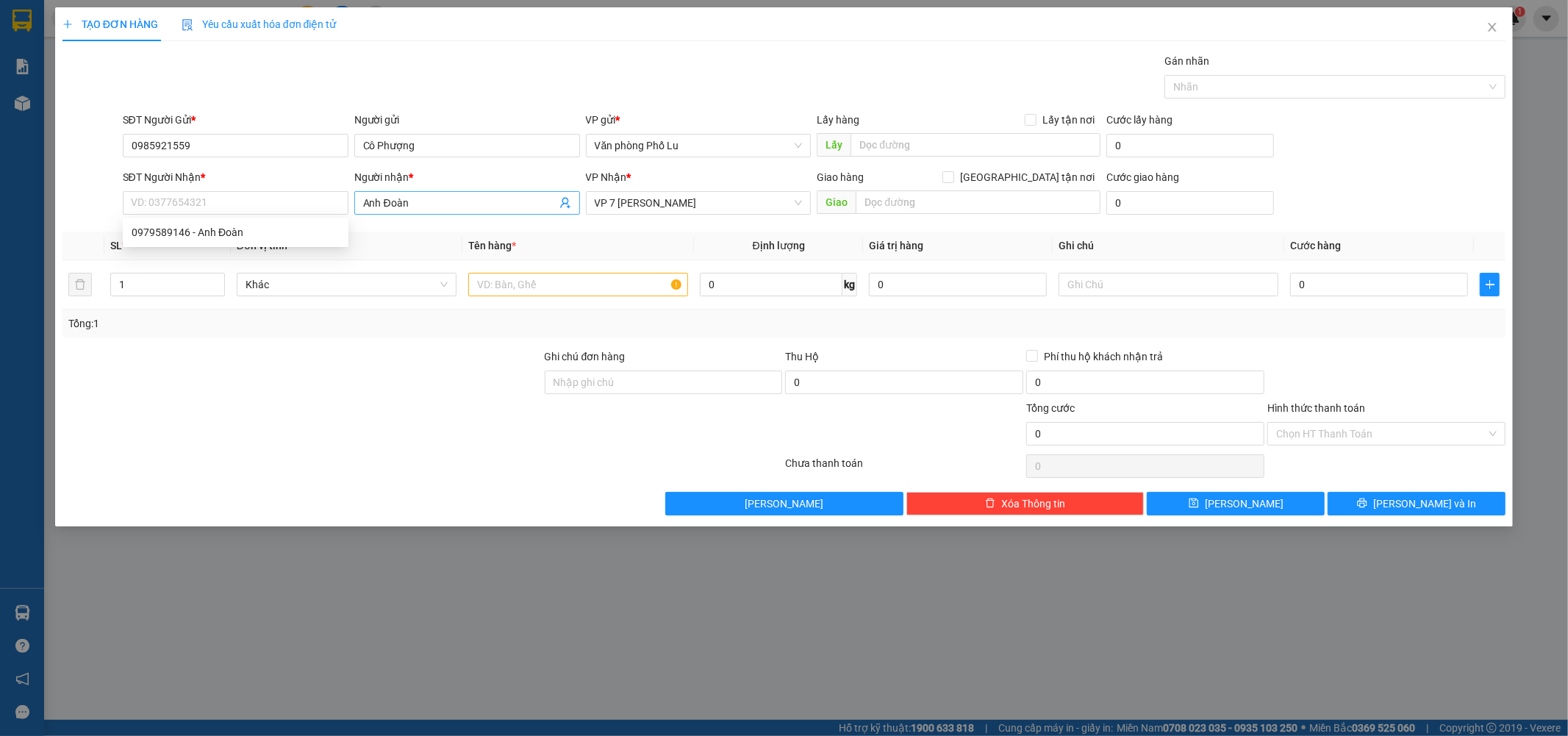
click at [430, 202] on input "Anh Đoàn" at bounding box center [460, 202] width 193 height 16
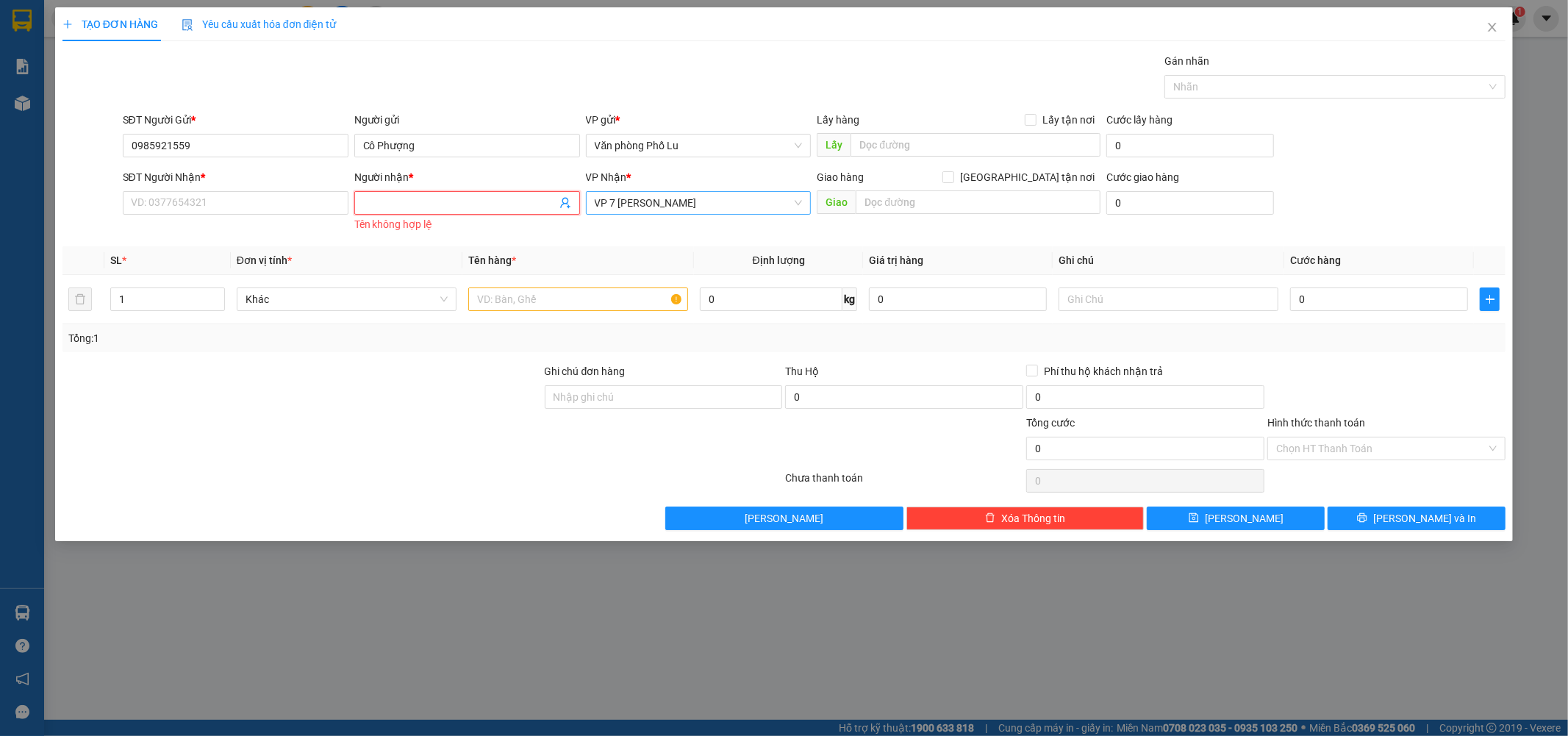
click at [727, 205] on span "VP 7 [PERSON_NAME]" at bounding box center [699, 203] width 208 height 22
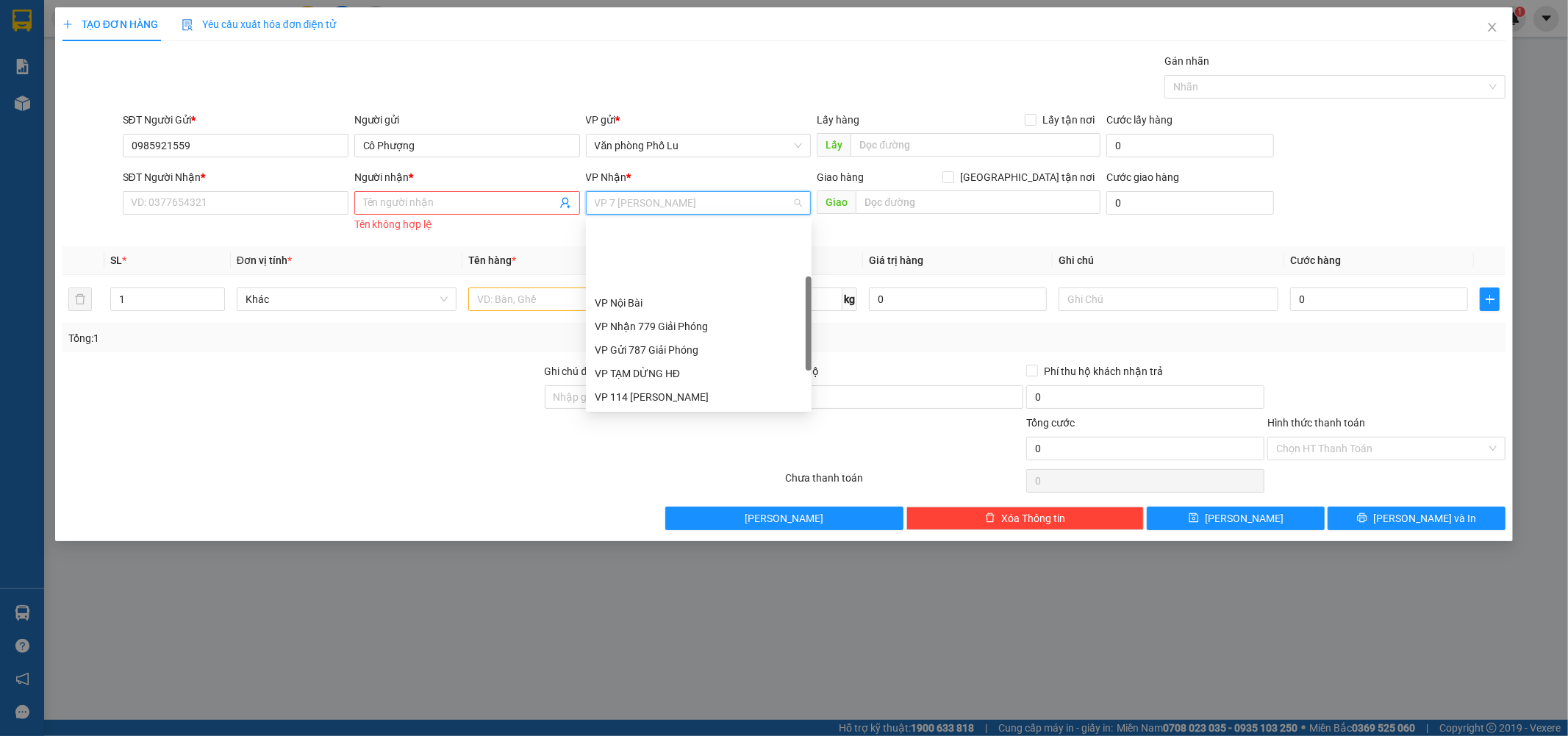
scroll to position [93, 0]
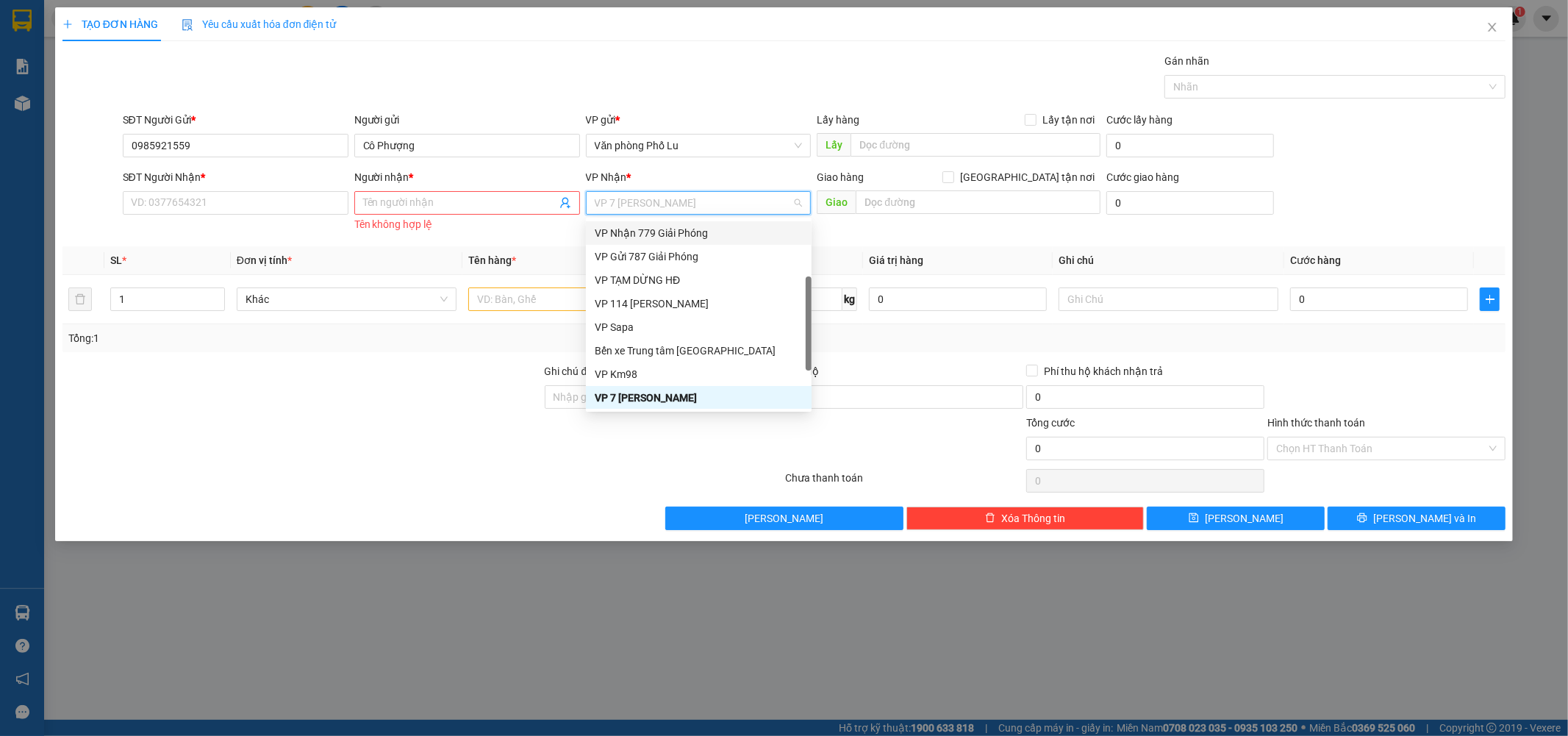
click at [711, 228] on div "VP Nhận 779 Giải Phóng" at bounding box center [699, 232] width 208 height 16
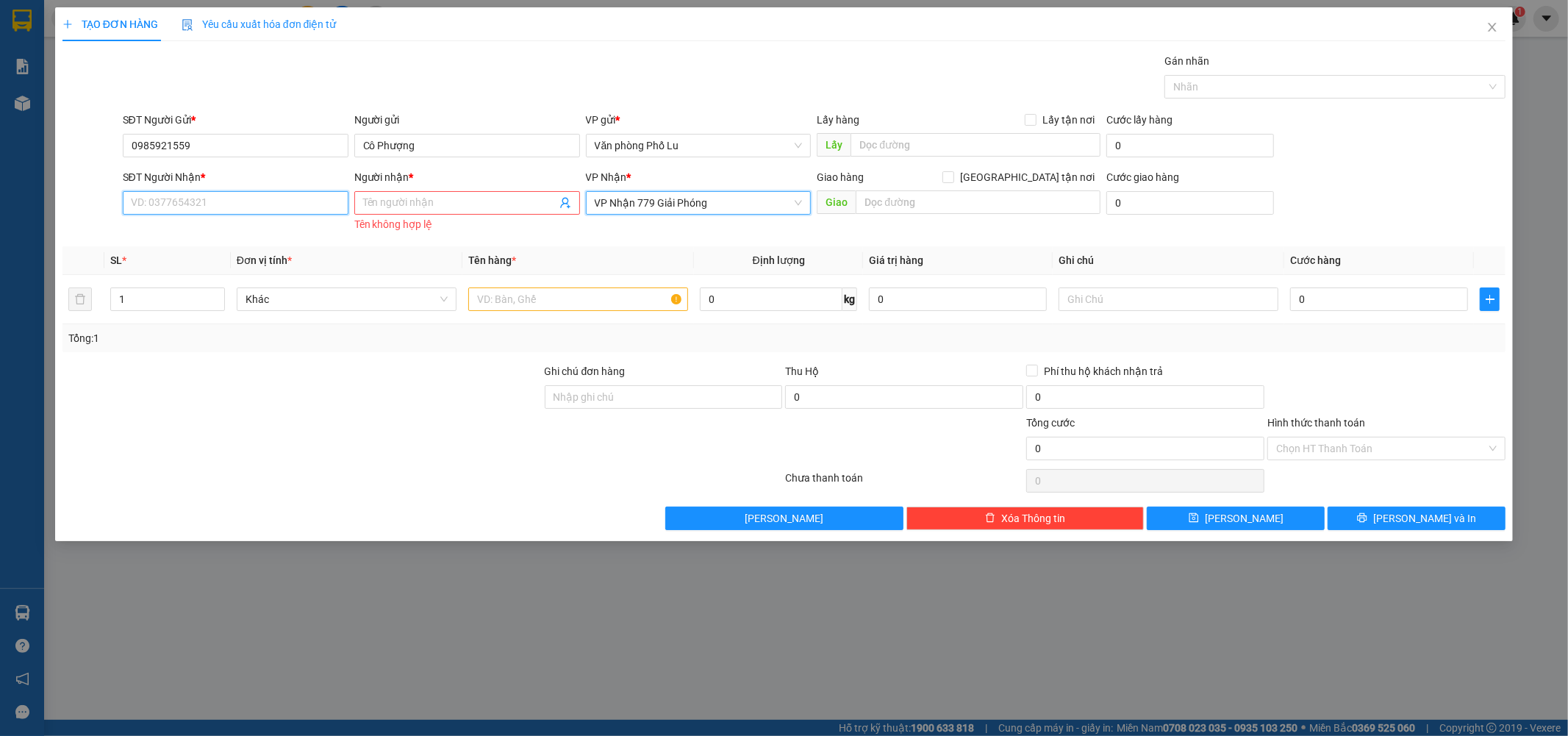
click at [284, 201] on input "SĐT Người Nhận *" at bounding box center [235, 203] width 226 height 23
type input "0913584341"
click at [427, 209] on input "Người nhận *" at bounding box center [460, 202] width 193 height 16
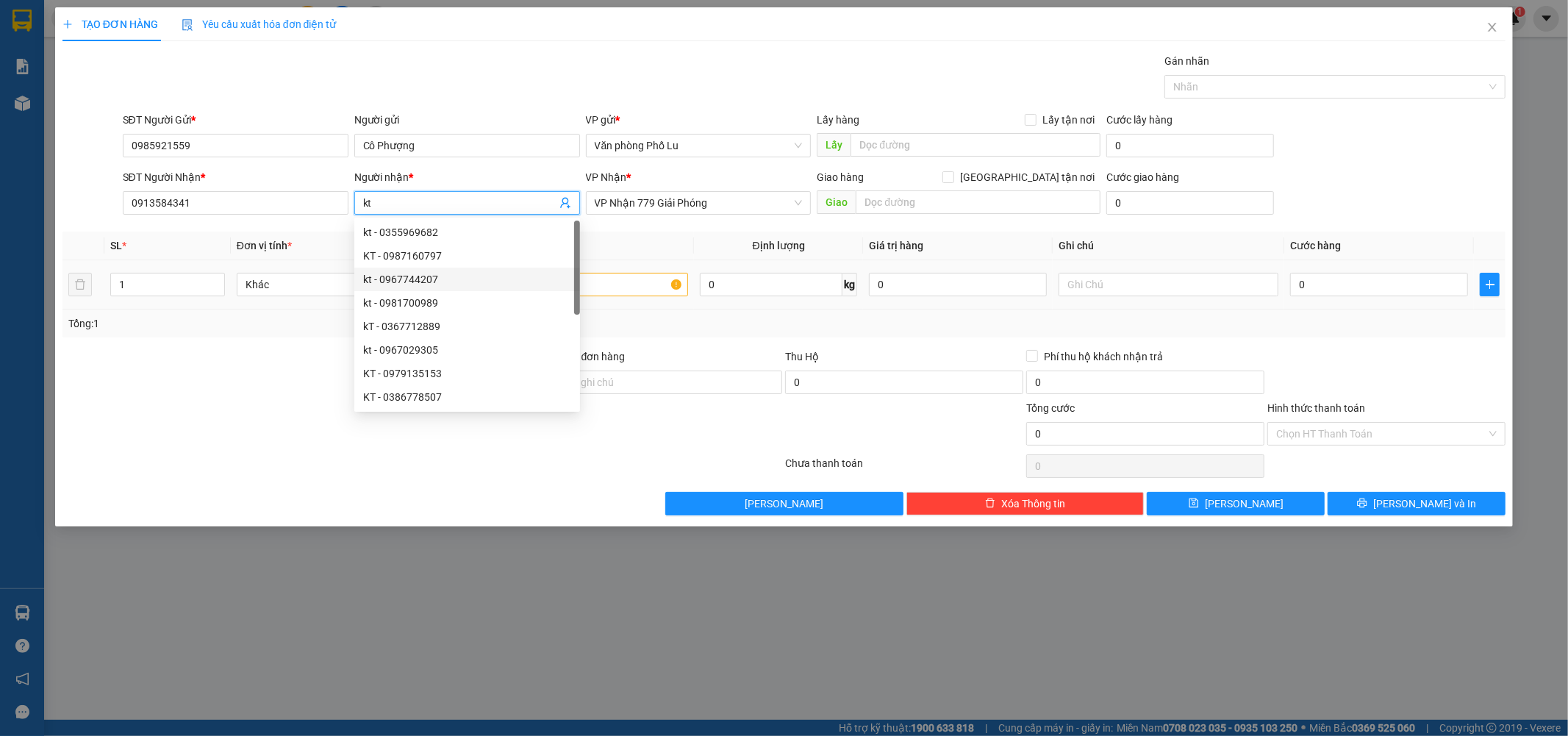
type input "kt"
click at [628, 283] on td at bounding box center [578, 284] width 232 height 50
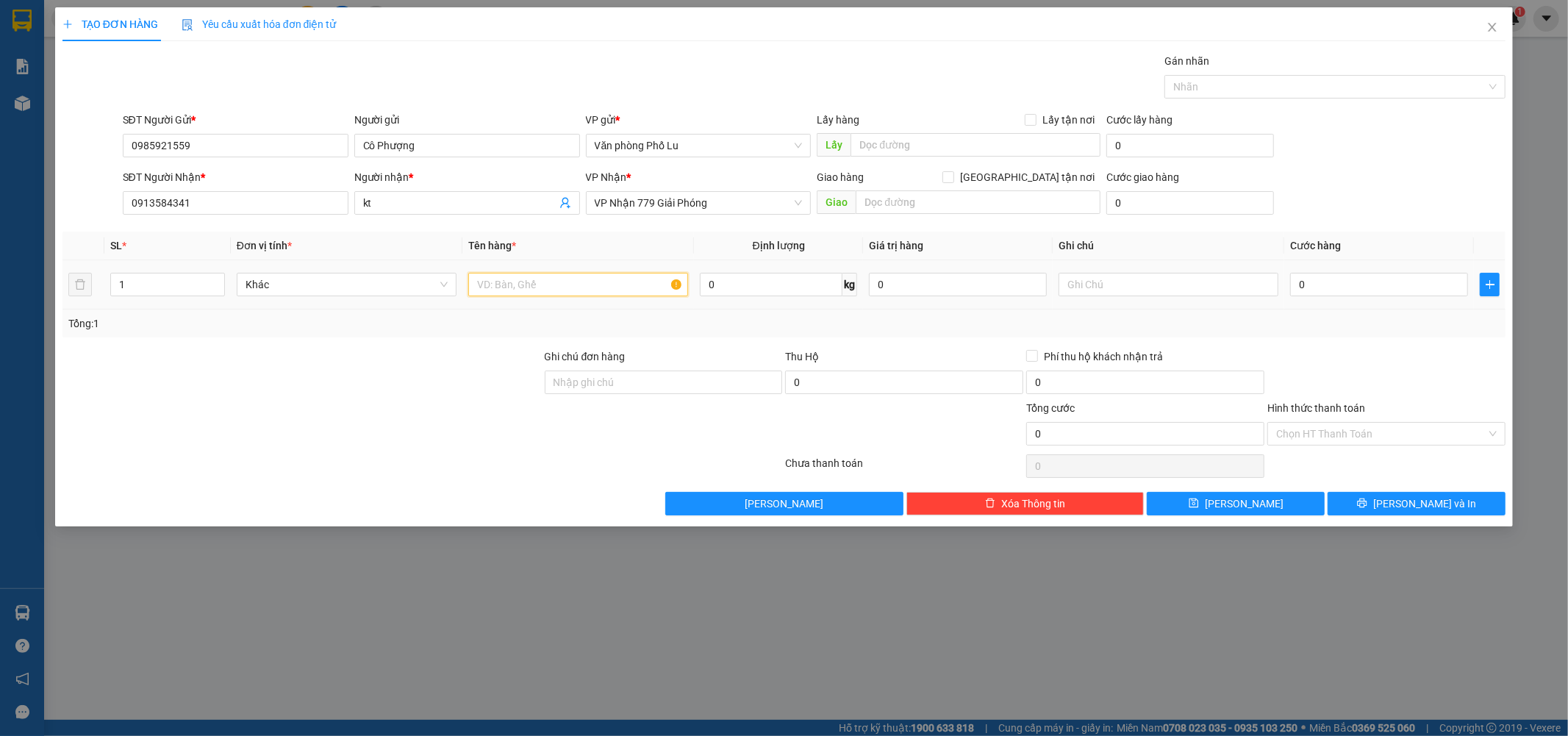
click at [628, 283] on input "text" at bounding box center [578, 284] width 220 height 23
type input "xốp"
click at [434, 431] on div at bounding box center [302, 425] width 482 height 51
click at [1335, 288] on input "0" at bounding box center [1379, 284] width 178 height 23
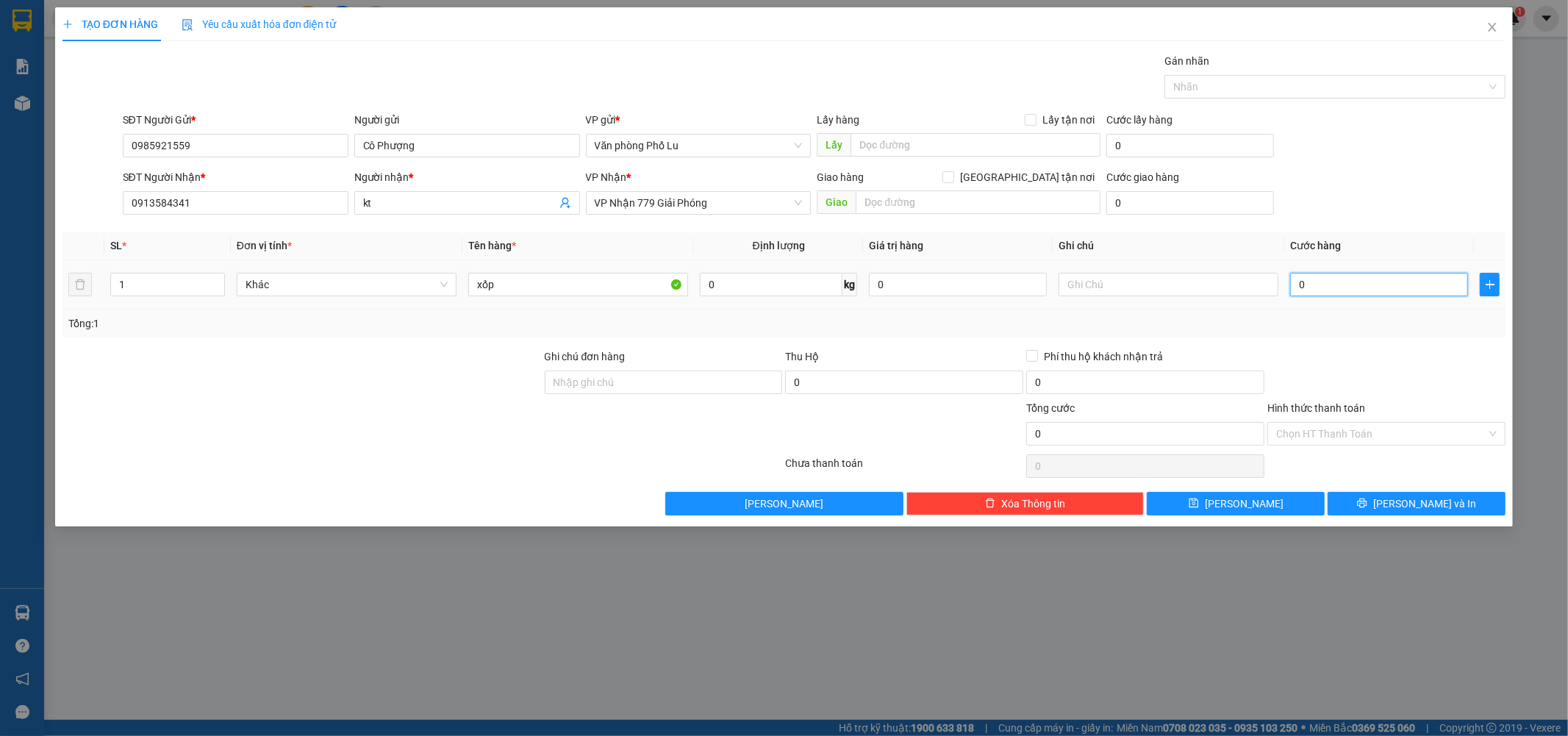
paste input "5"
type input "50"
type input "50.000"
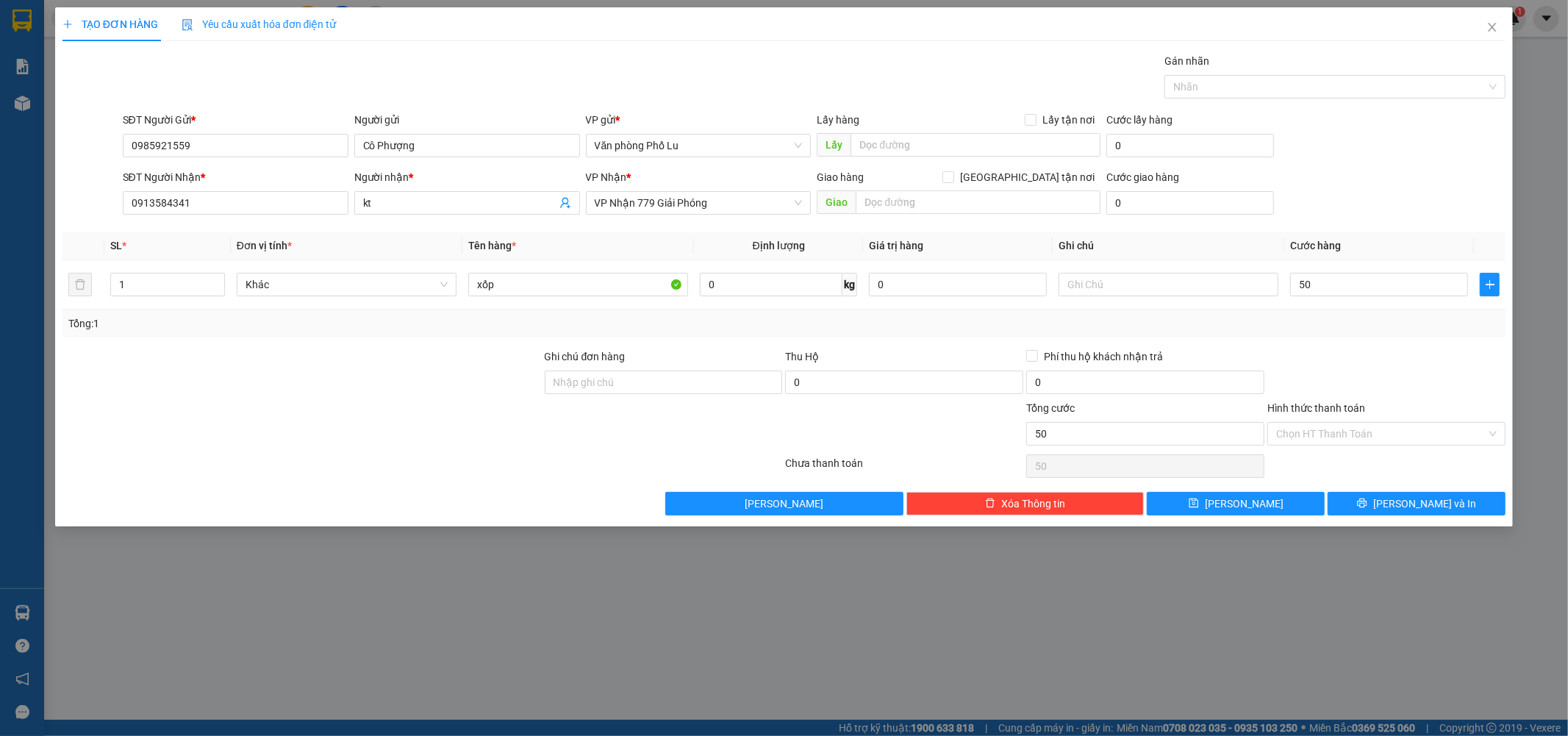
type input "50.000"
click at [1412, 358] on div at bounding box center [1386, 373] width 241 height 51
click at [1399, 432] on input "Hình thức thanh toán" at bounding box center [1381, 434] width 211 height 22
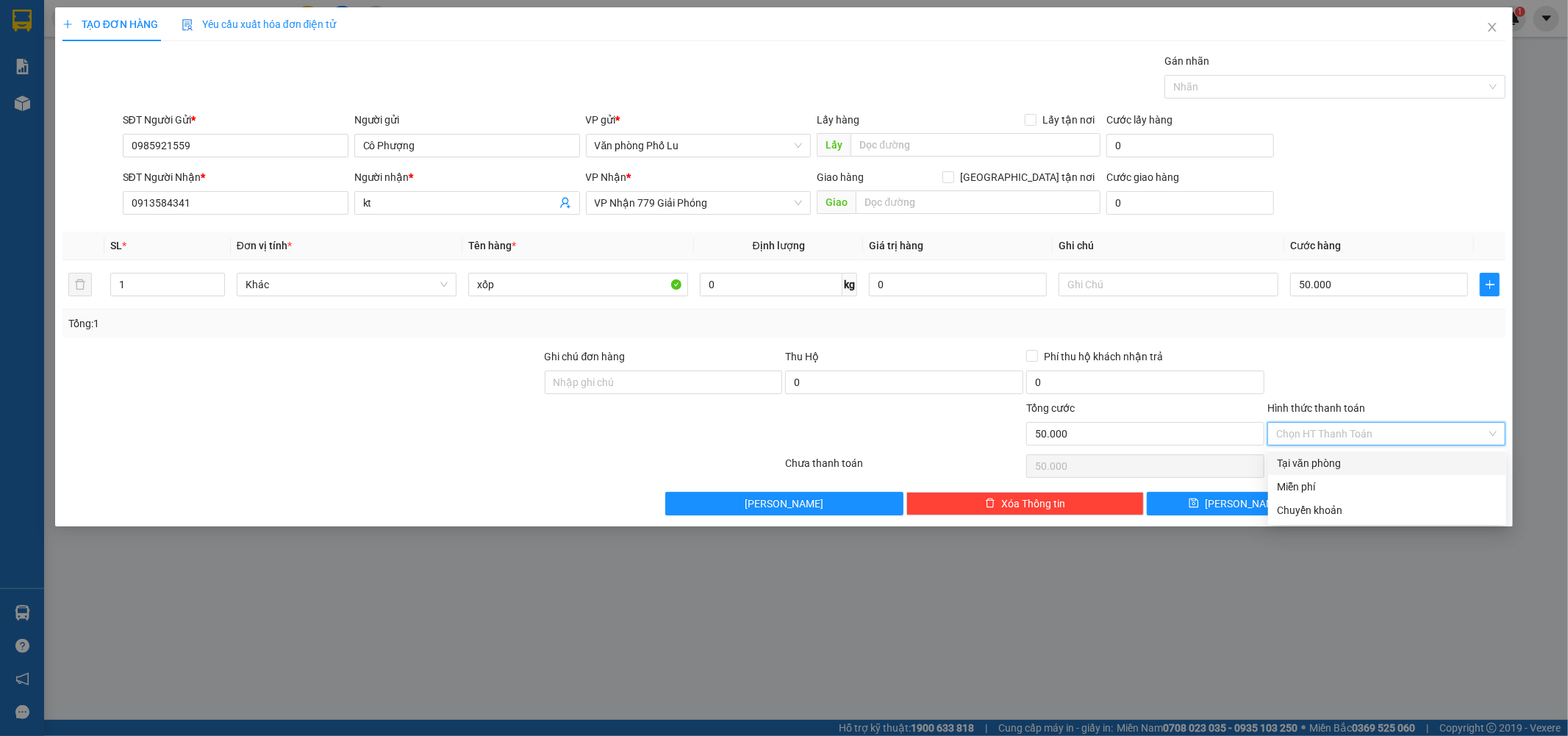
click at [1371, 460] on div "Tại văn phòng" at bounding box center [1387, 462] width 221 height 16
type input "0"
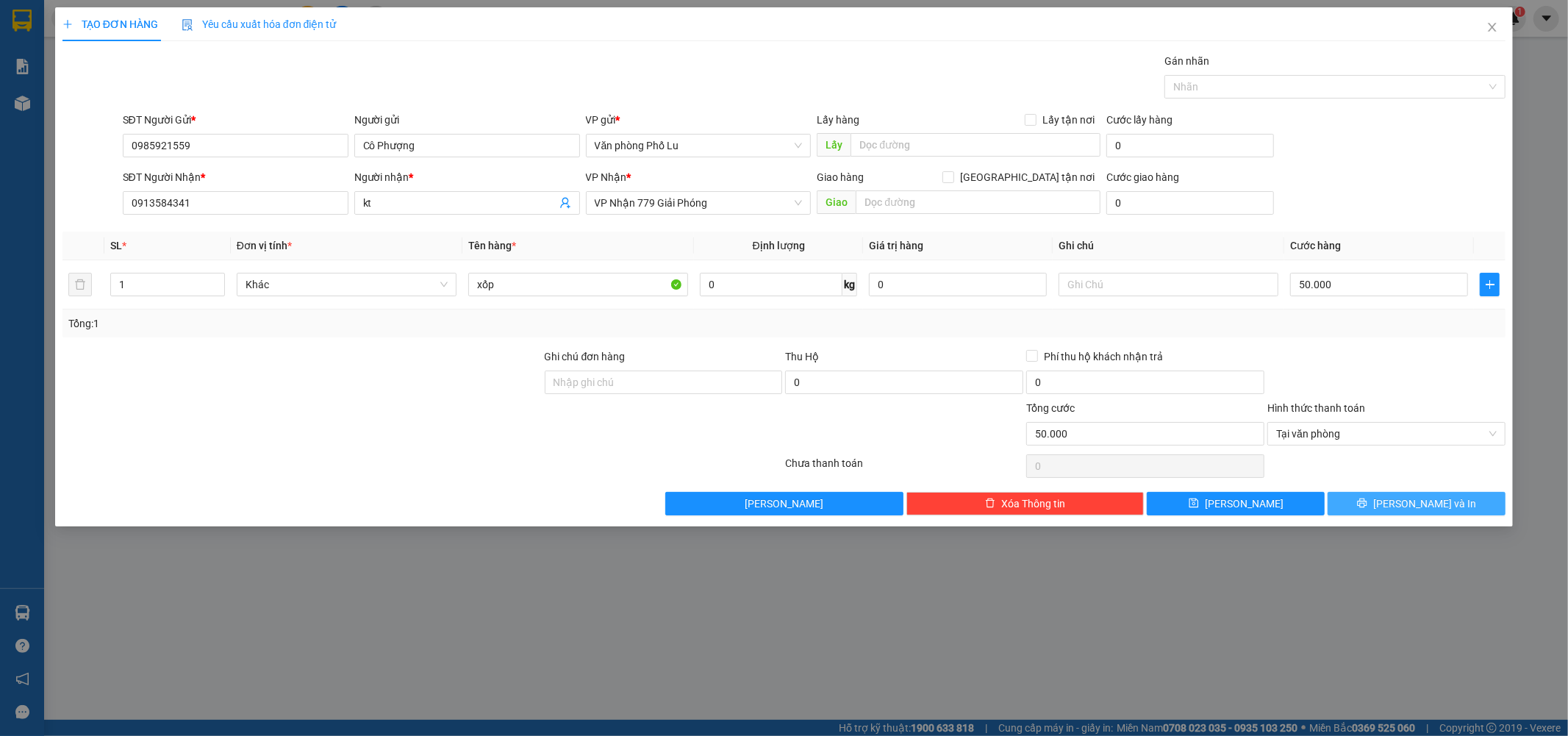
click at [1435, 501] on span "Lưu và In" at bounding box center [1425, 504] width 103 height 16
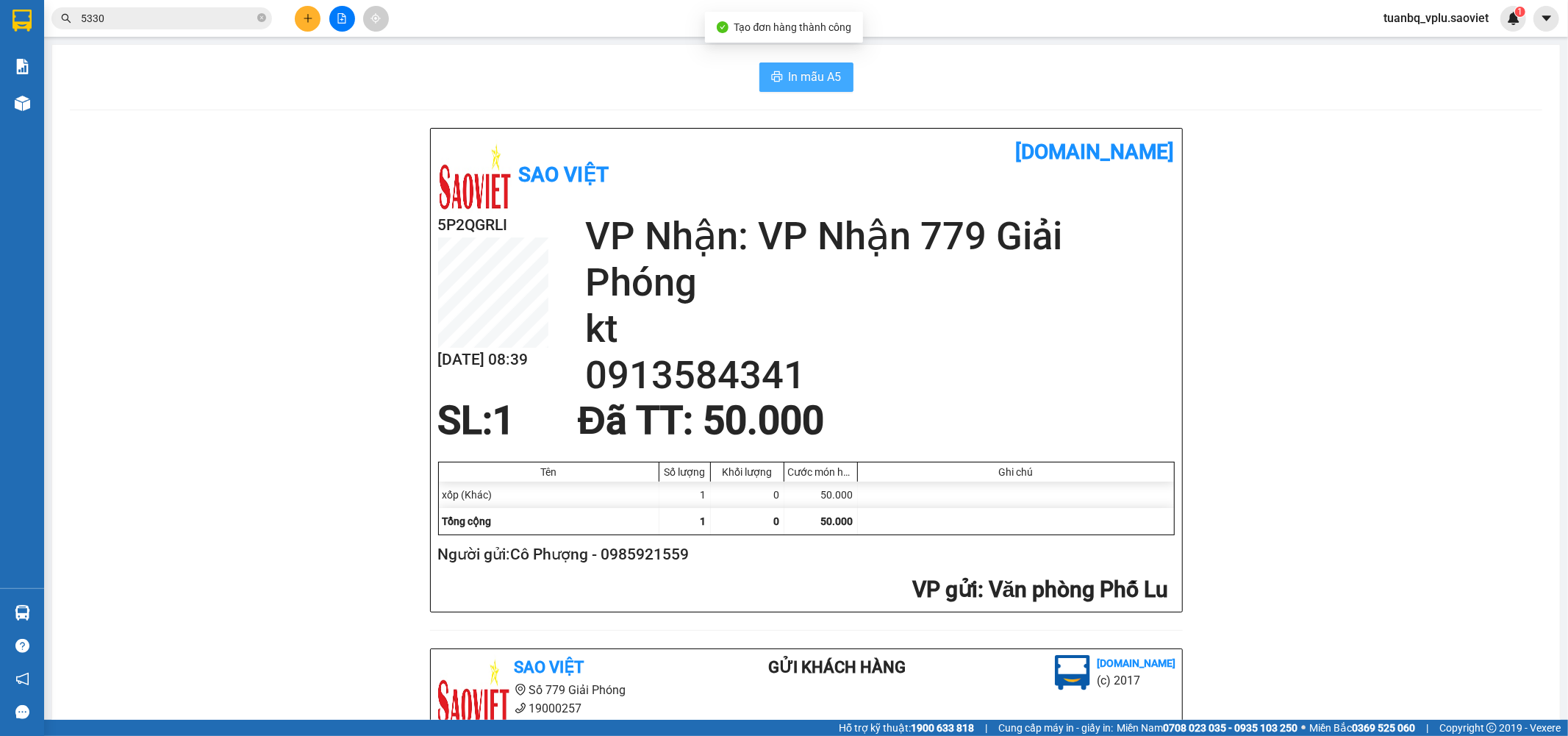
click at [812, 75] on span "In mẫu A5" at bounding box center [815, 77] width 53 height 18
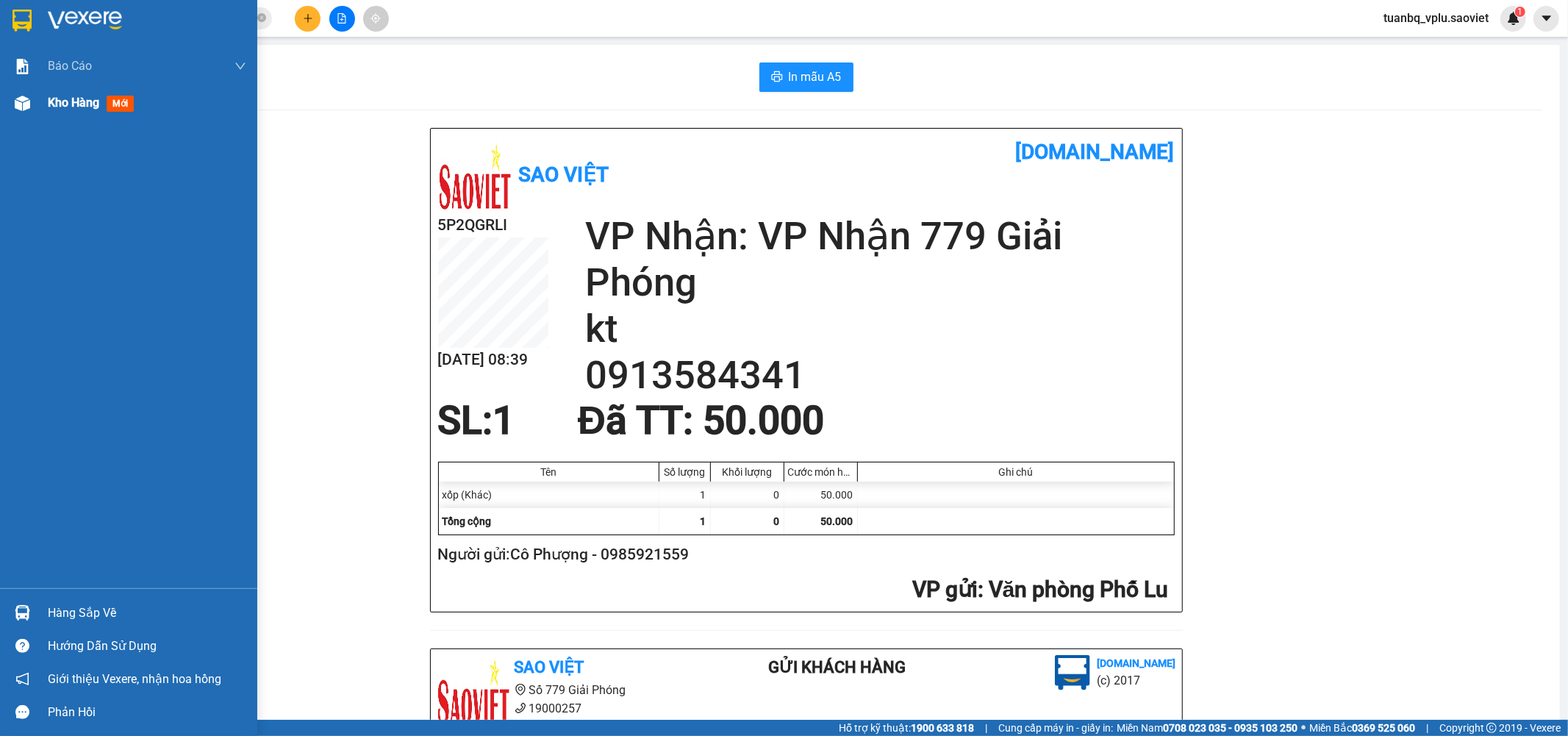
click at [69, 101] on span "Kho hàng" at bounding box center [73, 102] width 51 height 14
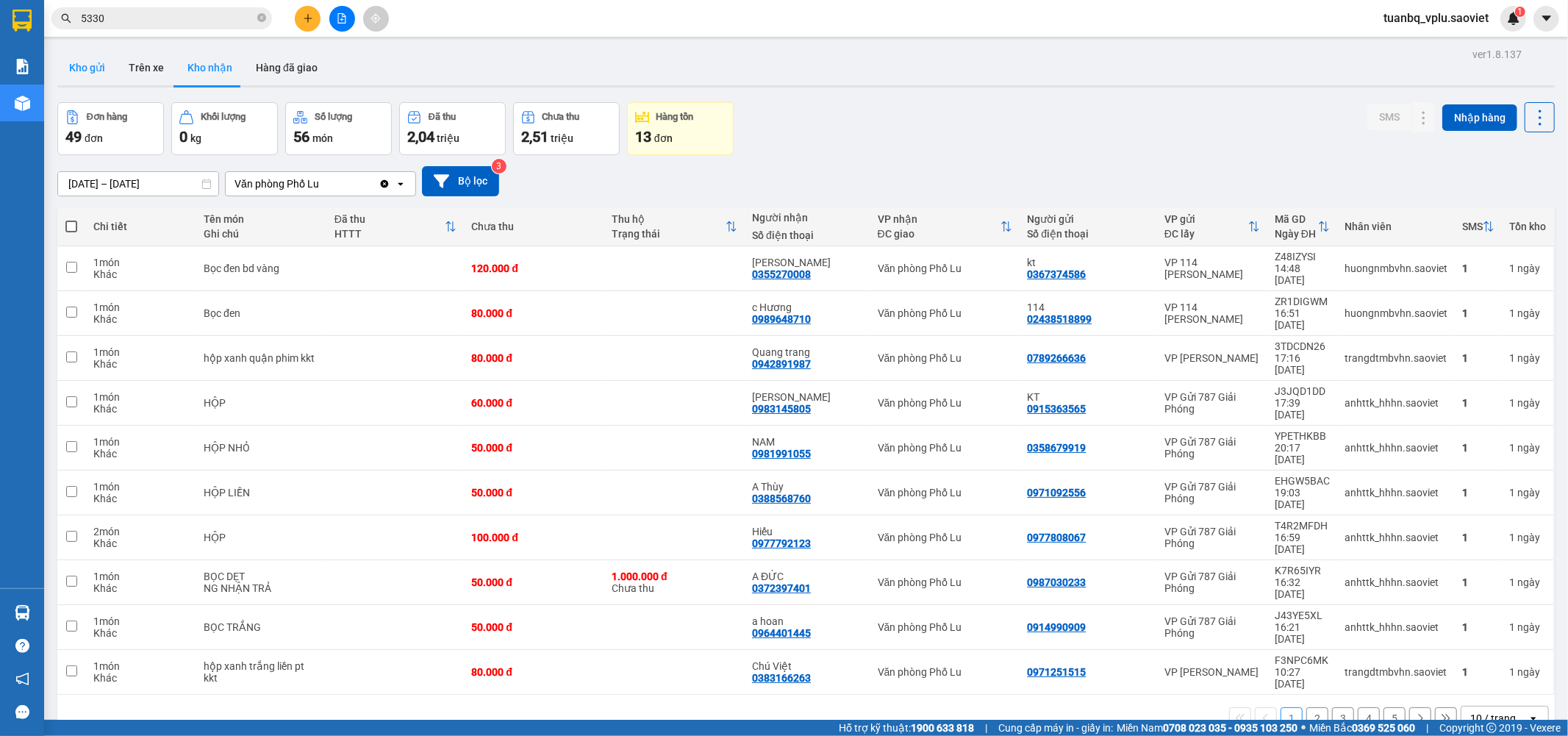
click at [97, 69] on button "Kho gửi" at bounding box center [86, 68] width 60 height 35
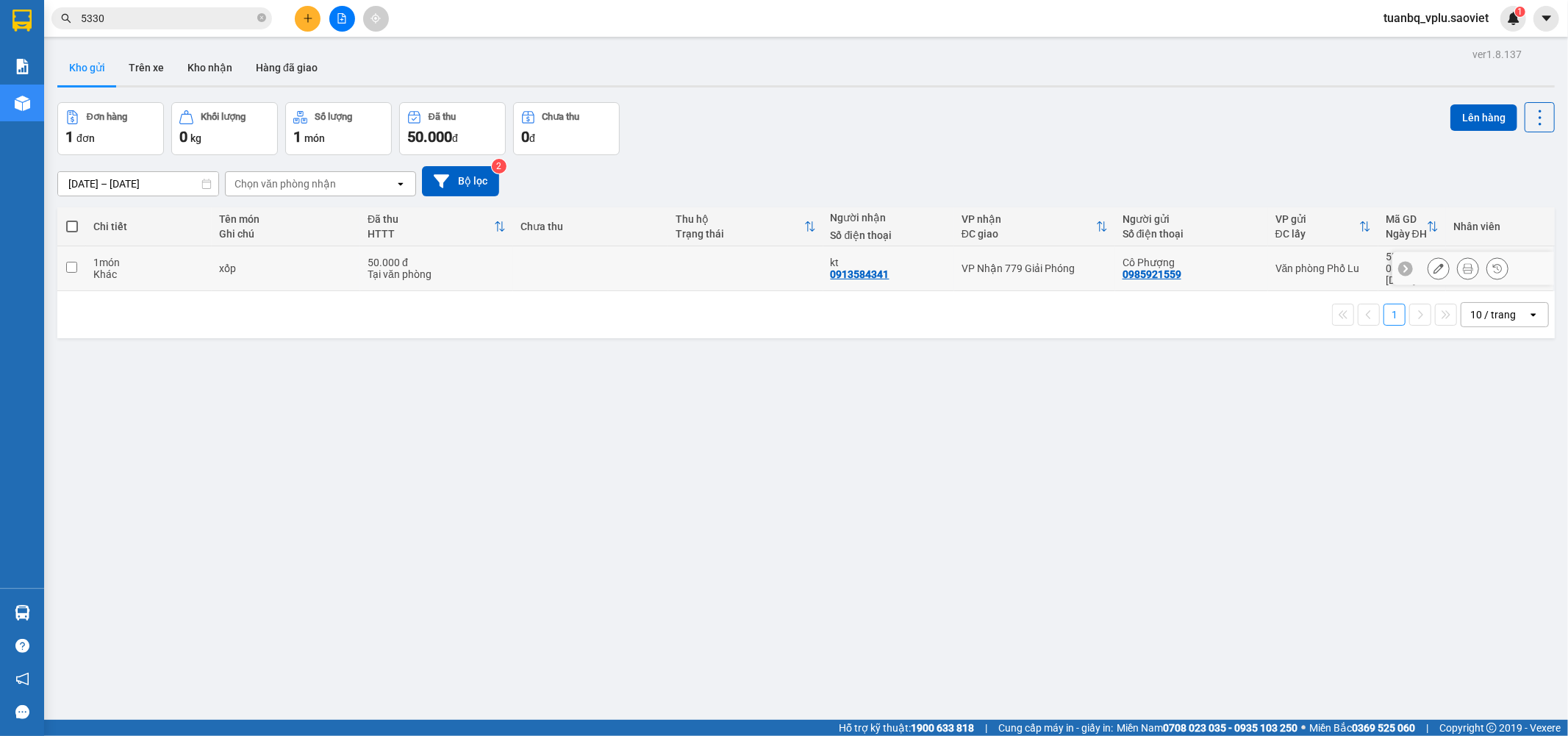
click at [88, 256] on td "1 món Khác" at bounding box center [148, 269] width 125 height 44
checkbox input "true"
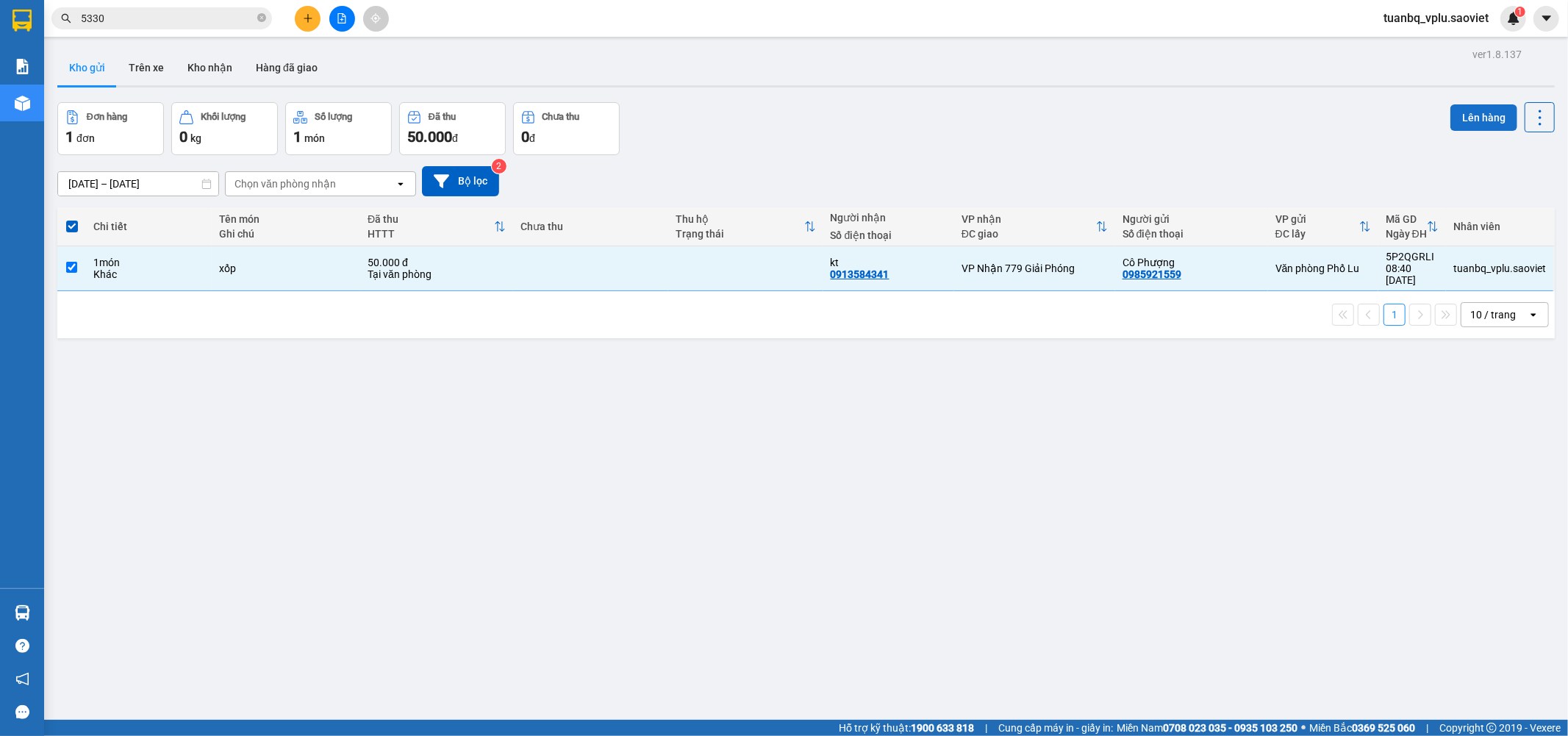
click at [1469, 113] on button "Lên hàng" at bounding box center [1484, 117] width 67 height 27
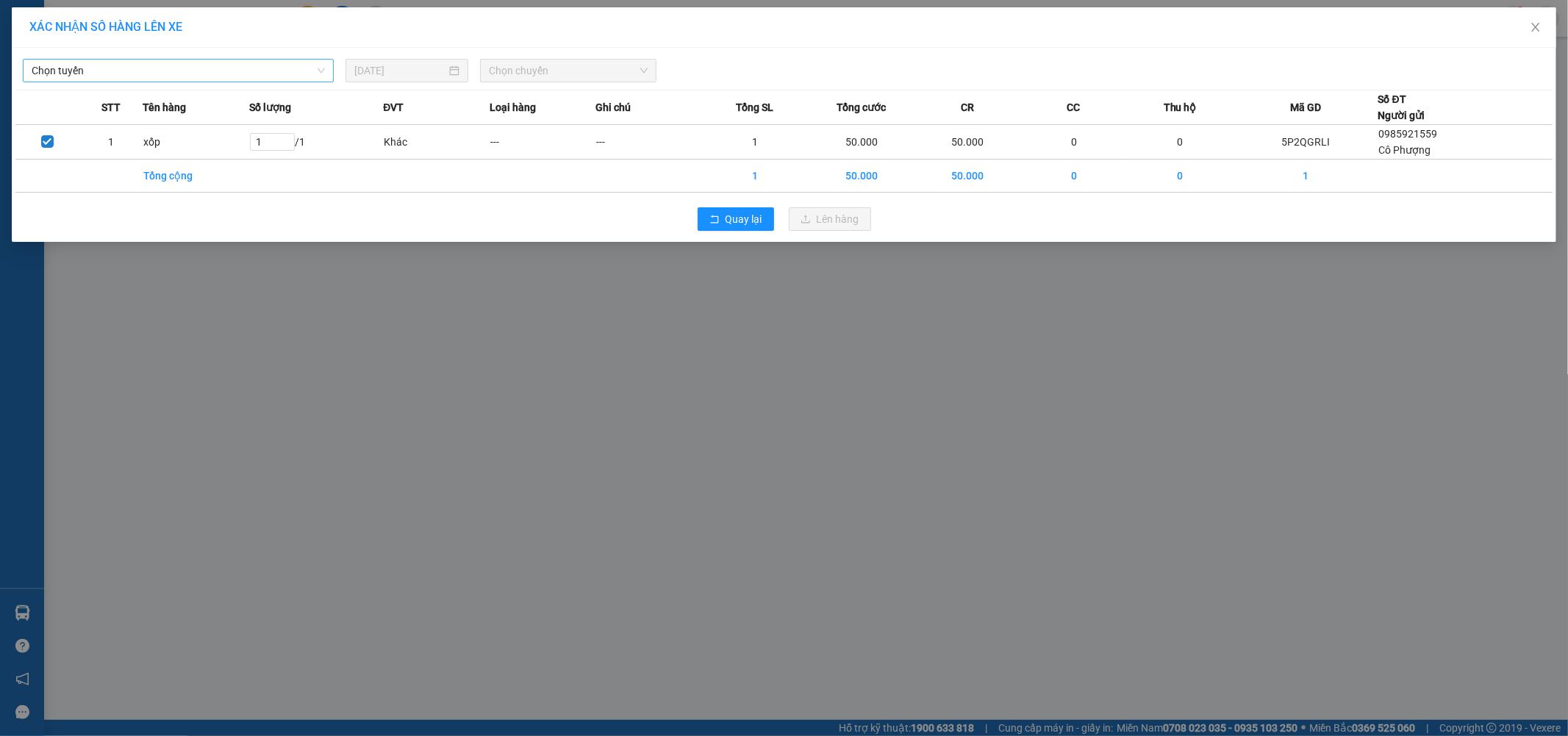
click at [189, 66] on span "Chọn tuyến" at bounding box center [179, 70] width 294 height 22
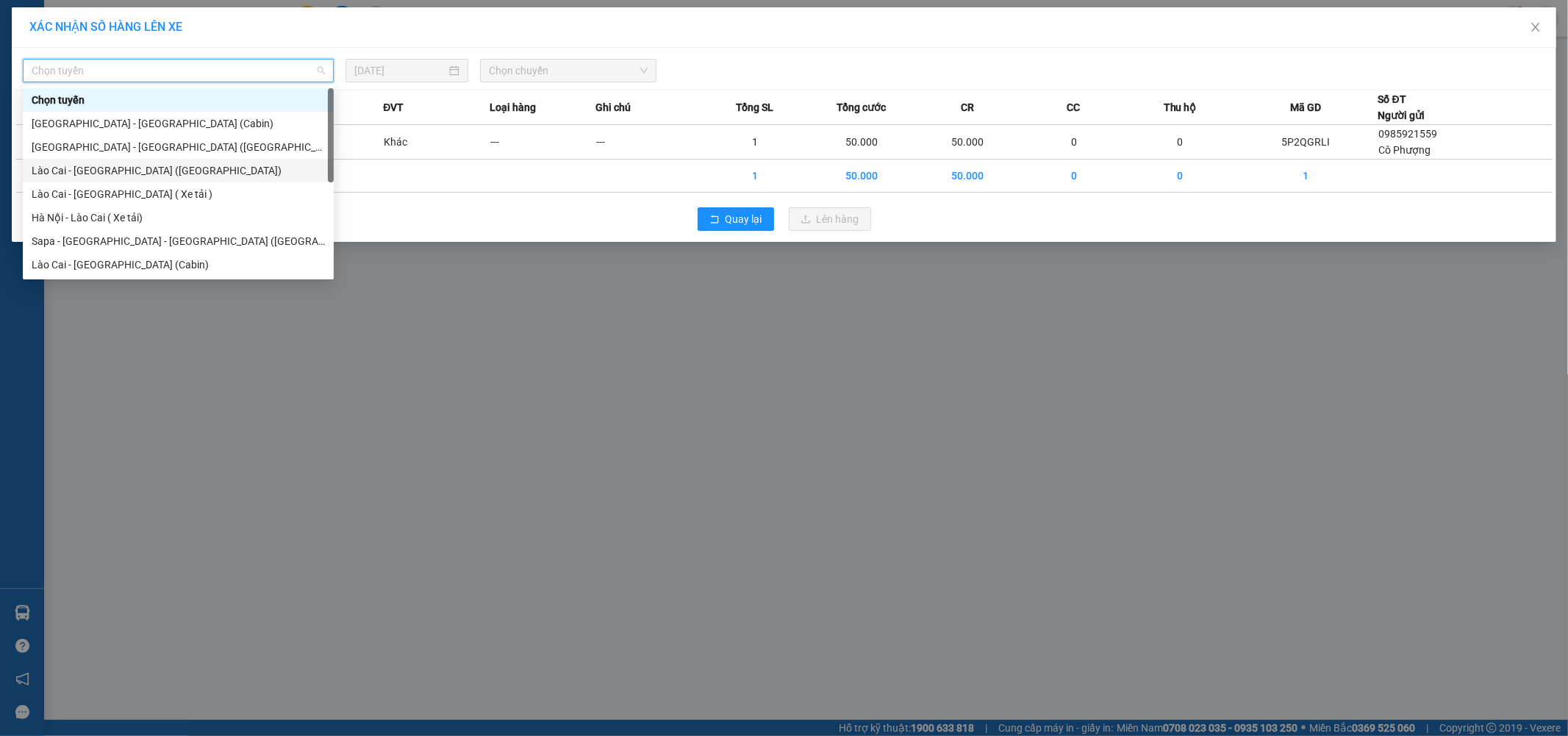
click at [153, 168] on div "Lào Cai - Hà Nội (Giường)" at bounding box center [179, 170] width 294 height 16
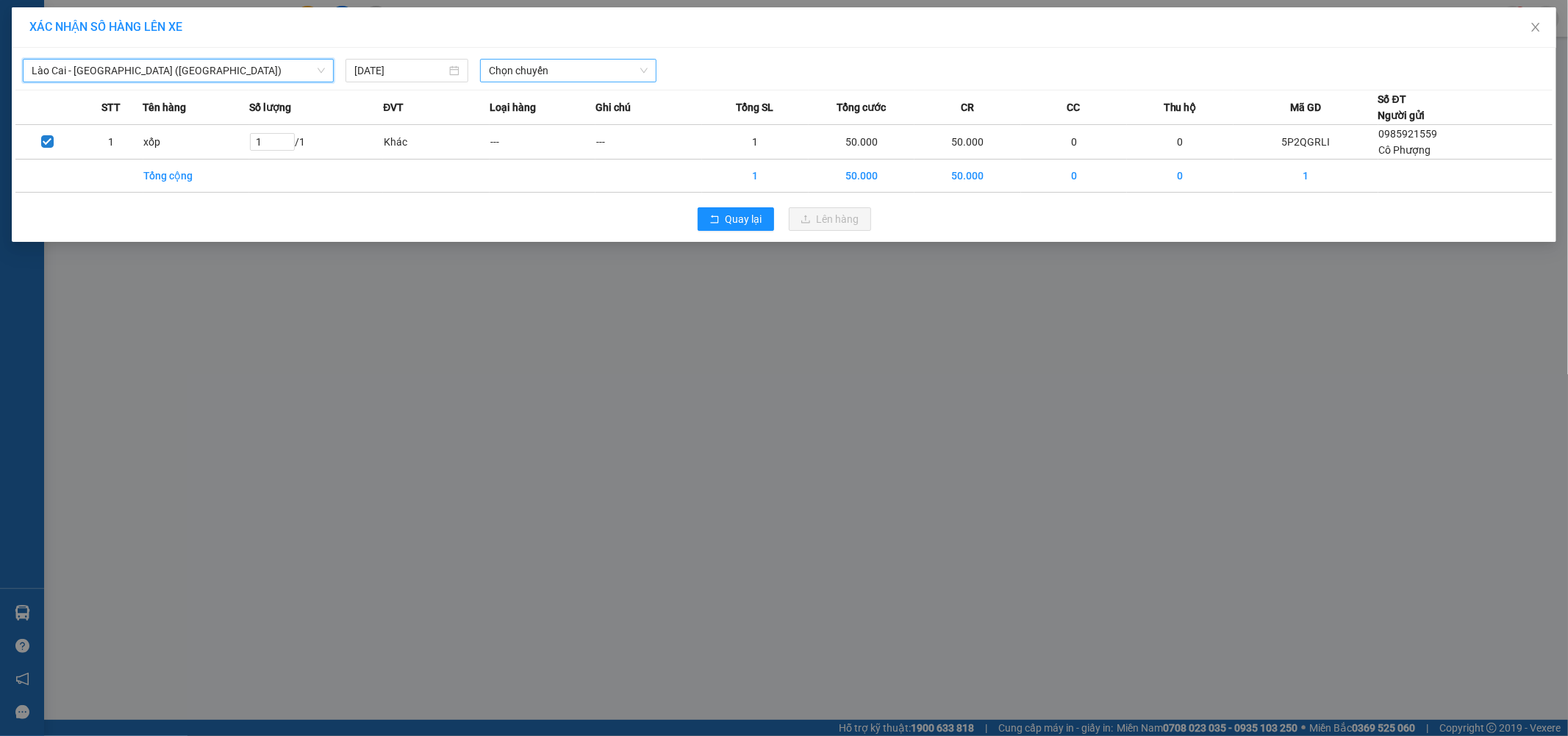
click at [566, 70] on span "Chọn chuyến" at bounding box center [568, 70] width 159 height 22
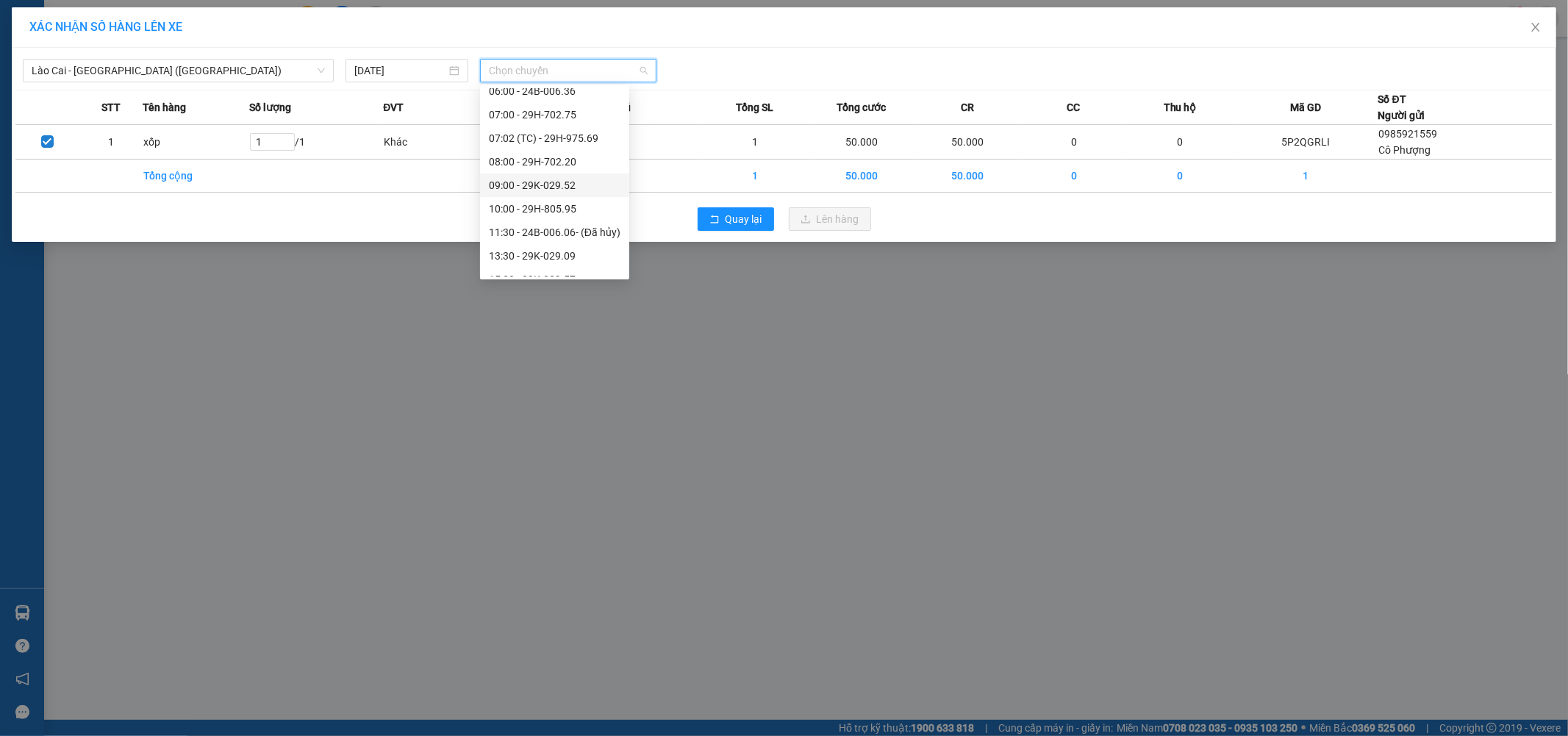
scroll to position [81, 0]
click at [588, 134] on div "08:00 - 29H-702.20" at bounding box center [555, 135] width 132 height 16
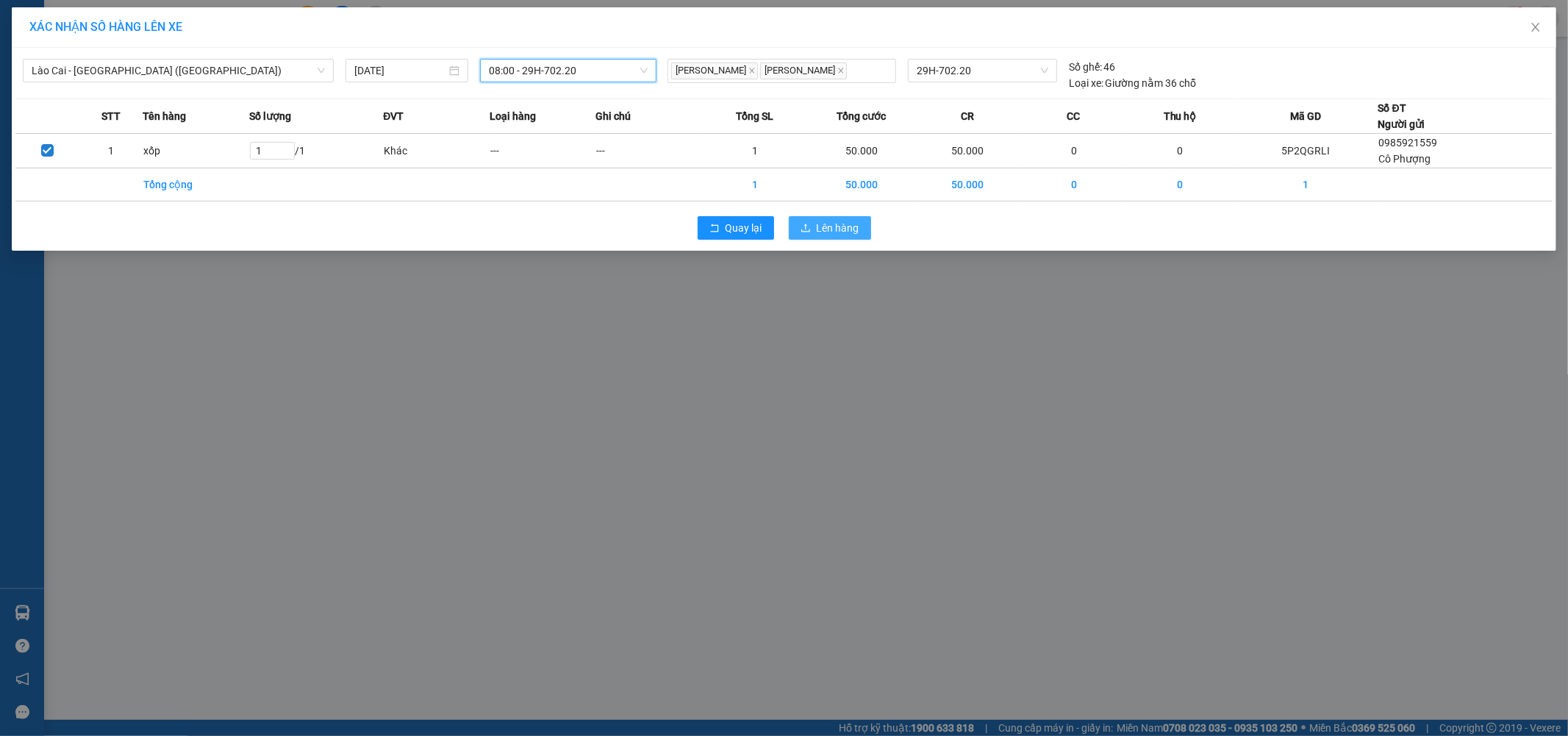
click at [812, 230] on button "Lên hàng" at bounding box center [830, 228] width 82 height 23
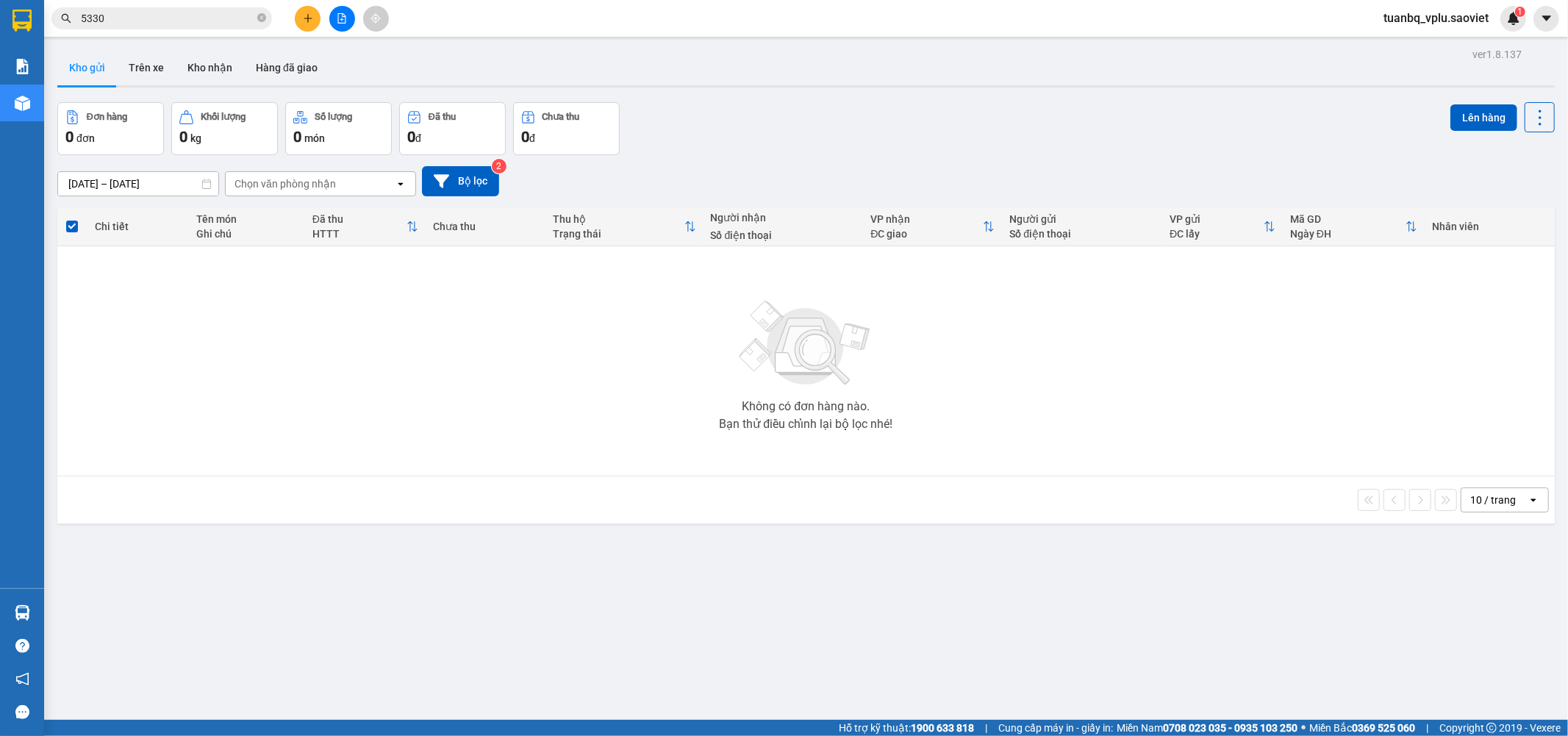
click at [344, 23] on button at bounding box center [342, 18] width 26 height 26
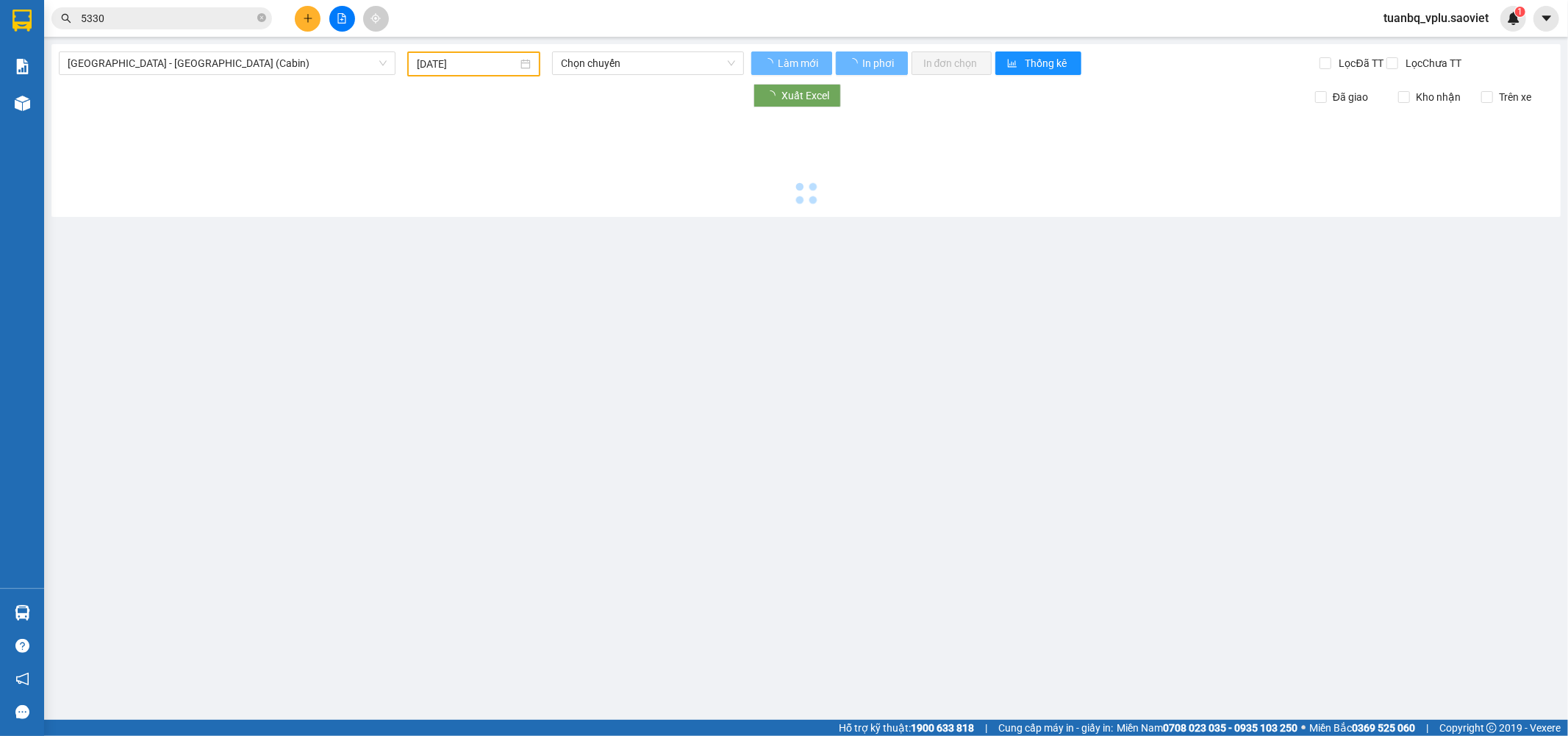
type input "12/08/2025"
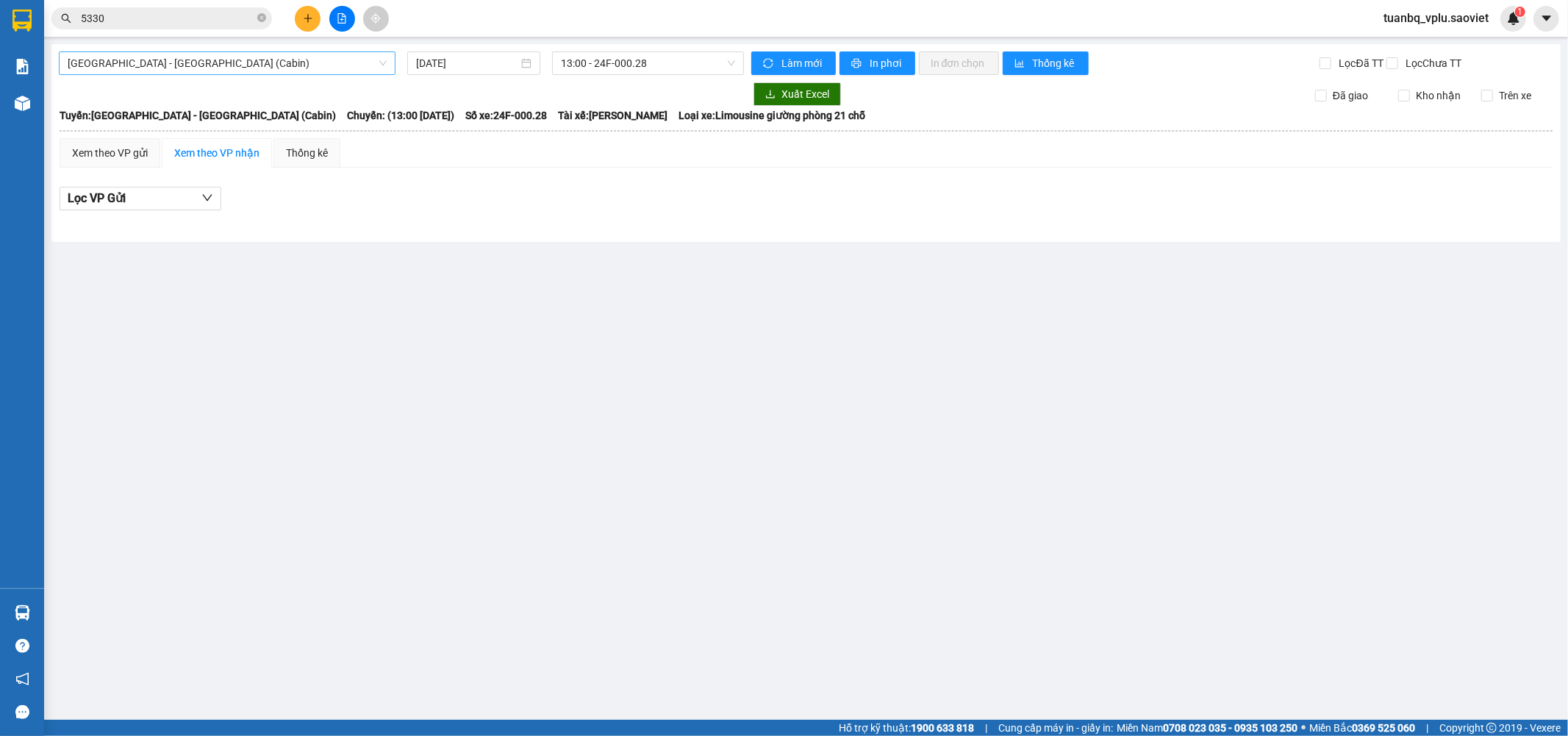
click at [280, 68] on span "Hà Nội - Lào Cai (Cabin)" at bounding box center [227, 63] width 319 height 22
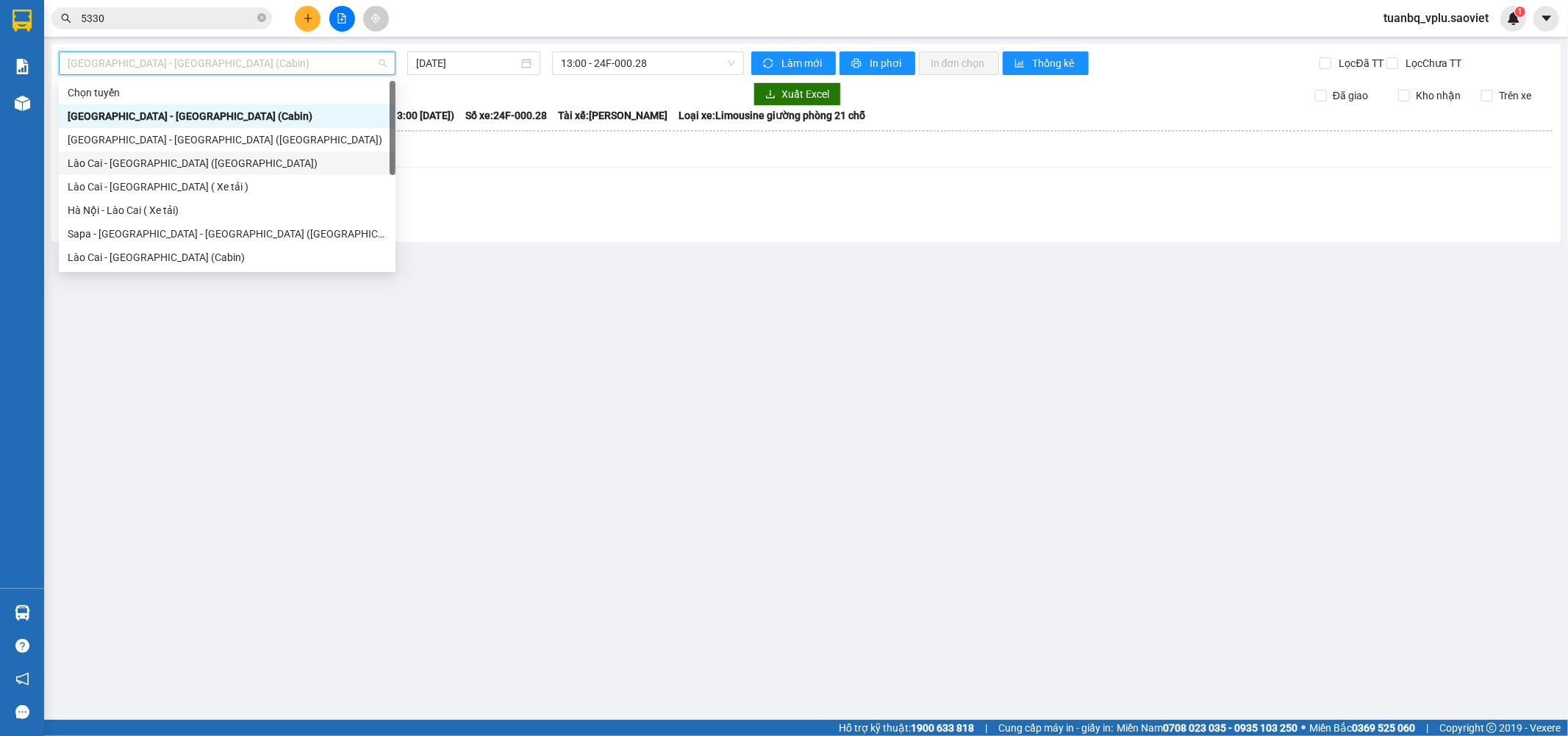
click at [201, 158] on div "Lào Cai - Hà Nội (Giường)" at bounding box center [227, 163] width 319 height 16
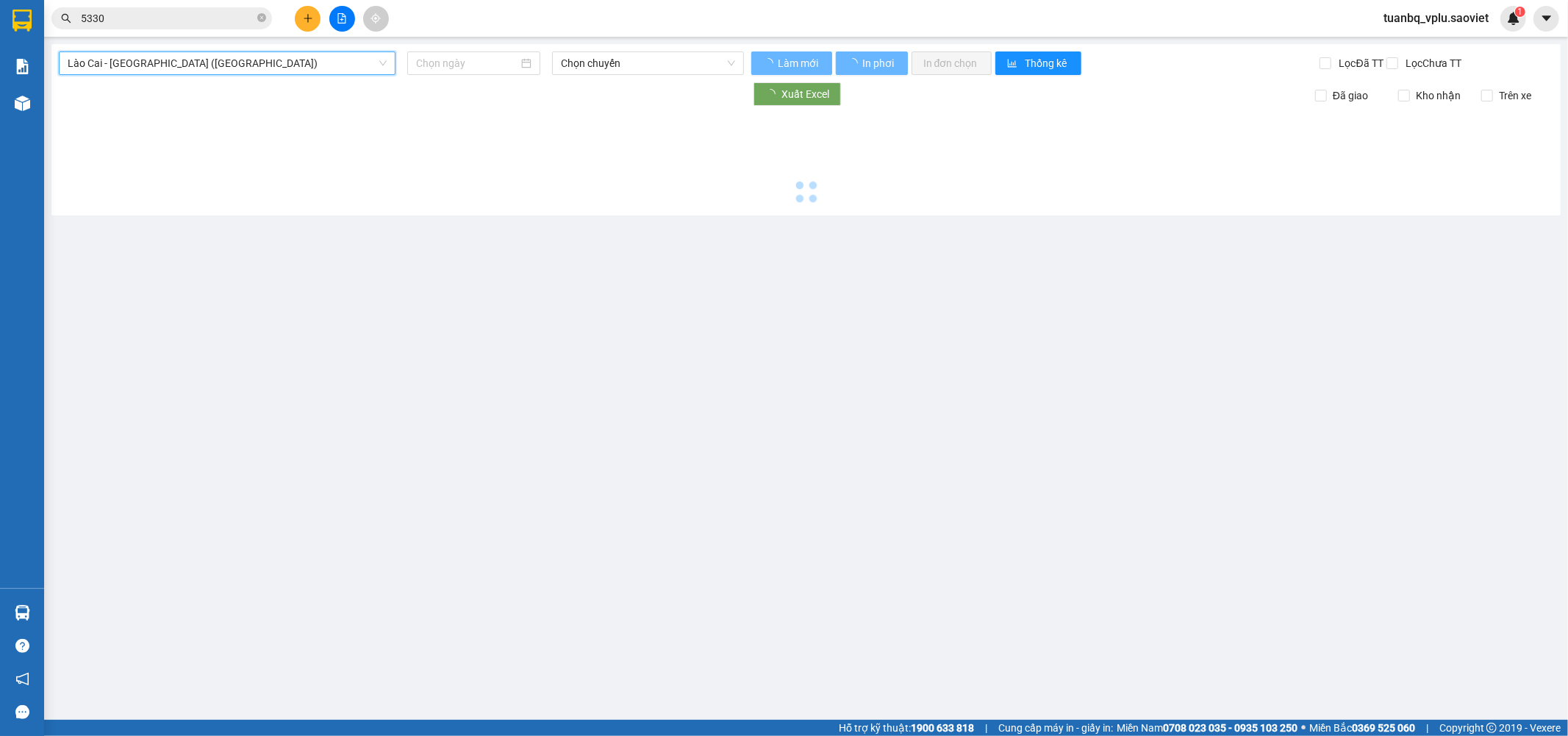
type input "12/08/2025"
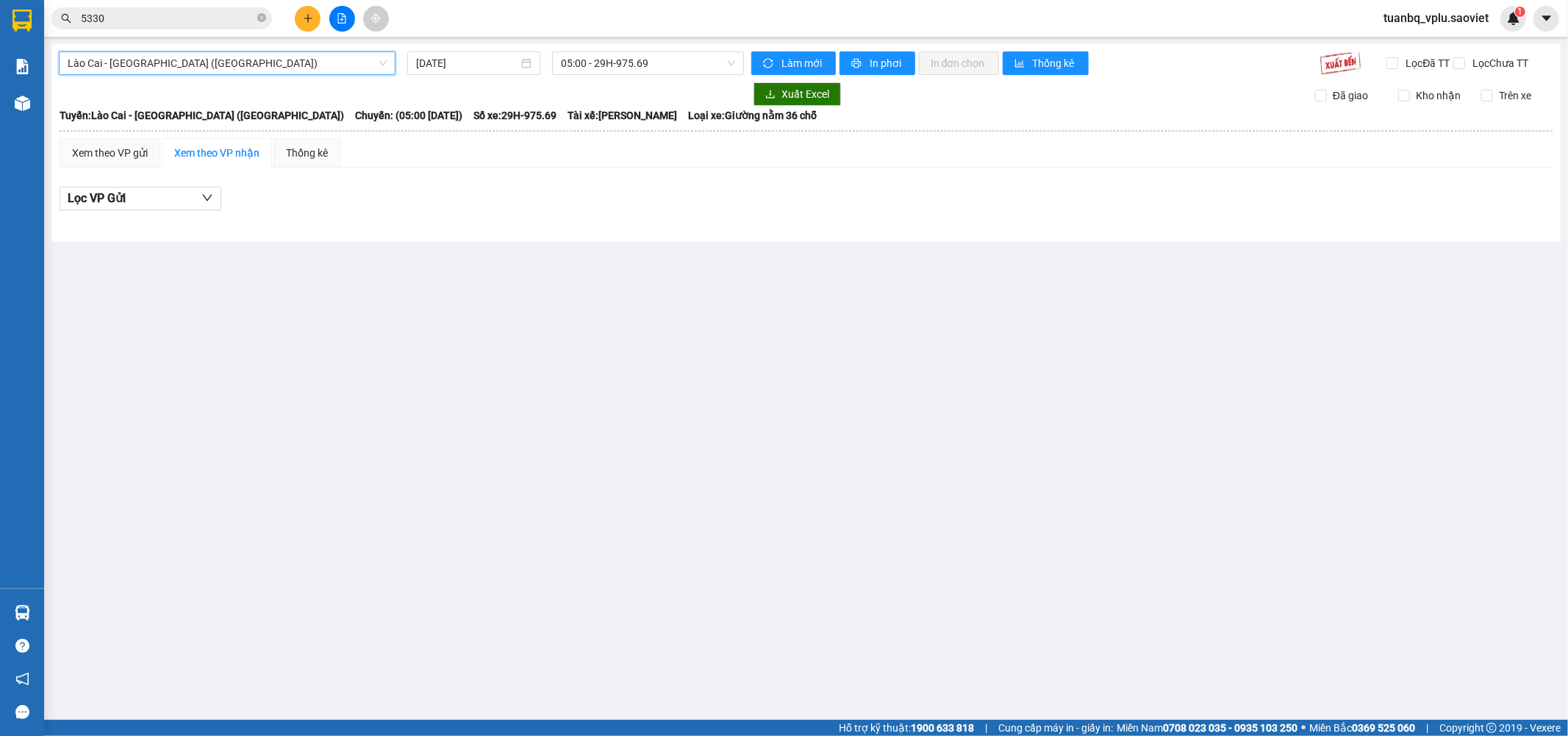
click at [668, 82] on div at bounding box center [401, 94] width 685 height 23
click at [674, 69] on span "05:00 - 29H-975.69" at bounding box center [648, 63] width 174 height 22
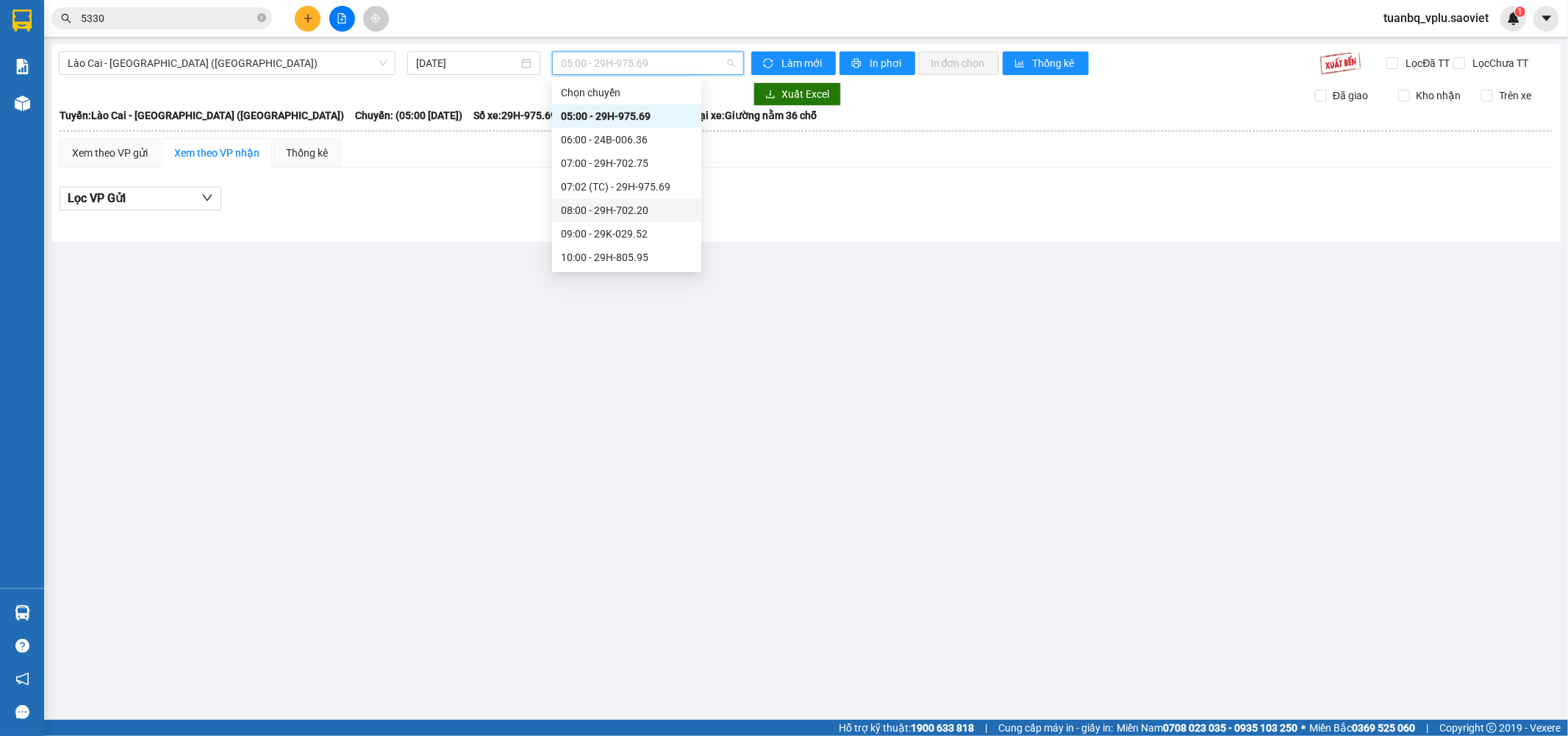
click at [651, 203] on div "08:00 - 29H-702.20" at bounding box center [627, 210] width 132 height 16
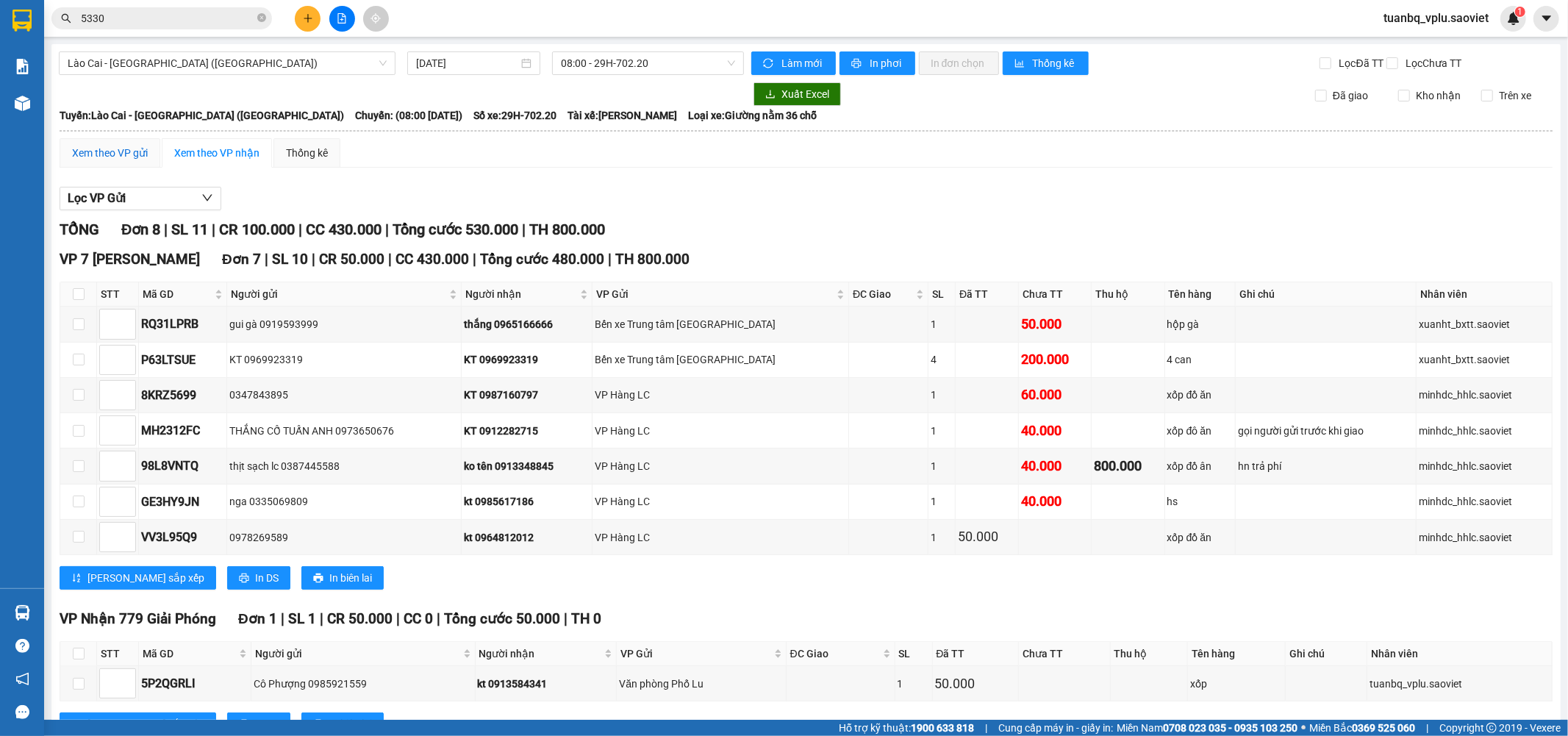
click at [104, 161] on div "Xem theo VP gửi" at bounding box center [110, 153] width 76 height 16
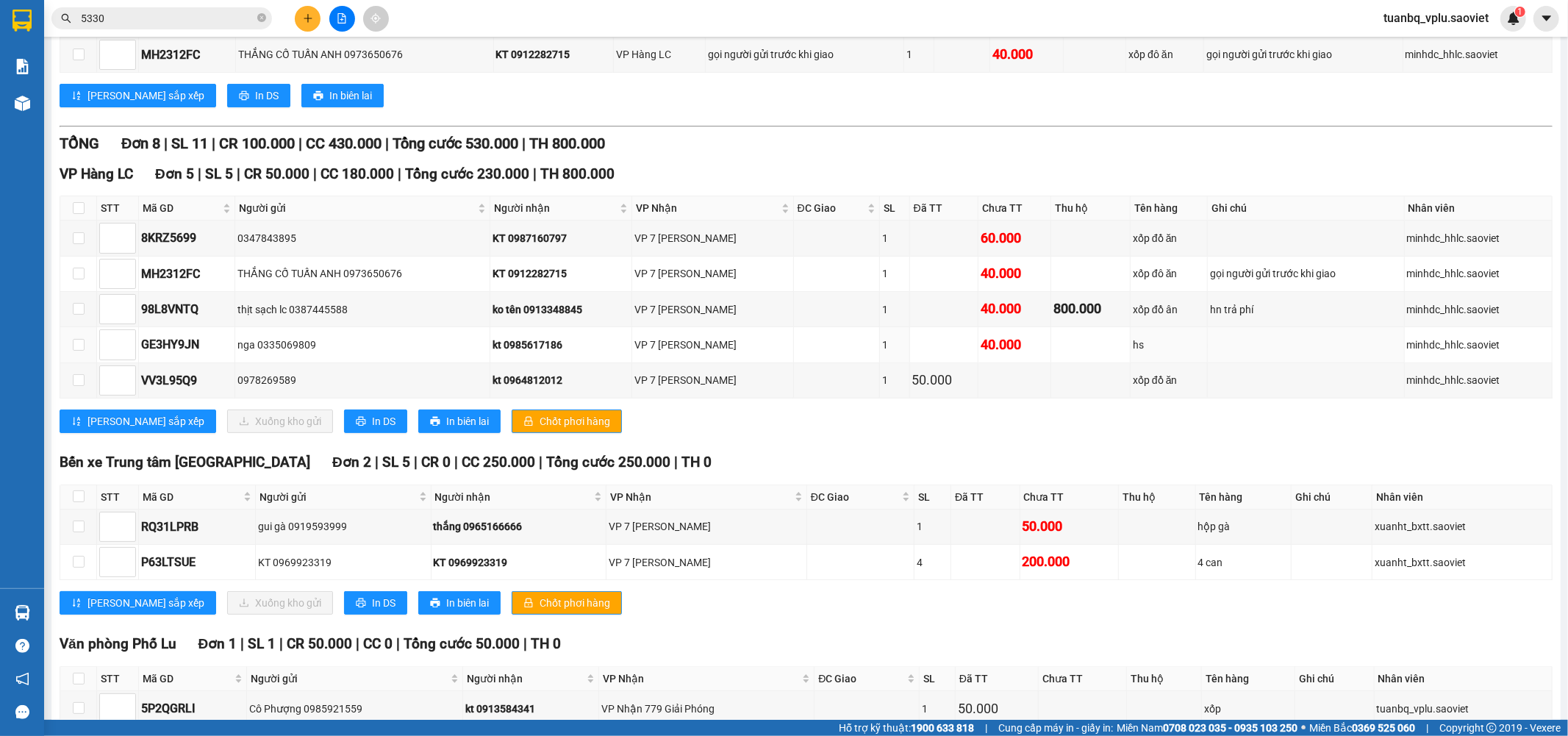
scroll to position [337, 0]
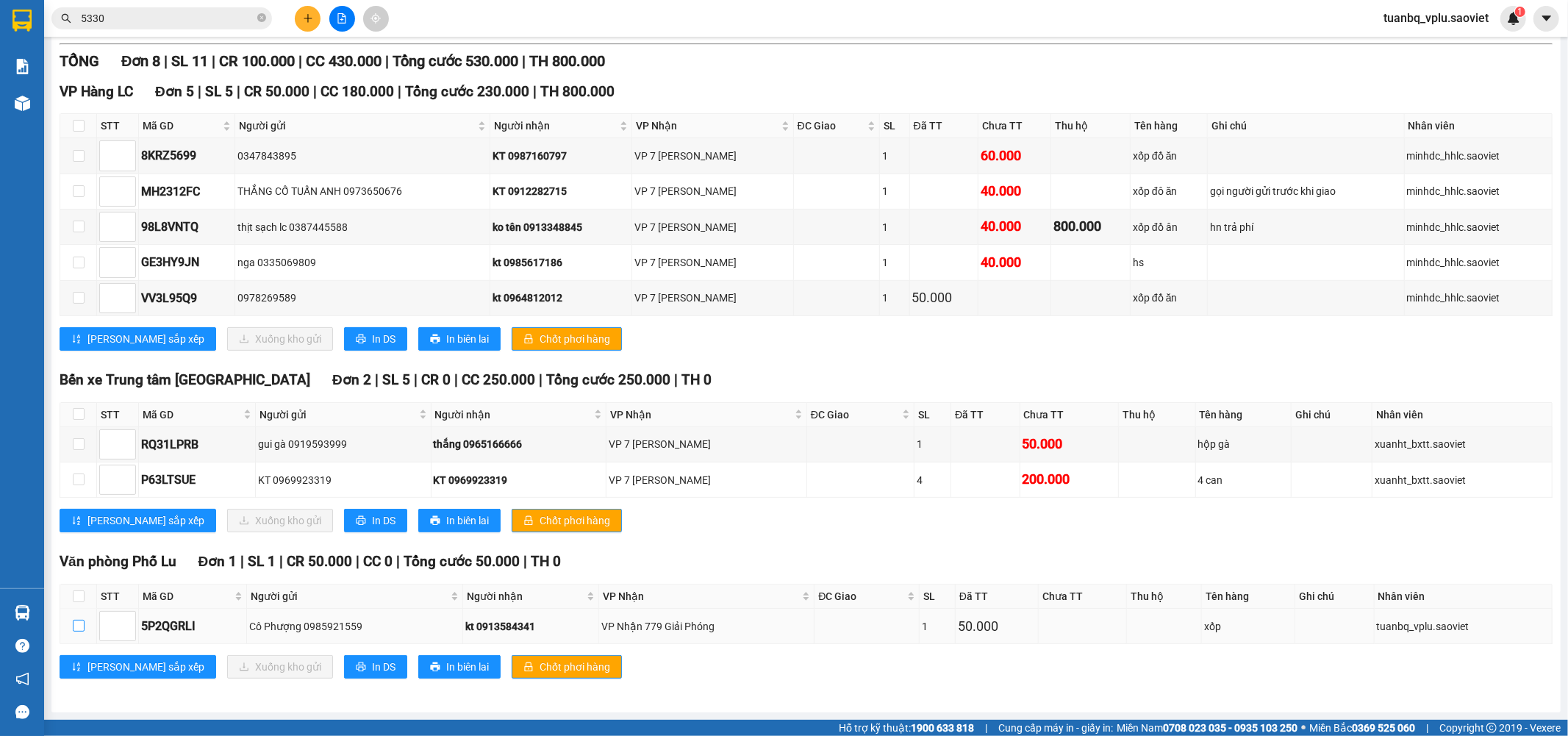
click at [74, 633] on label at bounding box center [79, 626] width 12 height 16
click at [74, 632] on input "checkbox" at bounding box center [79, 626] width 12 height 12
checkbox input "true"
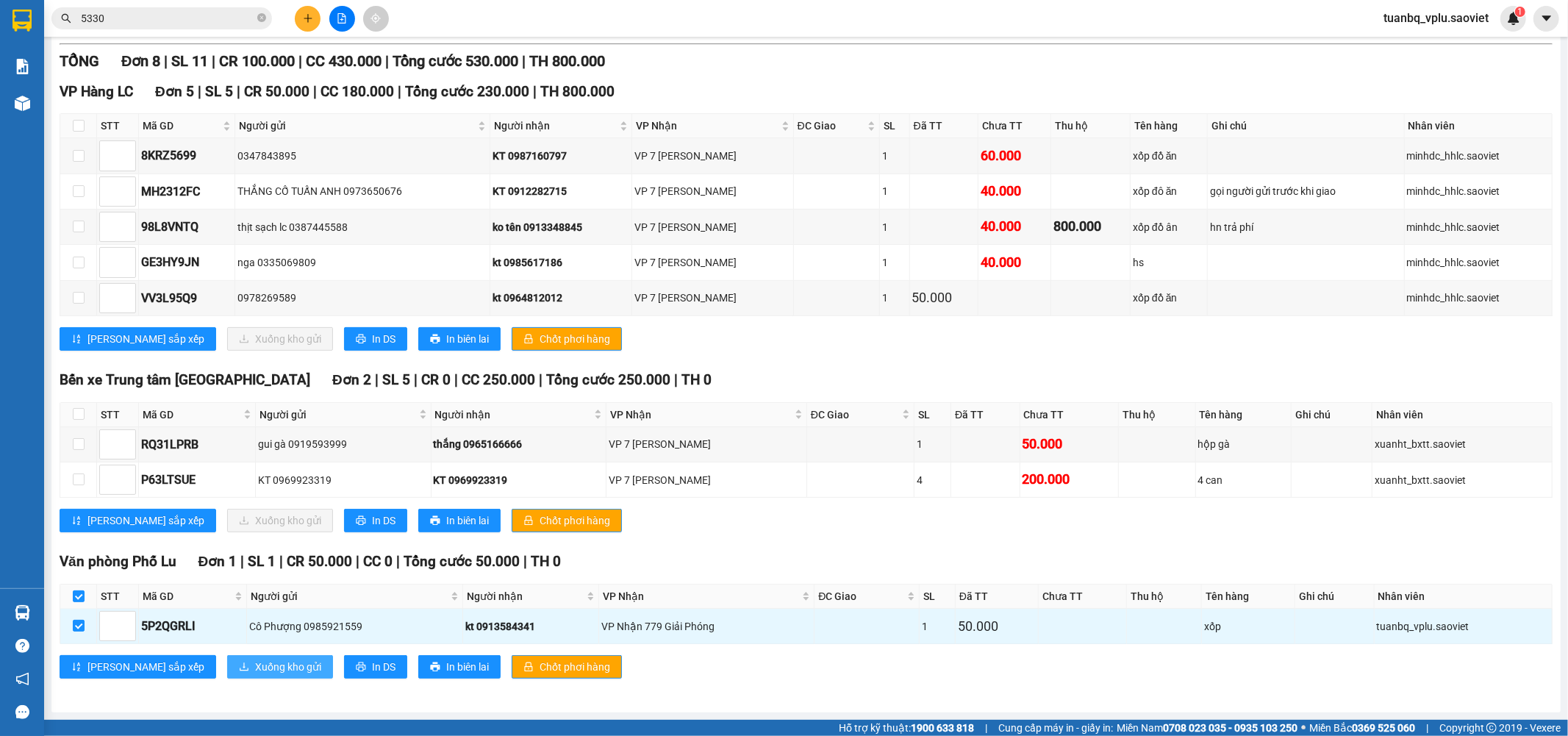
click at [255, 670] on span "Xuống kho gửi" at bounding box center [288, 666] width 66 height 16
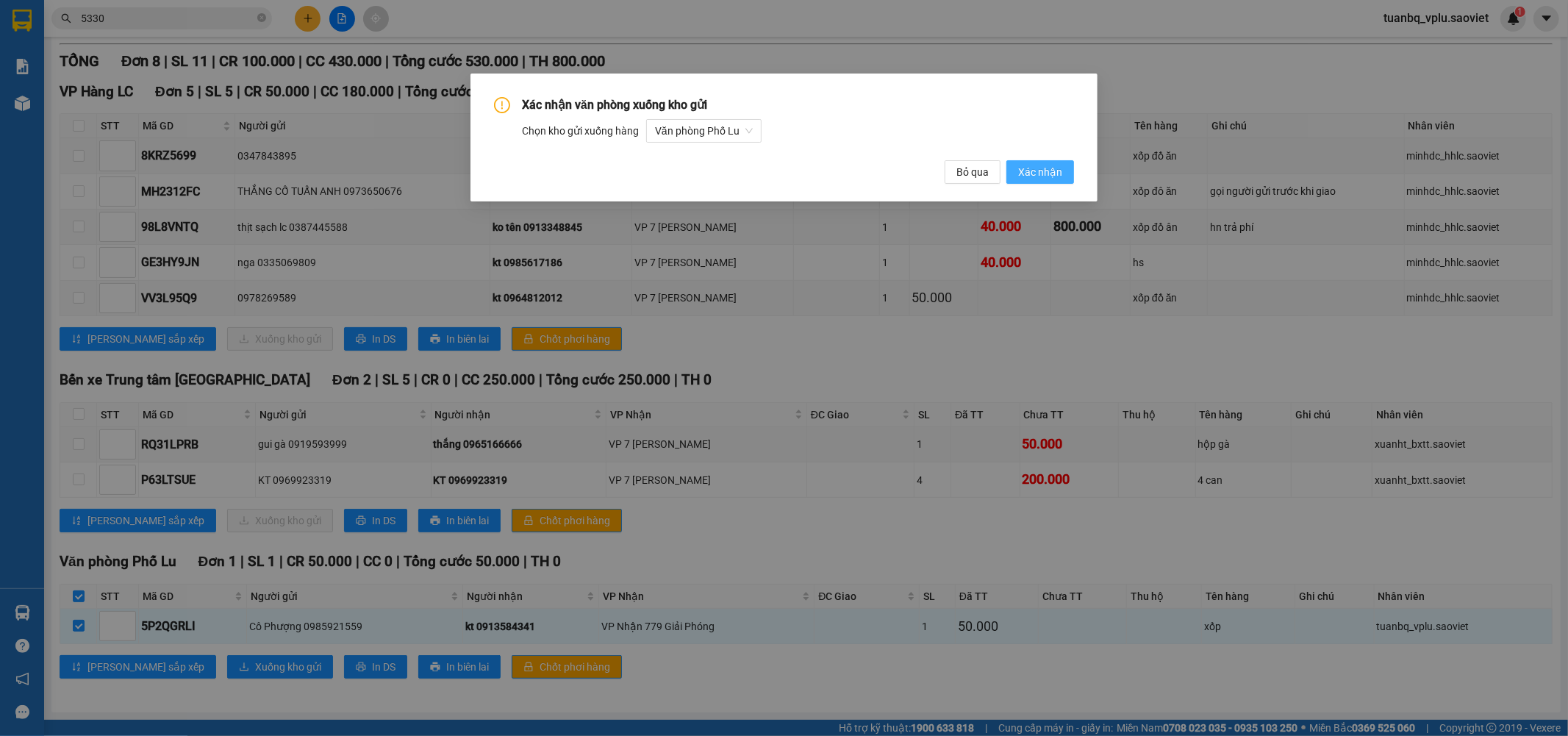
click at [1047, 179] on span "Xác nhận" at bounding box center [1040, 171] width 44 height 16
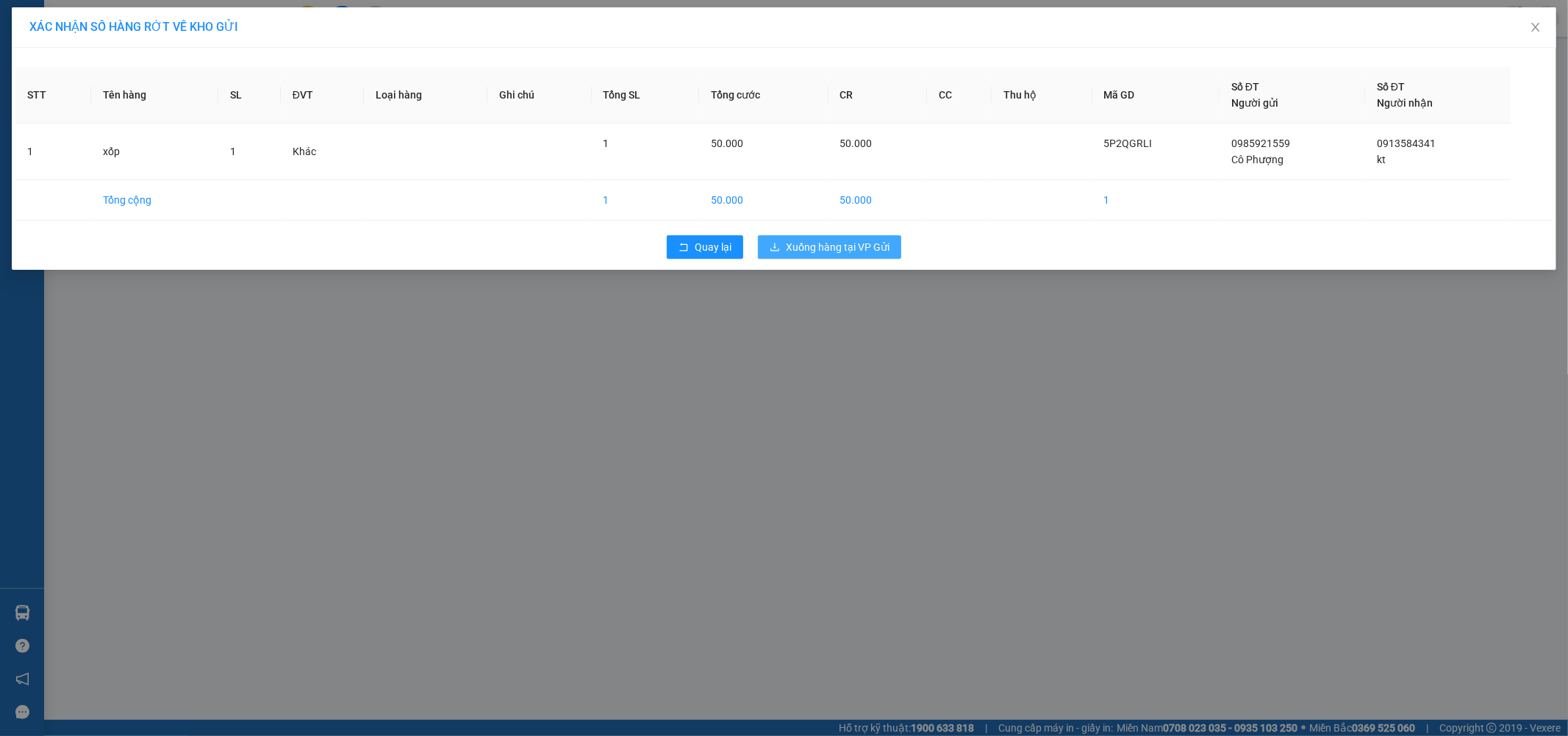
click at [847, 246] on span "Xuống hàng tại VP Gửi" at bounding box center [838, 247] width 104 height 16
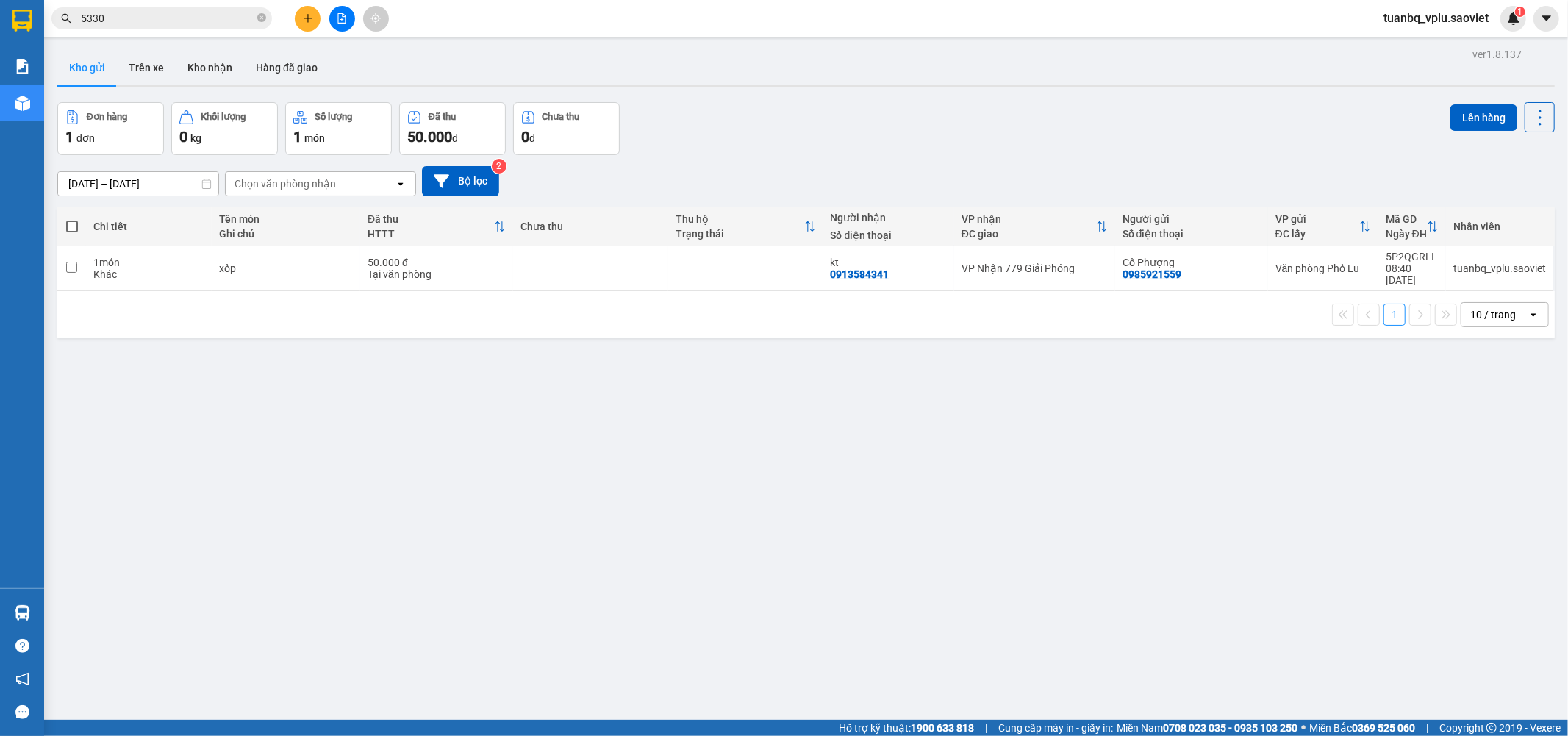
click at [316, 15] on button at bounding box center [307, 18] width 26 height 26
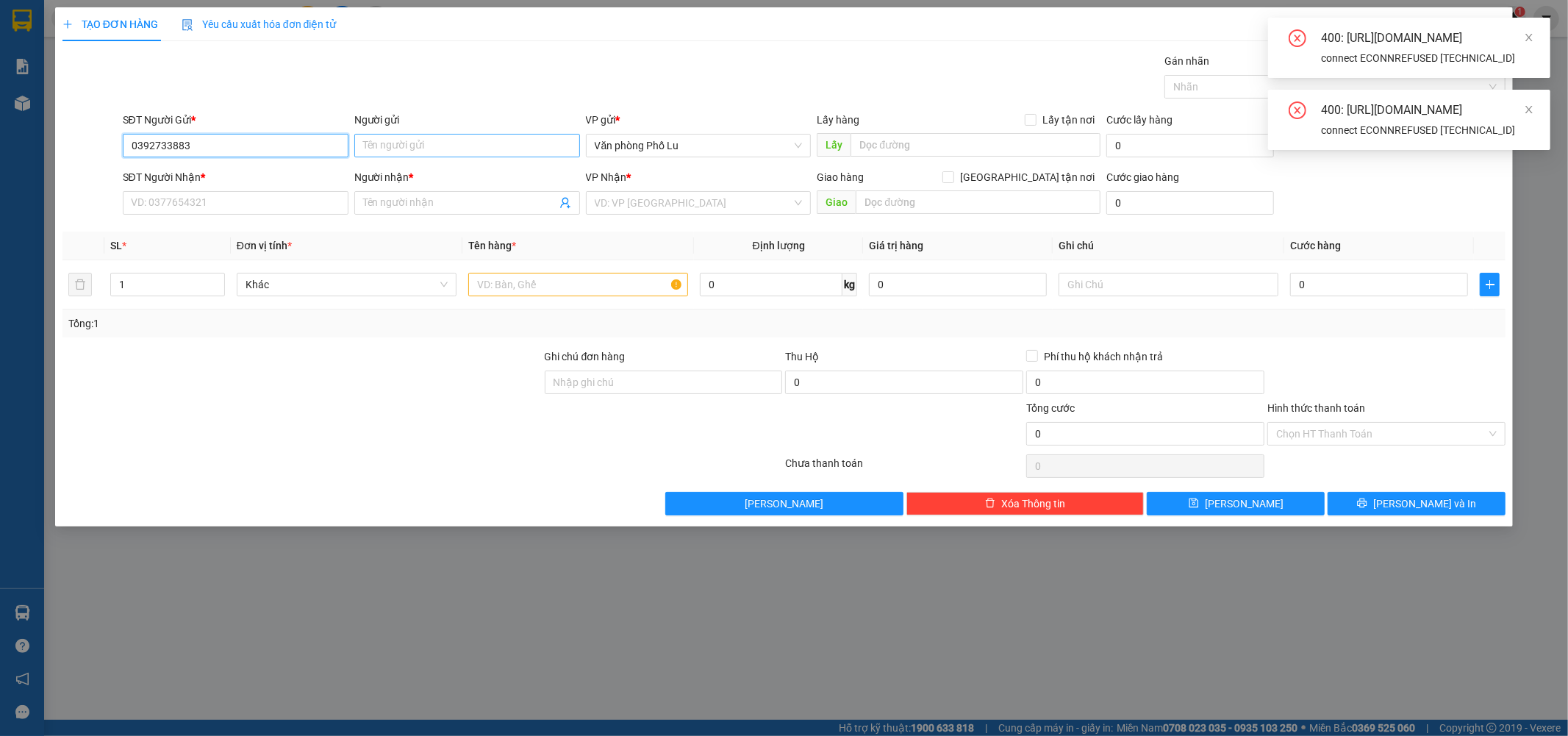
type input "0392733883"
click at [415, 137] on input "Người gửi" at bounding box center [466, 145] width 226 height 23
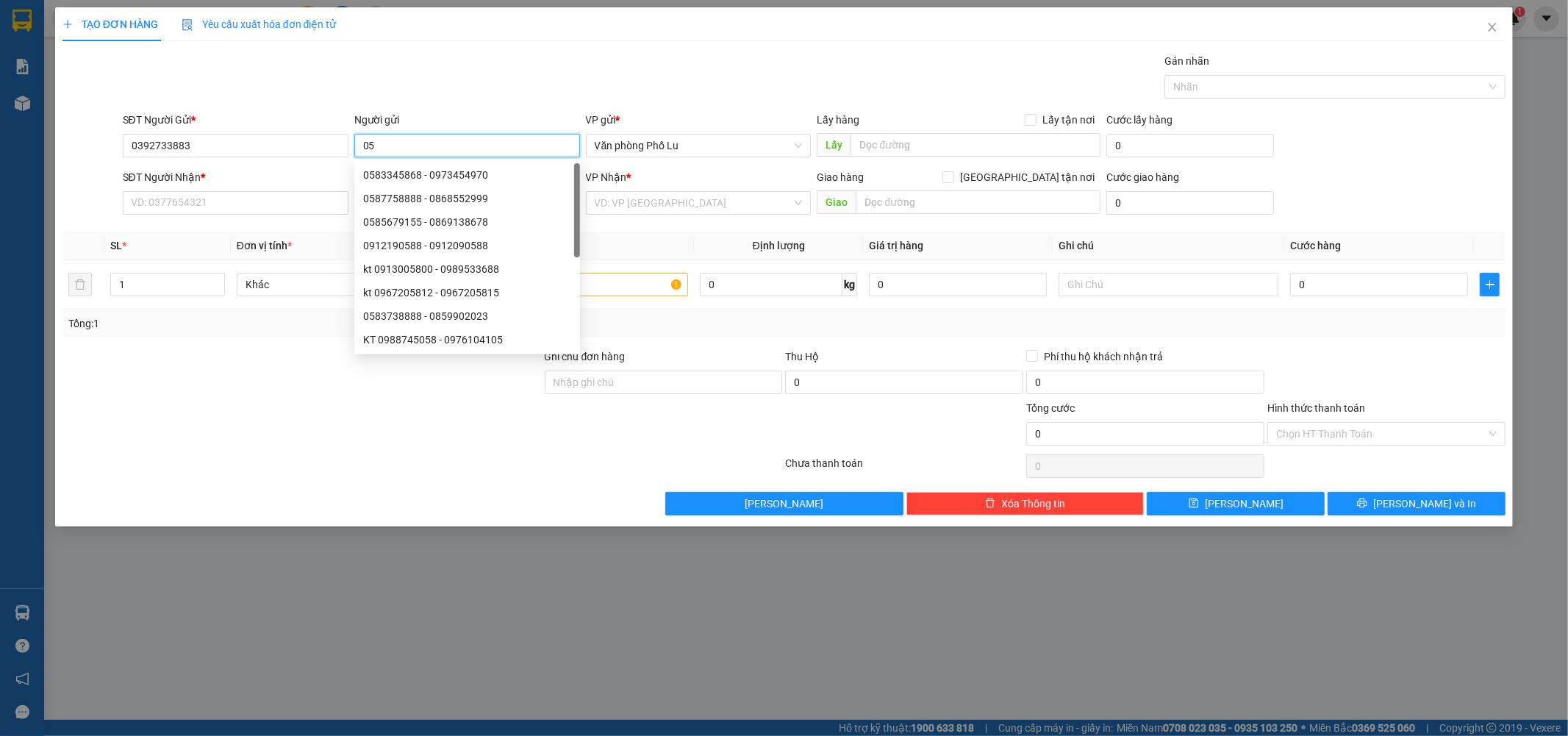
type input "0"
click at [260, 208] on input "SĐT Người Nhận *" at bounding box center [235, 203] width 226 height 23
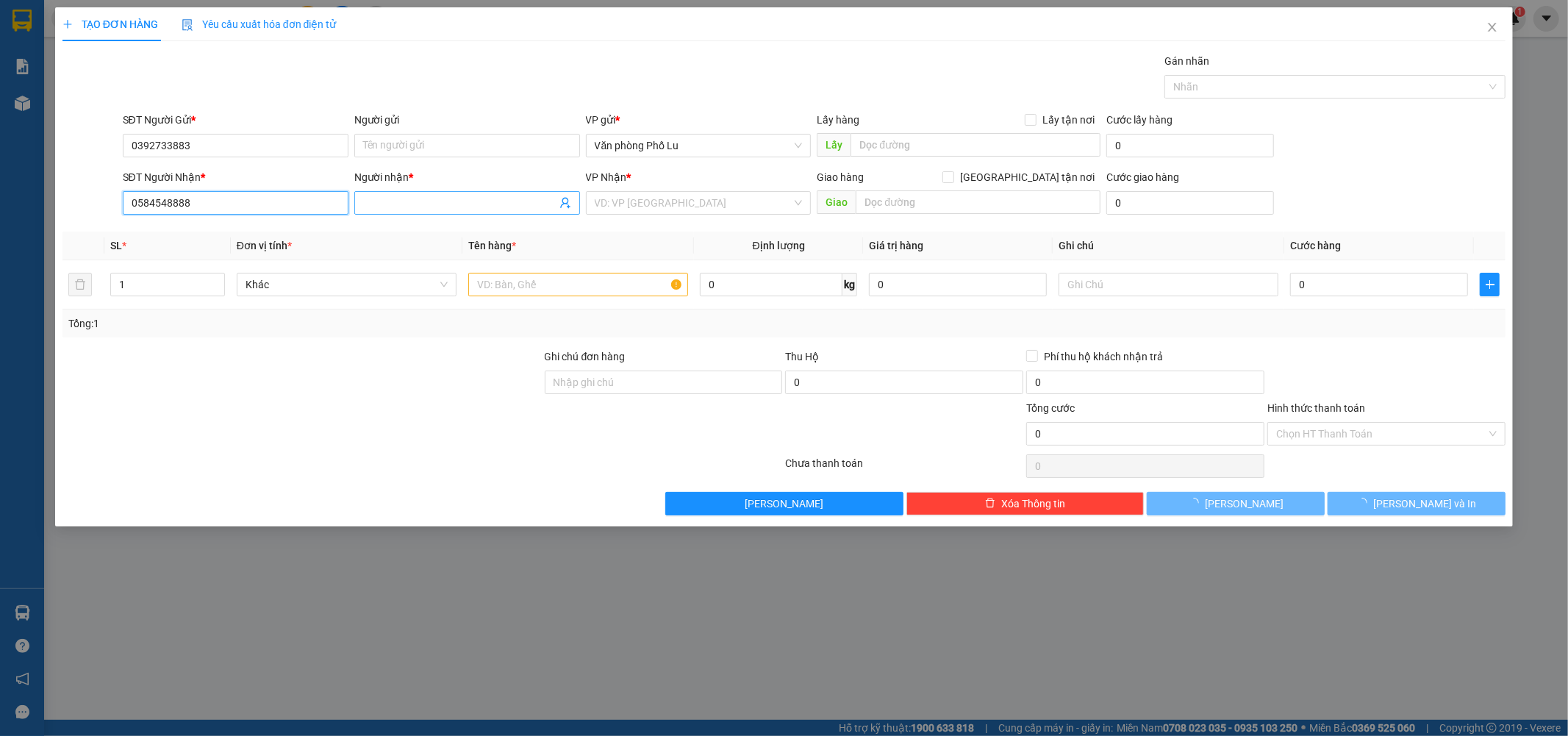
type input "0584548888"
click at [460, 203] on input "Người nhận *" at bounding box center [460, 202] width 193 height 16
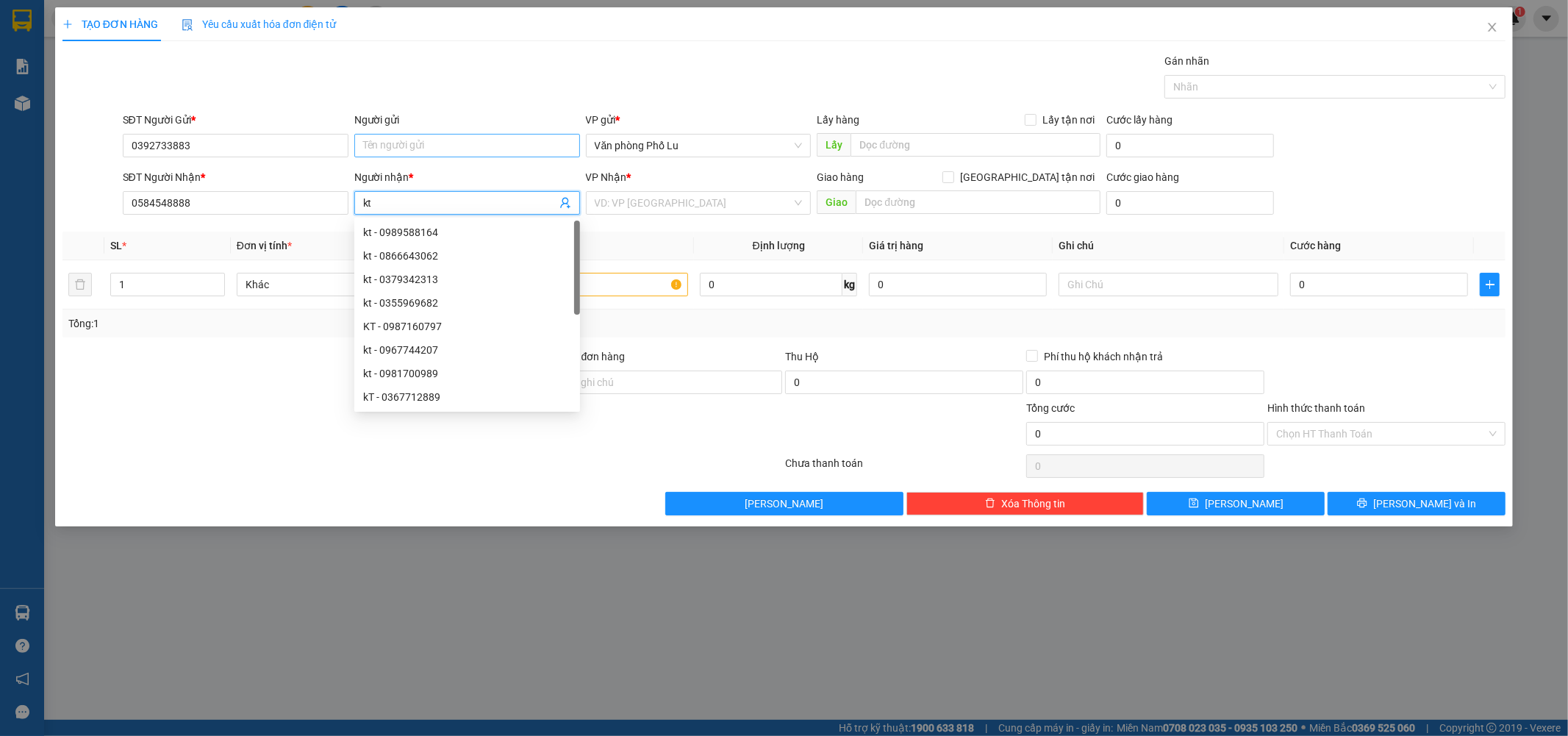
type input "kt"
click at [435, 140] on input "Người gửi" at bounding box center [466, 145] width 226 height 23
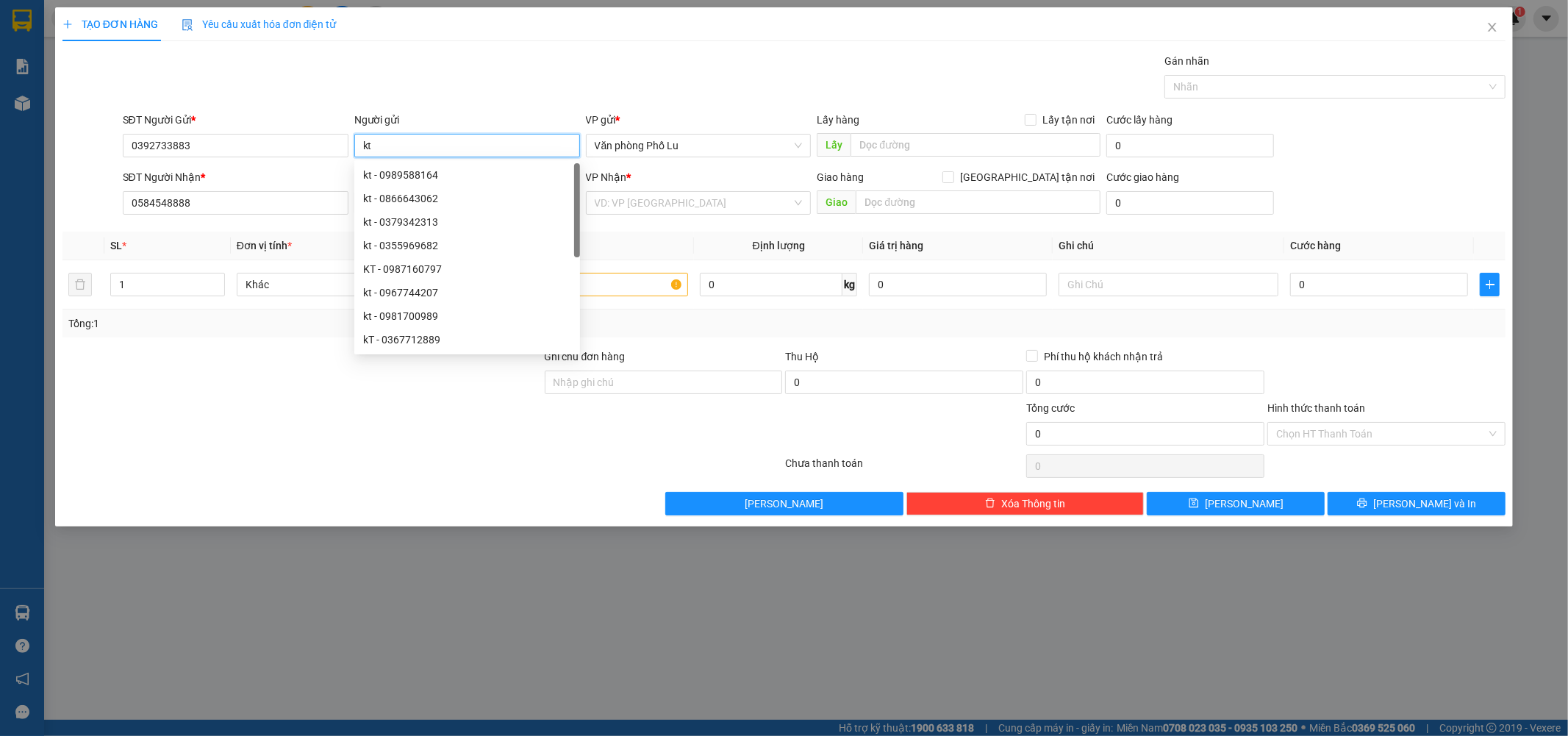
type input "kt"
click at [592, 71] on div "Gán nhãn Nhãn" at bounding box center [815, 78] width 1389 height 51
click at [706, 193] on input "search" at bounding box center [694, 203] width 198 height 22
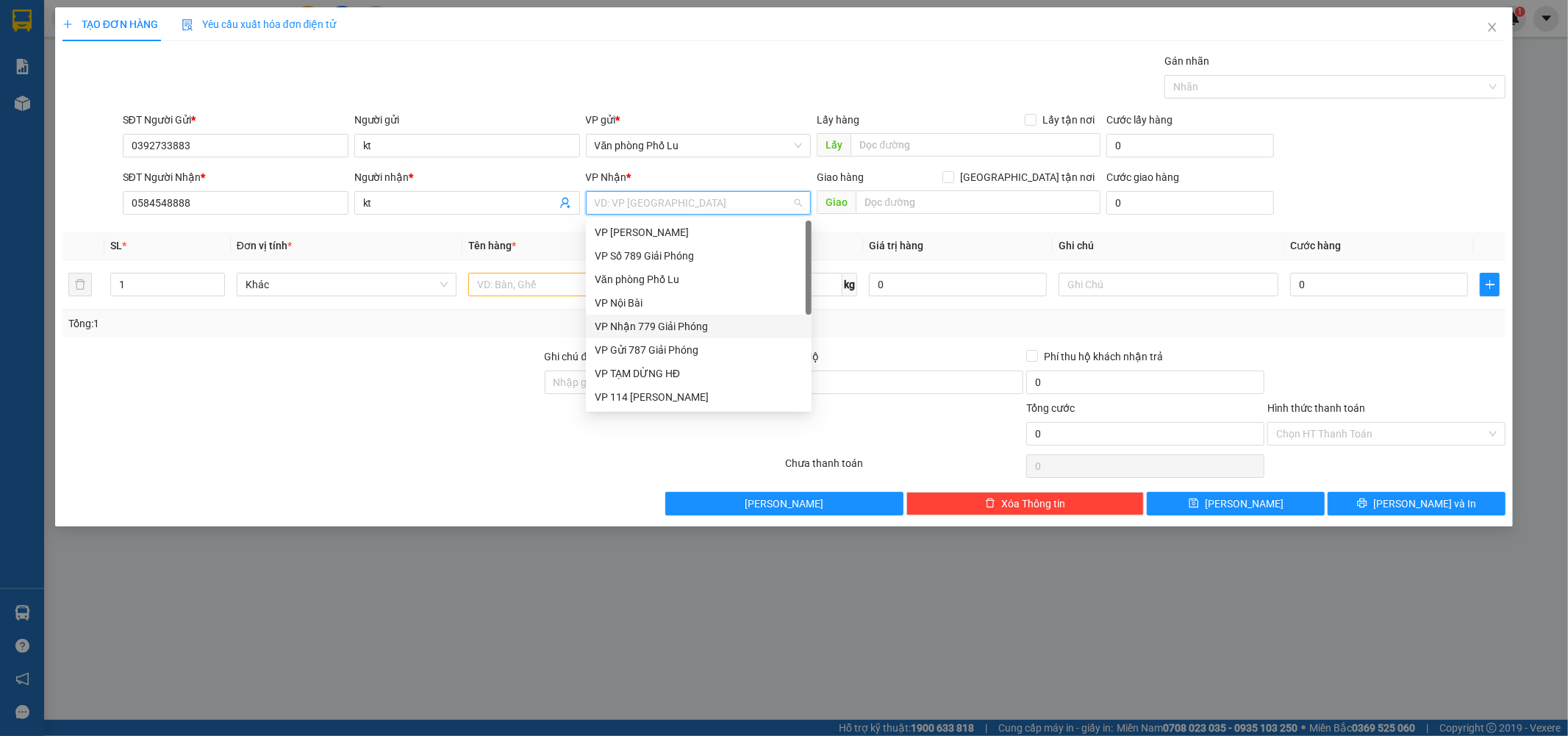
click at [670, 322] on div "VP Nhận 779 Giải Phóng" at bounding box center [699, 326] width 208 height 16
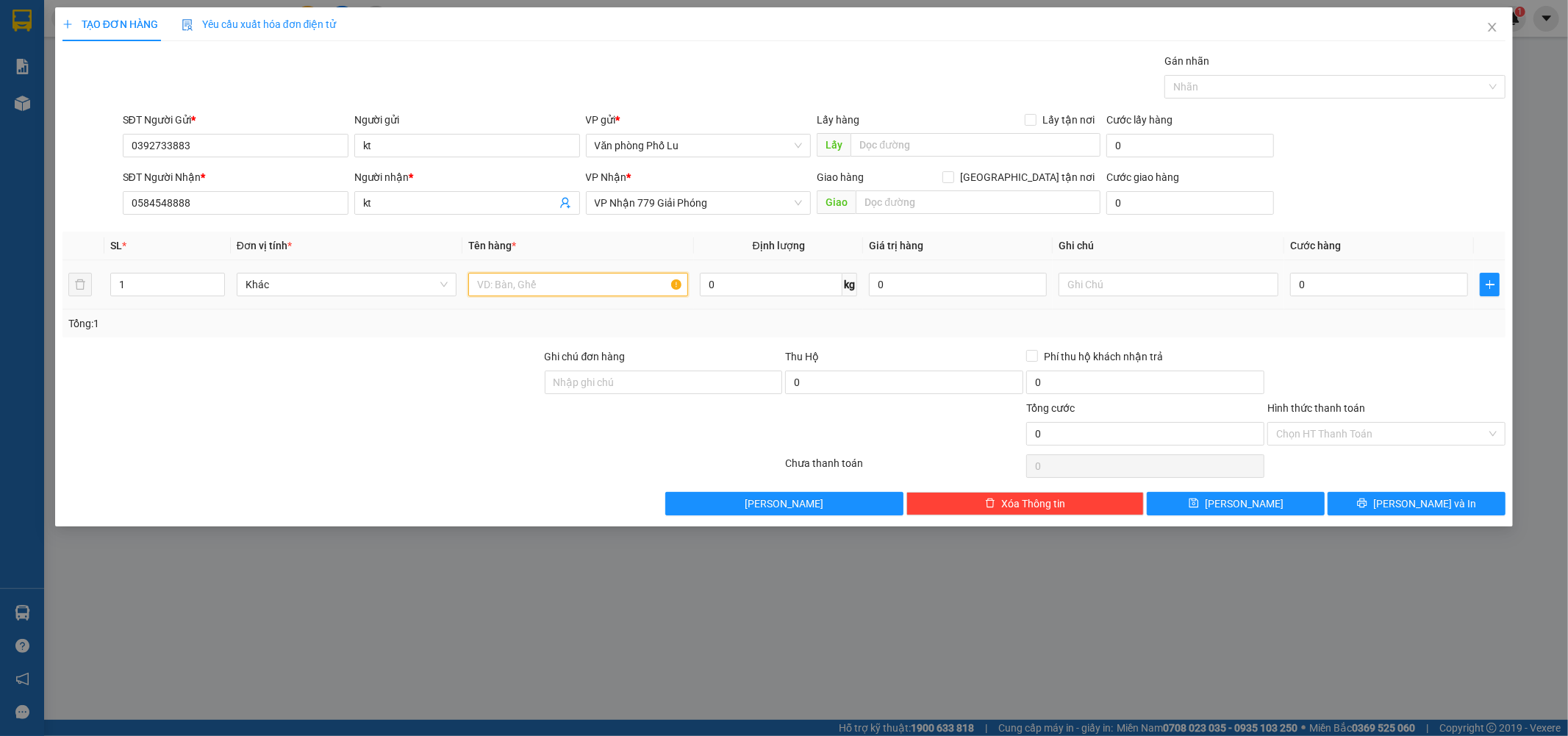
click at [487, 284] on input "text" at bounding box center [578, 284] width 220 height 23
type input "hộp nhỏ"
click at [510, 365] on div at bounding box center [302, 373] width 482 height 51
click at [1324, 274] on input "0" at bounding box center [1379, 284] width 178 height 23
paste input "5"
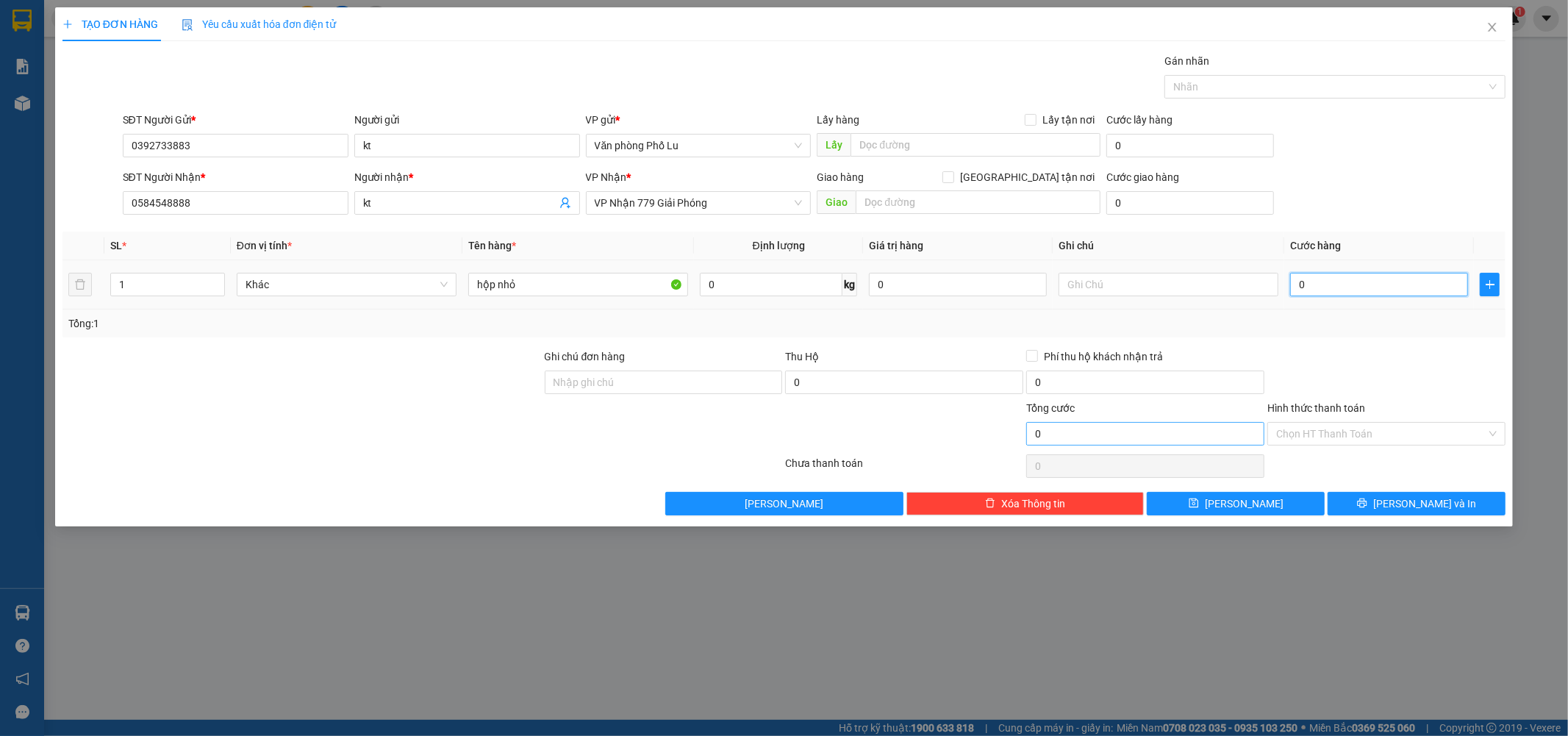
type input "50"
type input "50.000"
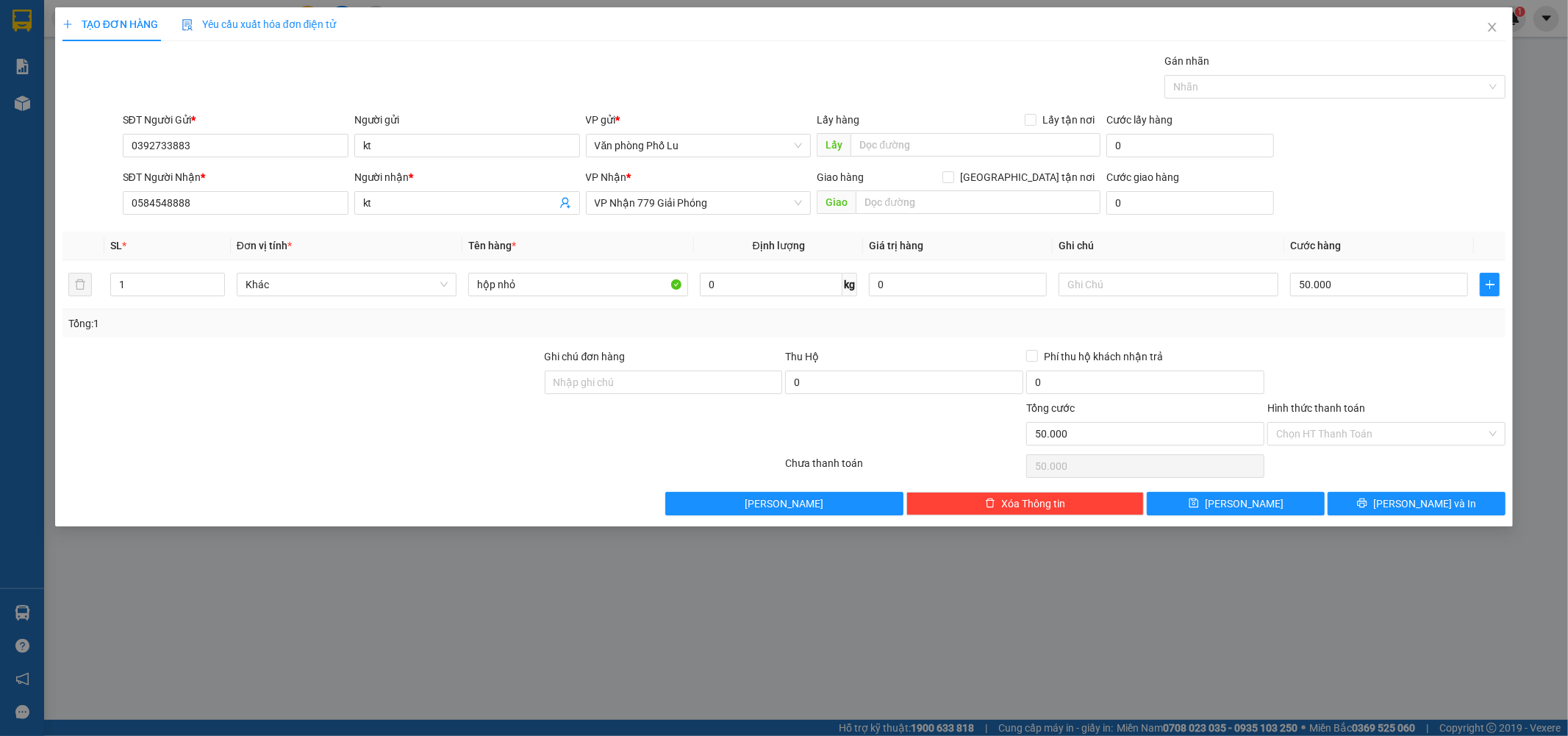
click at [1371, 335] on div "Tổng: 1" at bounding box center [784, 323] width 1444 height 28
click at [1373, 431] on input "Hình thức thanh toán" at bounding box center [1381, 434] width 211 height 22
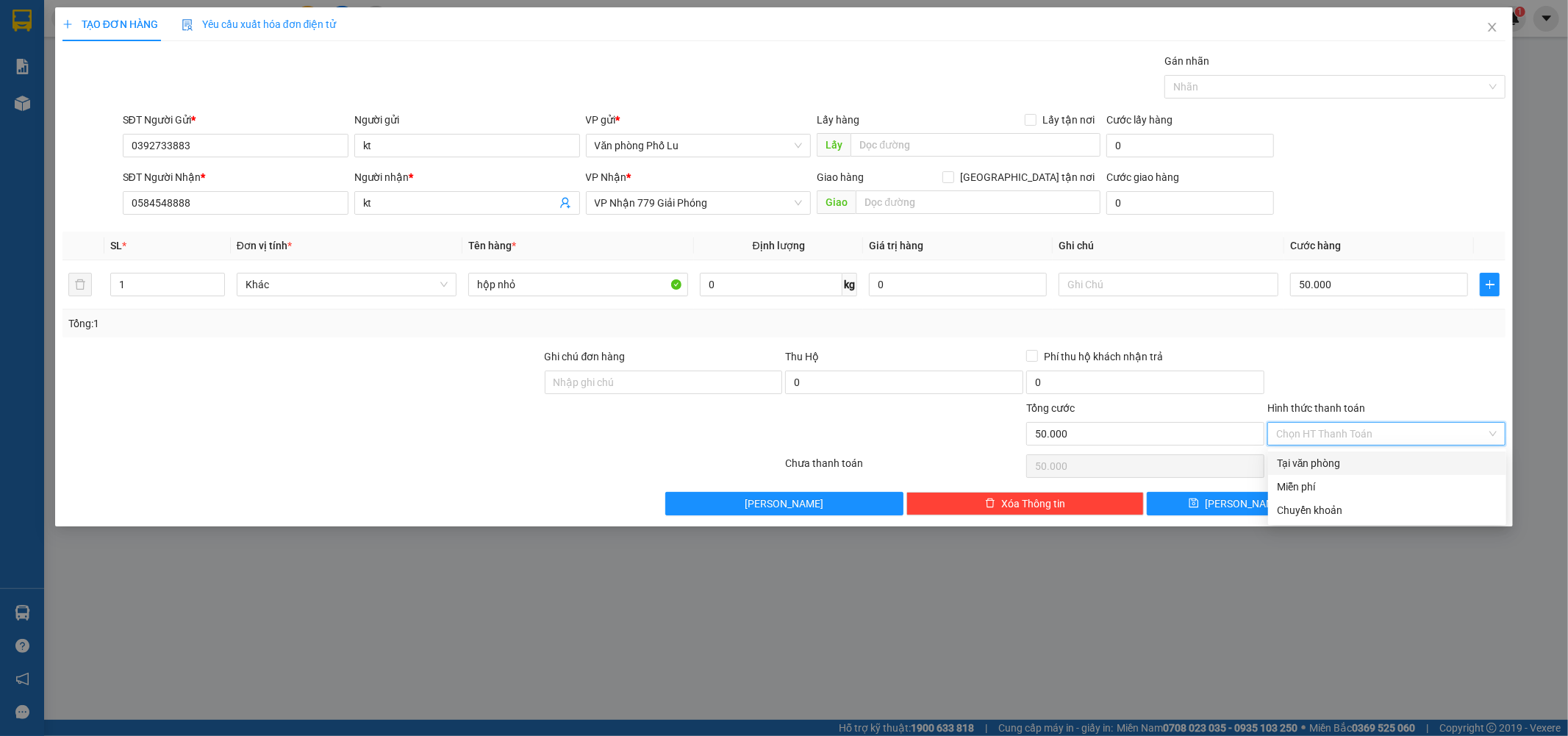
click at [1343, 461] on div "Tại văn phòng" at bounding box center [1387, 462] width 221 height 16
type input "0"
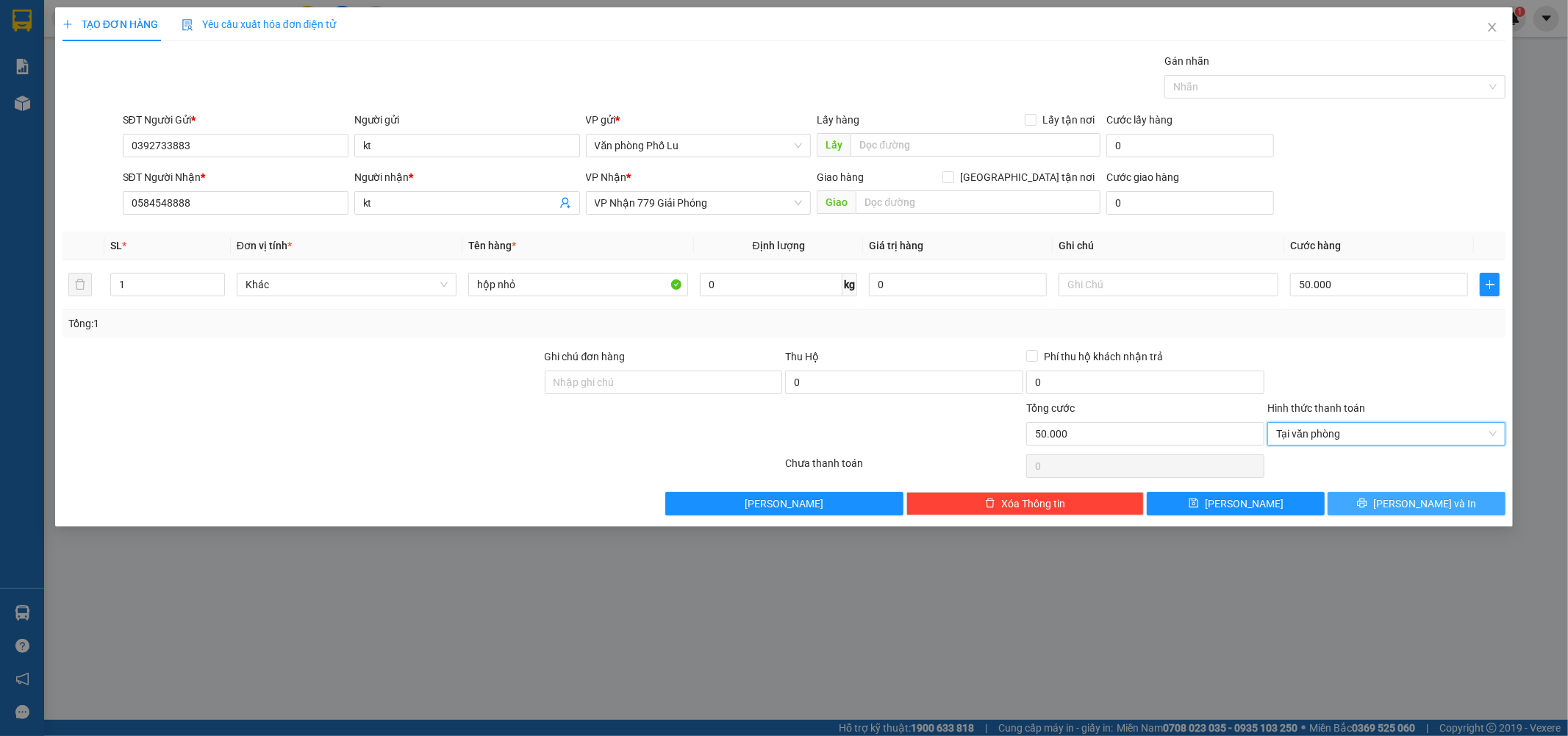
click at [1412, 501] on span "Lưu và In" at bounding box center [1425, 504] width 103 height 16
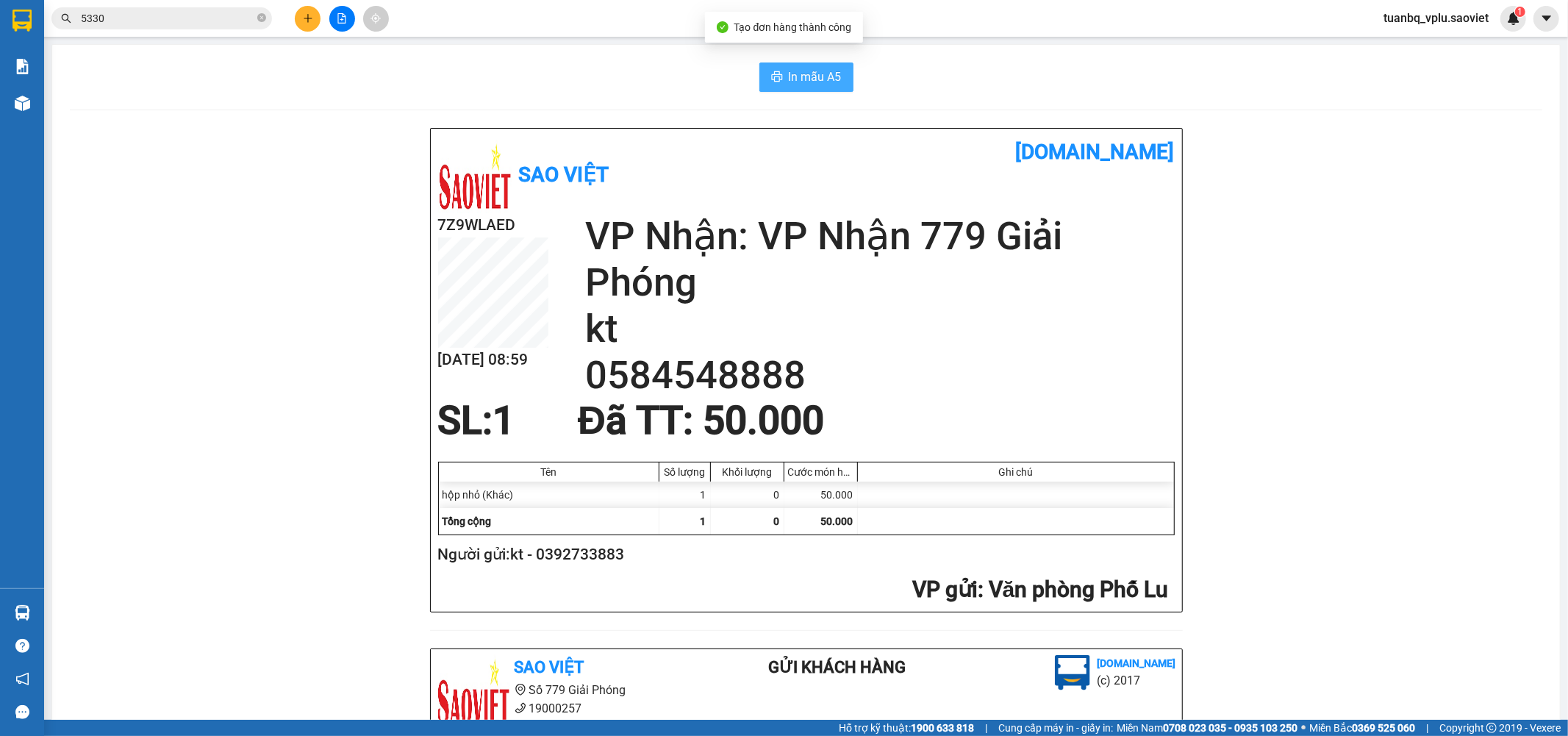
click at [818, 86] on button "In mẫu A5" at bounding box center [806, 76] width 94 height 29
click at [175, 17] on input "5330" at bounding box center [167, 18] width 174 height 16
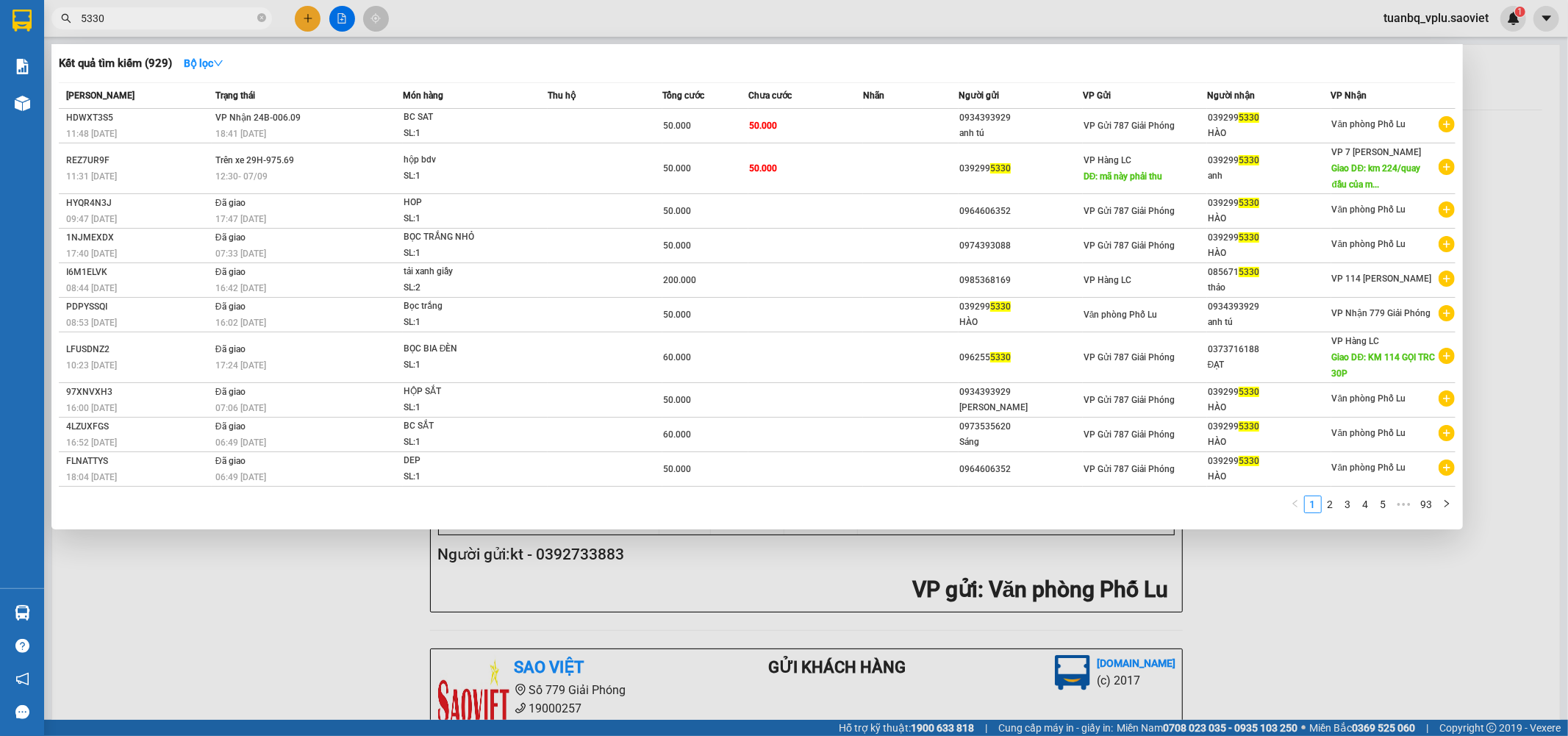
click at [175, 17] on input "5330" at bounding box center [167, 18] width 174 height 16
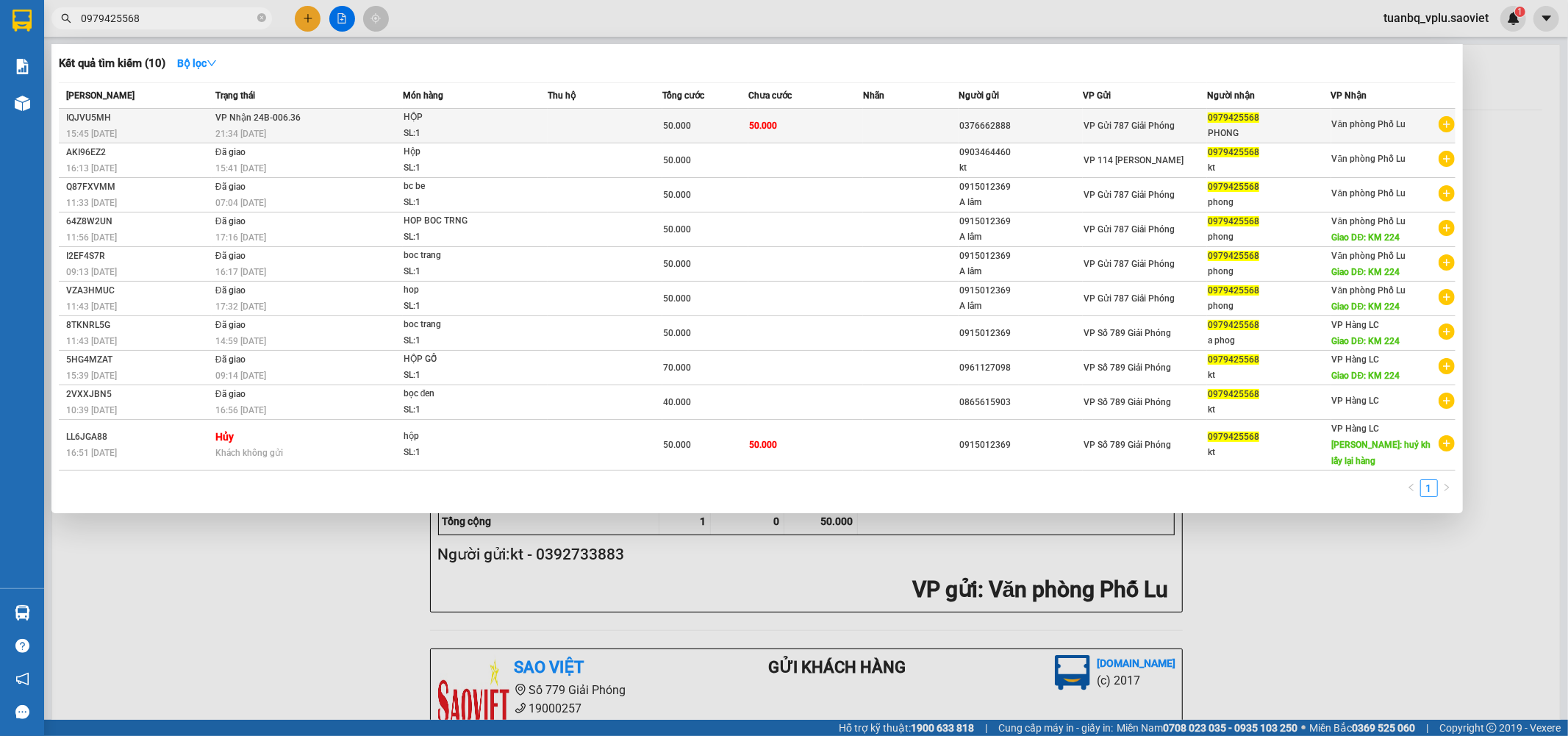
type input "0979425568"
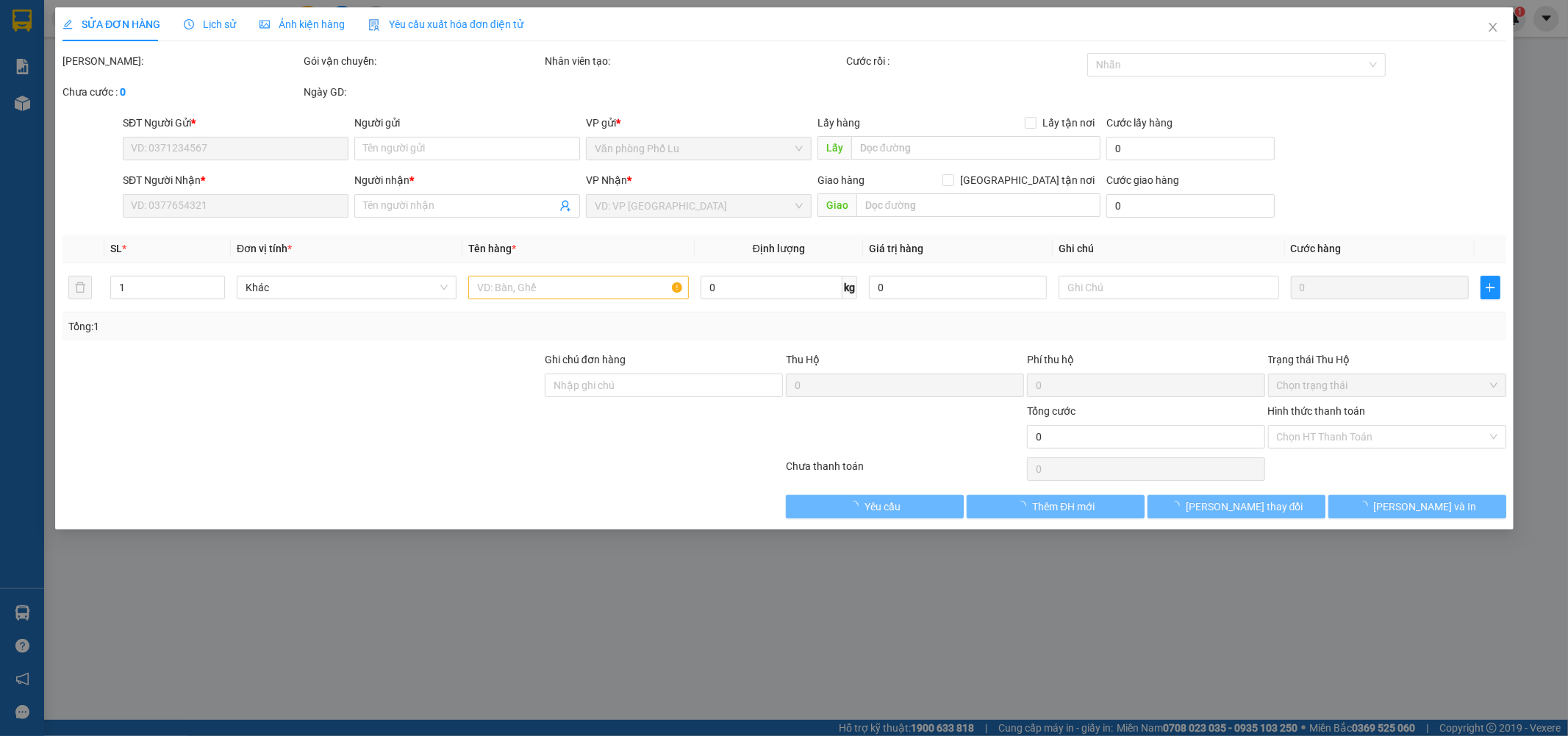
type input "0376662888"
type input "0979425568"
type input "PHONG"
type input "50.000"
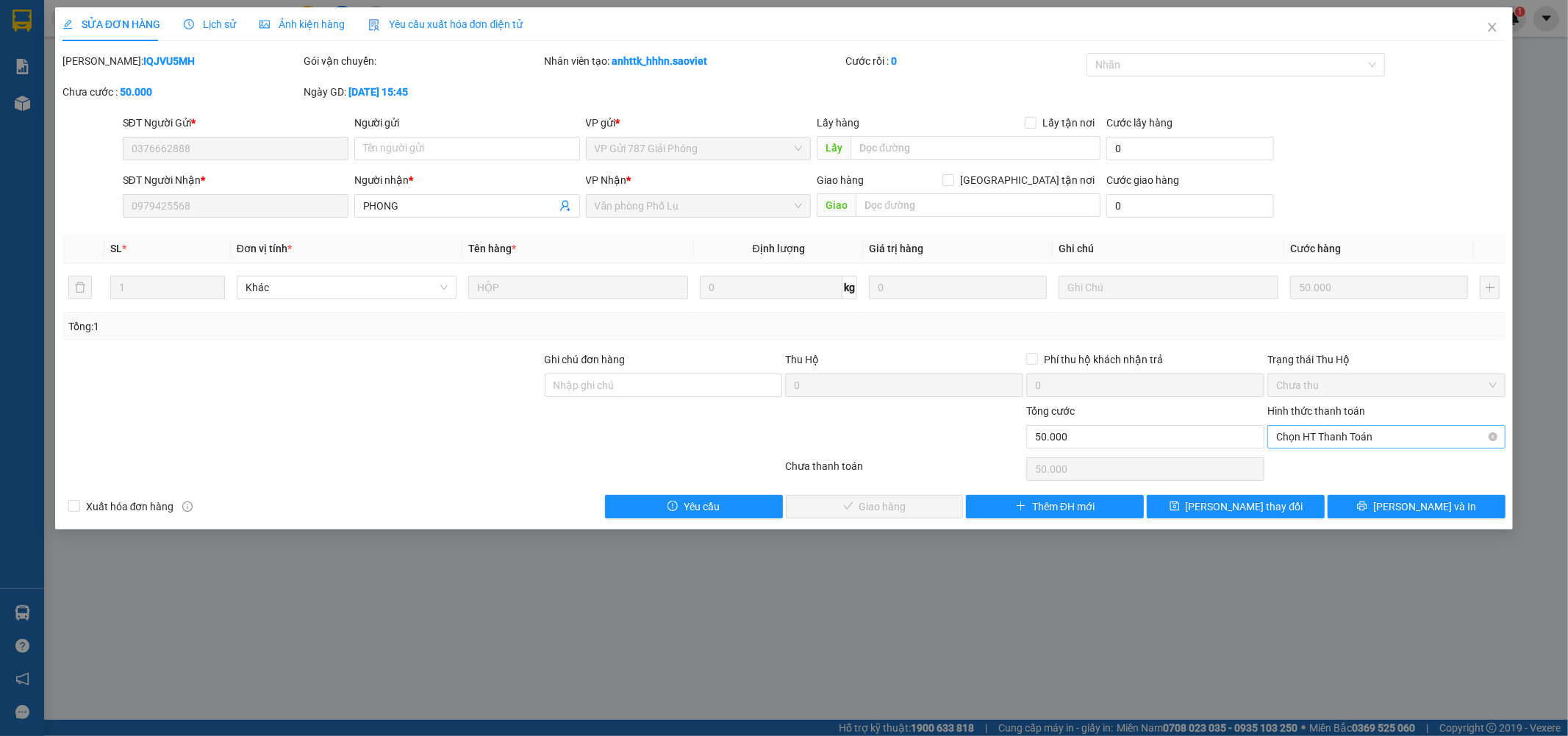
click at [1326, 431] on span "Chọn HT Thanh Toán" at bounding box center [1386, 436] width 221 height 22
click at [1304, 463] on div "Tại văn phòng" at bounding box center [1387, 466] width 221 height 16
type input "0"
click at [883, 504] on span "Lưu và Giao hàng" at bounding box center [884, 506] width 141 height 16
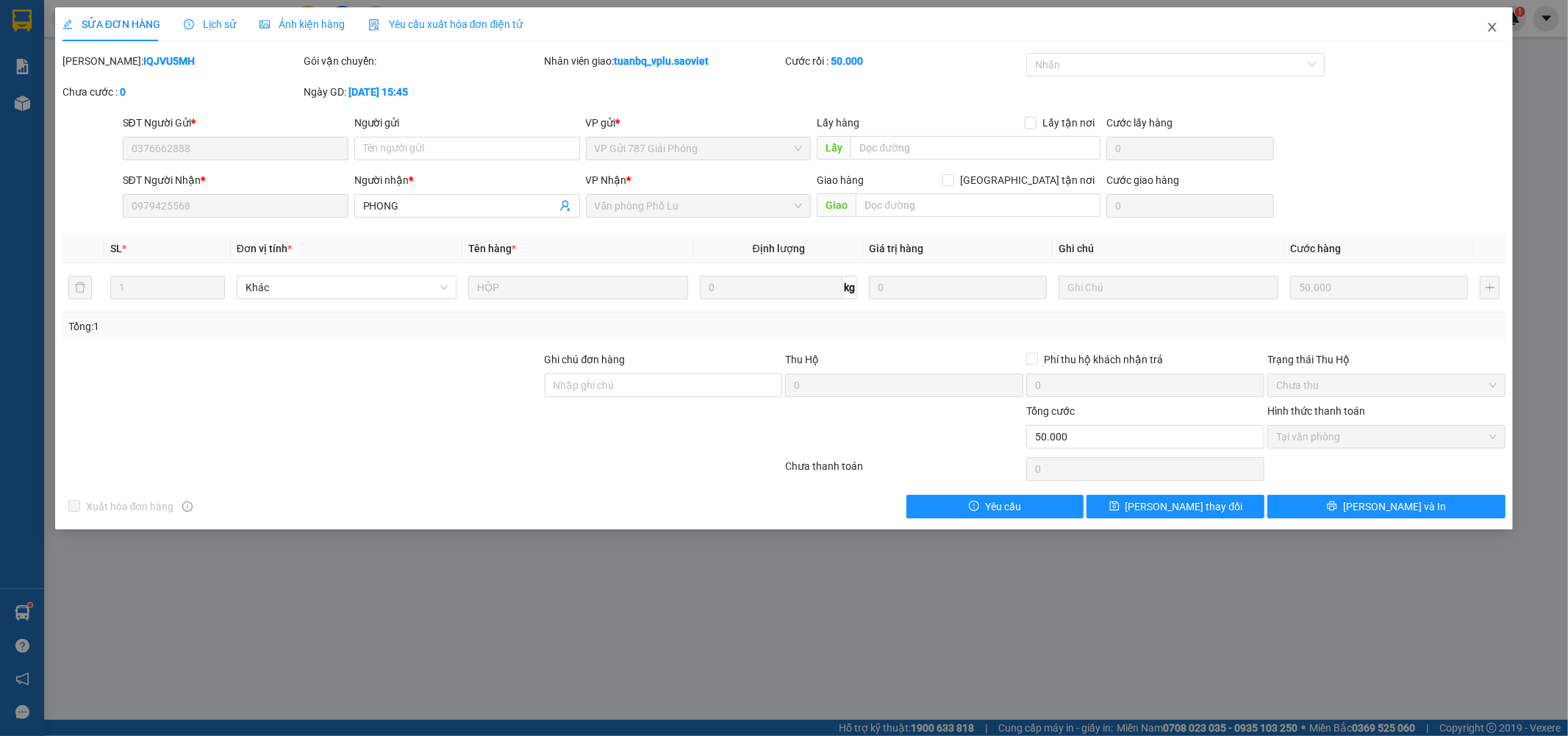
click at [1492, 24] on icon "close" at bounding box center [1492, 27] width 12 height 12
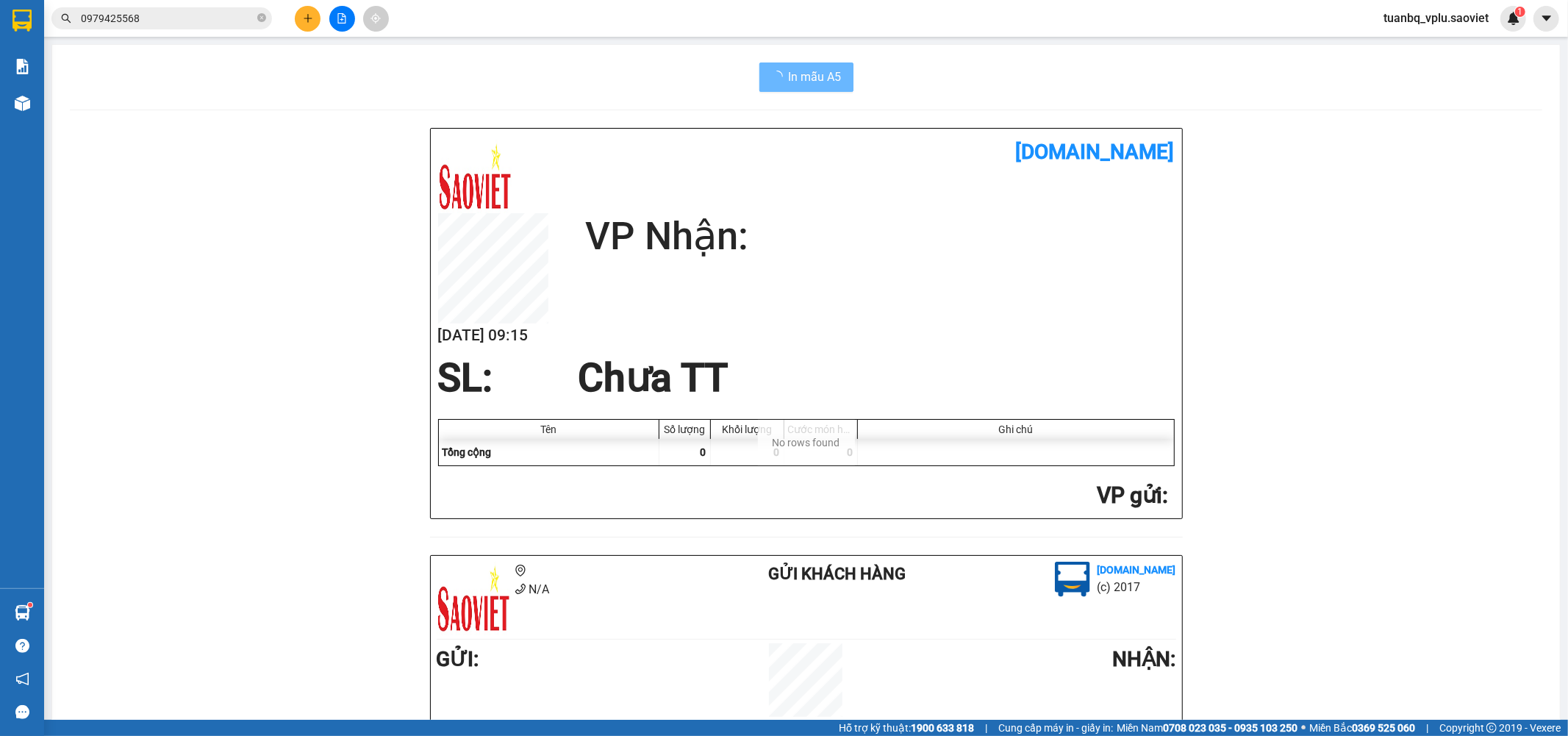
click at [201, 27] on span "0979425568" at bounding box center [161, 18] width 221 height 22
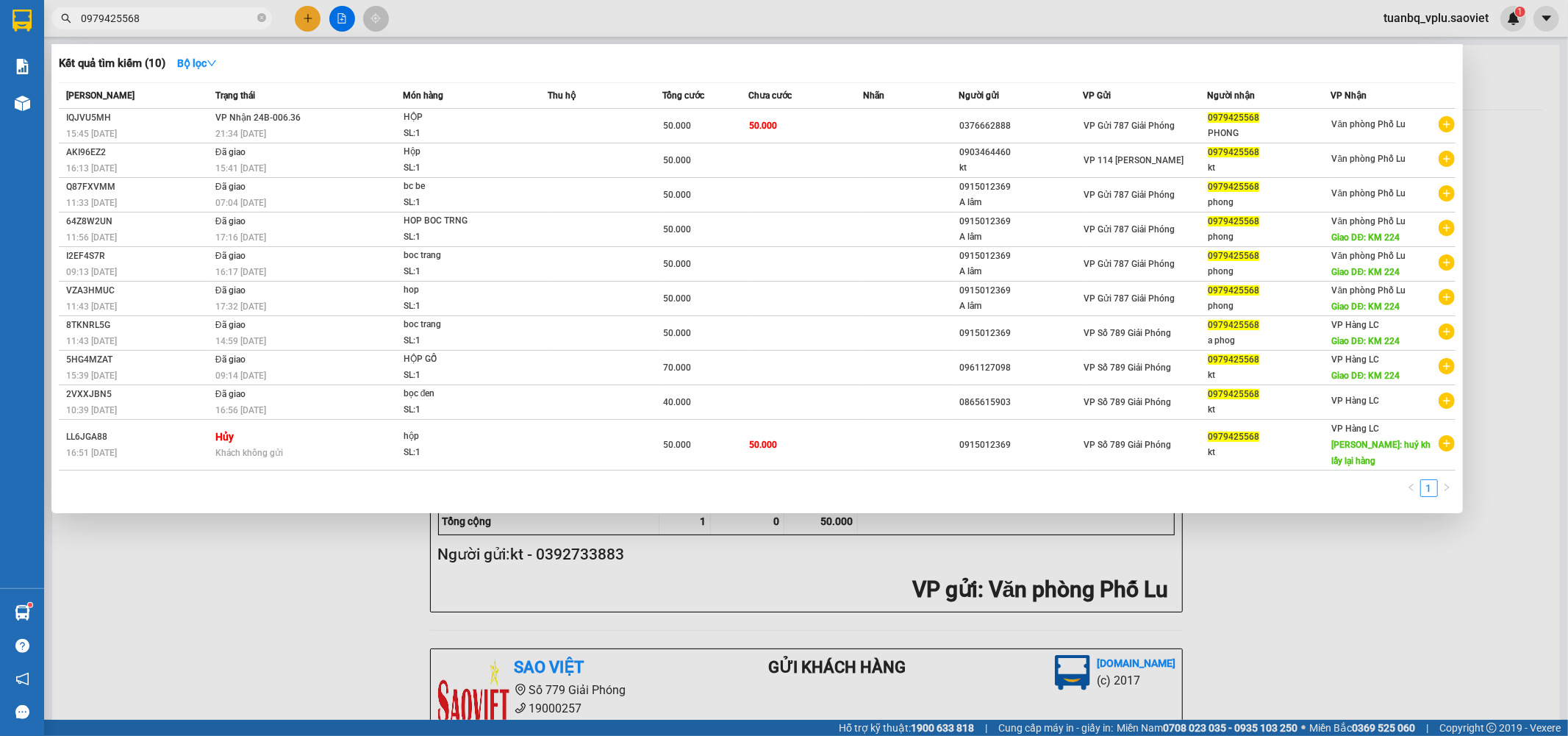
click at [215, 13] on input "0979425568" at bounding box center [167, 18] width 174 height 16
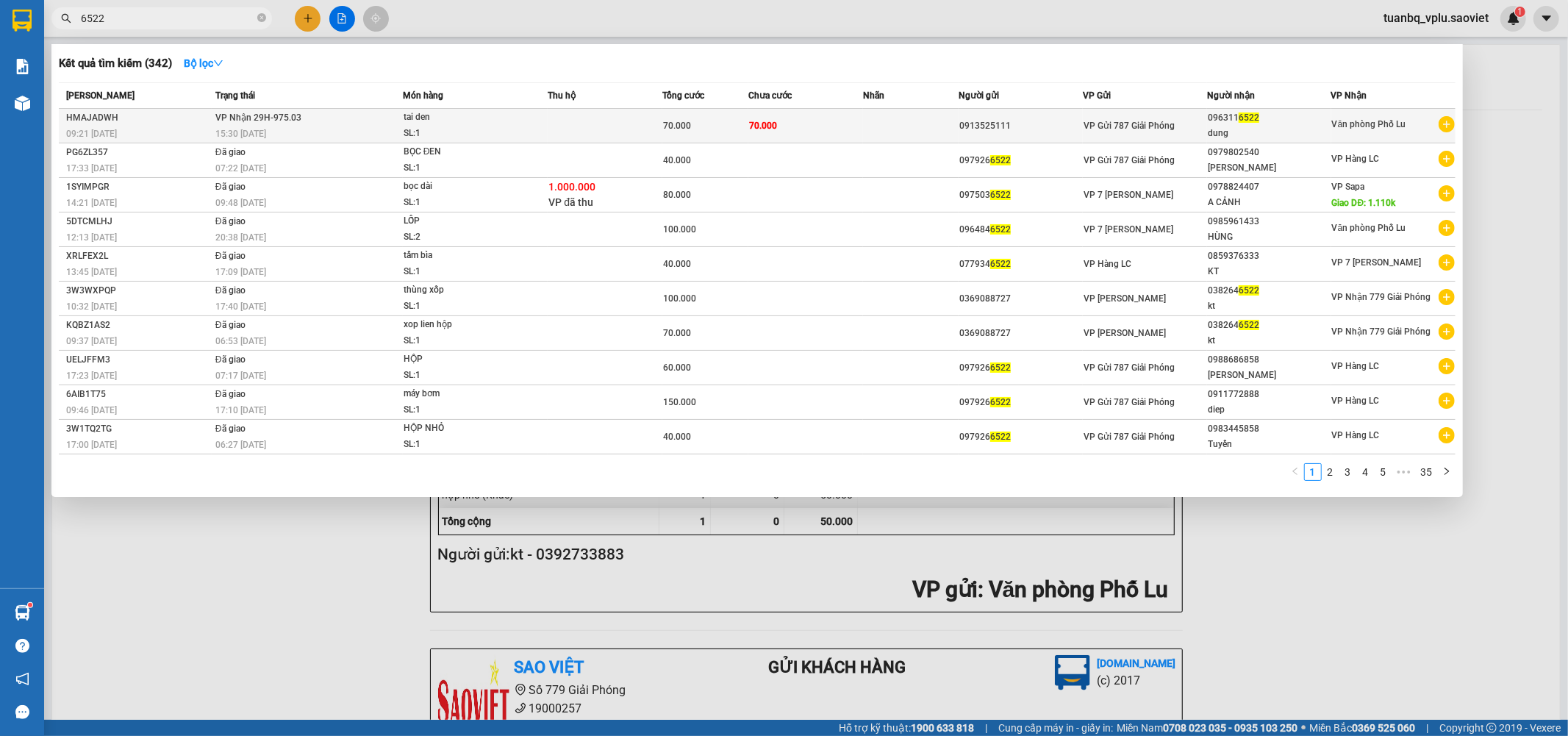
type input "6522"
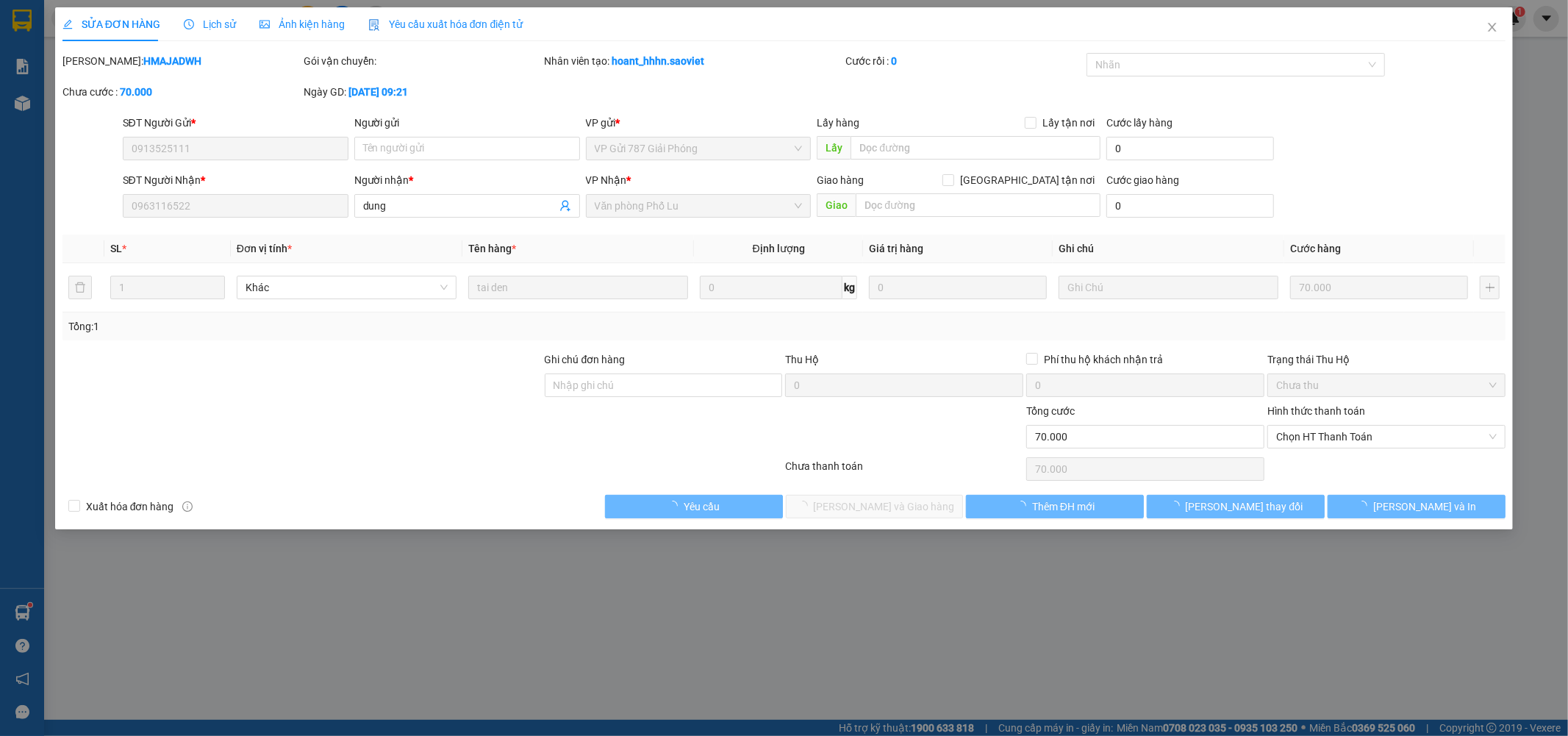
type input "0913525111"
type input "0963116522"
type input "dung"
type input "70.000"
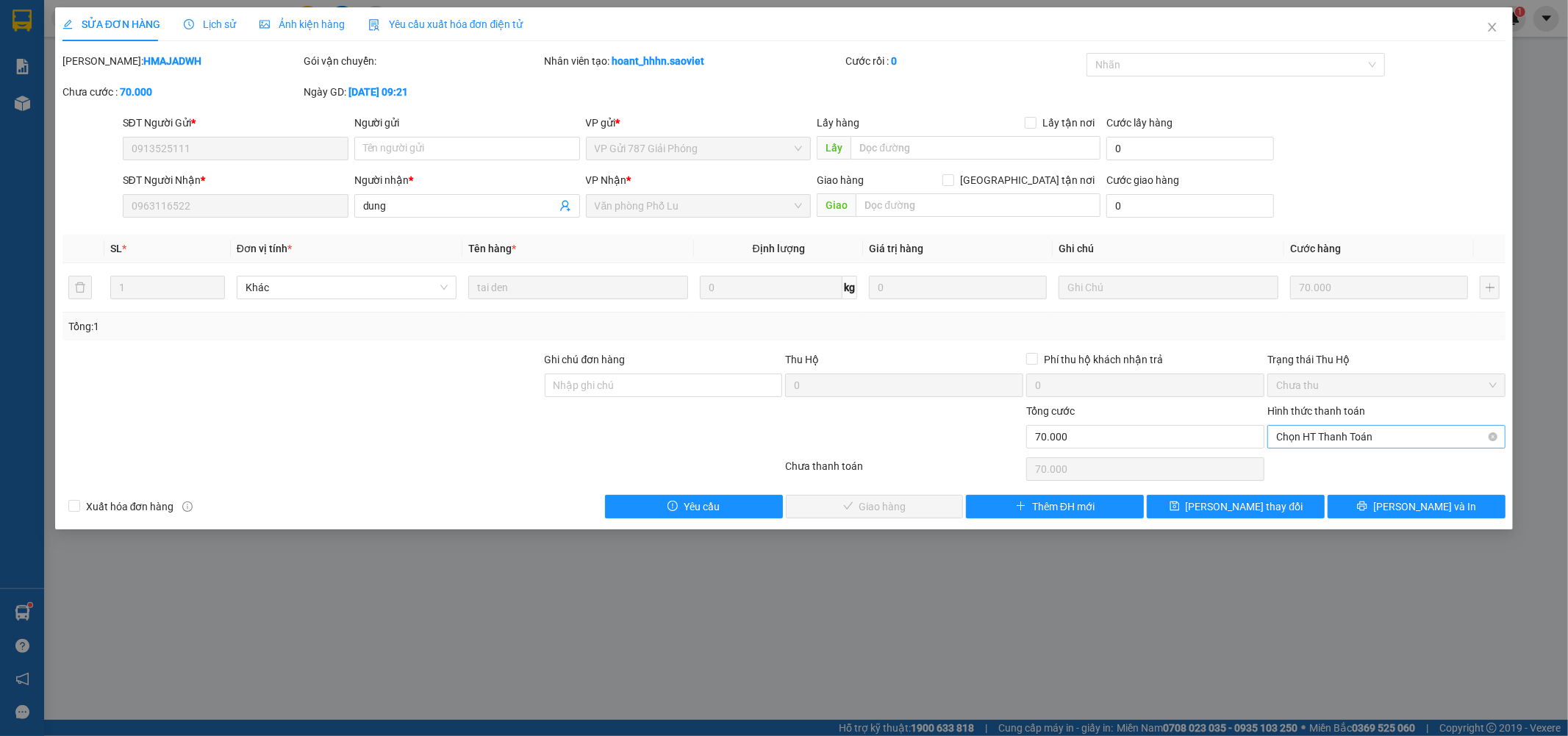
click at [1318, 434] on span "Chọn HT Thanh Toán" at bounding box center [1386, 436] width 221 height 22
click at [1305, 458] on div "Tại văn phòng" at bounding box center [1387, 466] width 221 height 16
type input "0"
click at [895, 497] on button "Lưu và Giao hàng" at bounding box center [875, 507] width 178 height 23
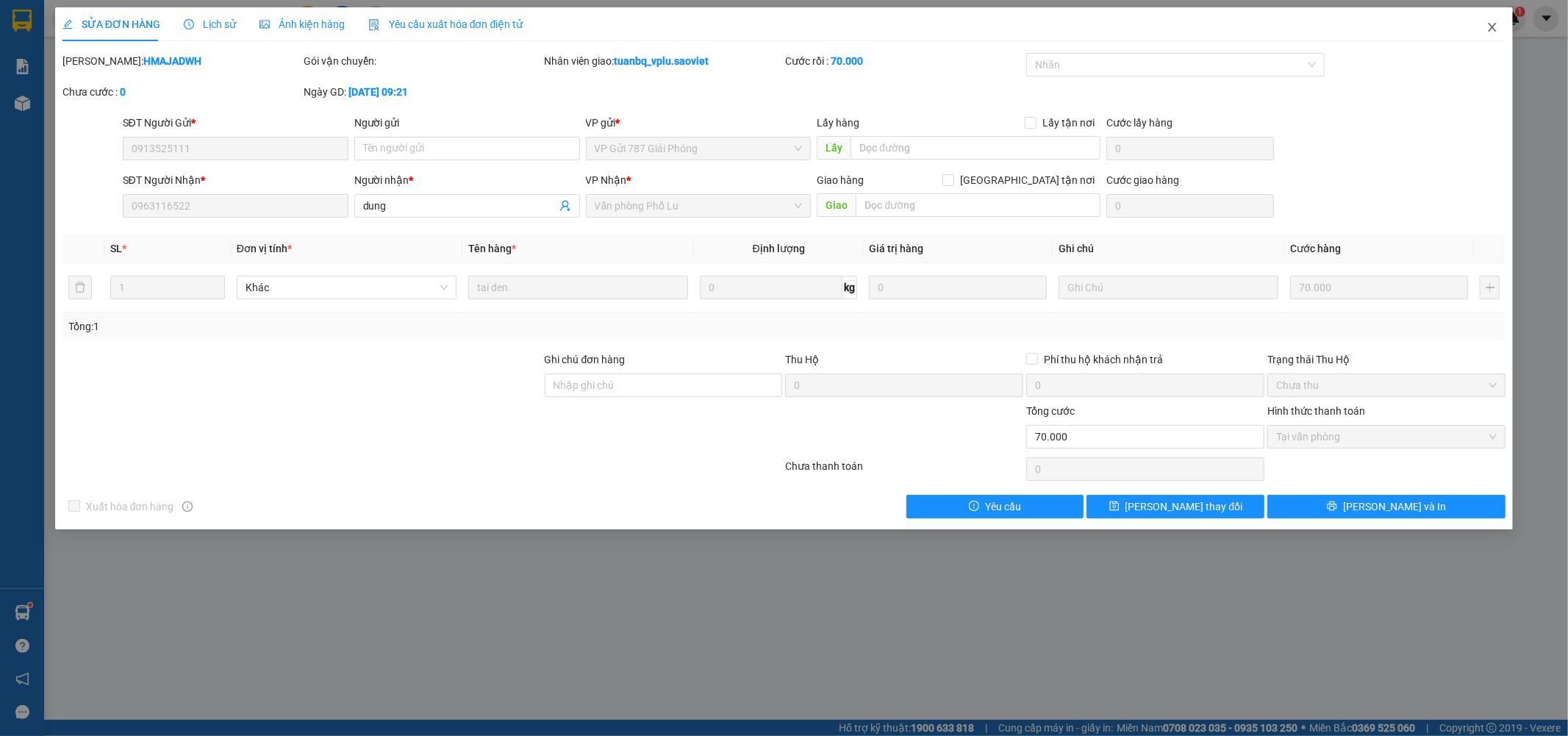
click at [1494, 26] on icon "close" at bounding box center [1493, 27] width 8 height 9
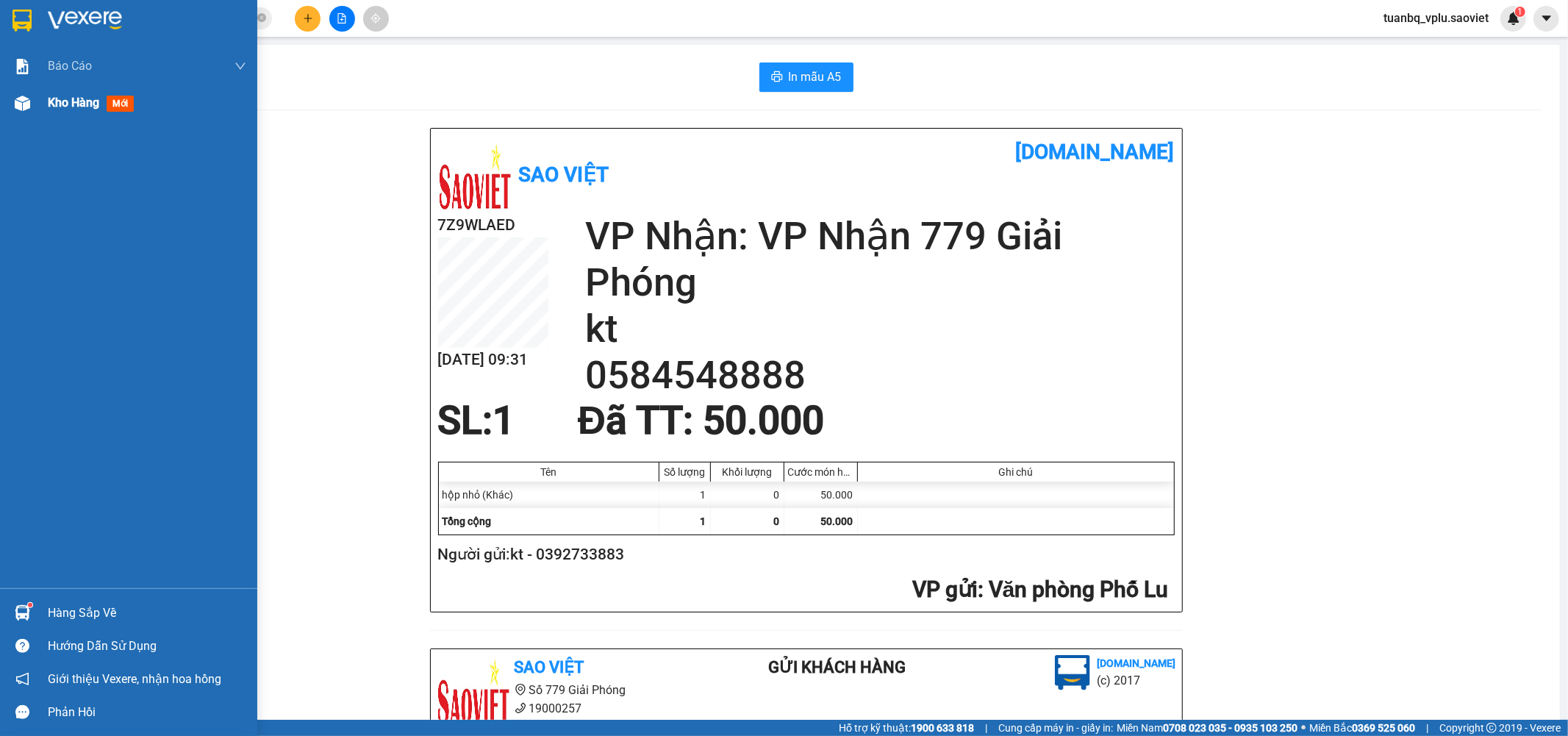
click at [81, 107] on span "Kho hàng" at bounding box center [73, 102] width 51 height 14
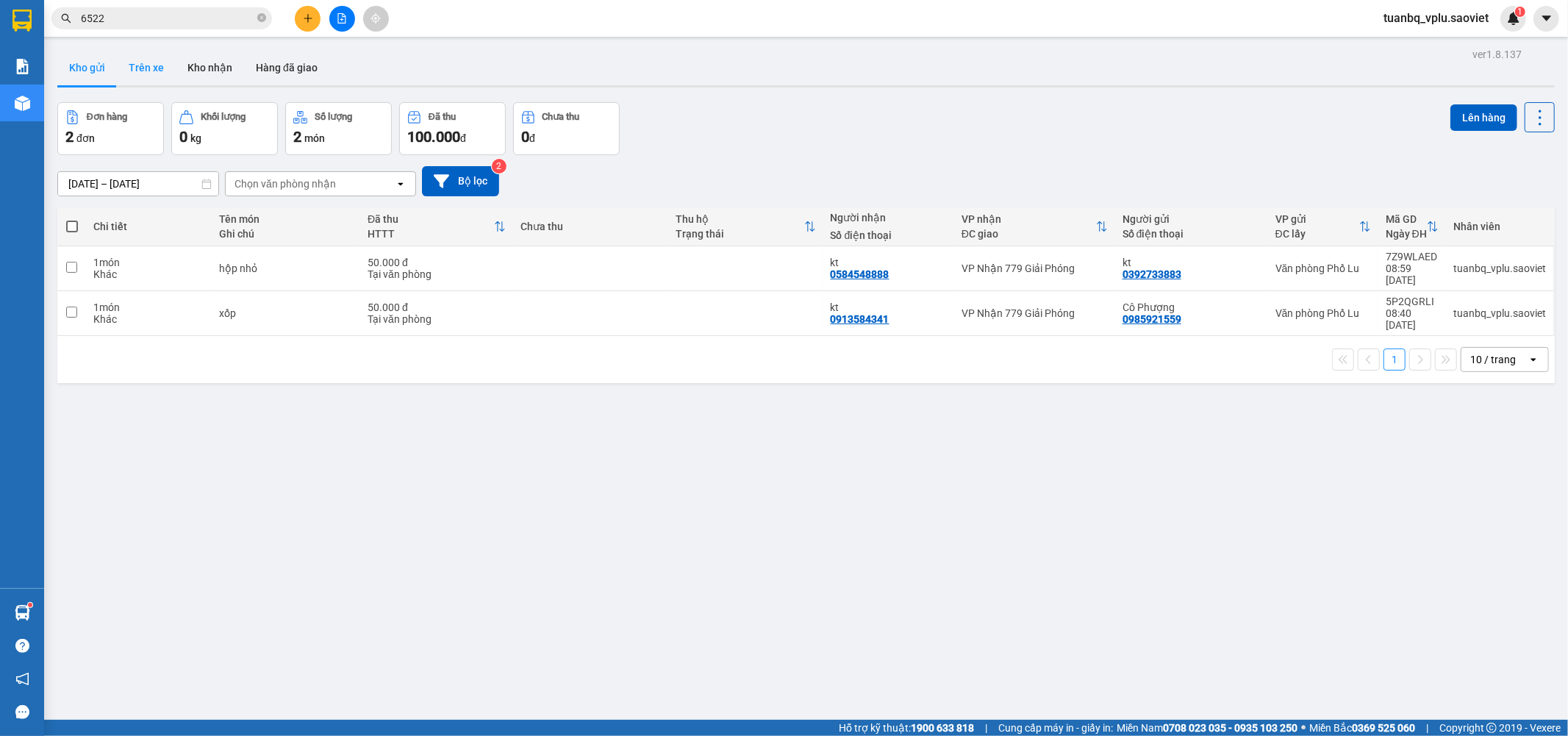
click at [153, 66] on button "Trên xe" at bounding box center [146, 68] width 59 height 35
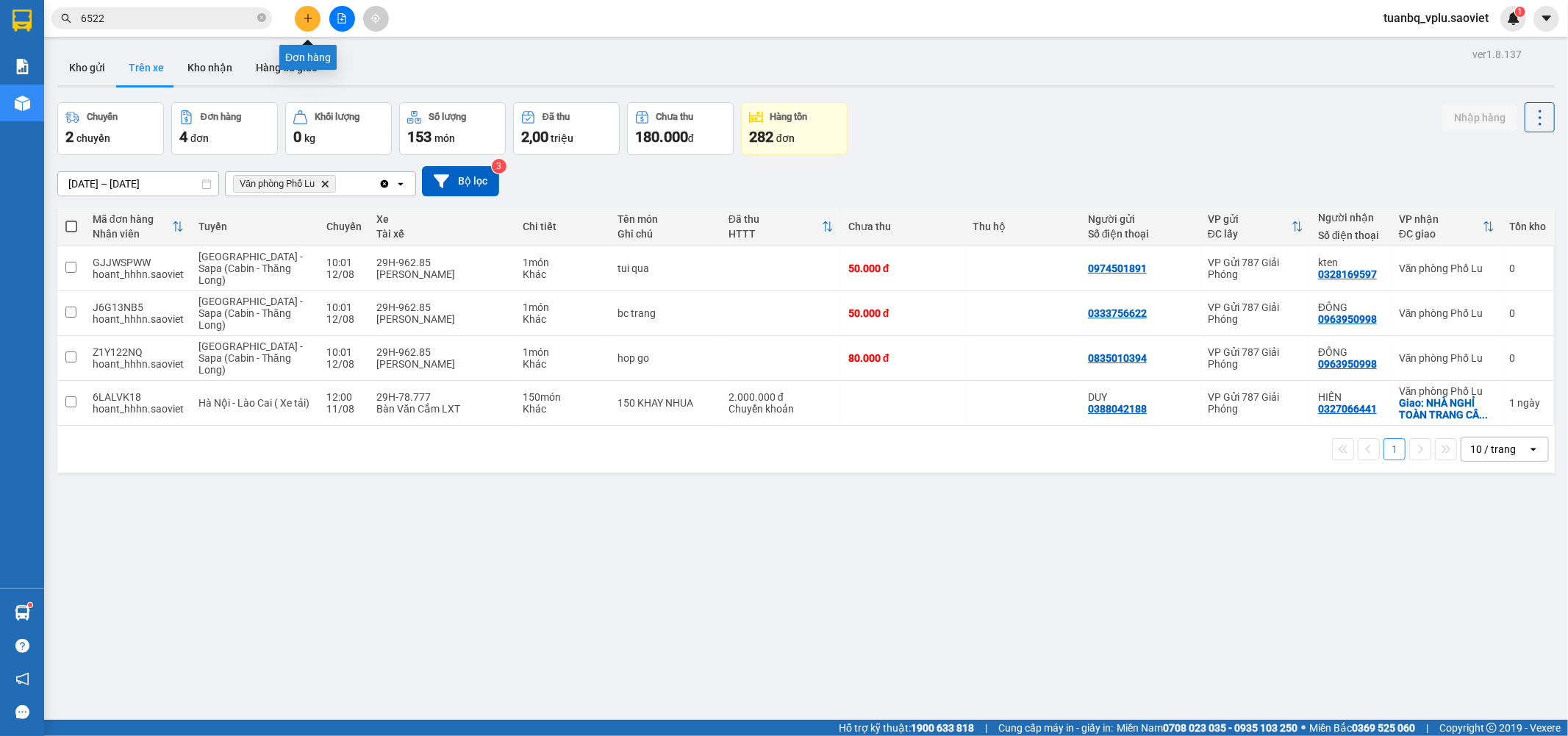
click at [306, 15] on icon "plus" at bounding box center [308, 18] width 10 height 10
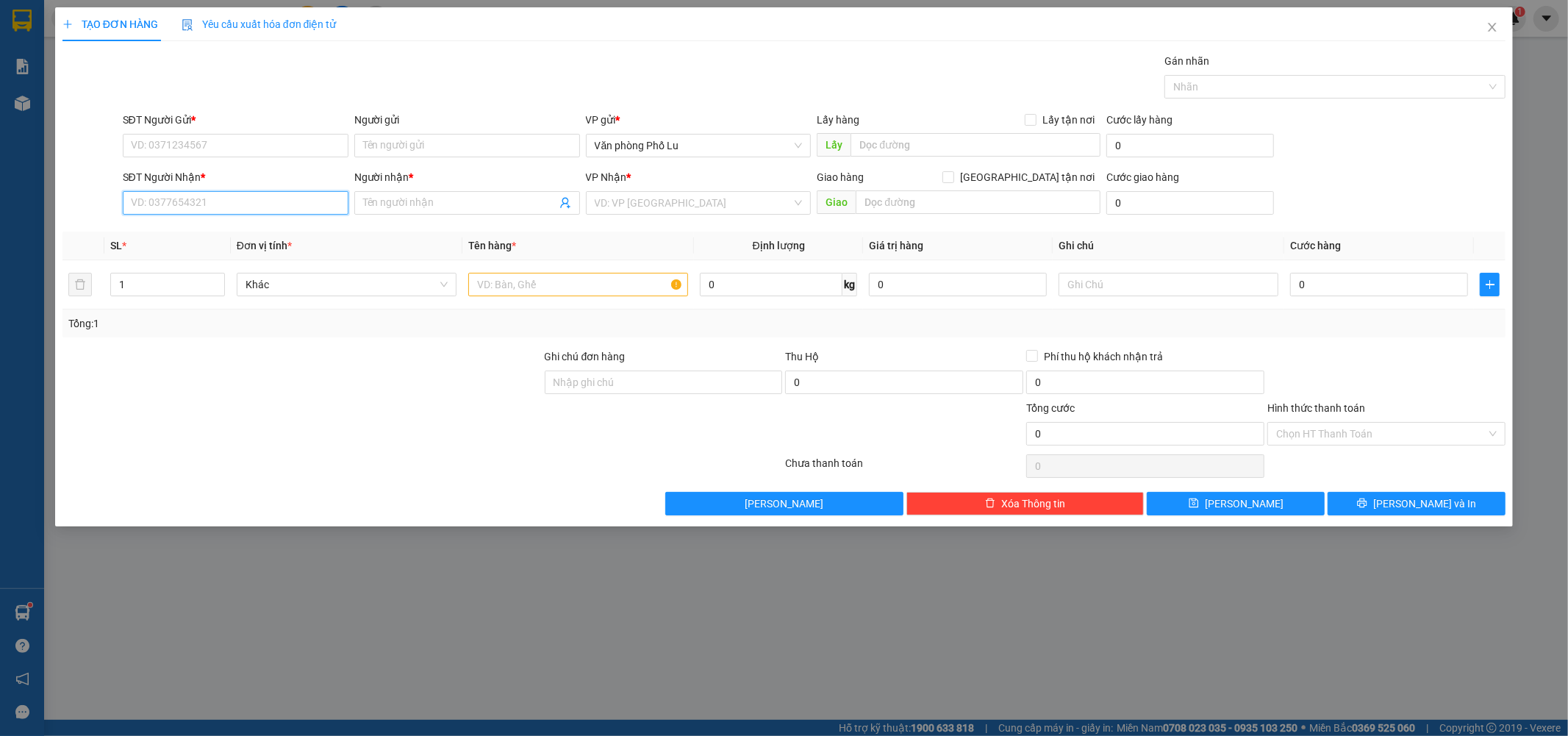
click at [206, 206] on input "SĐT Người Nhận *" at bounding box center [235, 203] width 226 height 23
type input "0912226372"
click at [409, 199] on input "Người nhận *" at bounding box center [460, 202] width 193 height 16
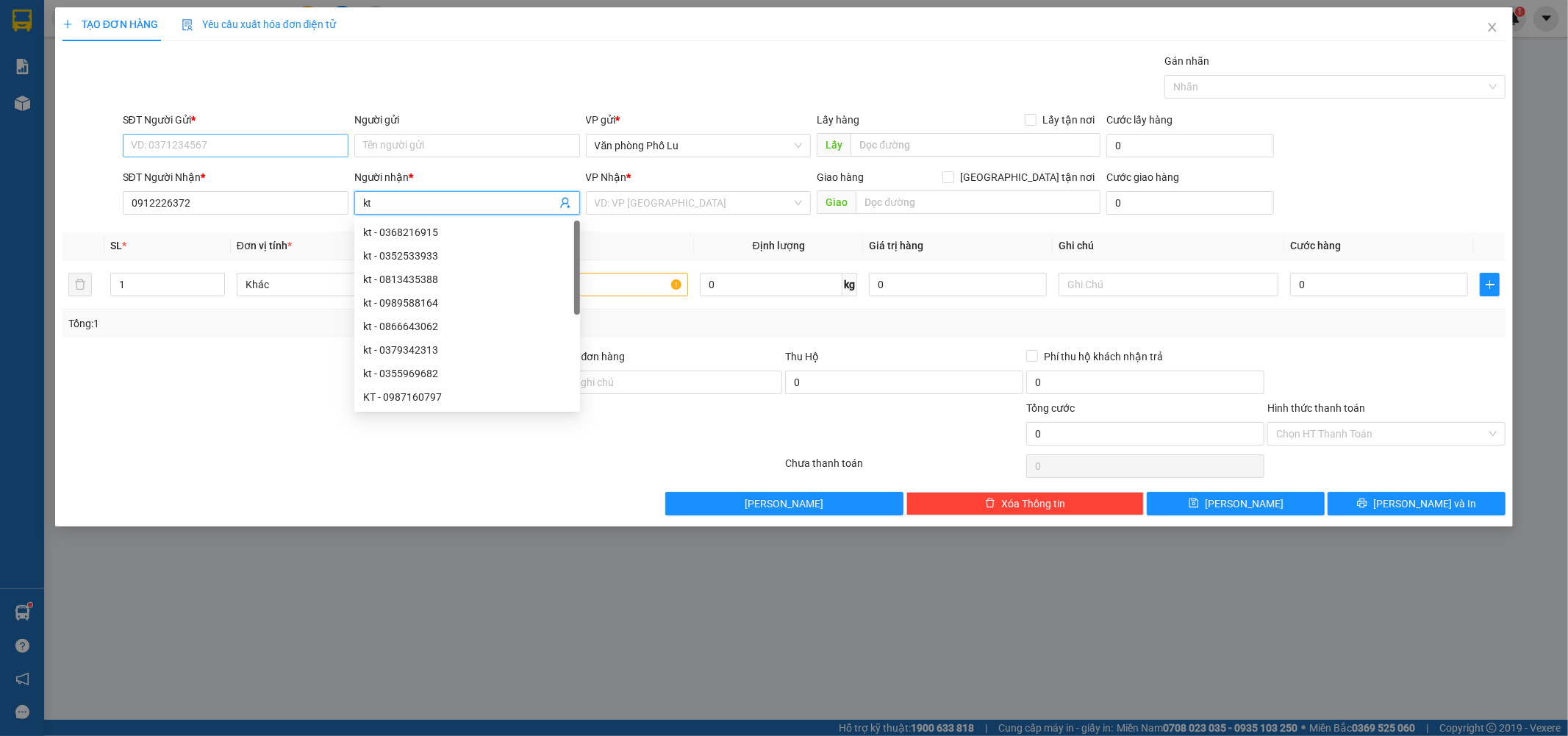
type input "kt"
click at [201, 146] on input "SĐT Người Gửi *" at bounding box center [235, 145] width 226 height 23
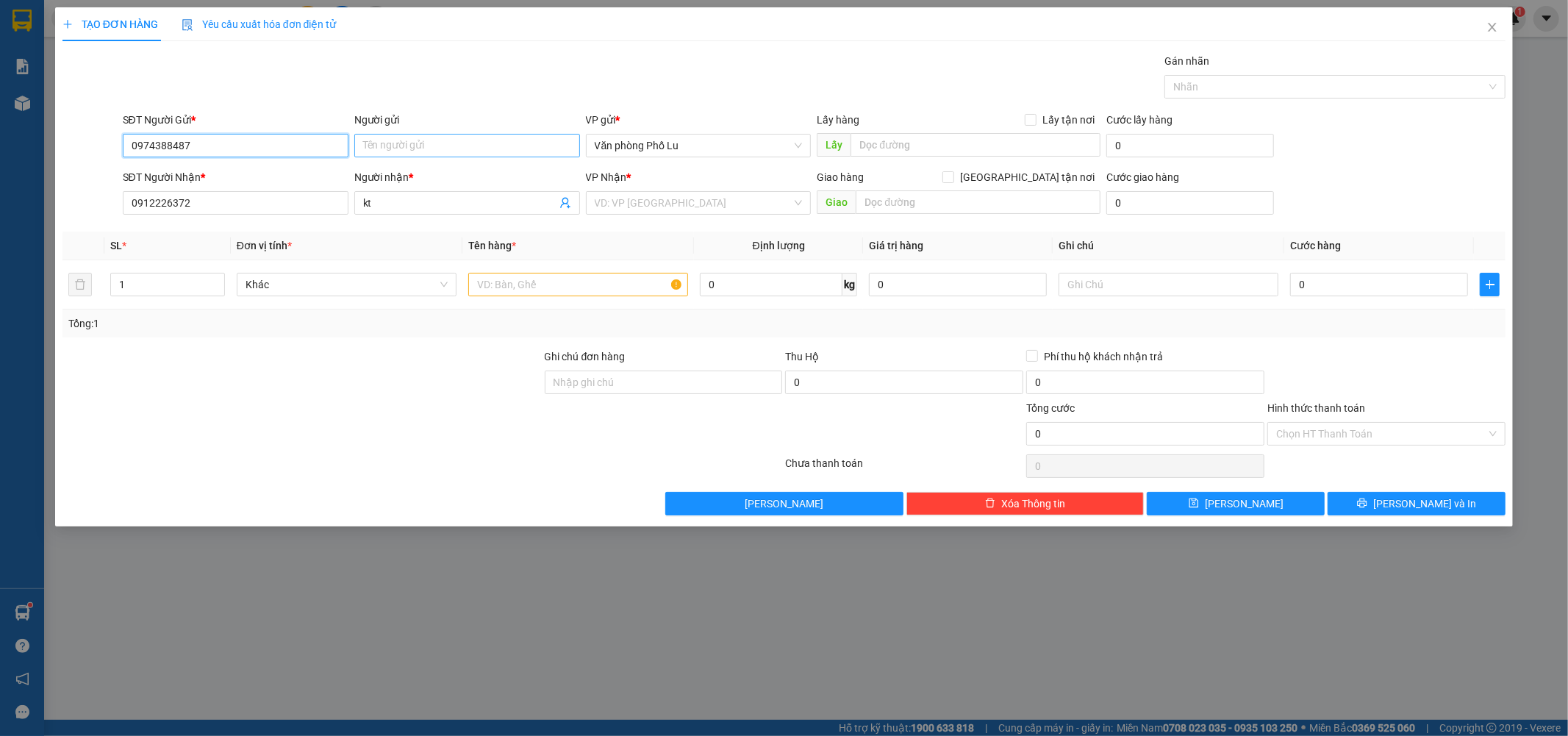
type input "0974388487"
click at [395, 149] on input "Người gửi" at bounding box center [466, 145] width 226 height 23
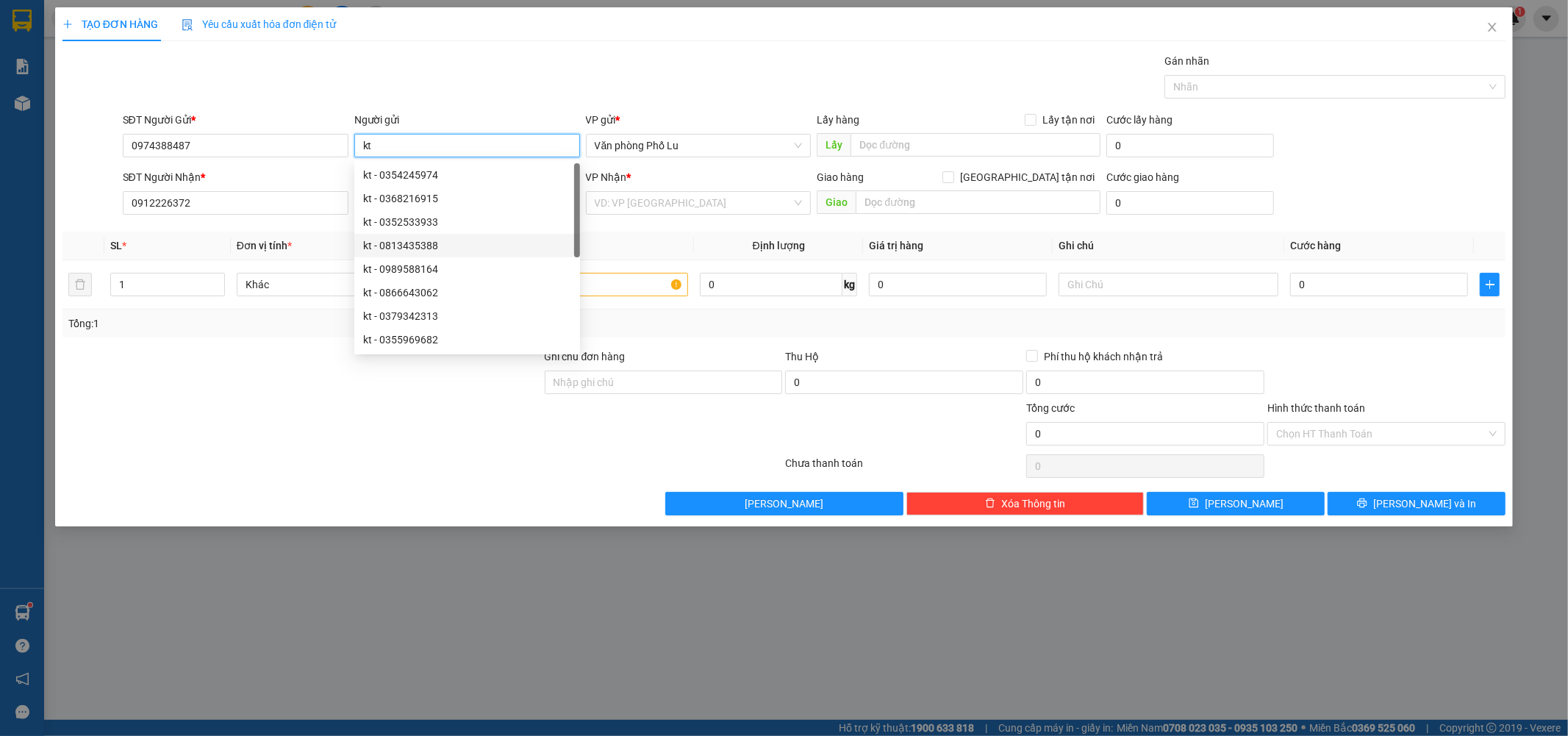
type input "kt"
click at [420, 440] on div at bounding box center [302, 425] width 482 height 51
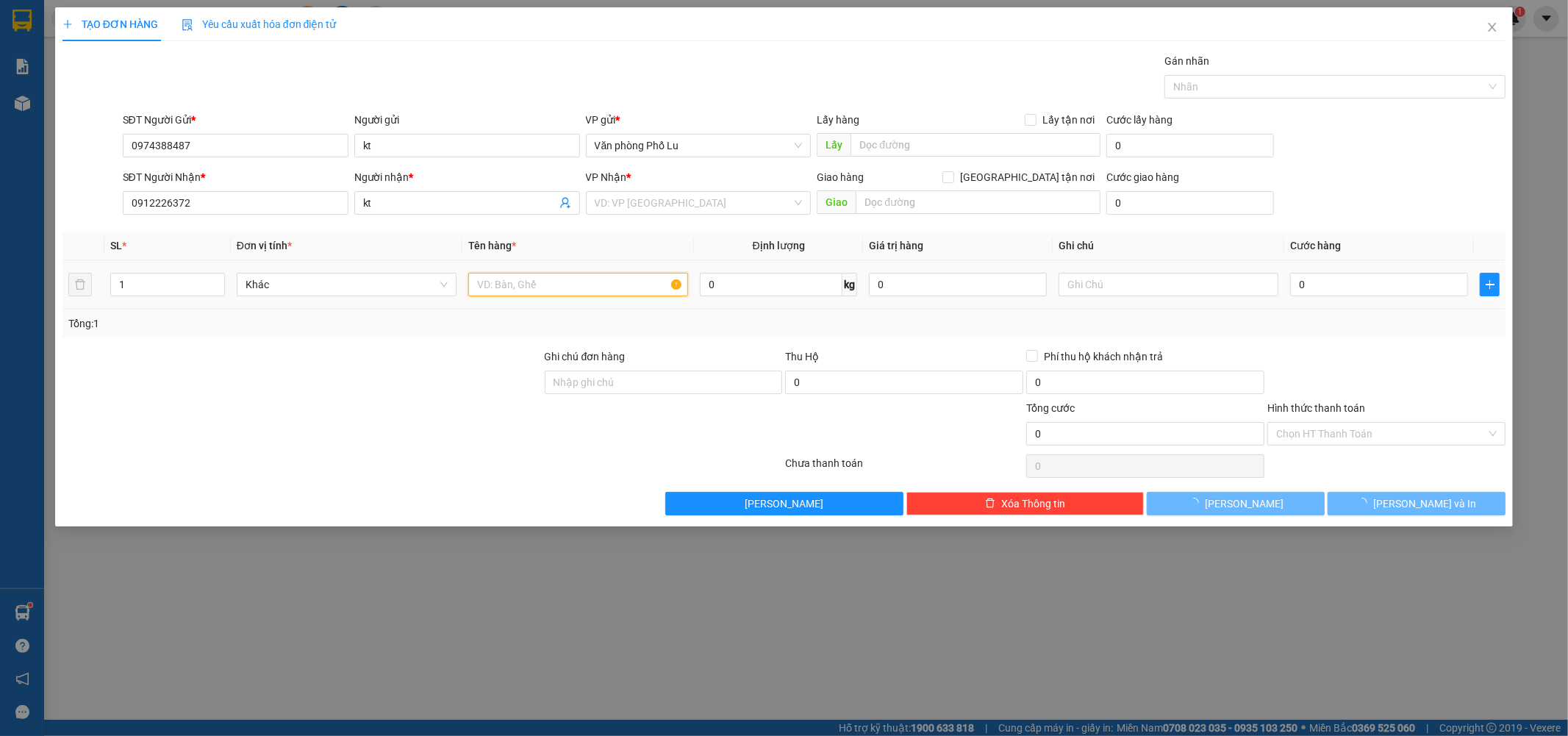
click at [619, 283] on input "text" at bounding box center [578, 284] width 220 height 23
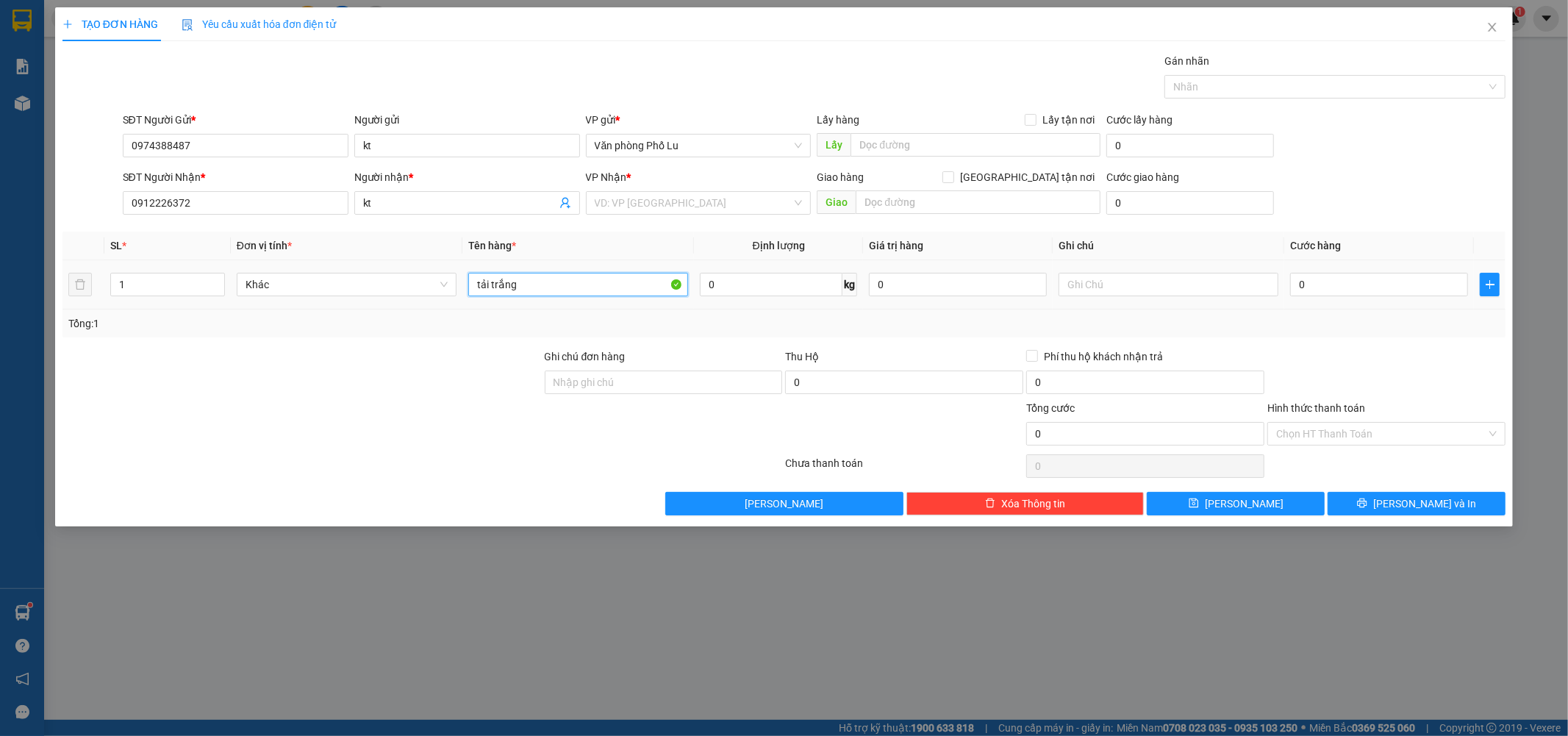
type input "tải trắng"
click at [404, 409] on div at bounding box center [302, 425] width 482 height 51
click at [641, 206] on input "search" at bounding box center [694, 203] width 198 height 22
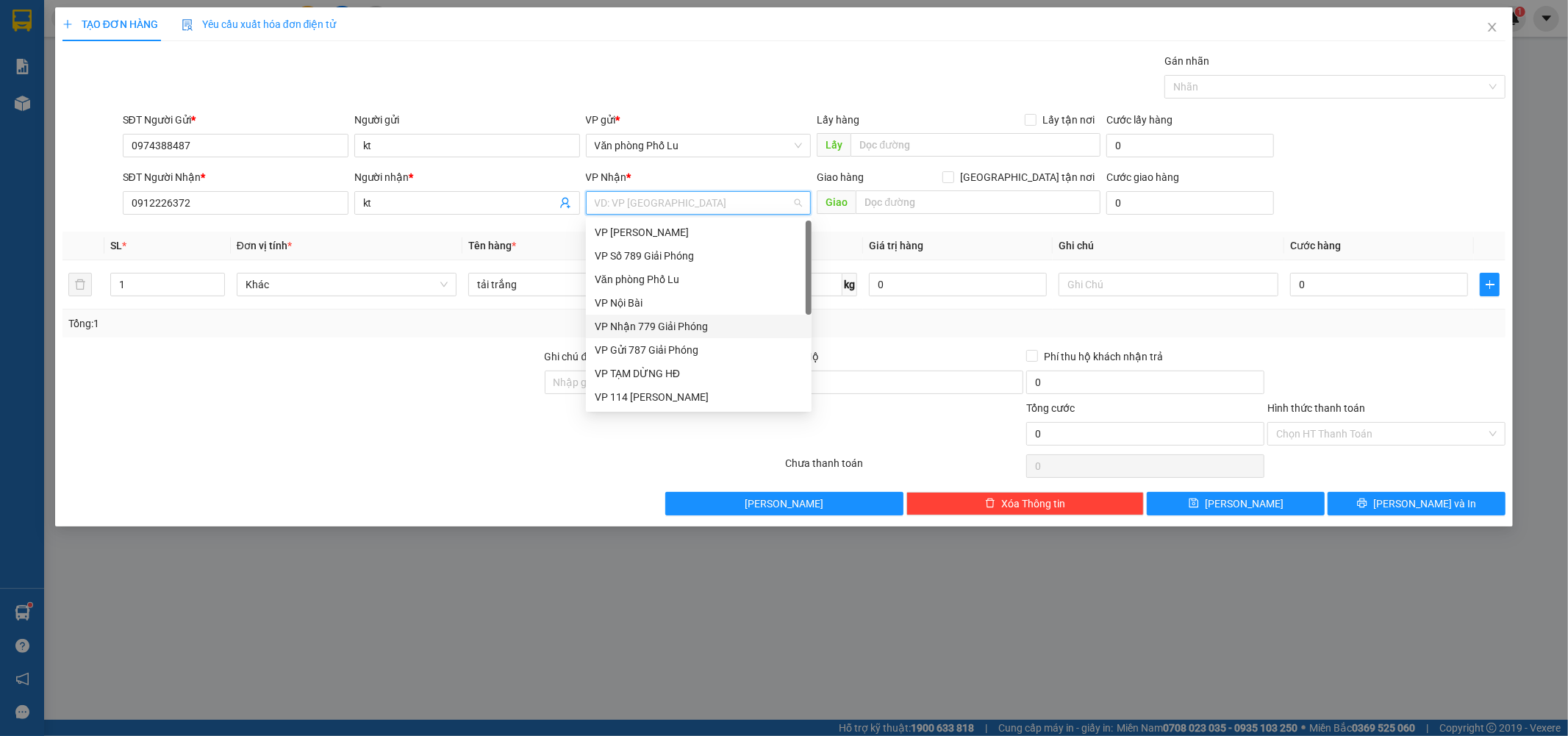
click at [680, 327] on div "VP Nhận 779 Giải Phóng" at bounding box center [699, 326] width 208 height 16
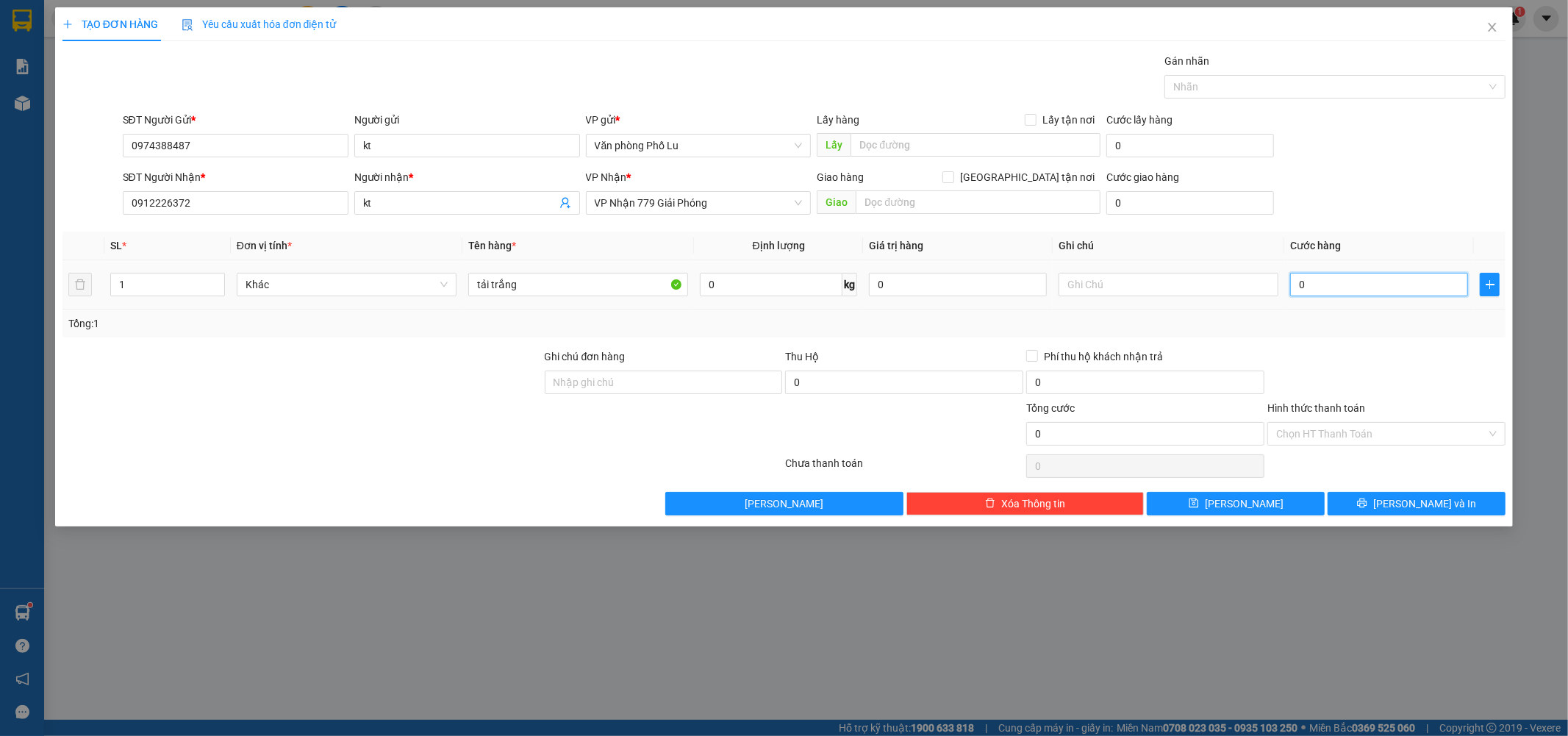
click at [1329, 293] on input "0" at bounding box center [1379, 284] width 178 height 23
paste input "6"
type input "60"
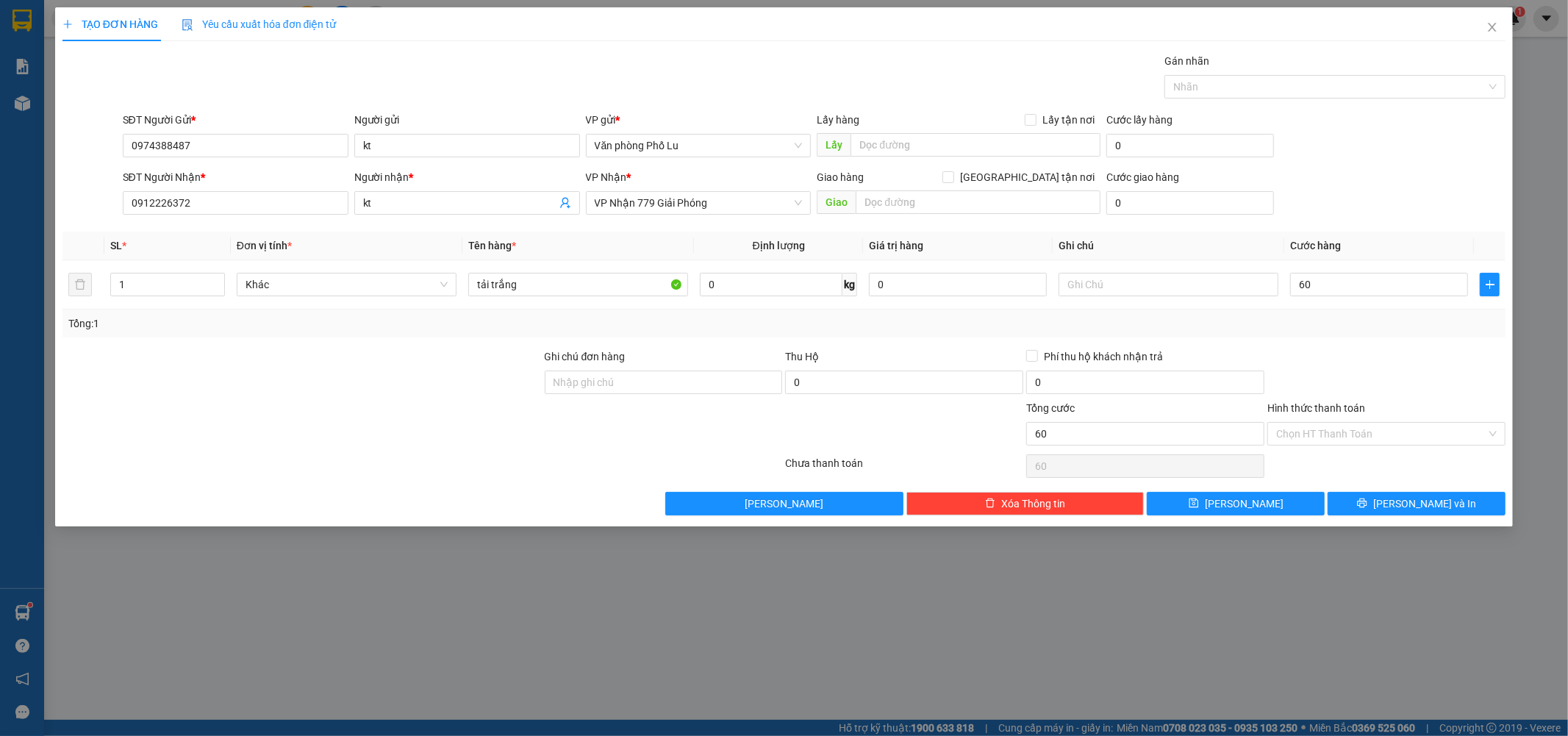
type input "60.000"
click at [1349, 349] on div at bounding box center [1386, 373] width 241 height 51
click at [1385, 424] on input "Hình thức thanh toán" at bounding box center [1381, 434] width 211 height 22
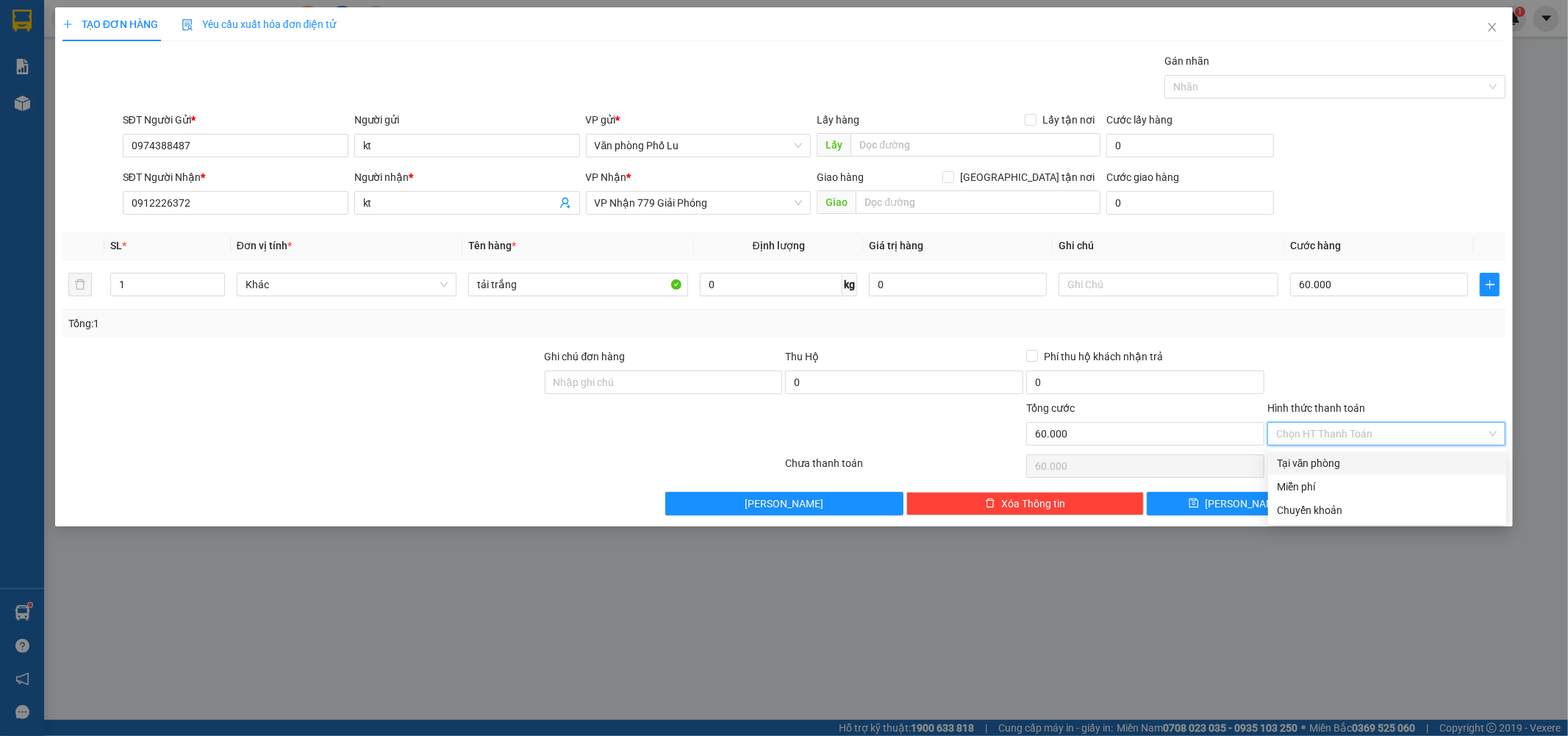
click at [1354, 461] on div "Tại văn phòng" at bounding box center [1387, 462] width 221 height 16
type input "0"
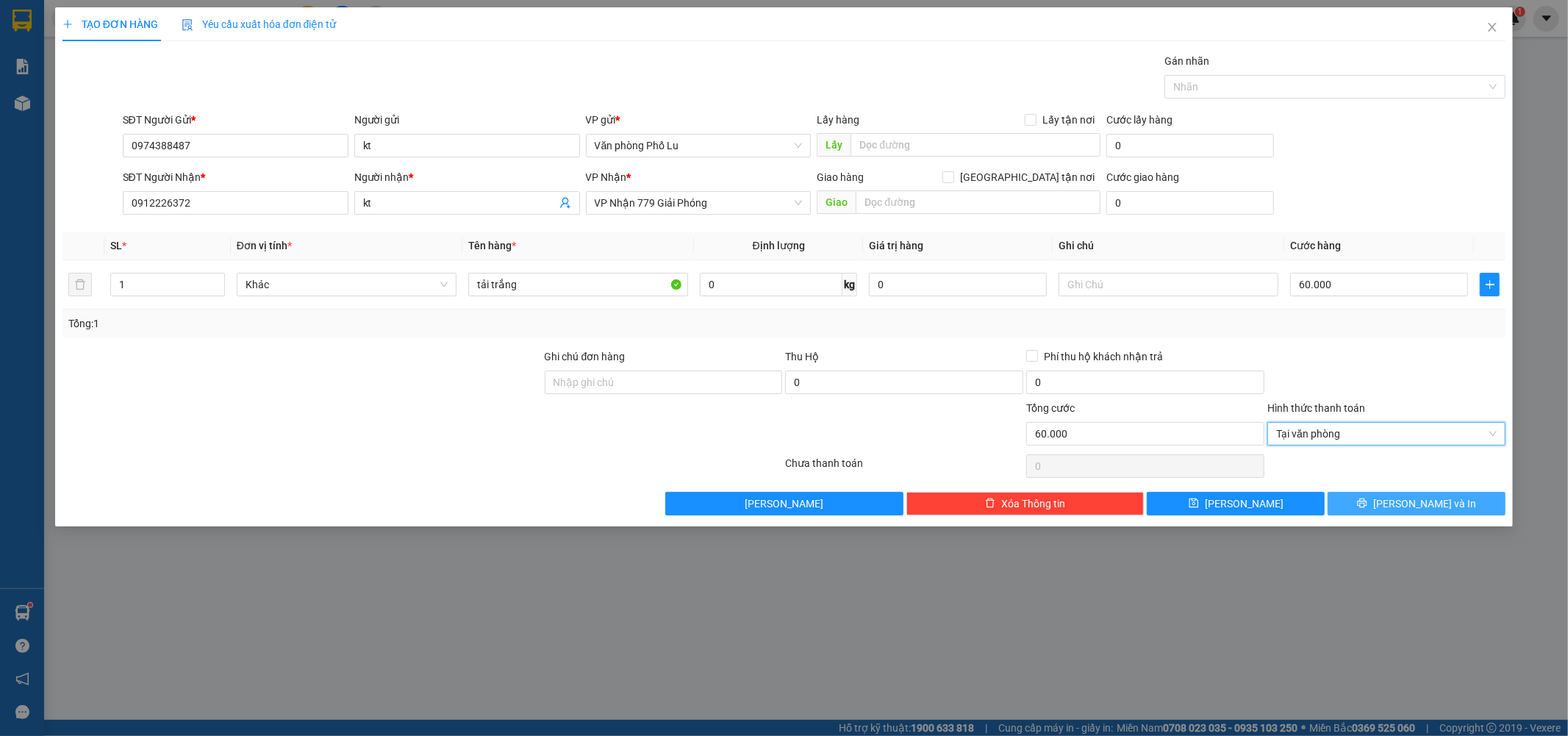
click at [1442, 498] on span "Lưu và In" at bounding box center [1425, 504] width 103 height 16
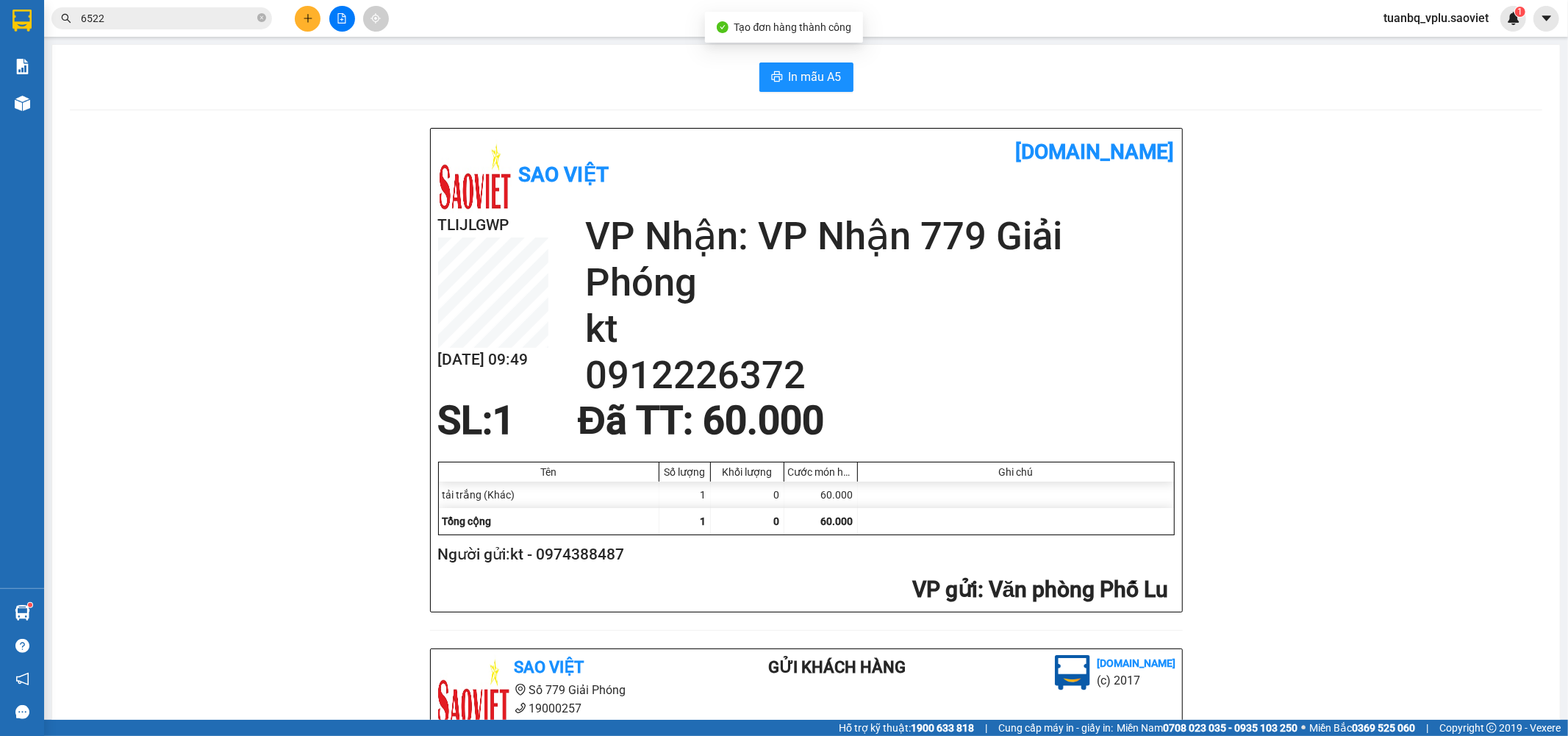
click at [826, 93] on div "In mẫu A5 Sao Việt vexere.com TLIJLGWP 12/08 09:49 VP Nhận: VP Nhận 779 Giải Ph…" at bounding box center [805, 629] width 1508 height 1168
click at [824, 80] on span "In mẫu A5" at bounding box center [815, 77] width 53 height 18
click at [309, 19] on icon "plus" at bounding box center [308, 18] width 10 height 10
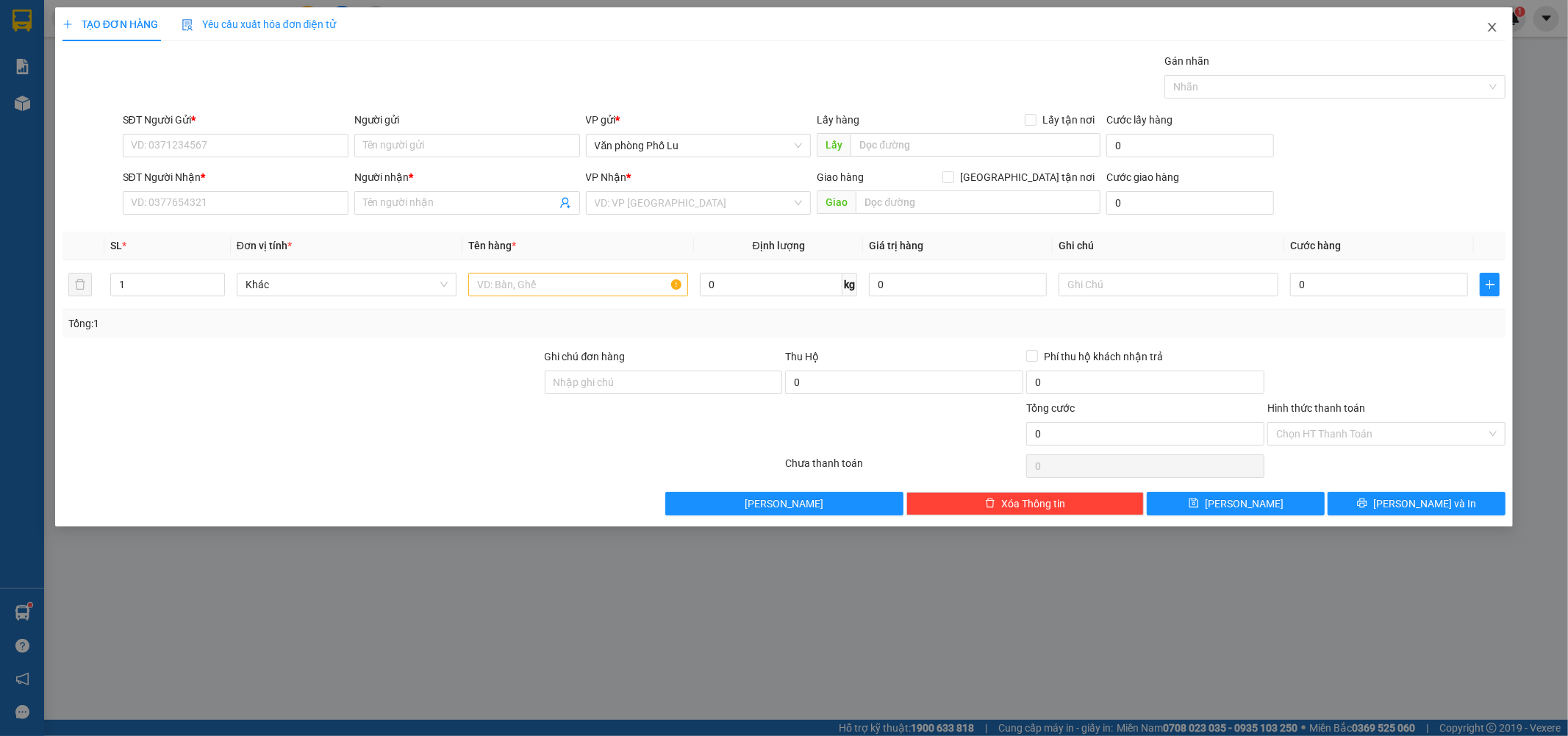
click at [1496, 28] on icon "close" at bounding box center [1492, 27] width 12 height 12
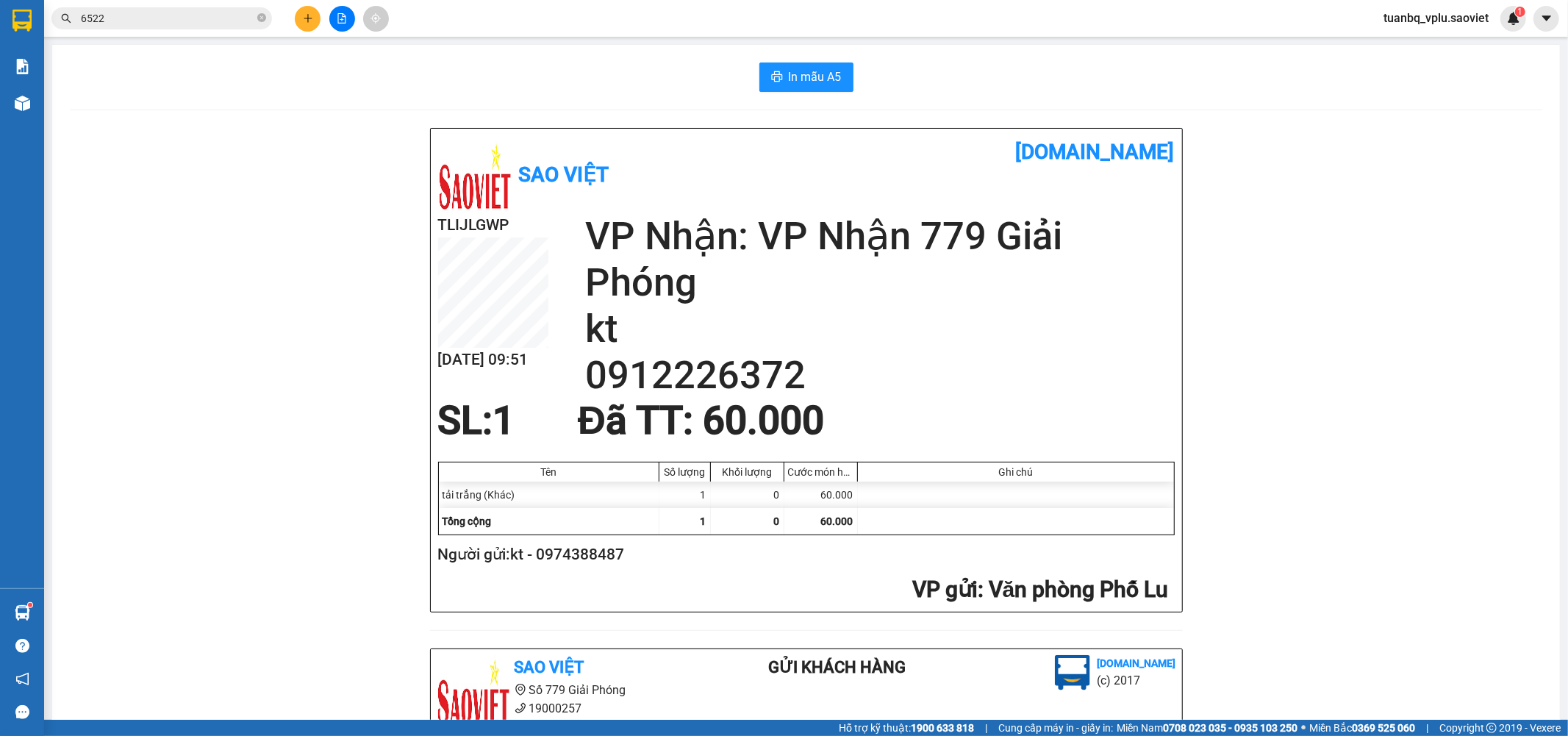
click at [333, 8] on button at bounding box center [342, 18] width 26 height 26
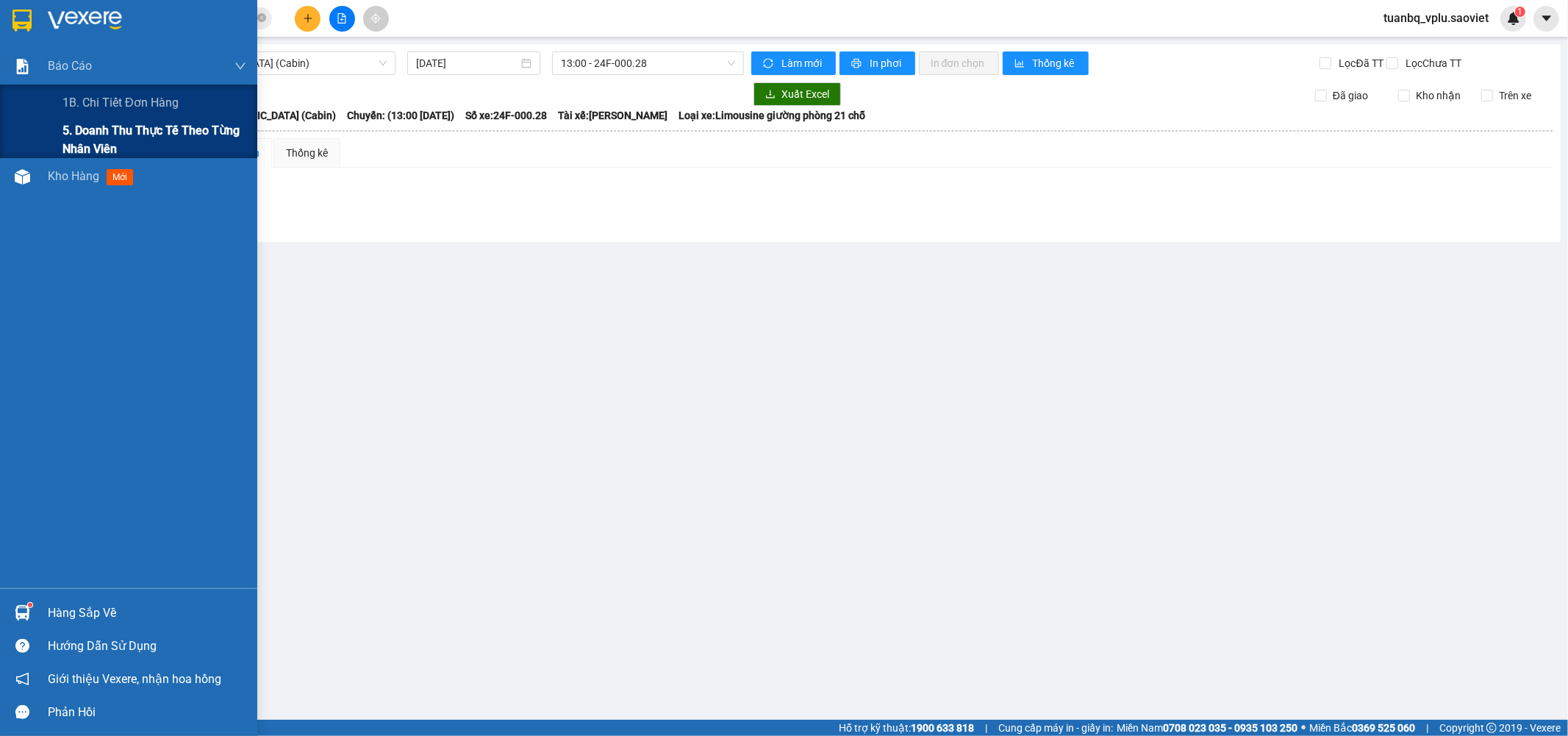
click at [104, 133] on span "5. Doanh thu thực tế theo từng nhân viên" at bounding box center [154, 140] width 184 height 37
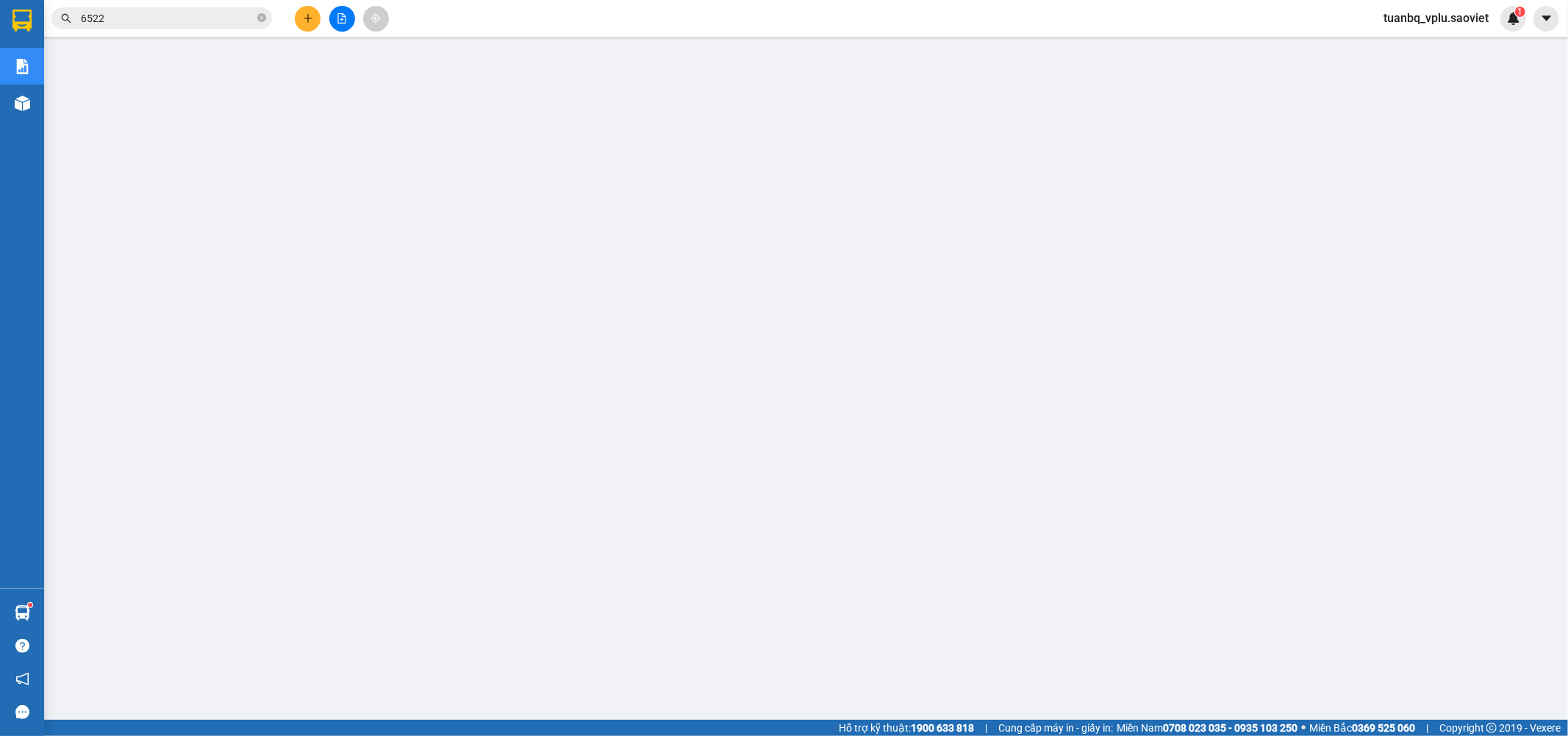
click at [211, 15] on input "6522" at bounding box center [167, 18] width 174 height 16
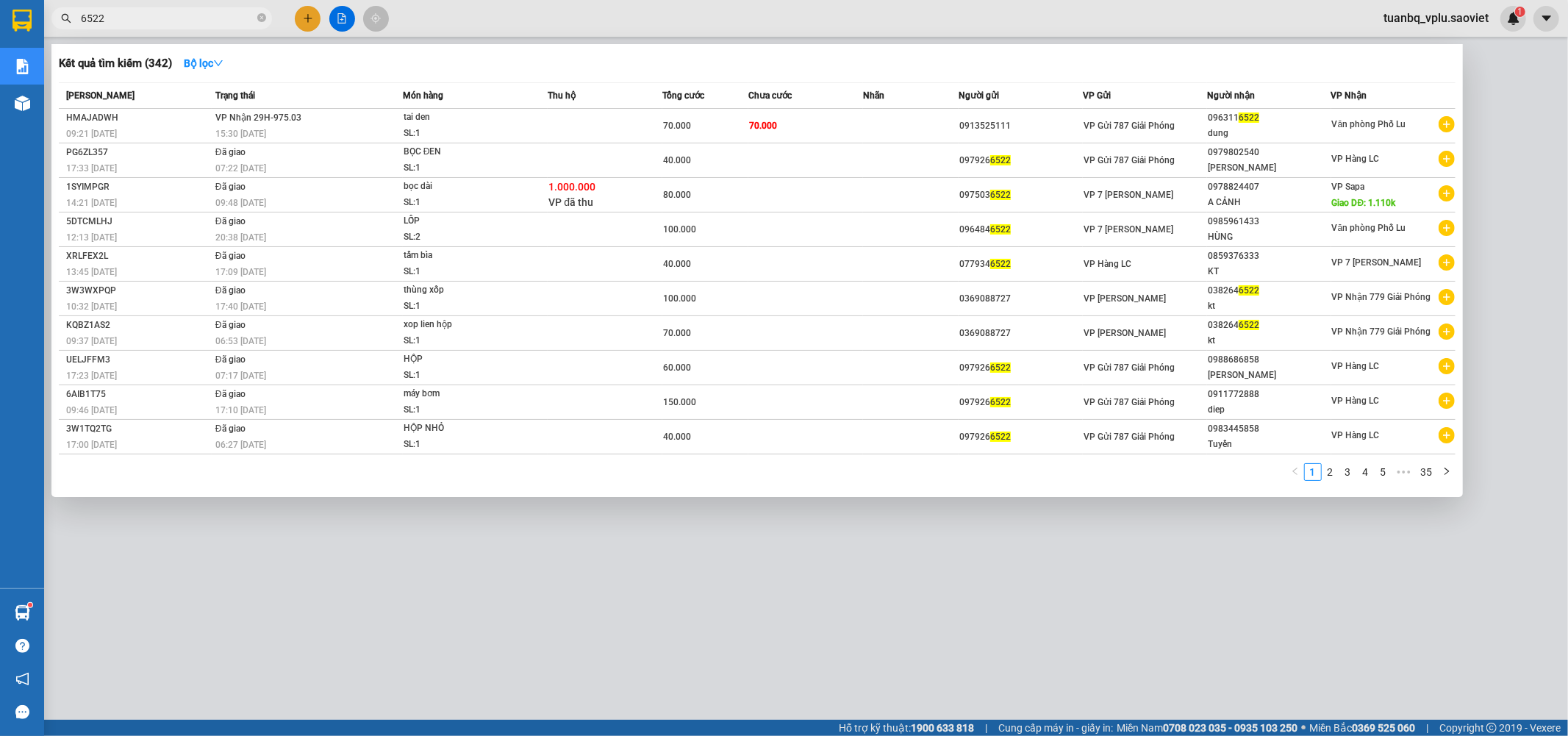
click at [211, 15] on input "6522" at bounding box center [167, 18] width 174 height 16
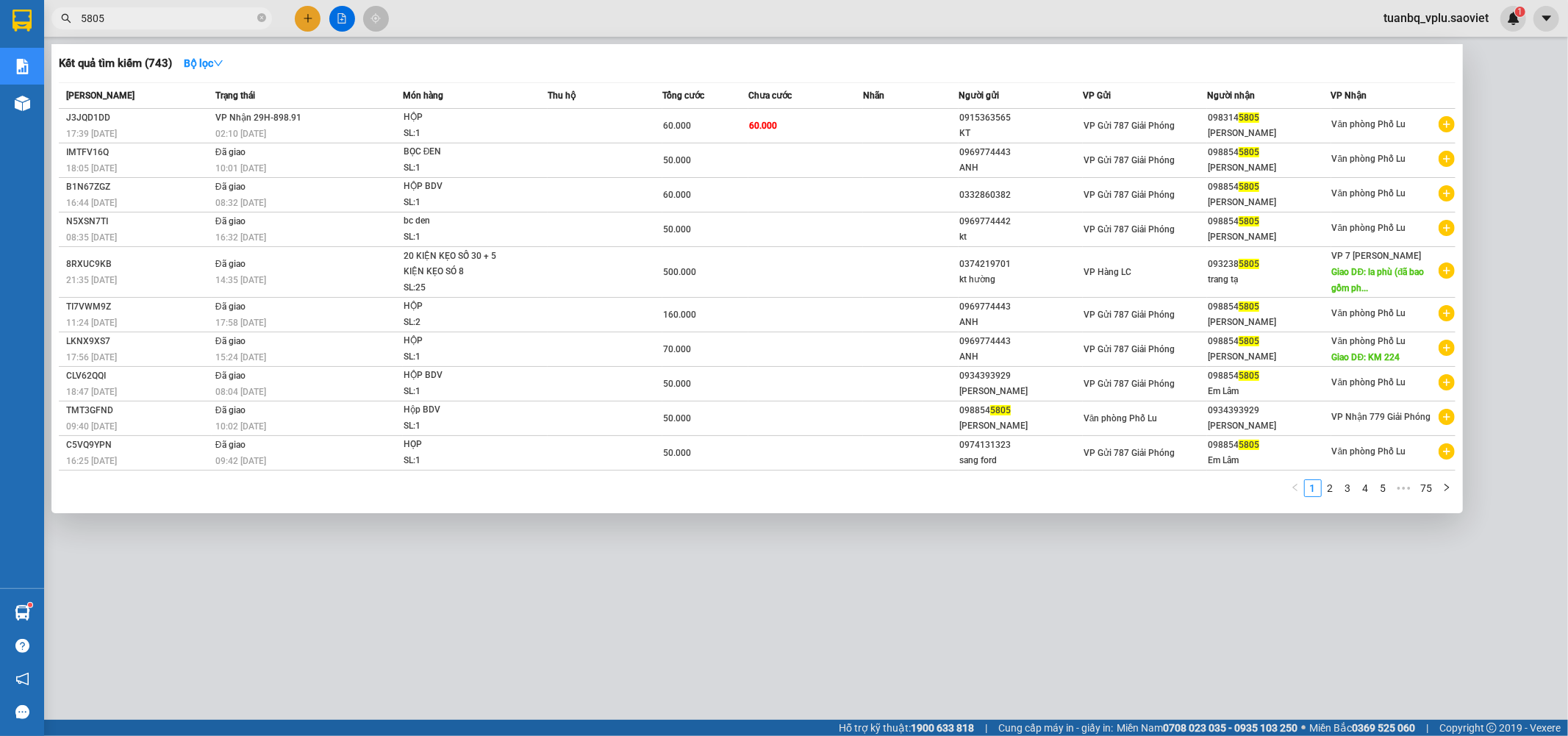
type input "5805"
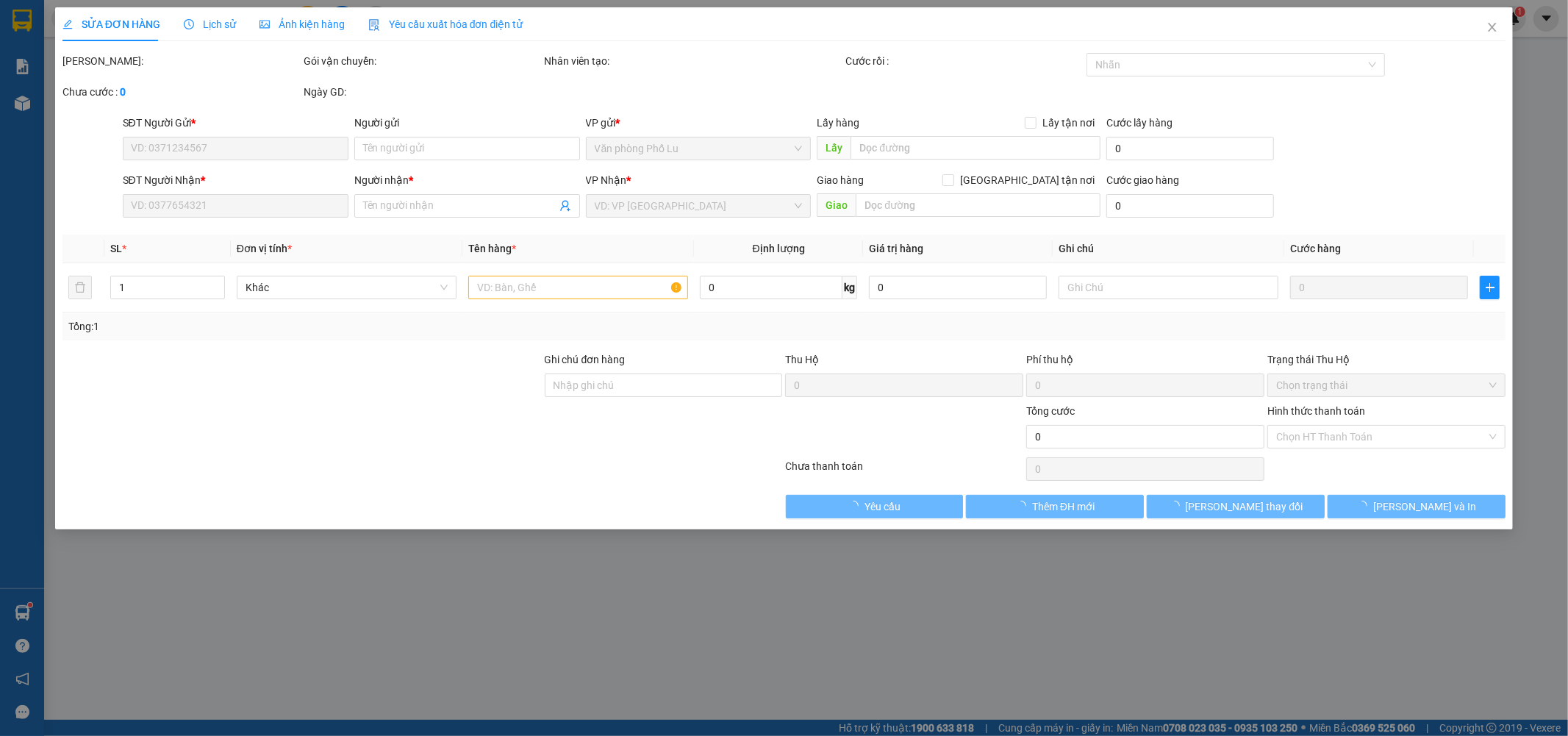
type input "0915363565"
type input "KT"
type input "0983145805"
type input "Anh Lâm"
type input "60.000"
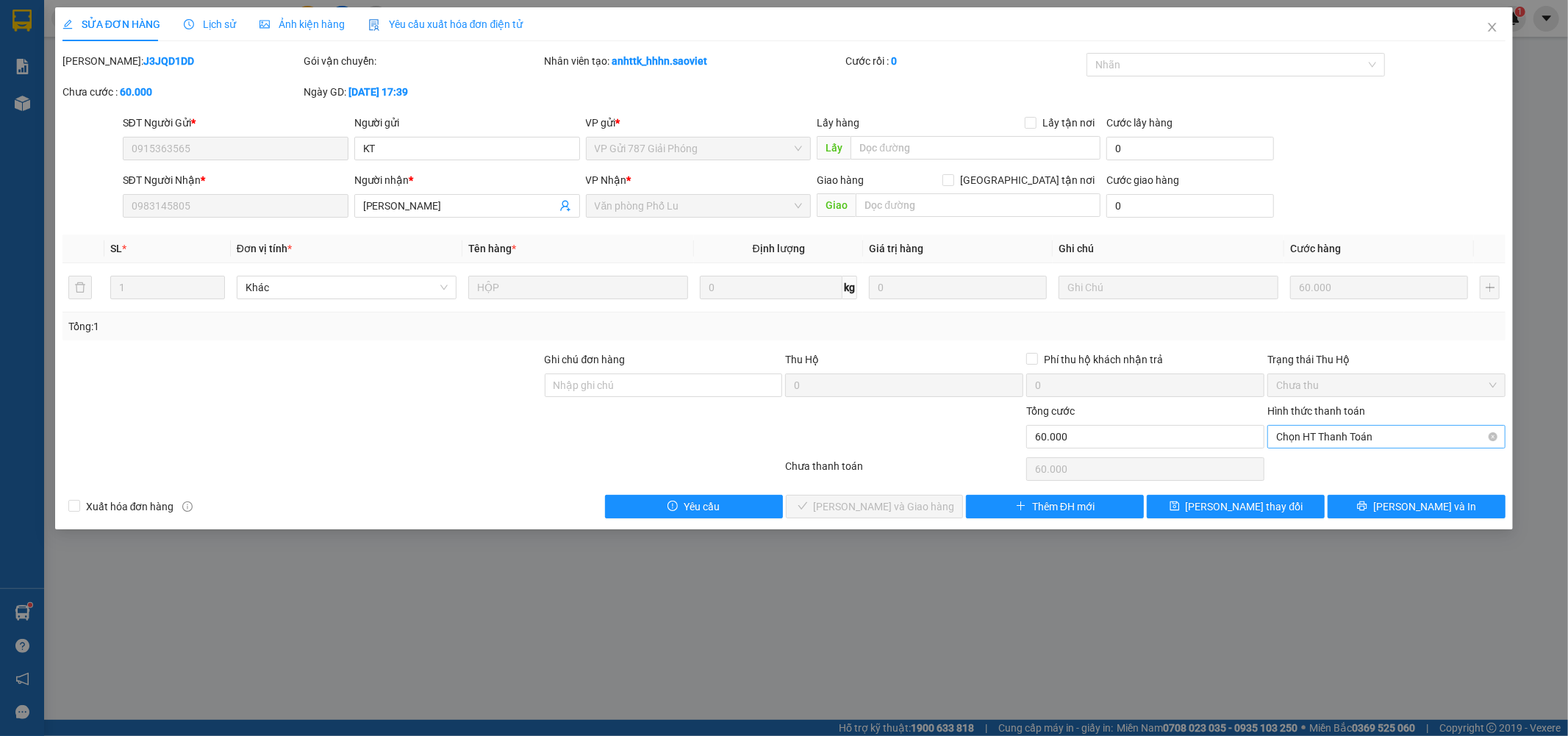
click at [1338, 441] on span "Chọn HT Thanh Toán" at bounding box center [1386, 436] width 221 height 22
click at [1325, 465] on div "Tại văn phòng" at bounding box center [1387, 466] width 221 height 16
type input "0"
click at [864, 505] on span "Lưu và Giao hàng" at bounding box center [884, 506] width 141 height 16
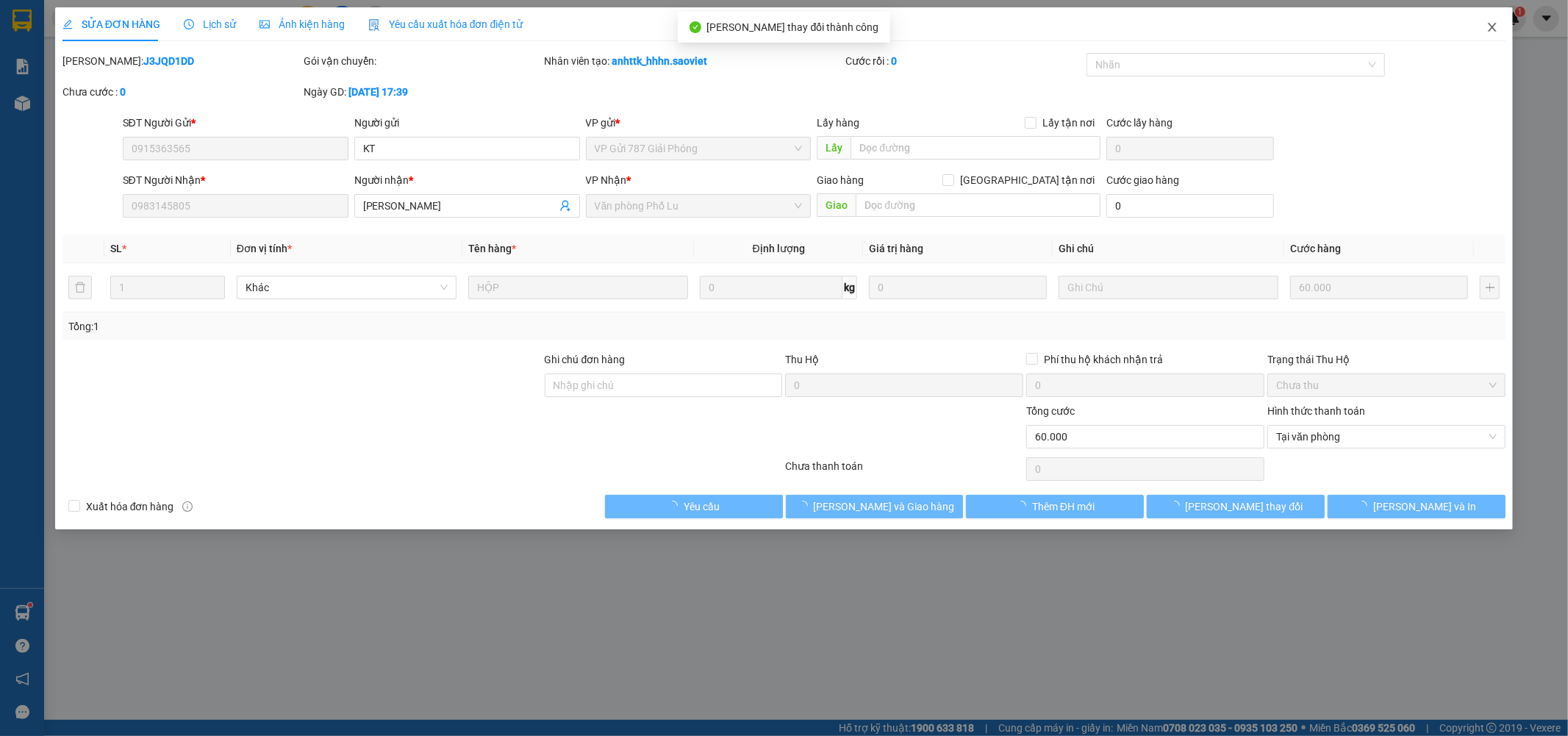
click at [1493, 25] on icon "close" at bounding box center [1492, 27] width 12 height 12
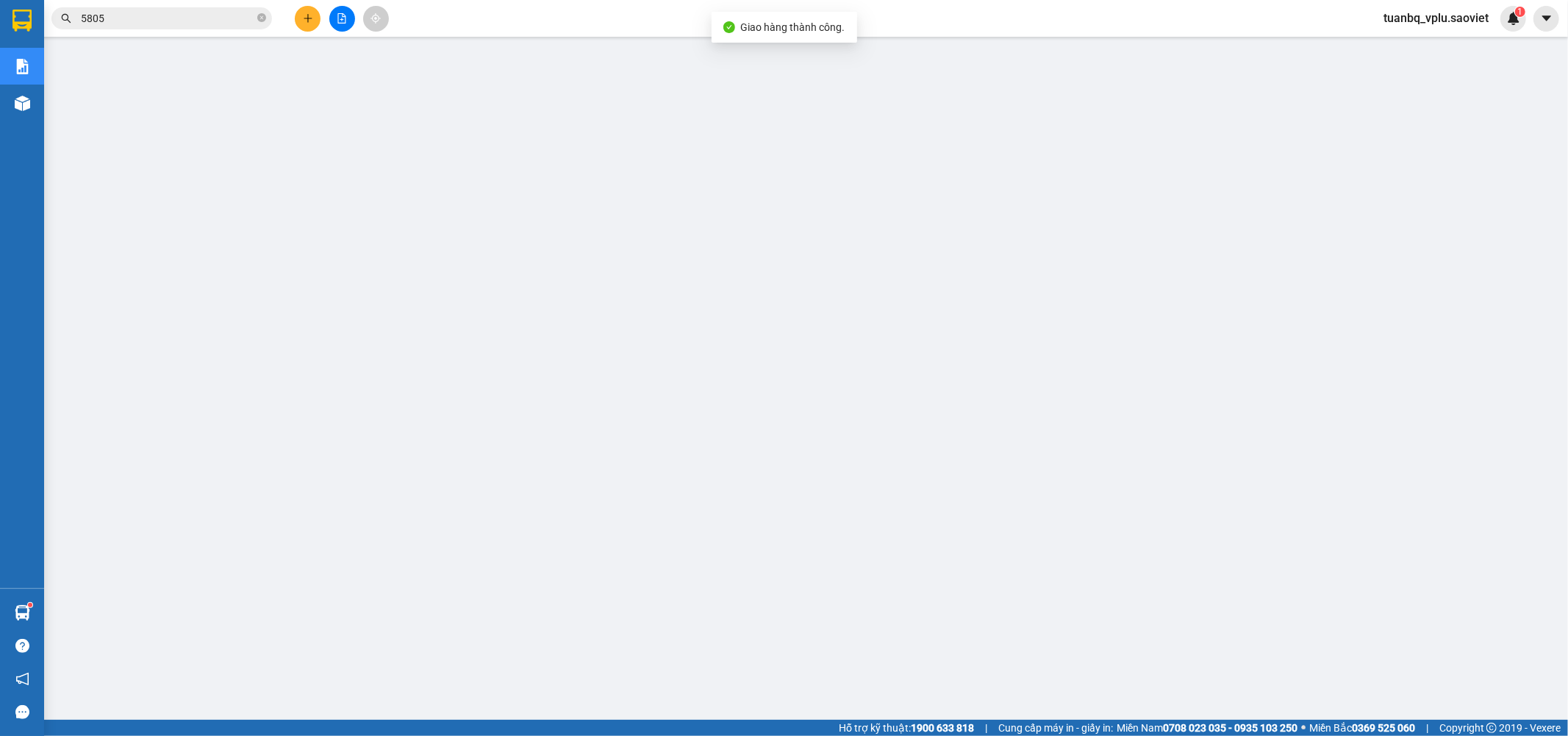
click at [152, 21] on input "5805" at bounding box center [167, 18] width 174 height 16
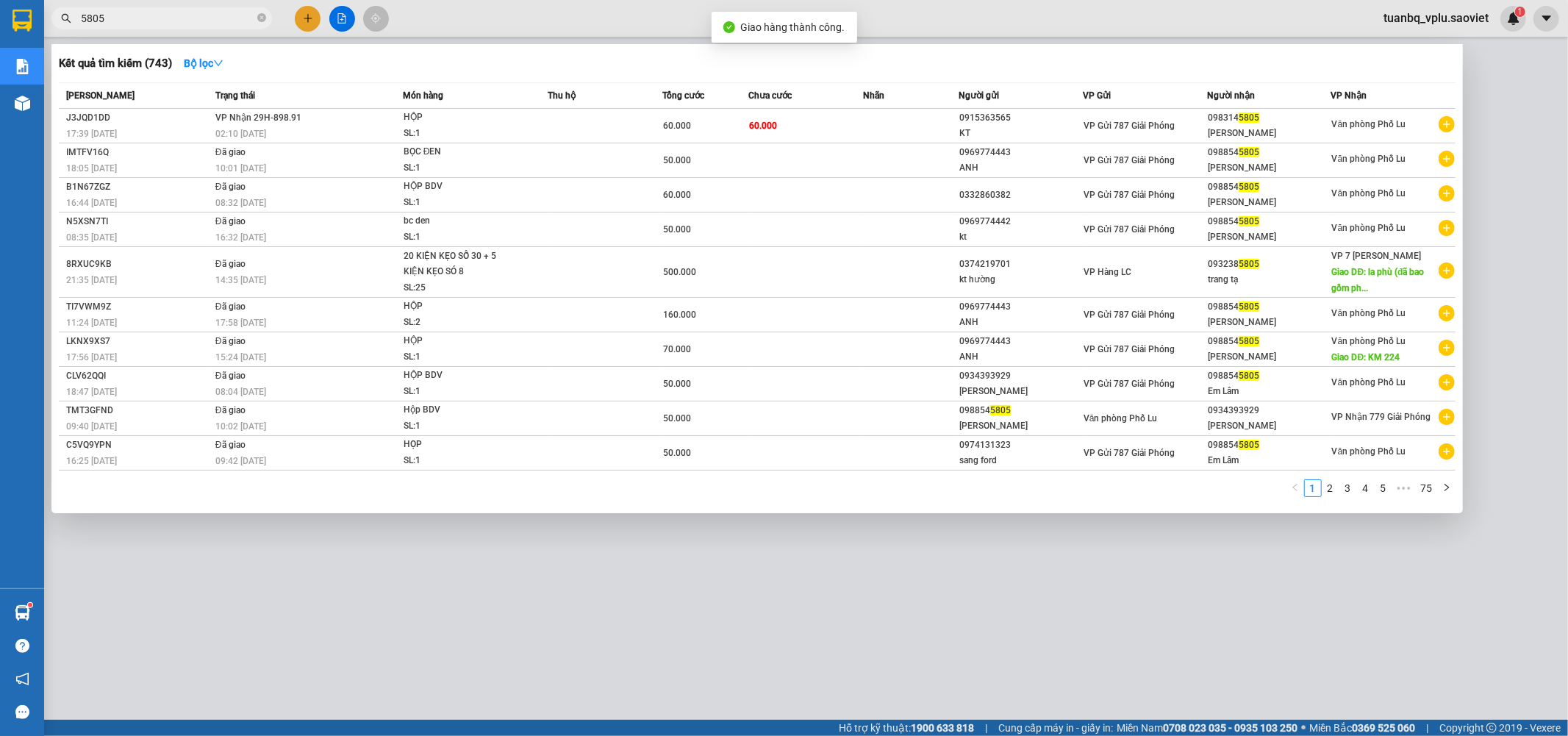
click at [152, 21] on input "5805" at bounding box center [167, 18] width 174 height 16
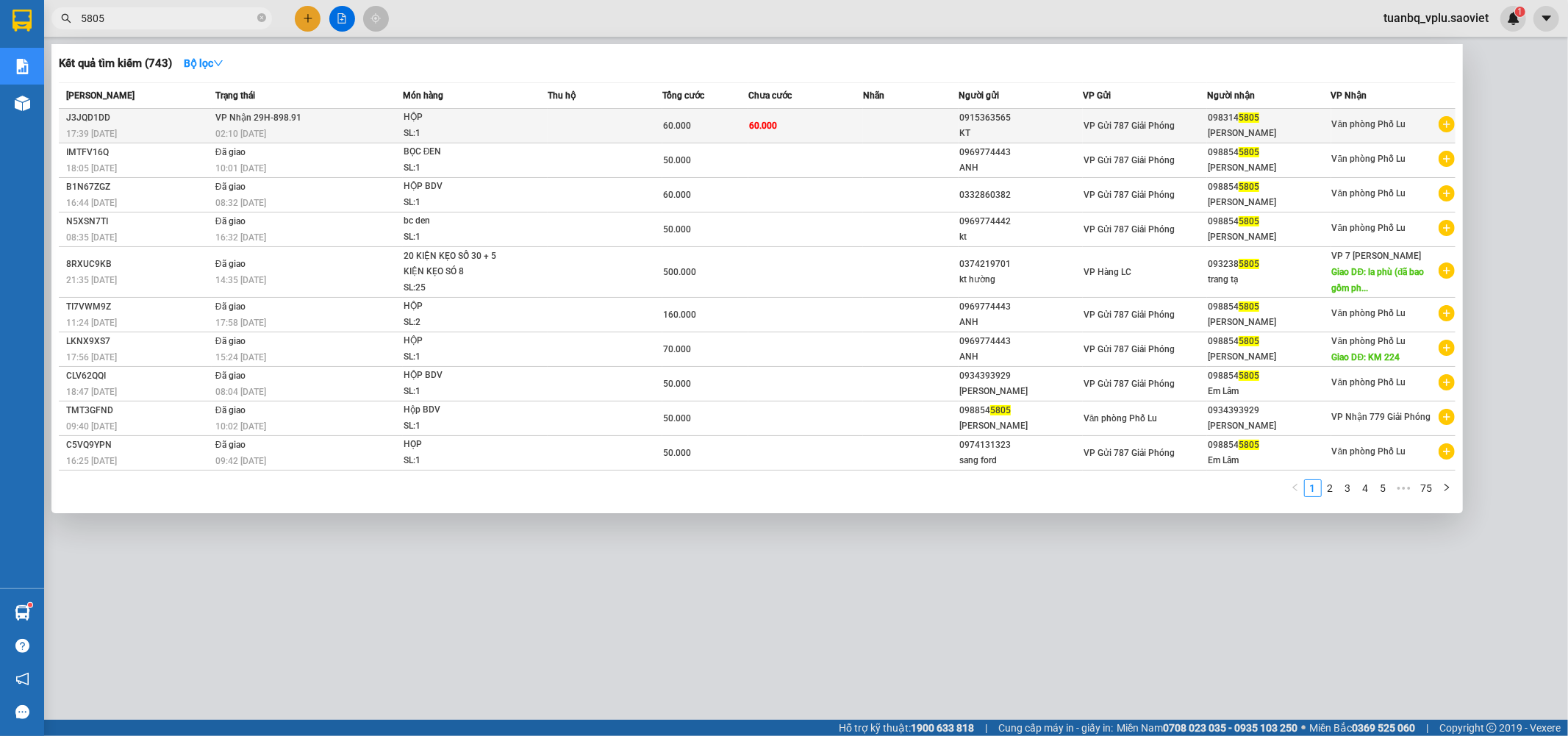
click at [496, 117] on div "HỘP" at bounding box center [458, 117] width 110 height 16
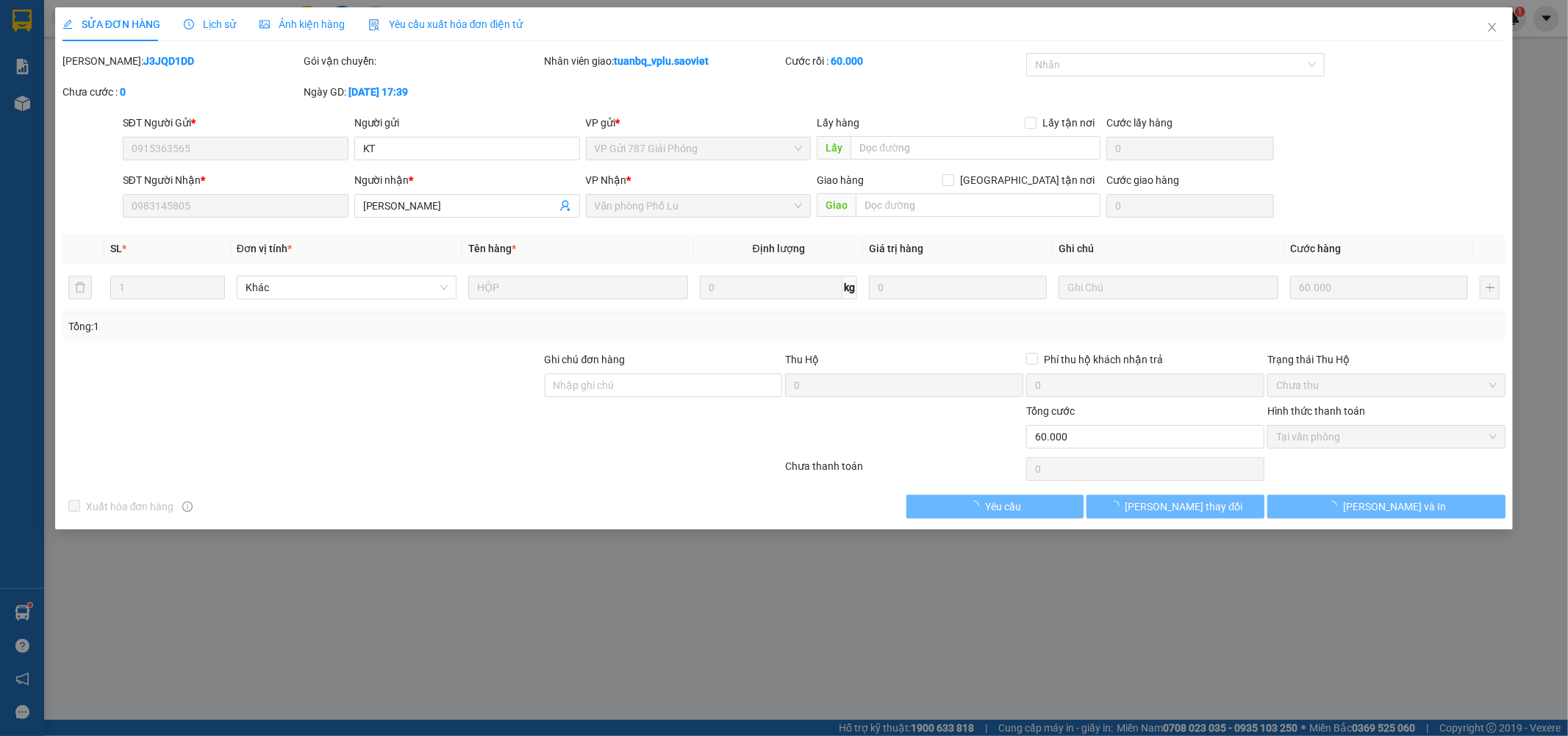
type input "0915363565"
type input "KT"
type input "0983145805"
type input "Anh Lâm"
type input "60.000"
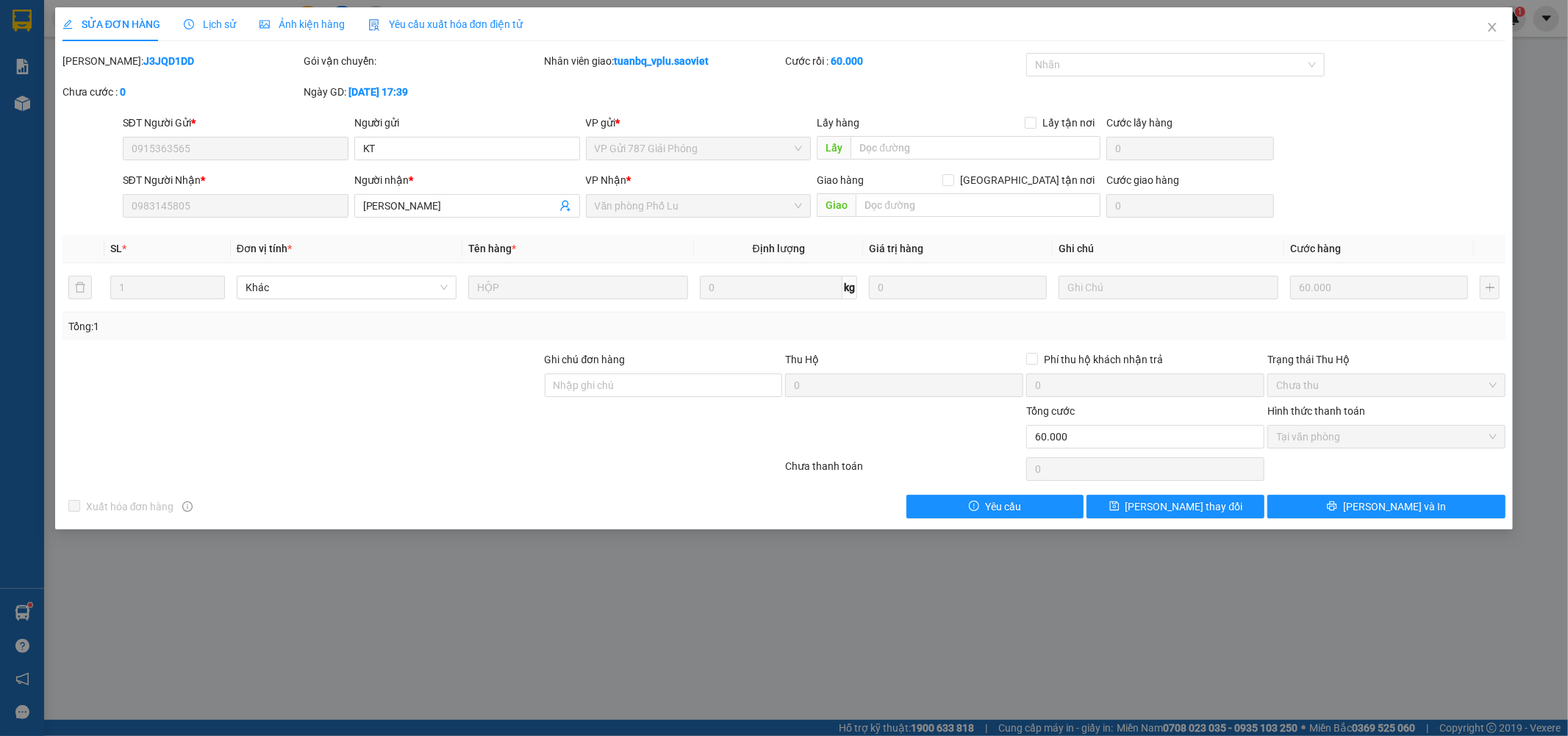
click at [961, 589] on div "SỬA ĐƠN HÀNG Lịch sử Ảnh kiện hàng Yêu cầu xuất hóa đơn điện tử Total Paid Fee …" at bounding box center [784, 368] width 1568 height 736
click at [1497, 24] on icon "close" at bounding box center [1492, 27] width 12 height 12
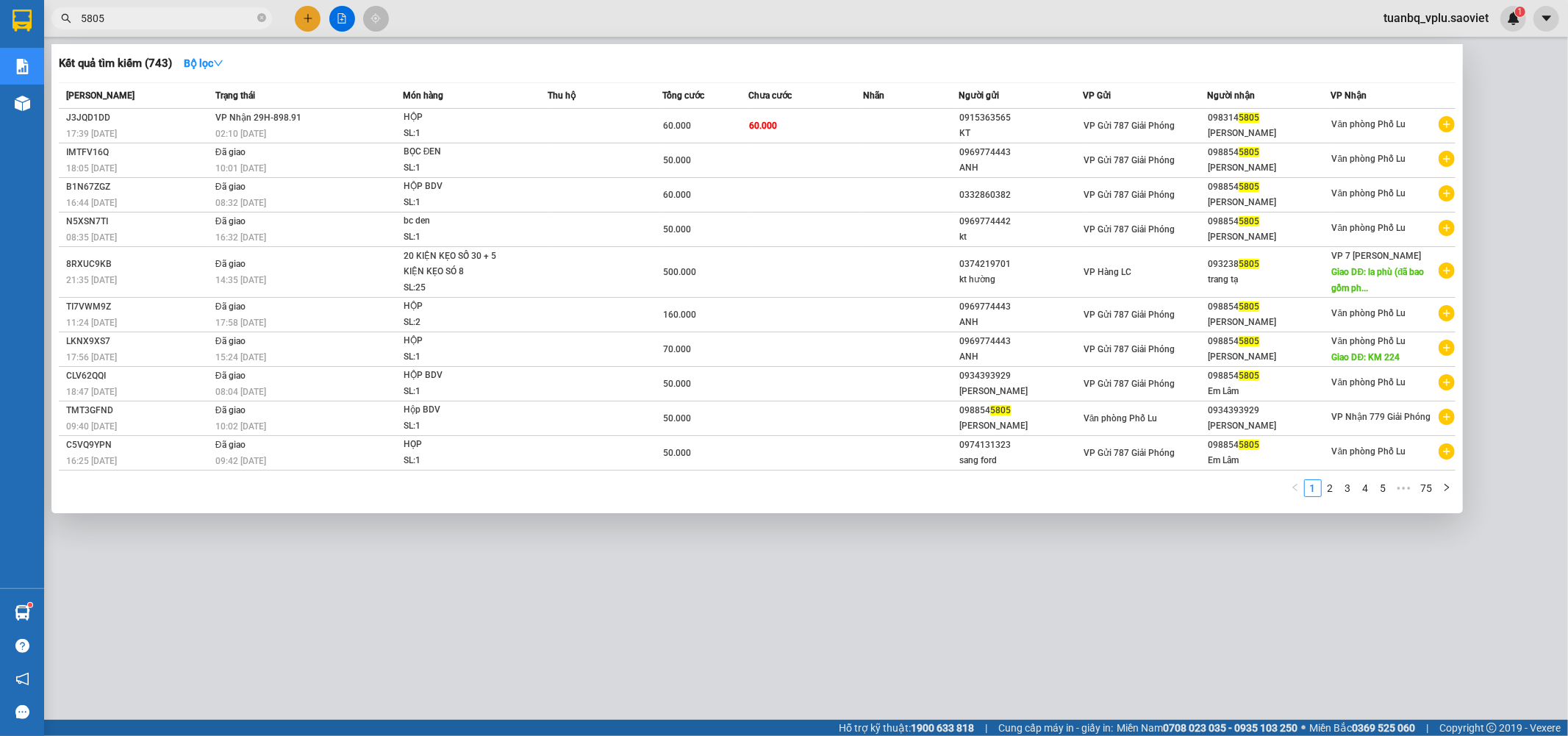
click at [148, 24] on input "5805" at bounding box center [167, 18] width 174 height 16
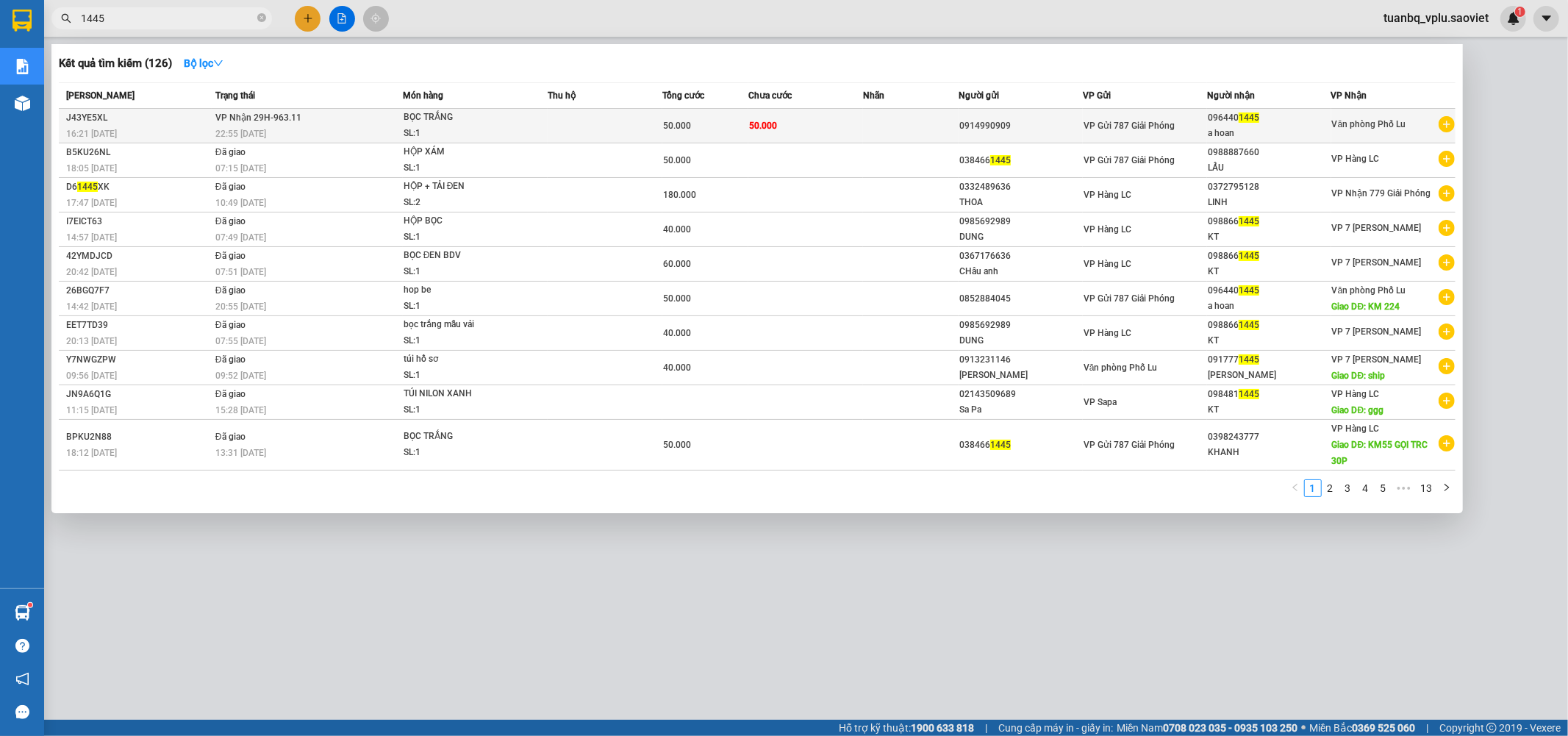
type input "1445"
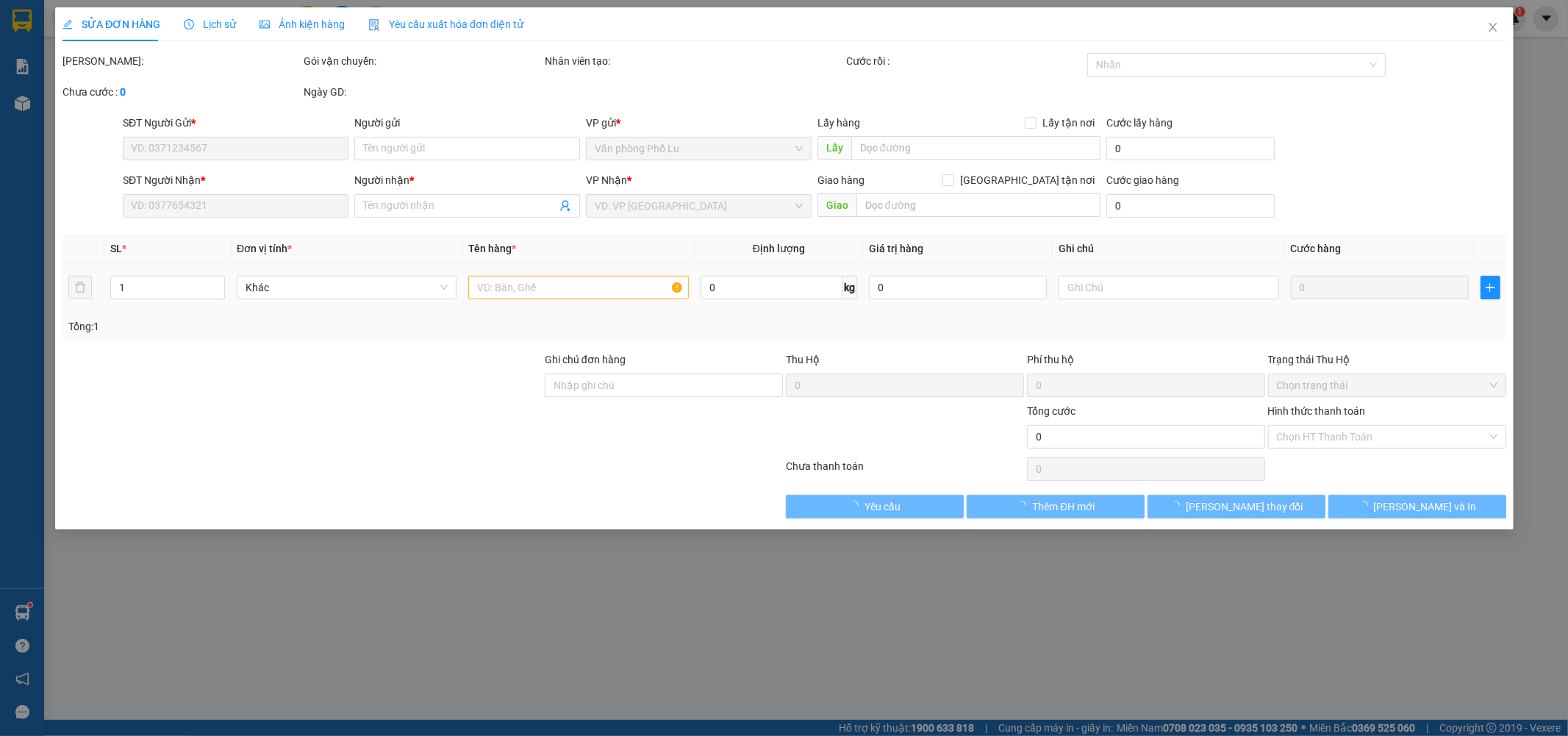
type input "0914990909"
type input "0964401445"
type input "a hoan"
type input "50.000"
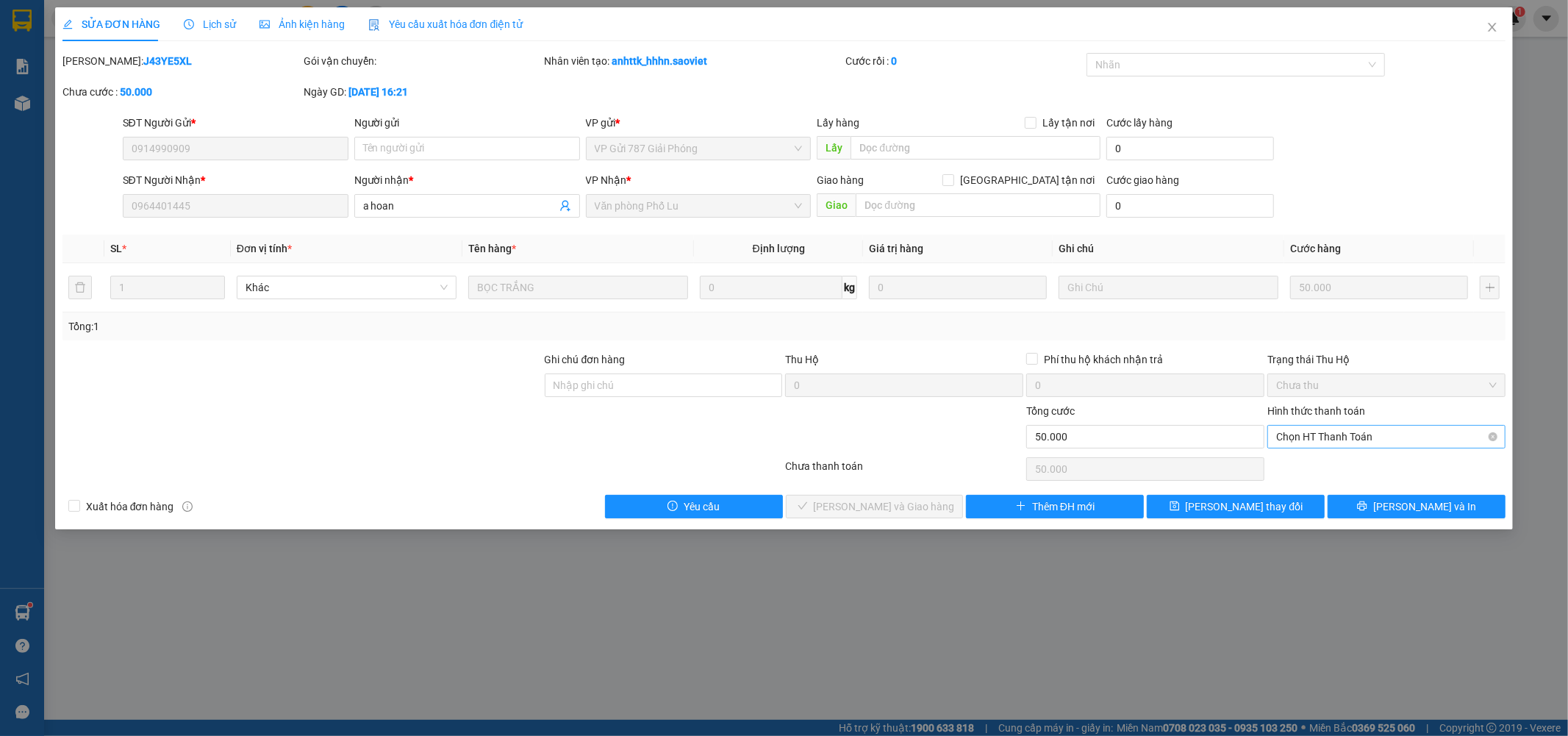
click at [1353, 436] on span "Chọn HT Thanh Toán" at bounding box center [1386, 436] width 221 height 22
click at [1341, 462] on div "Tại văn phòng" at bounding box center [1387, 466] width 221 height 16
type input "0"
click at [901, 508] on span "Lưu và Giao hàng" at bounding box center [884, 506] width 141 height 16
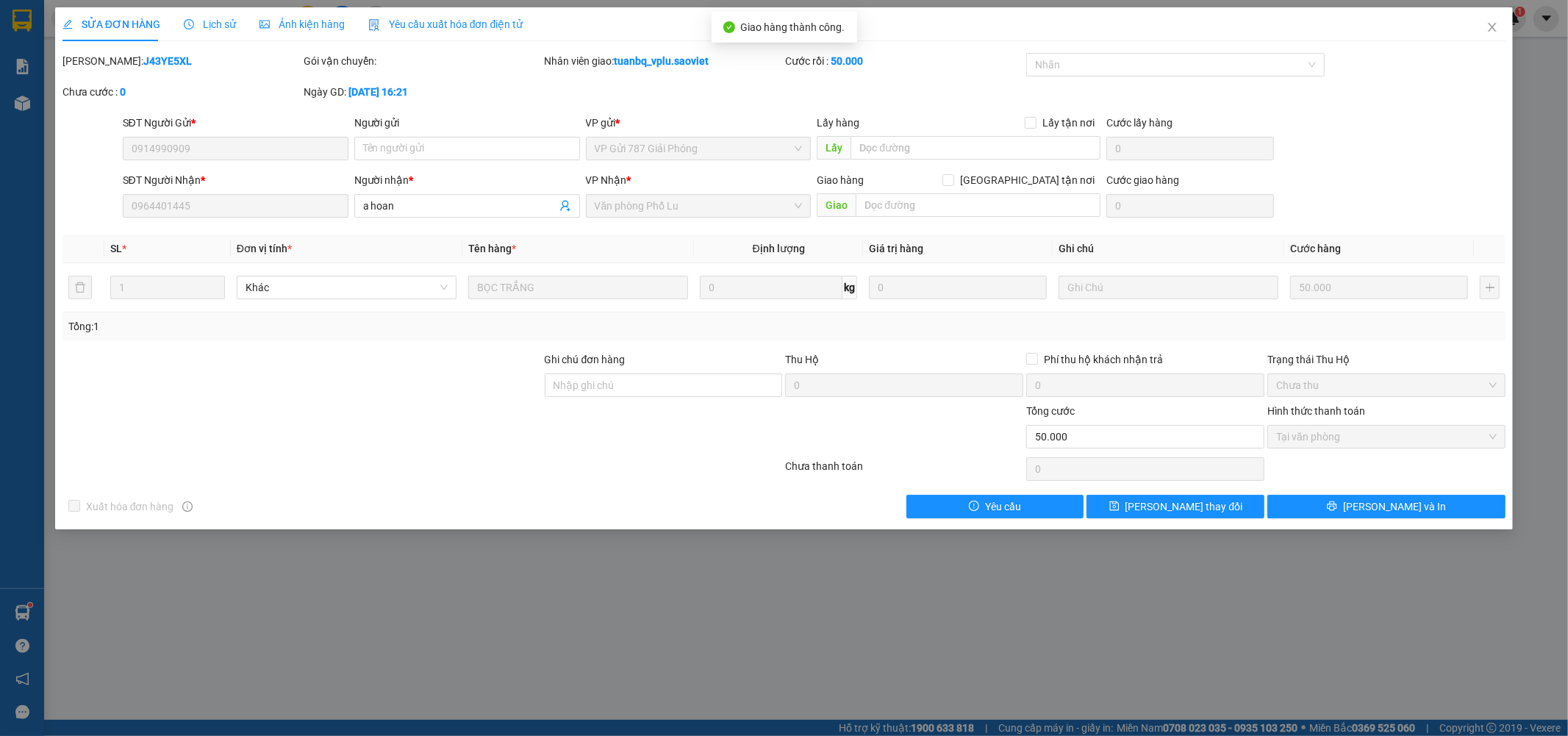
click at [1138, 606] on div "SỬA ĐƠN HÀNG Lịch sử Ảnh kiện hàng Yêu cầu xuất hóa đơn điện tử Total Paid Fee …" at bounding box center [784, 368] width 1568 height 736
click at [1501, 32] on span "Close" at bounding box center [1492, 28] width 41 height 41
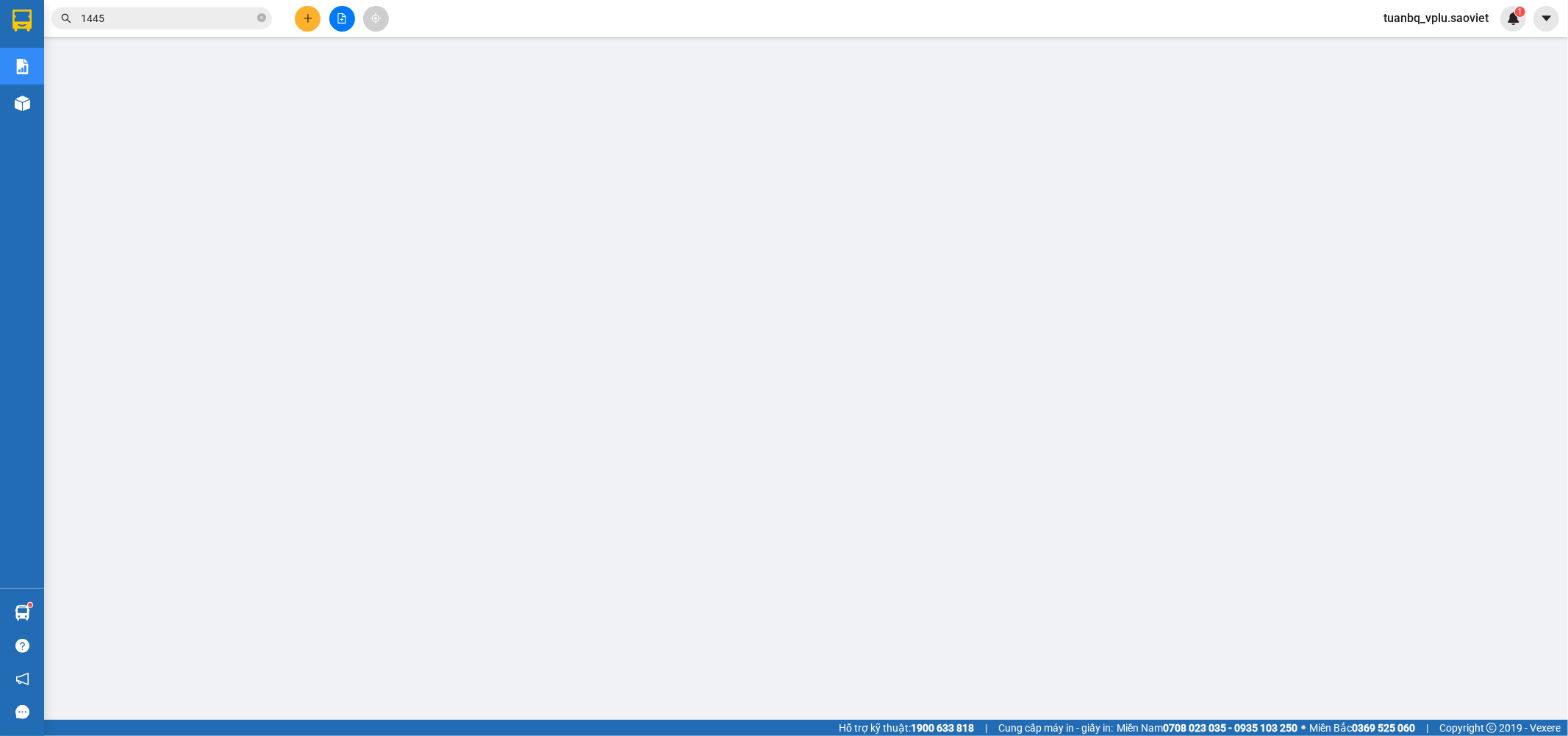
click at [140, 16] on input "1445" at bounding box center [167, 18] width 174 height 16
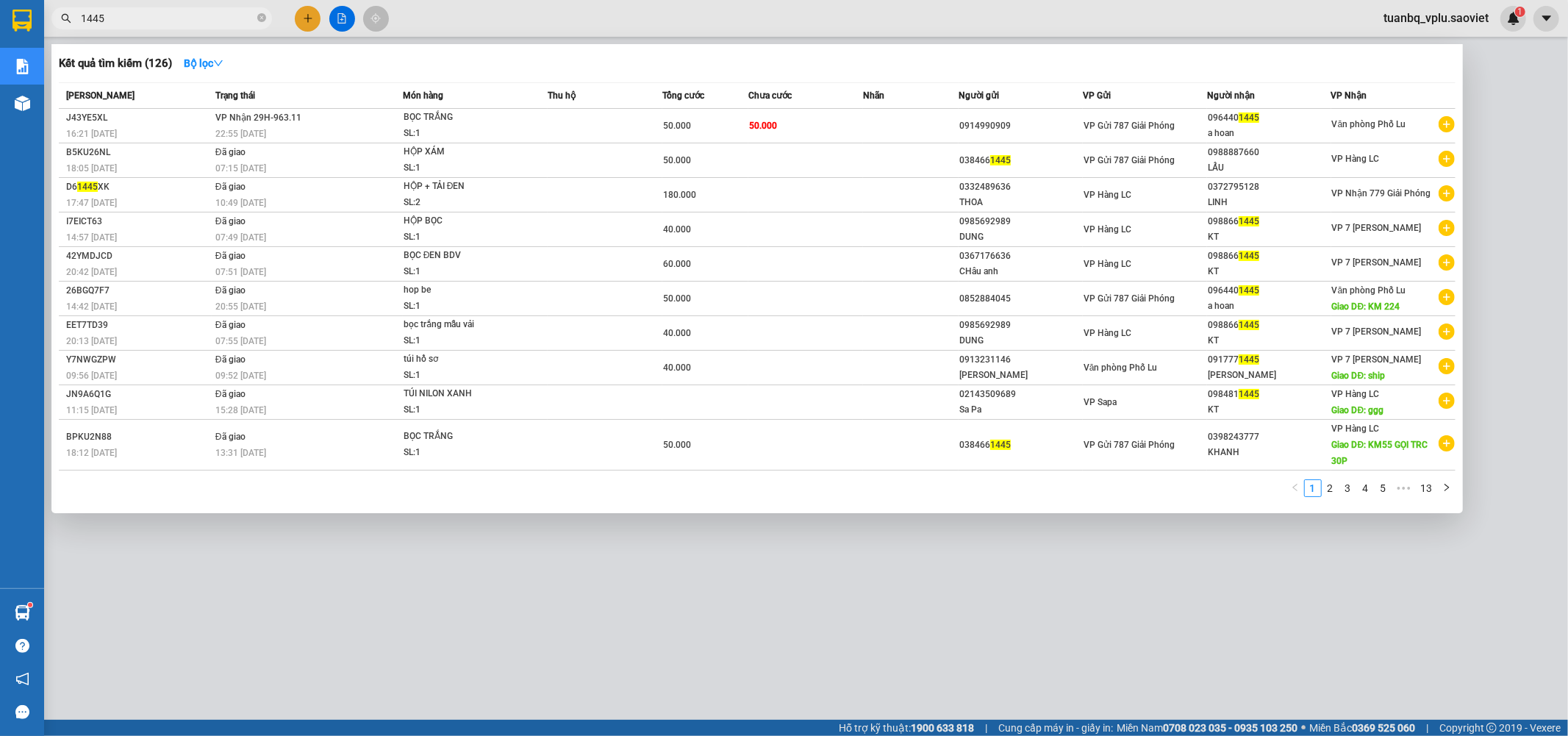
click at [140, 16] on input "1445" at bounding box center [167, 18] width 174 height 16
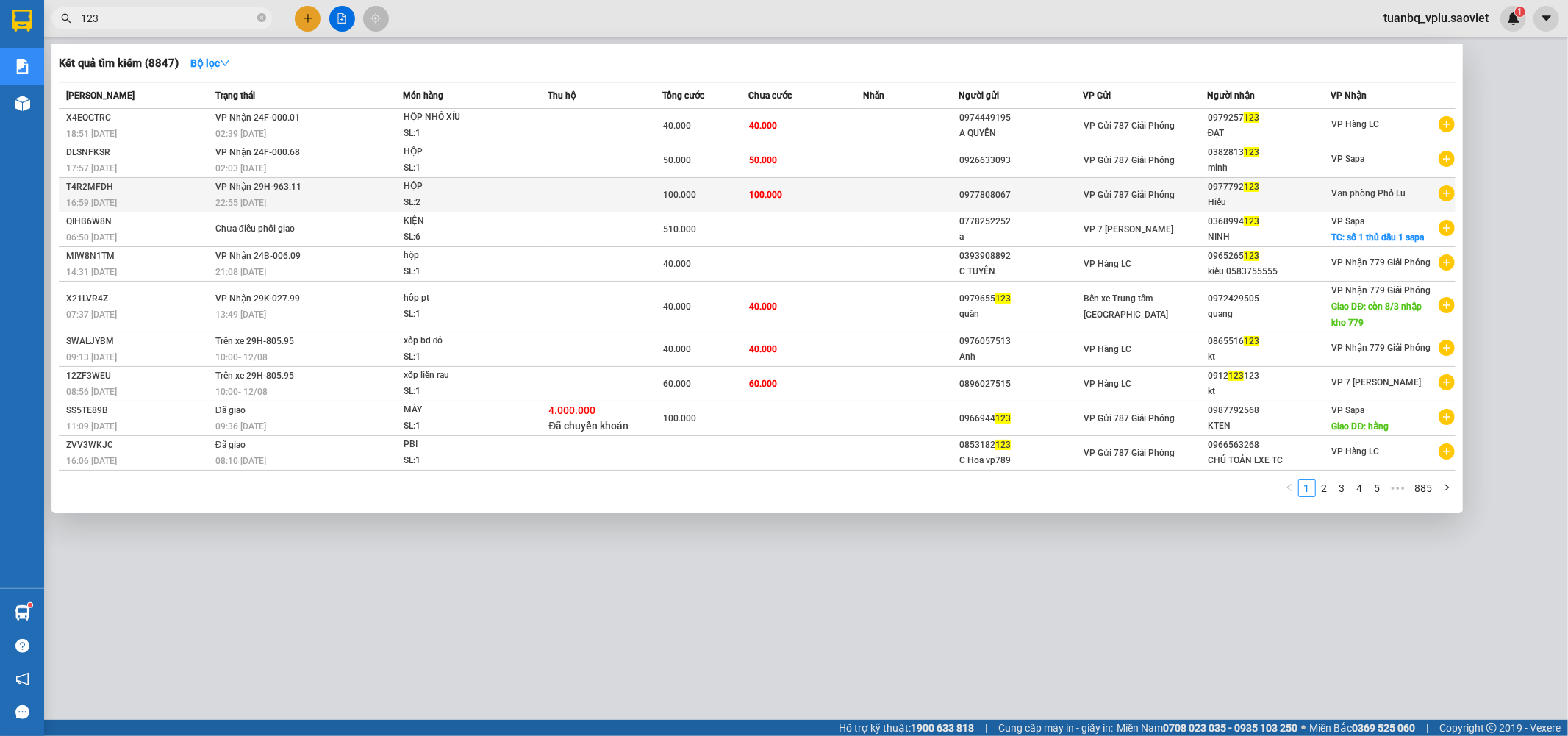
type input "123"
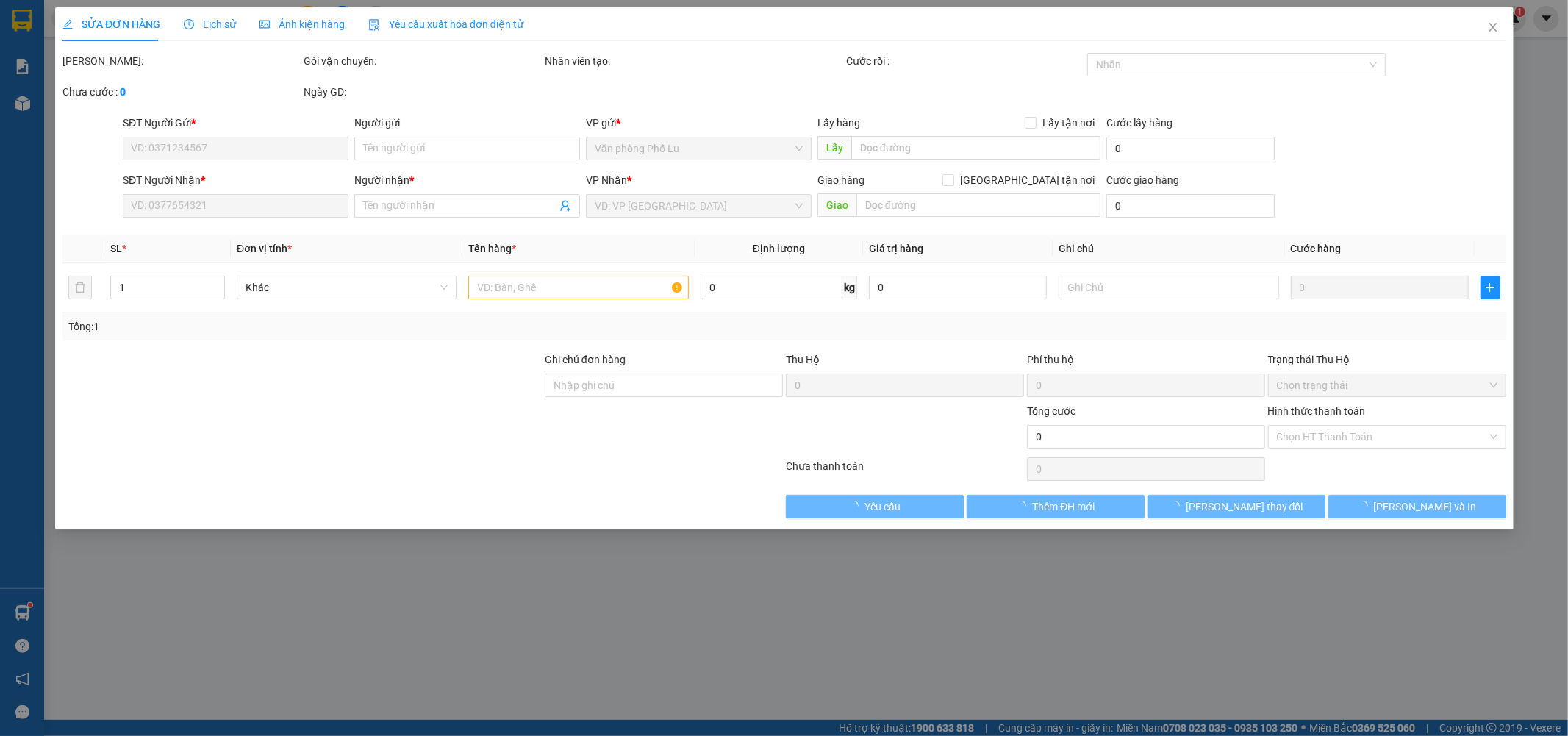
type input "0977808067"
type input "0977792123"
type input "Hiếu"
type input "100.000"
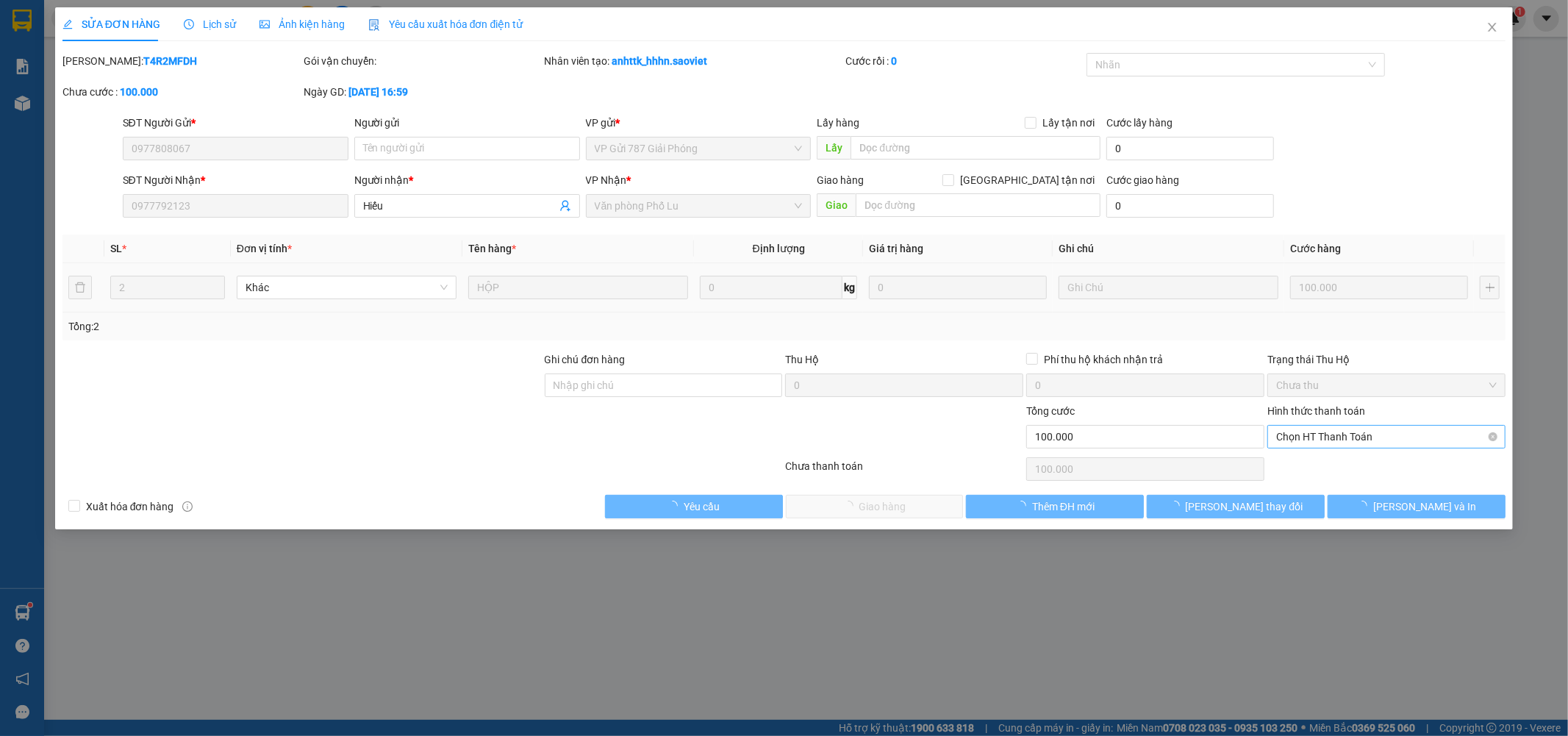
click at [1381, 436] on span "Chọn HT Thanh Toán" at bounding box center [1386, 436] width 221 height 22
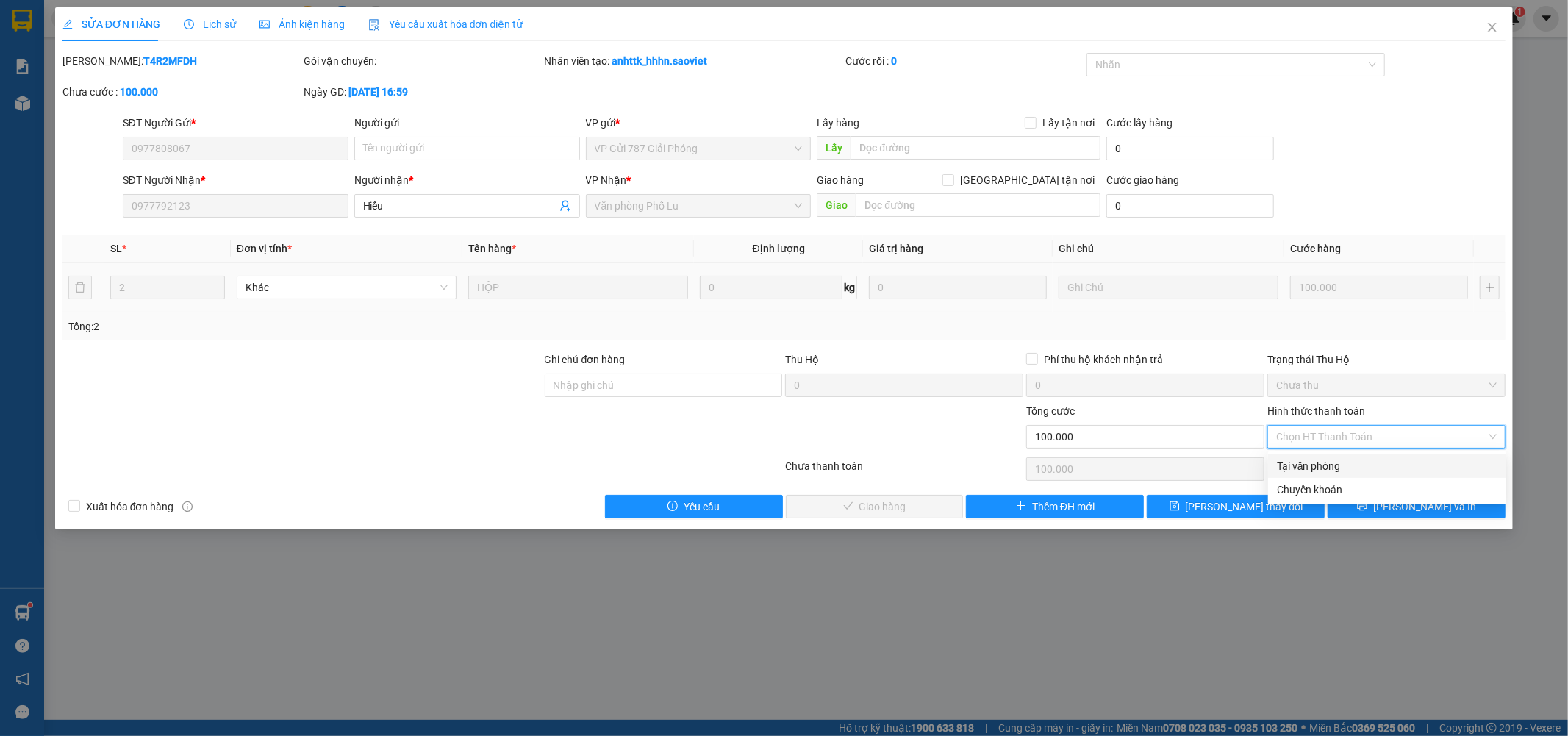
click at [1357, 461] on div "Tại văn phòng" at bounding box center [1387, 466] width 221 height 16
type input "0"
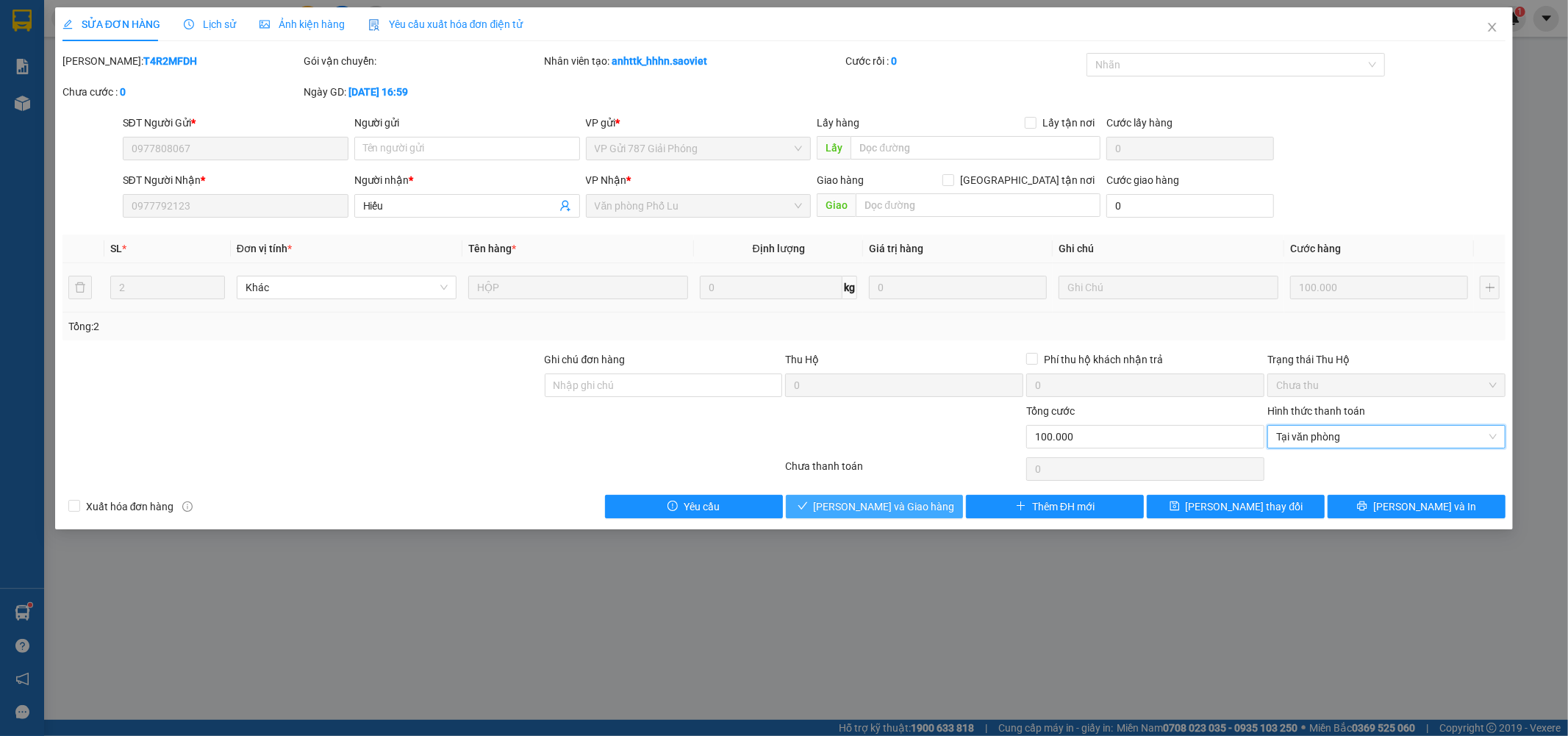
click at [919, 503] on span "Lưu và Giao hàng" at bounding box center [884, 506] width 141 height 16
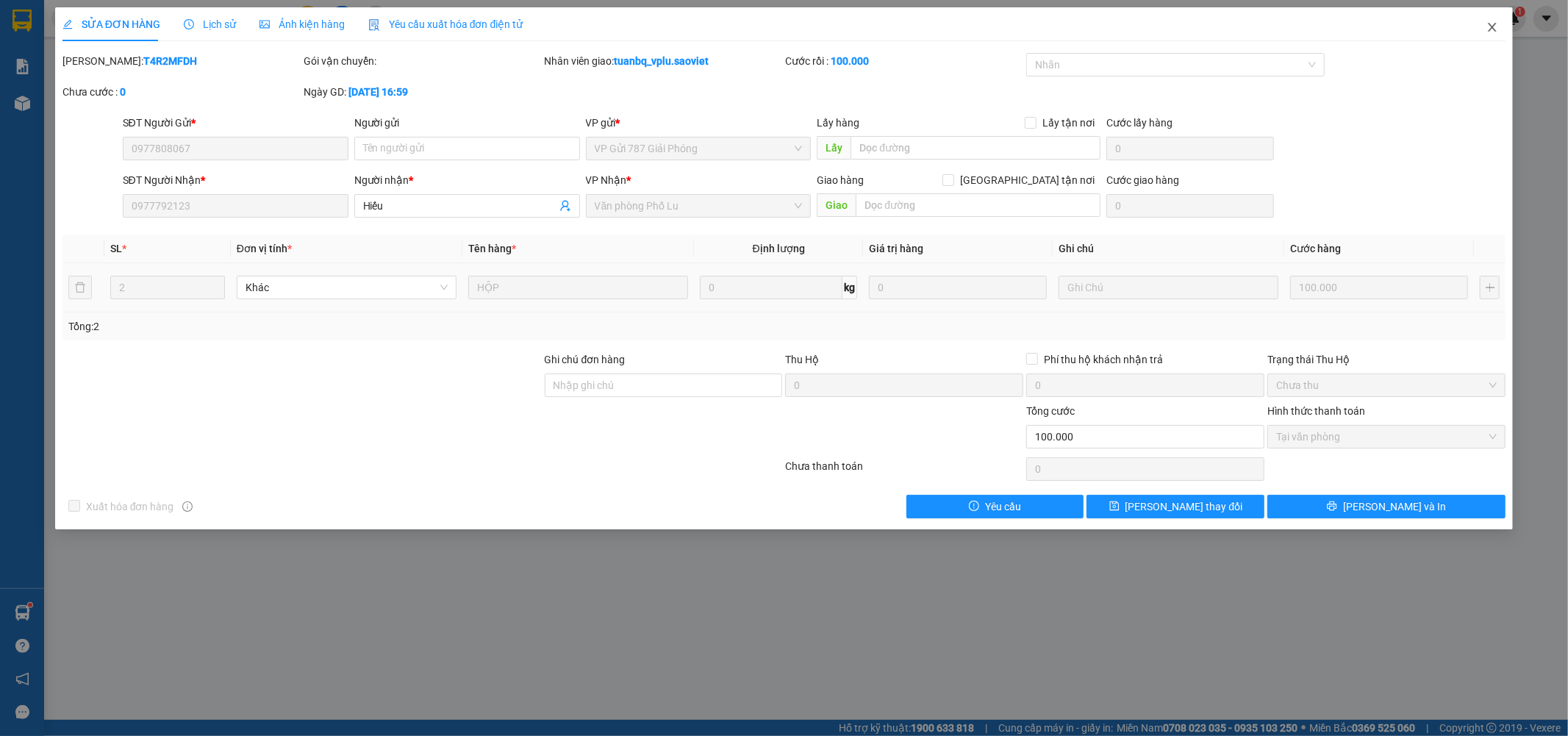
click at [1503, 23] on span "Close" at bounding box center [1492, 28] width 41 height 41
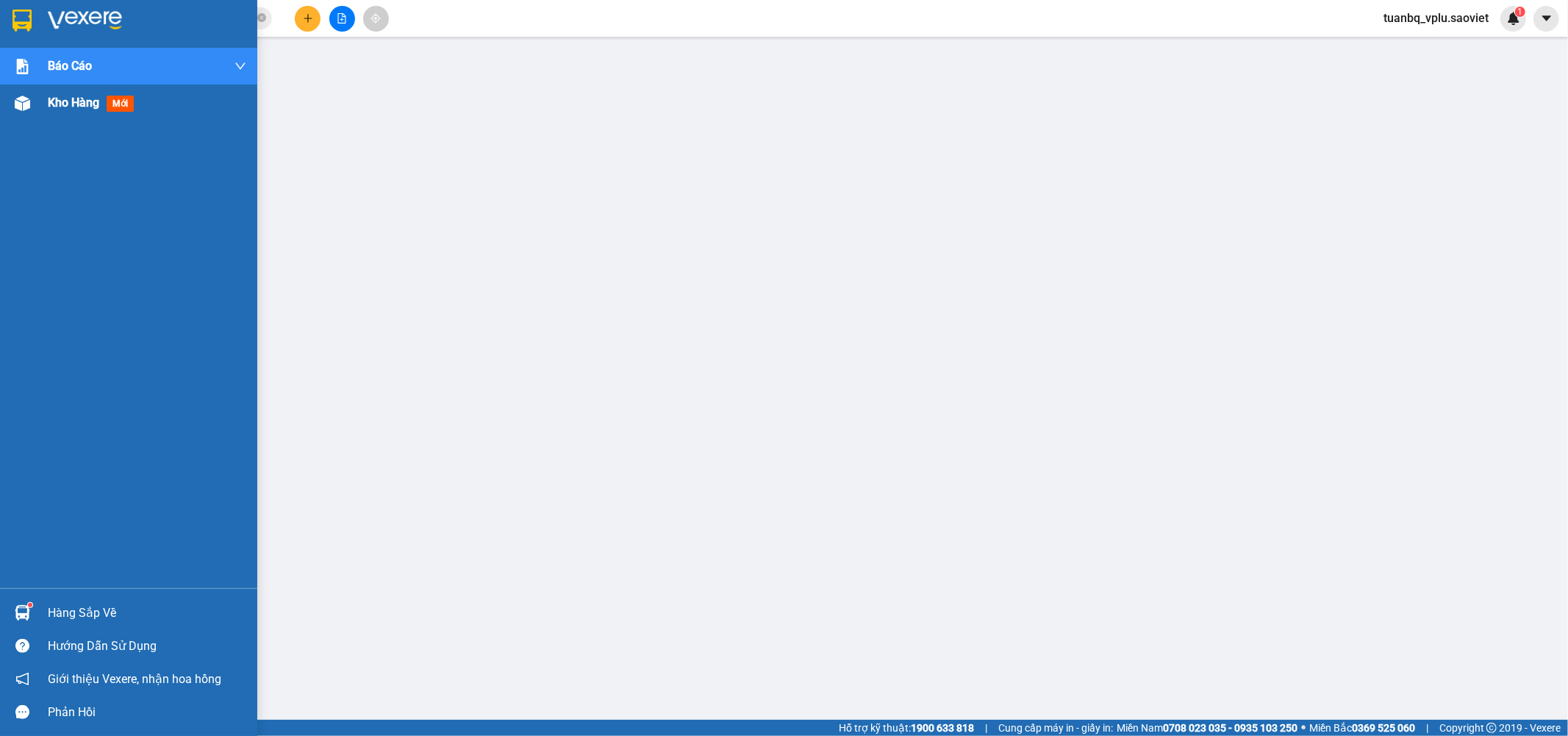
click at [82, 114] on div "Kho hàng mới" at bounding box center [147, 103] width 199 height 37
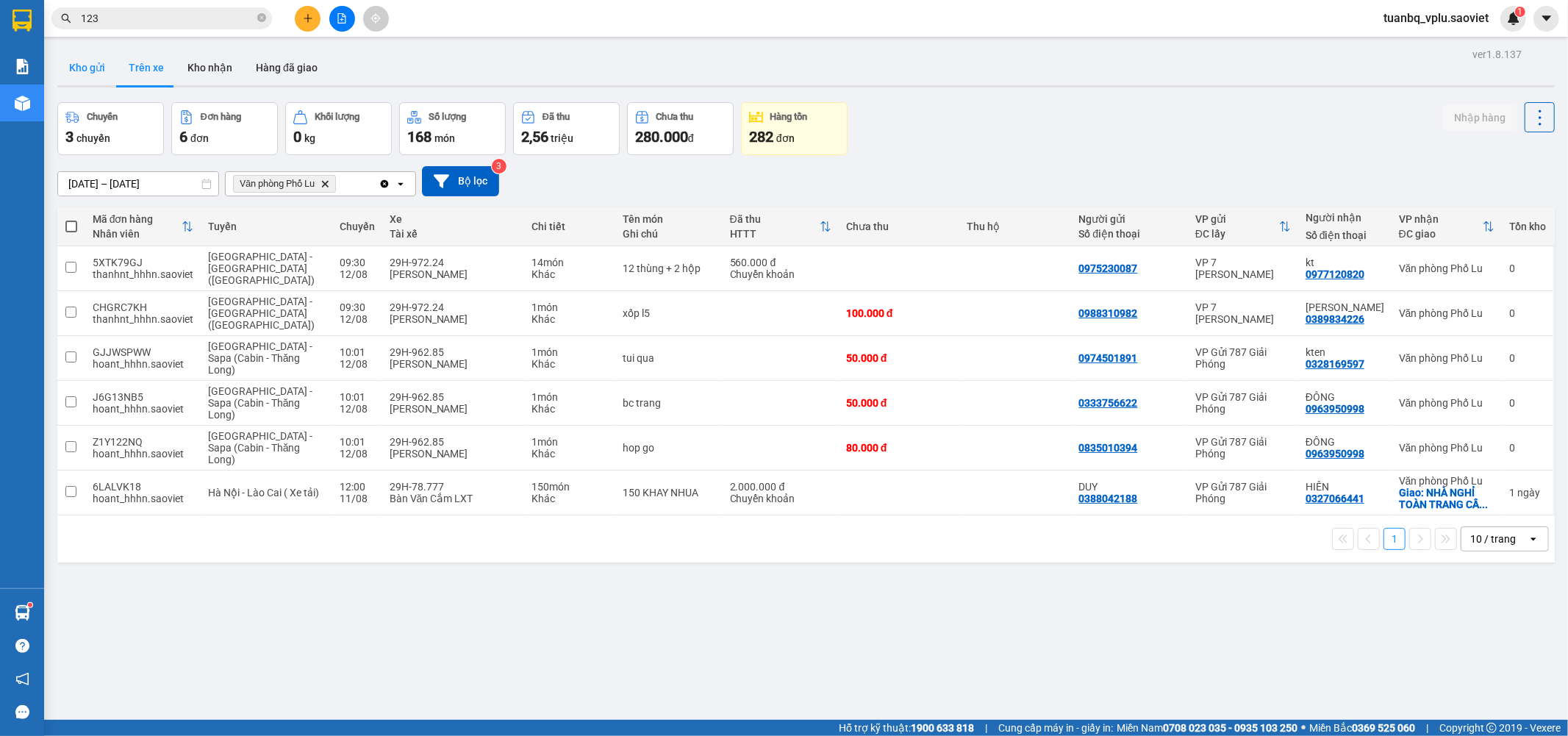
click at [82, 55] on button "Kho gửi" at bounding box center [86, 68] width 60 height 35
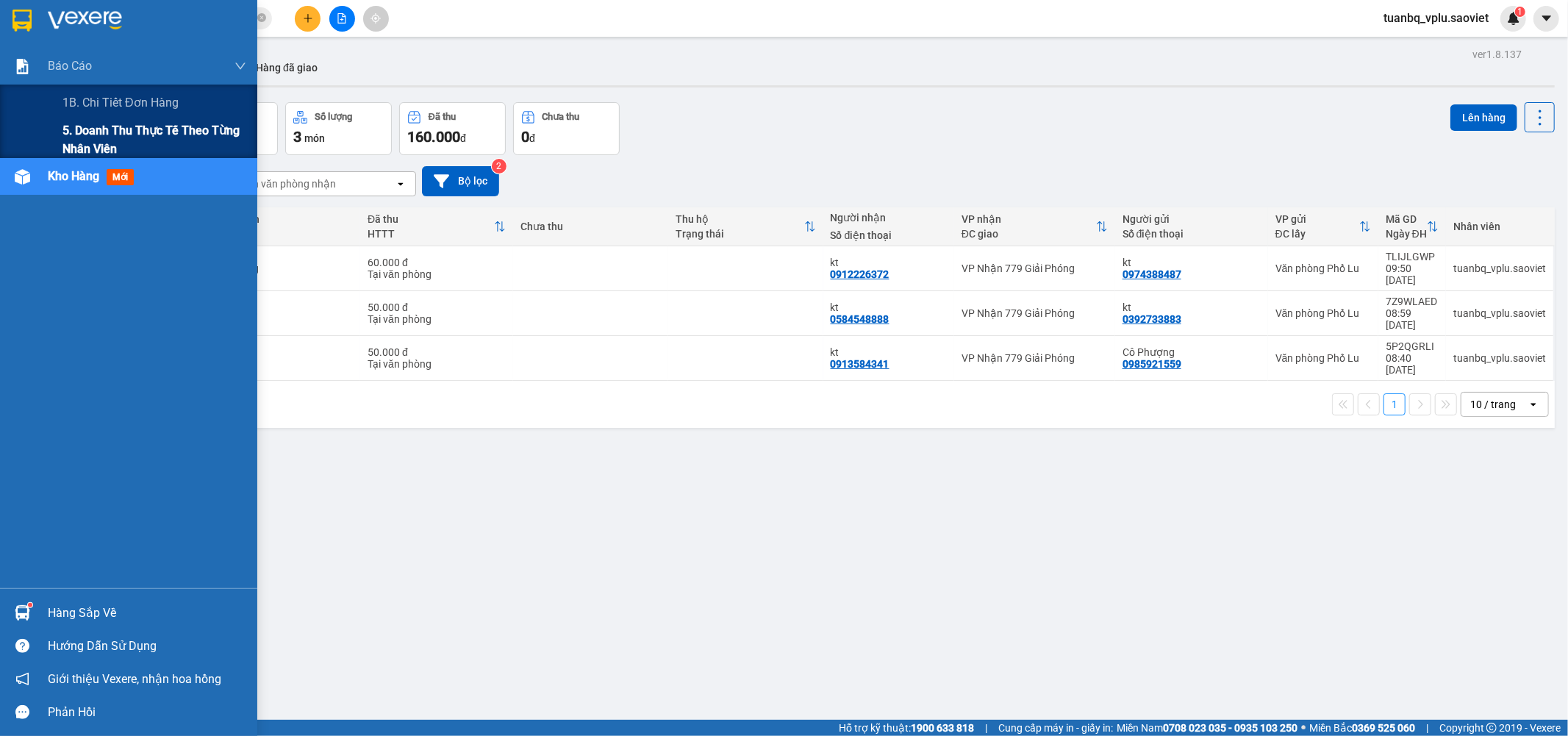
click at [93, 134] on span "5. Doanh thu thực tế theo từng nhân viên" at bounding box center [154, 140] width 184 height 37
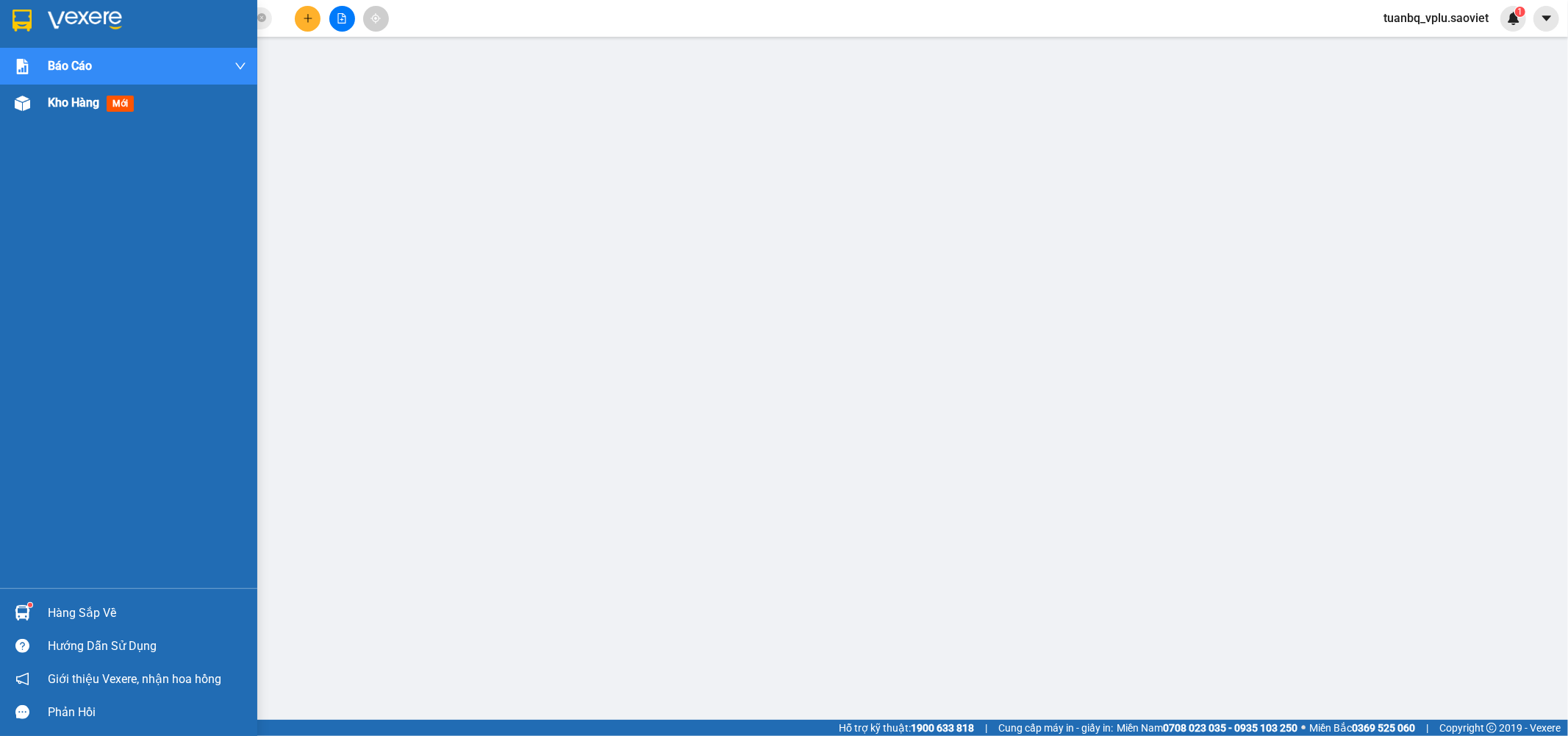
click at [74, 110] on span "Kho hàng" at bounding box center [73, 102] width 51 height 14
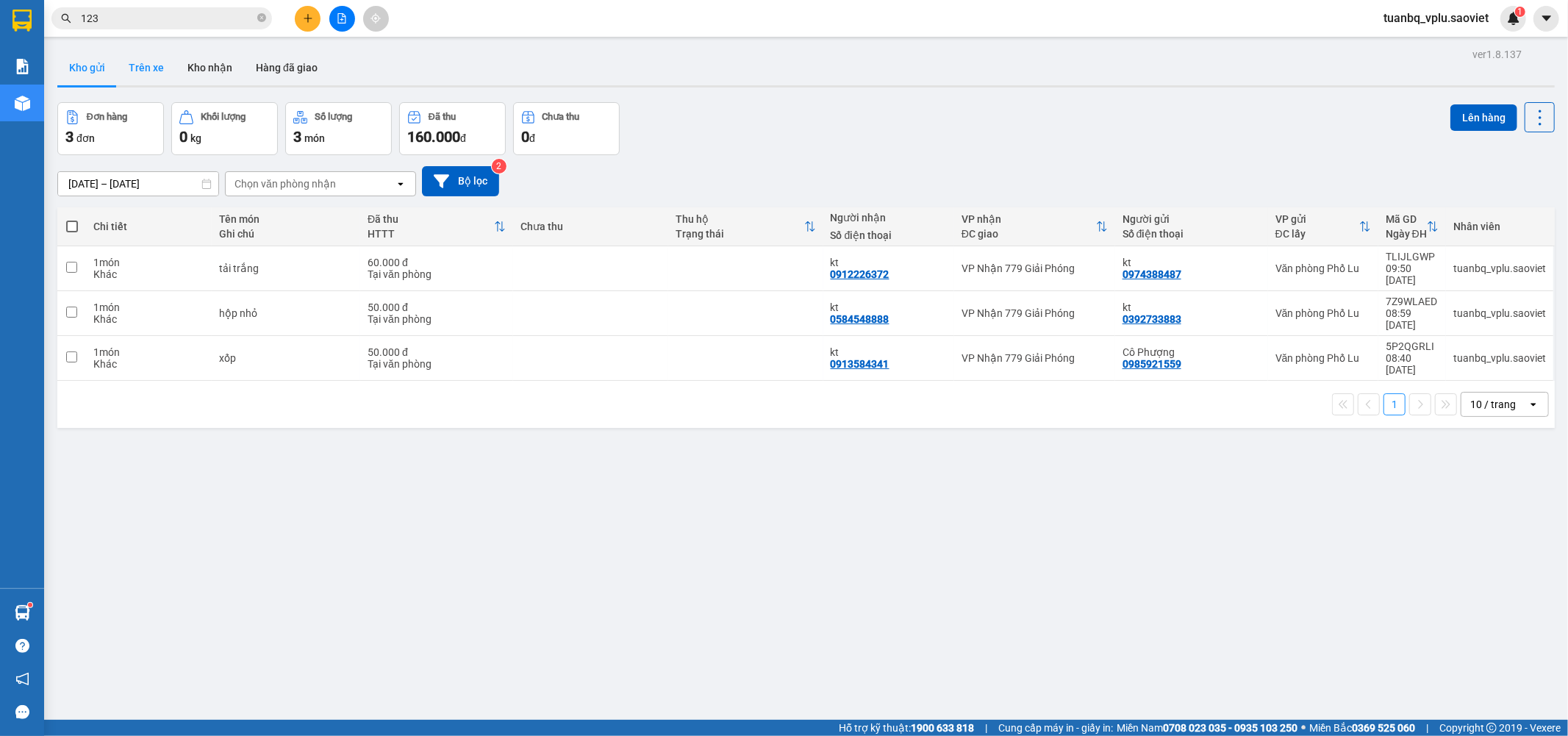
click at [133, 69] on button "Trên xe" at bounding box center [146, 68] width 59 height 35
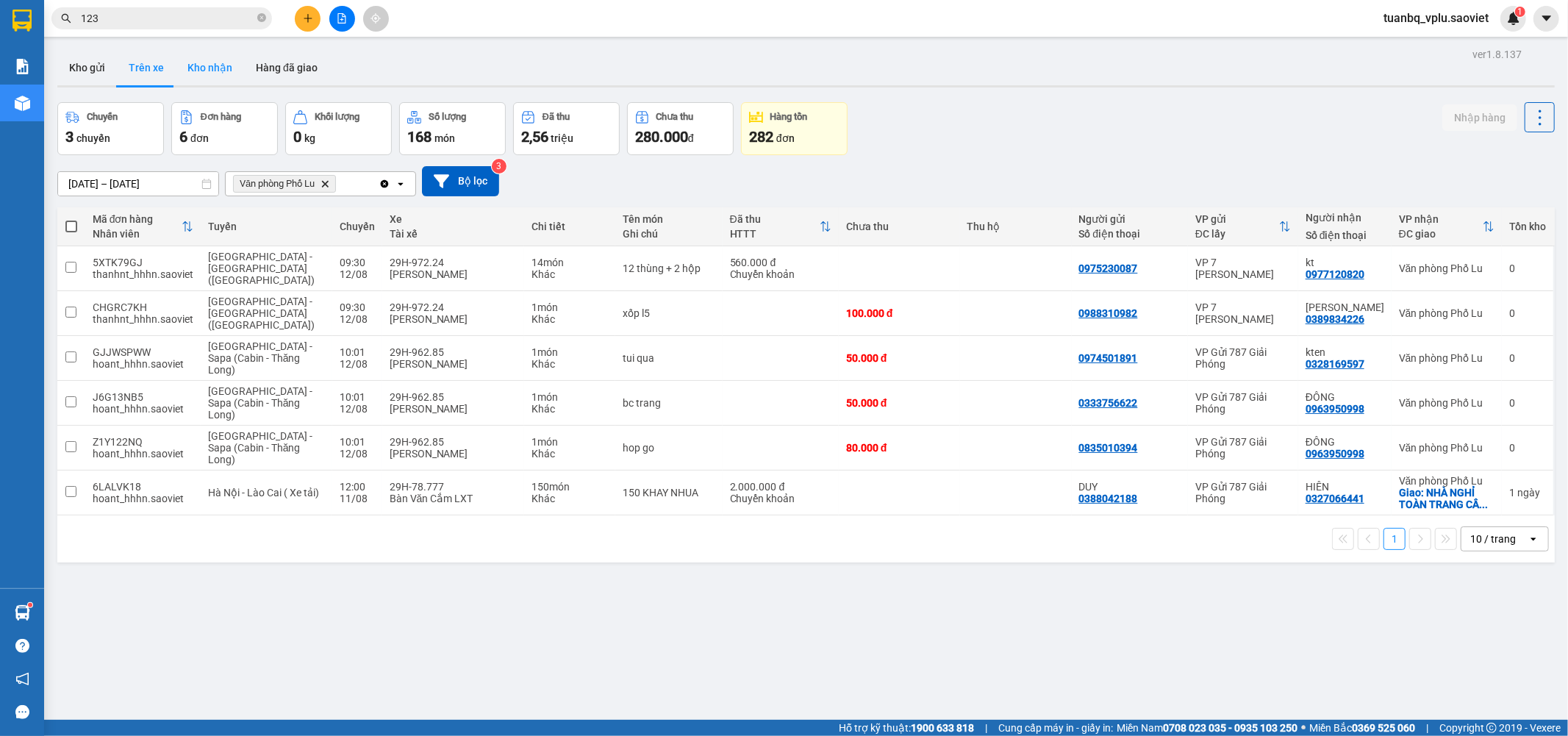
click at [193, 77] on button "Kho nhận" at bounding box center [210, 68] width 69 height 35
type input "01/08/2025 – 12/08/2025"
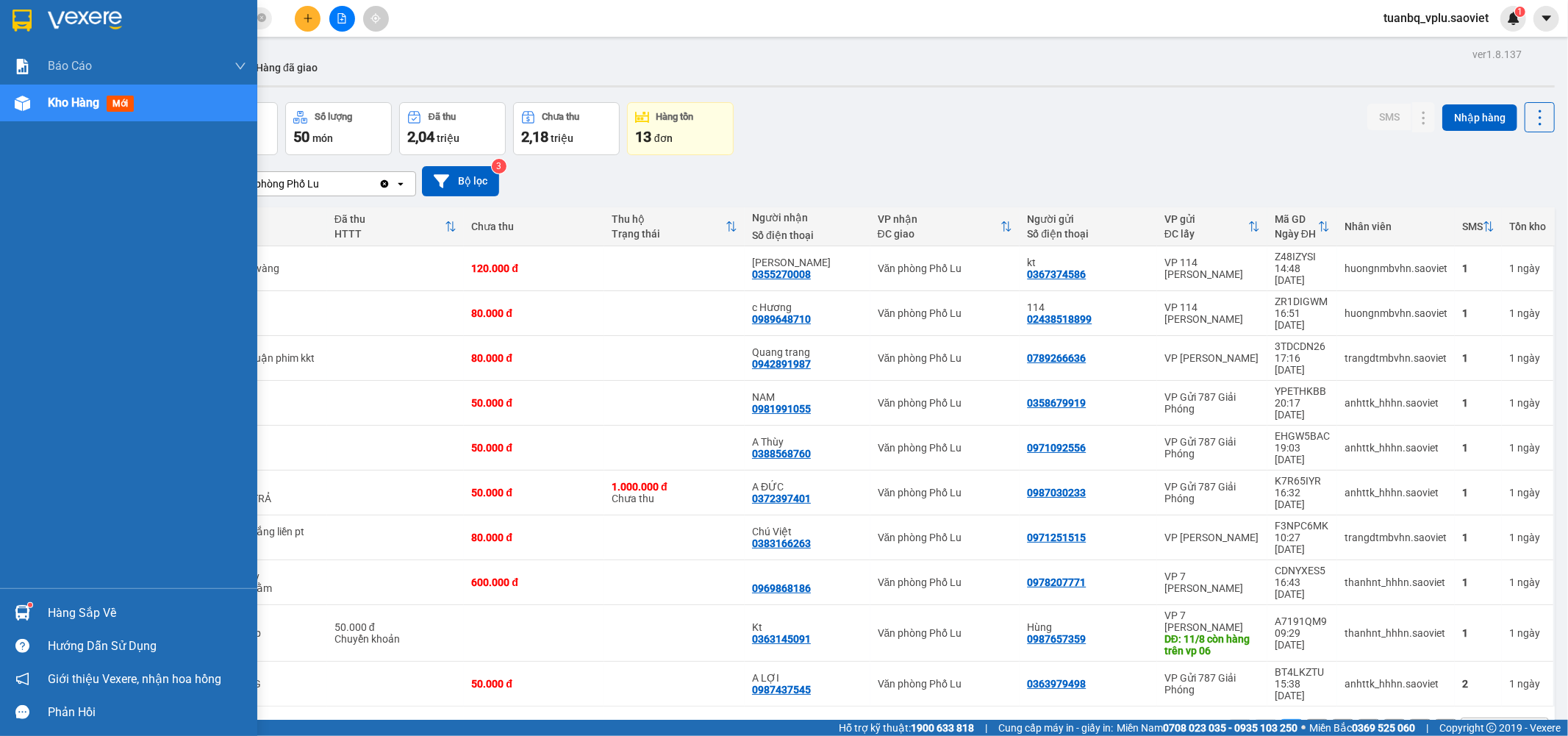
click at [81, 116] on div "Kho hàng mới" at bounding box center [147, 103] width 199 height 37
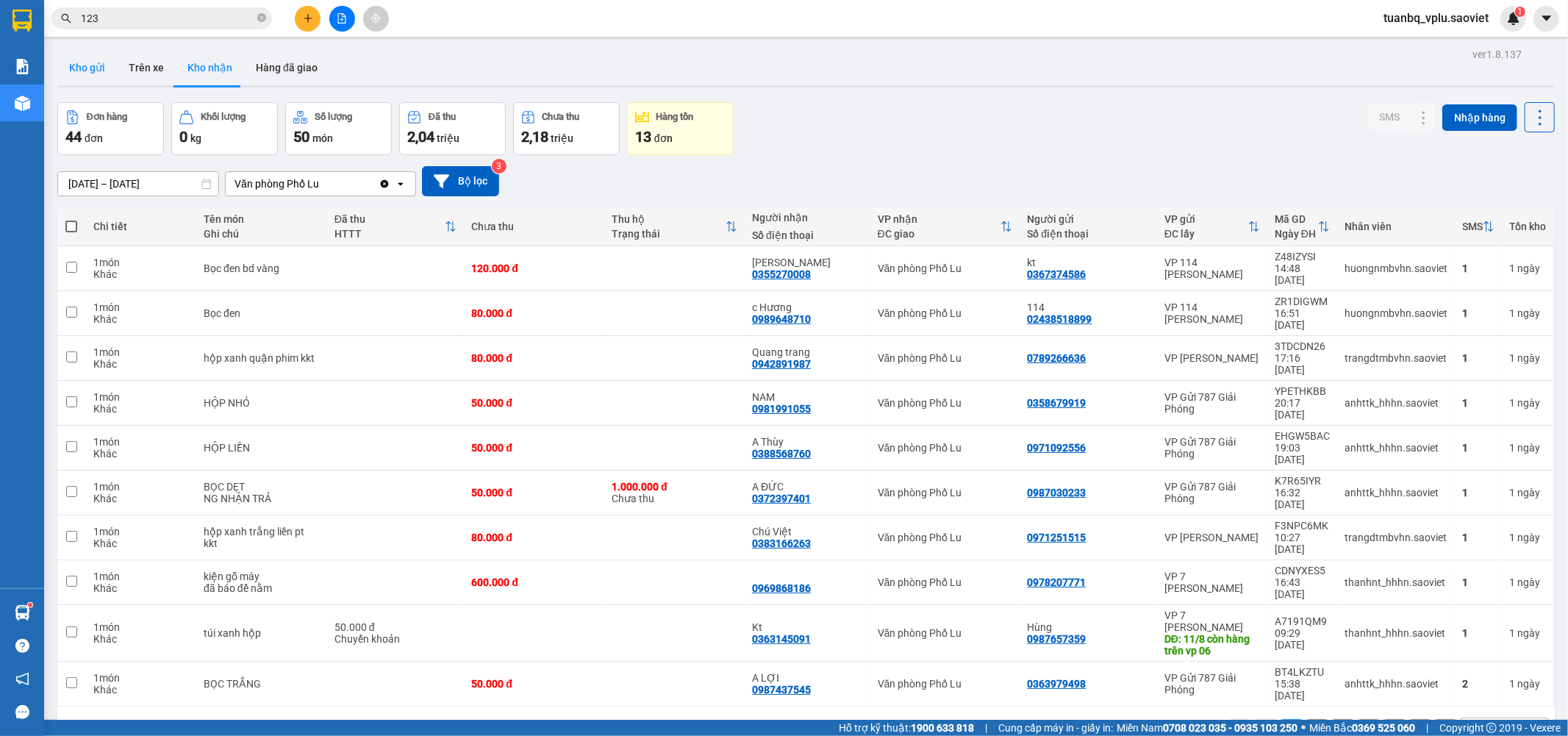
click at [74, 72] on button "Kho gửi" at bounding box center [86, 68] width 60 height 35
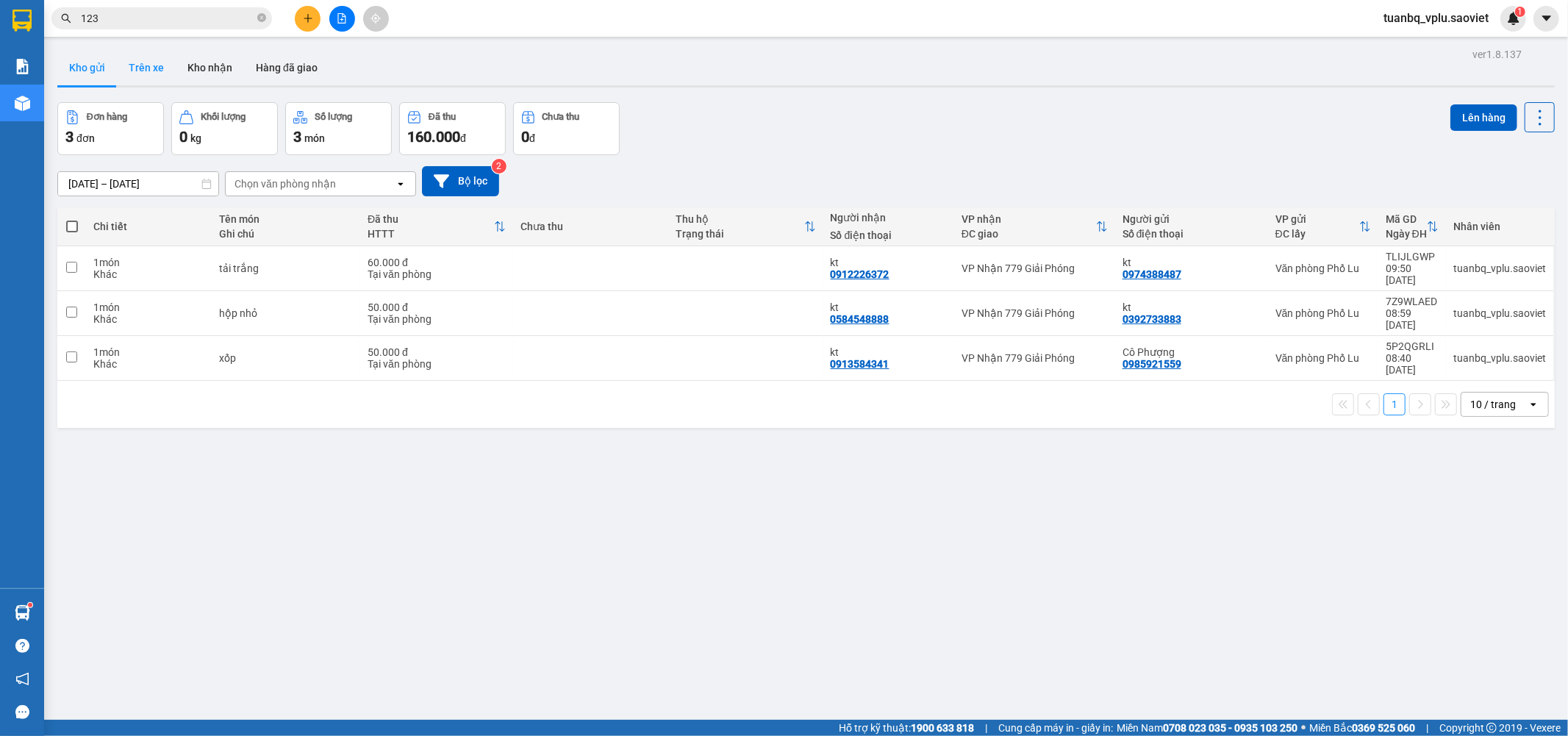
click at [164, 71] on button "Trên xe" at bounding box center [146, 68] width 59 height 35
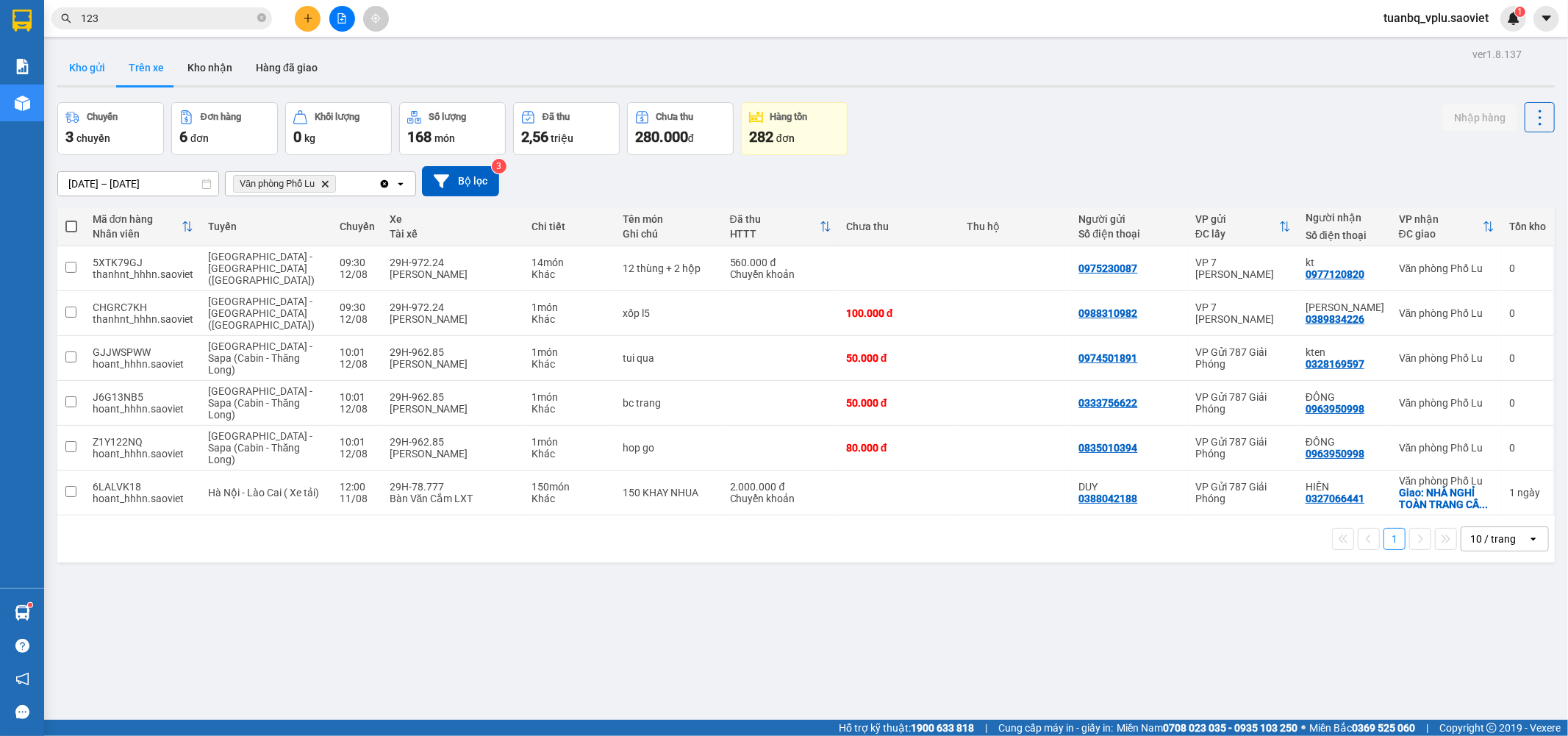
click at [82, 69] on button "Kho gửi" at bounding box center [86, 68] width 60 height 35
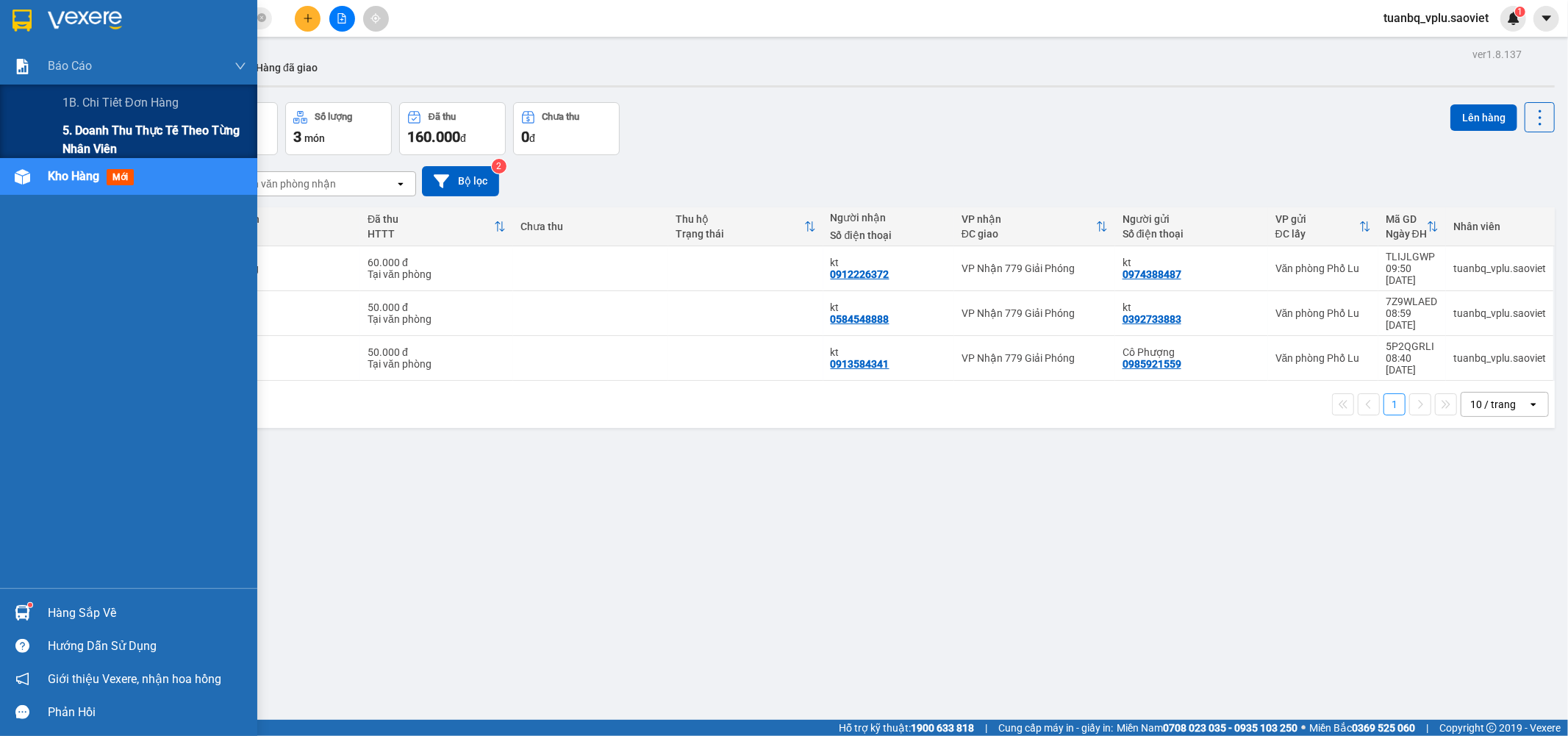
click at [103, 133] on span "5. Doanh thu thực tế theo từng nhân viên" at bounding box center [154, 140] width 184 height 37
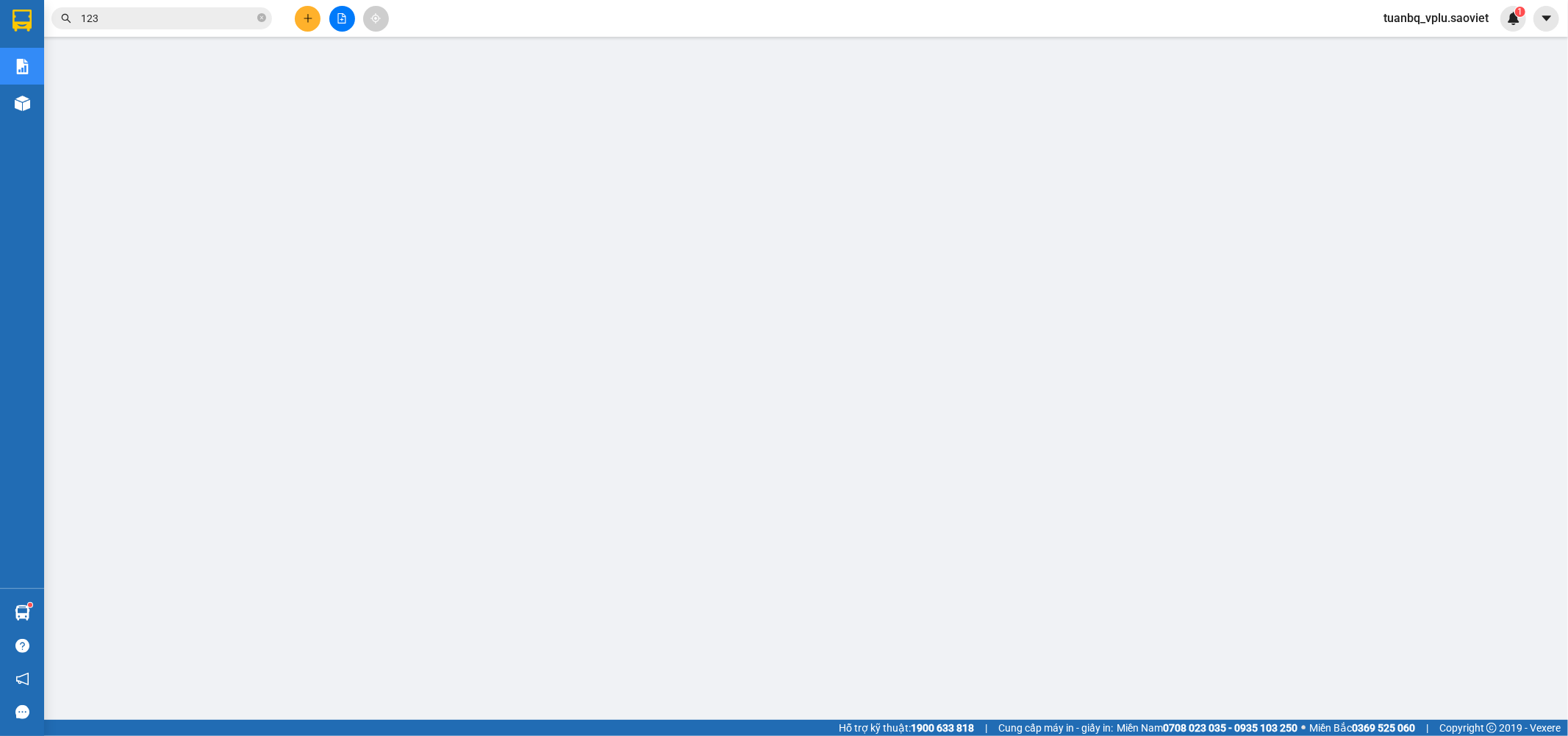
click at [47, 241] on main at bounding box center [784, 360] width 1568 height 720
click at [309, 9] on button at bounding box center [307, 18] width 26 height 26
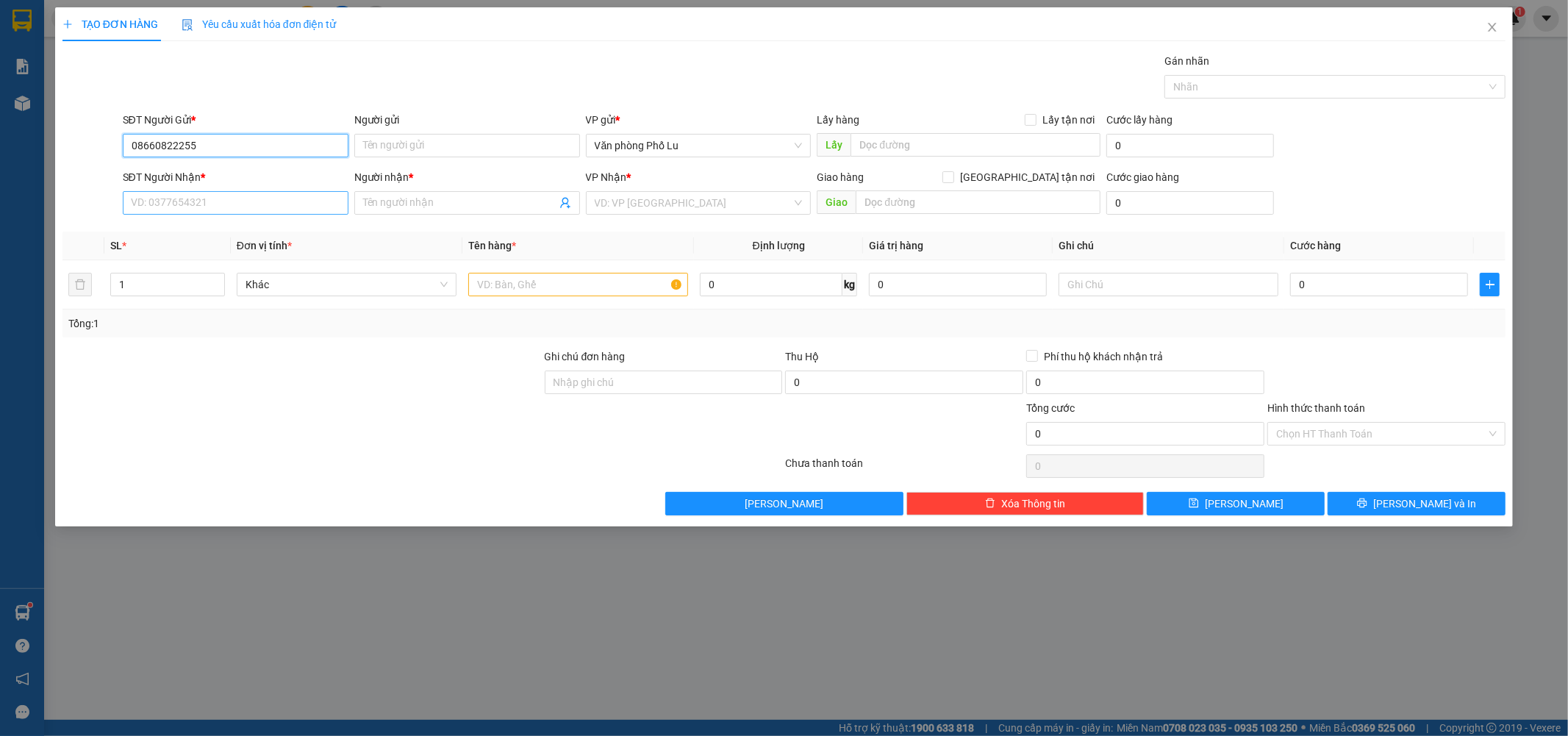
type input "08660822255"
click at [173, 206] on input "SĐT Người Nhận *" at bounding box center [235, 203] width 226 height 23
type input "0365141168"
click at [403, 152] on input "Người gửi" at bounding box center [466, 145] width 226 height 23
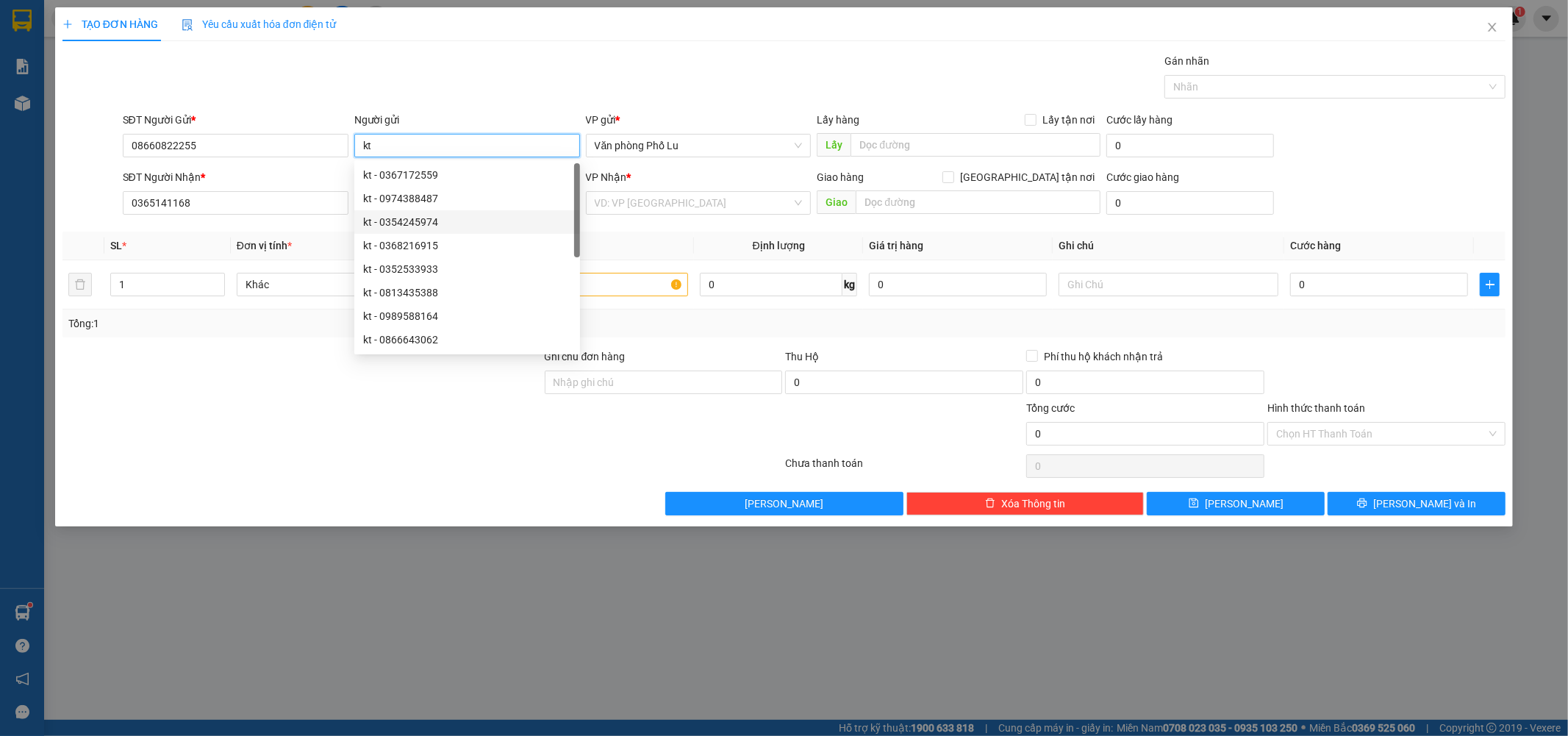
type input "kt"
click at [279, 415] on div at bounding box center [302, 425] width 482 height 51
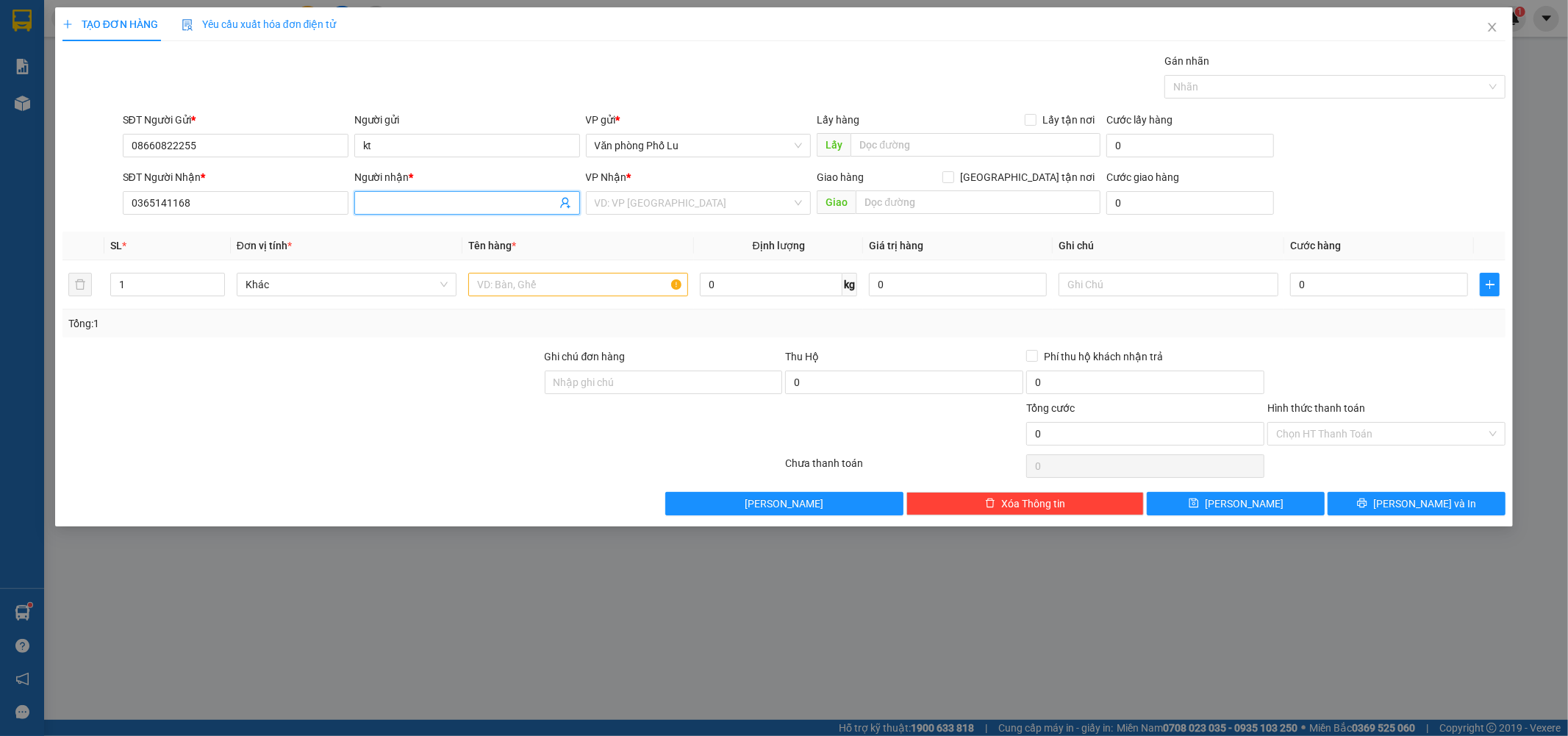
click at [403, 201] on input "Người nhận *" at bounding box center [460, 202] width 193 height 16
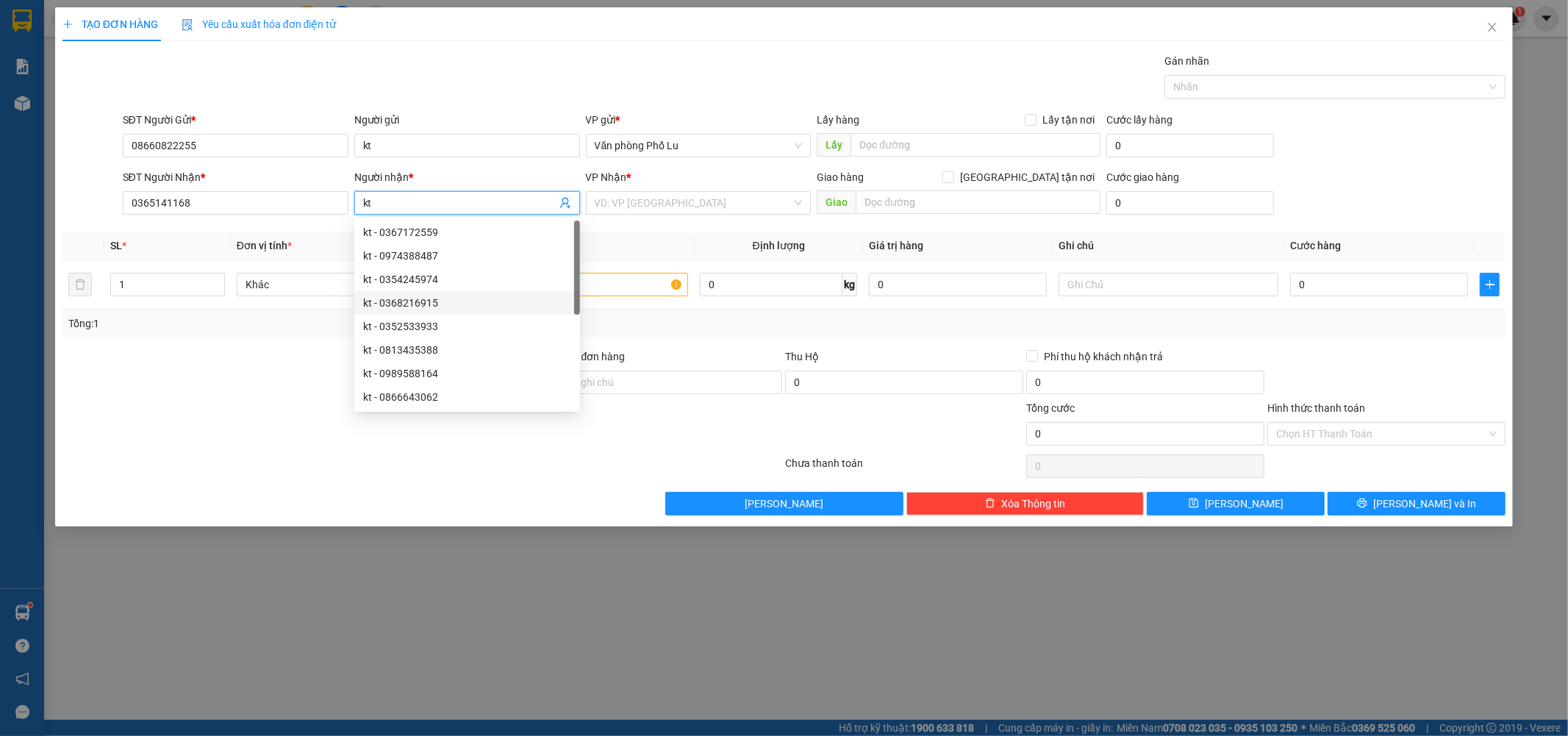
type input "kt"
click at [274, 414] on div at bounding box center [302, 425] width 482 height 51
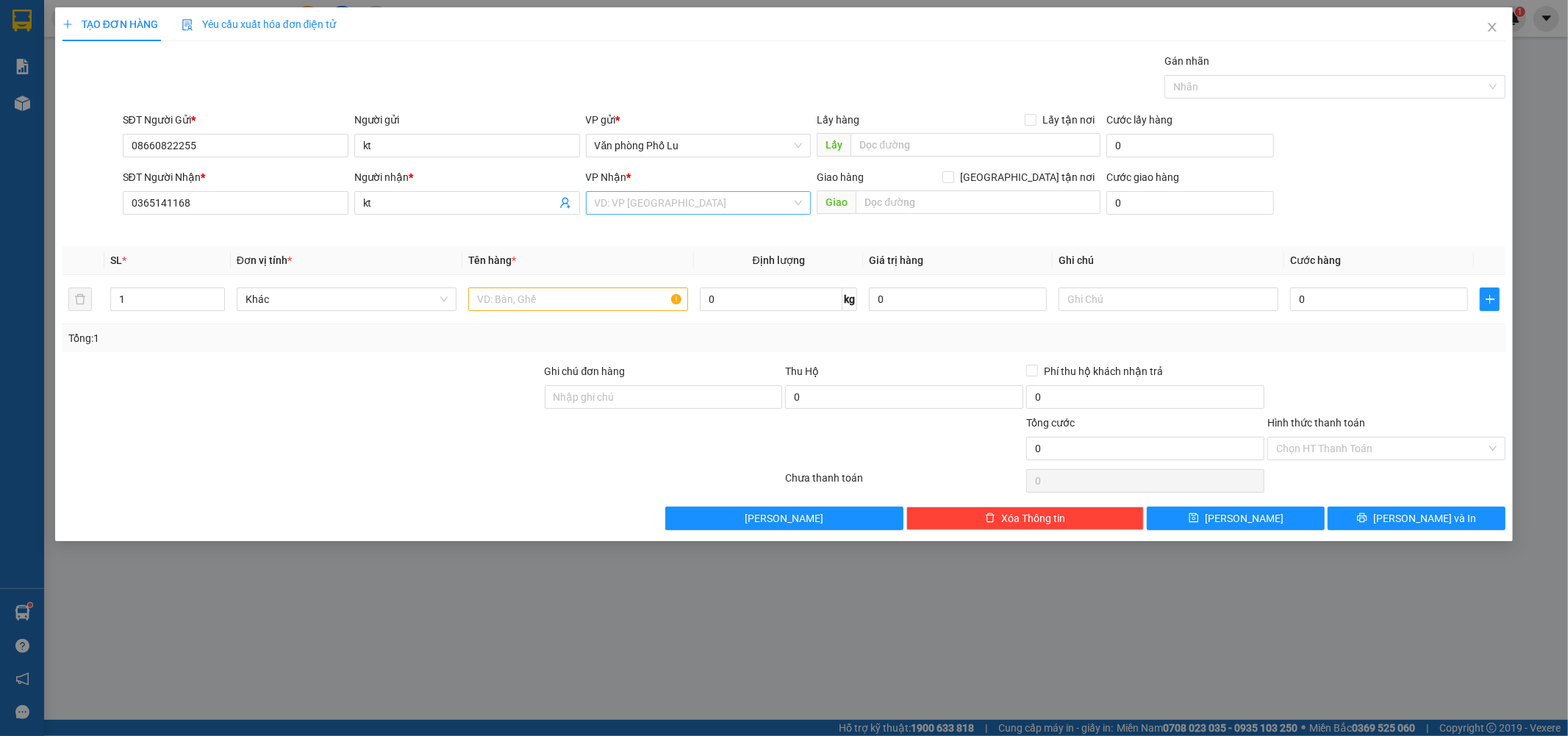
click at [717, 201] on input "search" at bounding box center [694, 203] width 198 height 22
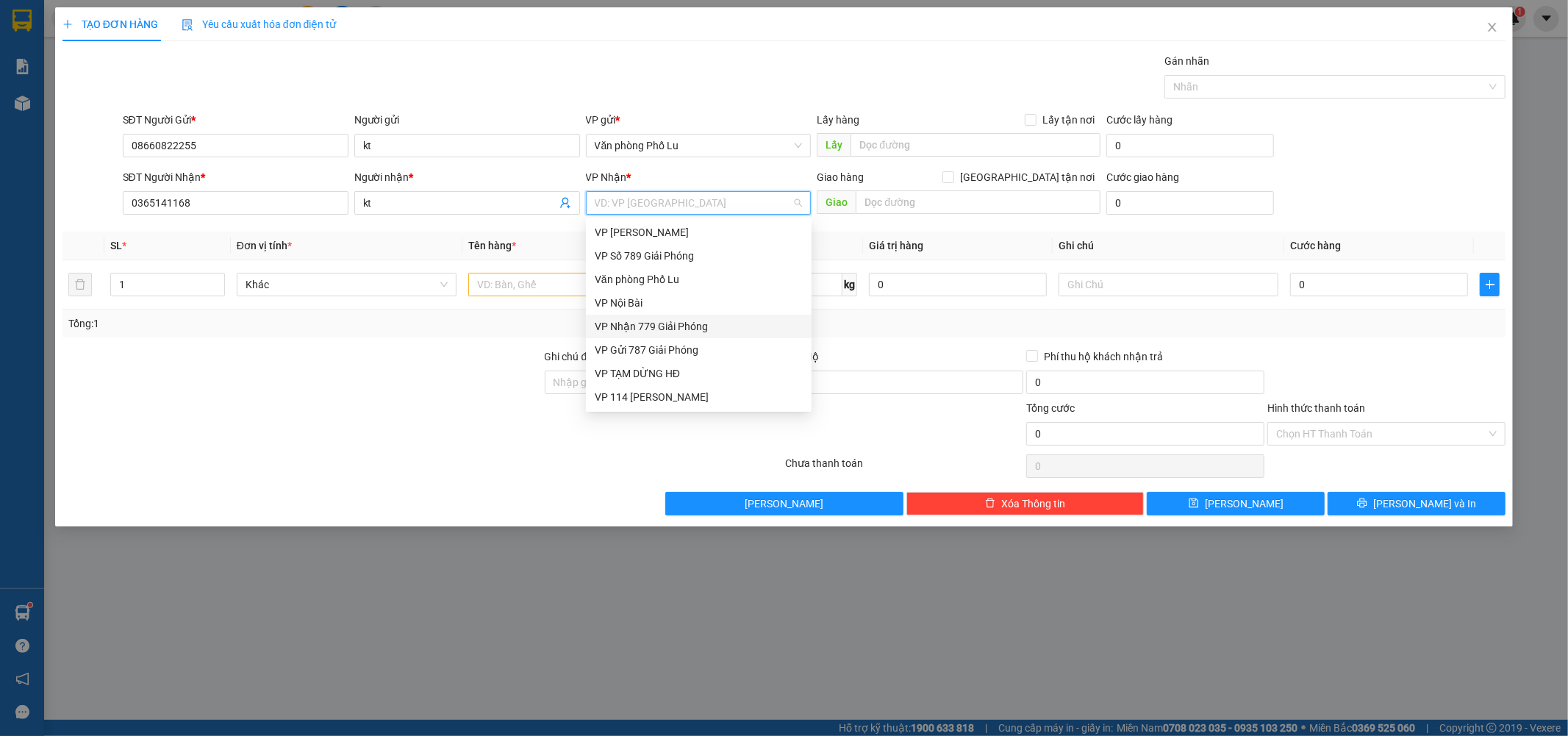
click at [701, 321] on div "VP Nhận 779 Giải Phóng" at bounding box center [699, 326] width 208 height 16
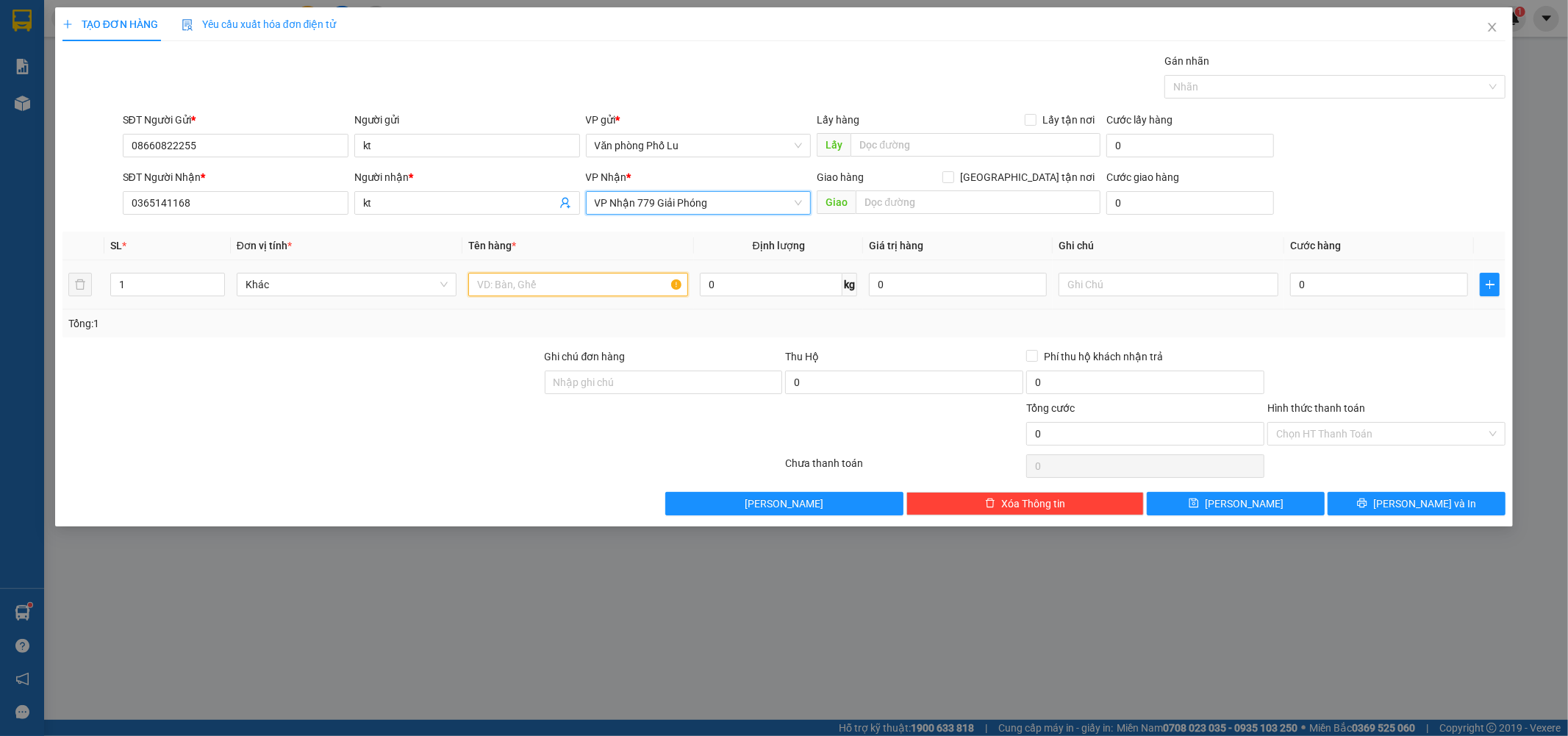
click at [539, 288] on input "text" at bounding box center [578, 284] width 220 height 23
type input "xốp"
click at [425, 389] on div at bounding box center [302, 373] width 482 height 51
click at [1326, 290] on input "0" at bounding box center [1379, 284] width 178 height 23
paste input "5"
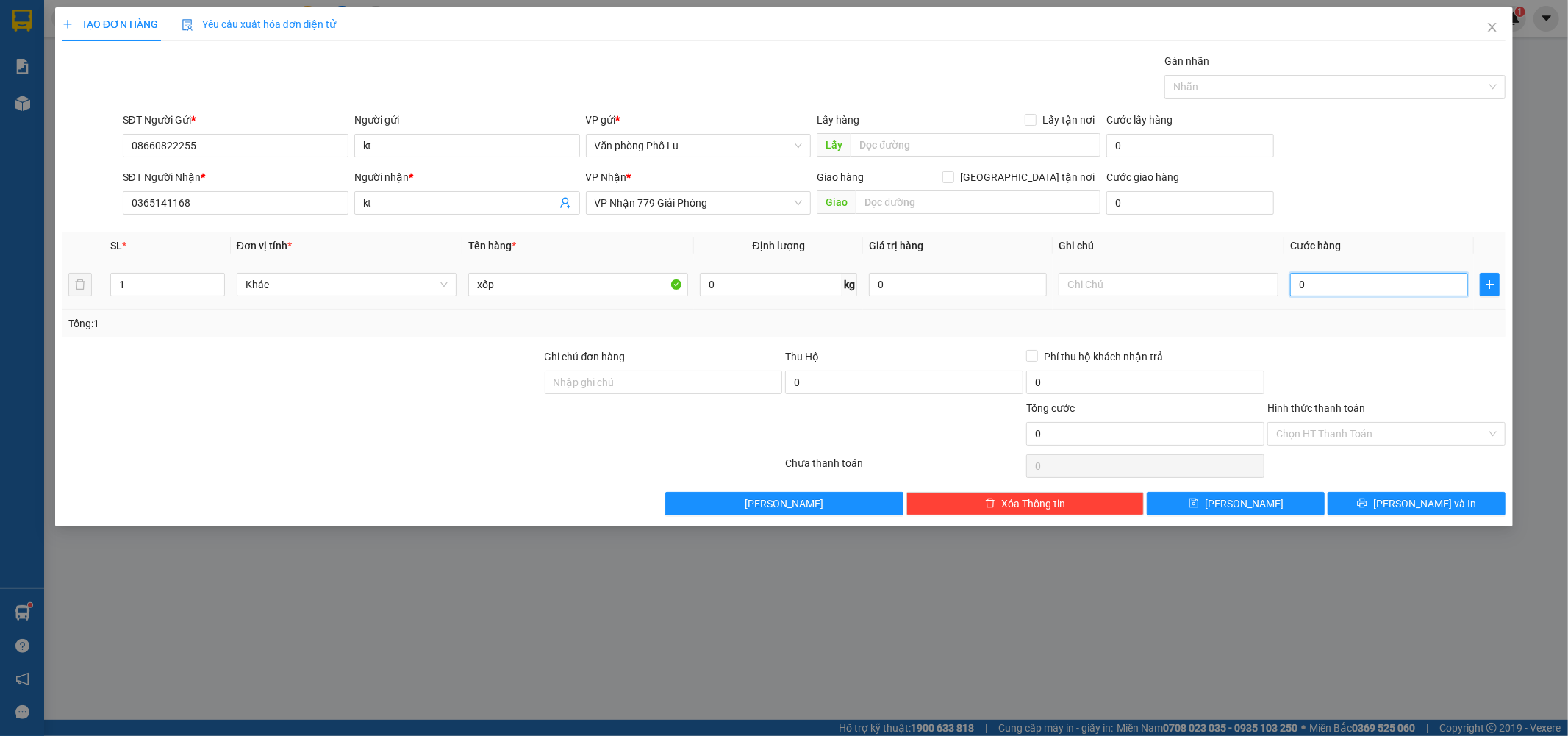
type input "50"
type input "50.000"
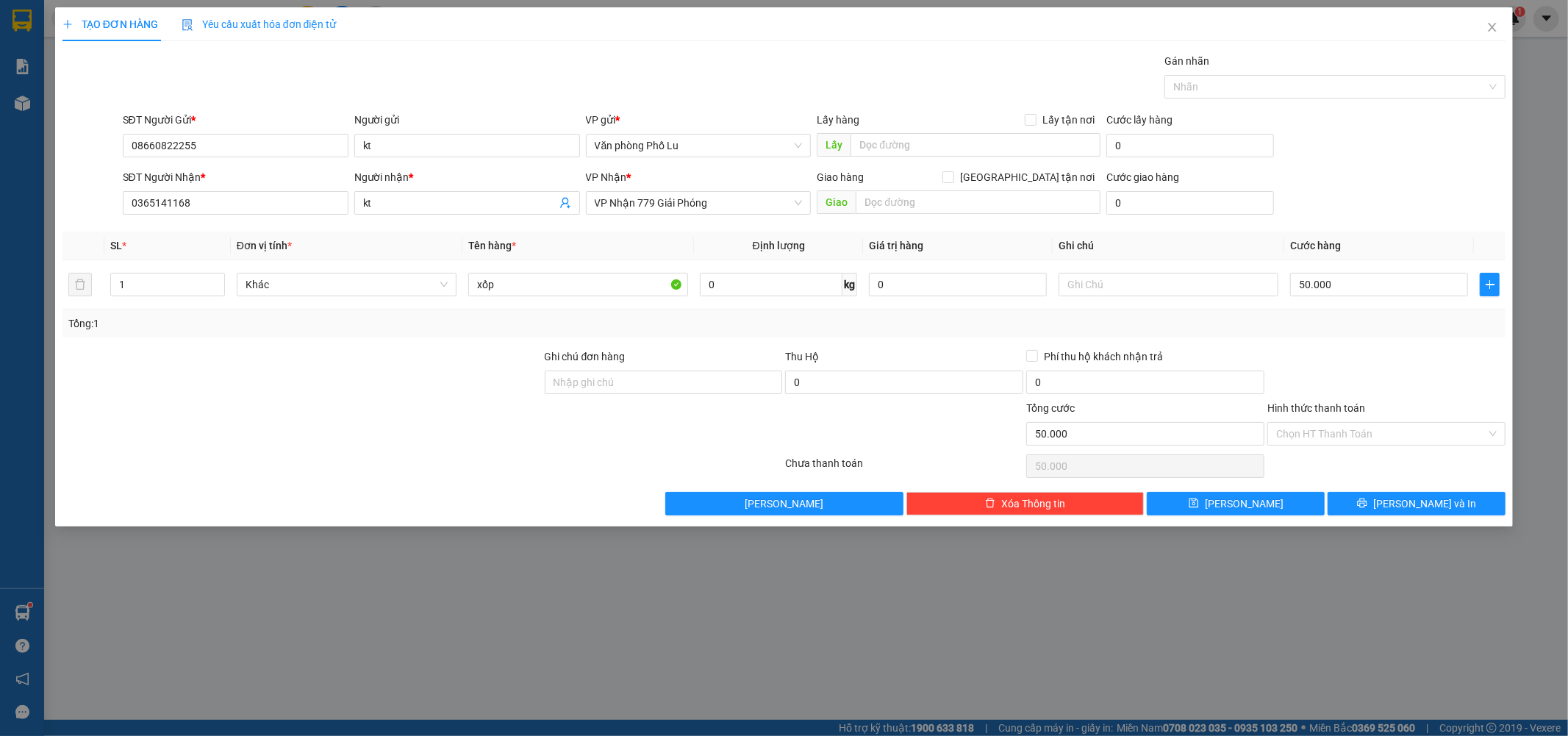
click at [1355, 368] on div at bounding box center [1386, 373] width 241 height 51
click at [1360, 431] on input "Hình thức thanh toán" at bounding box center [1381, 434] width 211 height 22
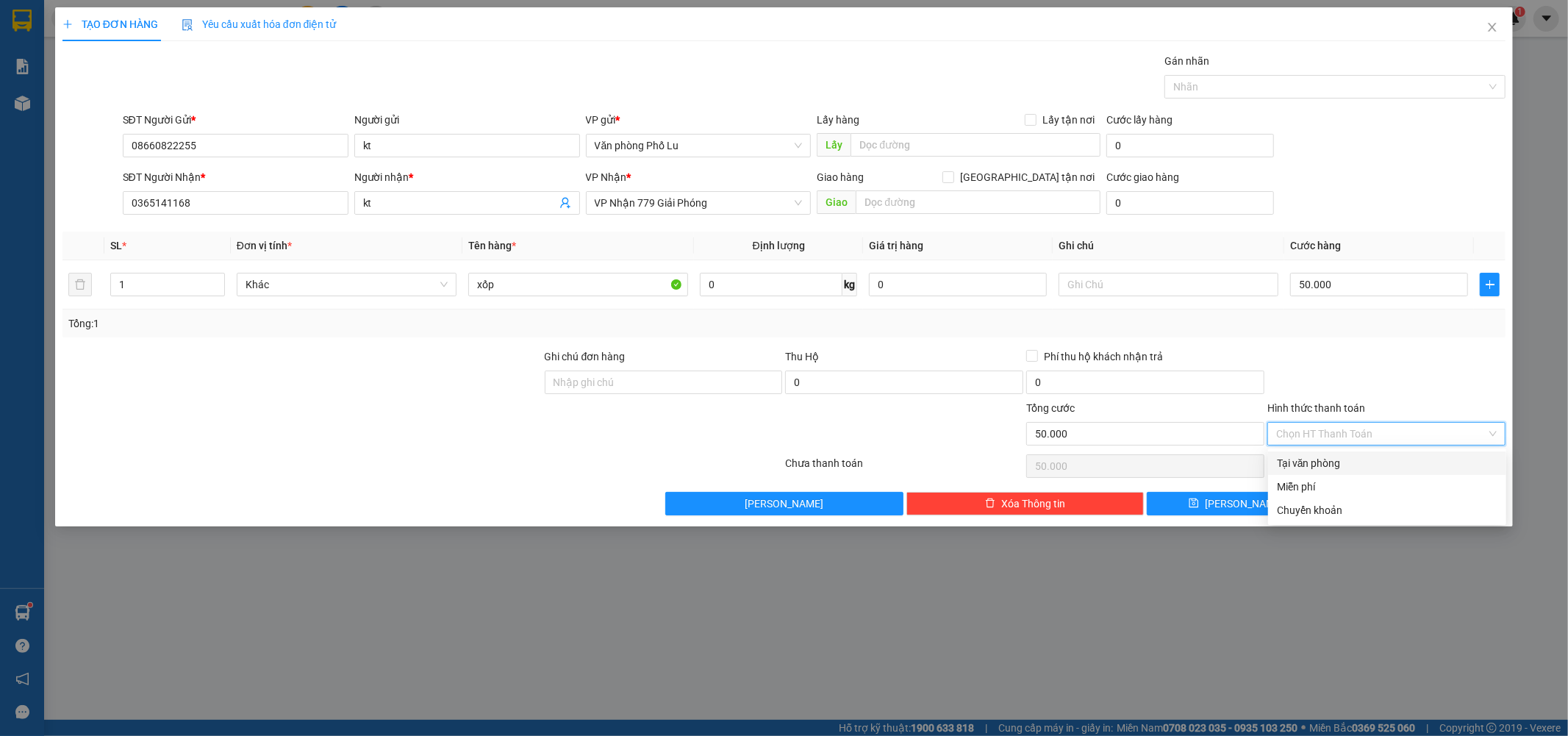
click at [1312, 463] on div "Tại văn phòng" at bounding box center [1387, 462] width 221 height 16
type input "0"
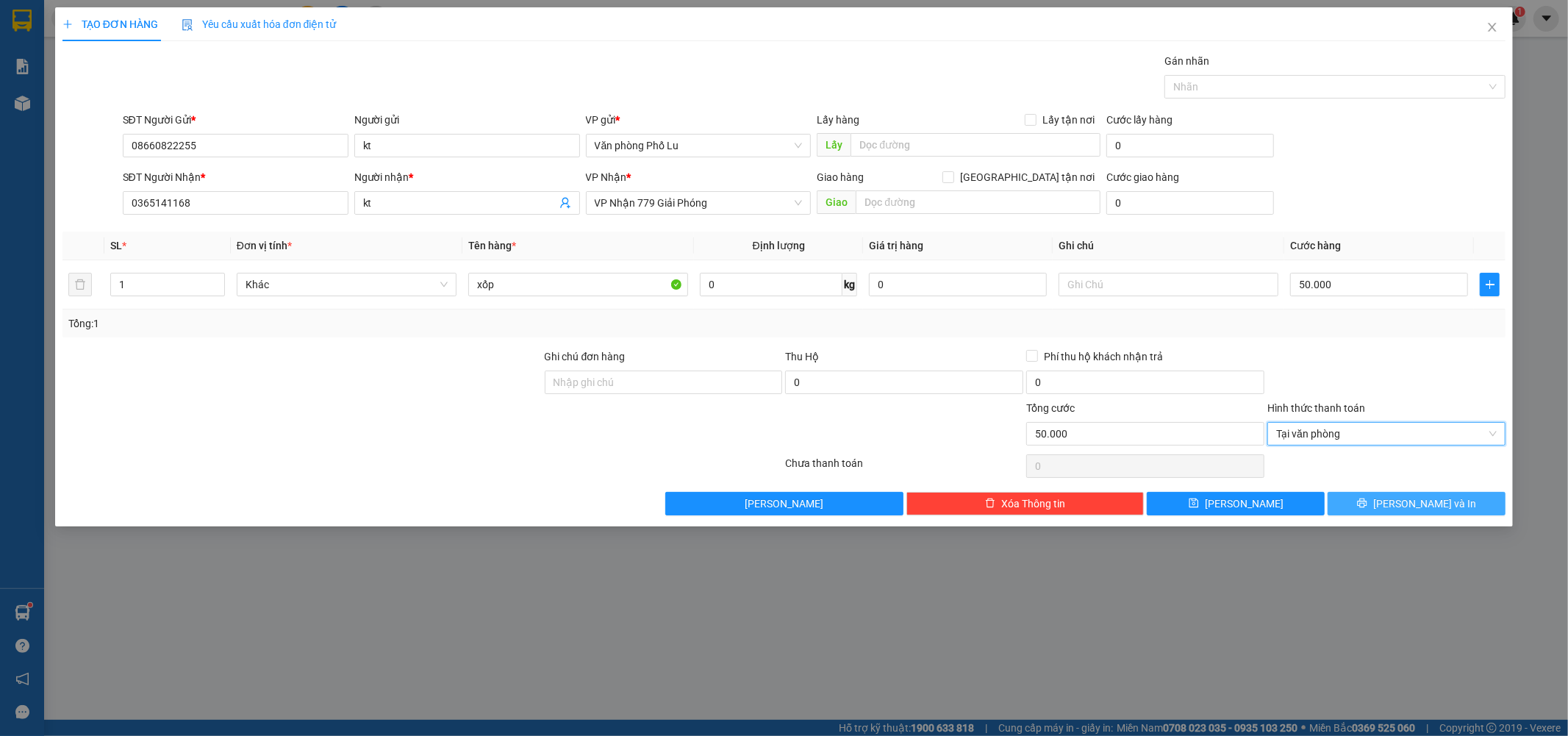
click at [1400, 500] on button "Lưu và In" at bounding box center [1417, 504] width 178 height 23
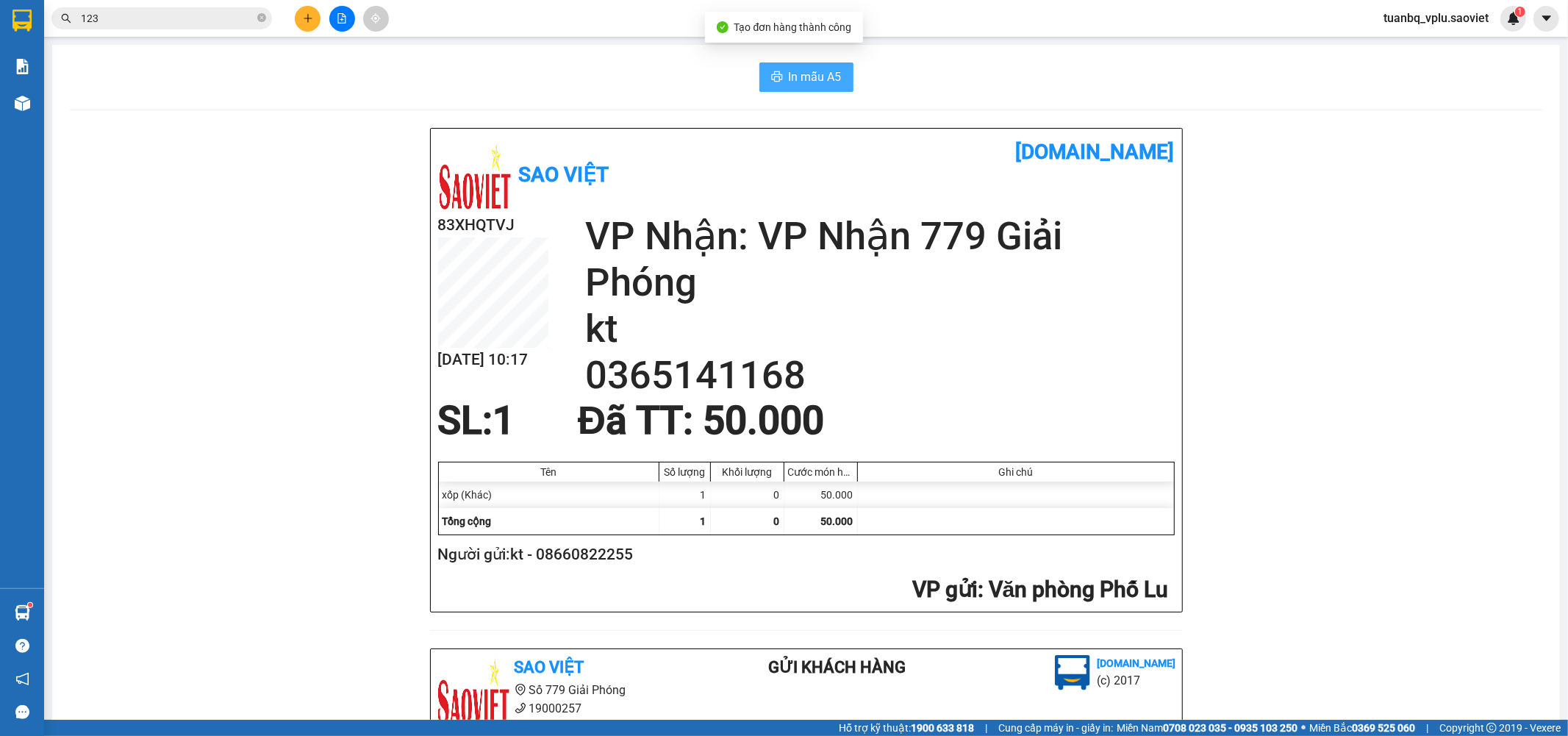
click at [805, 84] on span "In mẫu A5" at bounding box center [815, 77] width 53 height 18
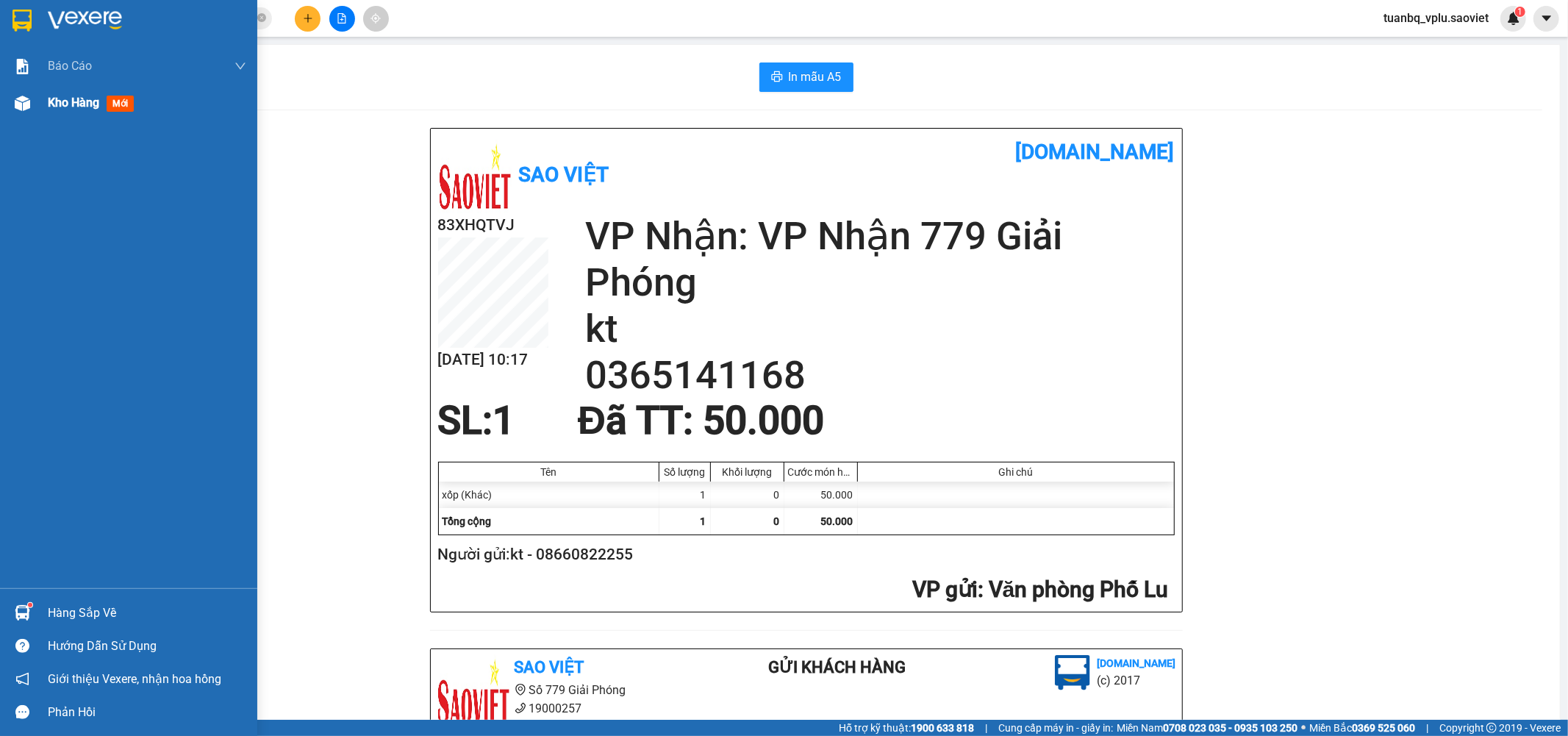
click at [45, 99] on div "Kho hàng mới" at bounding box center [128, 103] width 258 height 37
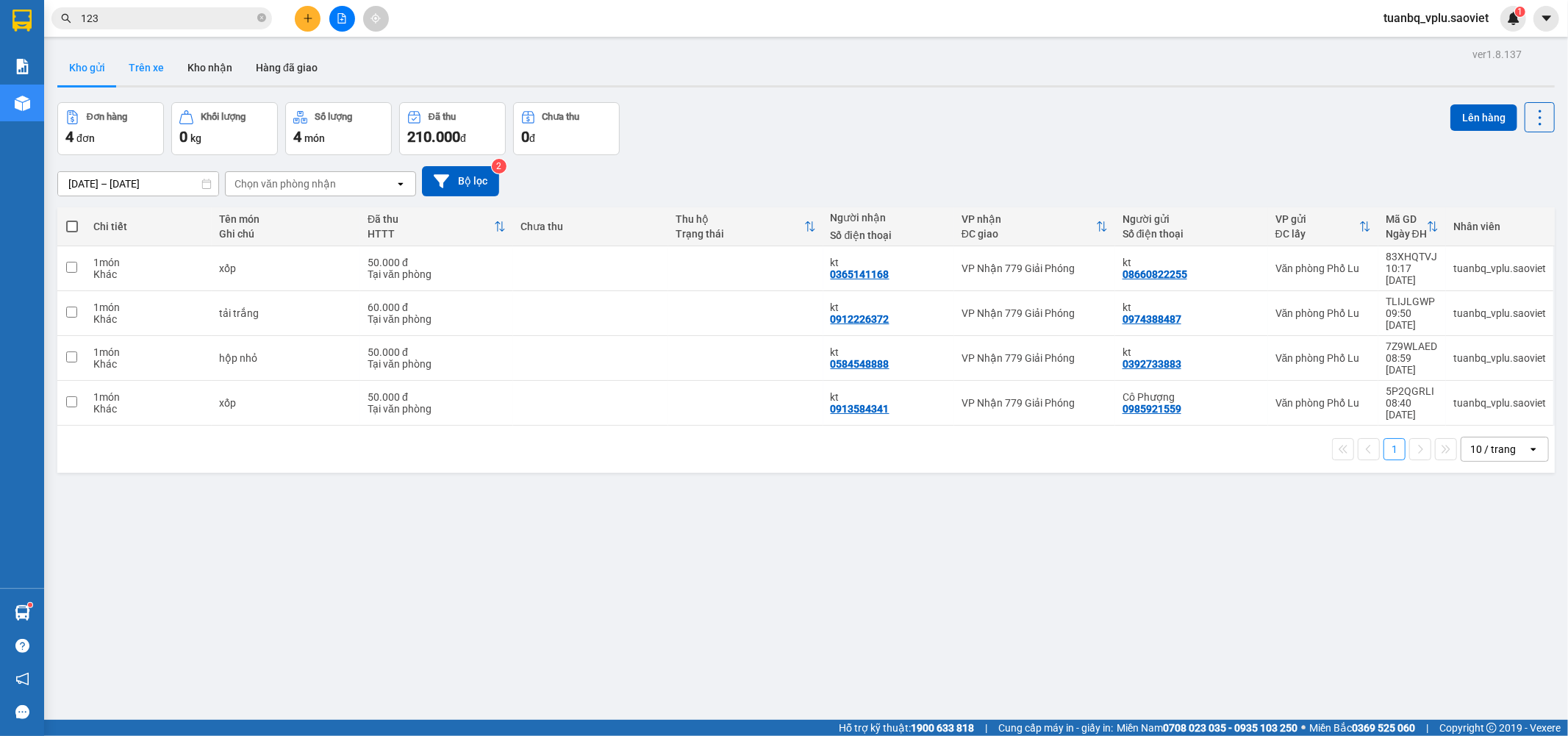
click at [154, 66] on button "Trên xe" at bounding box center [146, 68] width 59 height 35
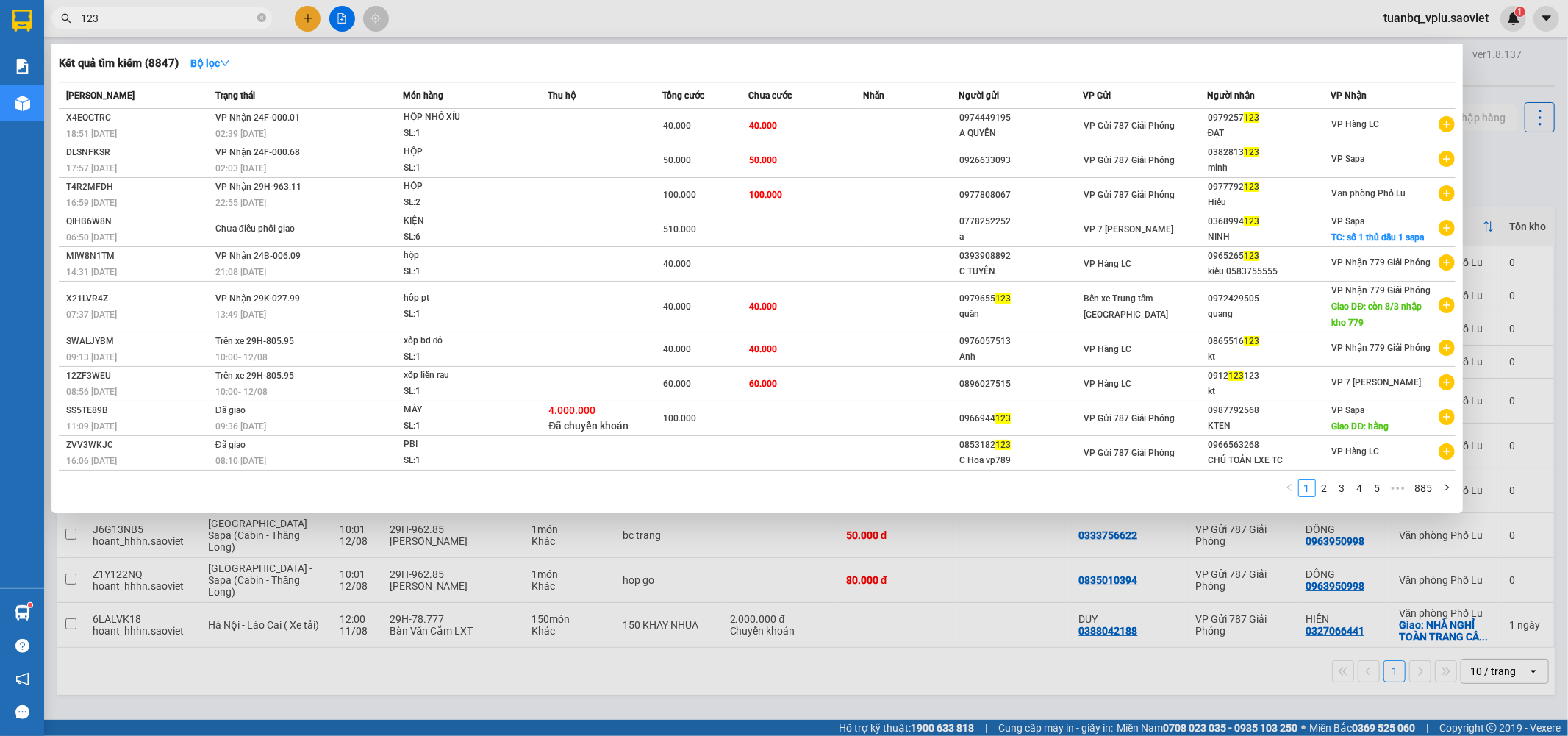
click at [211, 16] on input "123" at bounding box center [167, 18] width 174 height 16
type input "7"
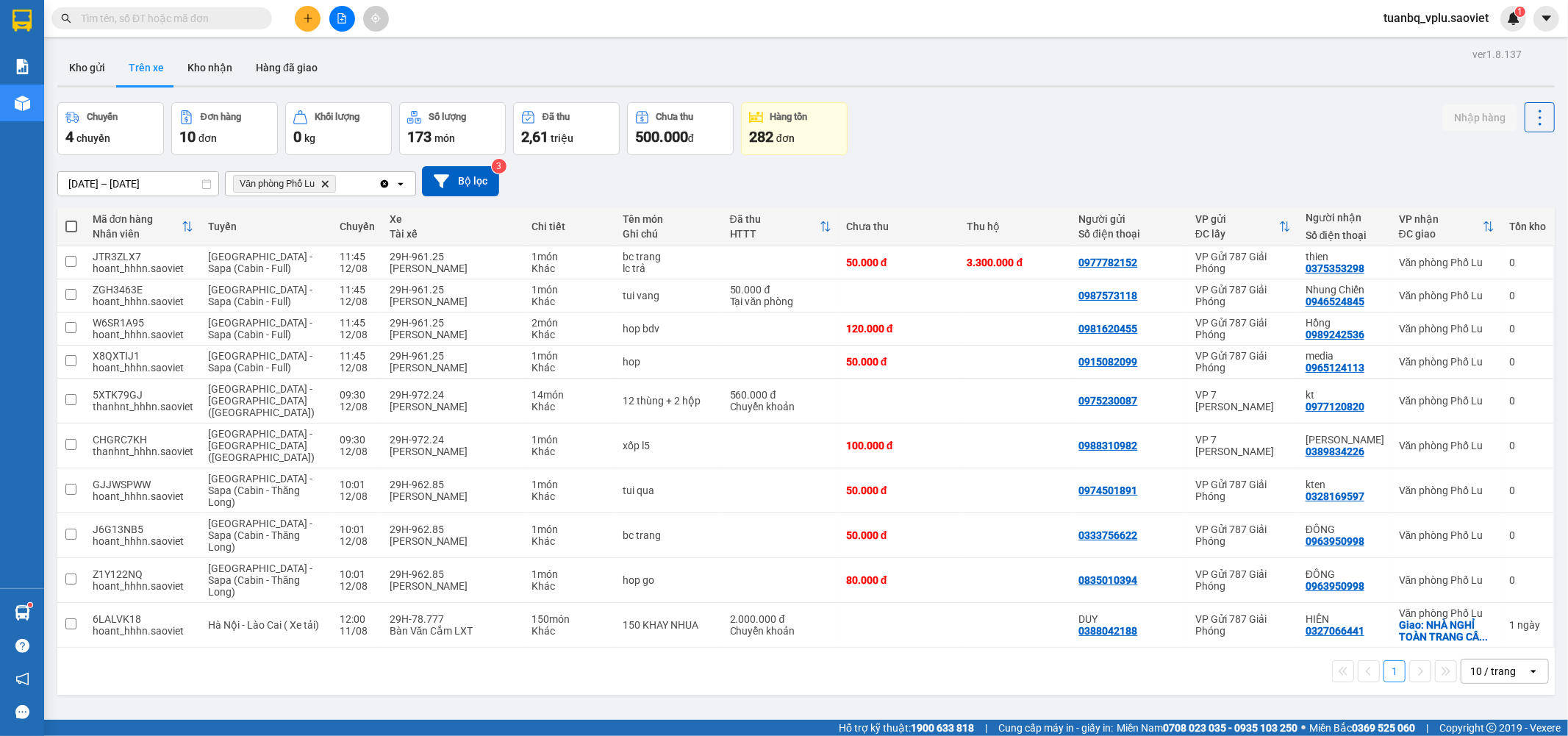
type input "4"
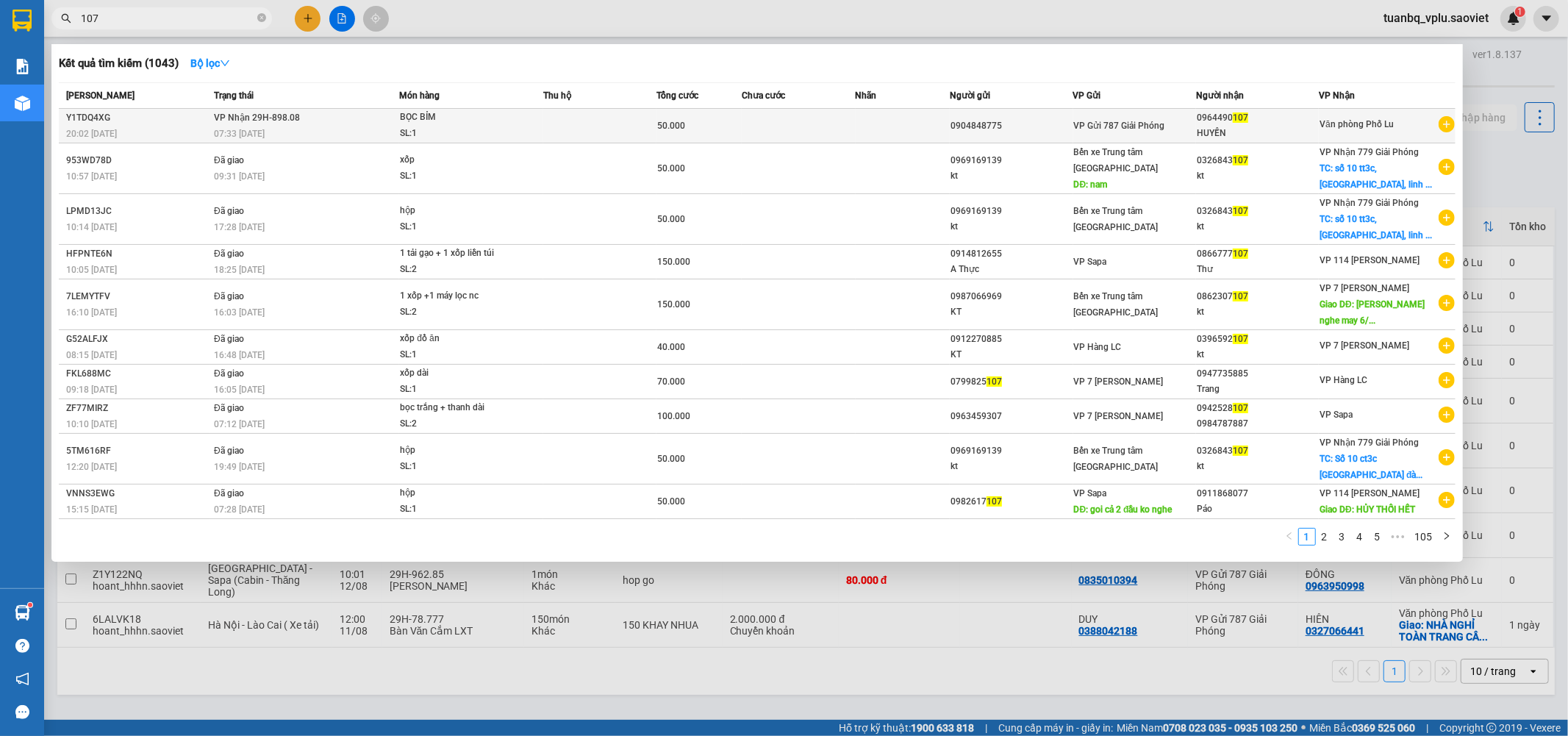
type input "107"
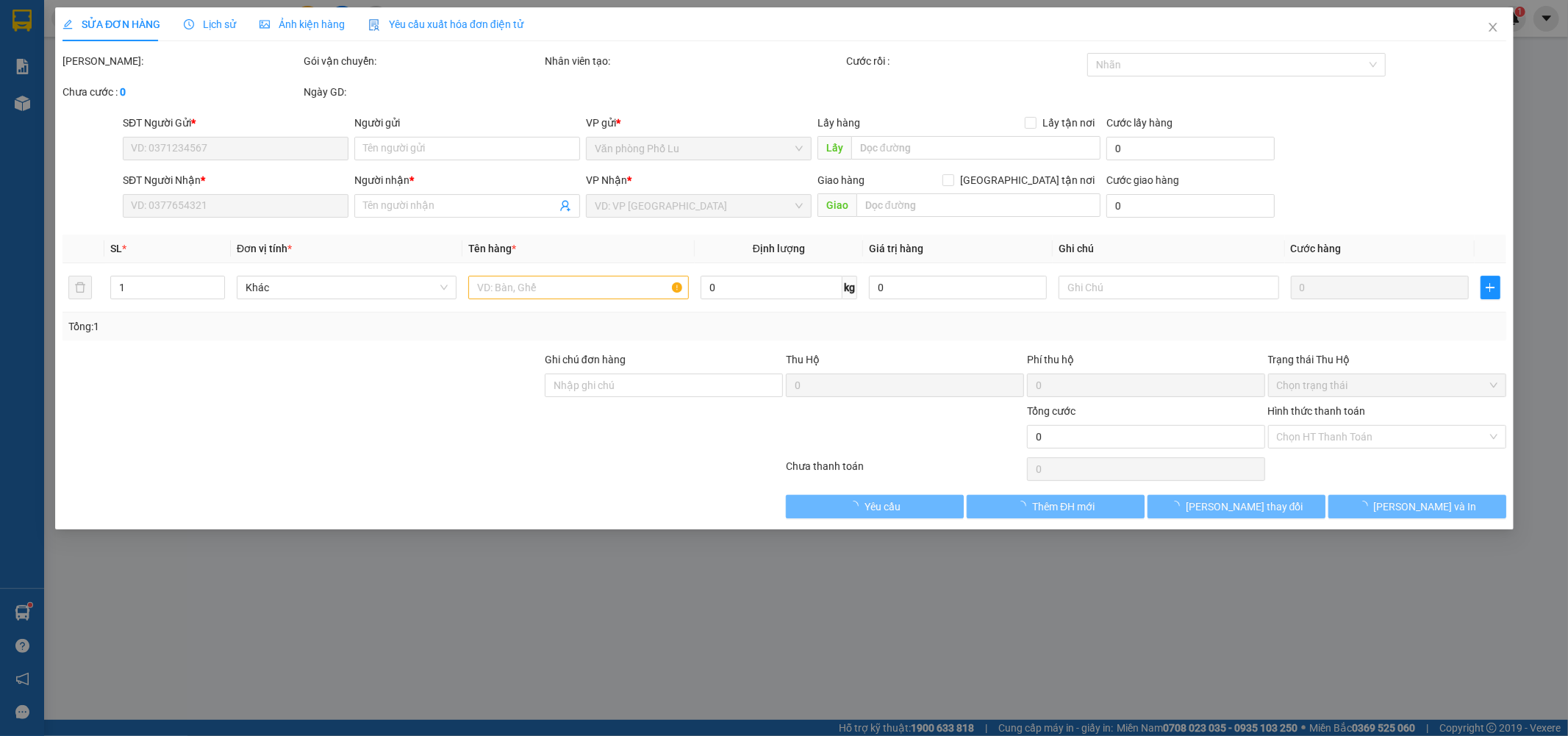
type input "0904848775"
type input "0964490107"
type input "HUYỀN"
type input "50.000"
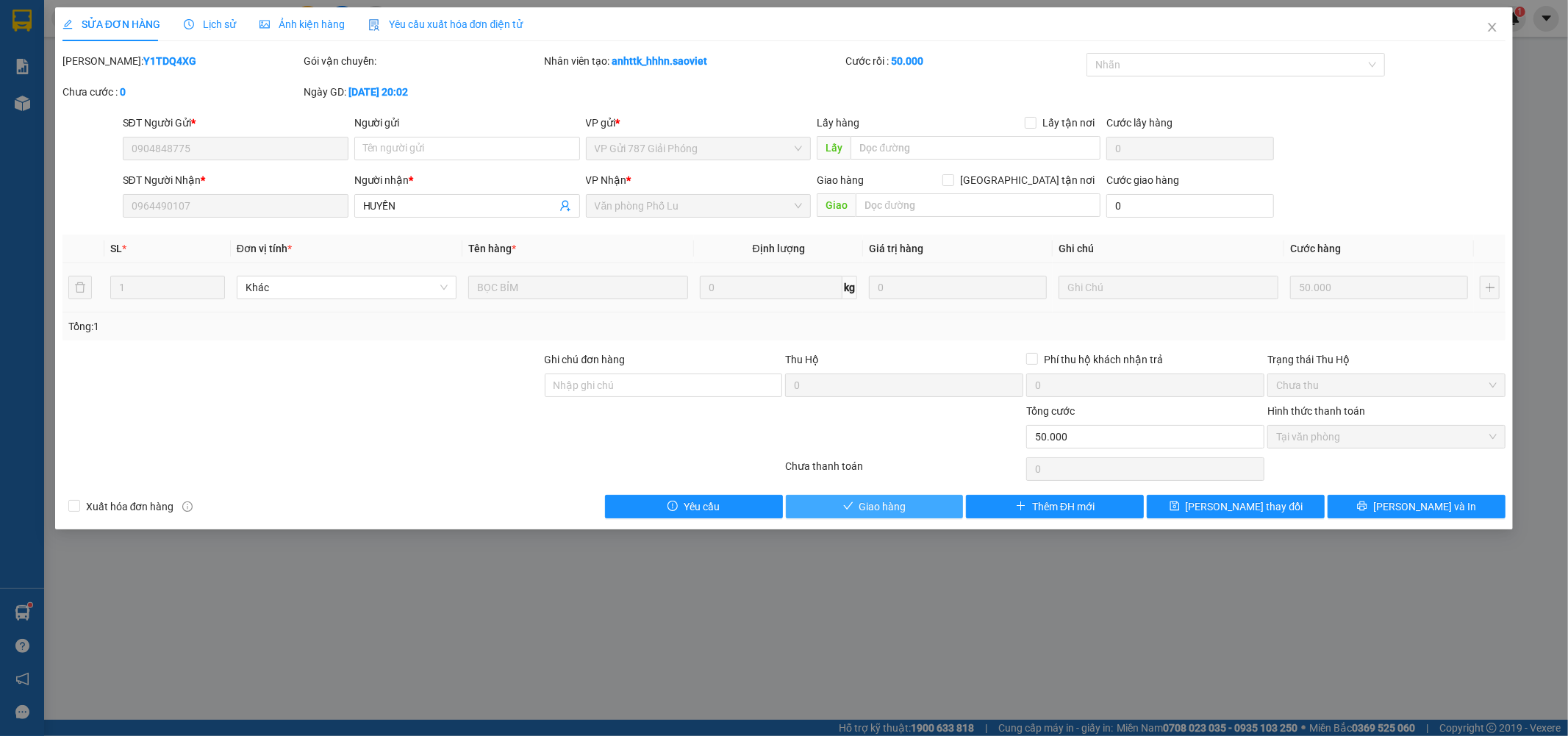
click at [859, 497] on button "Giao hàng" at bounding box center [875, 507] width 178 height 23
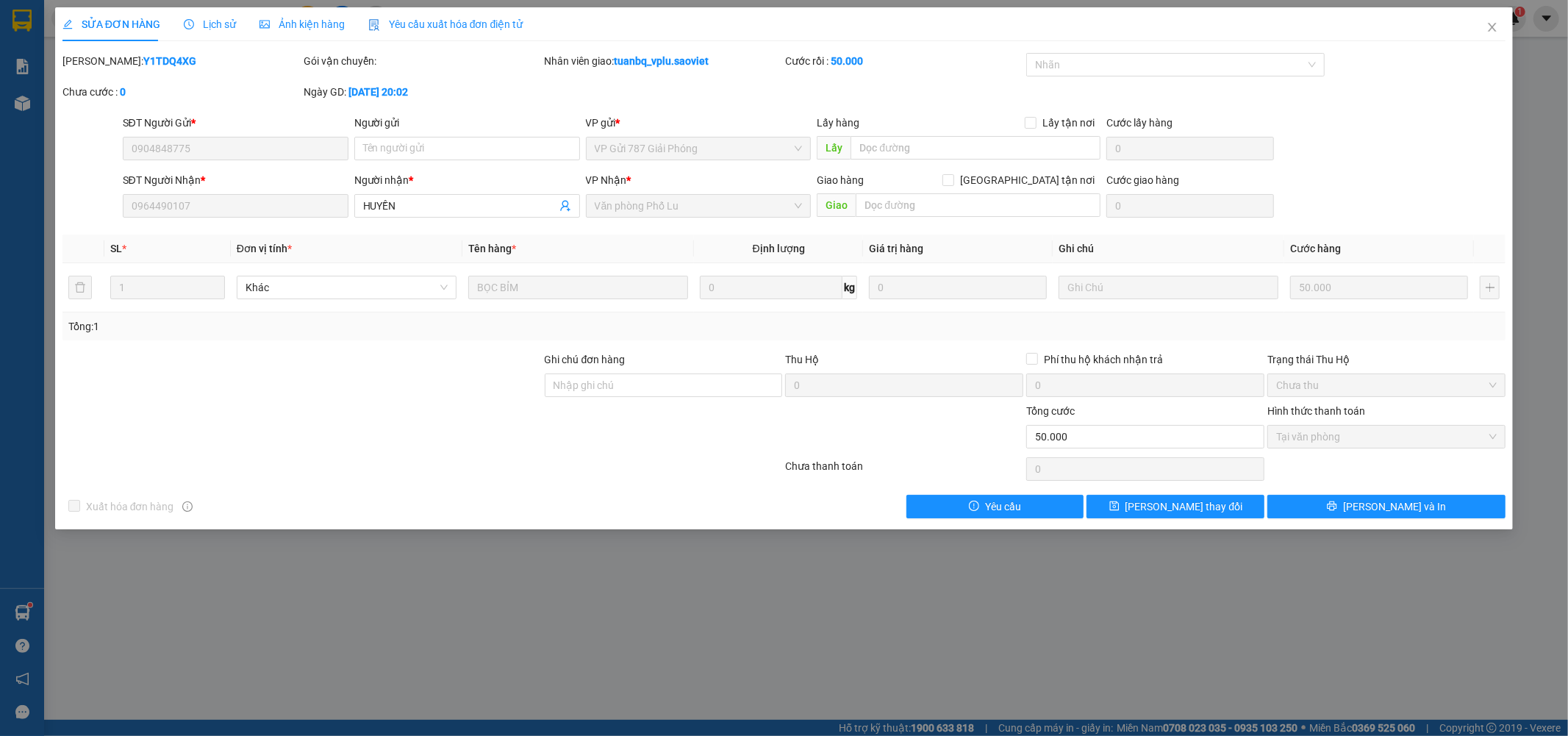
click at [416, 586] on div "SỬA ĐƠN HÀNG Lịch sử Ảnh kiện hàng Yêu cầu xuất hóa đơn điện tử Total Paid Fee …" at bounding box center [784, 368] width 1568 height 736
click at [1492, 34] on span "Close" at bounding box center [1492, 28] width 41 height 41
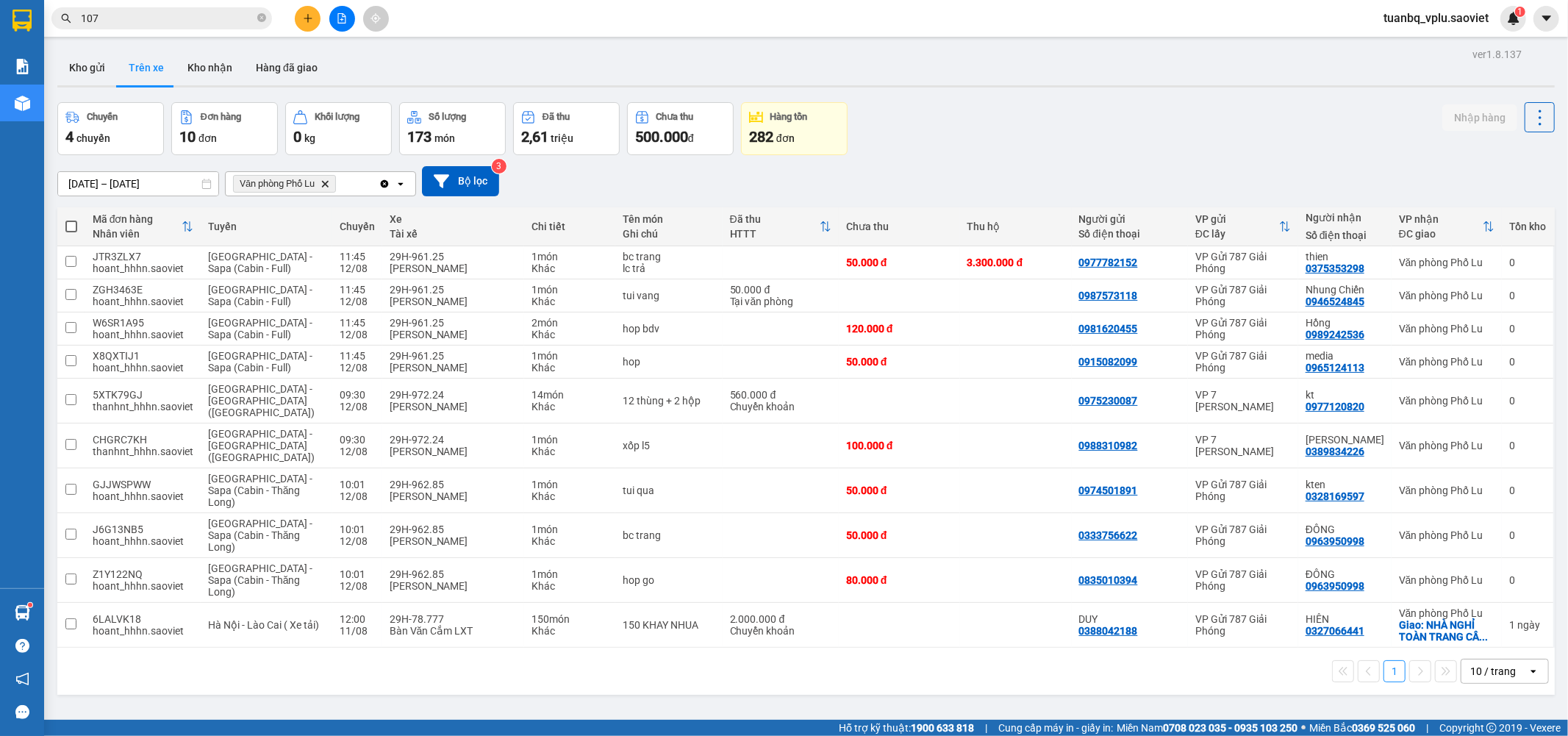
click at [342, 17] on icon "file-add" at bounding box center [341, 18] width 10 height 10
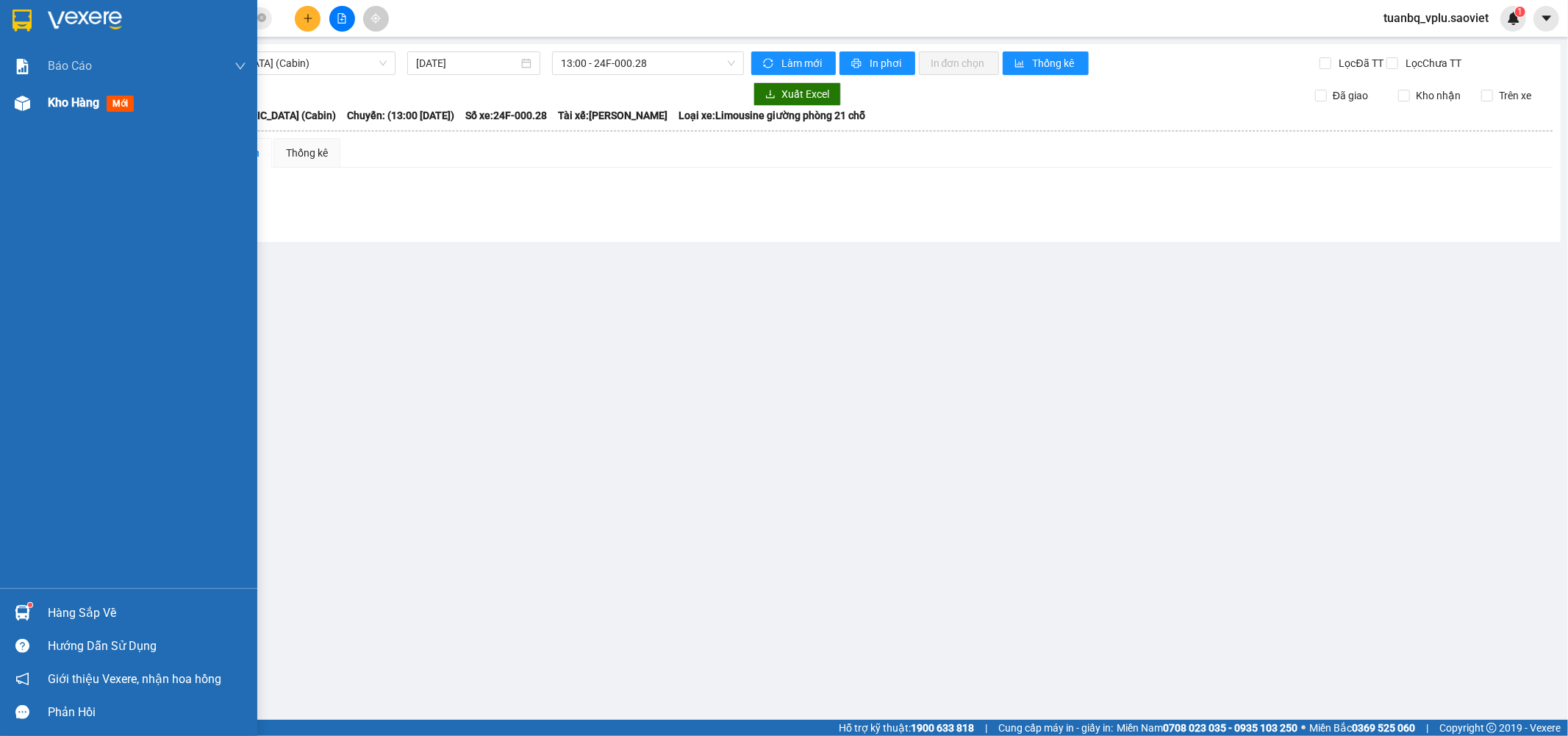
click at [56, 102] on span "Kho hàng" at bounding box center [73, 102] width 51 height 14
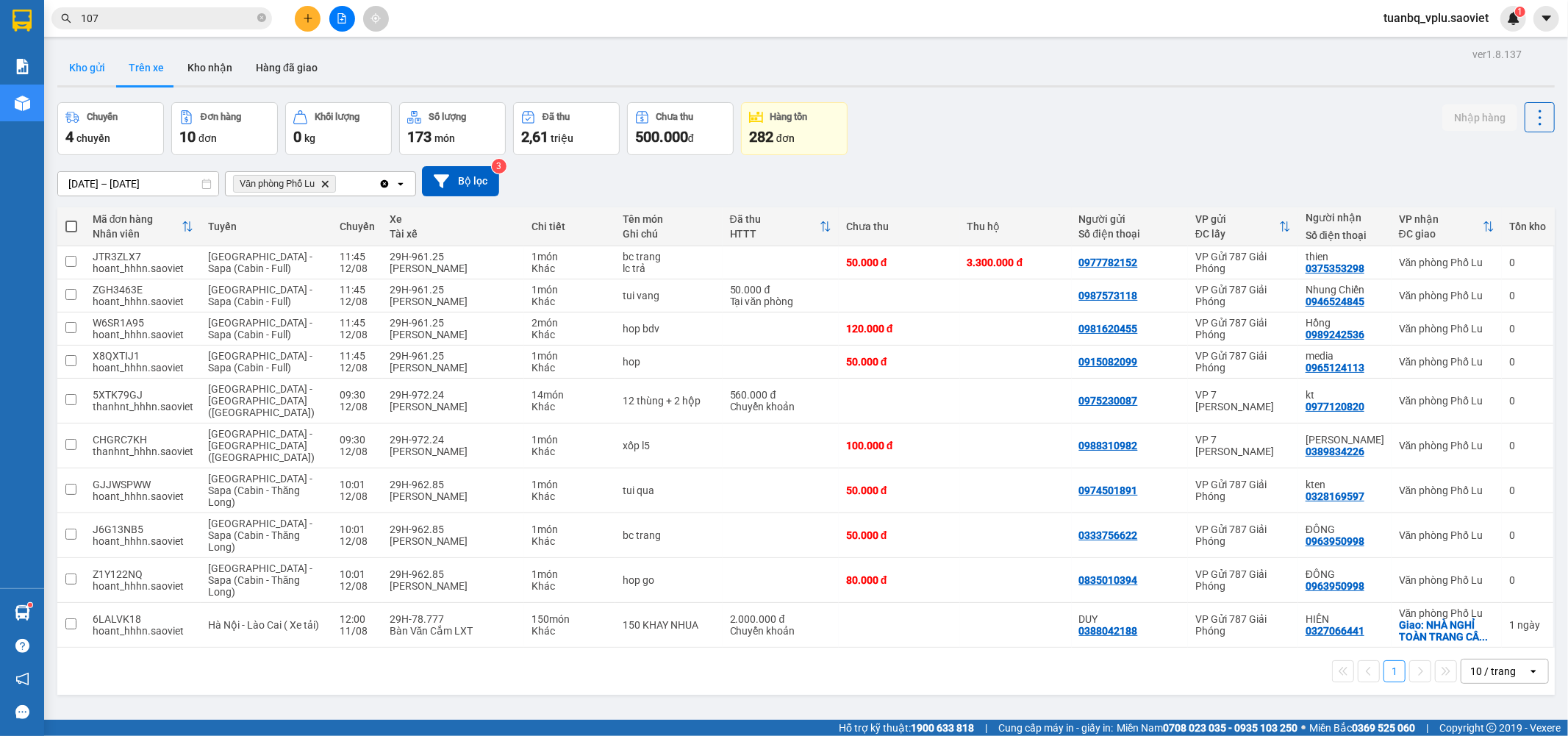
click at [92, 62] on button "Kho gửi" at bounding box center [86, 68] width 60 height 35
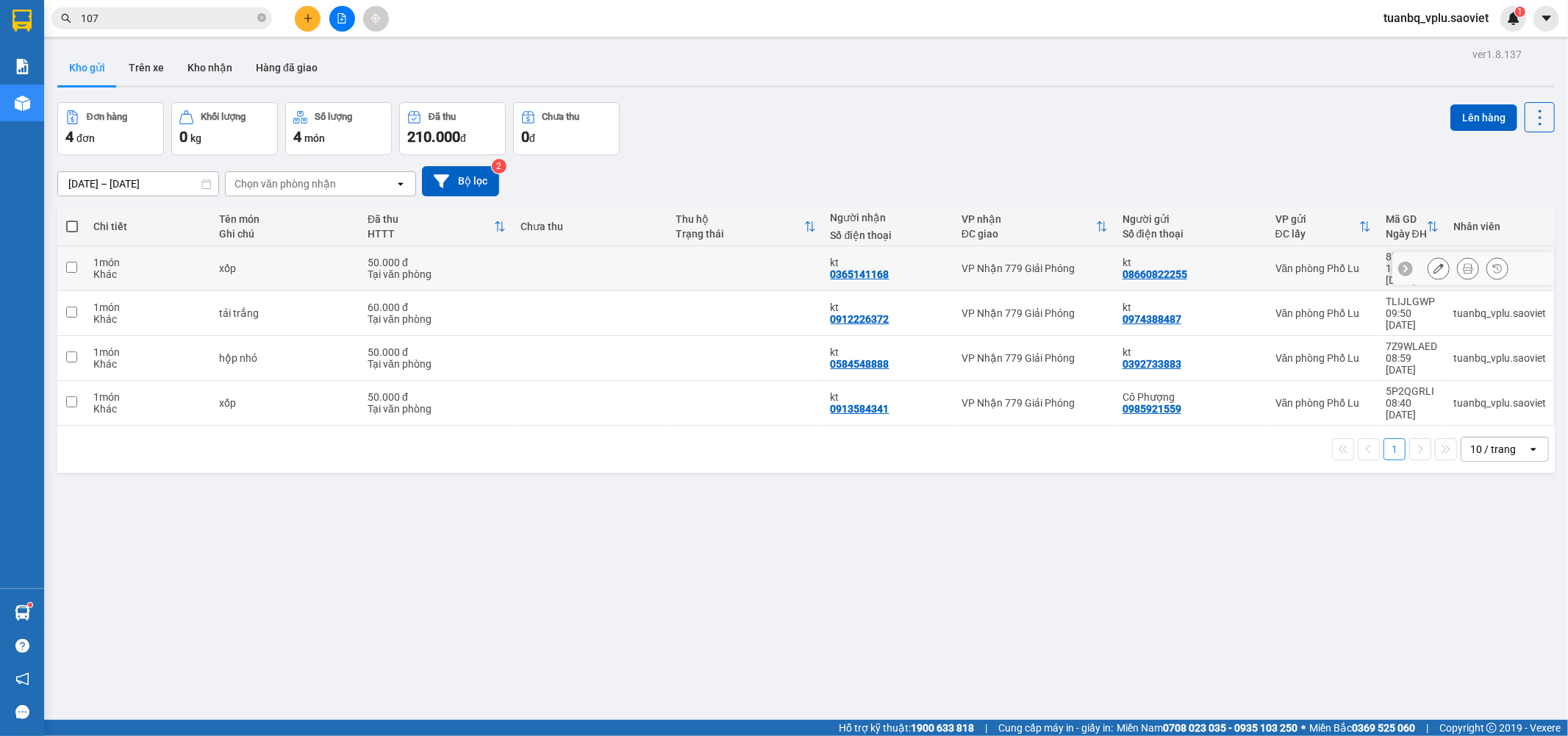
click at [86, 261] on td "1 món Khác" at bounding box center [148, 269] width 125 height 44
checkbox input "true"
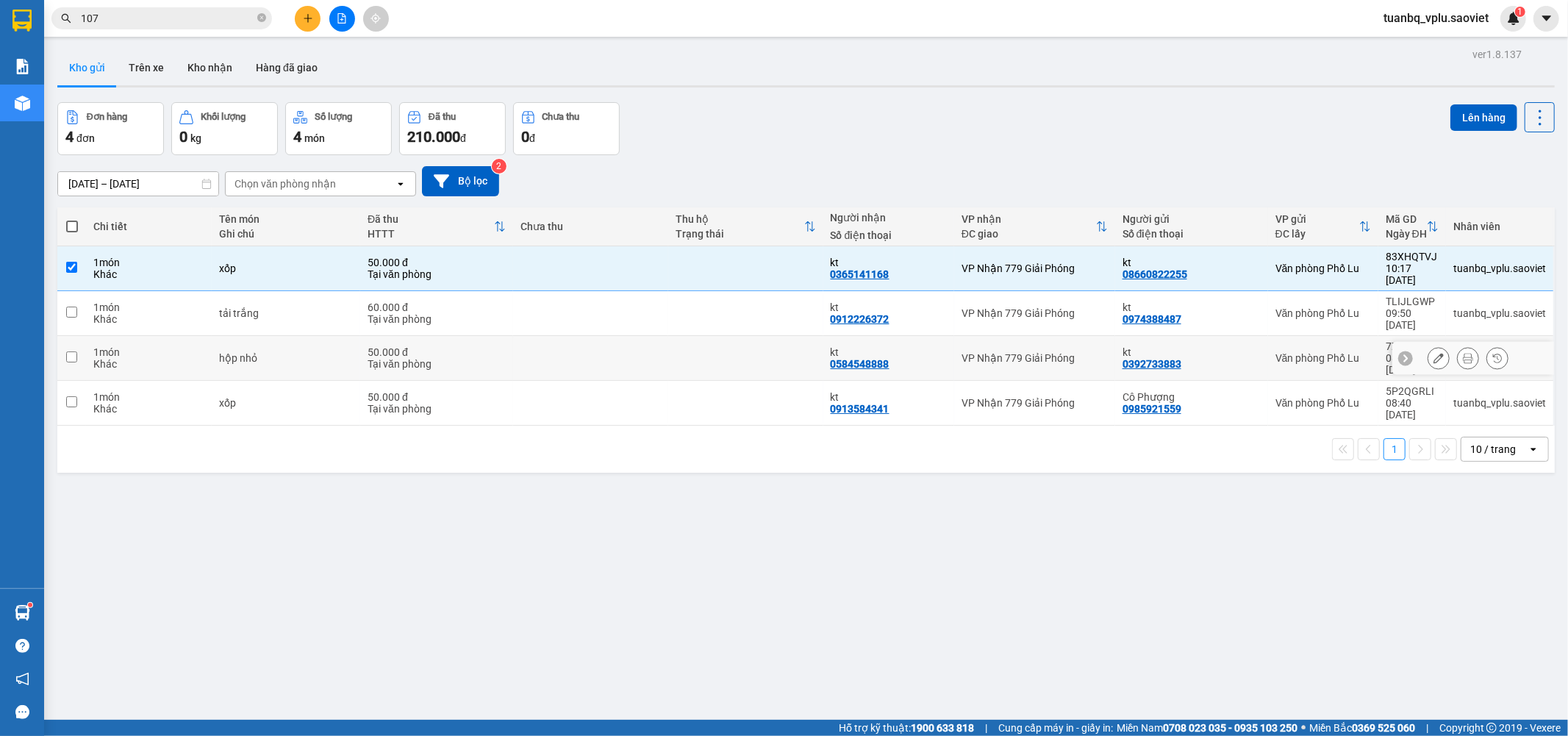
click at [121, 310] on td "1 món Khác" at bounding box center [148, 313] width 125 height 44
checkbox input "true"
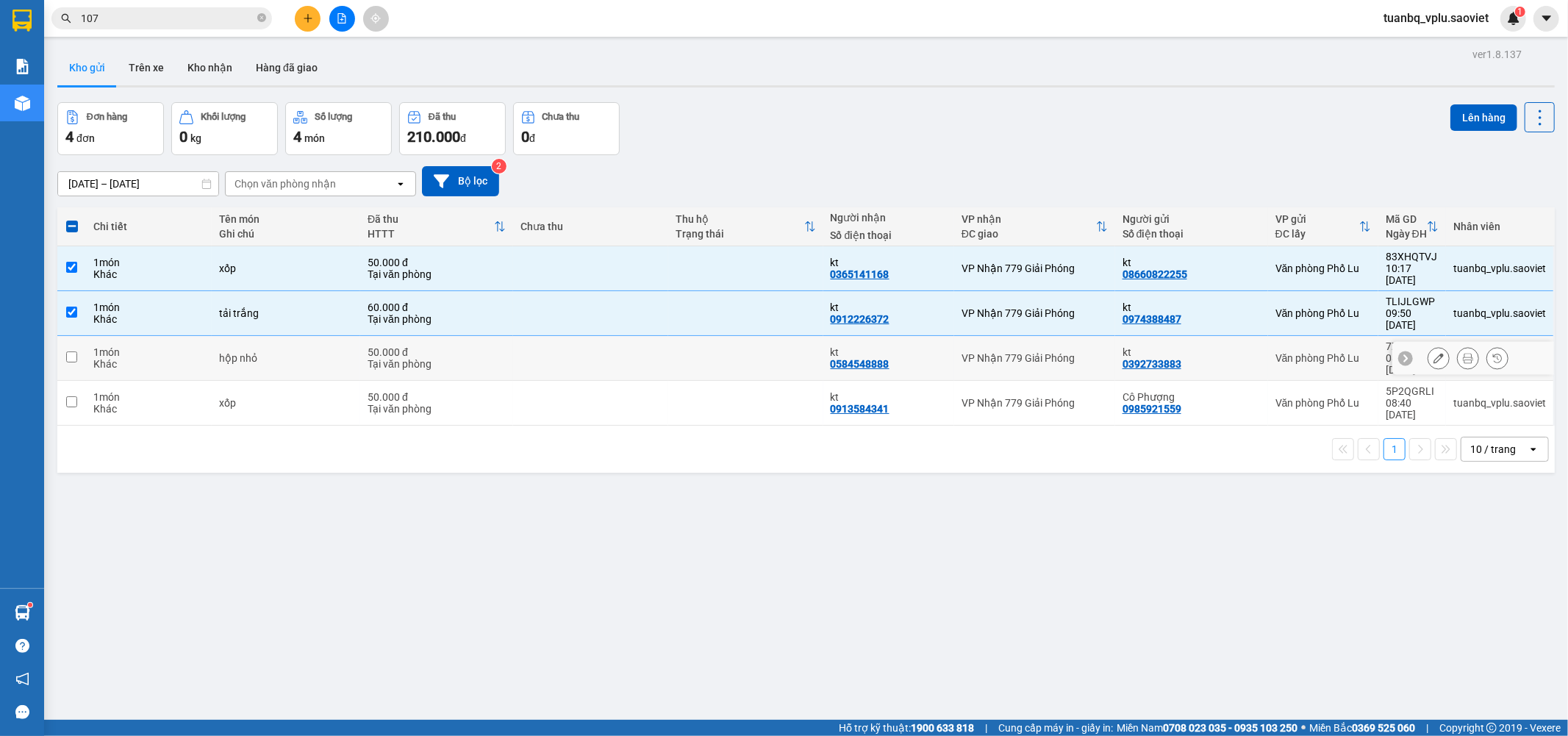
click at [96, 347] on div "1 món" at bounding box center [148, 352] width 110 height 12
checkbox input "true"
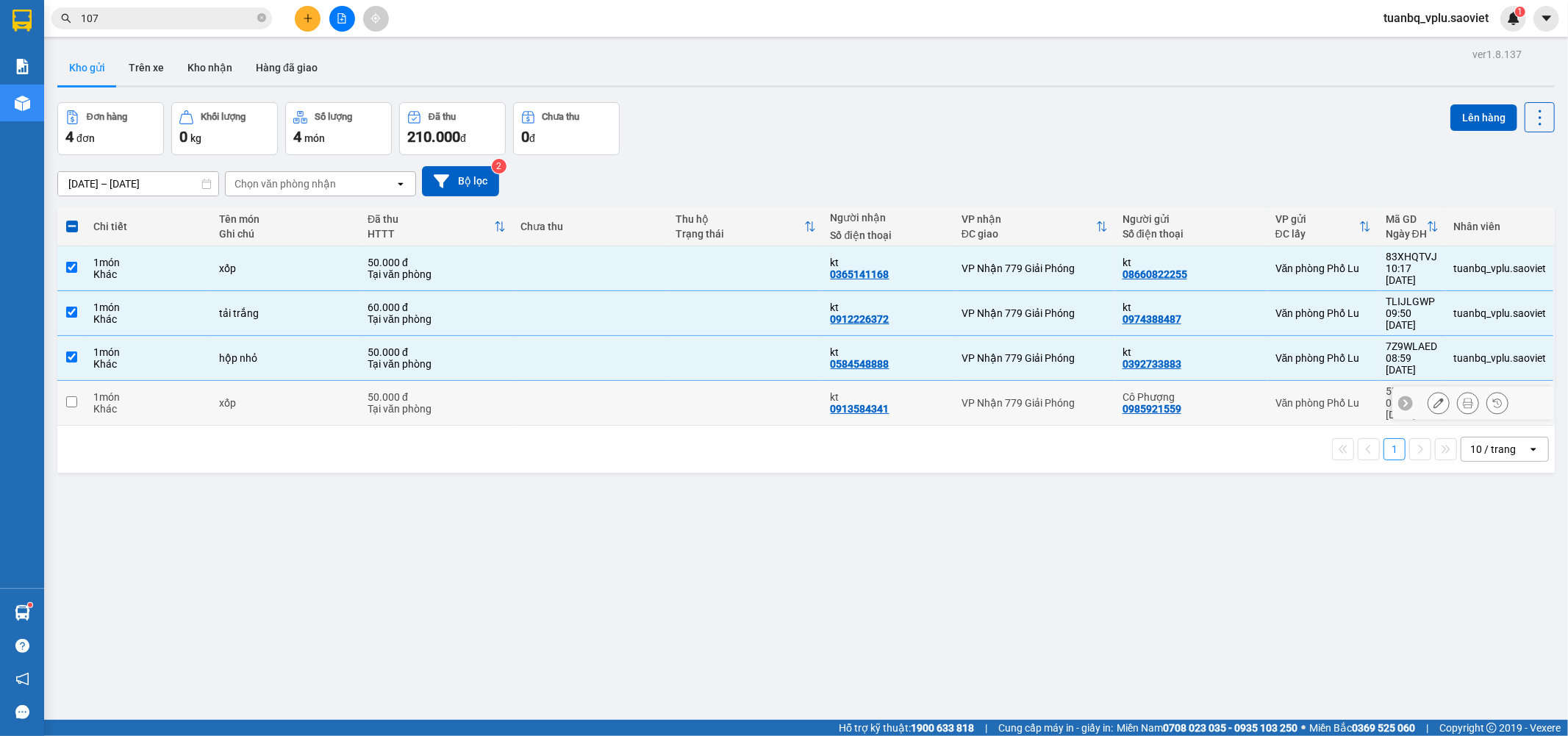
click at [109, 391] on div "1 món" at bounding box center [148, 397] width 110 height 12
checkbox input "true"
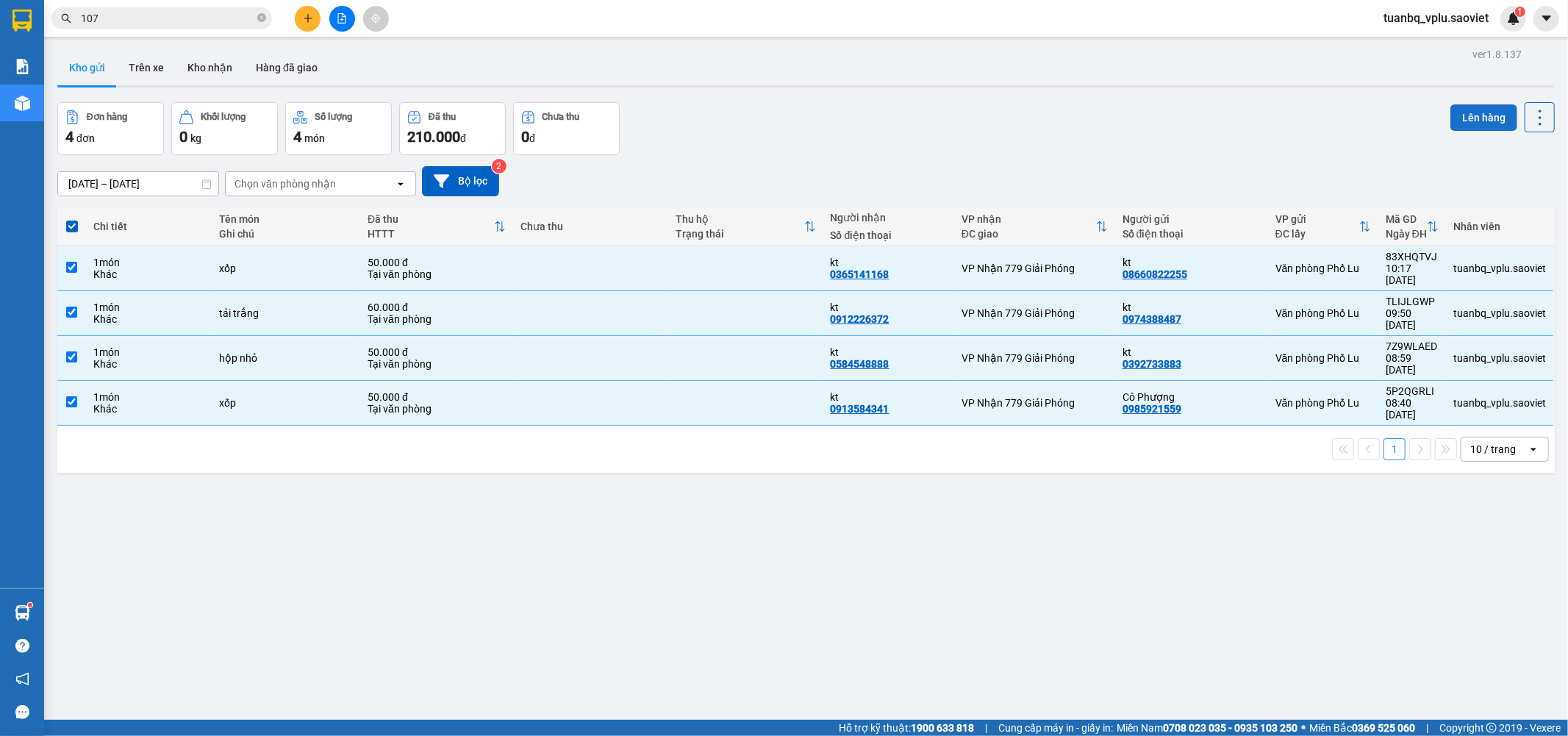
click at [1463, 108] on button "Lên hàng" at bounding box center [1484, 117] width 67 height 27
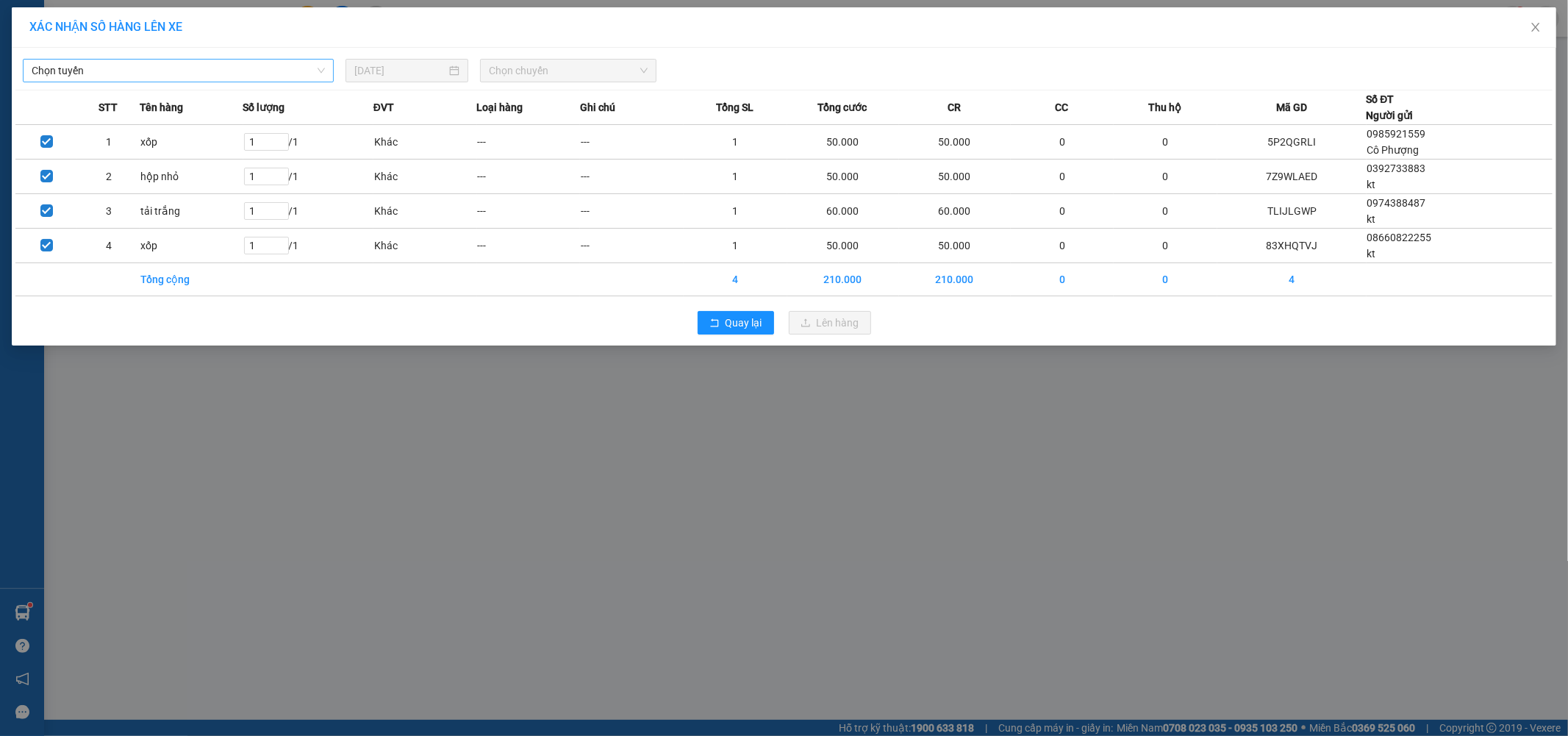
click at [224, 80] on span "Chọn tuyến" at bounding box center [179, 70] width 294 height 22
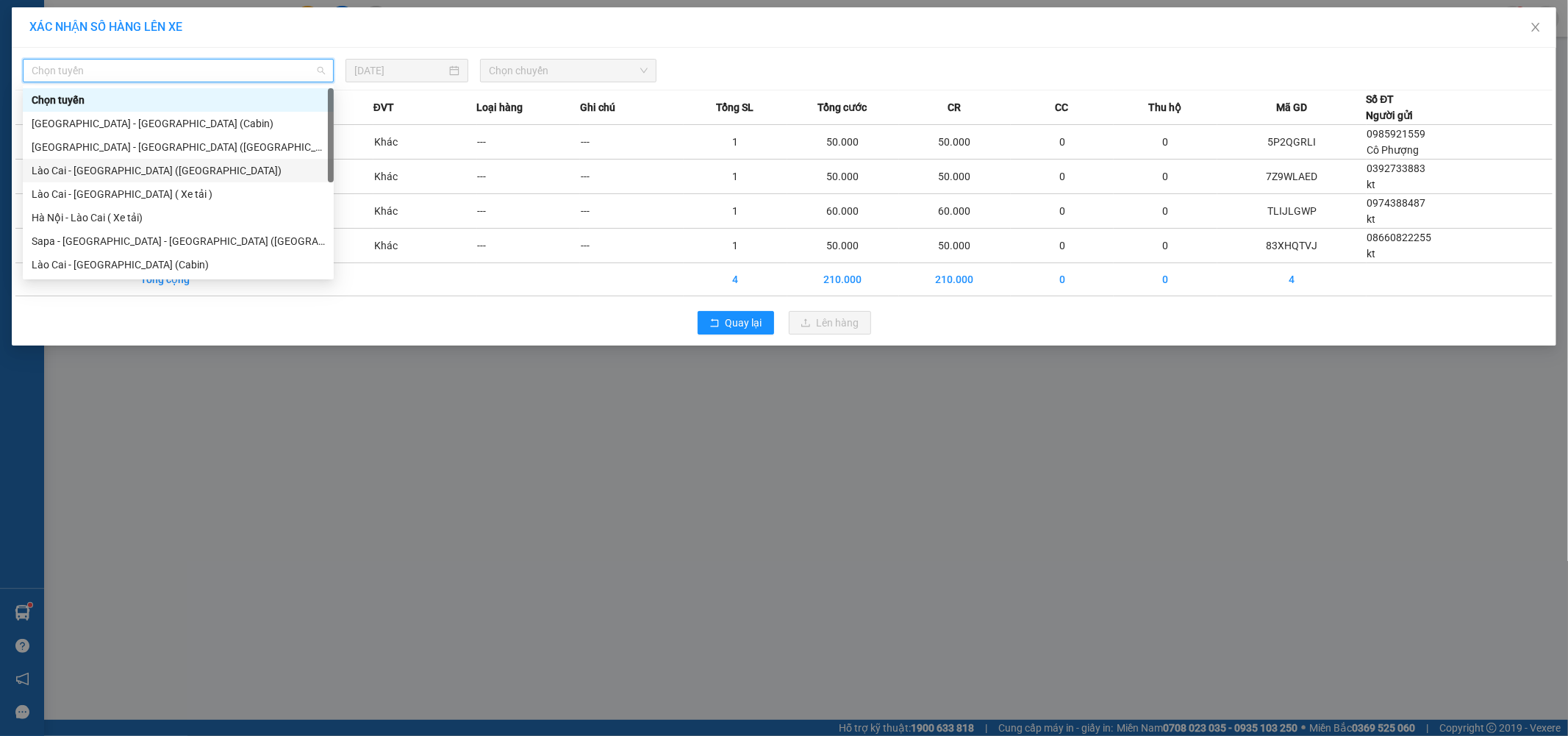
scroll to position [117, 0]
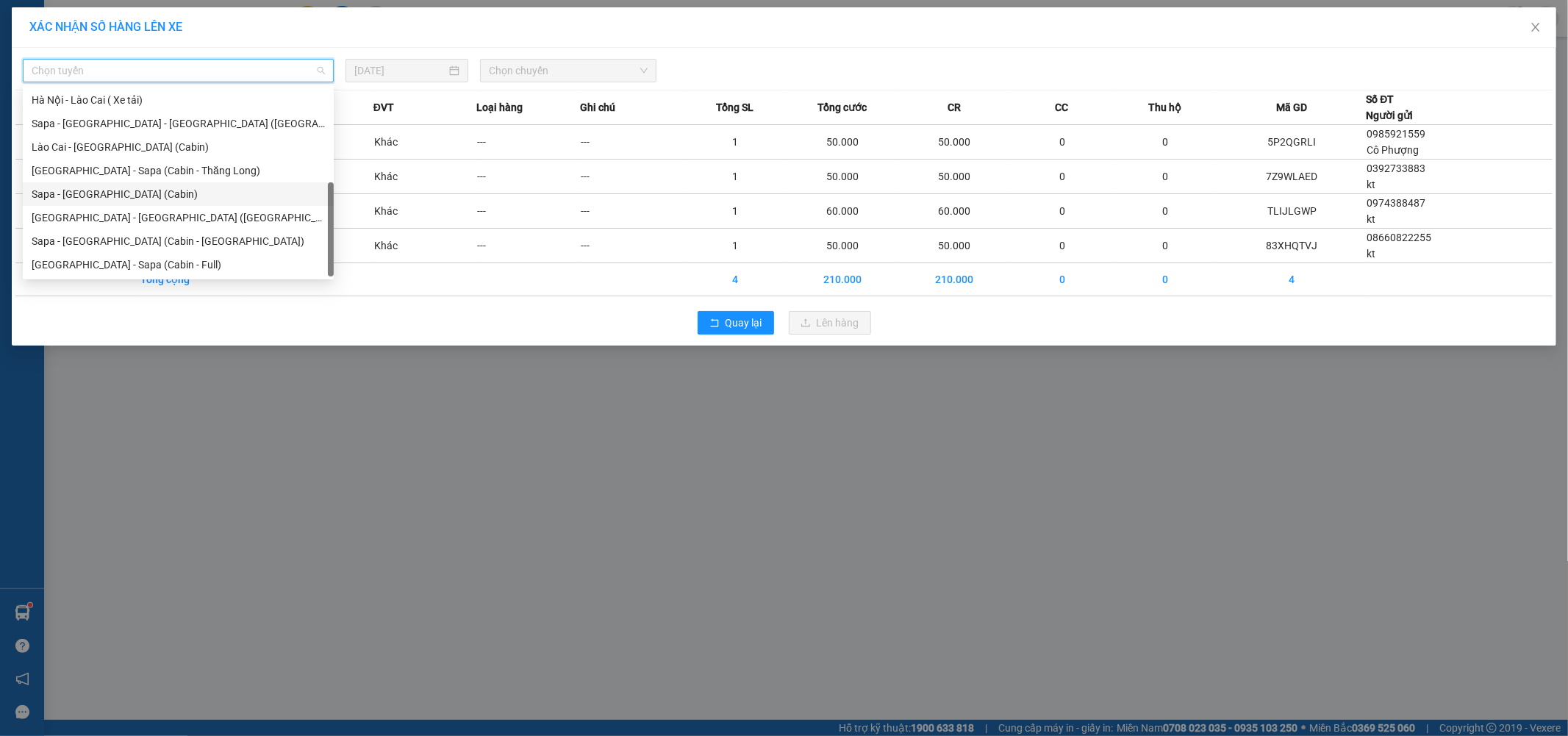
click at [121, 187] on div "Sapa - [GEOGRAPHIC_DATA] (Cabin)" at bounding box center [179, 194] width 294 height 16
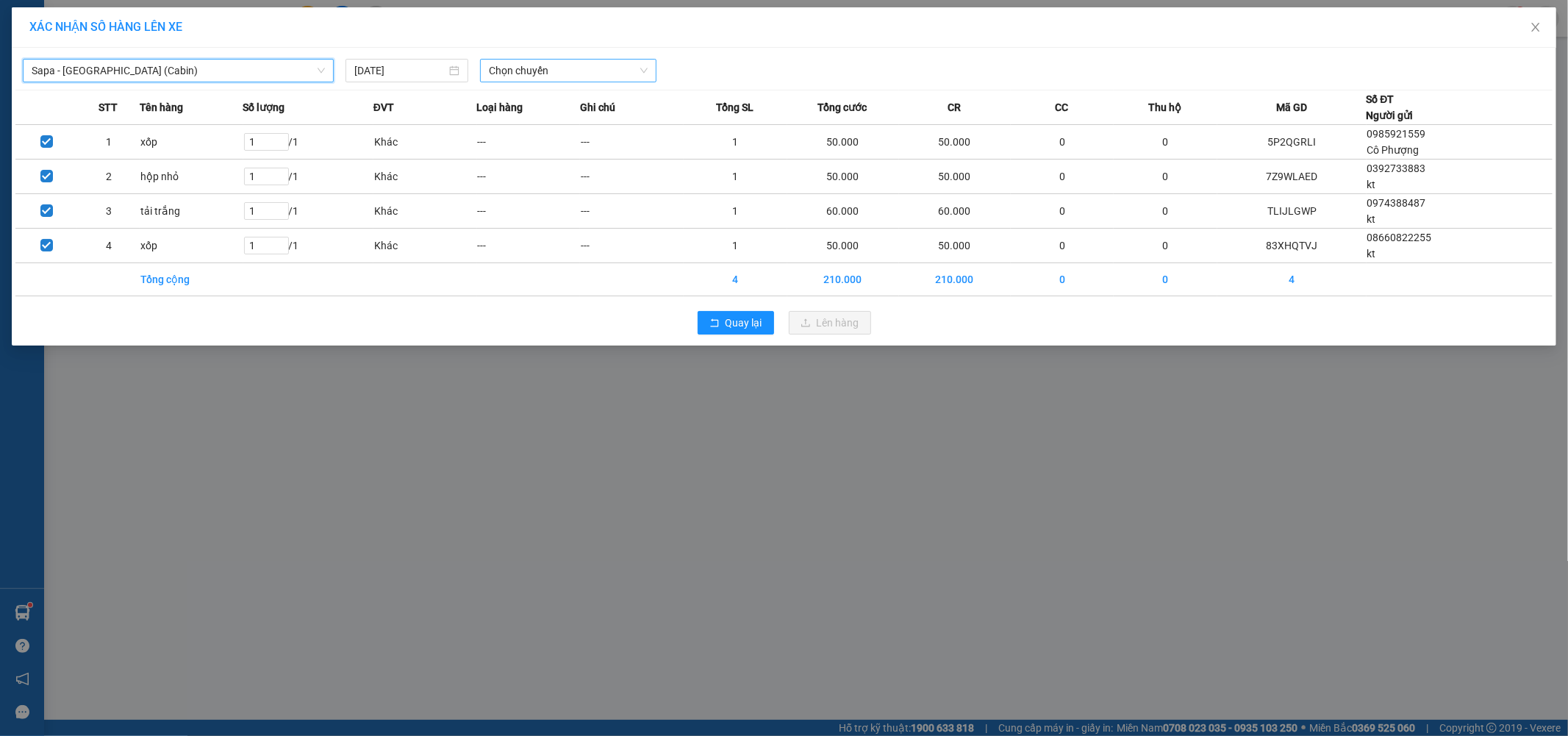
click at [576, 70] on span "Chọn chuyến" at bounding box center [568, 70] width 159 height 22
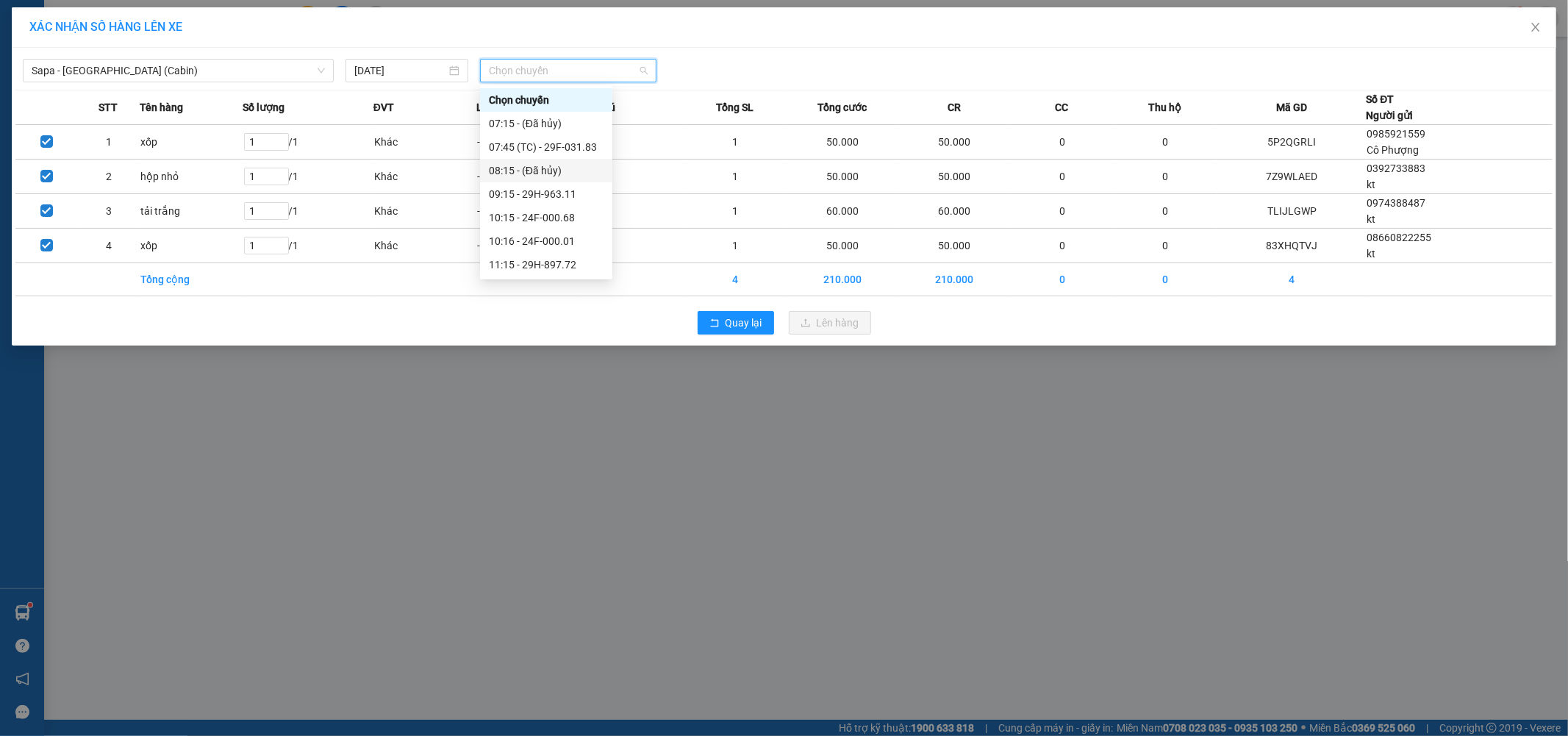
scroll to position [81, 0]
click at [562, 133] on div "10:15 - 24F-000.68" at bounding box center [546, 135] width 115 height 16
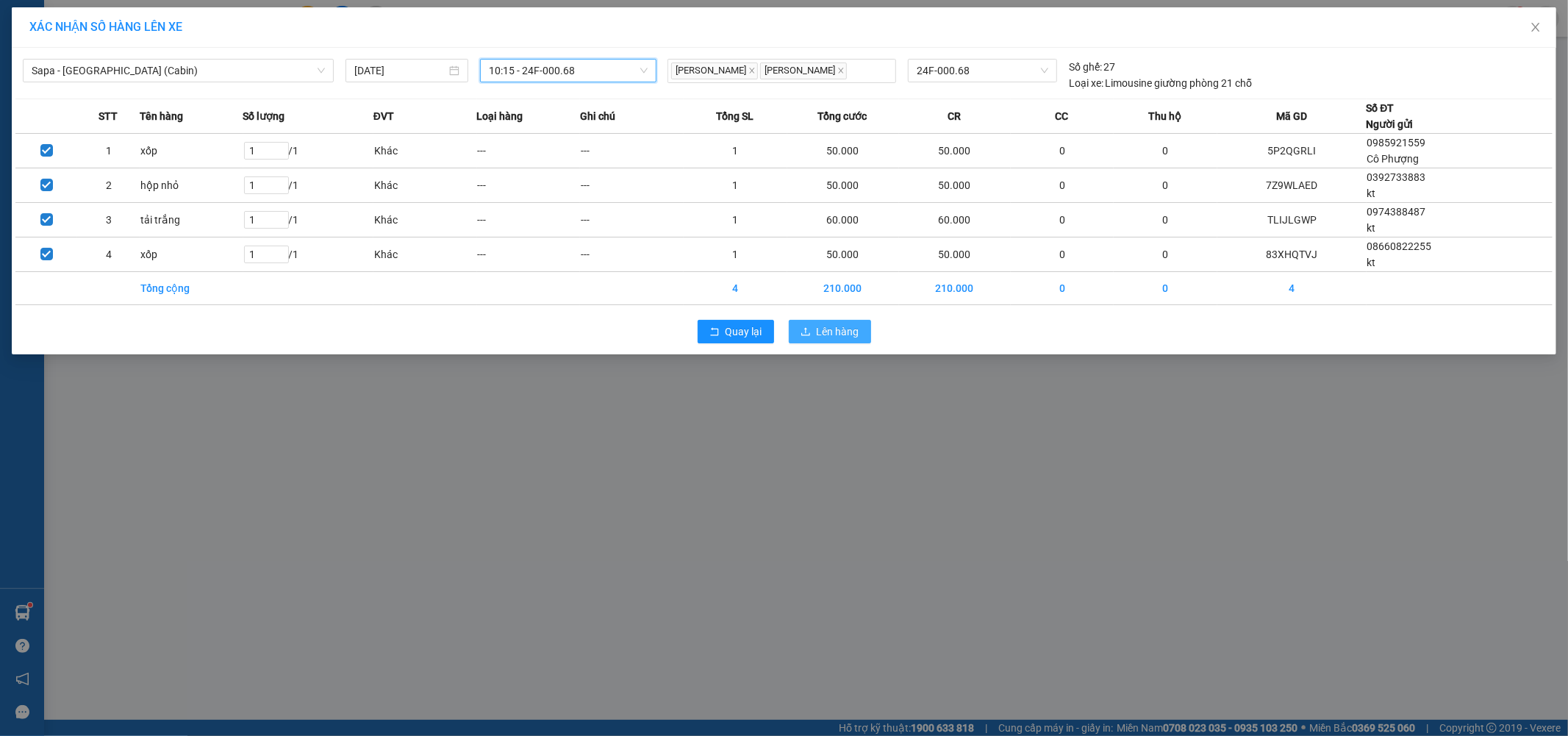
click at [834, 329] on span "Lên hàng" at bounding box center [838, 331] width 43 height 16
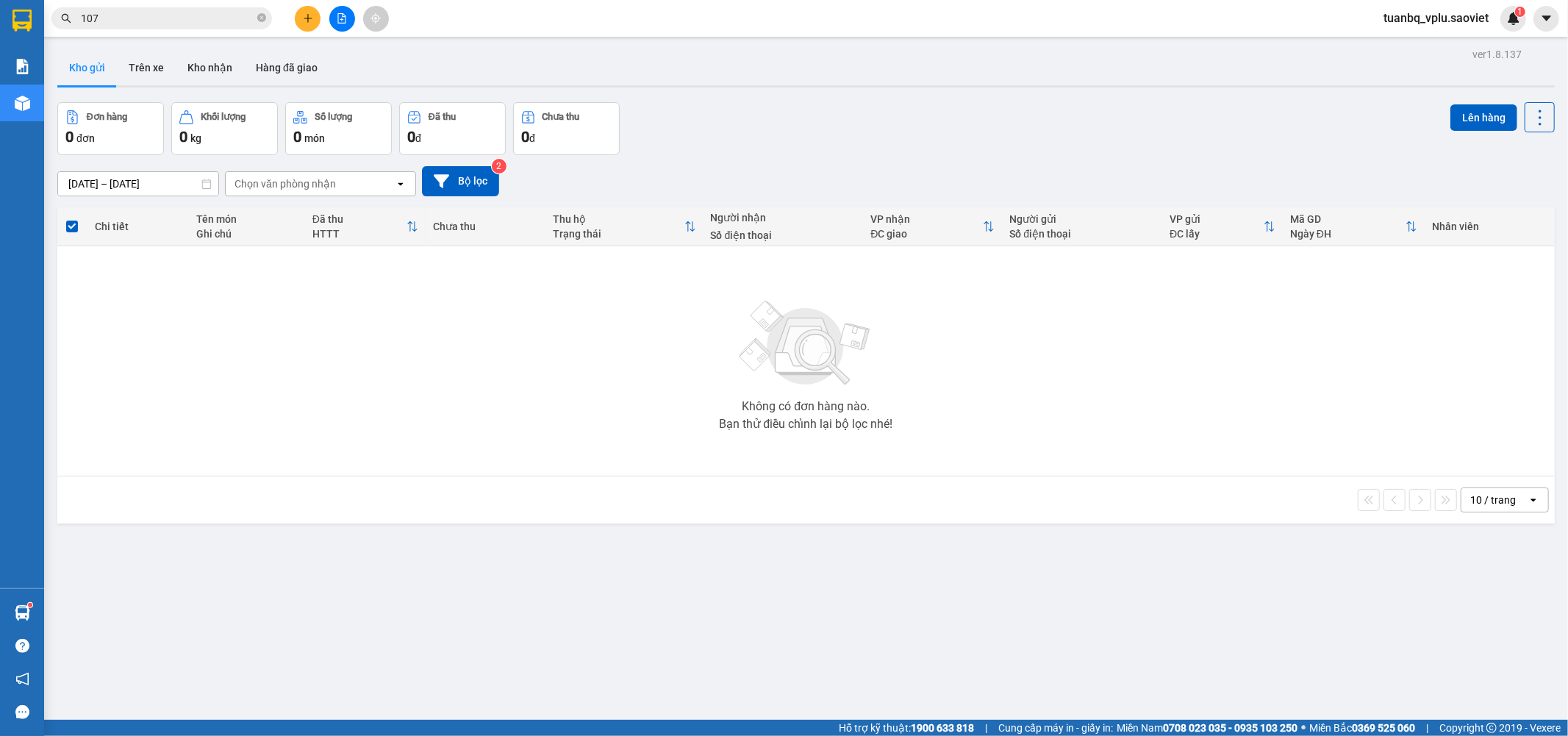
click at [351, 23] on button at bounding box center [342, 18] width 26 height 26
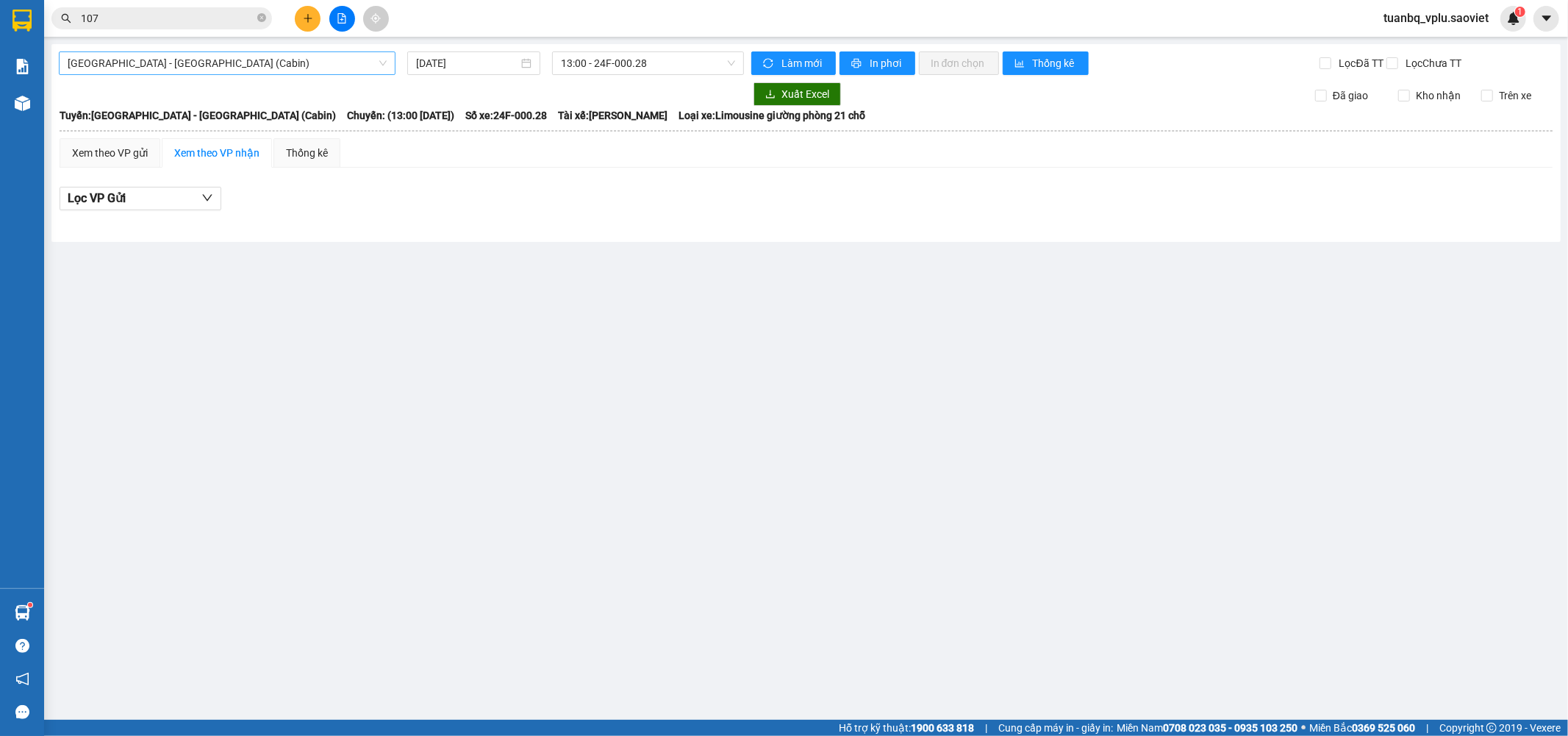
click at [268, 68] on span "Hà Nội - Lào Cai (Cabin)" at bounding box center [227, 63] width 319 height 22
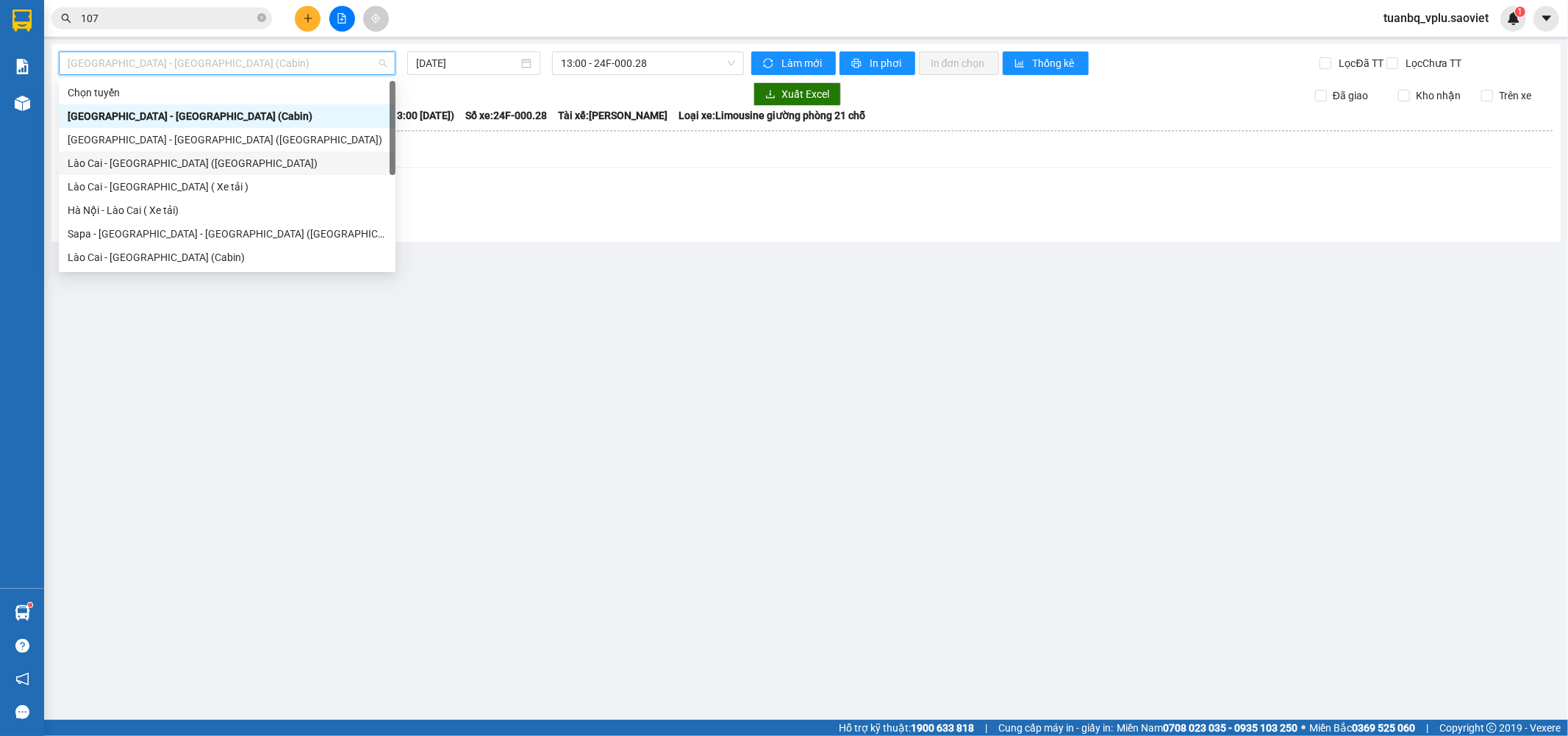
scroll to position [117, 0]
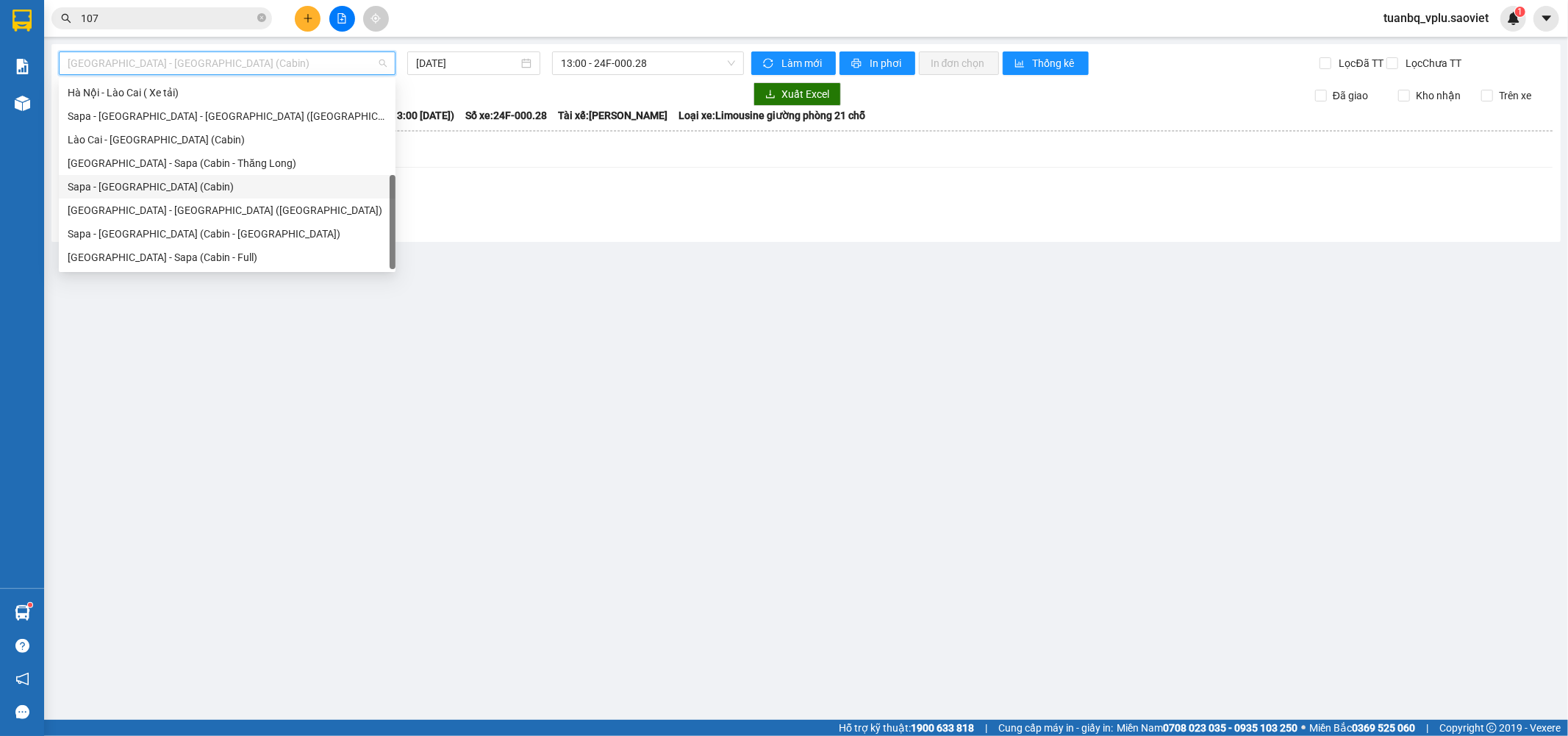
click at [164, 193] on div "Sapa - [GEOGRAPHIC_DATA] (Cabin)" at bounding box center [227, 186] width 319 height 16
type input "12/08/2025"
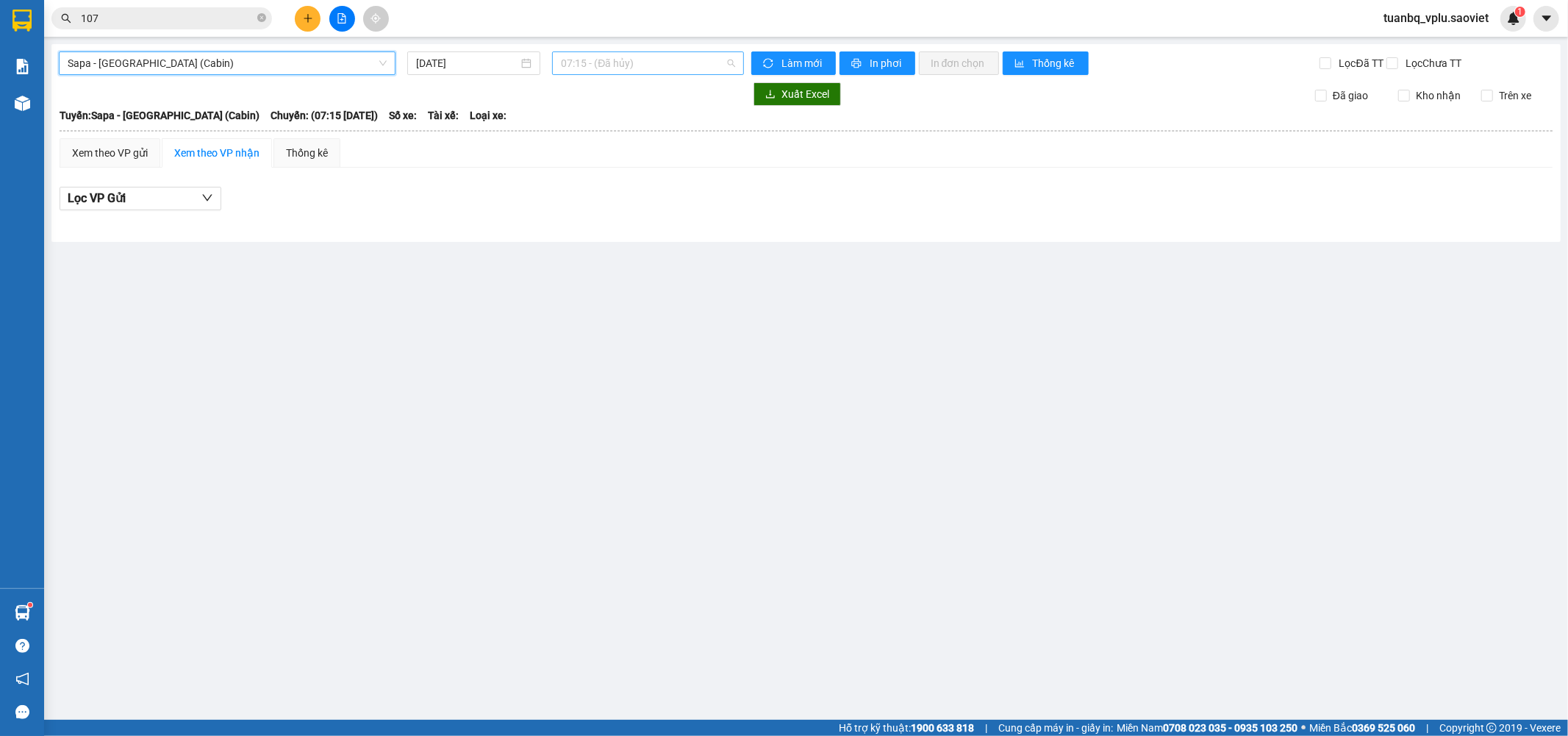
click at [654, 72] on span "07:15 - (Đã hủy)" at bounding box center [648, 63] width 174 height 22
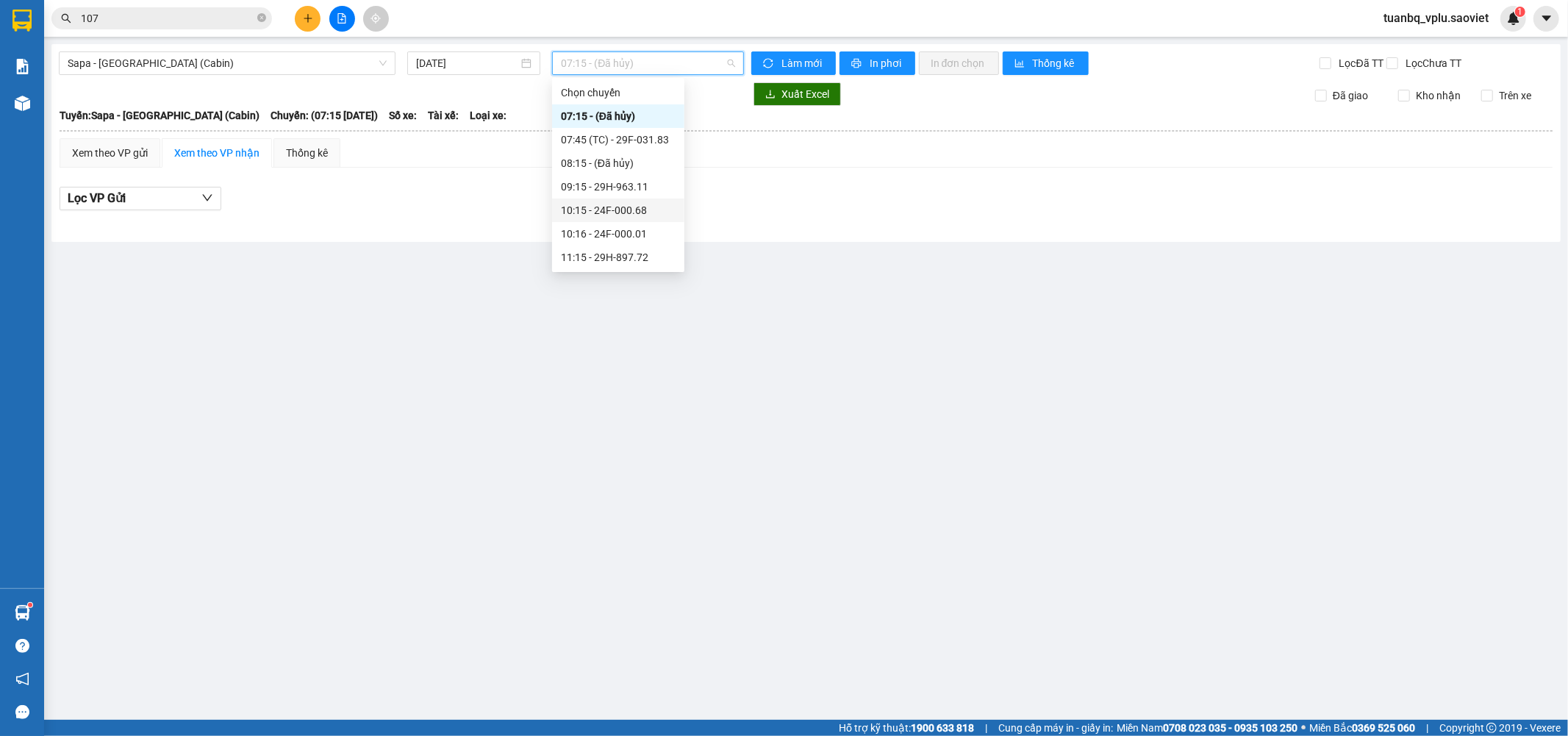
click at [652, 209] on div "10:15 - 24F-000.68" at bounding box center [618, 210] width 115 height 16
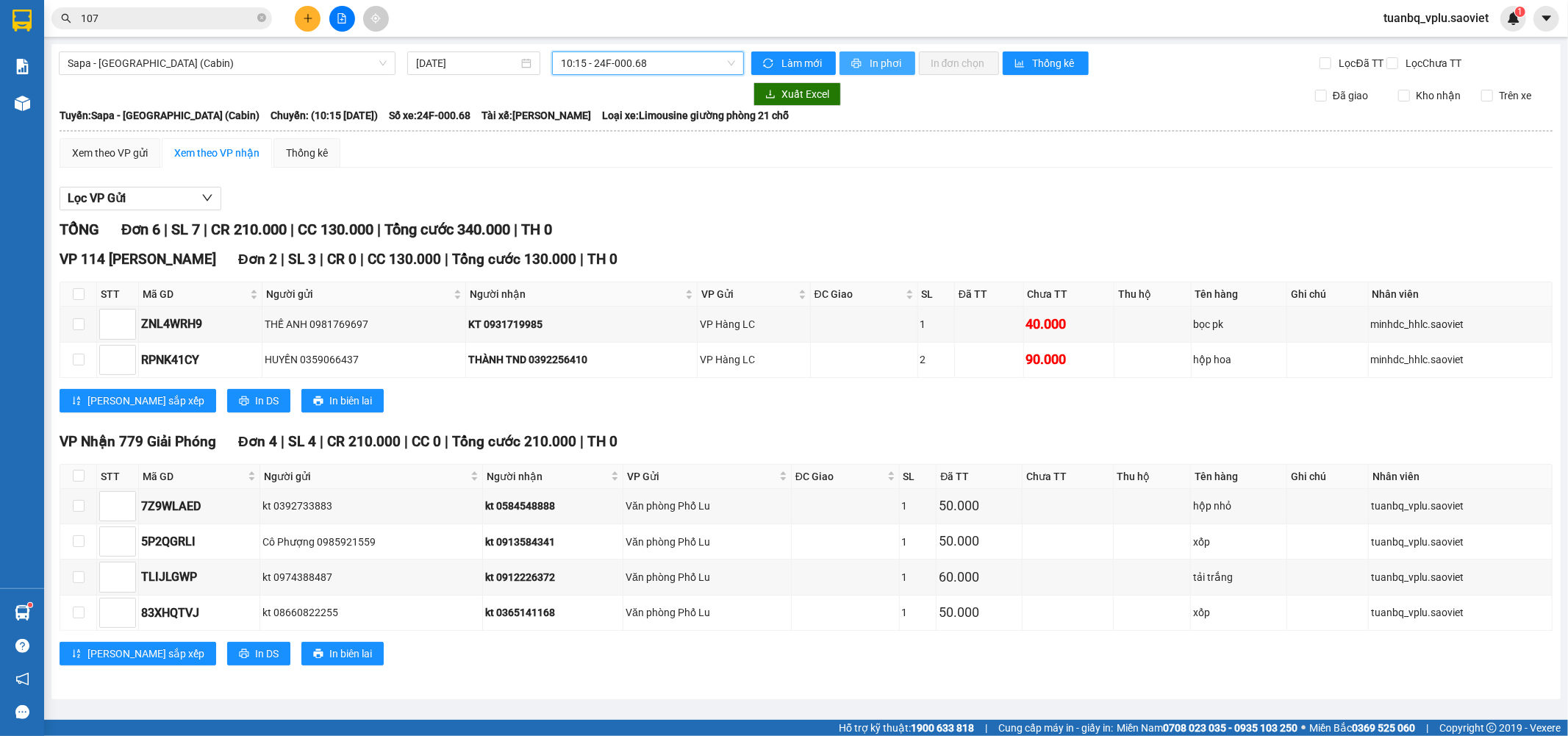
click at [897, 70] on span "In phơi" at bounding box center [887, 63] width 34 height 16
click at [231, 12] on input "107" at bounding box center [167, 18] width 174 height 16
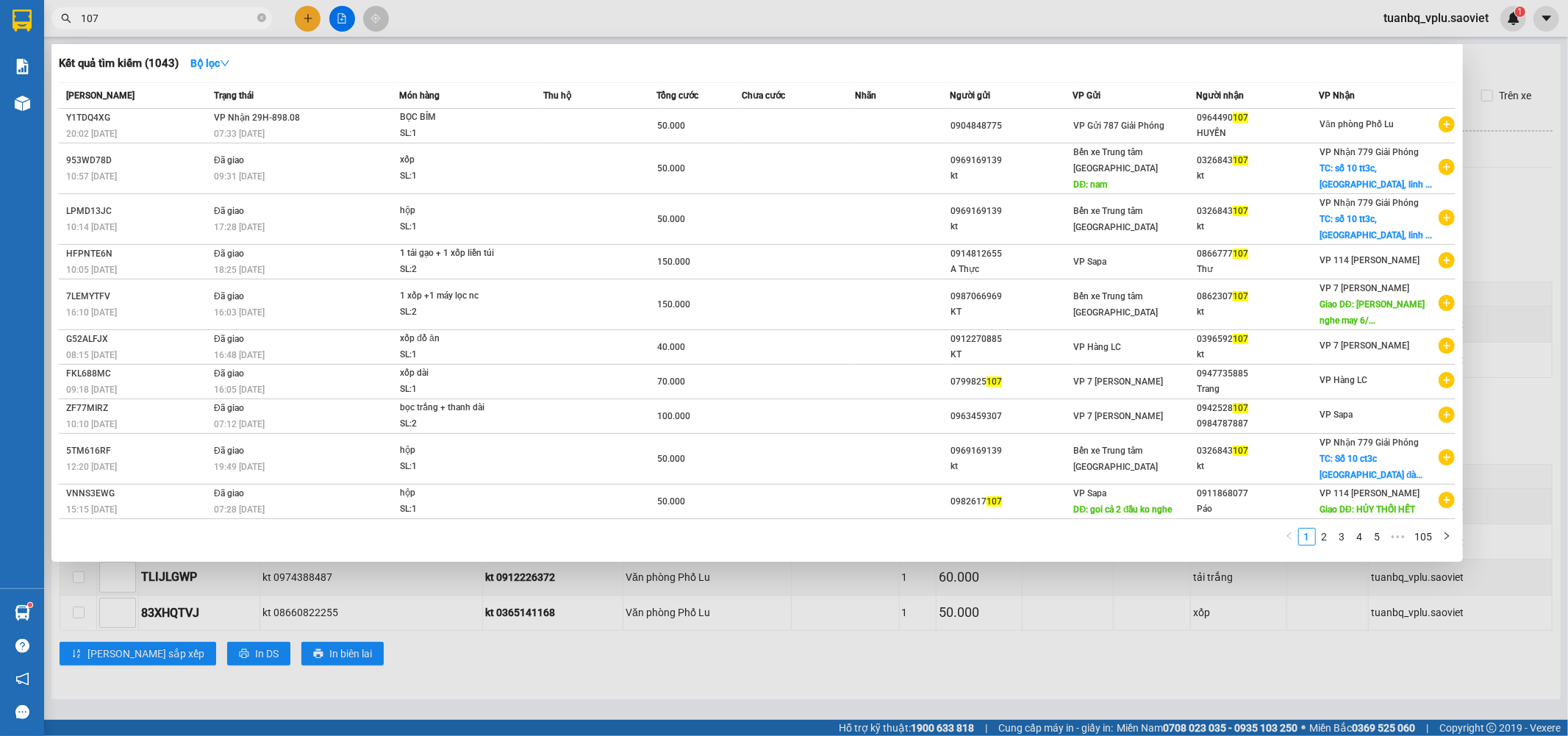
click at [231, 12] on input "107" at bounding box center [167, 18] width 174 height 16
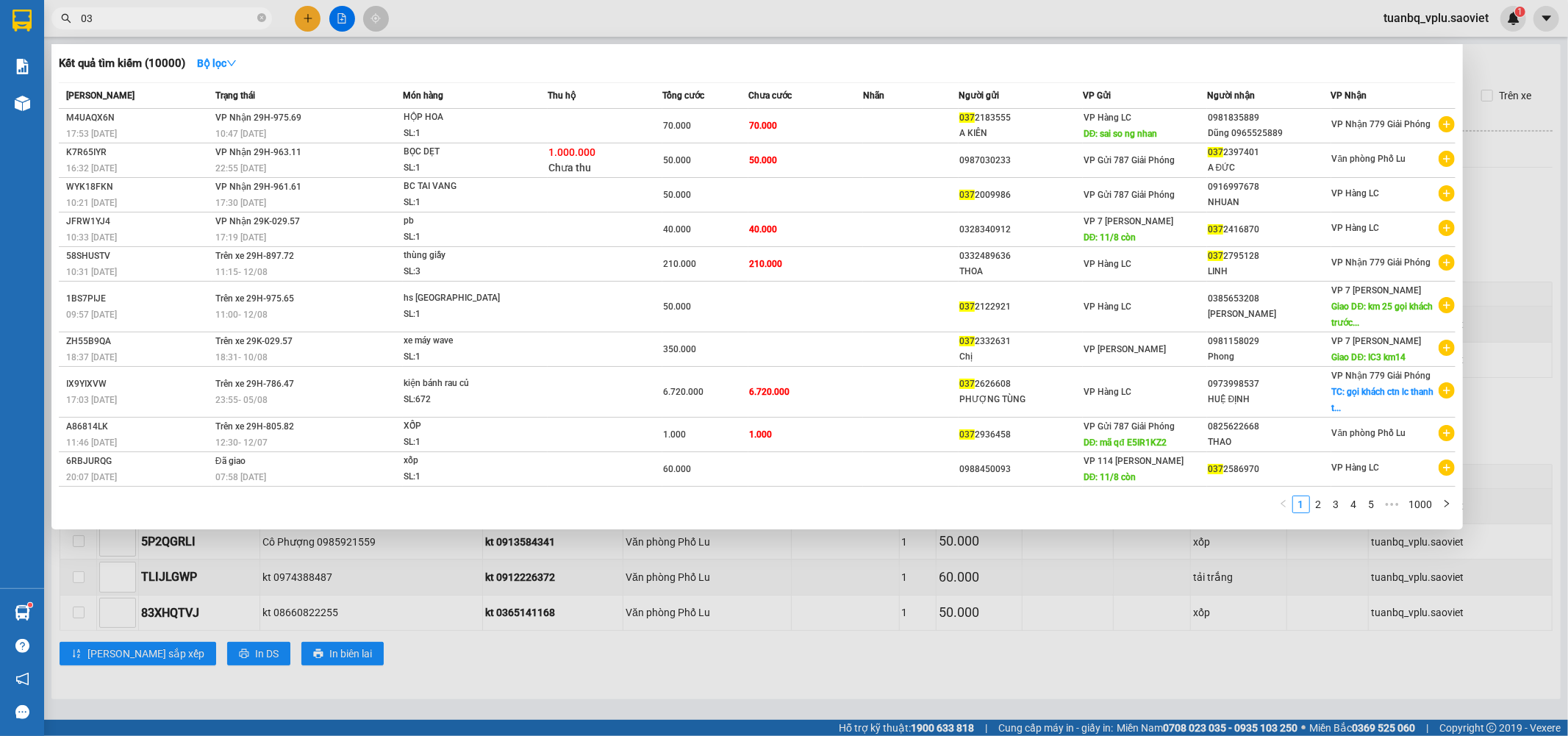
type input "0"
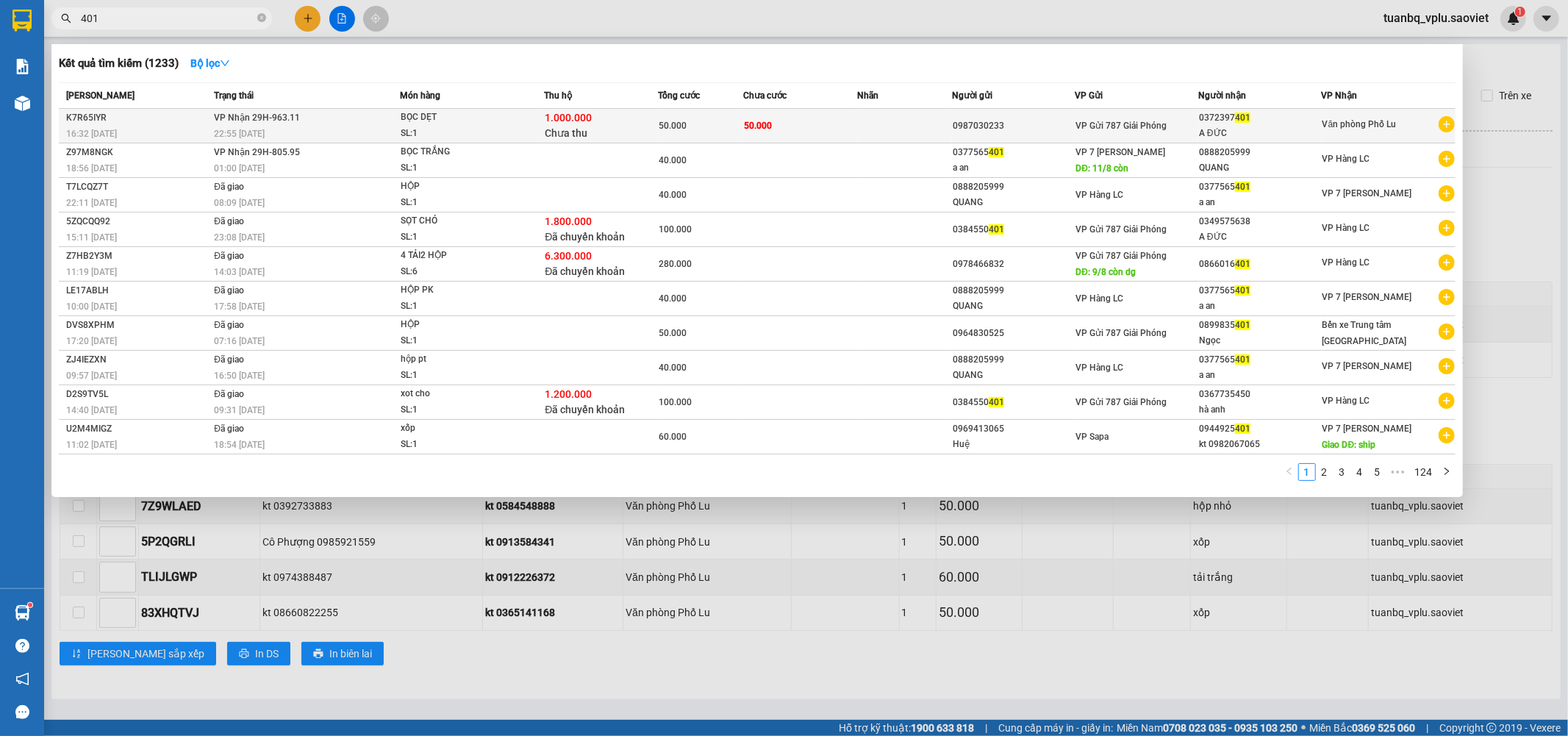
type input "401"
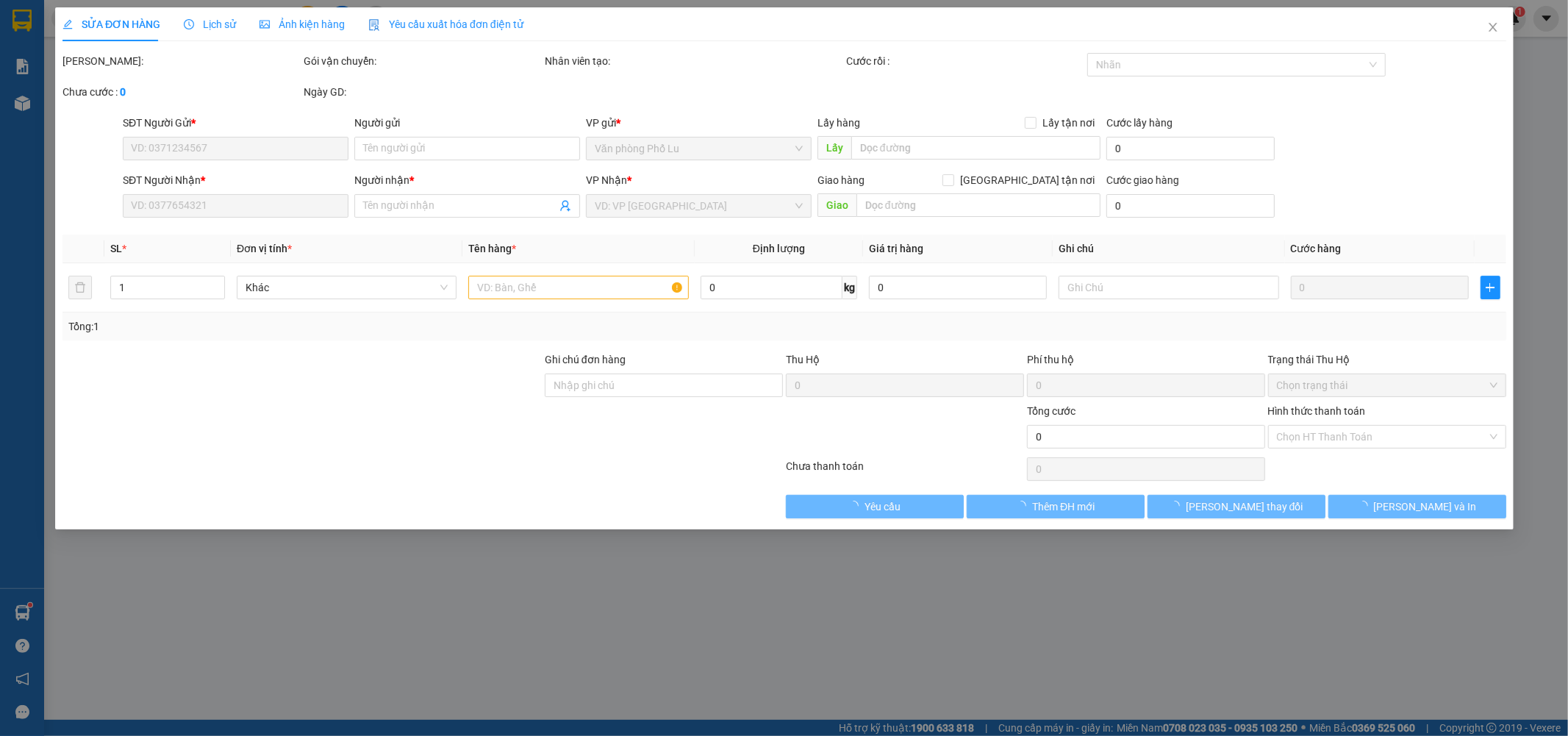
type input "0987030233"
type input "0372397401"
type input "A ĐỨC"
type input "1.000.000"
type input "30.000"
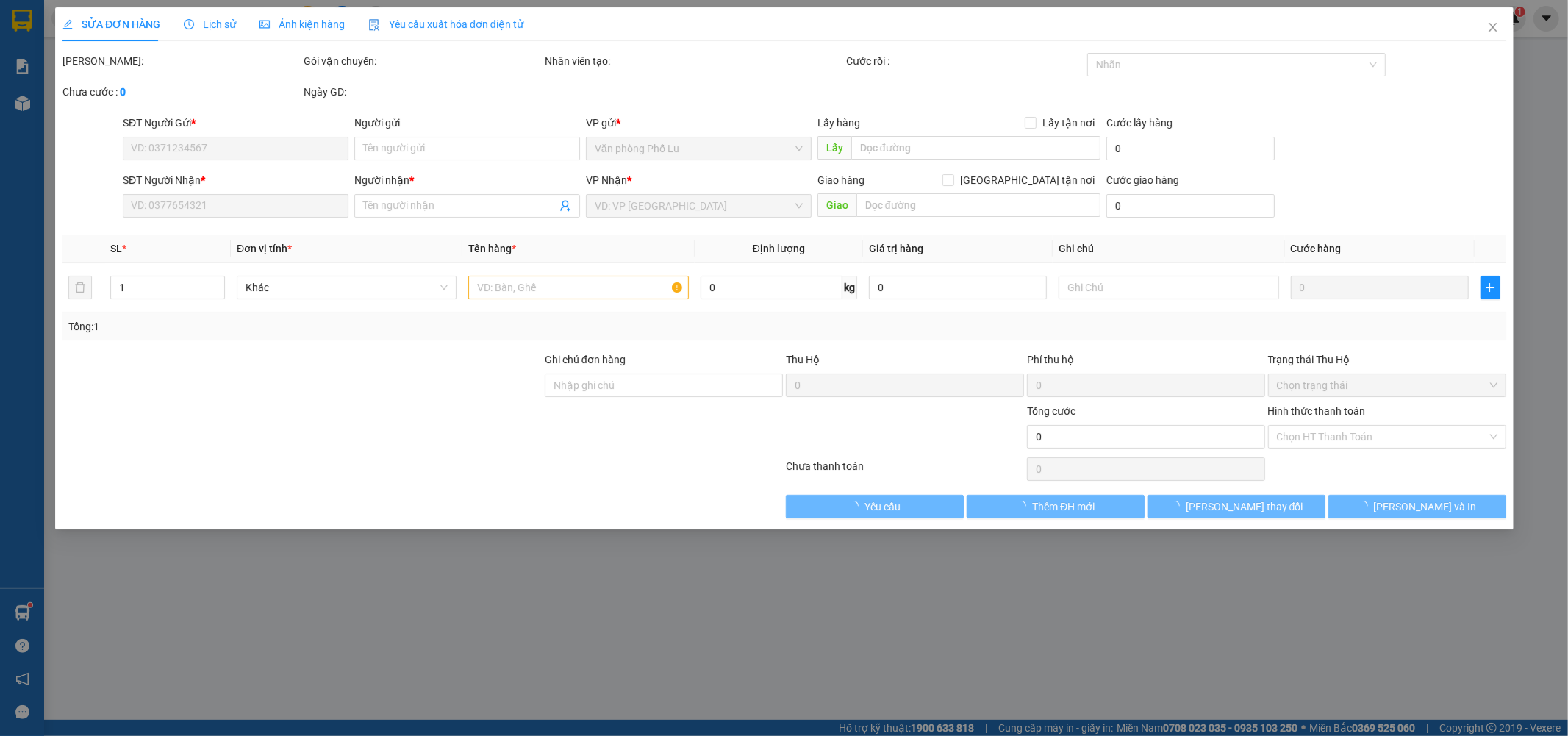
type input "50.000"
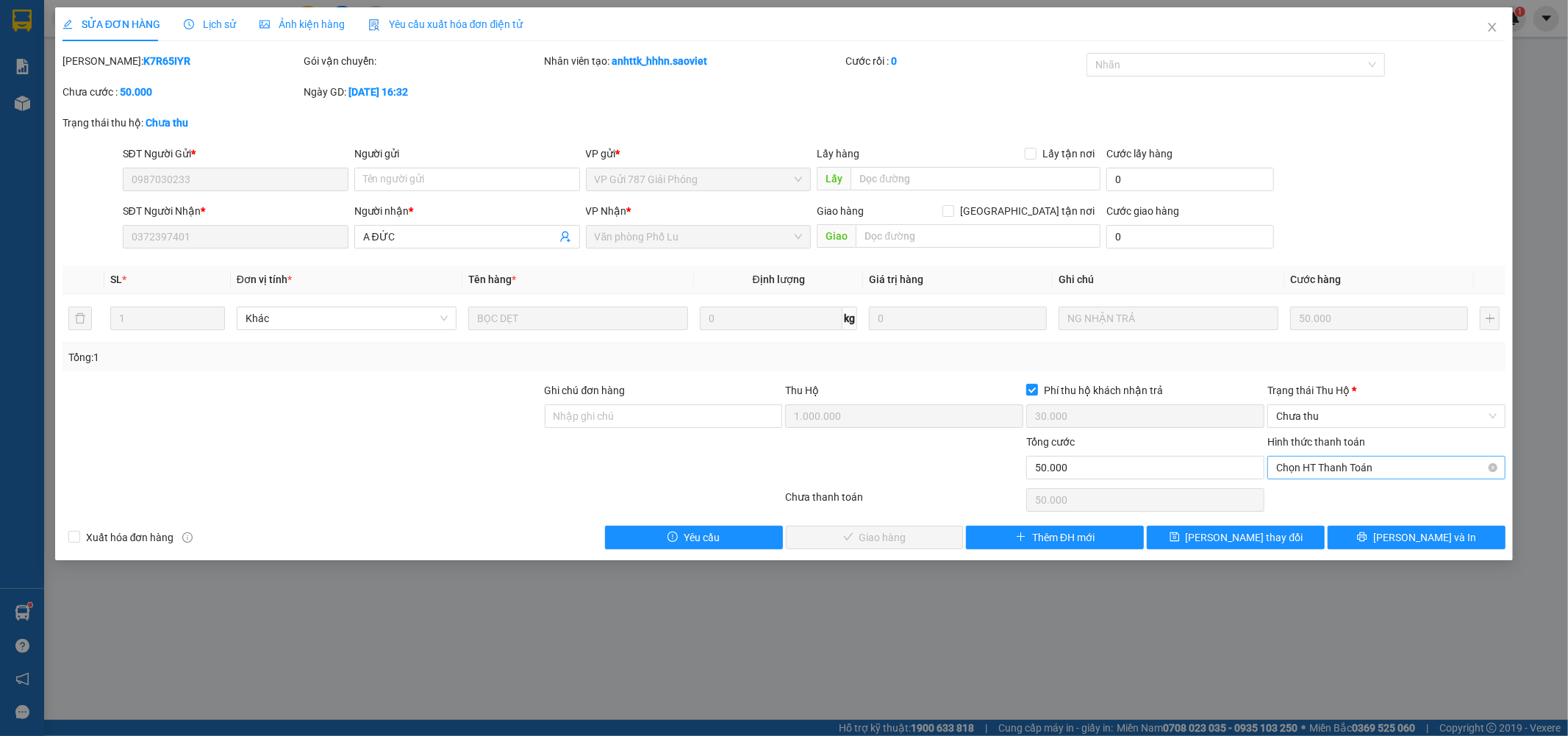
click at [1326, 466] on span "Chọn HT Thanh Toán" at bounding box center [1386, 467] width 221 height 22
click at [1317, 491] on div "Tại văn phòng" at bounding box center [1387, 497] width 221 height 16
type input "0"
click at [1344, 417] on span "Chưa thu" at bounding box center [1386, 416] width 221 height 22
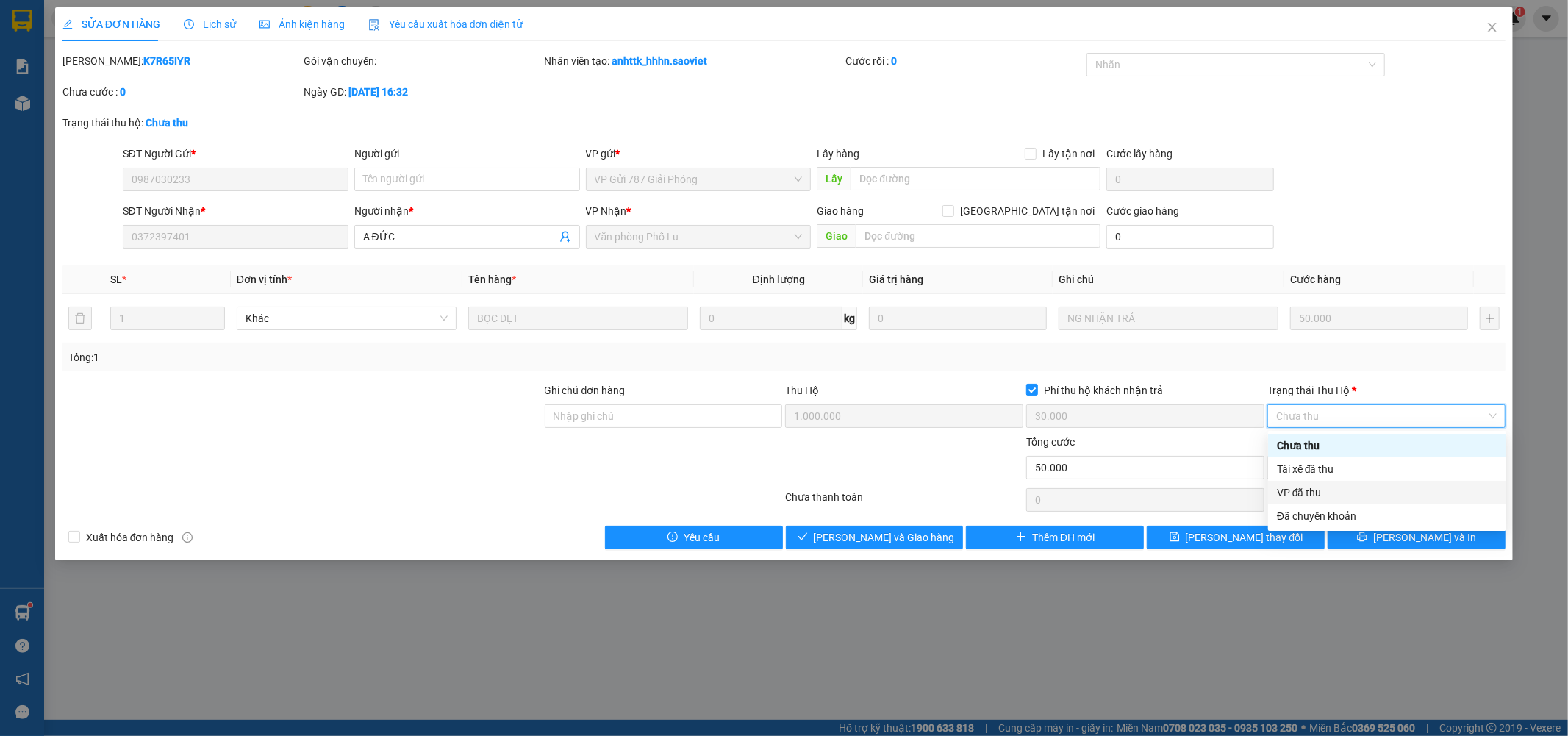
click at [1314, 491] on div "VP đã thu" at bounding box center [1387, 493] width 221 height 16
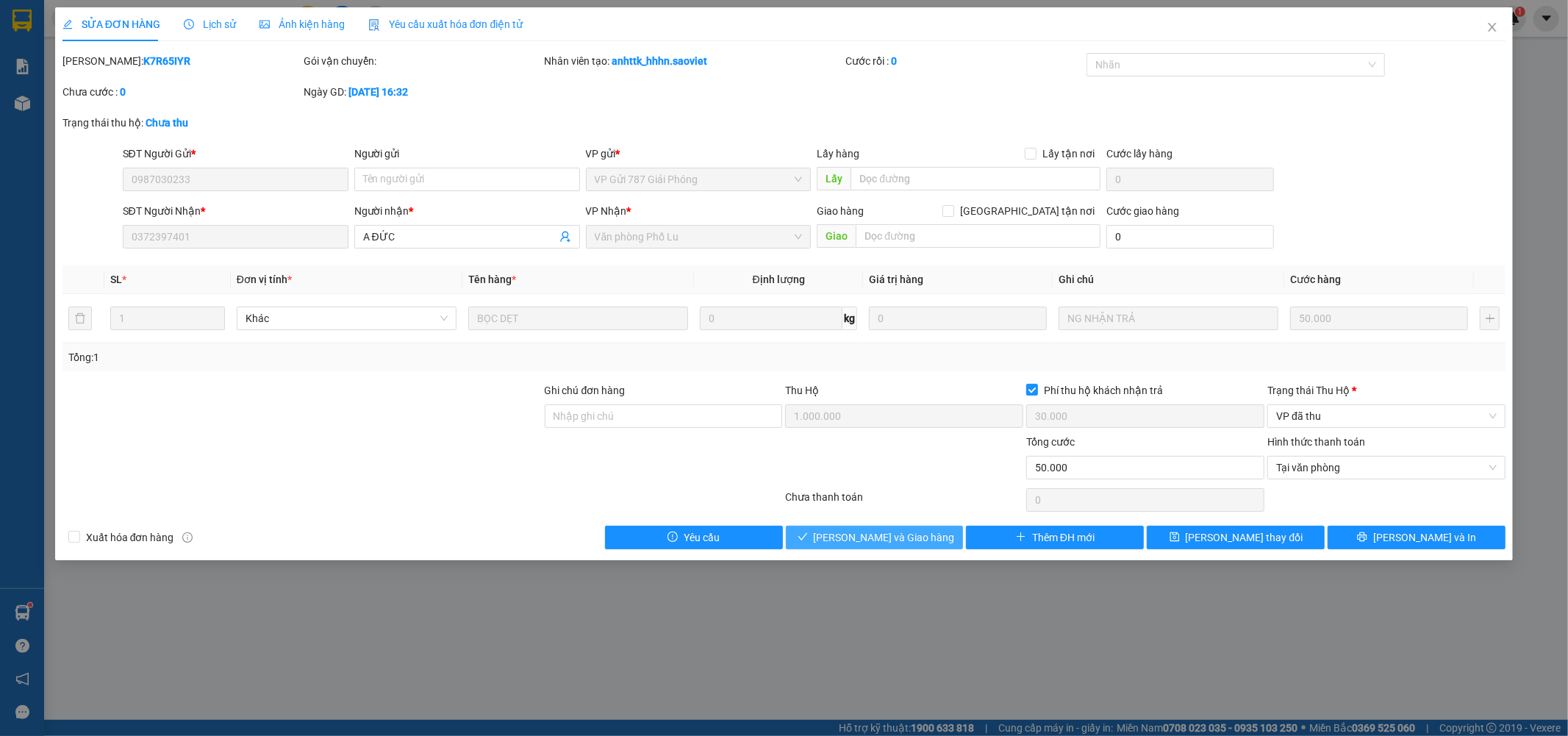
click at [884, 533] on span "Lưu và Giao hàng" at bounding box center [884, 537] width 141 height 16
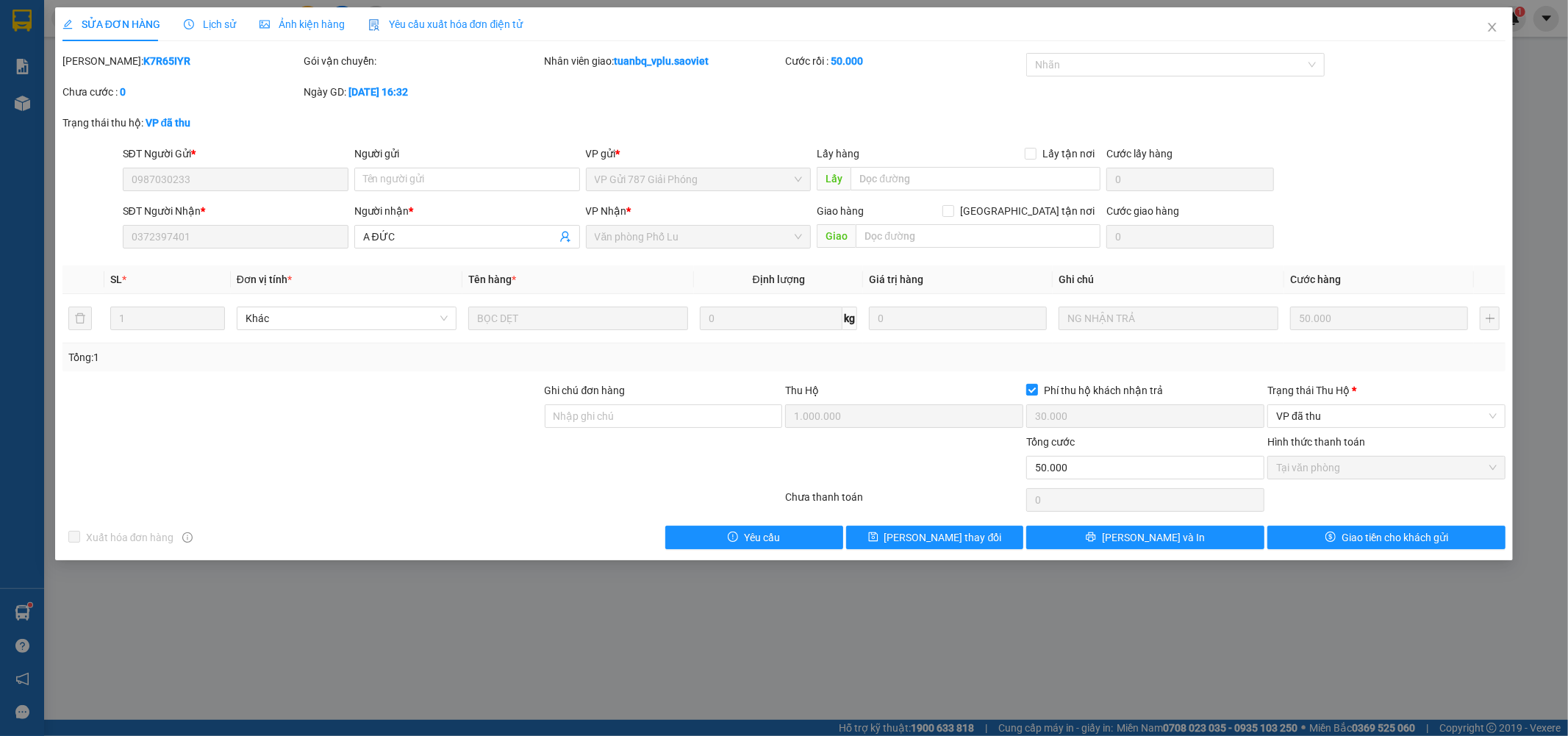
drag, startPoint x: 97, startPoint y: 60, endPoint x: 193, endPoint y: 60, distance: 96.0
click at [193, 60] on div "Mã ĐH: K7R65IYR" at bounding box center [181, 60] width 238 height 16
copy b "K7R65IYR"
drag, startPoint x: 1489, startPoint y: 29, endPoint x: 1169, endPoint y: 0, distance: 321.3
click at [1488, 29] on icon "close" at bounding box center [1492, 27] width 12 height 12
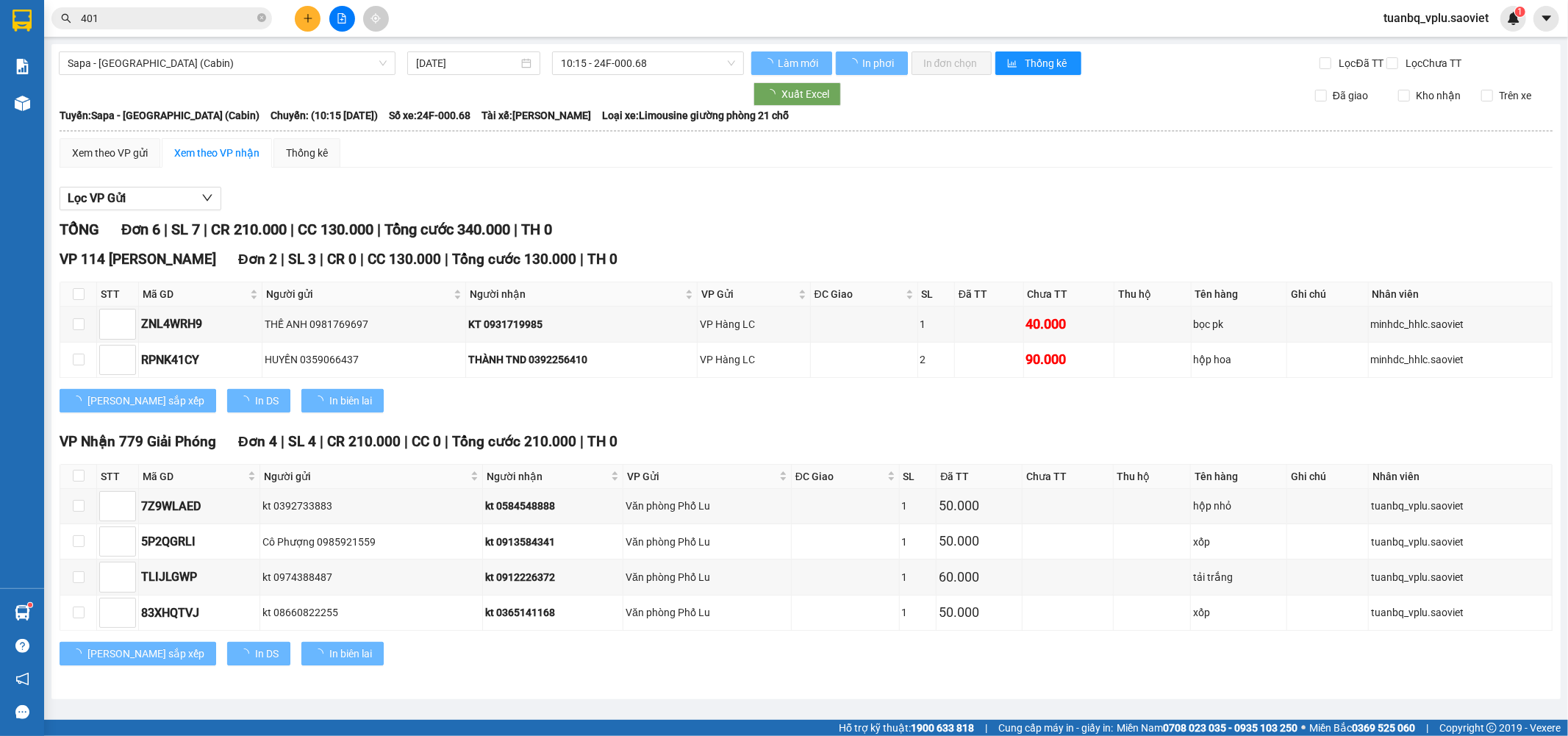
click at [154, 10] on input "401" at bounding box center [167, 18] width 174 height 16
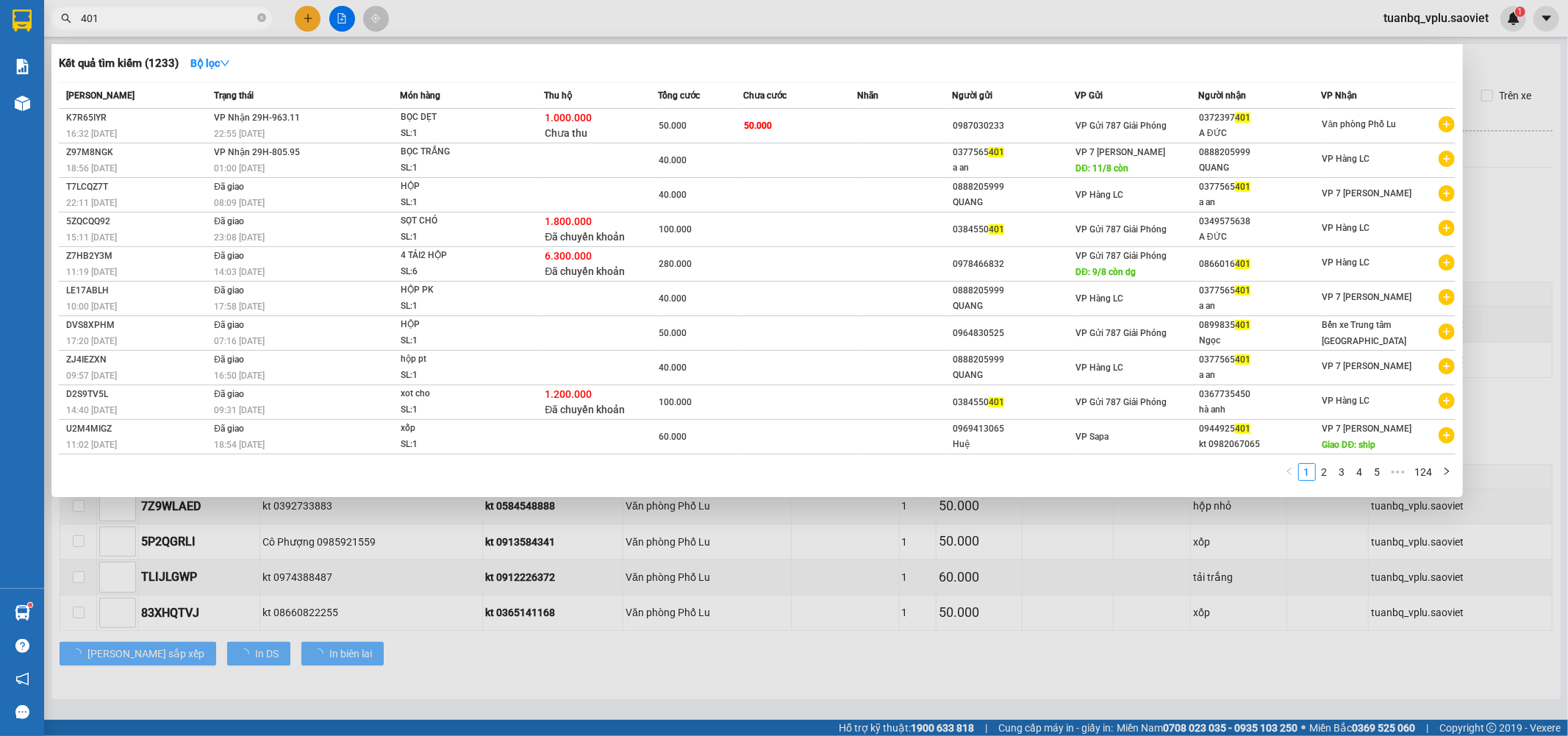
click at [154, 10] on input "401" at bounding box center [167, 18] width 174 height 16
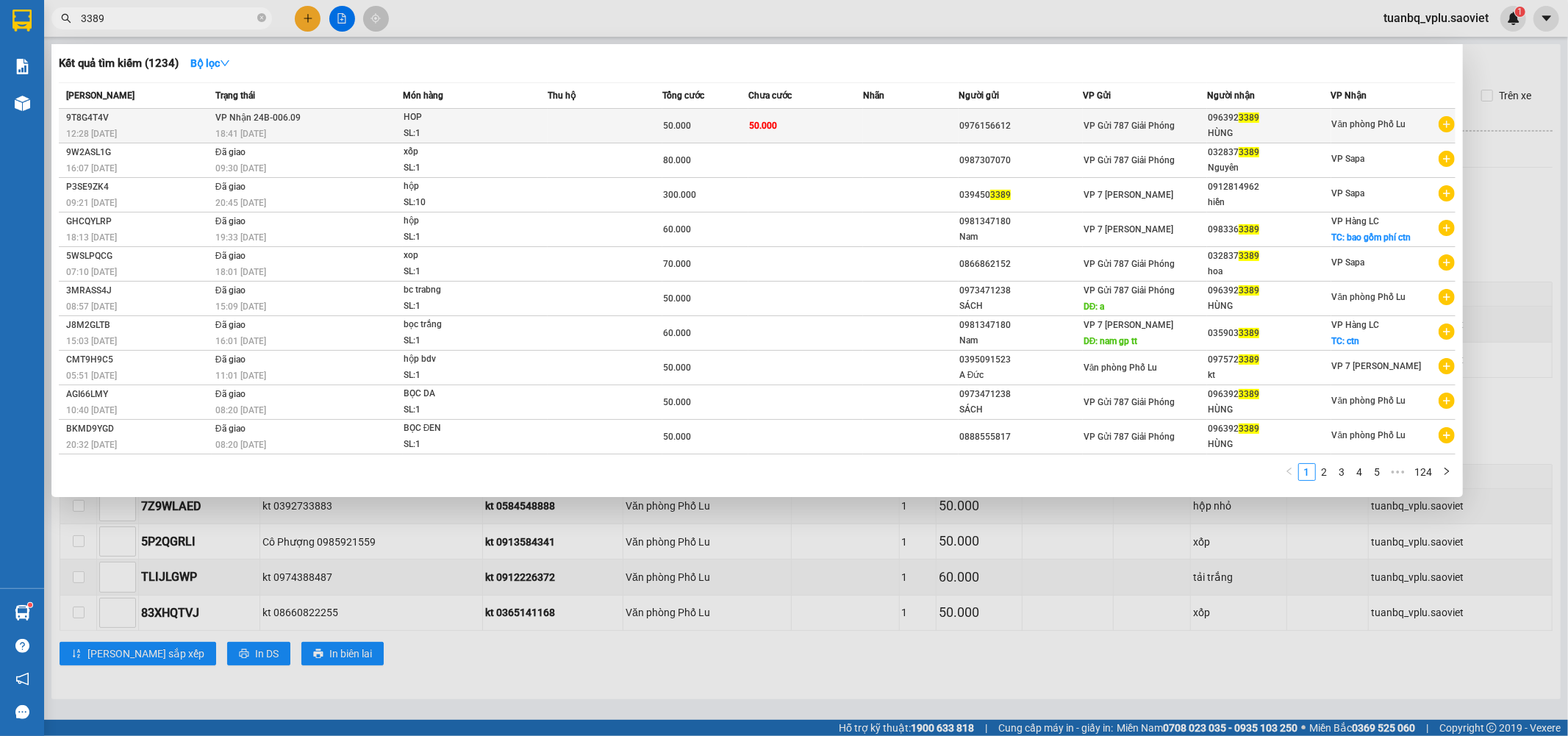
type input "3389"
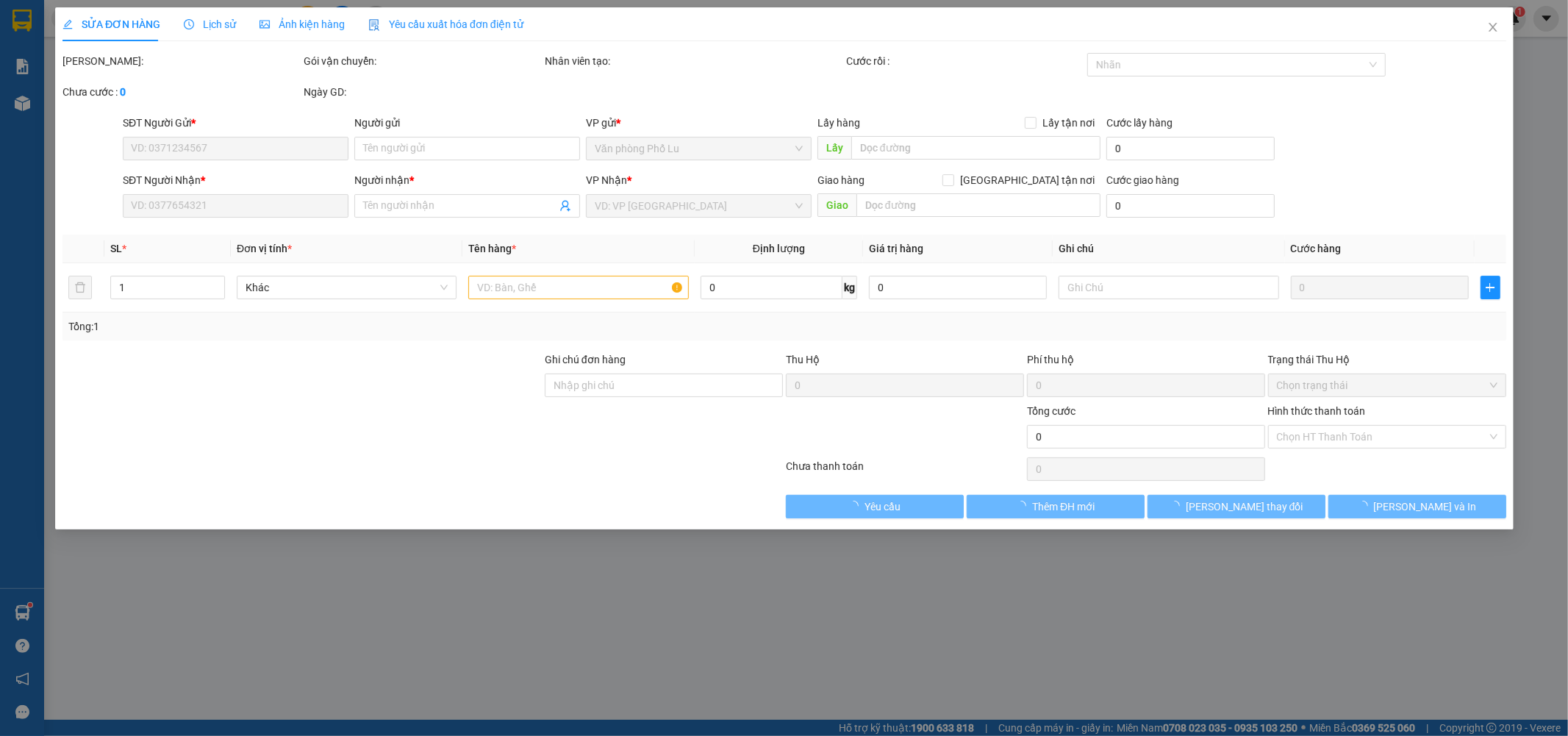
type input "0976156612"
type input "0963923389"
type input "HÙNG"
type input "50.000"
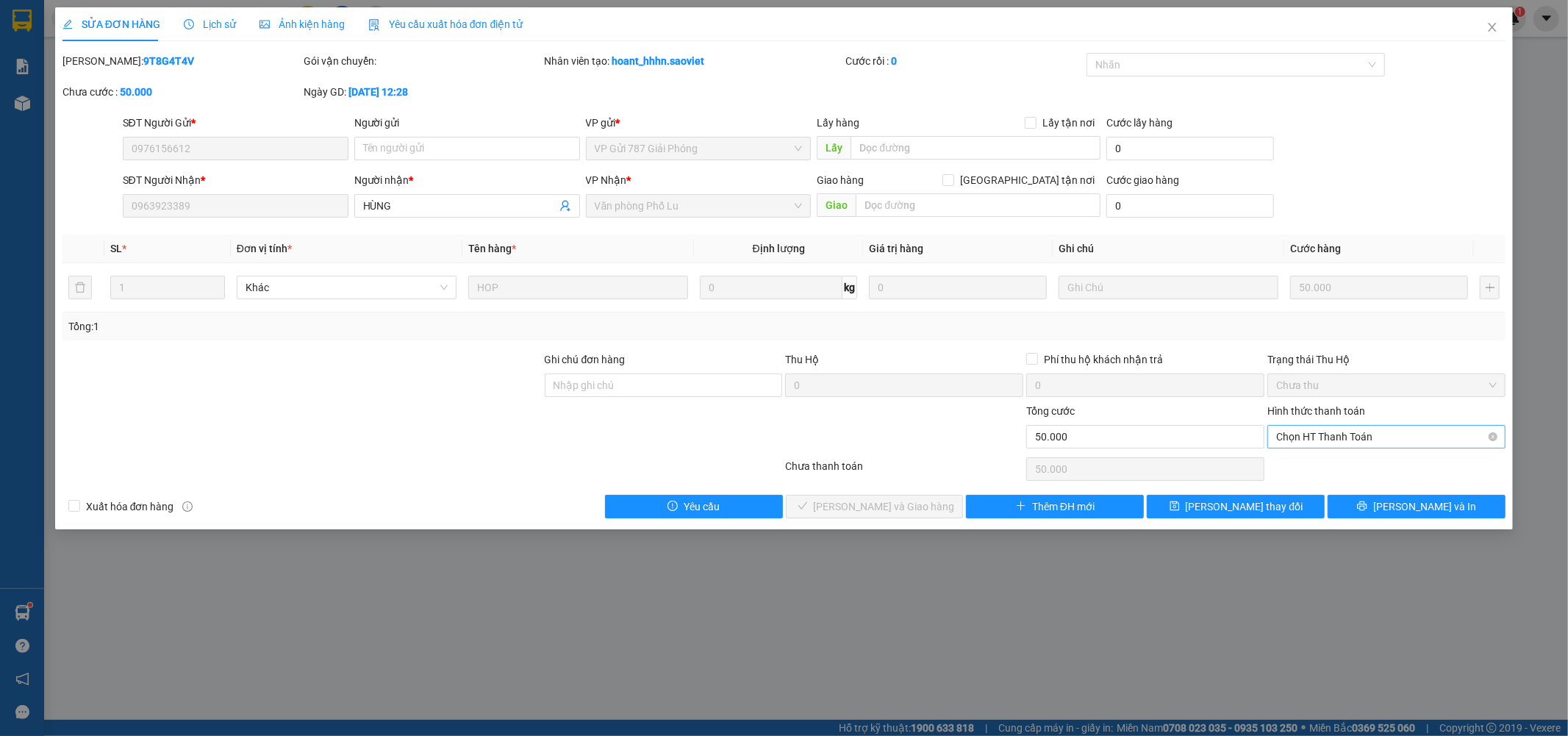
click at [1317, 431] on span "Chọn HT Thanh Toán" at bounding box center [1386, 436] width 221 height 22
click at [1302, 459] on div "Tại văn phòng" at bounding box center [1387, 466] width 221 height 16
type input "0"
click at [886, 513] on span "Lưu và Giao hàng" at bounding box center [884, 506] width 141 height 16
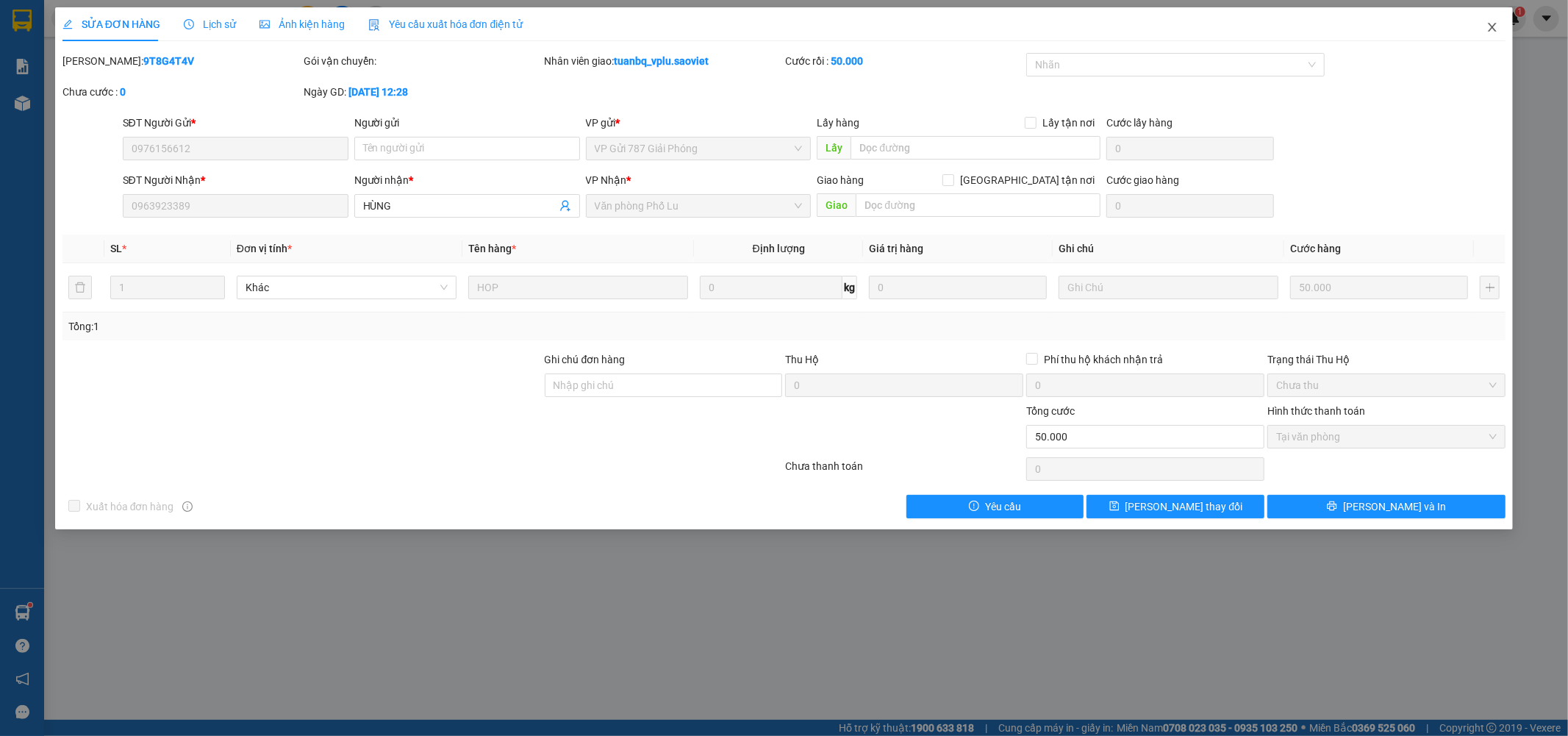
click at [1491, 18] on span "Close" at bounding box center [1492, 28] width 41 height 41
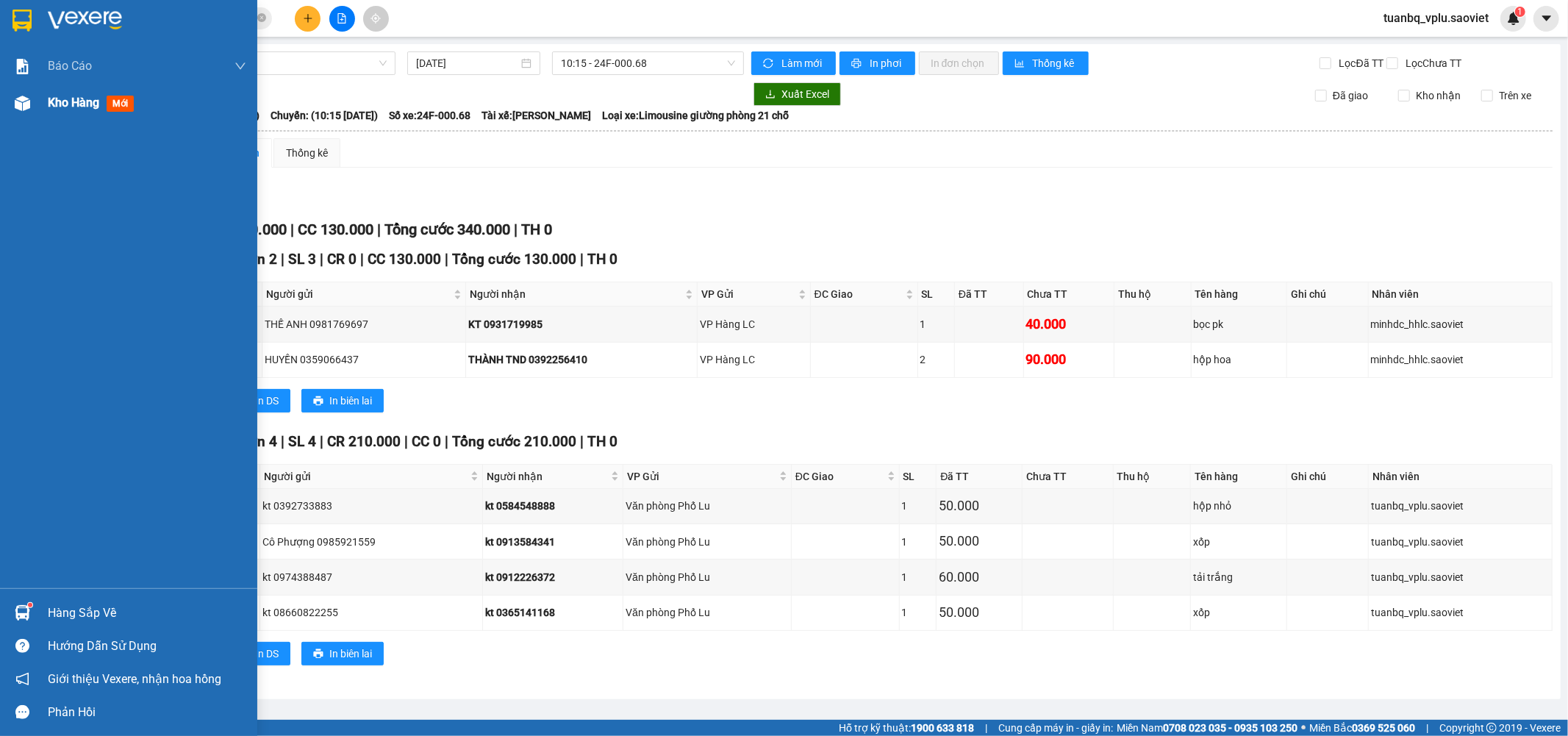
click at [40, 102] on div "Kho hàng mới" at bounding box center [128, 103] width 258 height 37
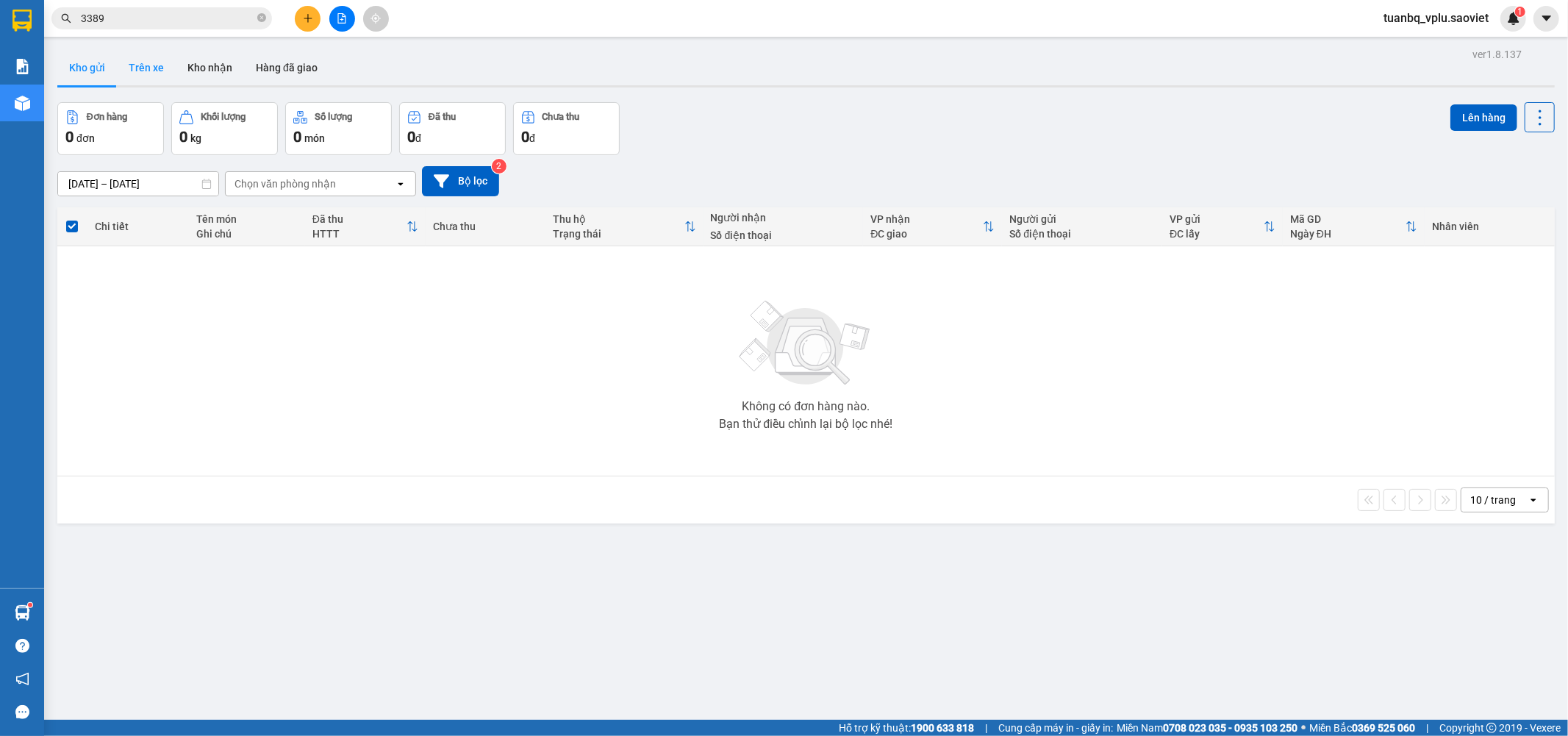
click at [143, 60] on button "Trên xe" at bounding box center [146, 68] width 59 height 35
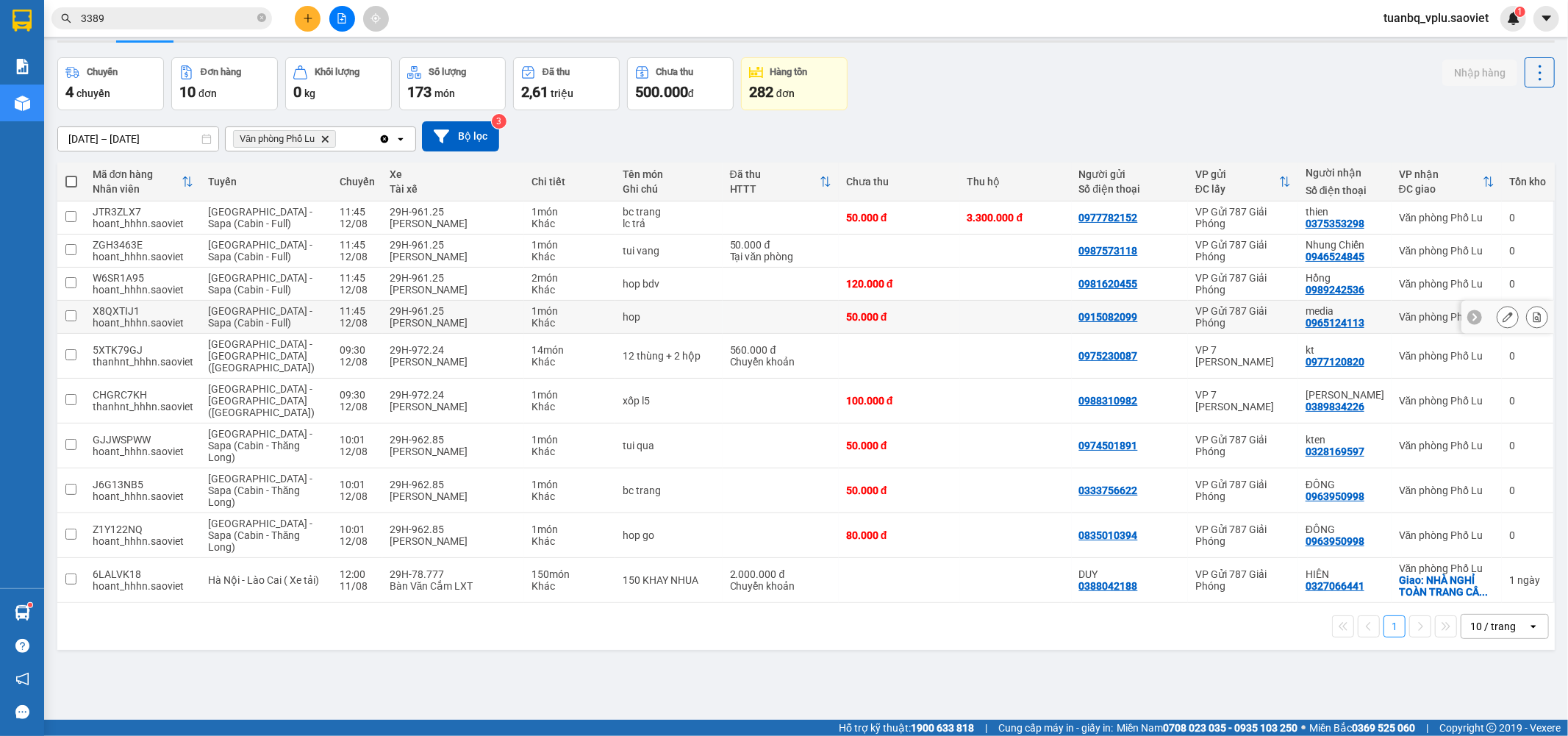
scroll to position [68, 0]
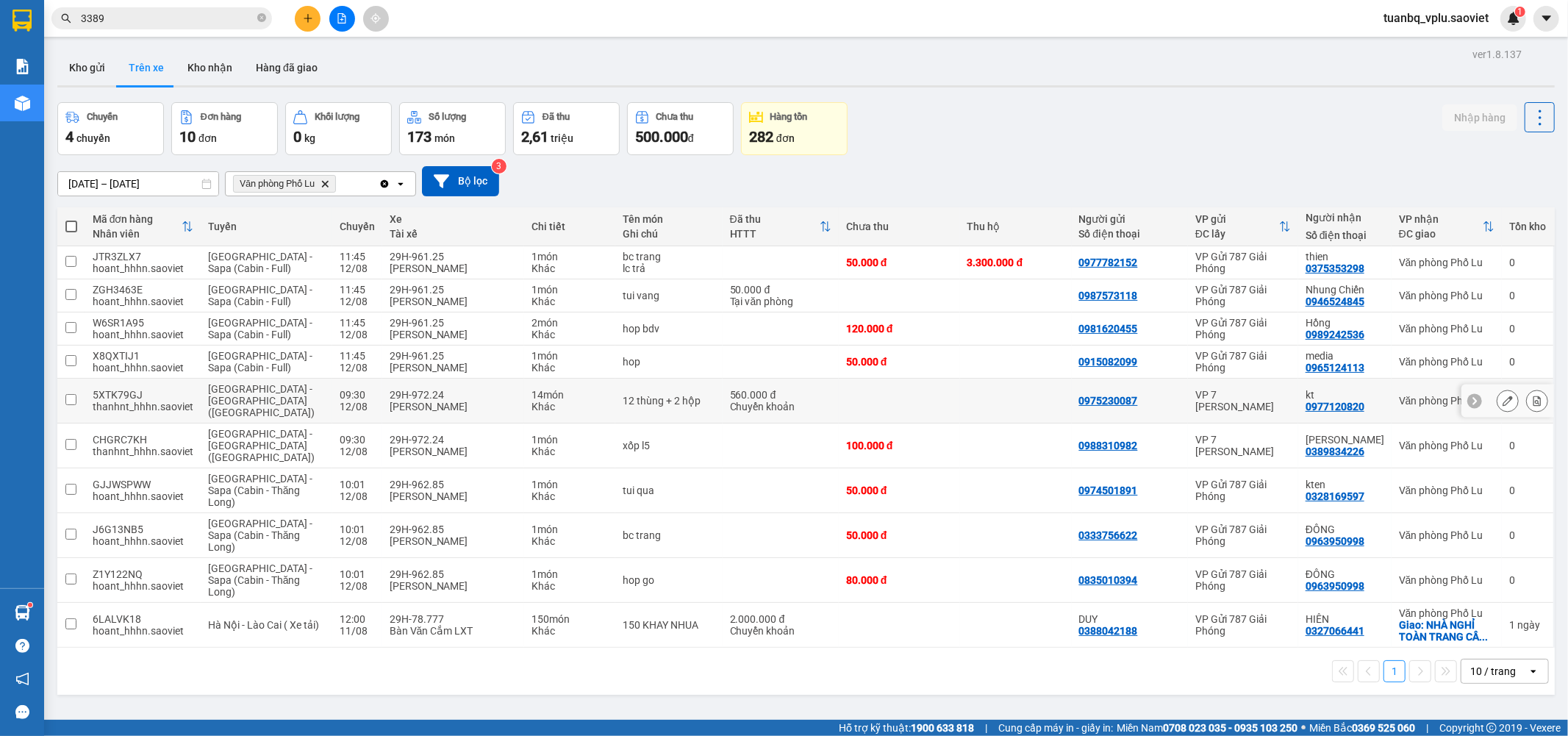
scroll to position [68, 0]
